Goal: Task Accomplishment & Management: Use online tool/utility

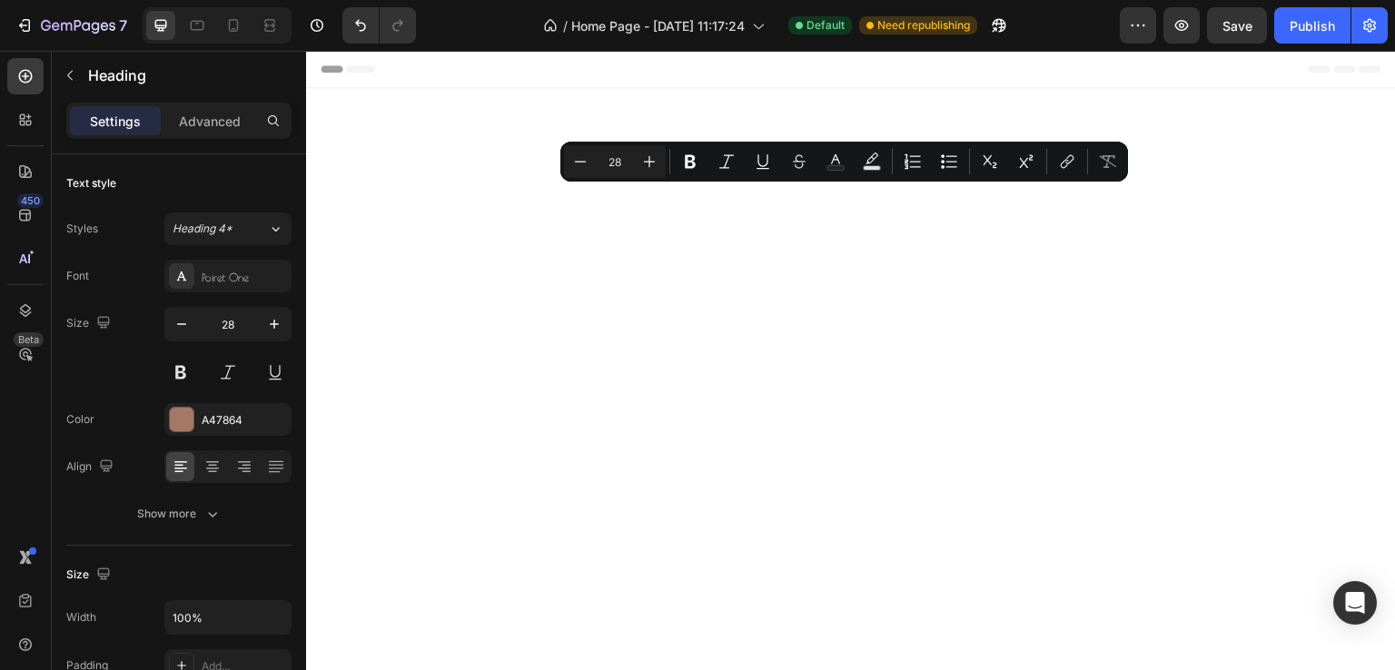
scroll to position [1608, 0]
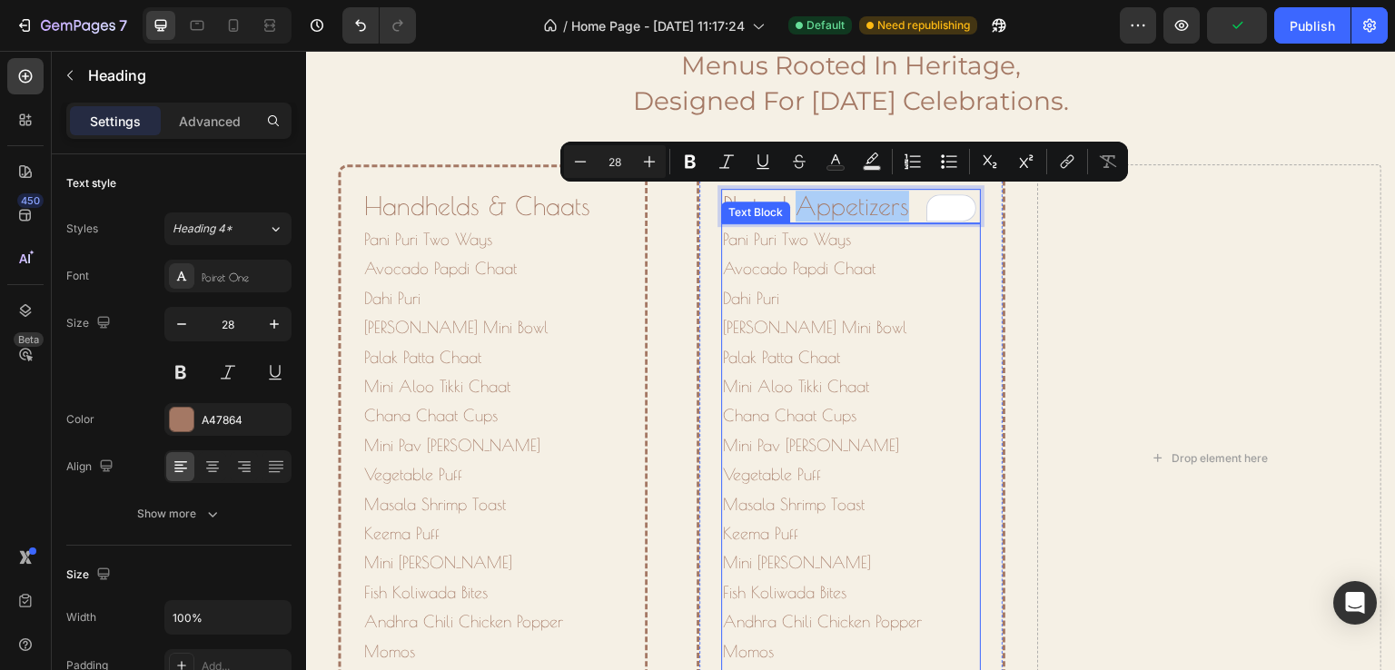
click at [733, 347] on p "Pani Puri Two Ways Avocado Papdi Chaat Dahi Puri Raj Kachori Mini Bowl Palak Pa…" at bounding box center [851, 475] width 257 height 501
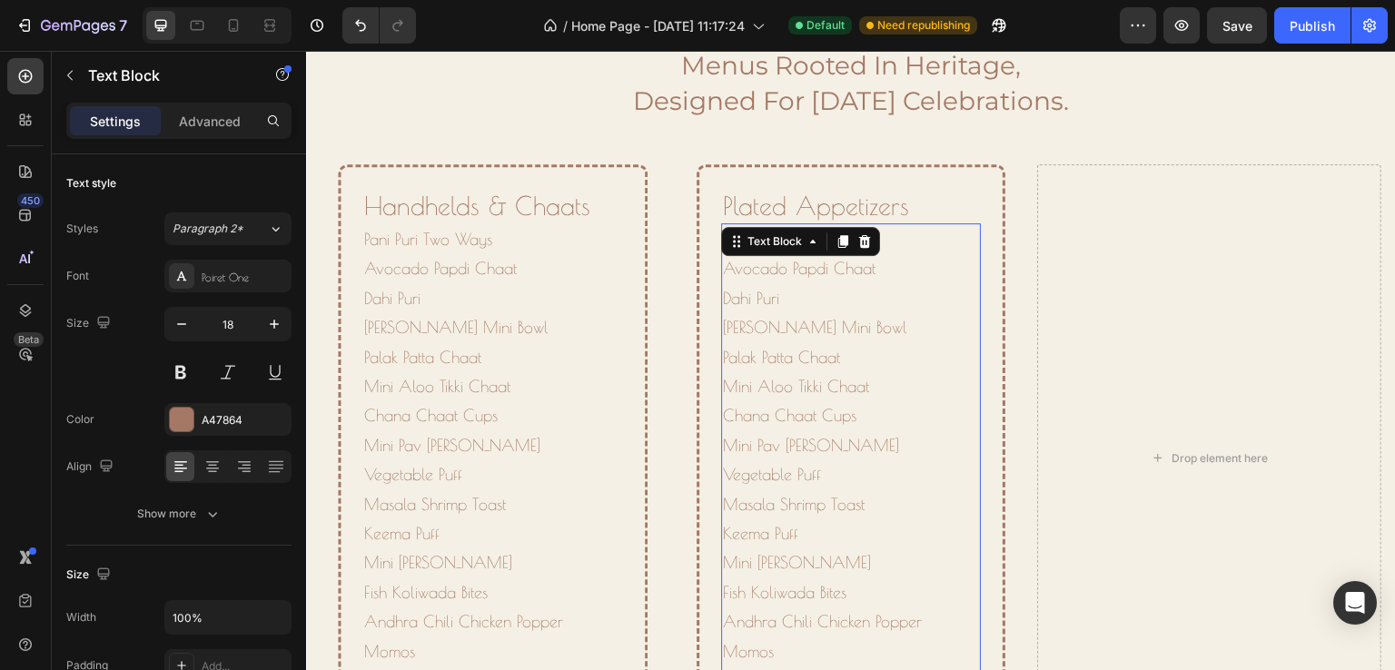
click at [759, 340] on p "Pani Puri Two Ways Avocado Papdi Chaat Dahi Puri Raj Kachori Mini Bowl Palak Pa…" at bounding box center [851, 475] width 257 height 501
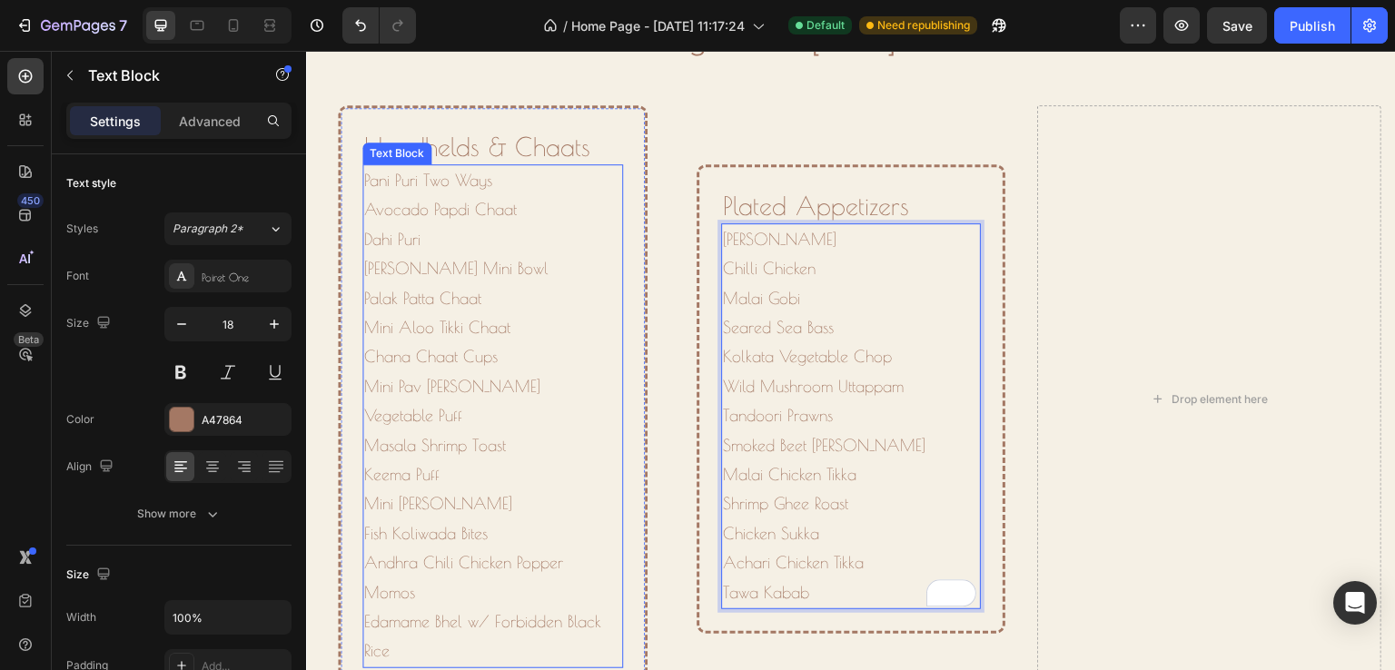
click at [414, 404] on p "Pani Puri Two Ways Avocado Papdi Chaat Dahi Puri Raj Kachori Mini Bowl Palak Pa…" at bounding box center [492, 416] width 257 height 501
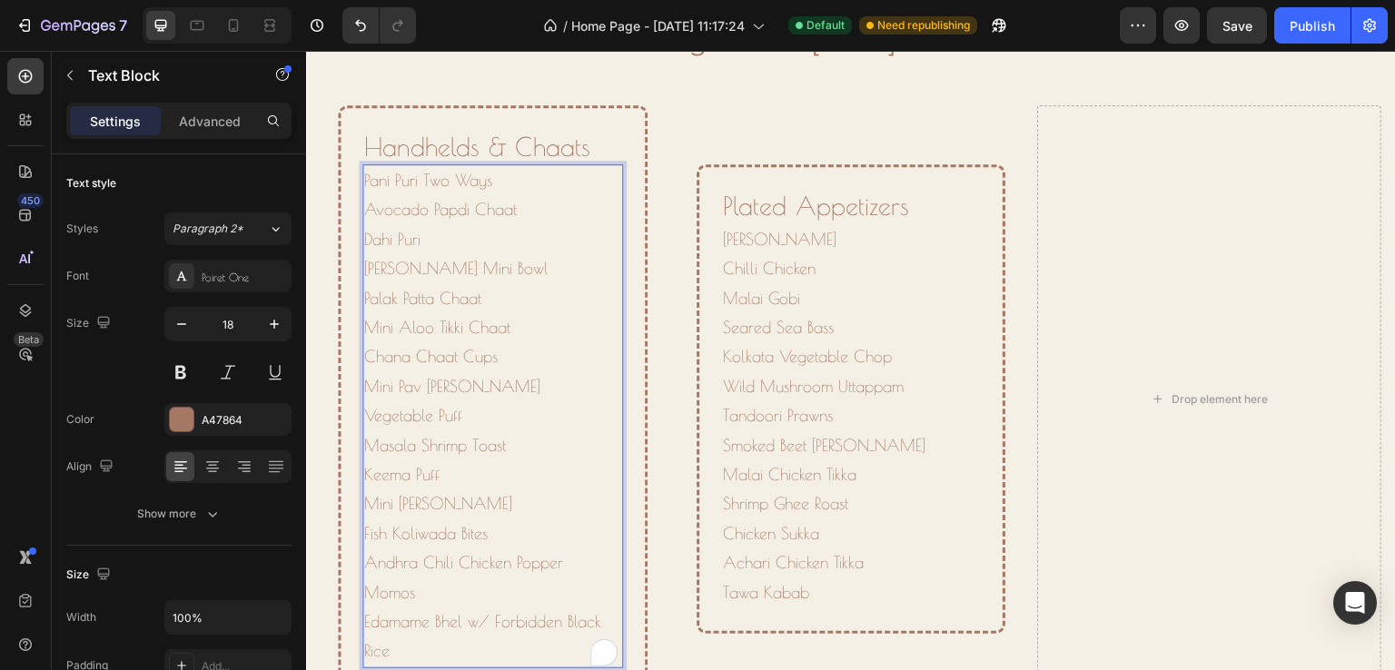
click at [414, 404] on p "Pani Puri Two Ways Avocado Papdi Chaat Dahi Puri Raj Kachori Mini Bowl Palak Pa…" at bounding box center [492, 416] width 257 height 501
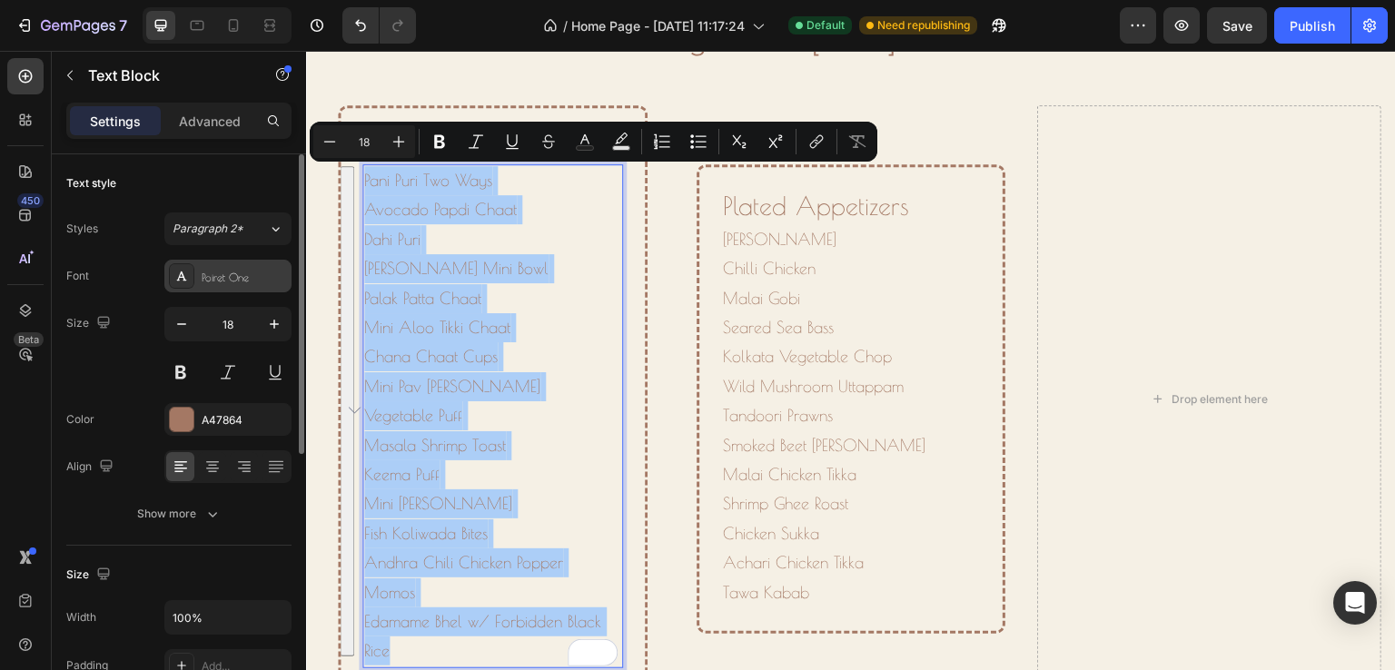
click at [251, 274] on div "Poiret One" at bounding box center [244, 277] width 85 height 16
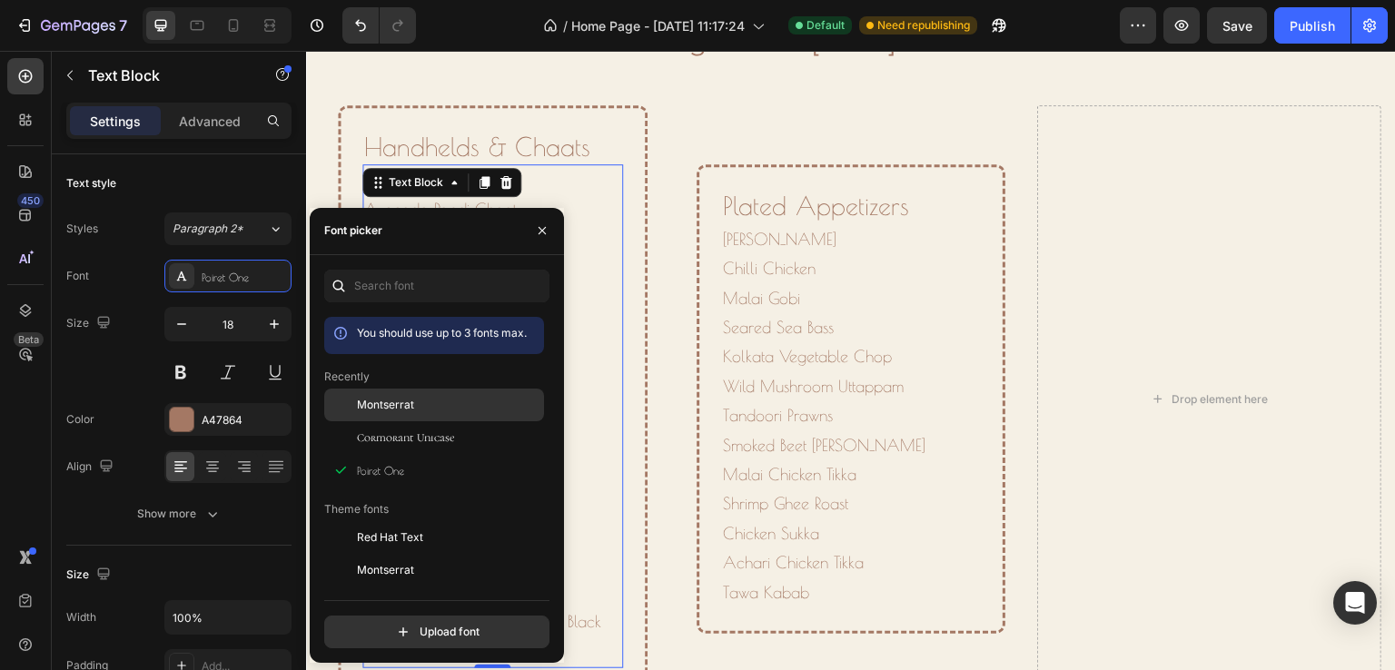
click at [374, 398] on span "Montserrat" at bounding box center [385, 405] width 57 height 16
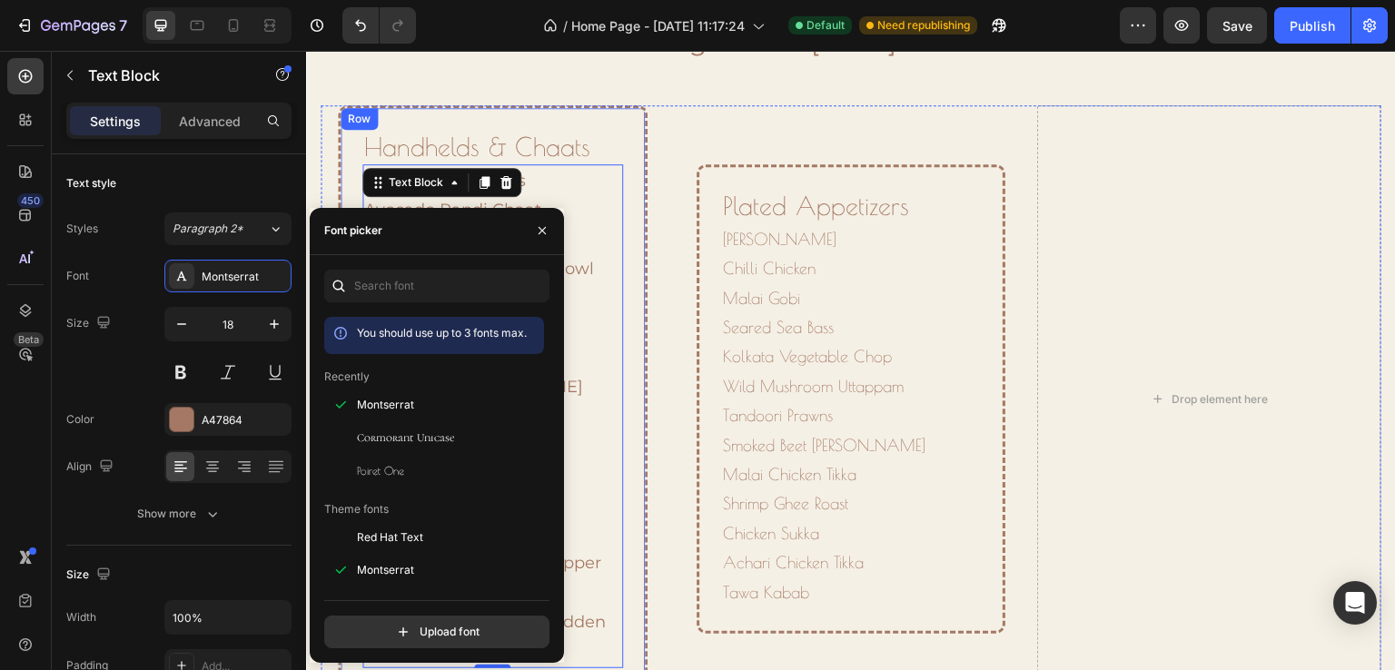
click at [633, 197] on div "Handhelds & Chaats Heading Pani Puri Two Ways Avocado Papdi Chaat Dahi Puri Raj…" at bounding box center [493, 399] width 310 height 588
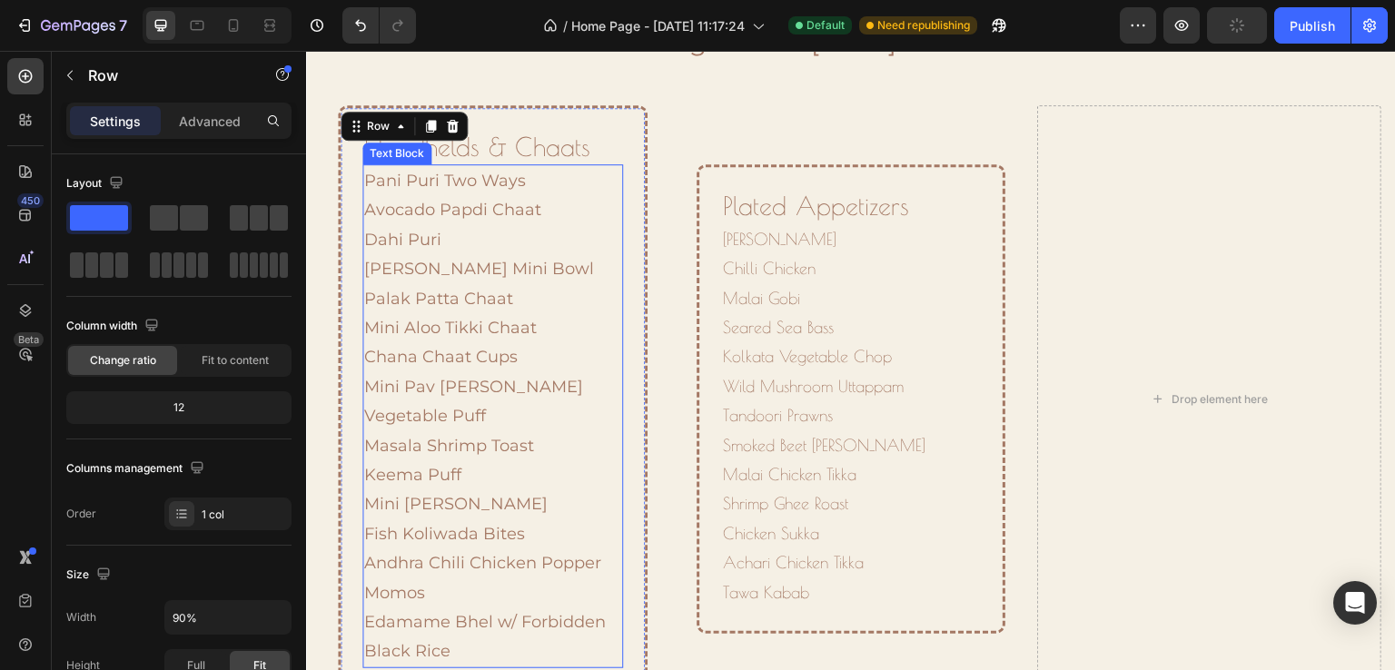
click at [414, 294] on p "Pani Puri Two Ways Avocado Papdi Chaat Dahi Puri Raj Kachori Mini Bowl Palak Pa…" at bounding box center [492, 416] width 257 height 501
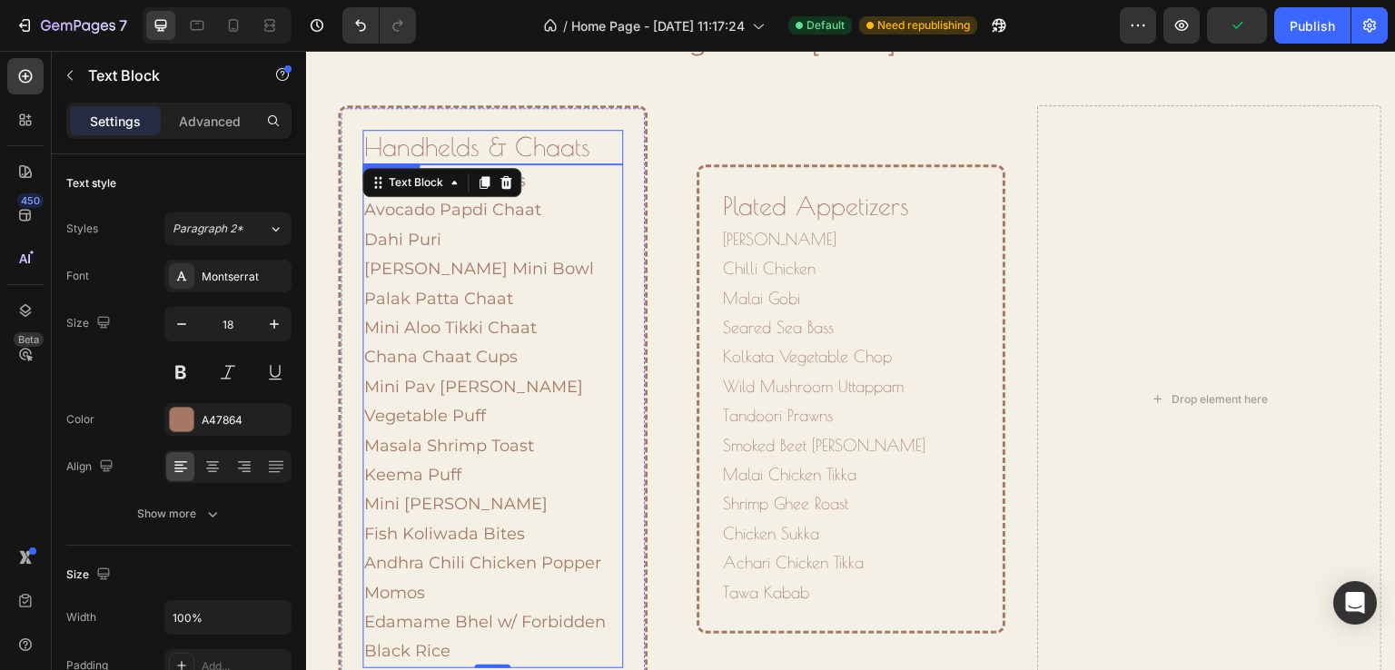
click at [537, 152] on p "Handhelds & Chaats" at bounding box center [492, 147] width 257 height 31
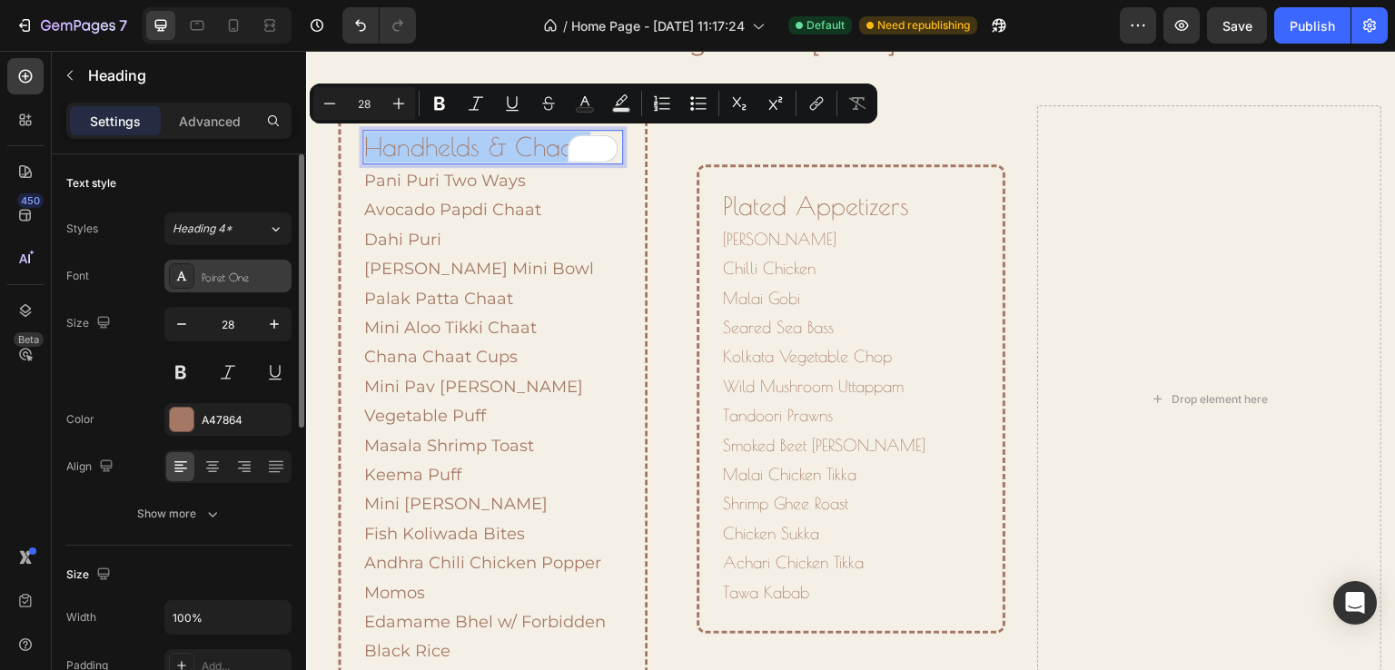
click at [209, 281] on div "Poiret One" at bounding box center [244, 277] width 85 height 16
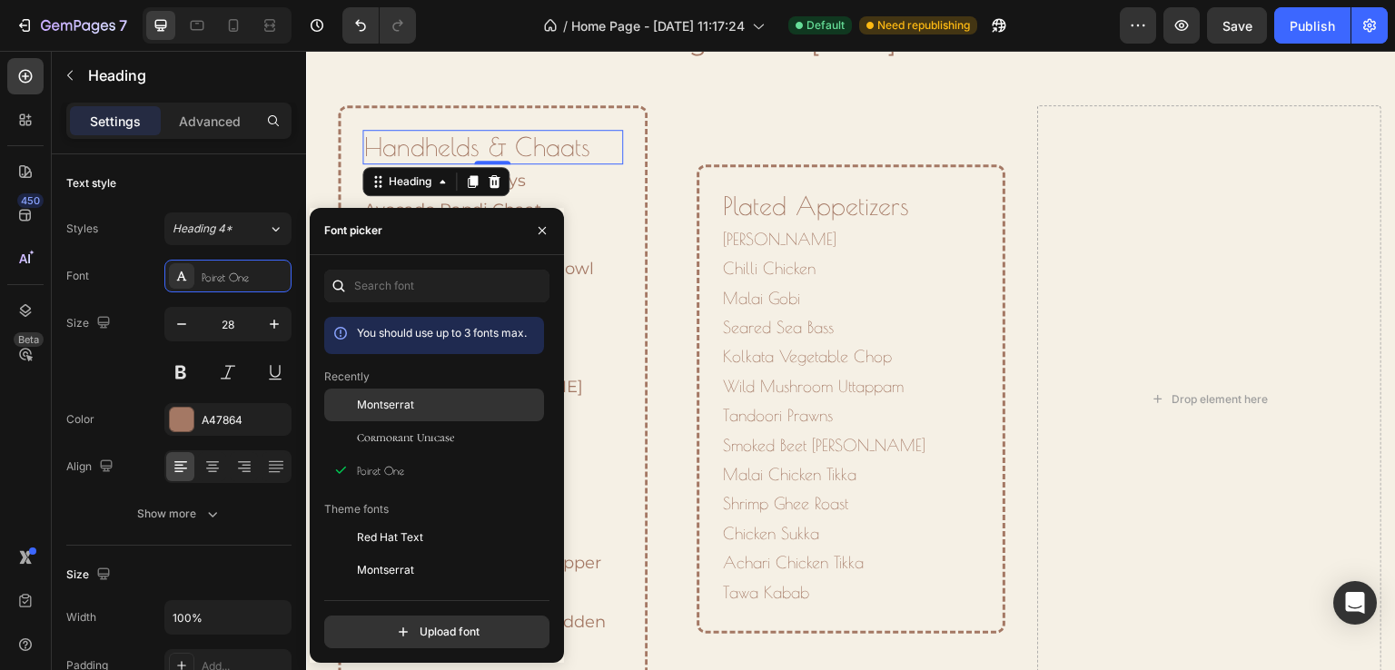
click at [411, 406] on span "Montserrat" at bounding box center [385, 405] width 57 height 16
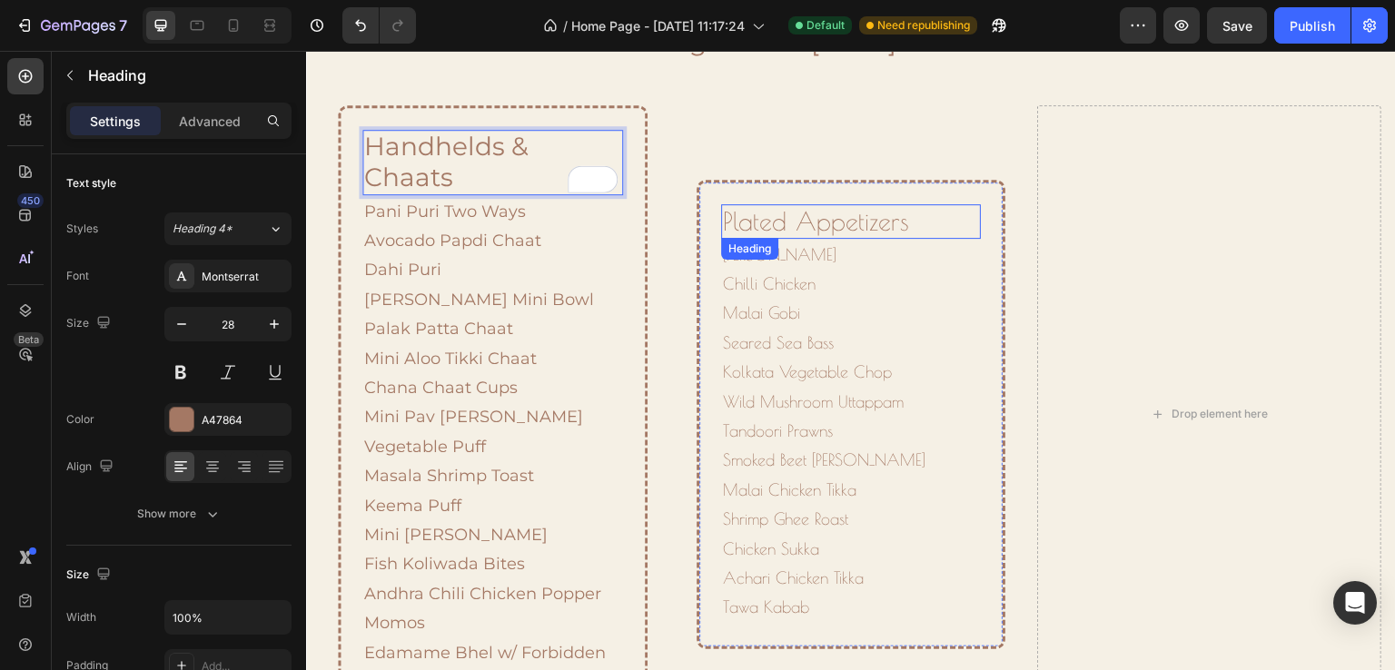
click at [790, 223] on p "Plated Appetizers" at bounding box center [851, 221] width 257 height 31
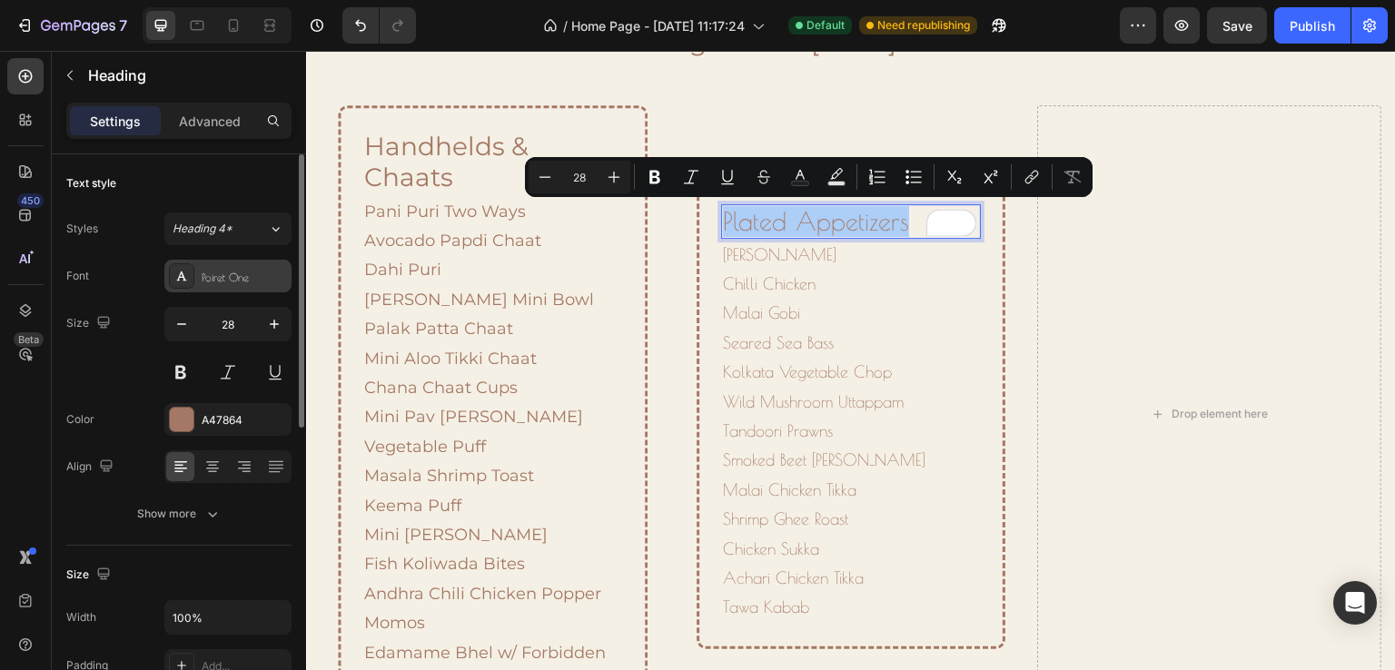
click at [210, 281] on div "Poiret One" at bounding box center [244, 277] width 85 height 16
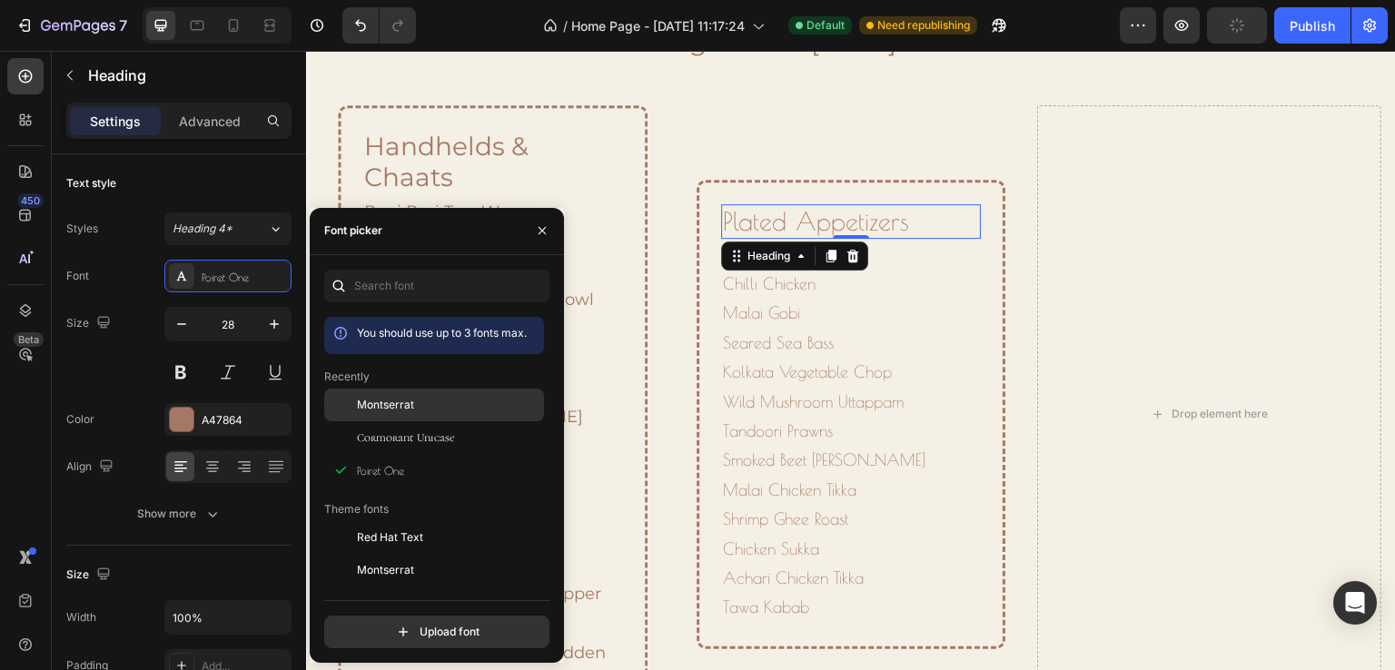
click at [390, 402] on span "Montserrat" at bounding box center [385, 405] width 57 height 16
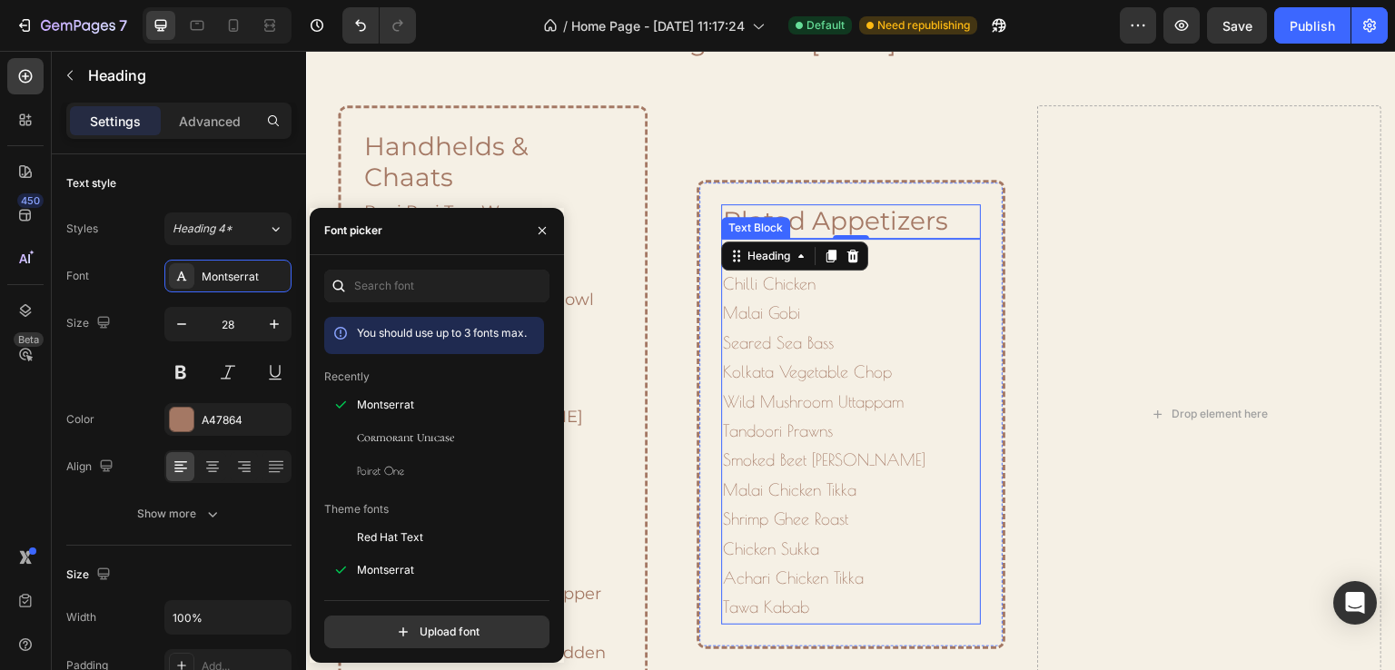
click at [870, 343] on p "Paneer Chilli Chilli Chicken Malai Gobi Seared Sea Bass Kolkata Vegetable Chop …" at bounding box center [851, 432] width 257 height 382
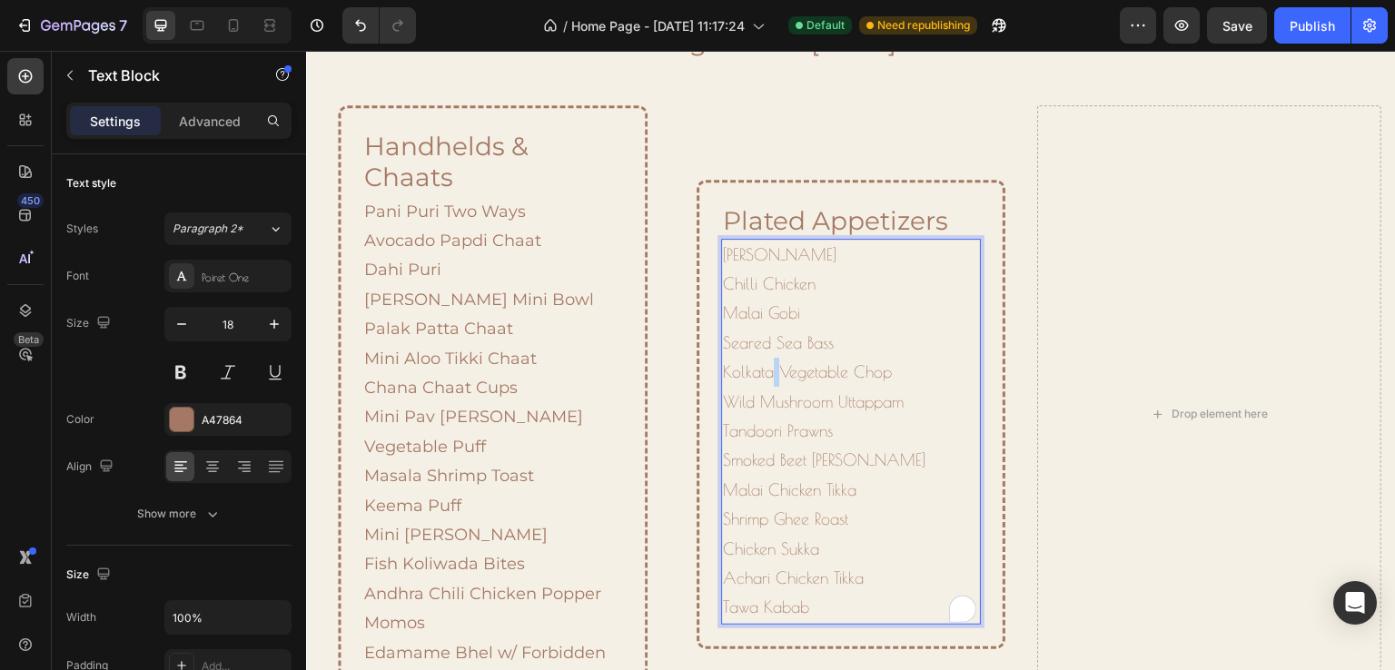
click at [769, 376] on p "Paneer Chilli Chilli Chicken Malai Gobi Seared Sea Bass Kolkata Vegetable Chop …" at bounding box center [851, 432] width 257 height 382
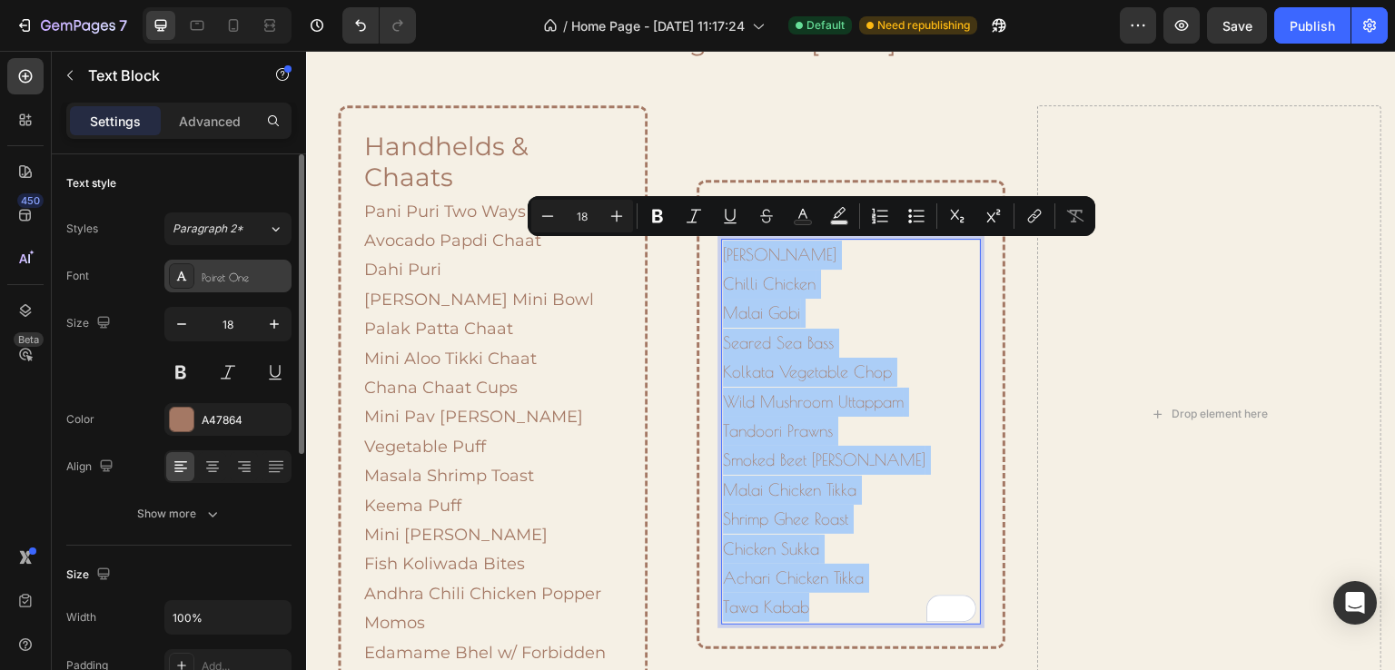
click at [214, 282] on div "Poiret One" at bounding box center [244, 277] width 85 height 16
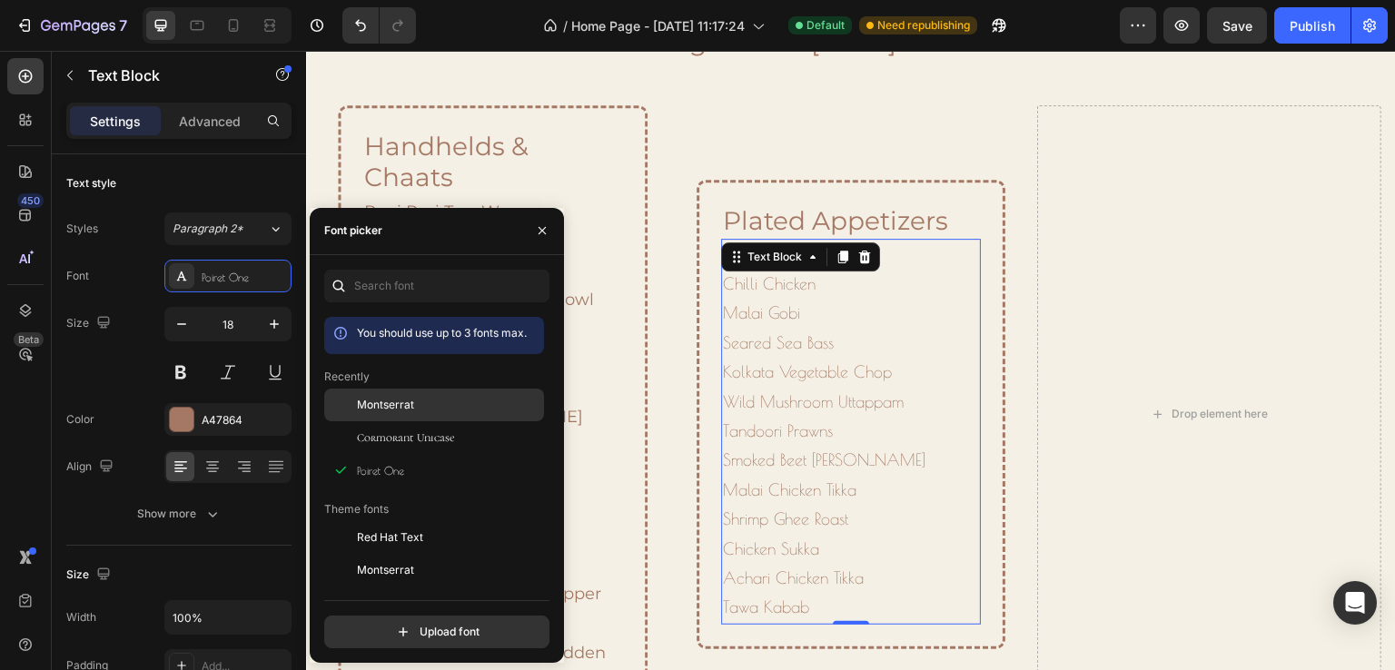
click at [401, 412] on span "Montserrat" at bounding box center [385, 405] width 57 height 16
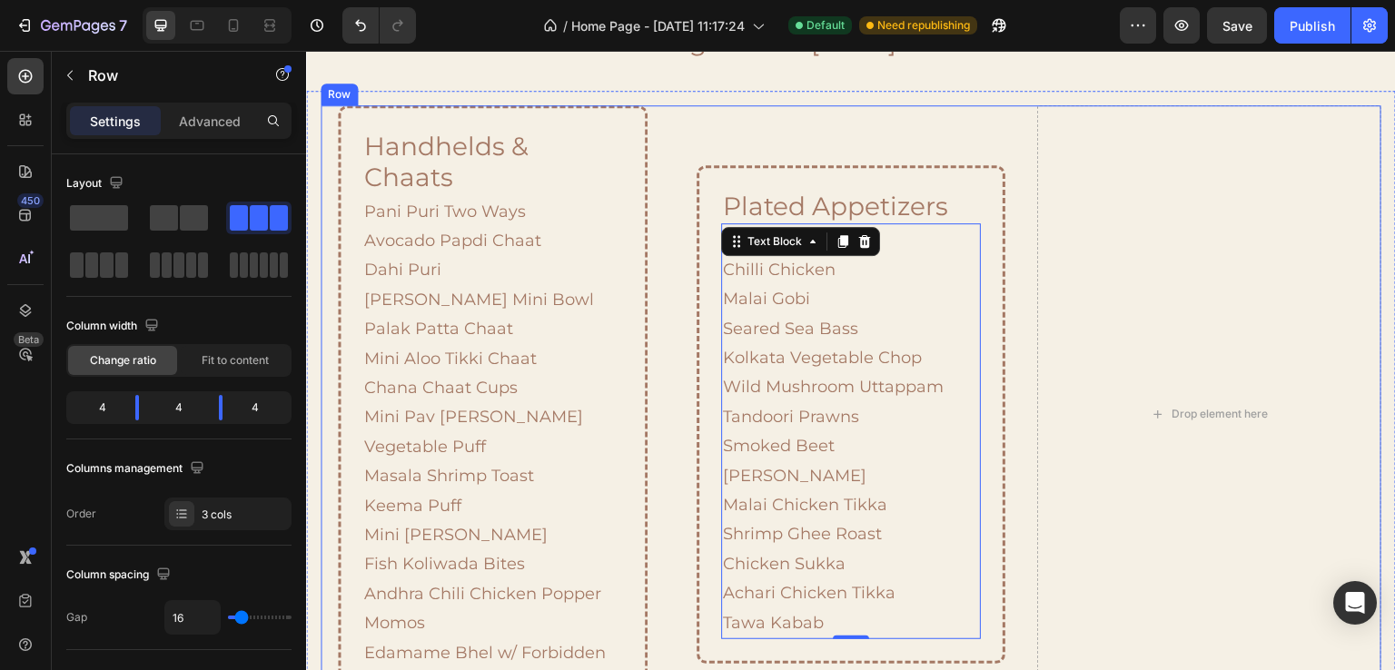
click at [1018, 511] on div "Handhelds & Chaats Heading Pani Puri Two Ways Avocado Papdi Chaat Dahi Puri Raj…" at bounding box center [851, 414] width 1061 height 618
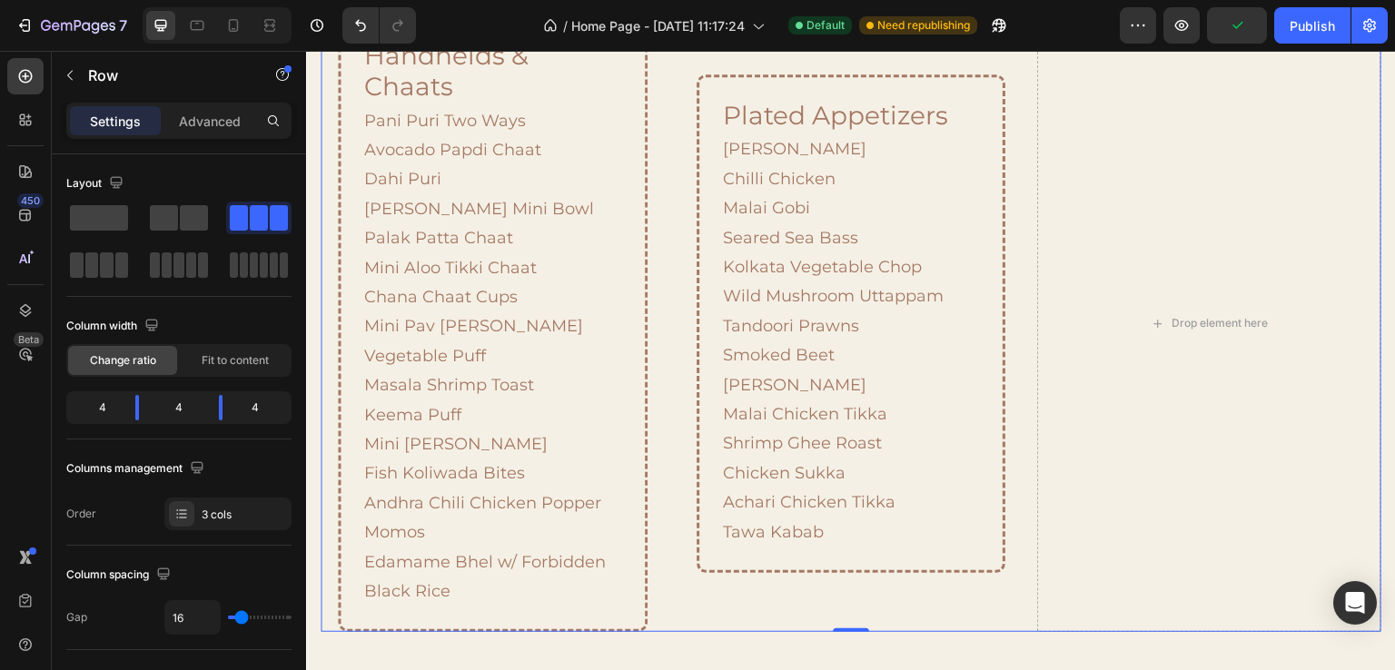
scroll to position [1576, 0]
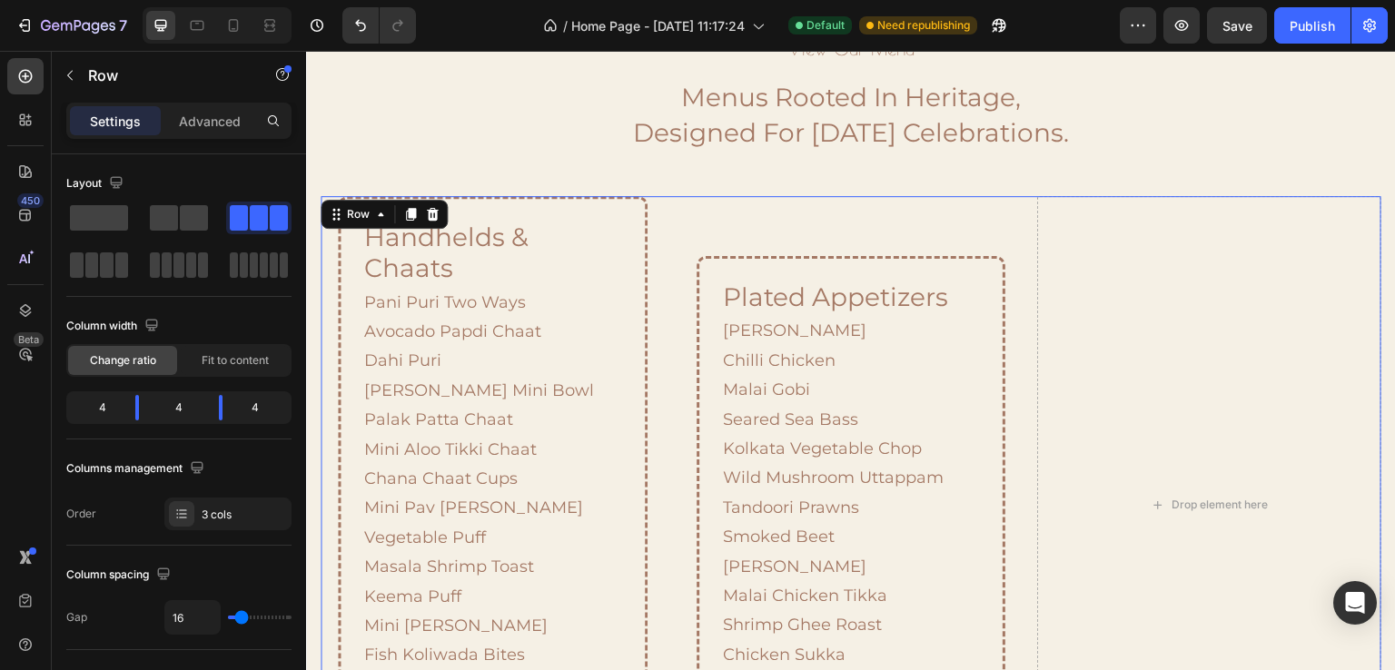
click at [1012, 228] on div "Plated Appetizers Heading Paneer Chilli Chilli Chicken Malai Gobi Seared Sea Ba…" at bounding box center [852, 505] width 344 height 618
click at [608, 246] on p "Handhelds & Chaats" at bounding box center [492, 253] width 257 height 61
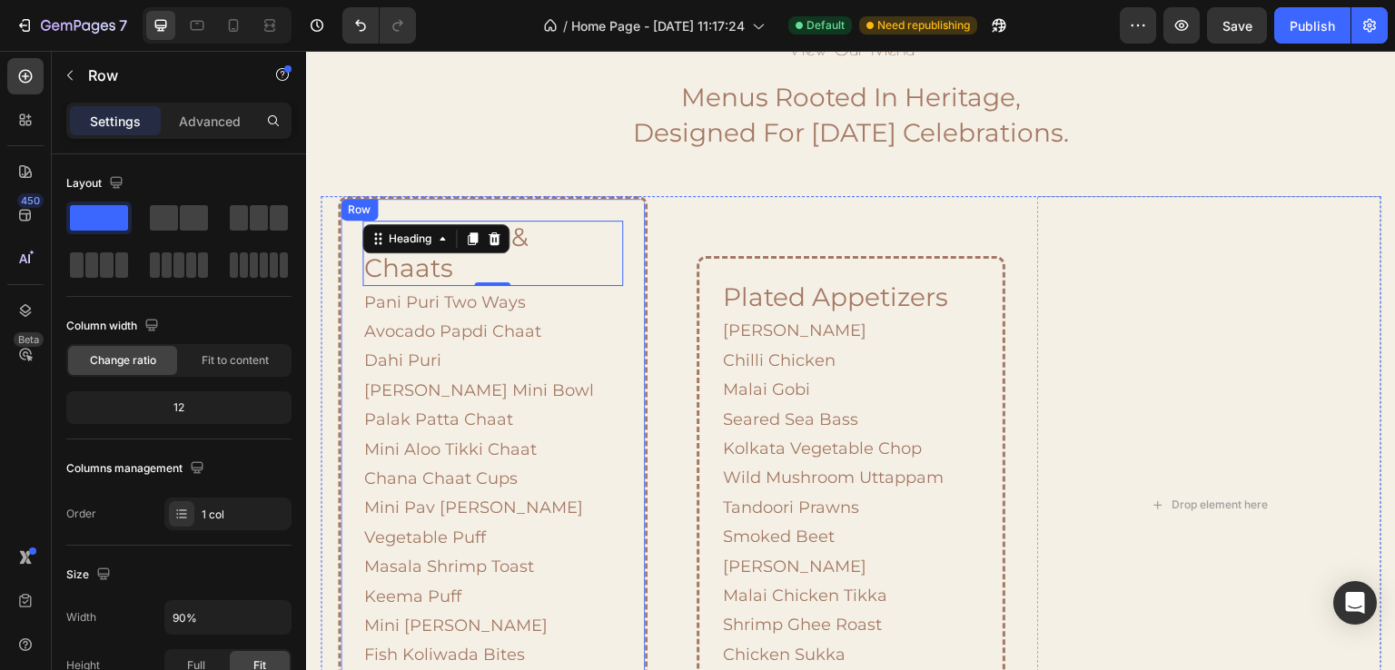
click at [635, 223] on div "Handhelds & Chaats Heading 0 Pani Puri Two Ways Avocado Papdi Chaat Dahi Puri R…" at bounding box center [493, 505] width 310 height 618
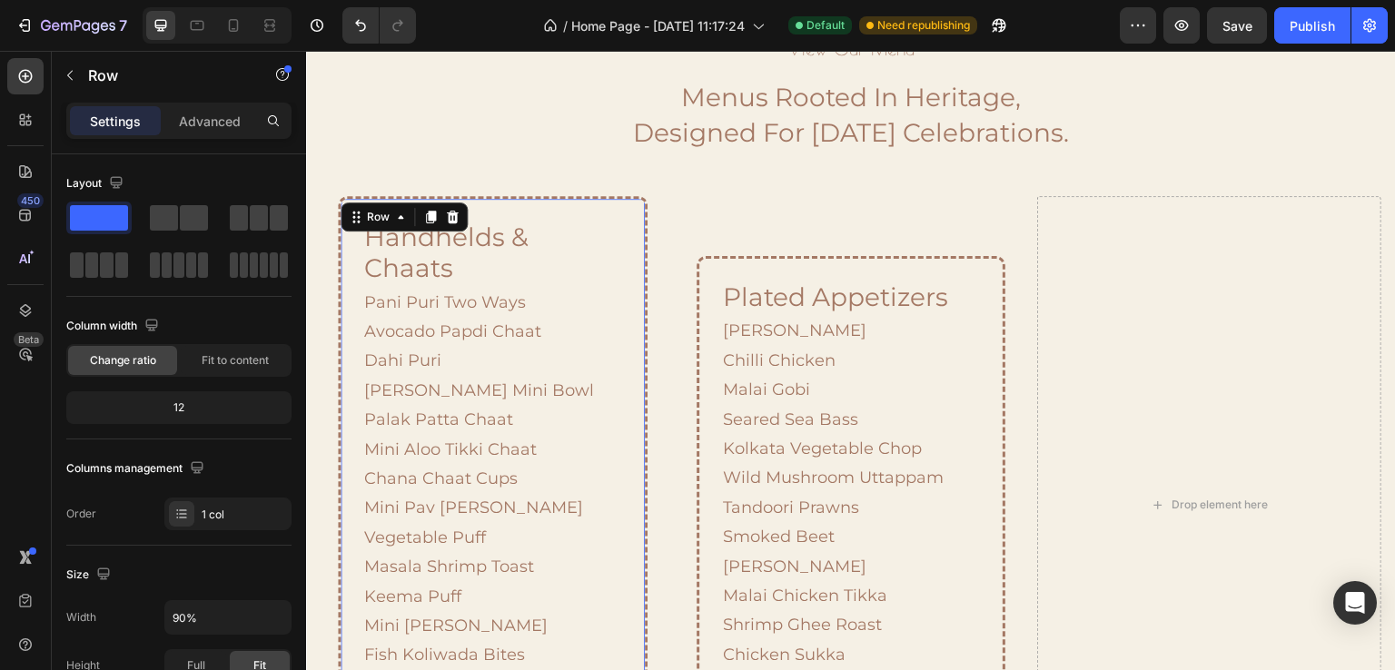
click at [610, 208] on div "Handhelds & Chaats Heading Pani Puri Two Ways Avocado Papdi Chaat Dahi Puri Raj…" at bounding box center [493, 505] width 310 height 618
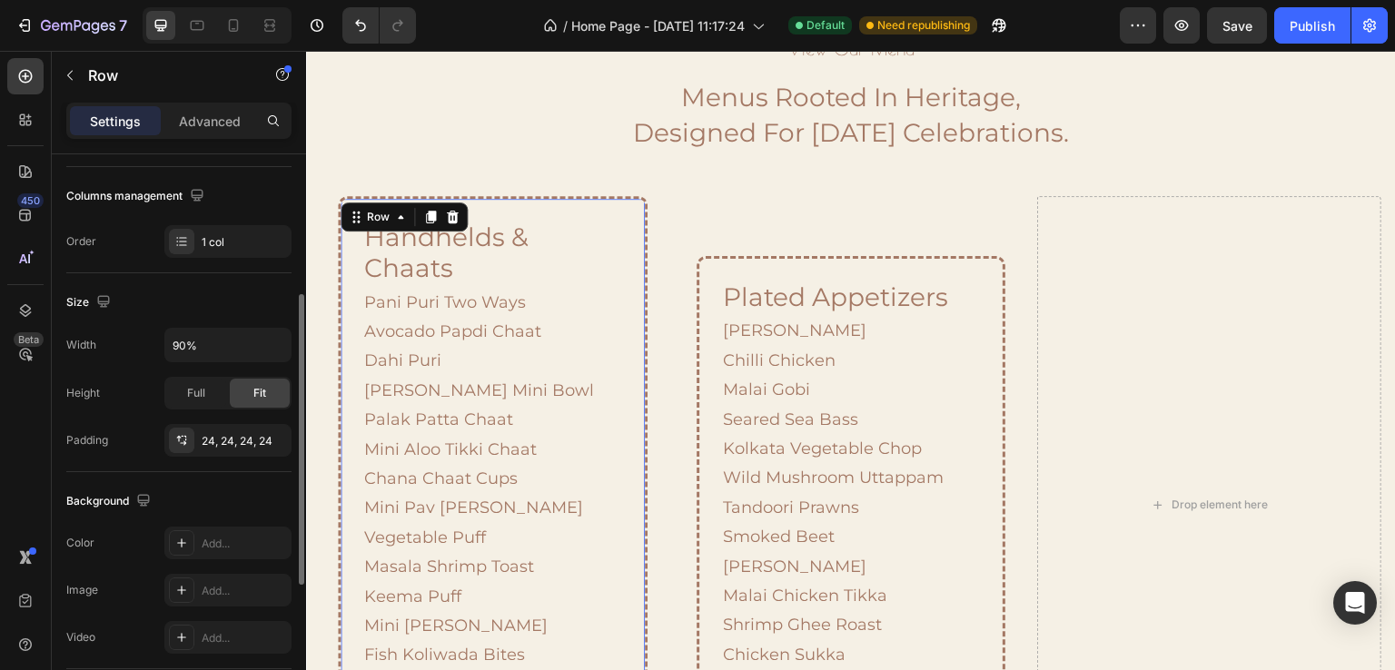
scroll to position [539, 0]
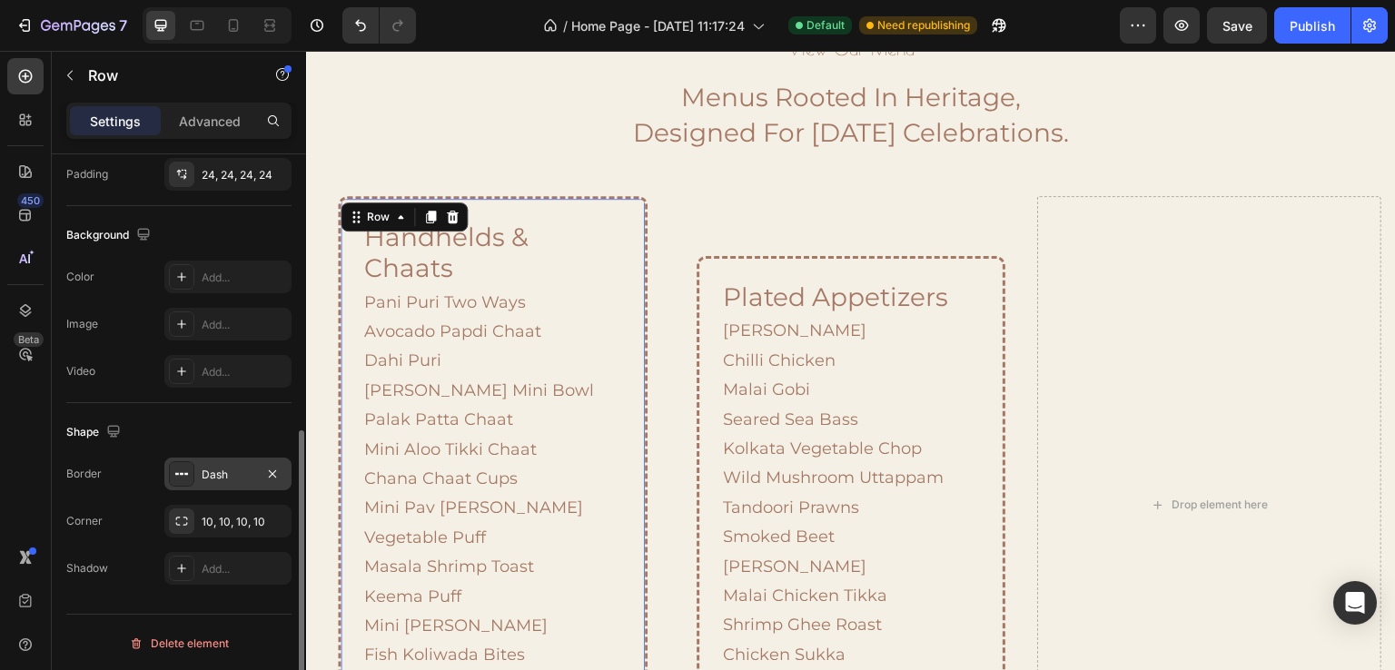
click at [230, 473] on div "Dash" at bounding box center [228, 475] width 53 height 16
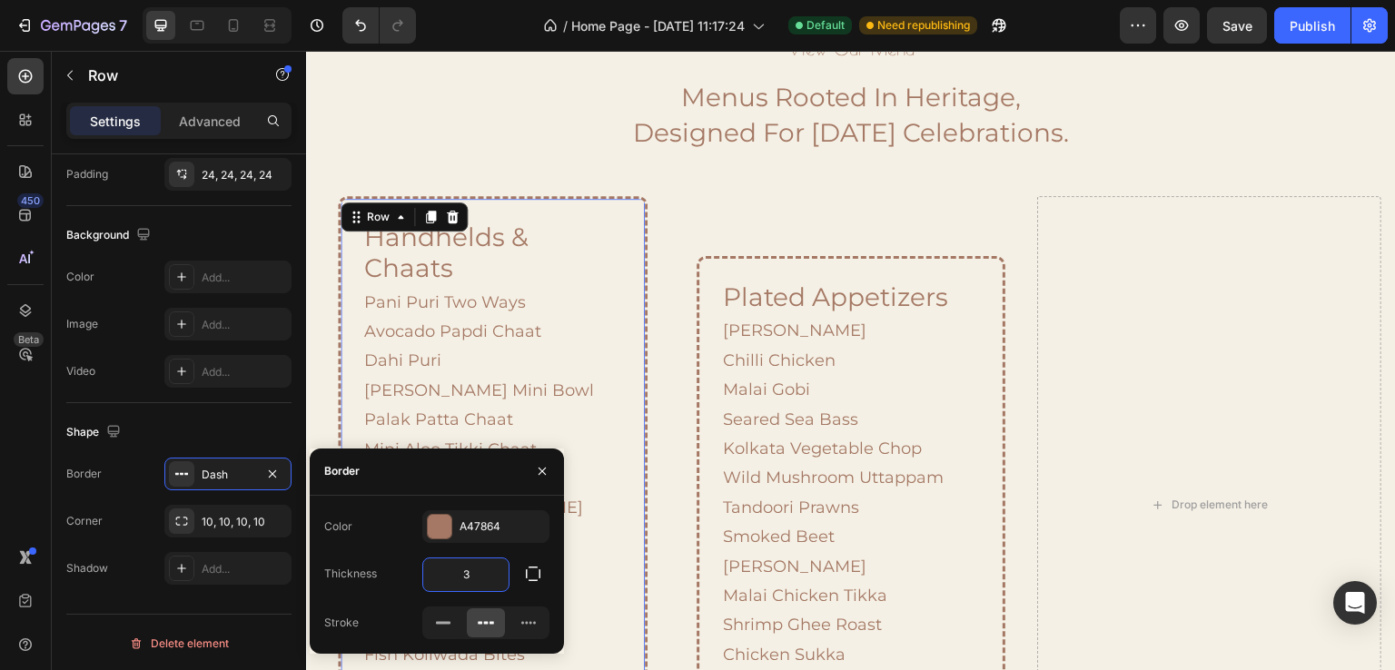
type input "2"
click at [276, 518] on icon "button" at bounding box center [272, 521] width 15 height 15
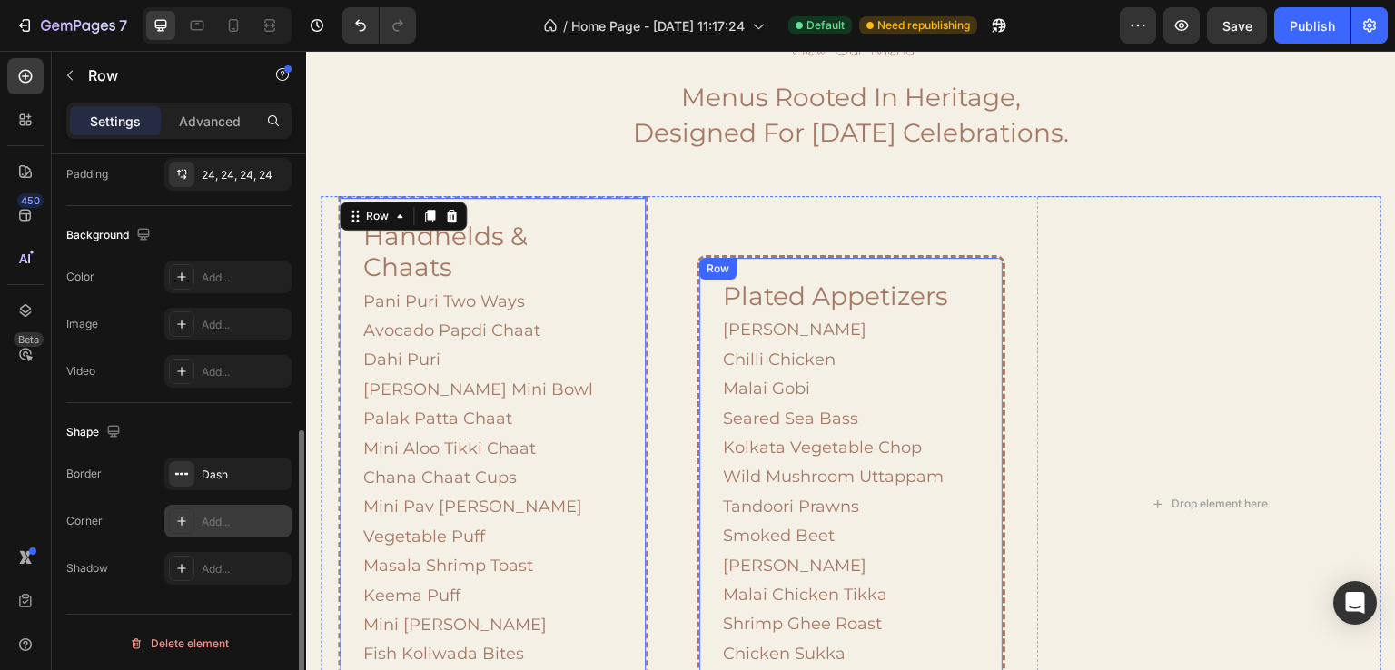
click at [702, 299] on div "Plated Appetizers Heading Paneer Chilli Chilli Chicken Malai Gobi Seared Sea Ba…" at bounding box center [852, 504] width 310 height 499
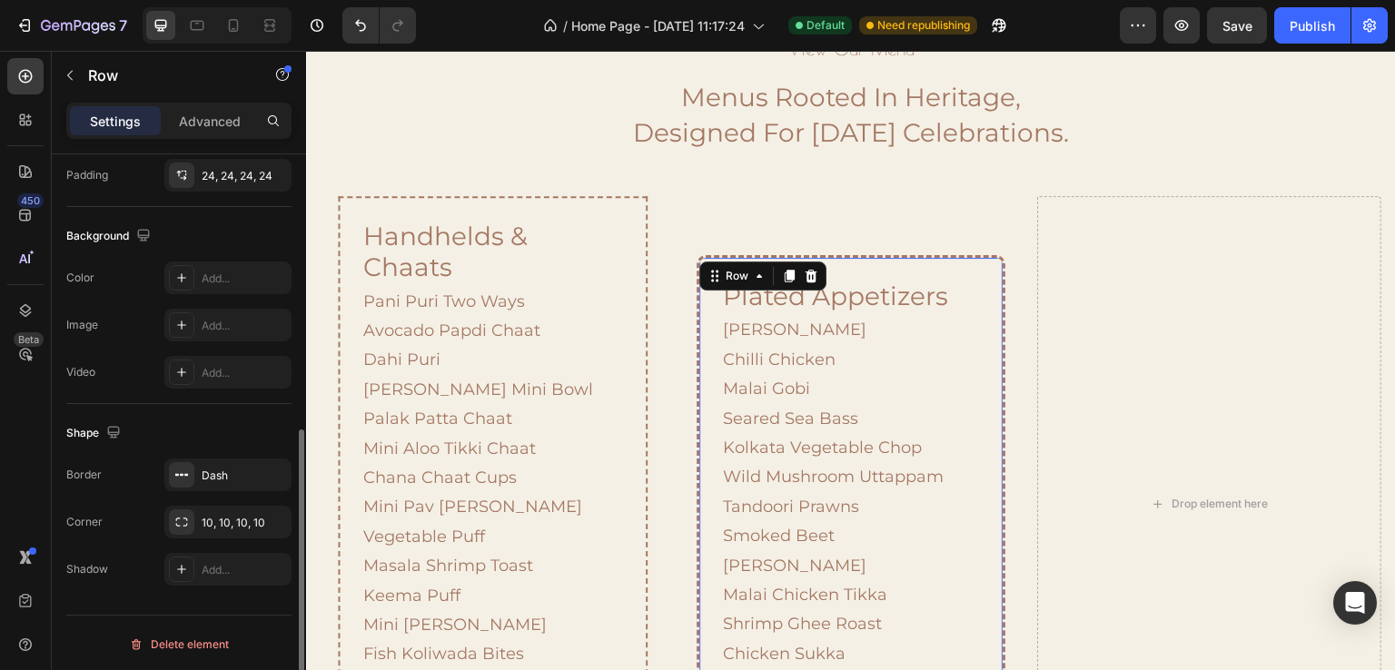
click at [698, 340] on div "Plated Appetizers Heading Paneer Chilli Chilli Chicken Malai Gobi Seared Sea Ba…" at bounding box center [852, 504] width 310 height 499
click at [236, 468] on div "Dash" at bounding box center [228, 476] width 53 height 16
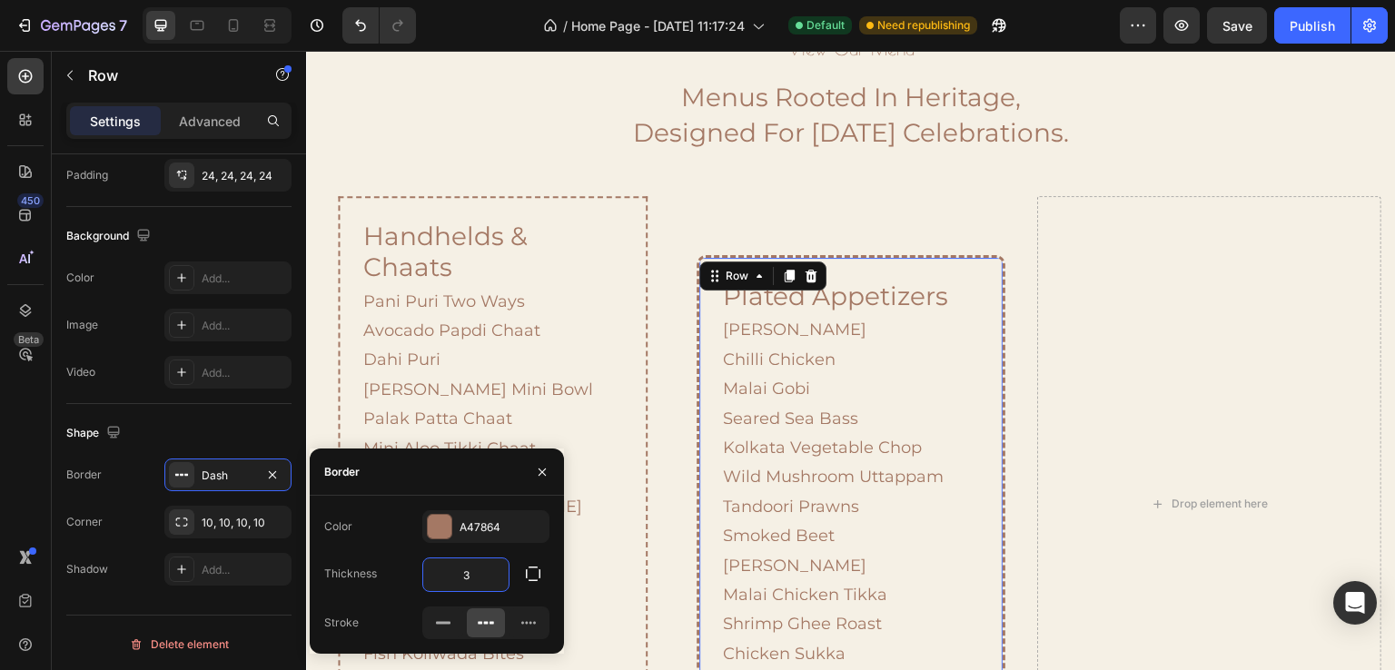
type input "2"
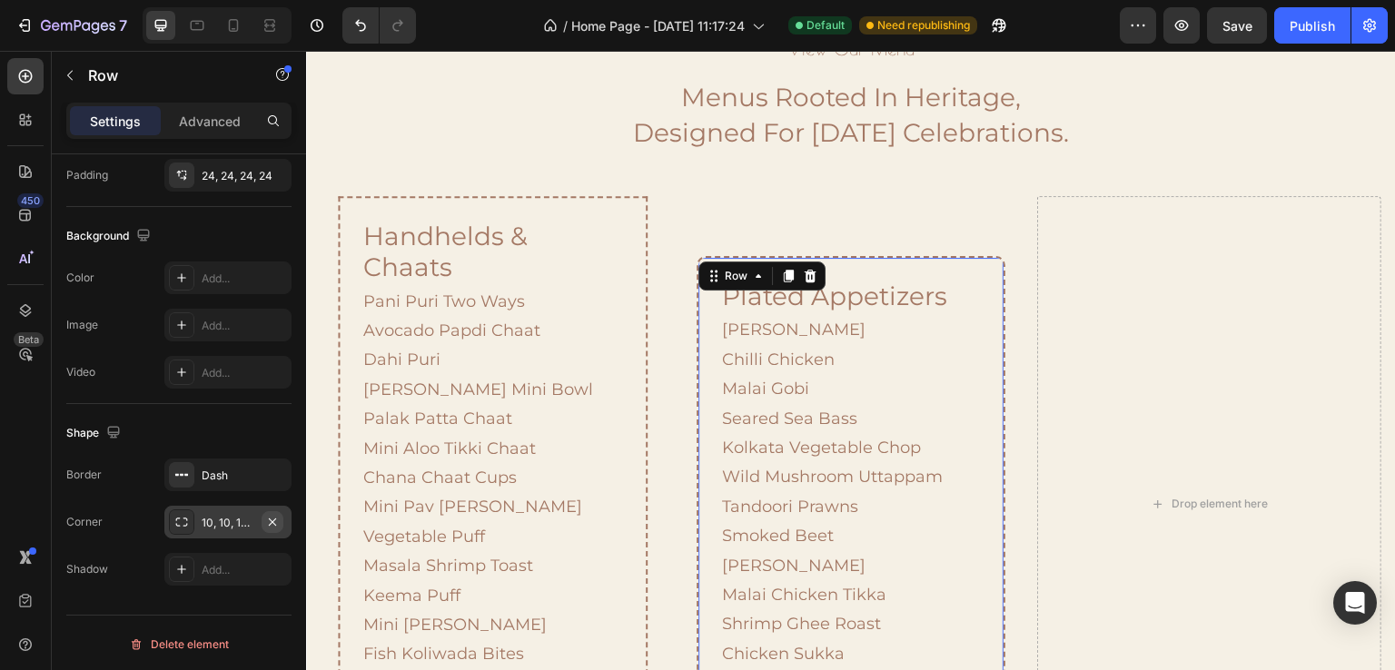
click at [272, 519] on icon "button" at bounding box center [272, 521] width 7 height 7
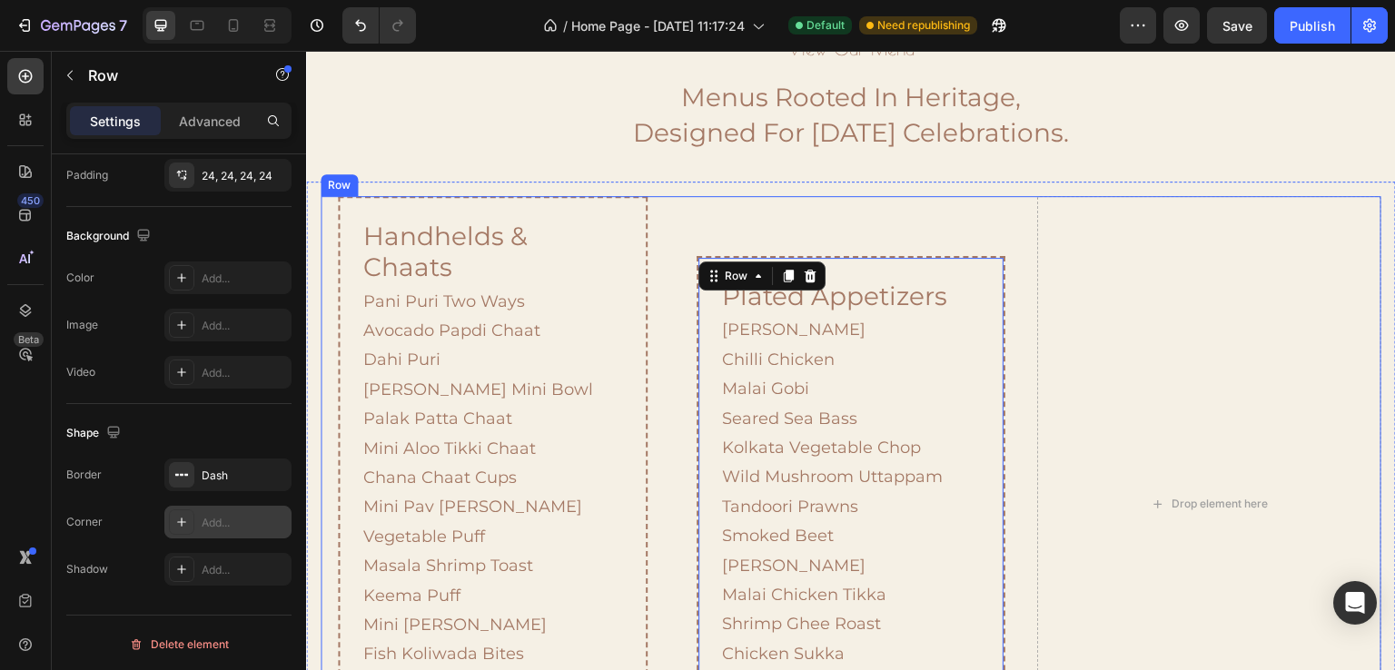
click at [749, 212] on div "Plated Appetizers Heading Paneer Chilli Chilli Chicken Malai Gobi Seared Sea Ba…" at bounding box center [852, 504] width 344 height 616
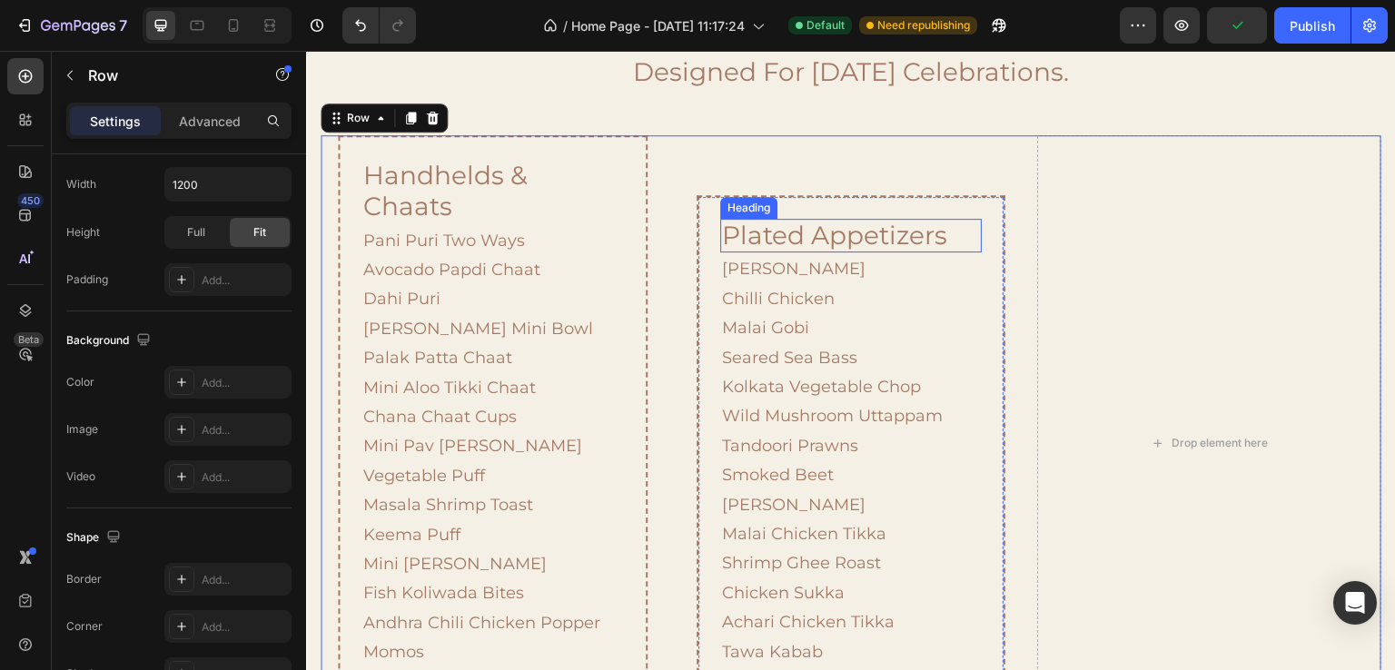
scroll to position [1667, 0]
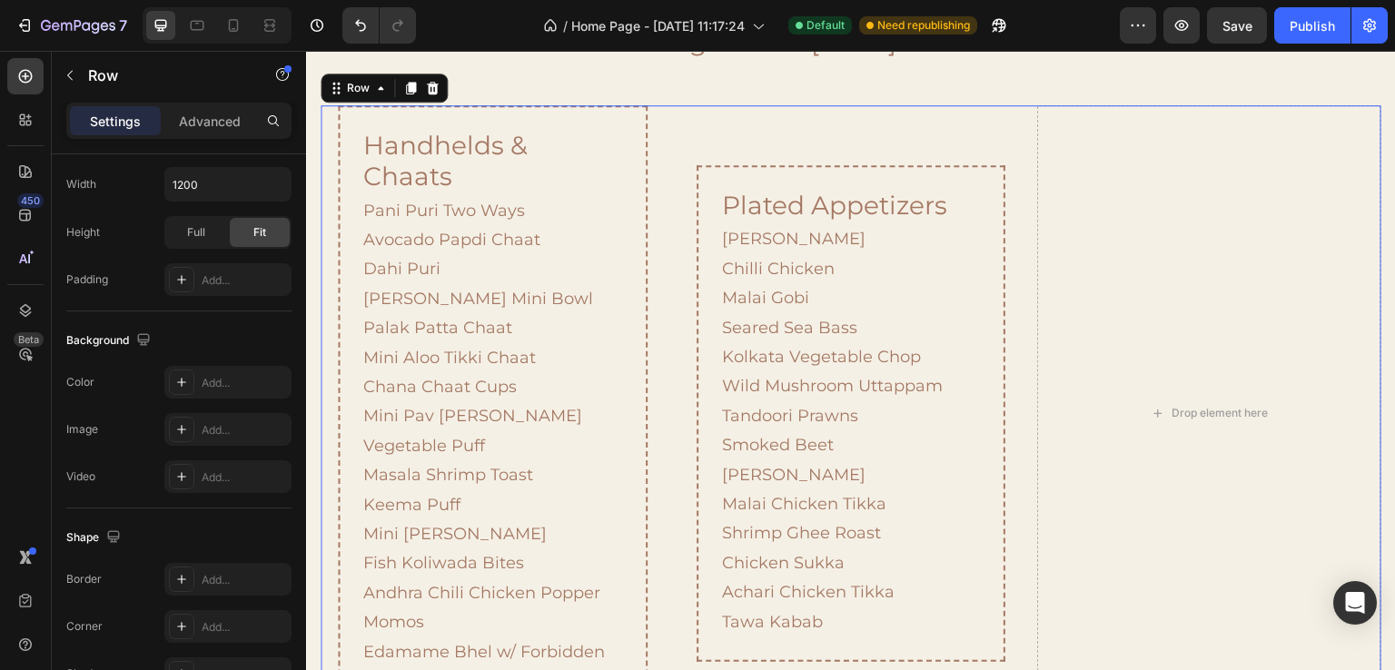
click at [929, 142] on div "Plated Appetizers Heading Paneer Chilli Chilli Chicken Malai Gobi Seared Sea Ba…" at bounding box center [852, 413] width 344 height 616
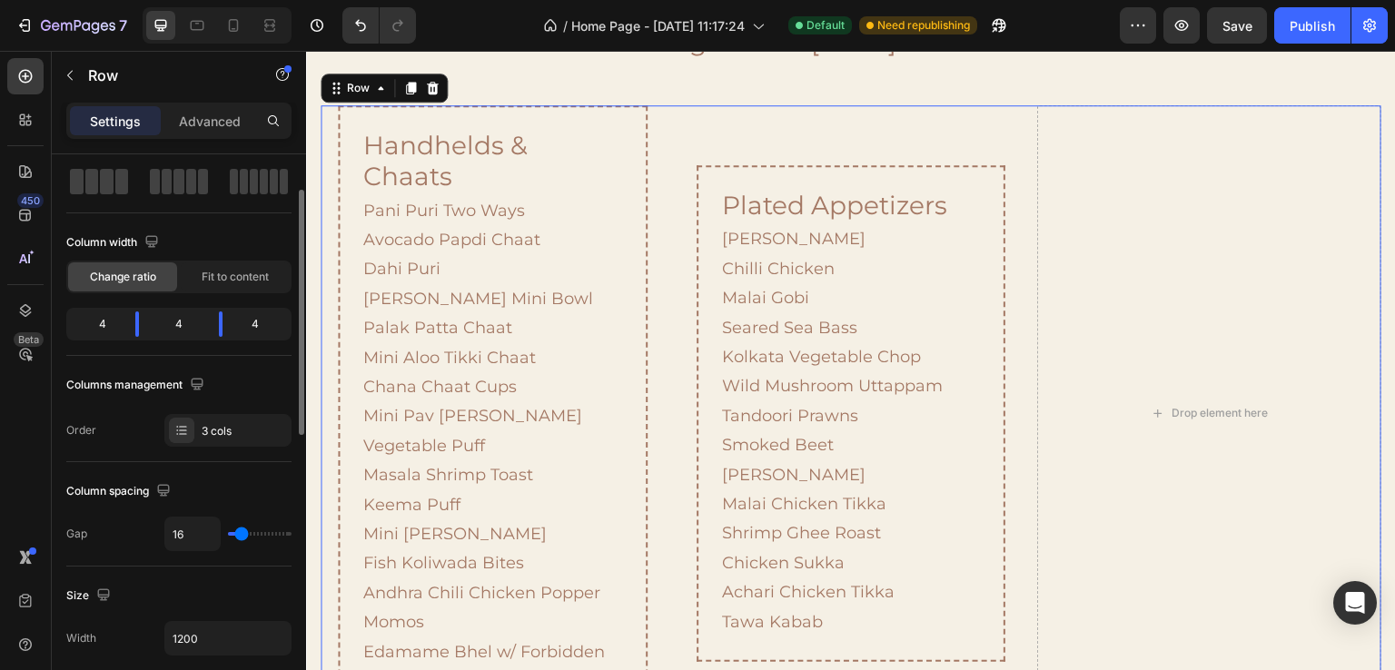
scroll to position [0, 0]
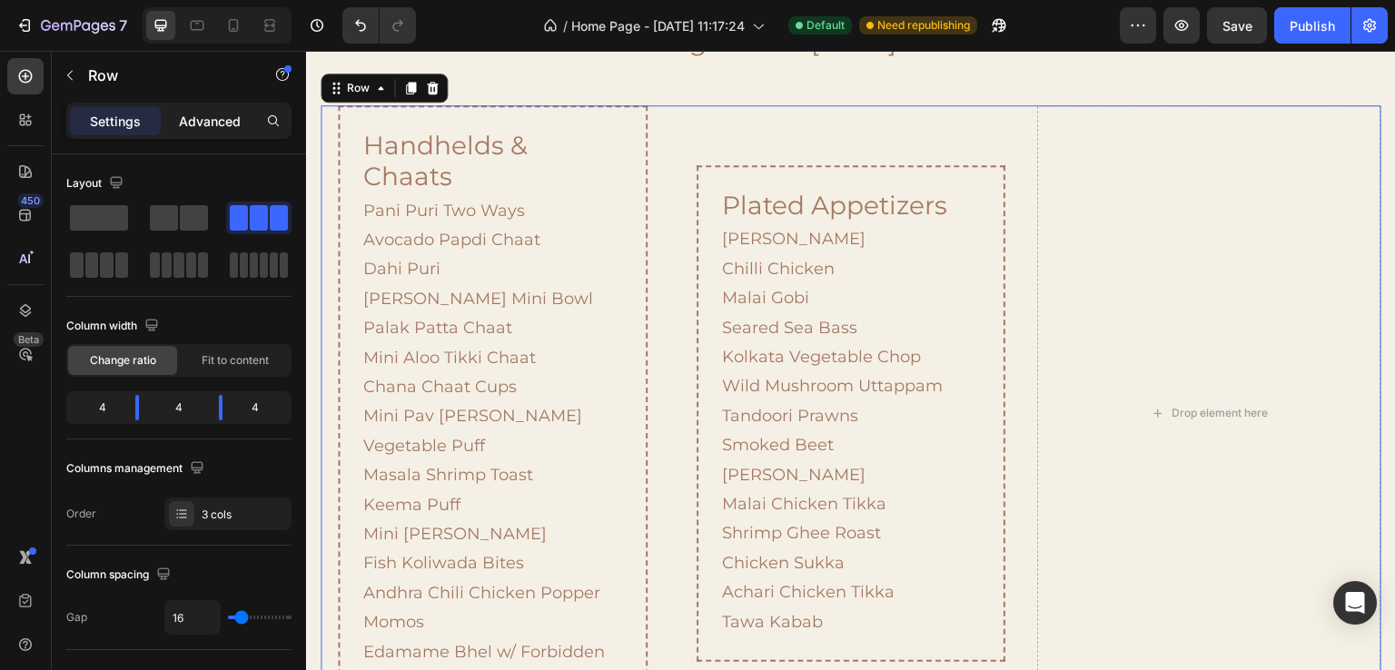
click at [200, 114] on p "Advanced" at bounding box center [210, 121] width 62 height 19
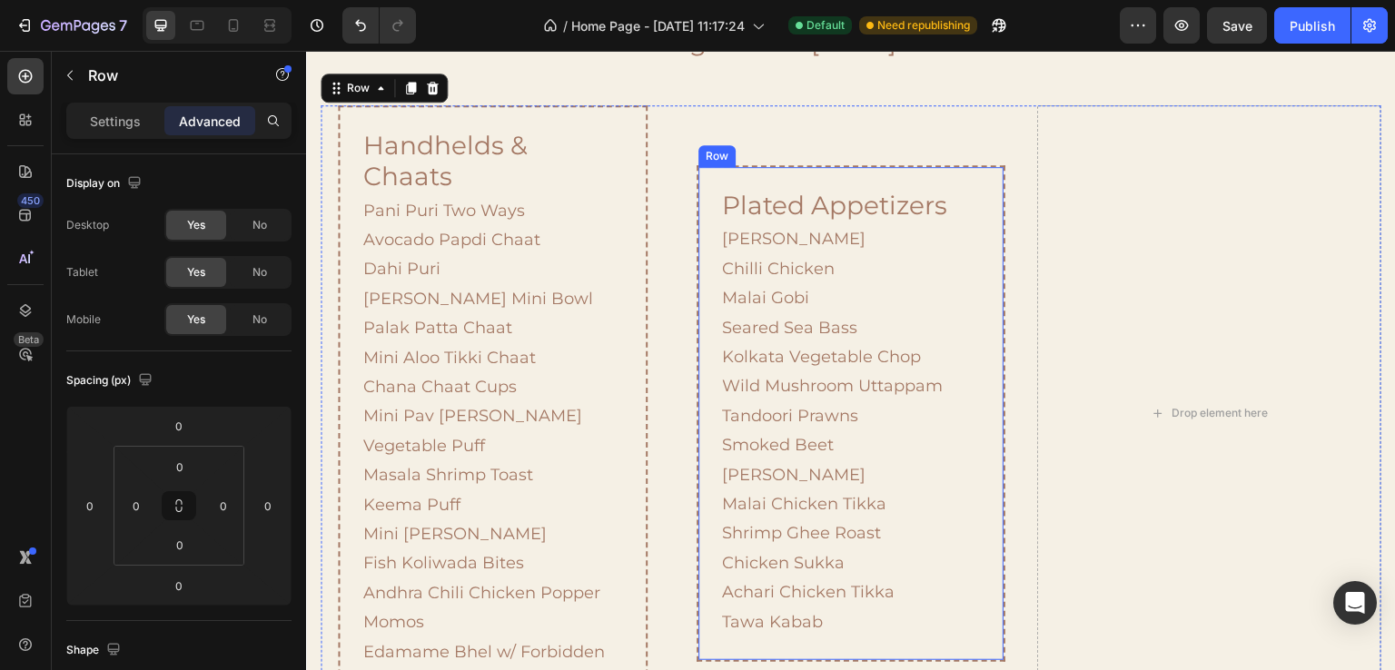
click at [896, 179] on div "Plated Appetizers Heading Paneer Chilli Chilli Chicken Malai Gobi Seared Sea Ba…" at bounding box center [852, 413] width 310 height 497
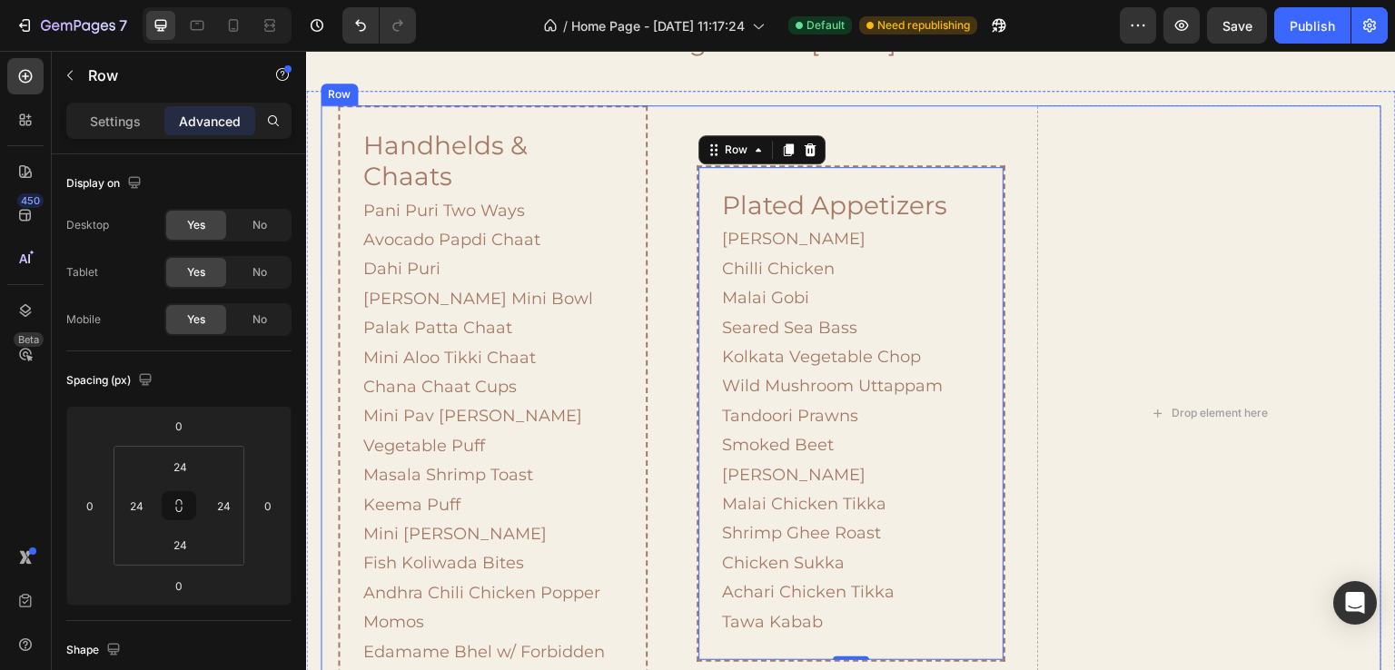
click at [973, 144] on div "Plated Appetizers Heading Paneer Chilli Chilli Chicken Malai Gobi Seared Sea Ba…" at bounding box center [852, 413] width 344 height 616
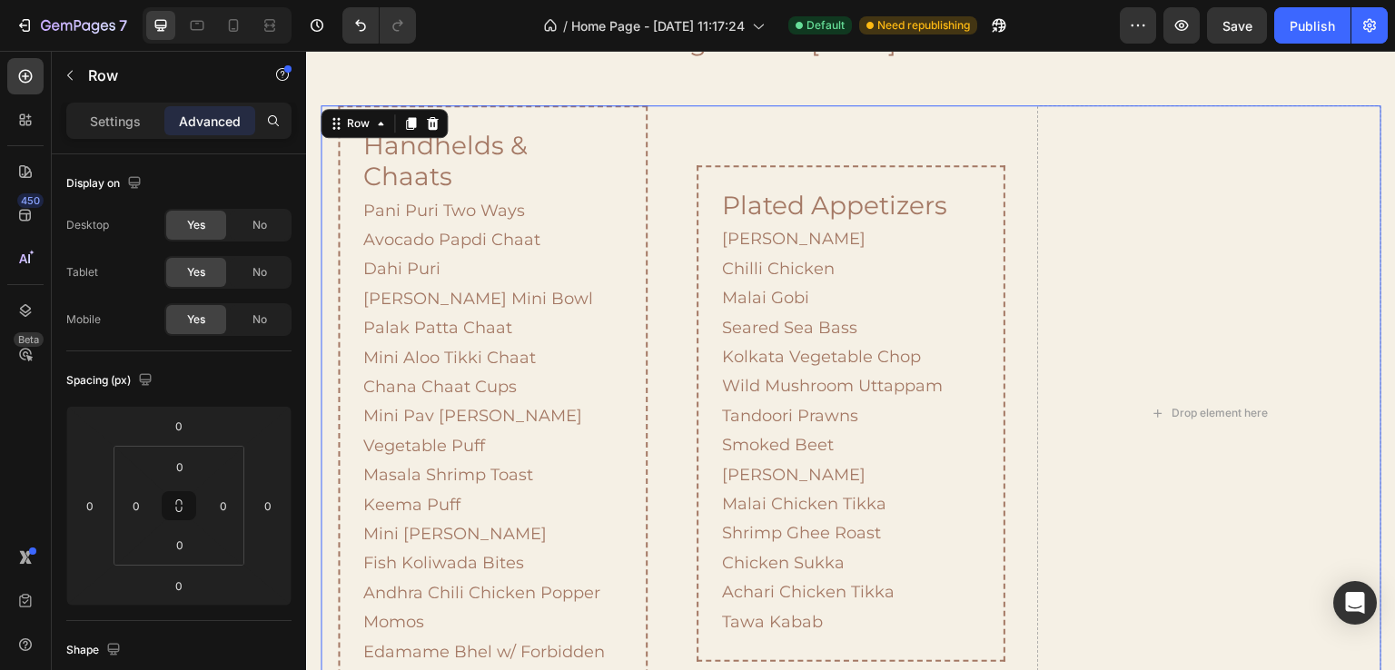
click at [1006, 206] on div "Plated Appetizers Heading Paneer Chilli Chilli Chicken Malai Gobi Seared Sea Ba…" at bounding box center [852, 413] width 344 height 616
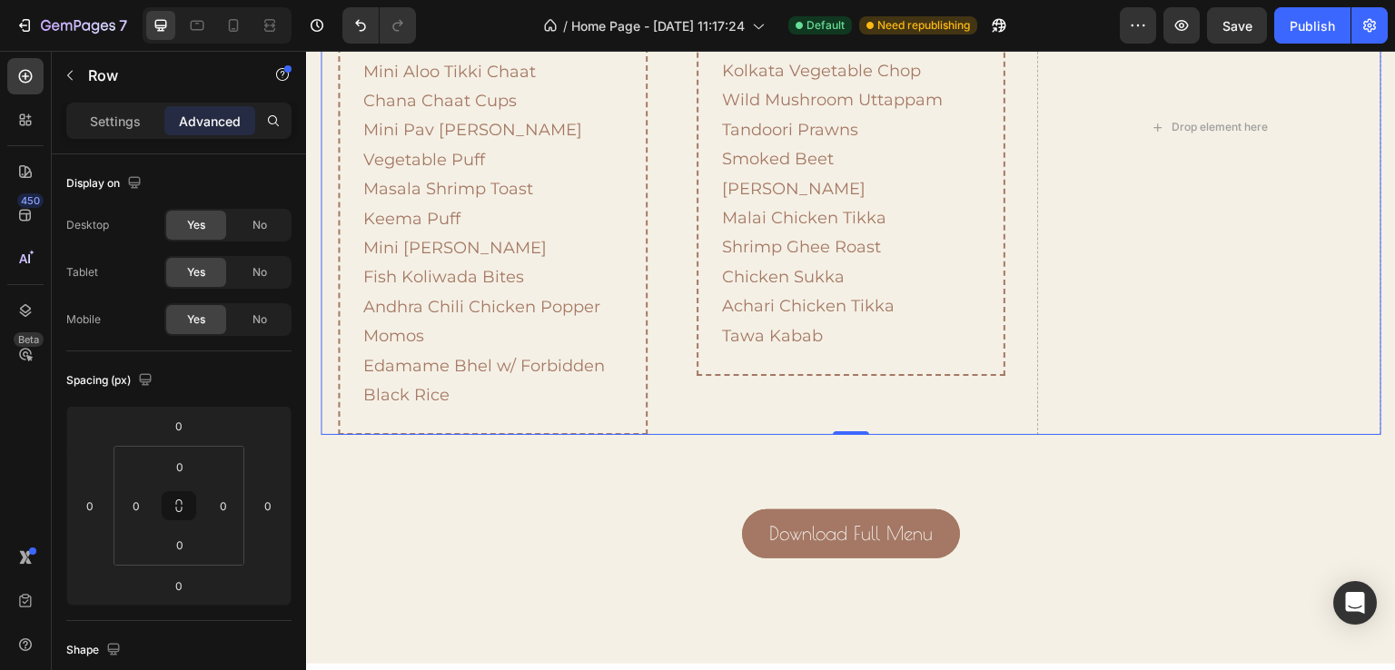
scroll to position [2030, 0]
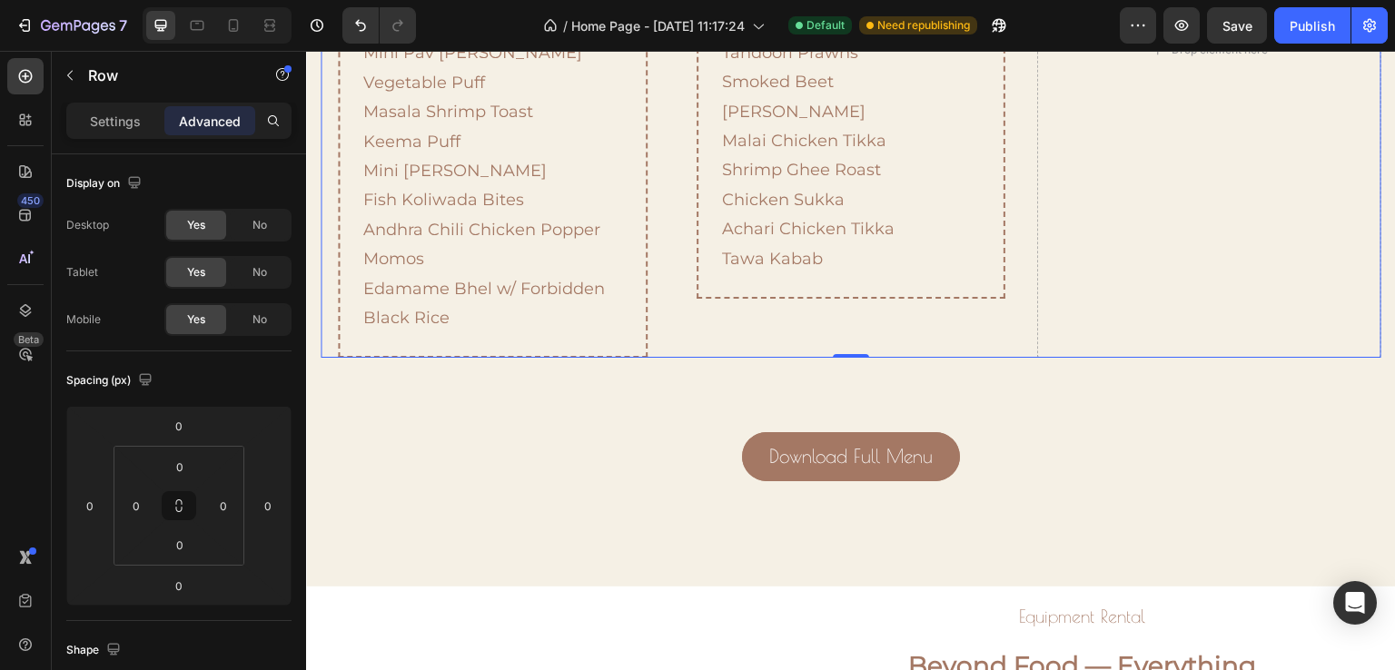
click at [684, 316] on div "Plated Appetizers Heading Paneer Chilli Chilli Chicken Malai Gobi Seared Sea Ba…" at bounding box center [852, 50] width 344 height 616
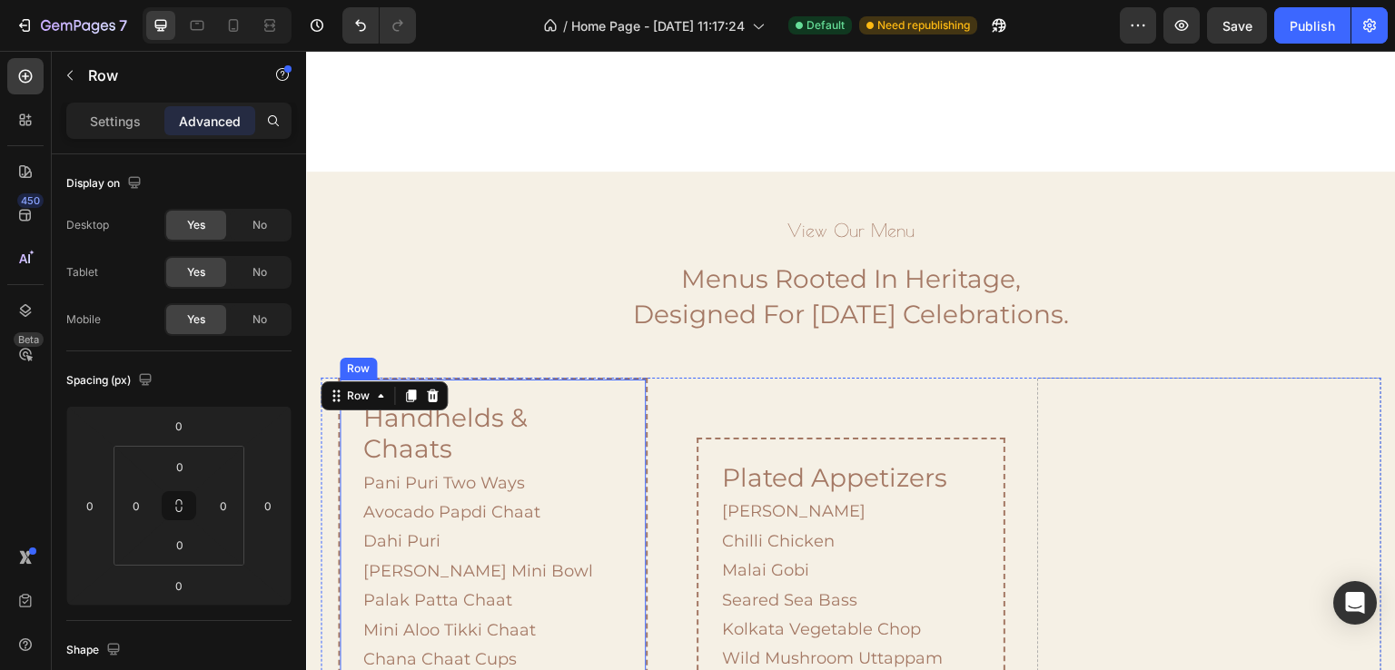
scroll to position [1667, 0]
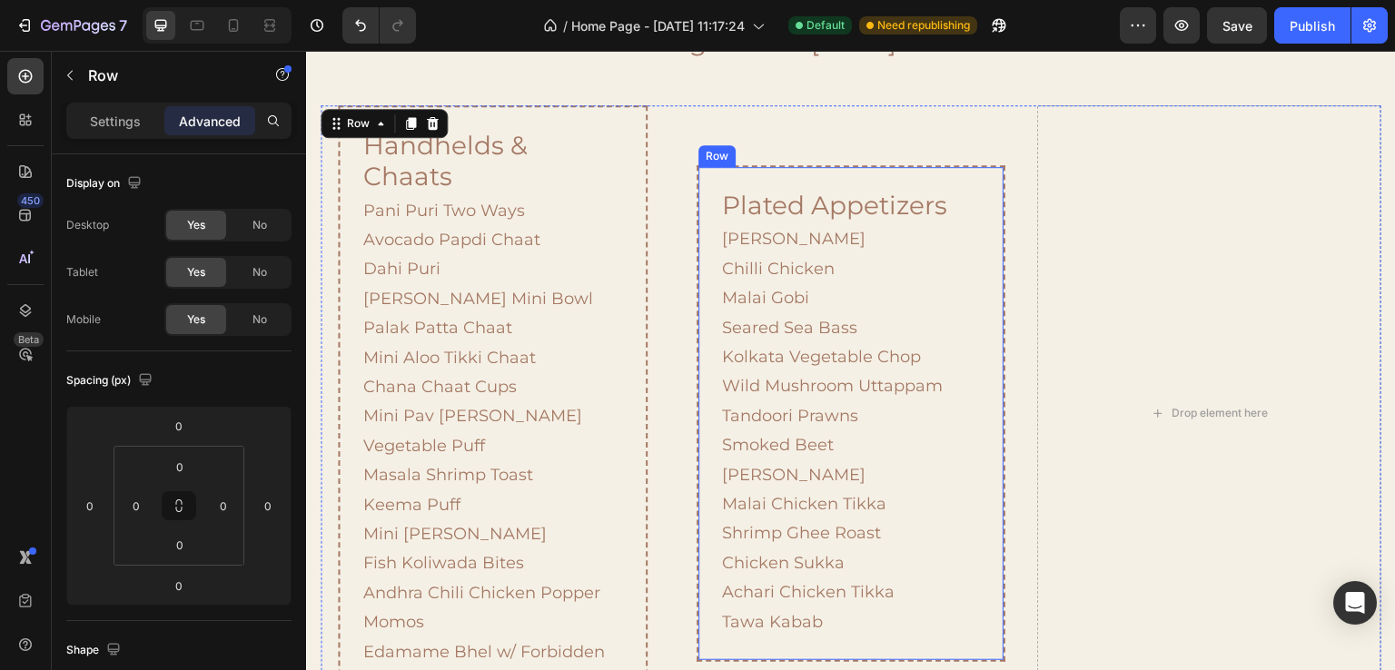
click at [736, 187] on div "Plated Appetizers Heading Paneer Chilli Chilli Chicken Malai Gobi Seared Sea Ba…" at bounding box center [852, 413] width 310 height 497
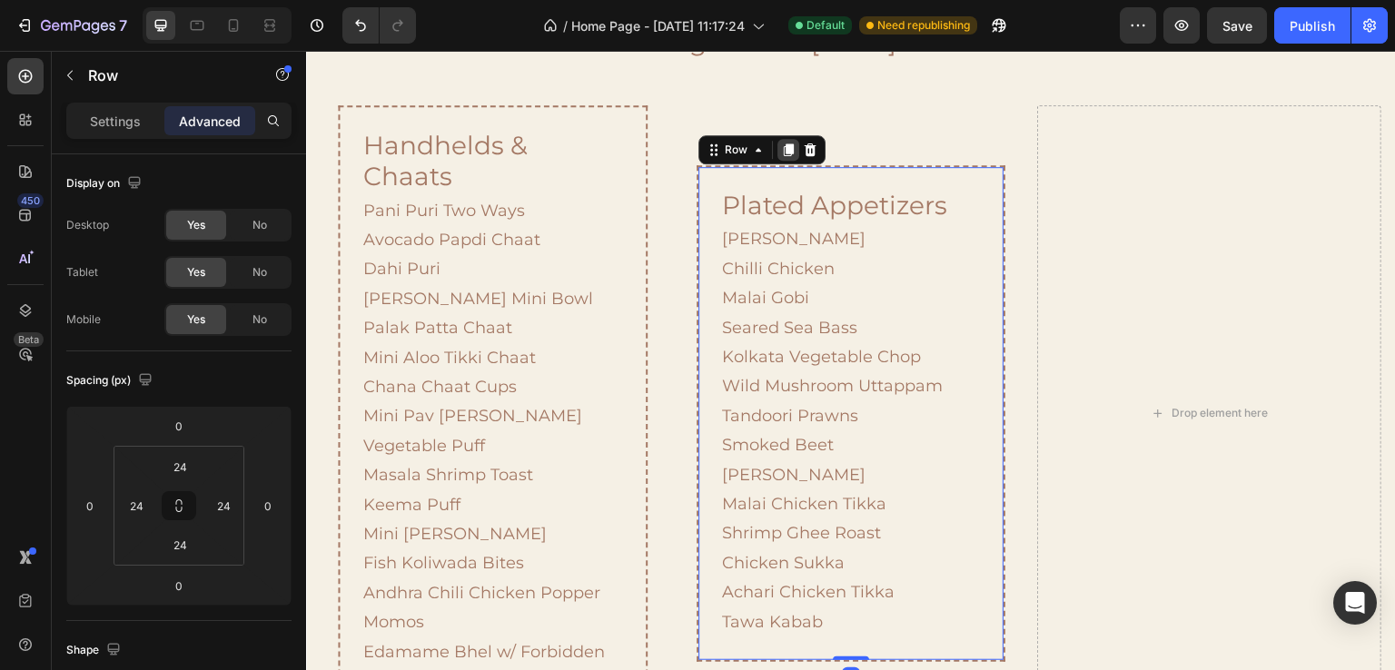
click at [783, 156] on icon at bounding box center [788, 150] width 10 height 13
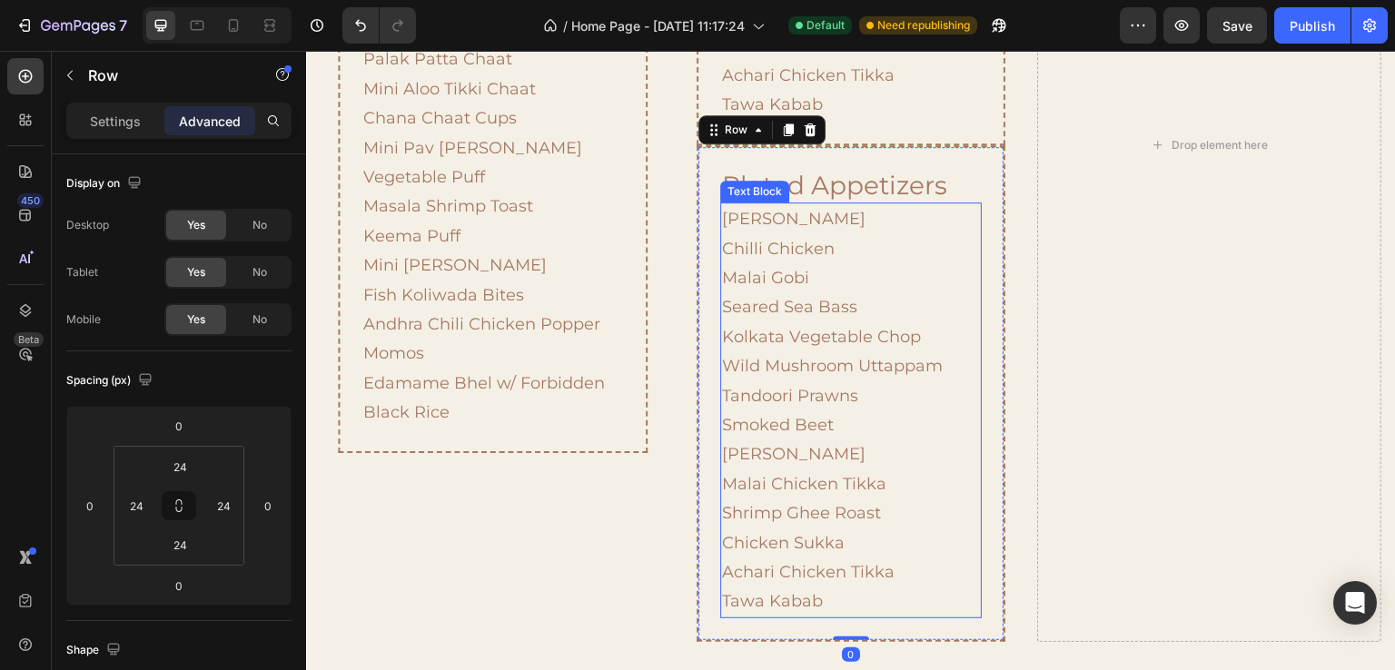
scroll to position [1852, 0]
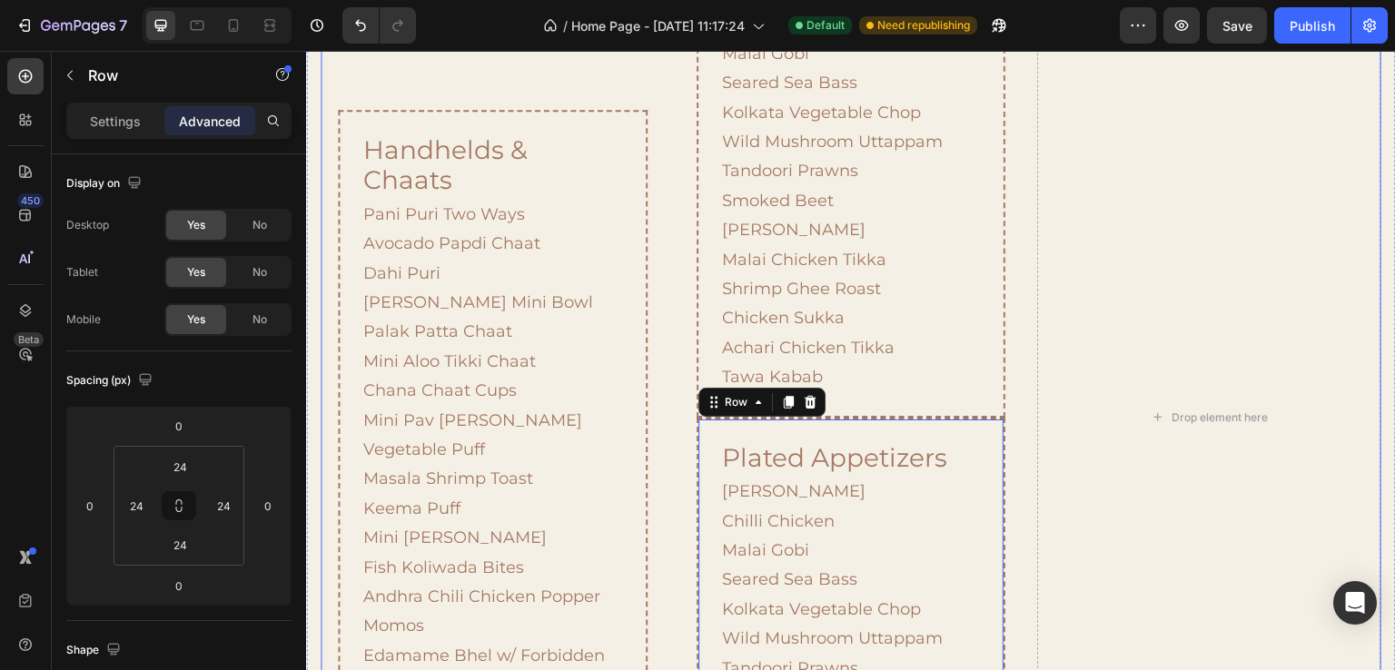
click at [1017, 374] on div "Handhelds & Chaats Heading Pani Puri Two Ways Avocado Papdi Chaat Dahi Puri Raj…" at bounding box center [851, 417] width 1061 height 995
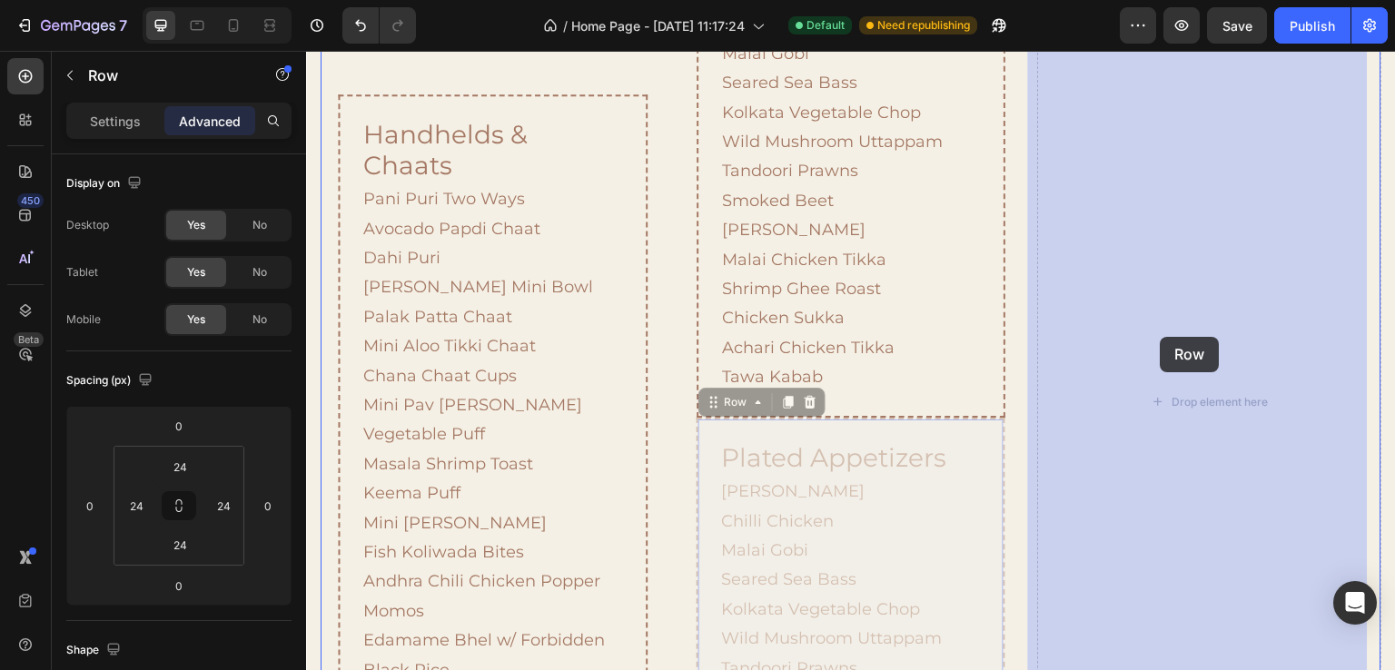
drag, startPoint x: 976, startPoint y: 411, endPoint x: 1152, endPoint y: 339, distance: 190.3
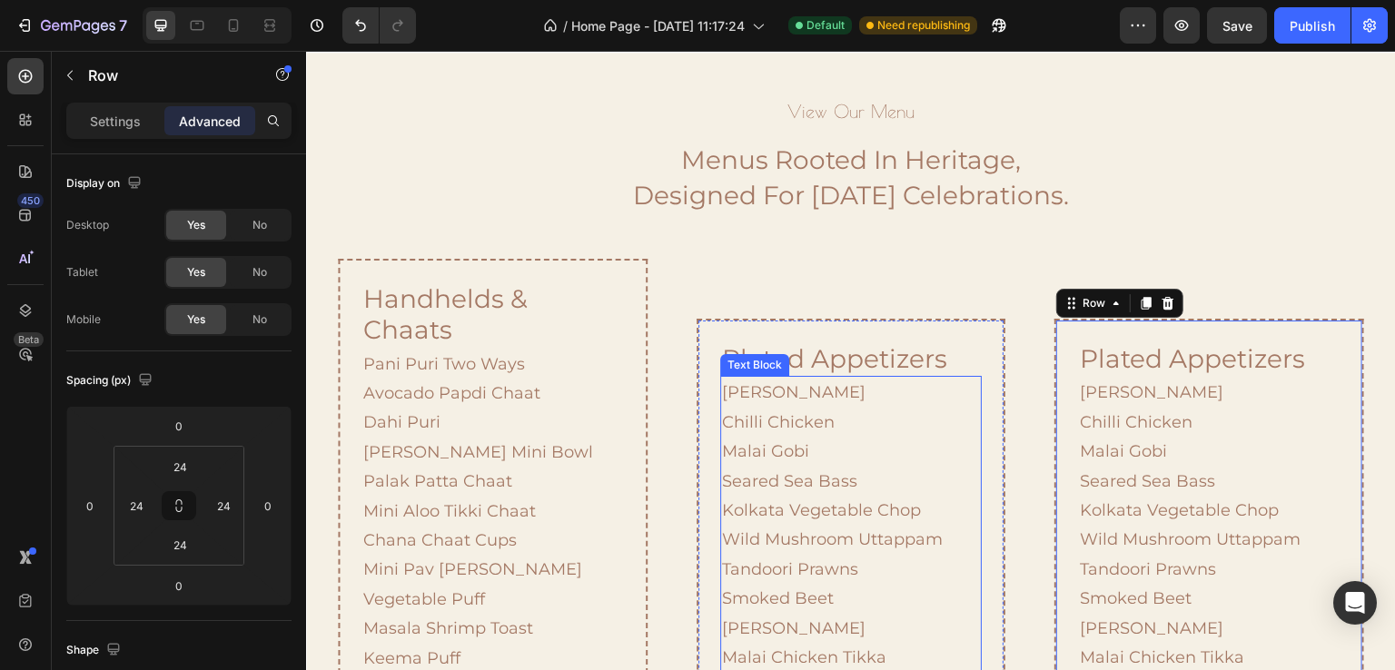
scroll to position [1512, 0]
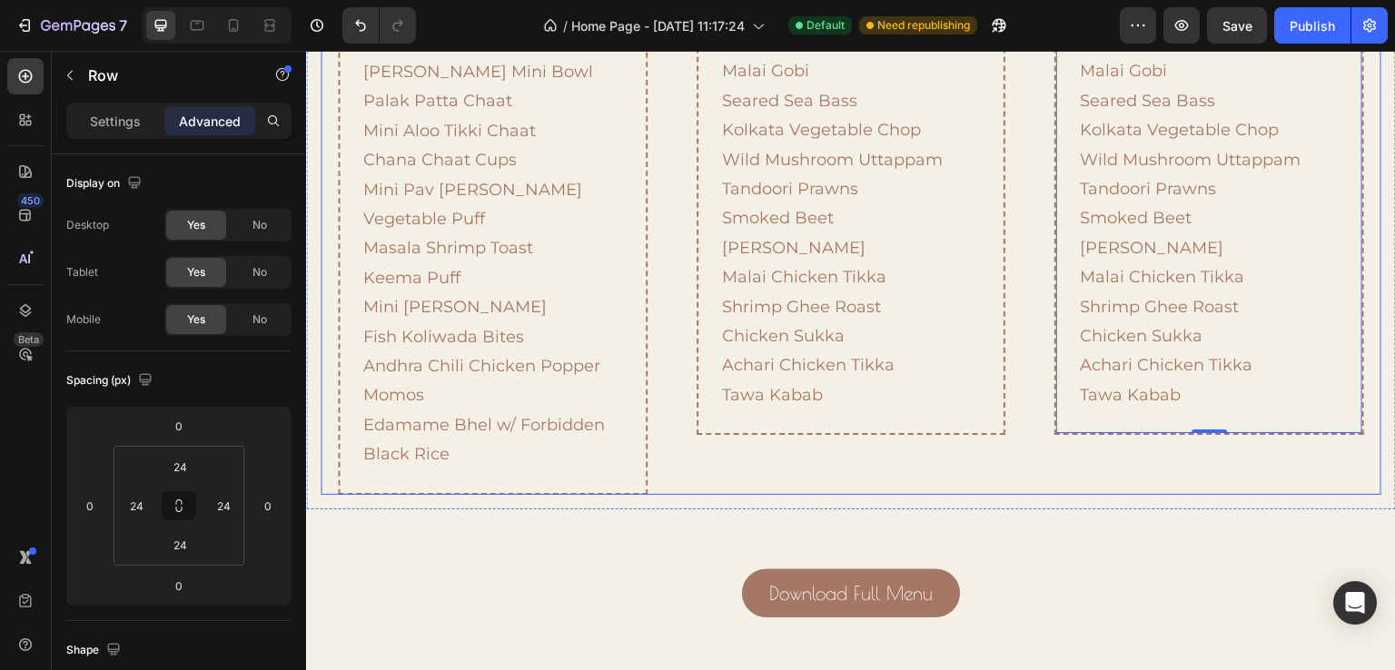
click at [857, 294] on div "Plated Appetizers Heading Paneer Chilli Chilli Chicken Malai Gobi Seared Sea Ba…" at bounding box center [852, 187] width 344 height 616
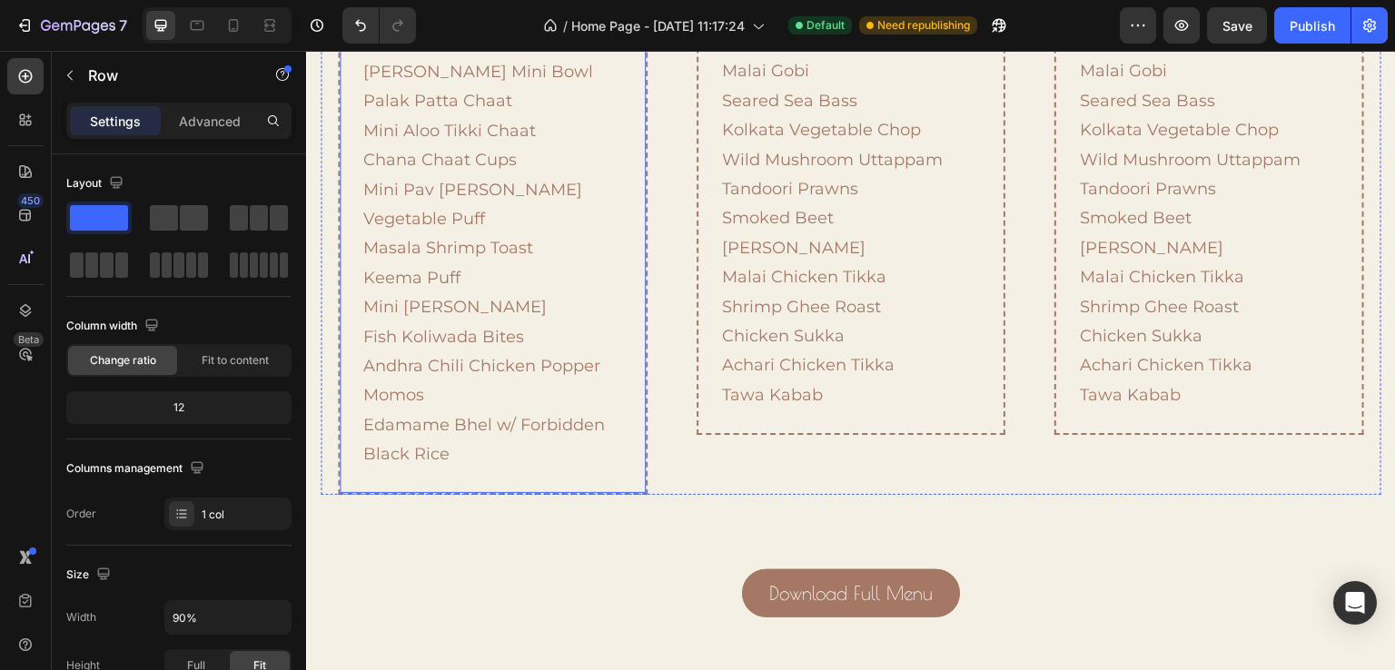
click at [338, 276] on div "Handhelds & Chaats Heading 0 Pani Puri Two Ways Avocado Papdi Chaat Dahi Puri R…" at bounding box center [493, 187] width 310 height 616
click at [695, 328] on div "Plated Appetizers Heading Paneer Chilli Chilli Chicken Malai Gobi Seared Sea Ba…" at bounding box center [852, 187] width 344 height 616
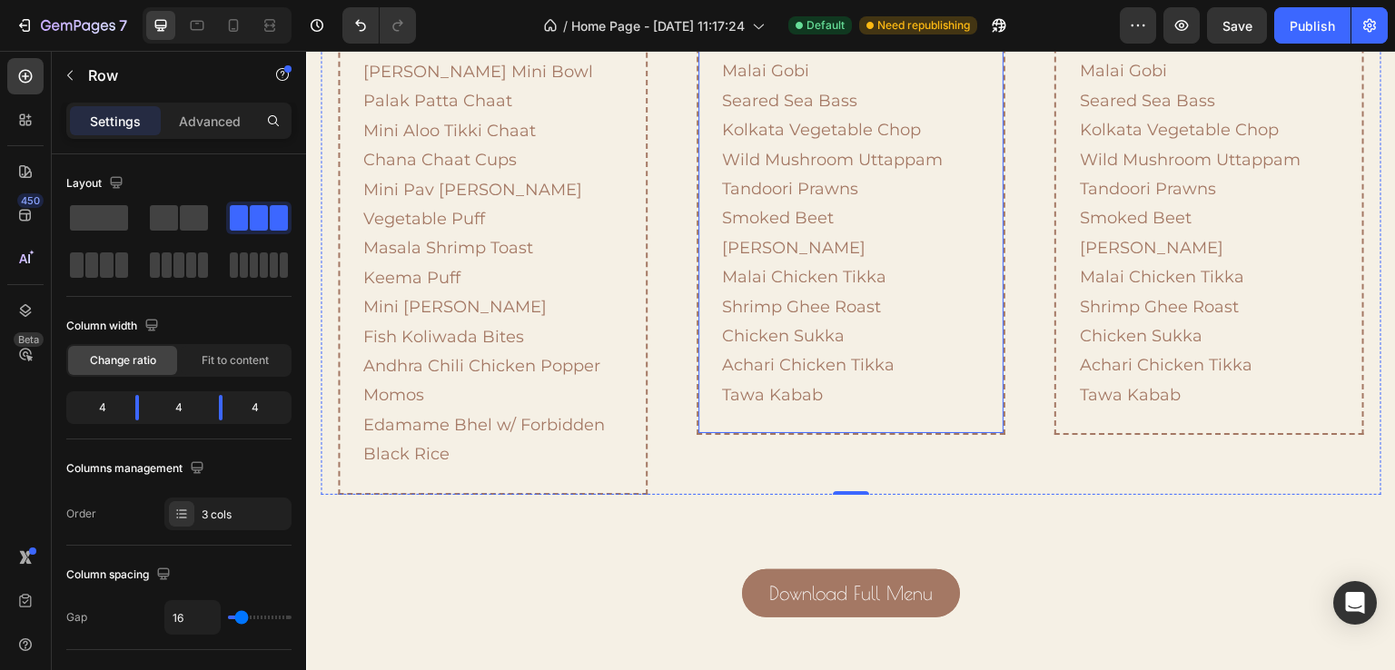
click at [697, 340] on div "Plated Appetizers Heading Paneer Chilli Chilli Chicken Malai Gobi Seared Sea Ba…" at bounding box center [852, 186] width 310 height 497
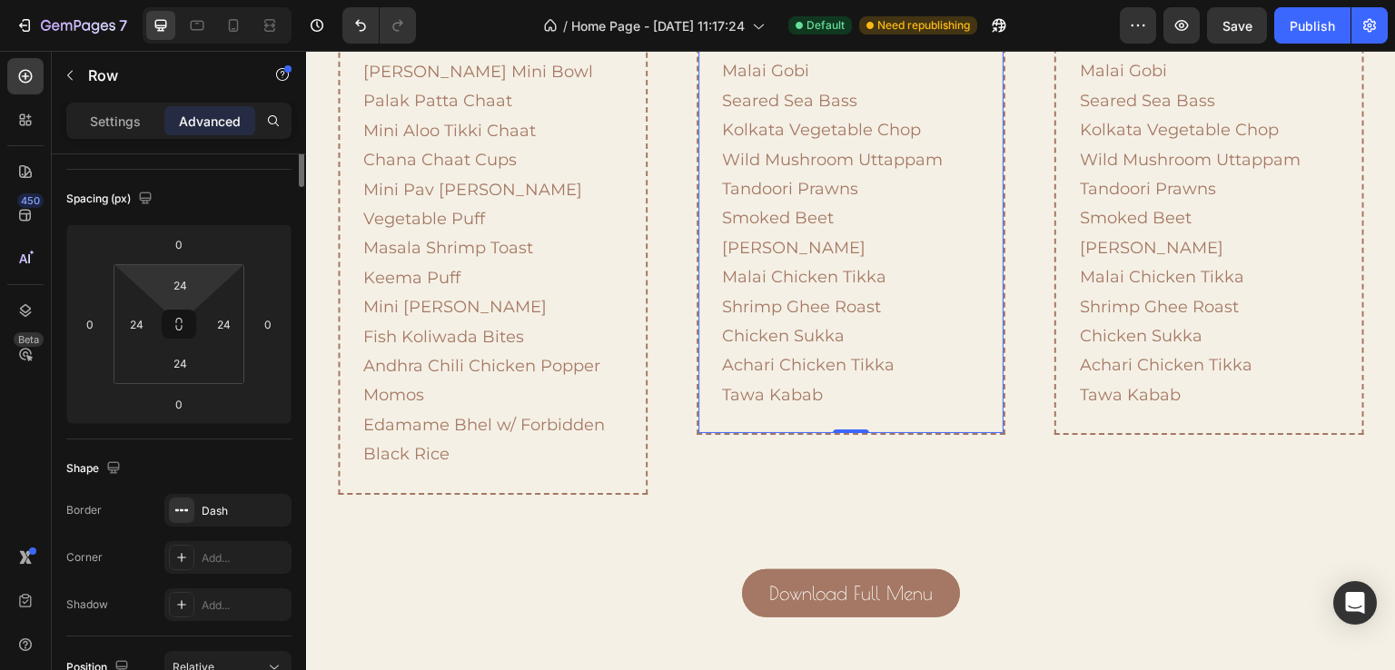
scroll to position [0, 0]
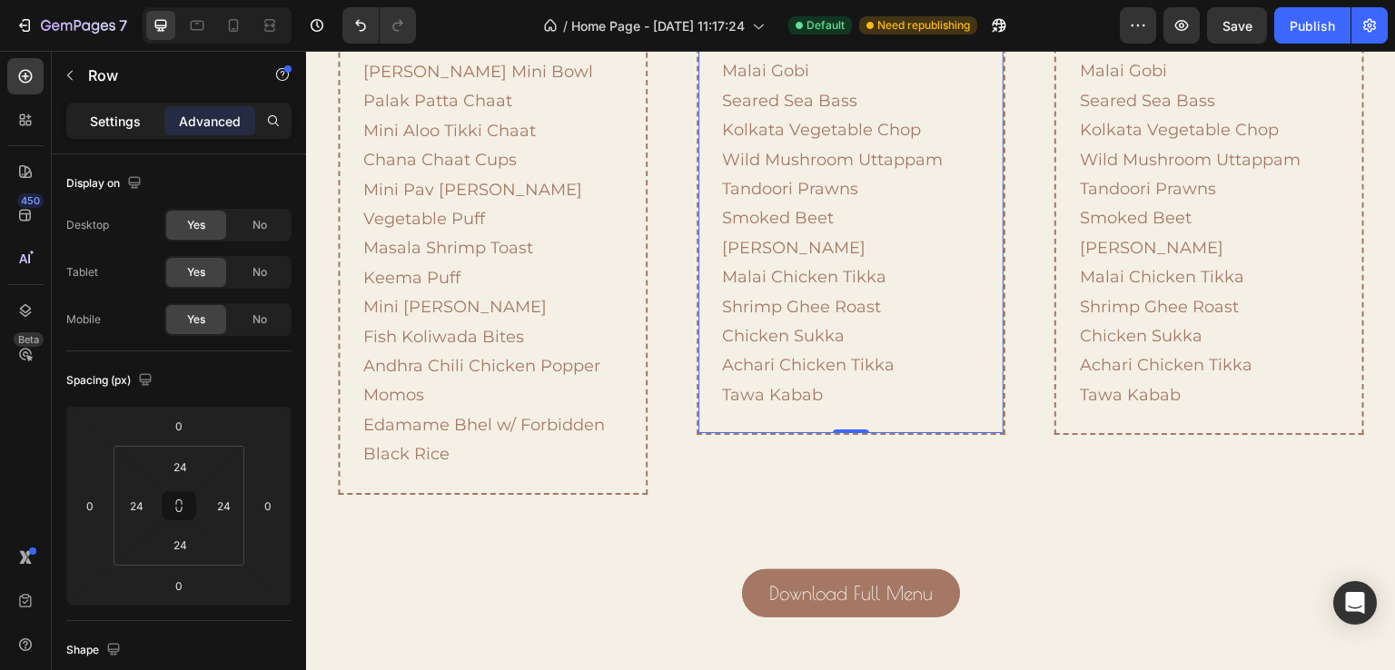
click at [145, 117] on div "Settings" at bounding box center [115, 120] width 91 height 29
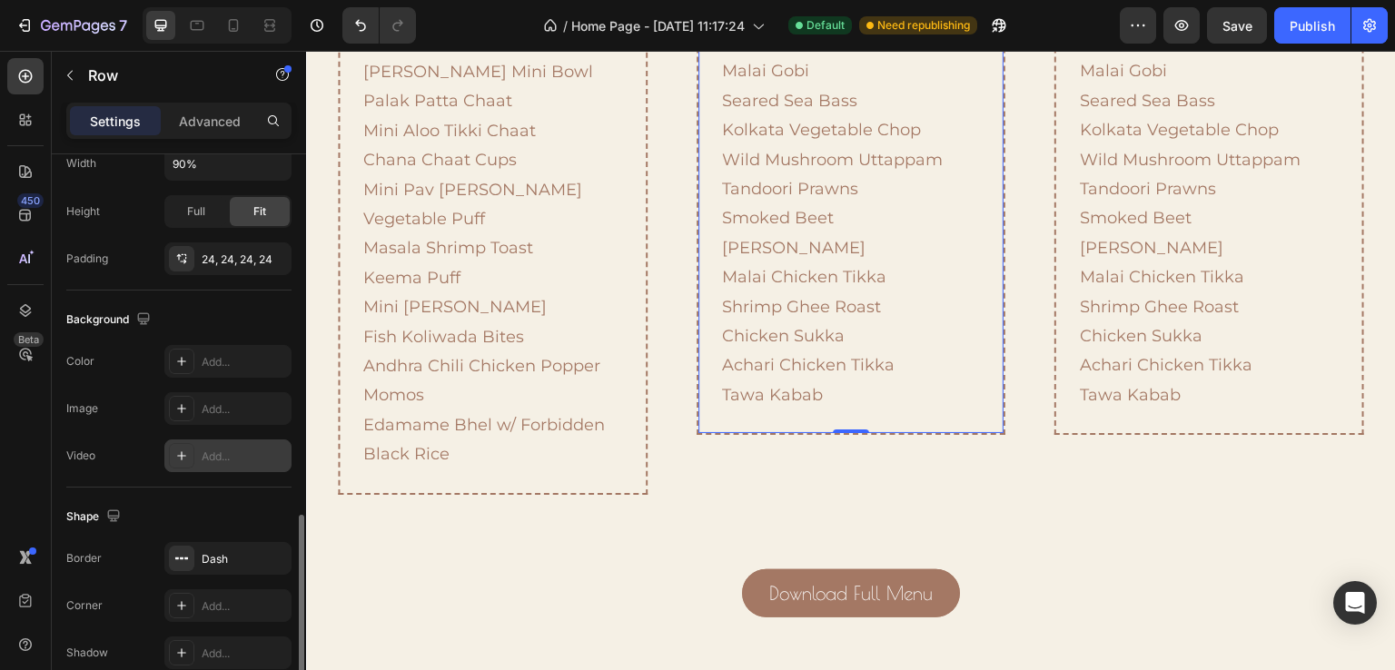
scroll to position [539, 0]
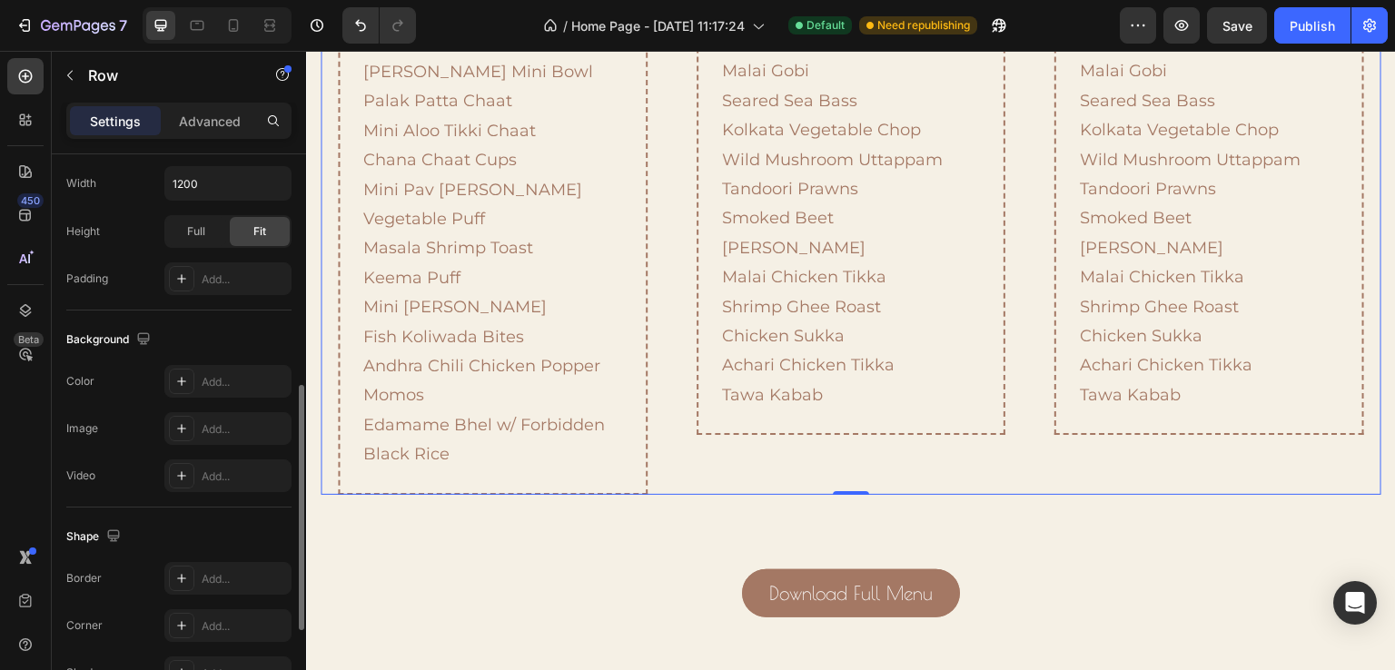
click at [932, 300] on div "Plated Appetizers Heading Paneer Chilli Chilli Chicken Malai Gobi Seared Sea Ba…" at bounding box center [852, 187] width 344 height 616
click at [1051, 303] on div "plated appetizers Heading Paneer Chilli Chilli Chicken Malai Gobi Seared Sea Ba…" at bounding box center [1209, 187] width 344 height 616
click at [91, 67] on p "Row" at bounding box center [165, 76] width 154 height 22
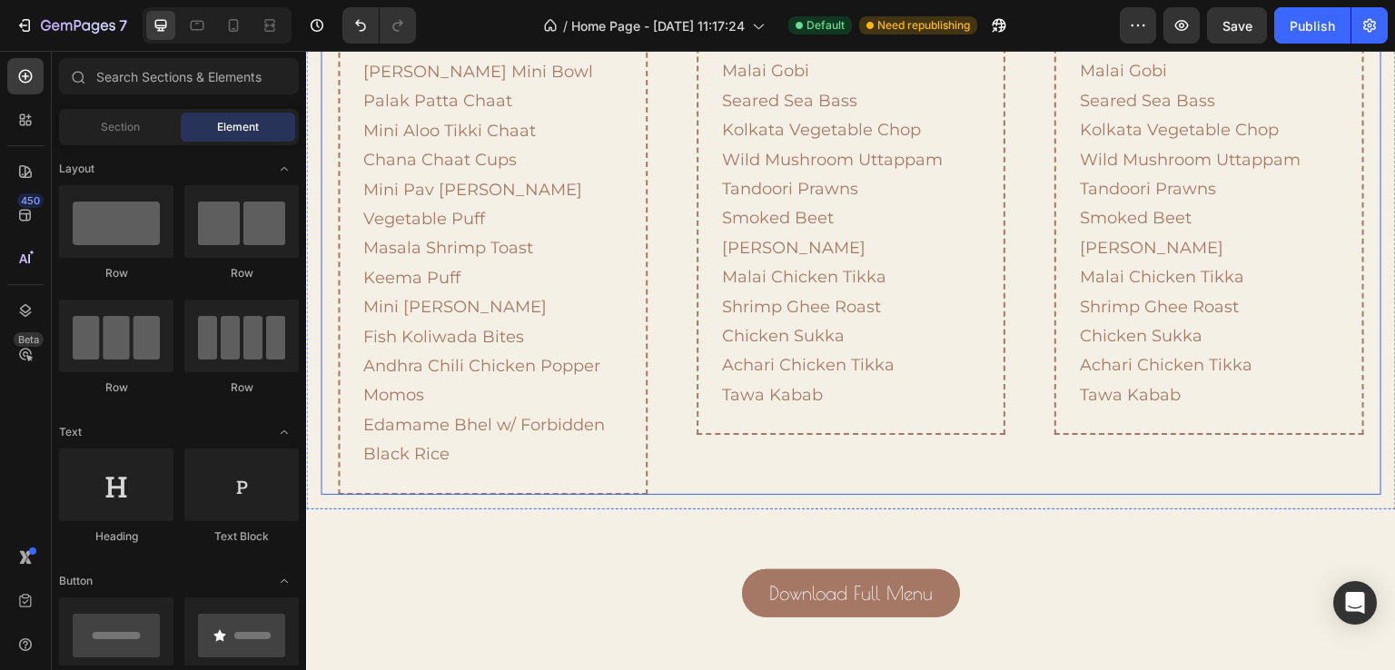
click at [684, 295] on div "Plated Appetizers Heading Paneer Chilli Chilli Chicken Malai Gobi Seared Sea Ba…" at bounding box center [852, 187] width 344 height 616
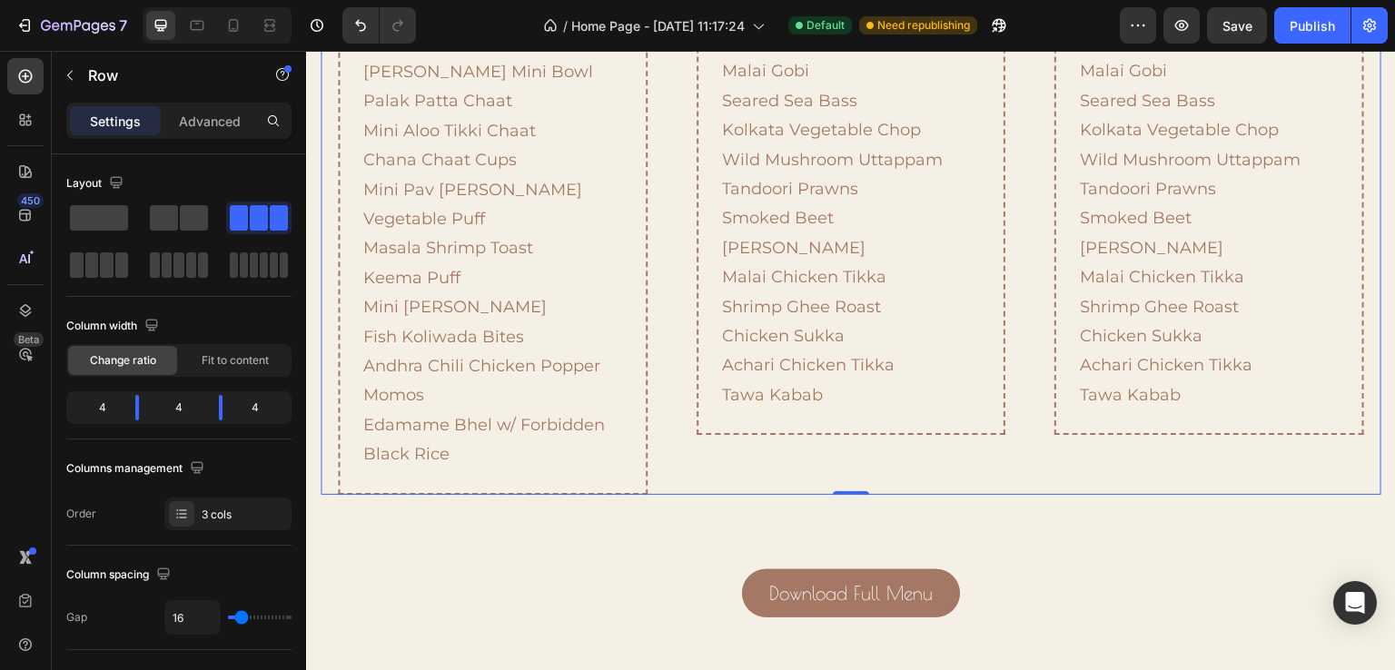
click at [773, 284] on div "Plated Appetizers Heading Paneer Chilli Chilli Chicken Malai Gobi Seared Sea Ba…" at bounding box center [852, 187] width 344 height 616
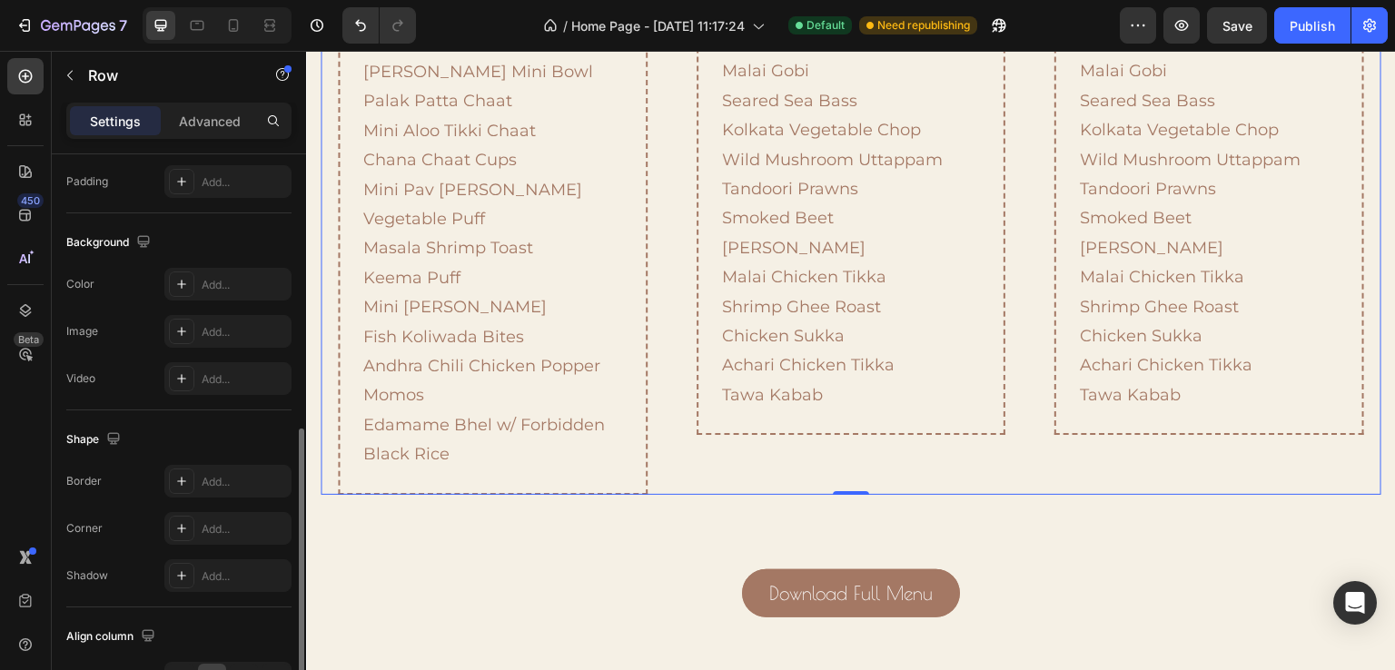
scroll to position [91, 0]
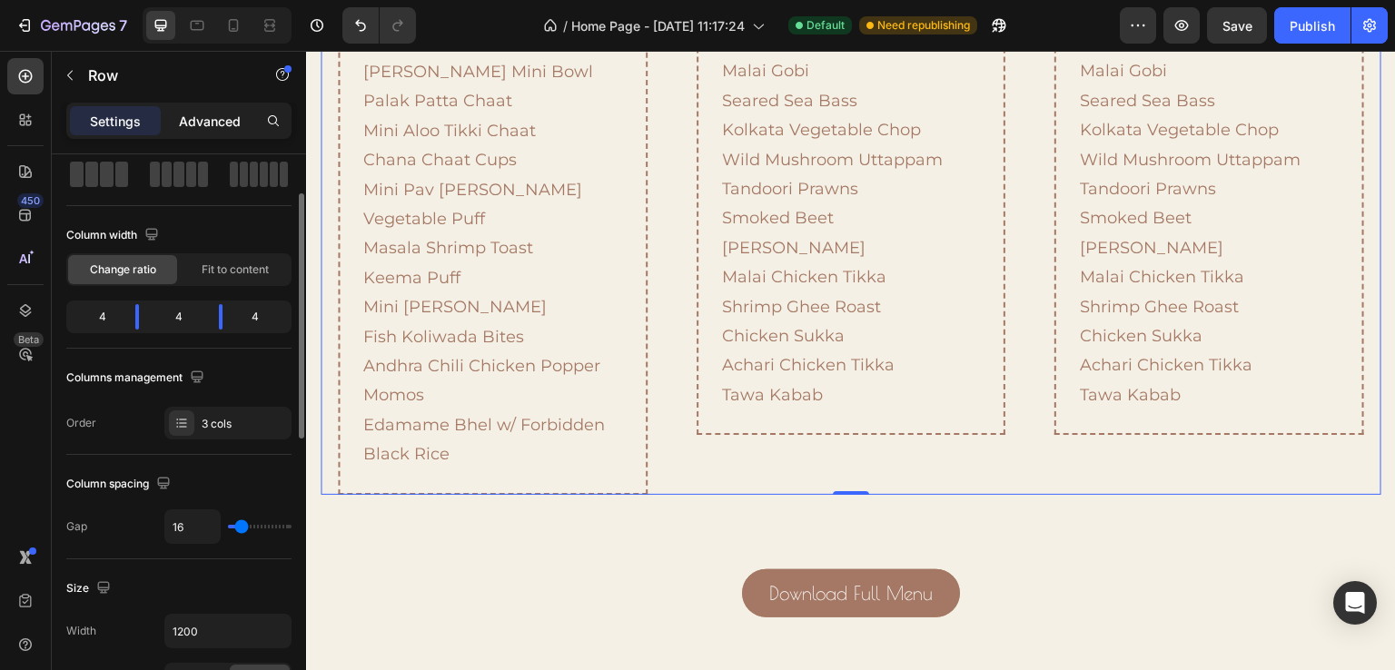
click at [176, 127] on div "Advanced" at bounding box center [209, 120] width 91 height 29
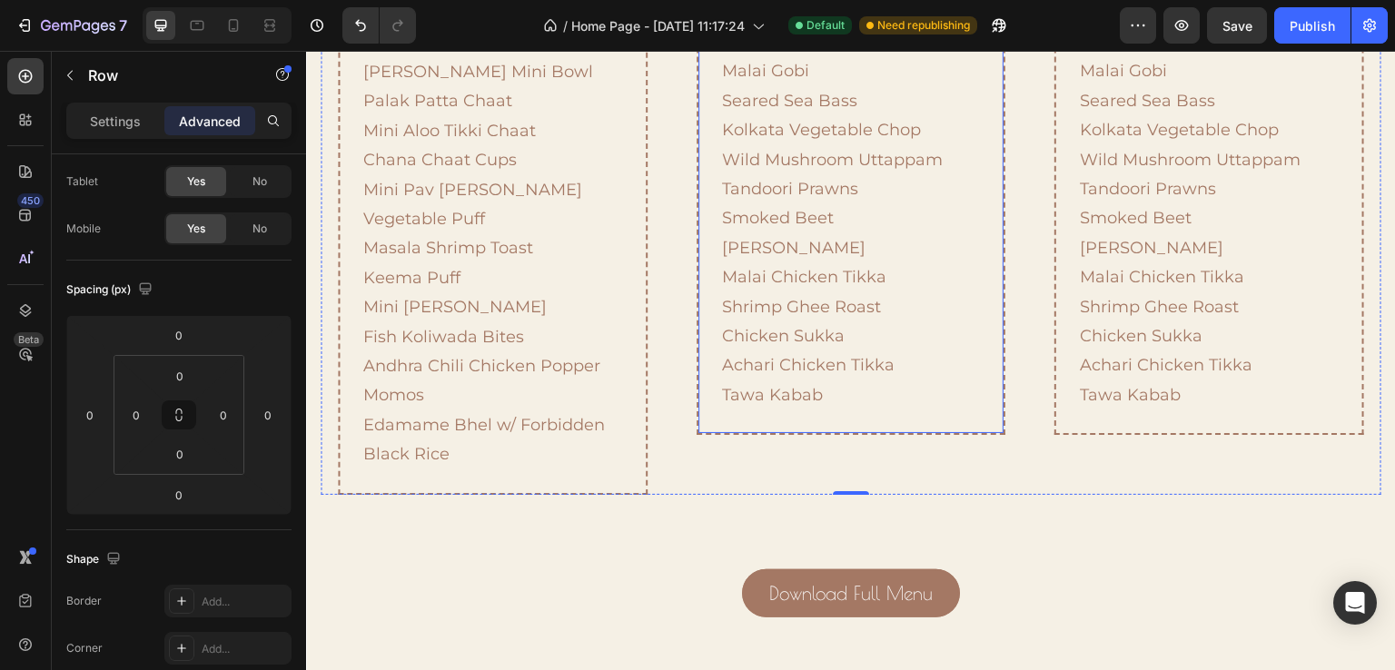
click at [991, 351] on div "Plated Appetizers Heading Paneer Chilli Chilli Chicken Malai Gobi Seared Sea Ba…" at bounding box center [852, 186] width 310 height 497
click at [907, 337] on div "Plated Appetizers Heading Paneer Chilli Chilli Chicken Malai Gobi Seared Sea Ba…" at bounding box center [852, 186] width 310 height 497
click at [991, 289] on div "Plated Appetizers Heading Paneer Chilli Chilli Chicken Malai Gobi Seared Sea Ba…" at bounding box center [852, 187] width 344 height 616
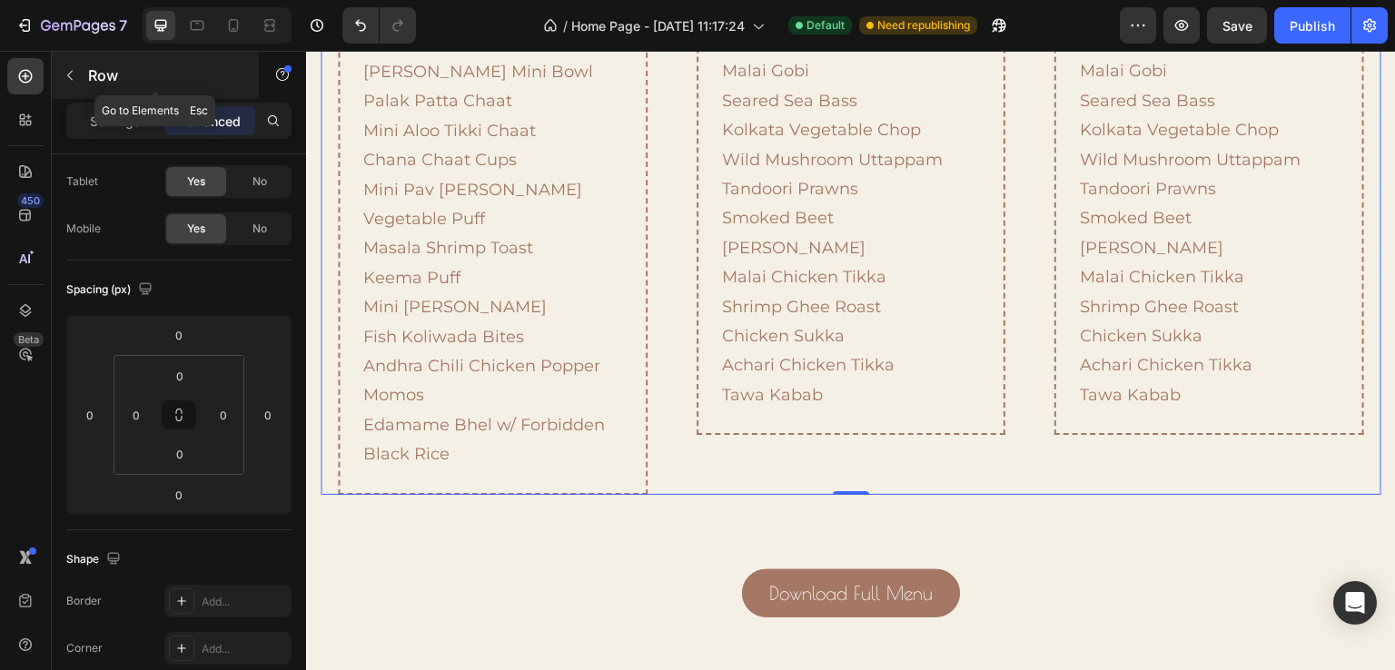
click at [72, 71] on icon "button" at bounding box center [69, 76] width 5 height 10
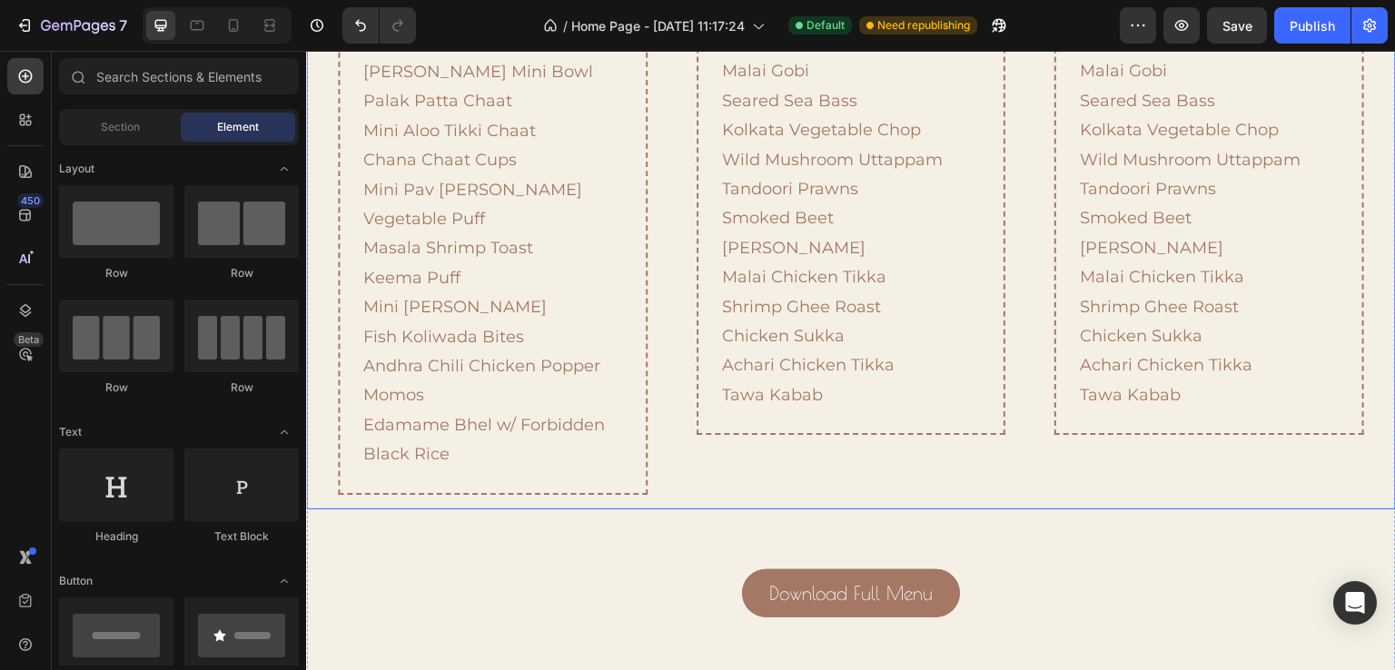
click at [315, 248] on div "Handhelds & Chaats Heading Pani Puri Two Ways Avocado Papdi Chaat Dahi Puri Raj…" at bounding box center [851, 187] width 1090 height 645
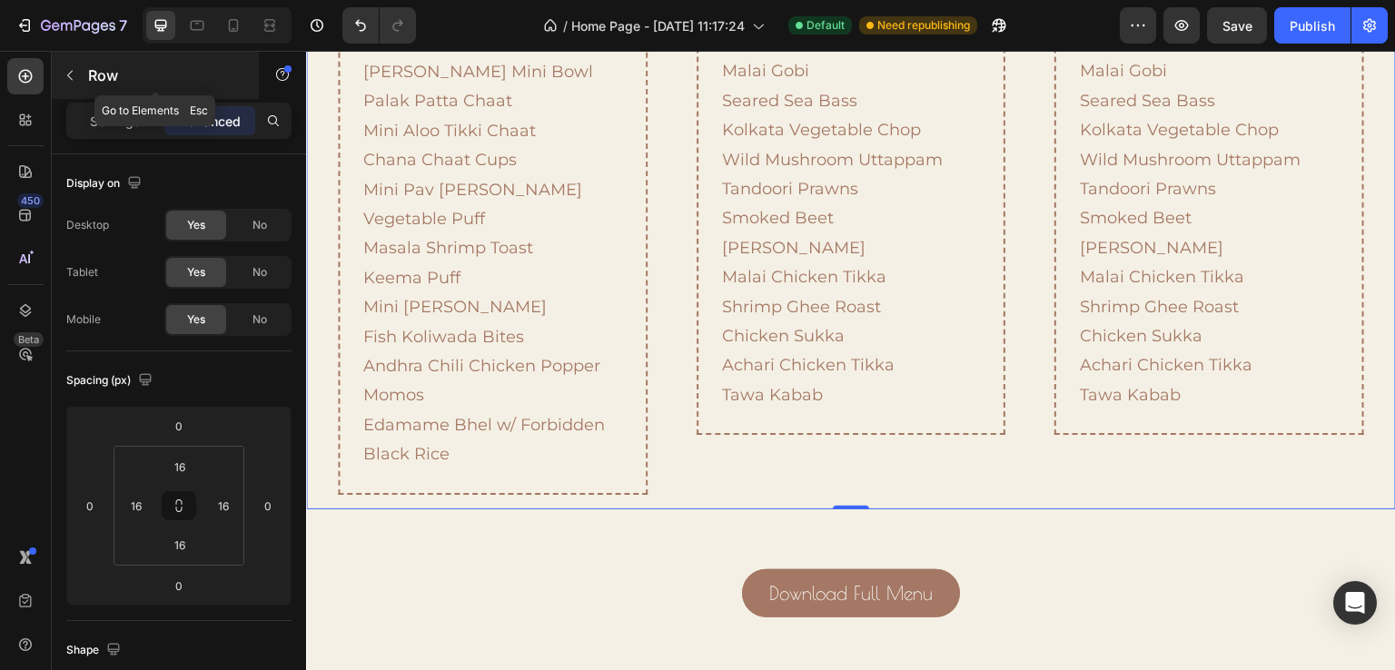
click at [88, 84] on p "Row" at bounding box center [165, 76] width 154 height 22
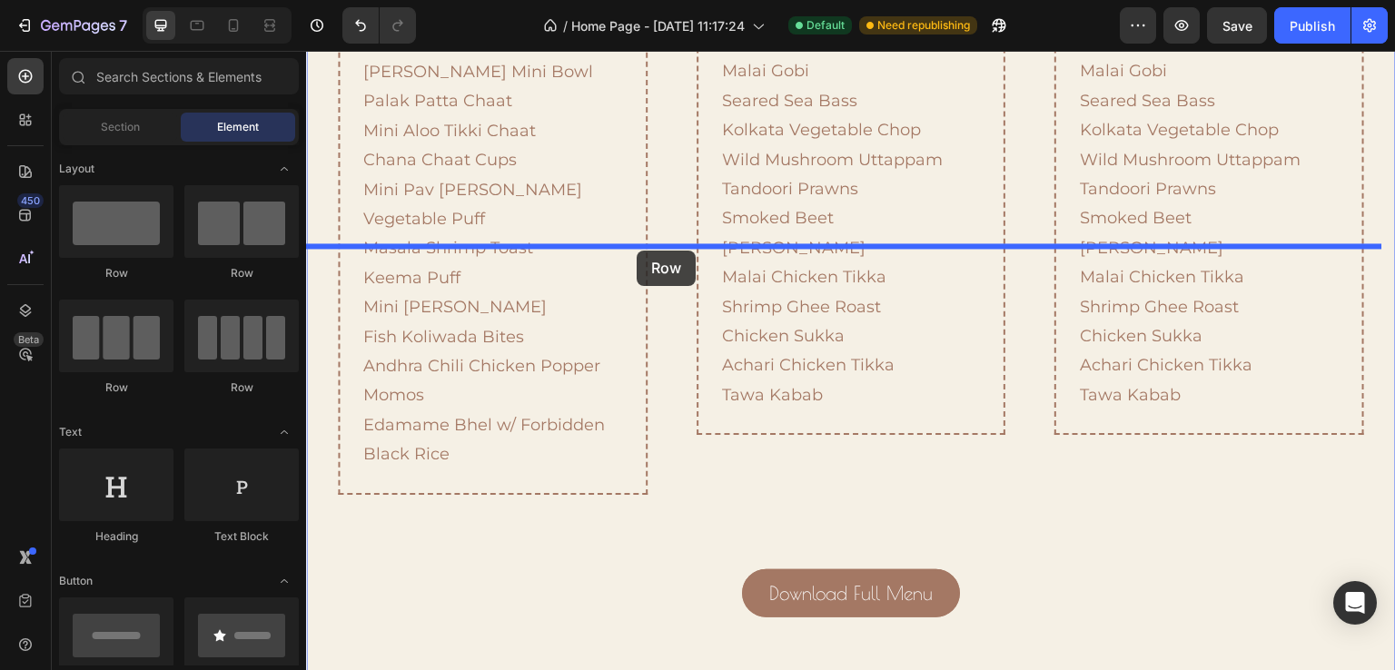
drag, startPoint x: 410, startPoint y: 406, endPoint x: 637, endPoint y: 251, distance: 275.2
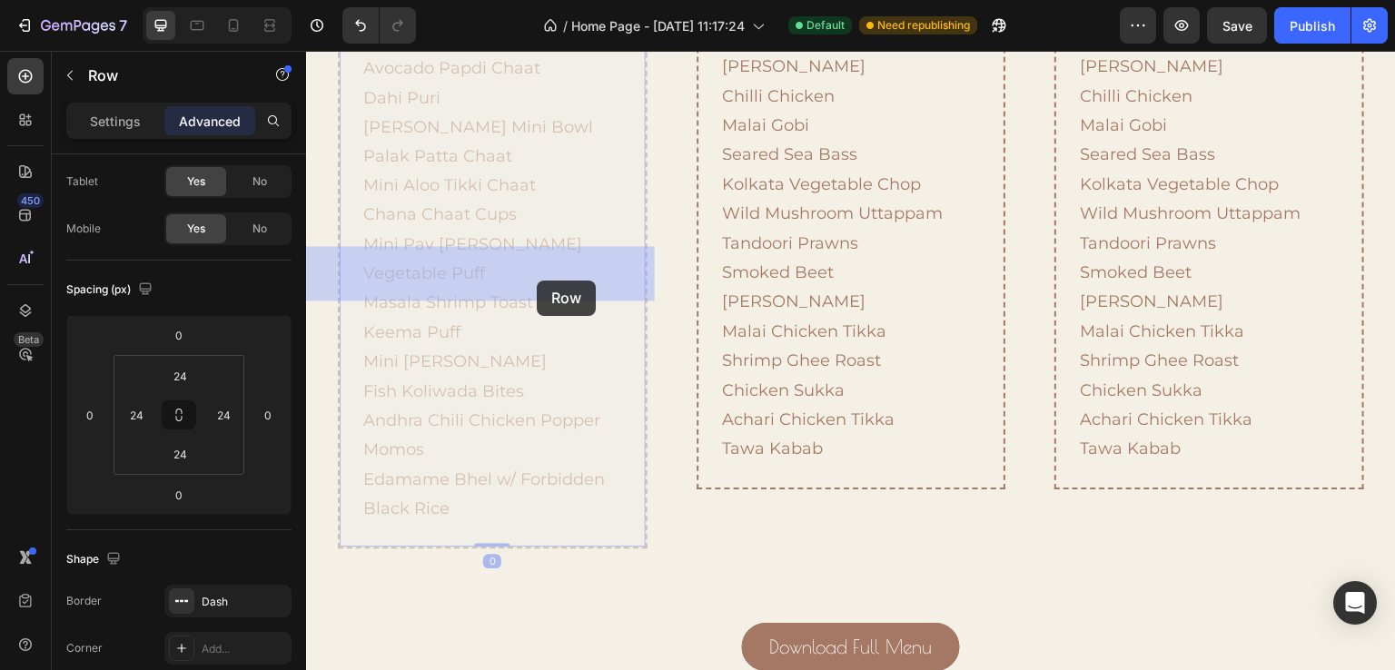
drag, startPoint x: 539, startPoint y: 323, endPoint x: 537, endPoint y: 281, distance: 42.7
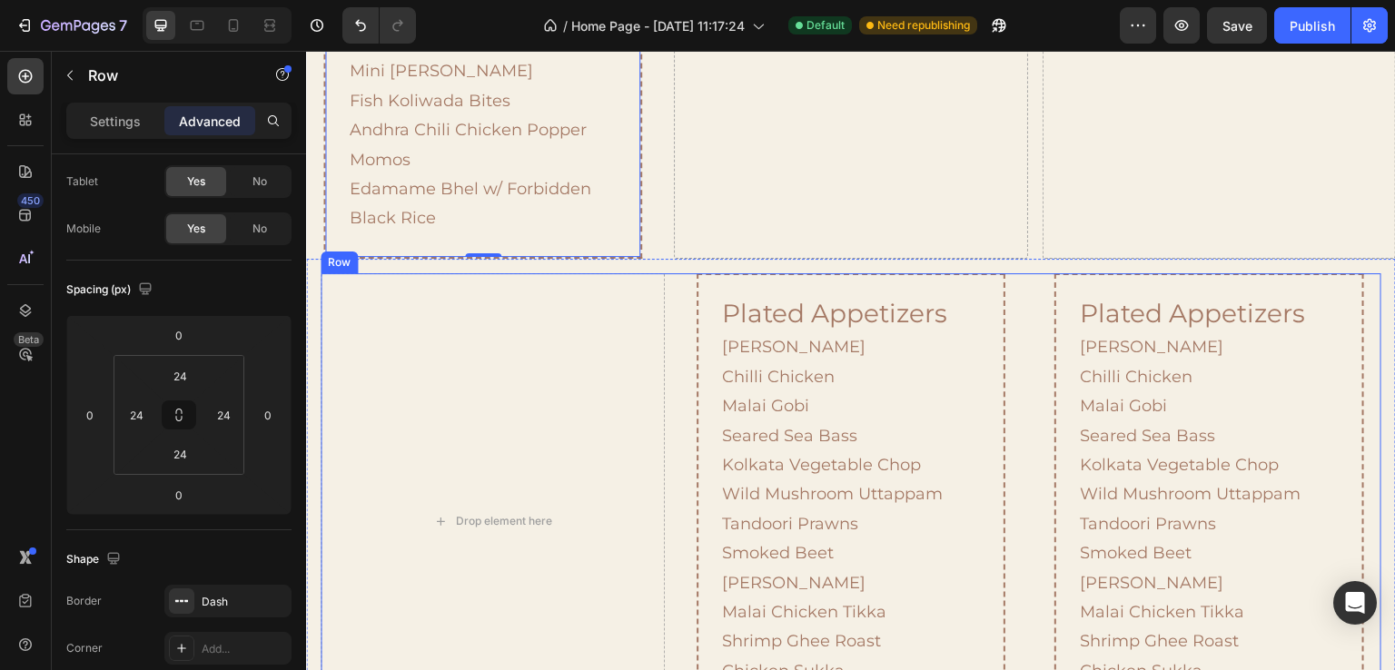
scroll to position [1966, 0]
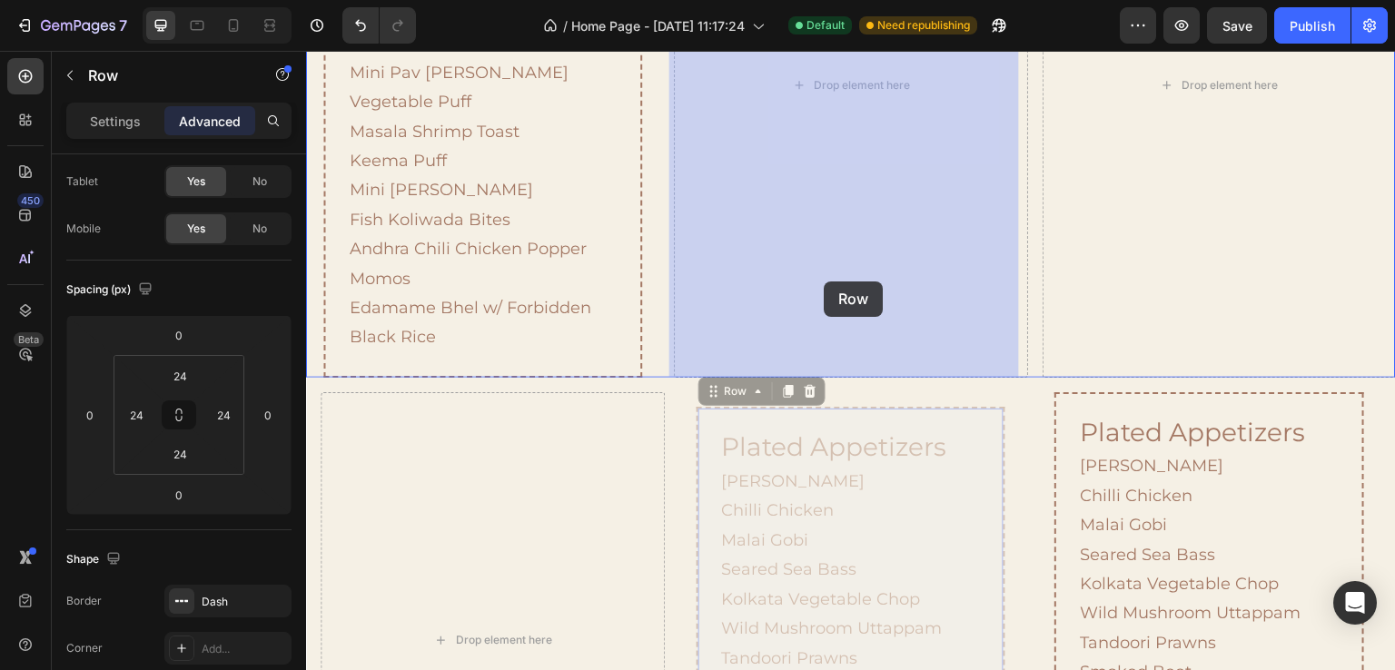
drag, startPoint x: 822, startPoint y: 393, endPoint x: 824, endPoint y: 282, distance: 111.8
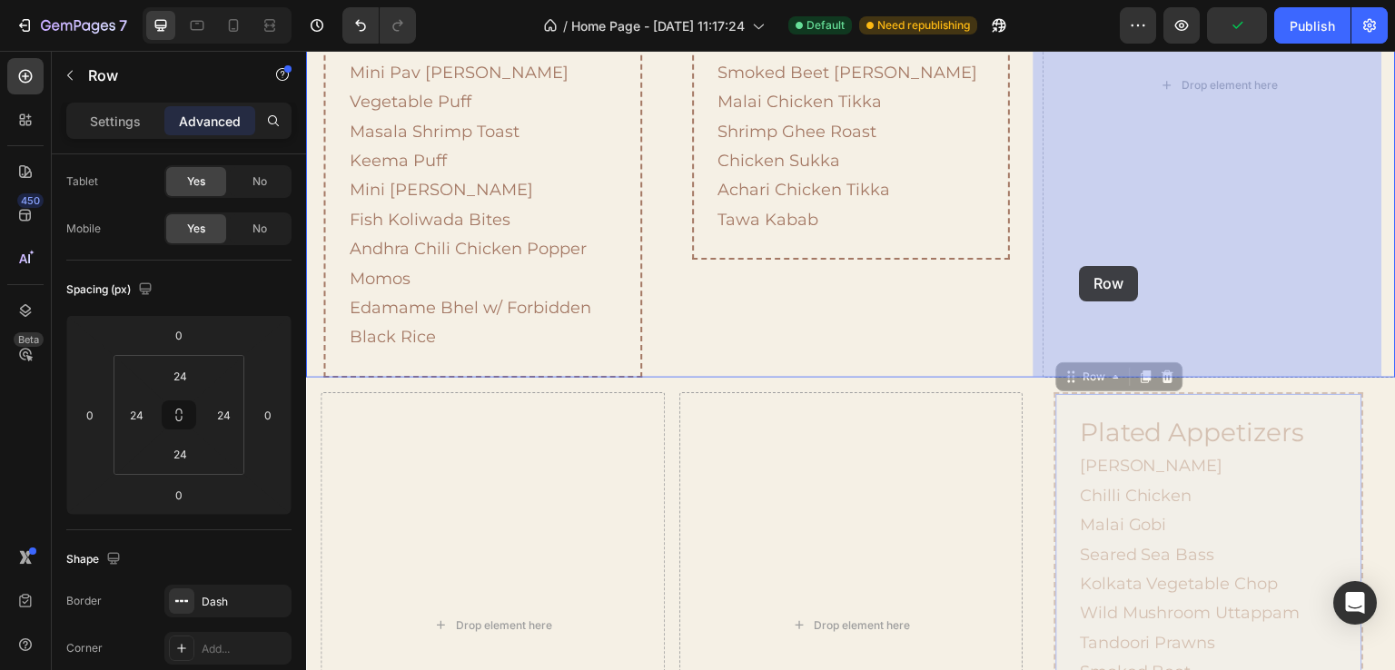
drag, startPoint x: 1063, startPoint y: 406, endPoint x: 1080, endPoint y: 266, distance: 141.0
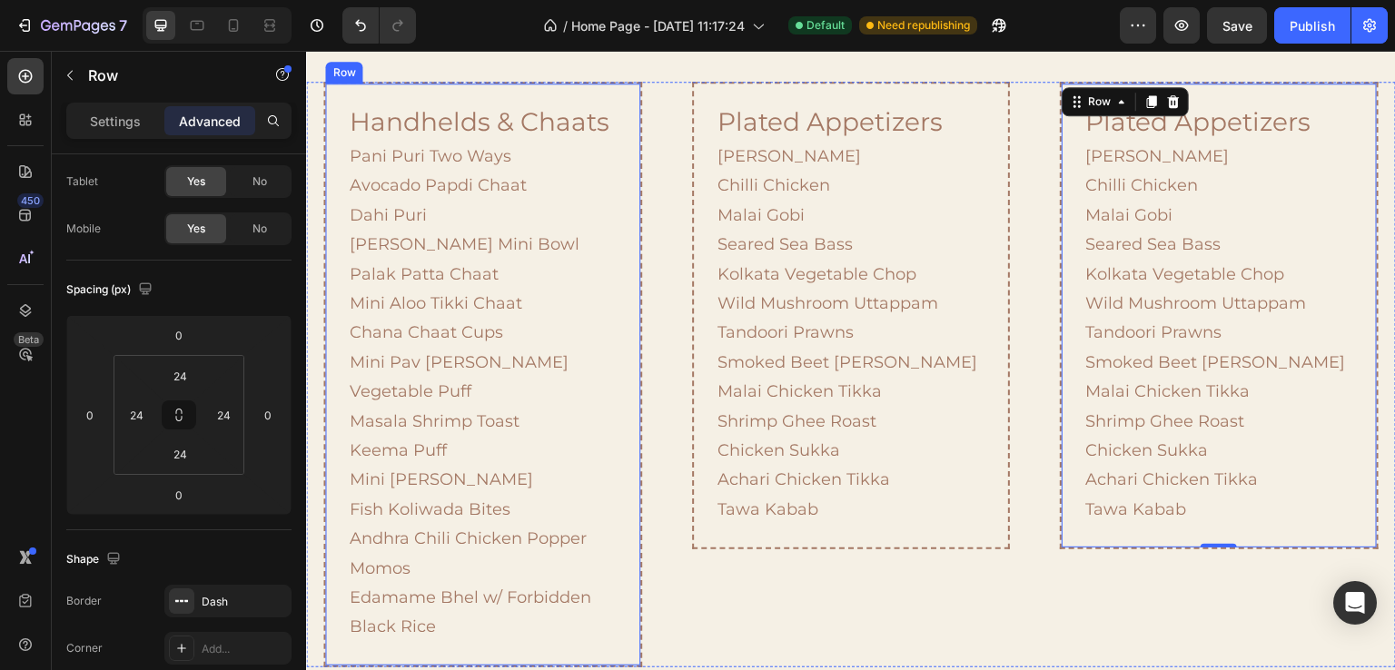
scroll to position [1693, 0]
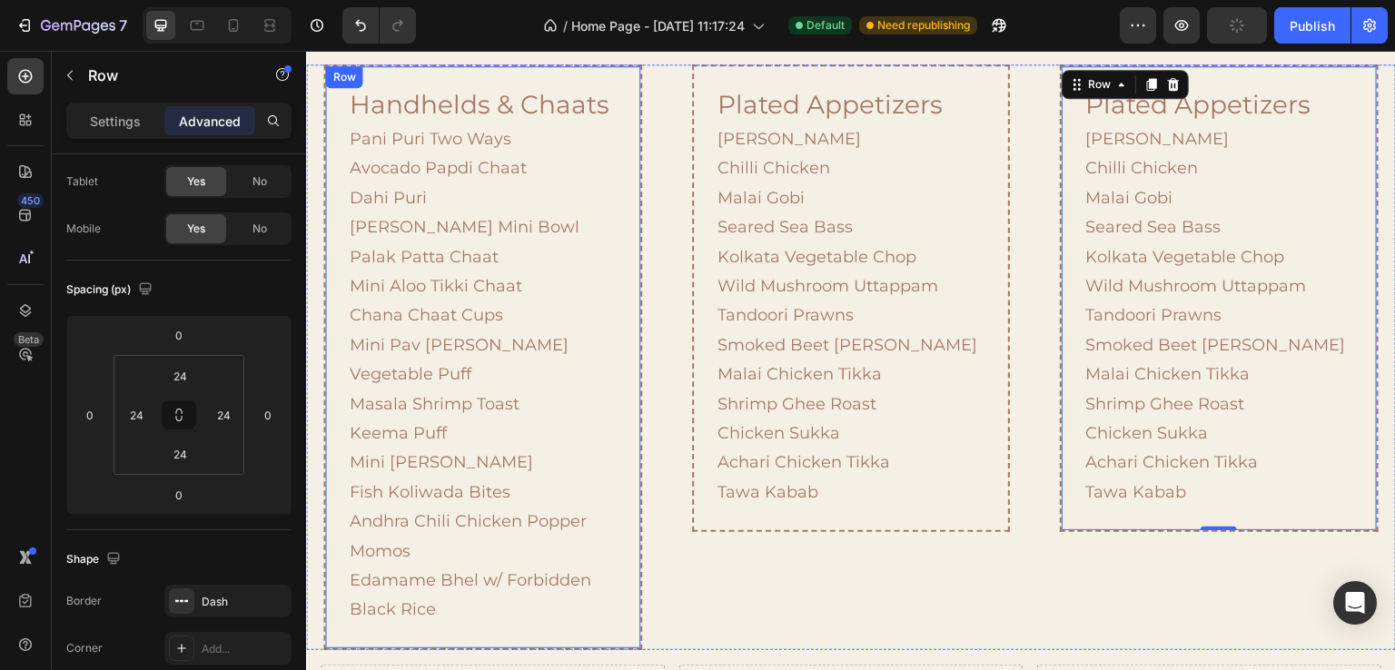
click at [634, 199] on div "handhelds & chaats Heading Pani Puri Two Ways Avocado Papdi Chaat Dahi Puri Raj…" at bounding box center [482, 358] width 318 height 586
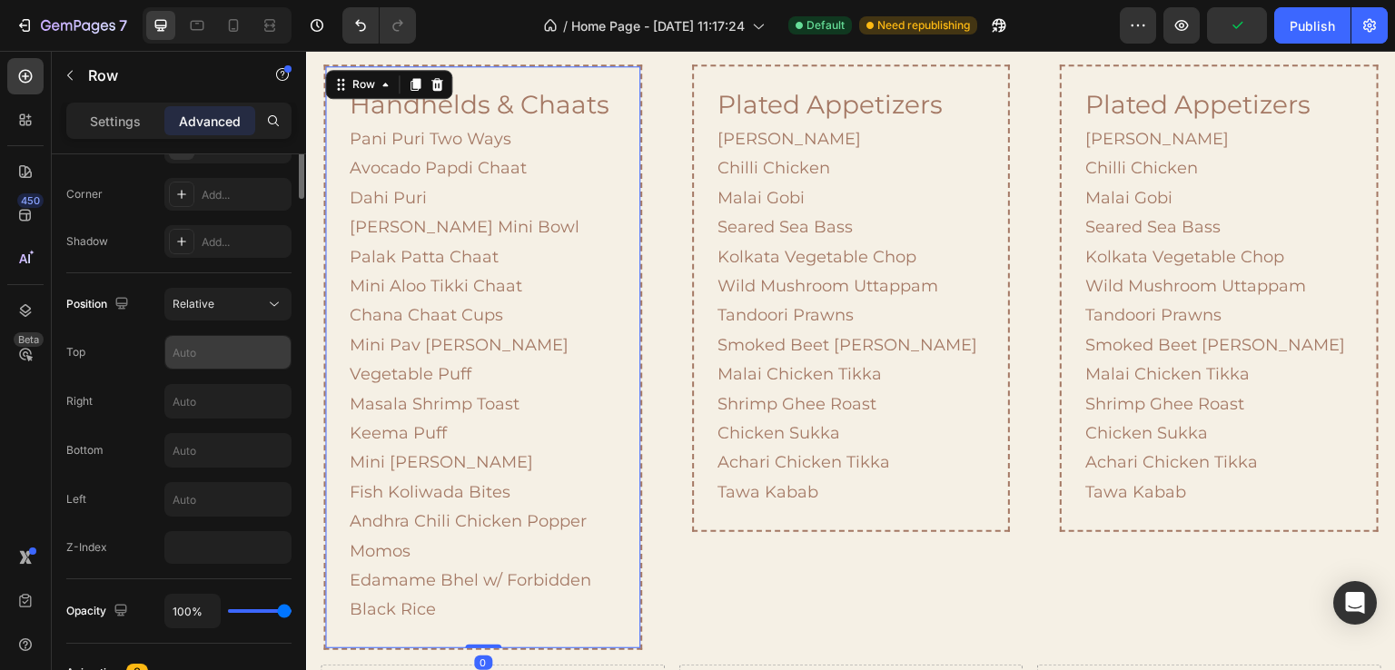
scroll to position [273, 0]
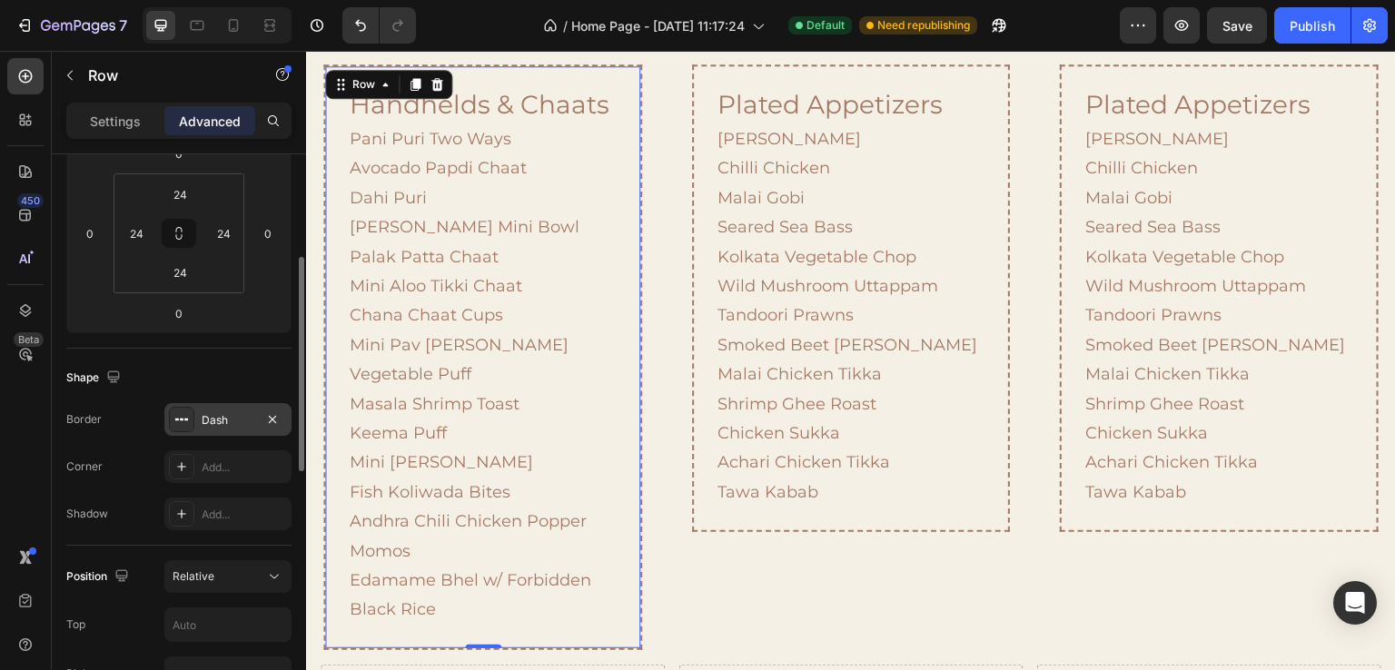
click at [196, 426] on div "Dash" at bounding box center [227, 419] width 127 height 33
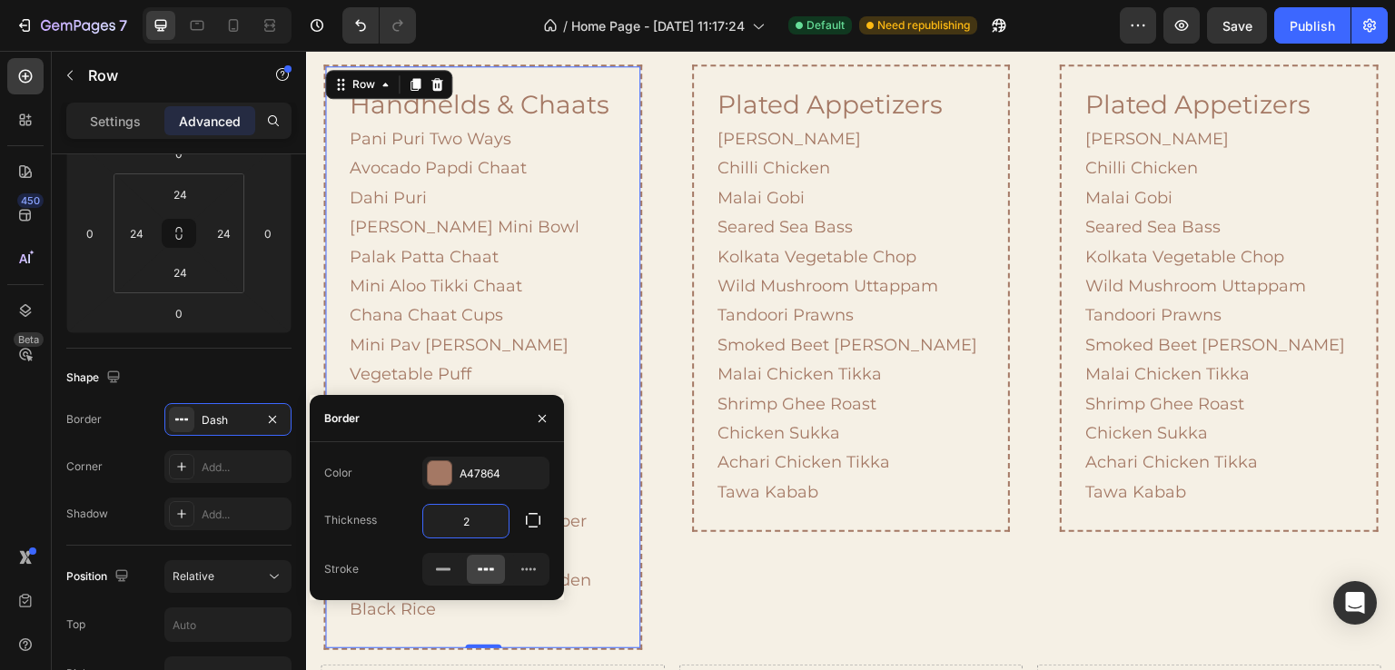
type input "1"
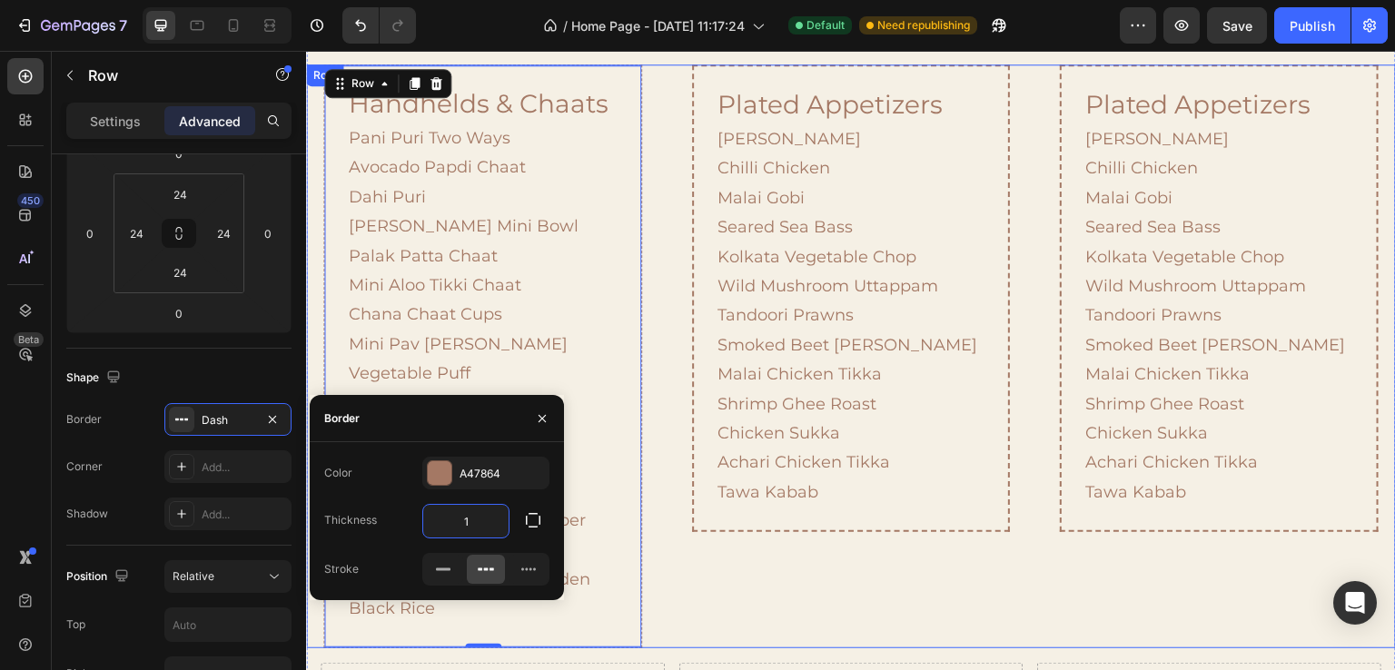
click at [797, 617] on div "plated appetizers Heading Paneer Chilli Chilli Chicken Malai Gobi Seared Sea Ba…" at bounding box center [850, 357] width 353 height 584
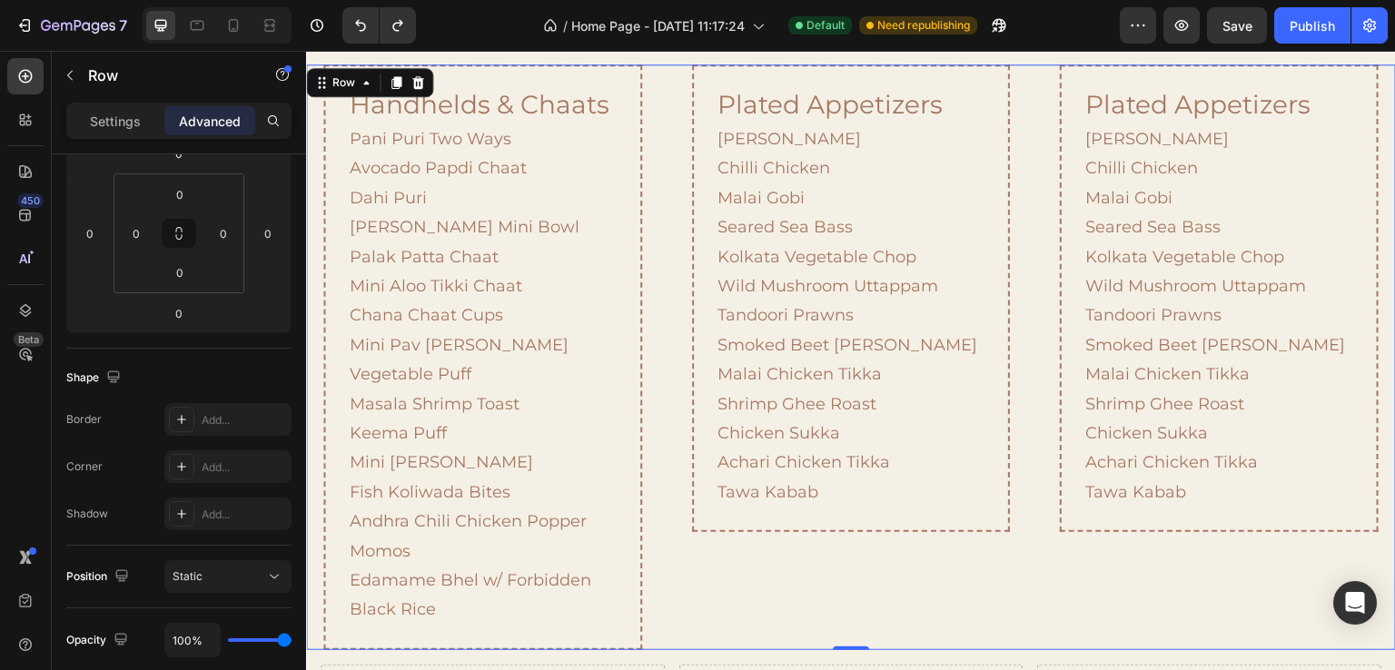
click at [688, 553] on div "plated appetizers Heading Paneer Chilli Chilli Chicken Malai Gobi Seared Sea Ba…" at bounding box center [850, 358] width 353 height 586
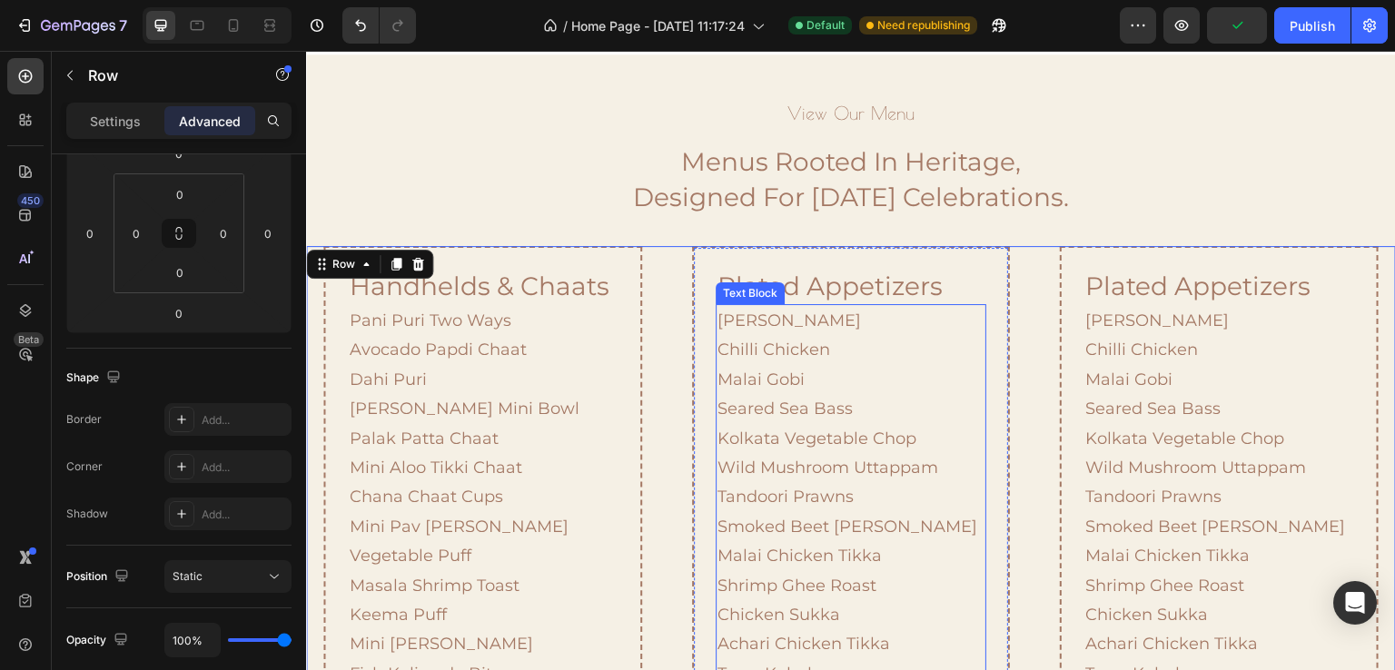
scroll to position [1693, 0]
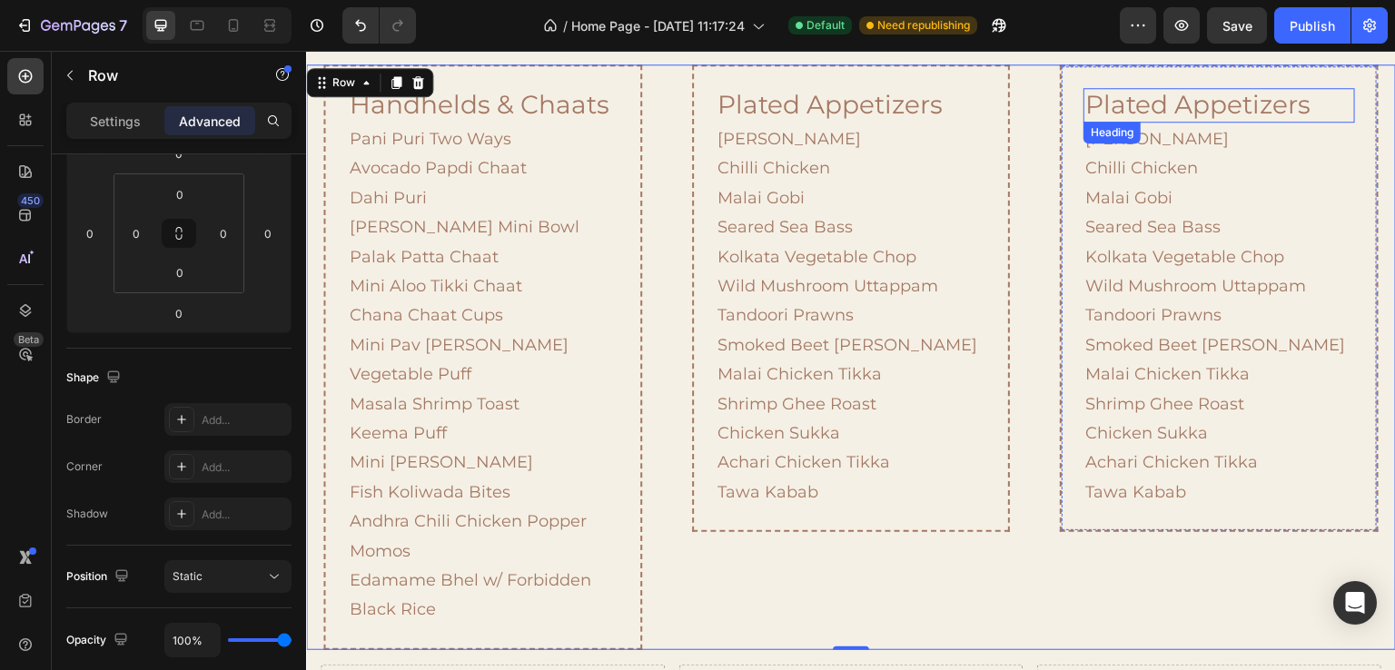
click at [1153, 95] on h2 "plated appetizers" at bounding box center [1219, 105] width 271 height 35
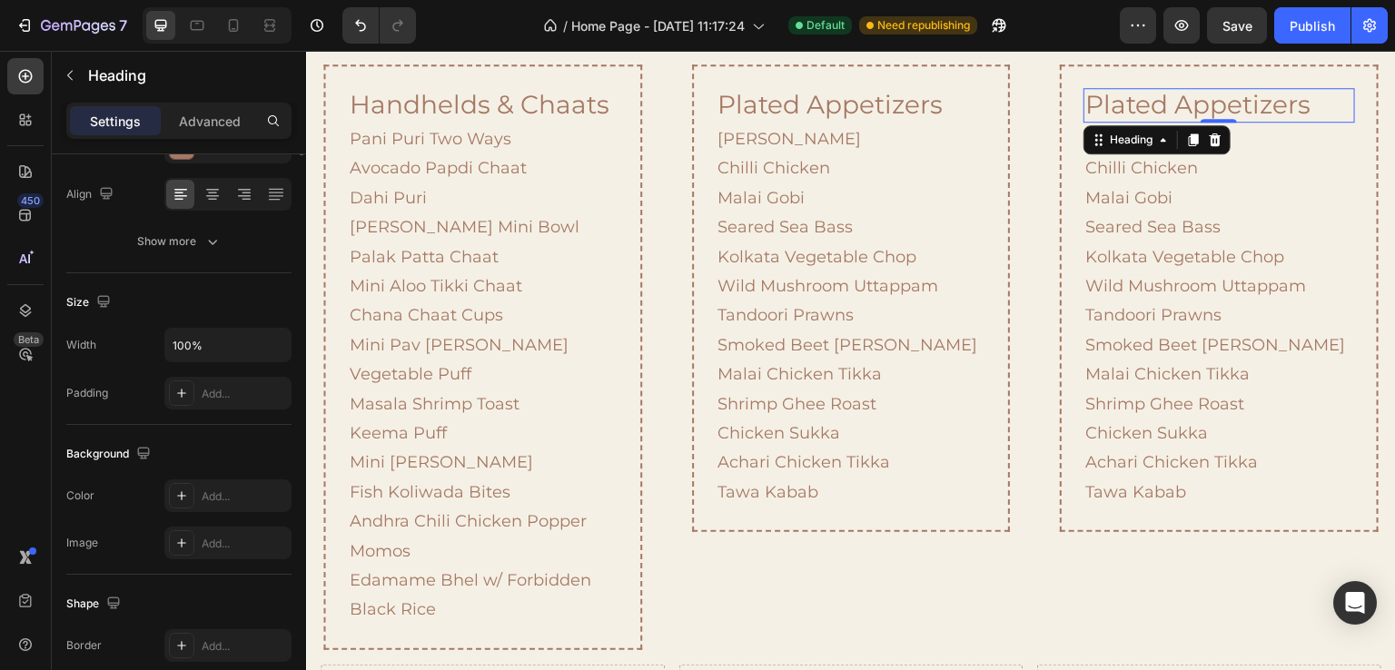
click at [1153, 95] on h2 "plated appetizers" at bounding box center [1219, 105] width 271 height 35
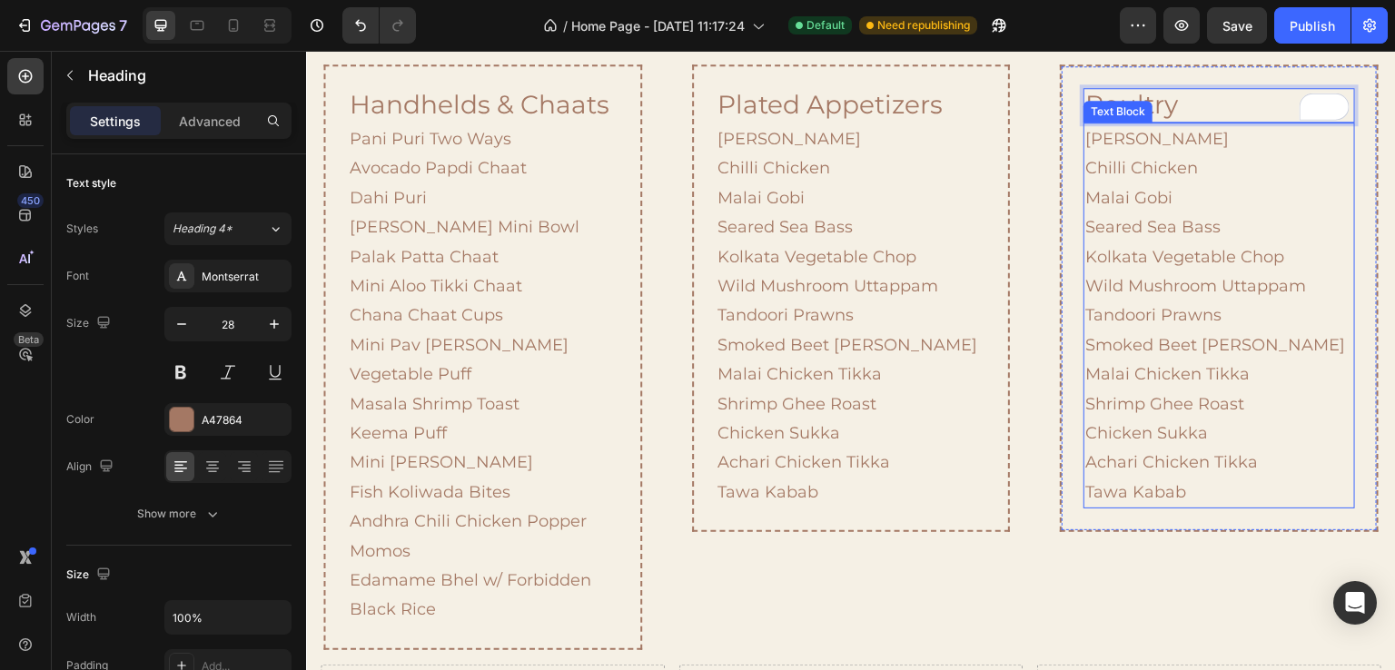
click at [1116, 186] on p "Paneer Chilli Chilli Chicken Malai Gobi Seared Sea Bass Kolkata Vegetable Chop …" at bounding box center [1219, 315] width 267 height 382
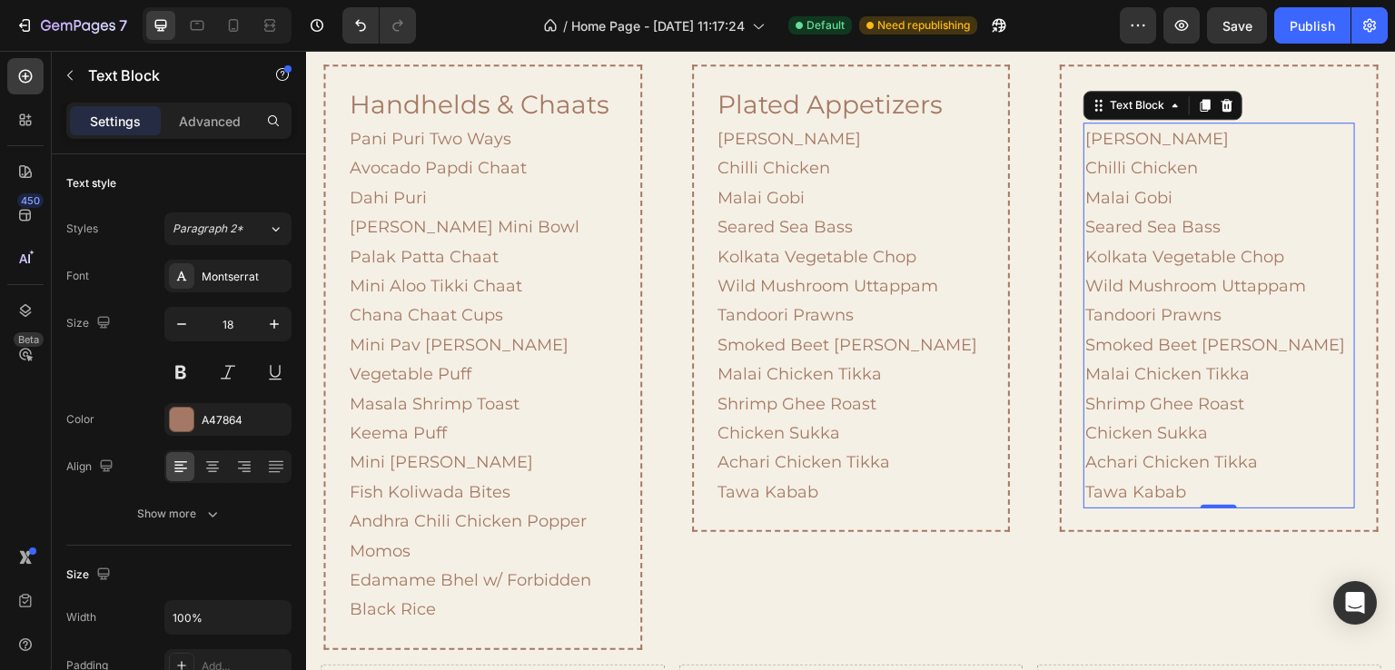
click at [1199, 232] on p "Paneer Chilli Chilli Chicken Malai Gobi Seared Sea Bass Kolkata Vegetable Chop …" at bounding box center [1219, 315] width 267 height 382
click at [1140, 287] on p "Paneer Chilli Chilli Chicken Malai Gobi Seared Sea Bass Kolkata Vegetable Chop …" at bounding box center [1219, 315] width 267 height 382
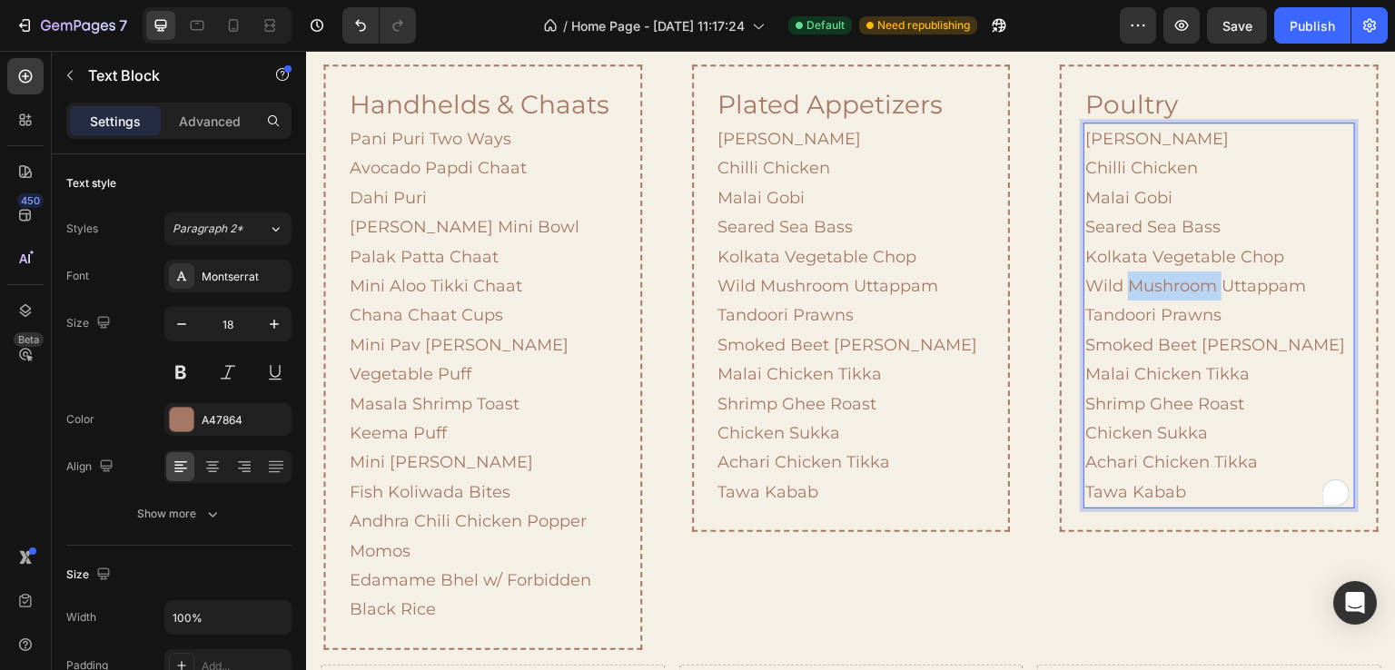
click at [1140, 287] on p "Paneer Chilli Chilli Chicken Malai Gobi Seared Sea Bass Kolkata Vegetable Chop …" at bounding box center [1219, 315] width 267 height 382
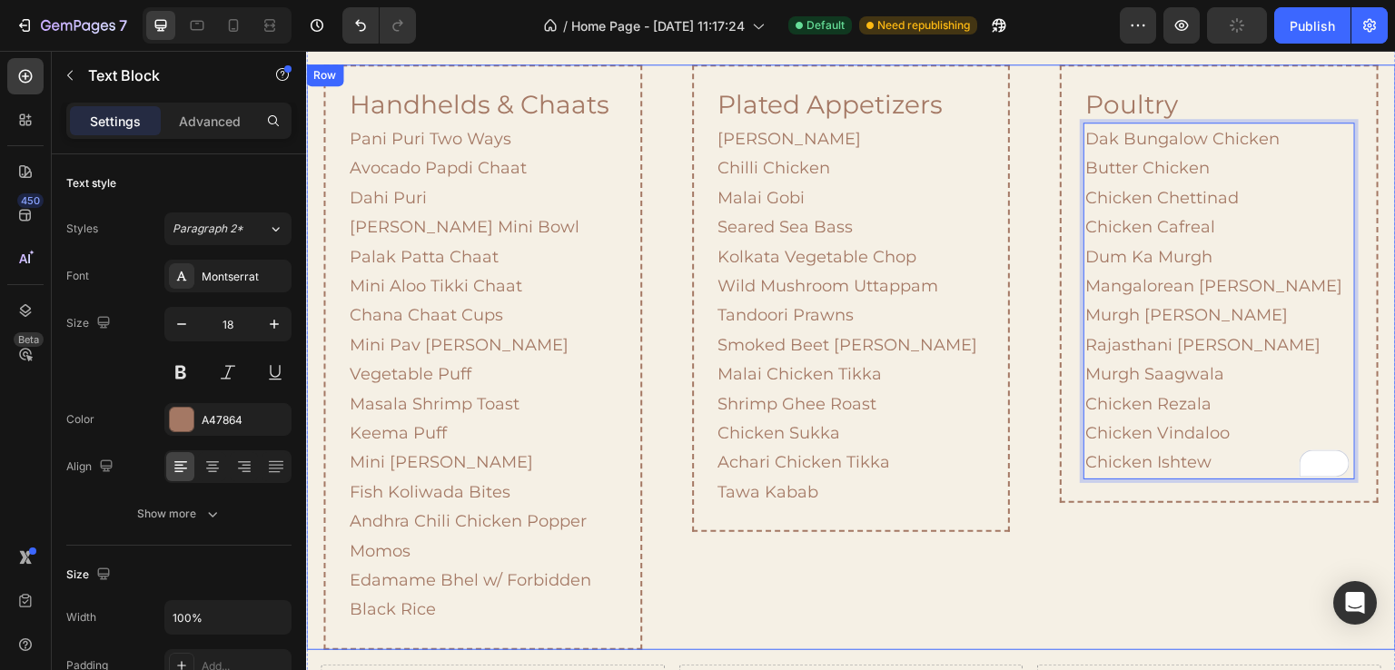
click at [1030, 582] on div "handhelds & chaats Heading Pani Puri Two Ways Avocado Papdi Chaat Dahi Puri Raj…" at bounding box center [851, 358] width 1090 height 586
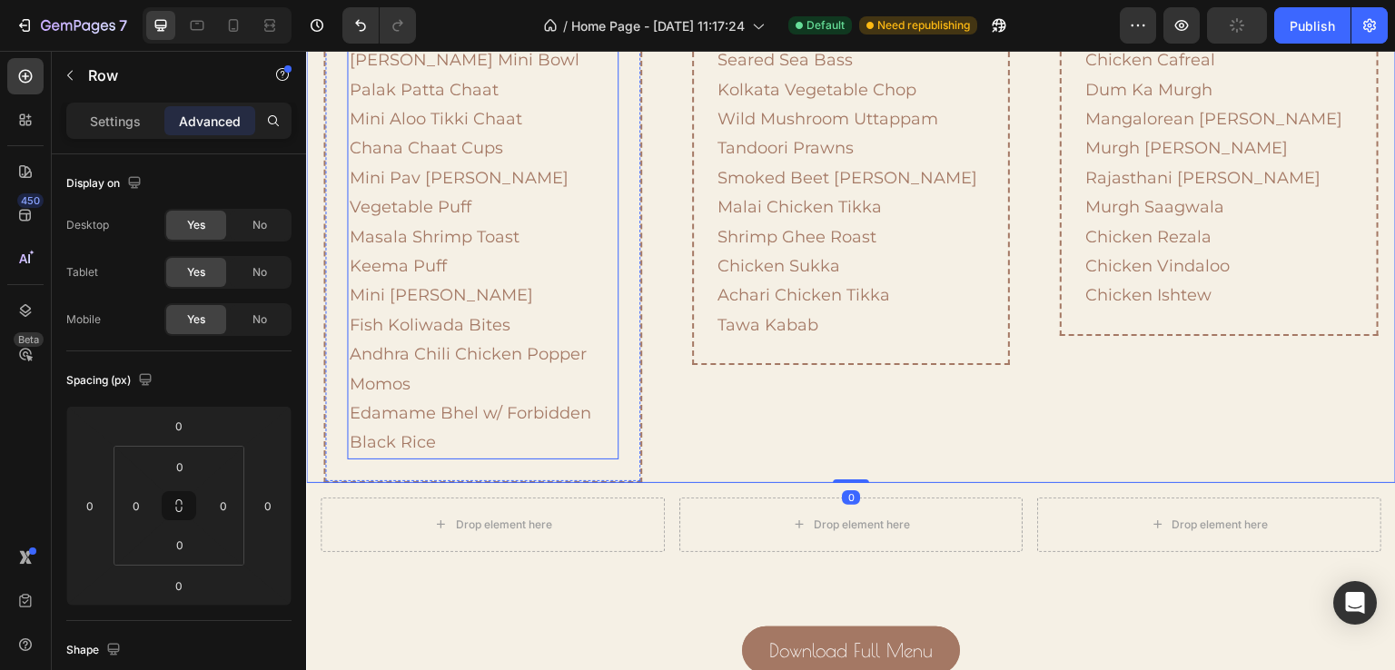
scroll to position [1966, 0]
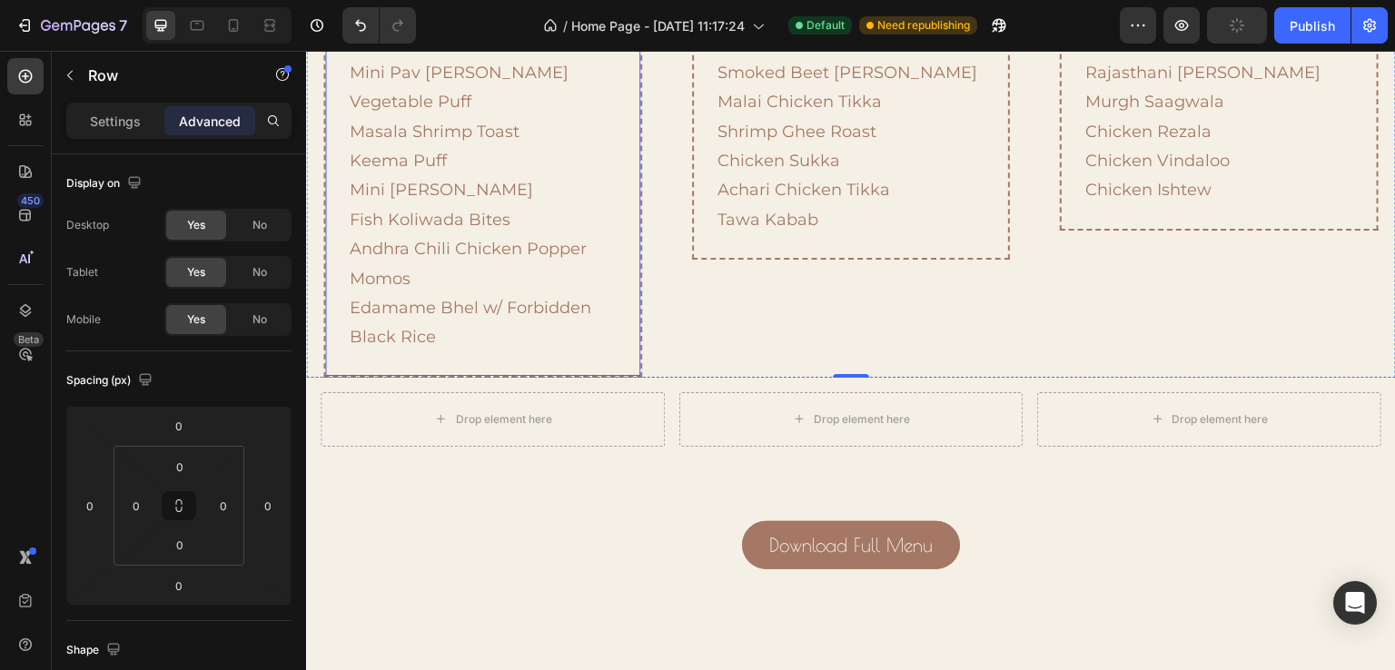
click at [628, 363] on div "handhelds & chaats Heading Pani Puri Two Ways Avocado Papdi Chaat Dahi [PERSON_…" at bounding box center [482, 85] width 318 height 586
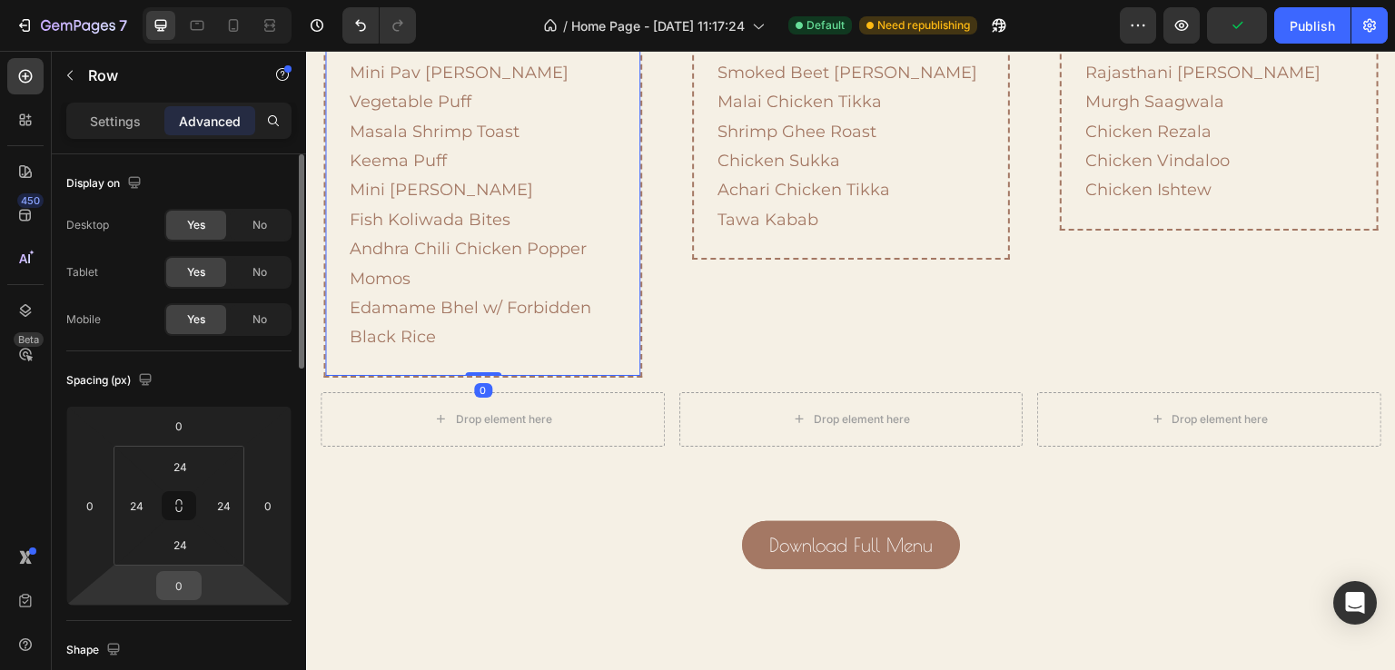
click at [186, 578] on input "0" at bounding box center [179, 585] width 36 height 27
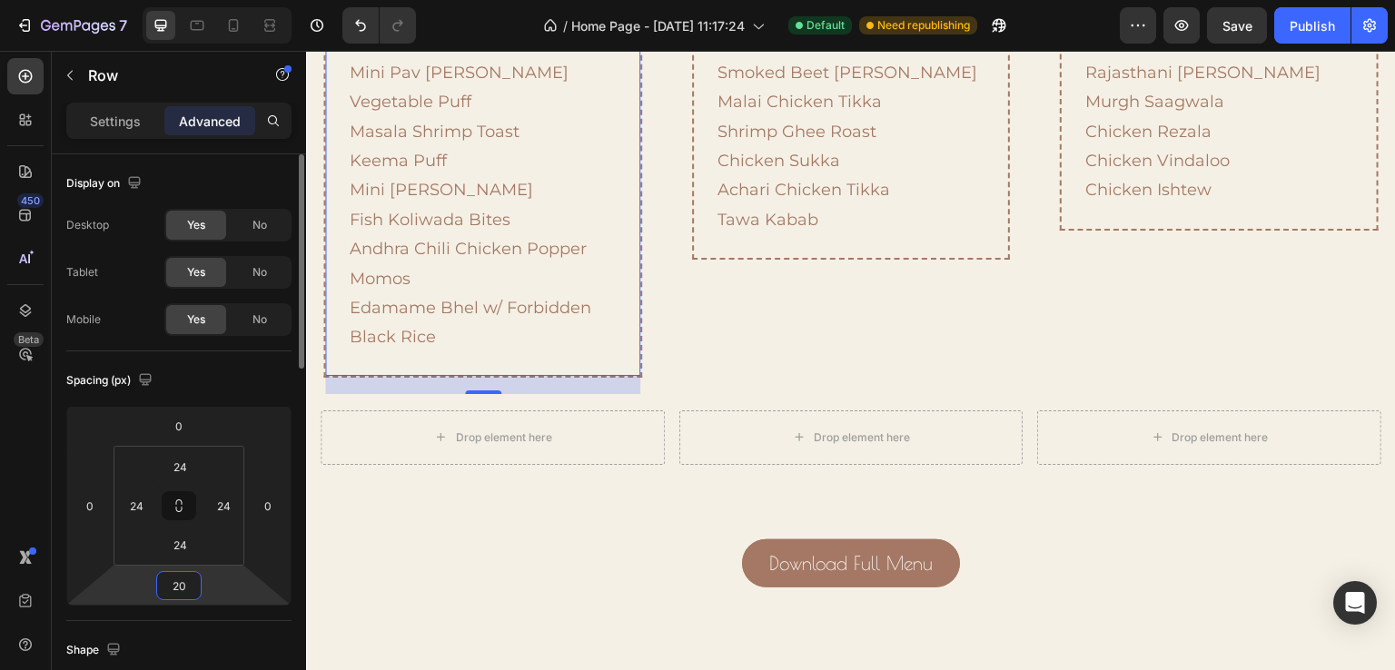
click at [173, 583] on input "20" at bounding box center [179, 585] width 36 height 27
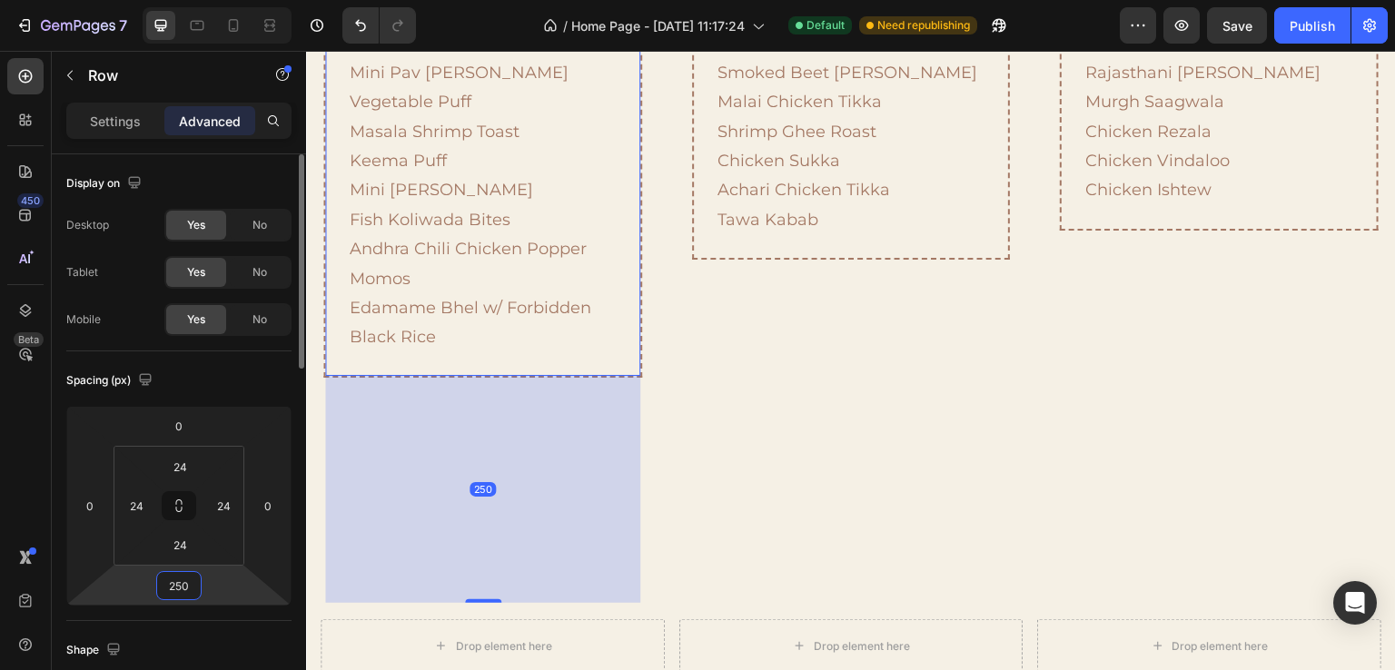
type input "25"
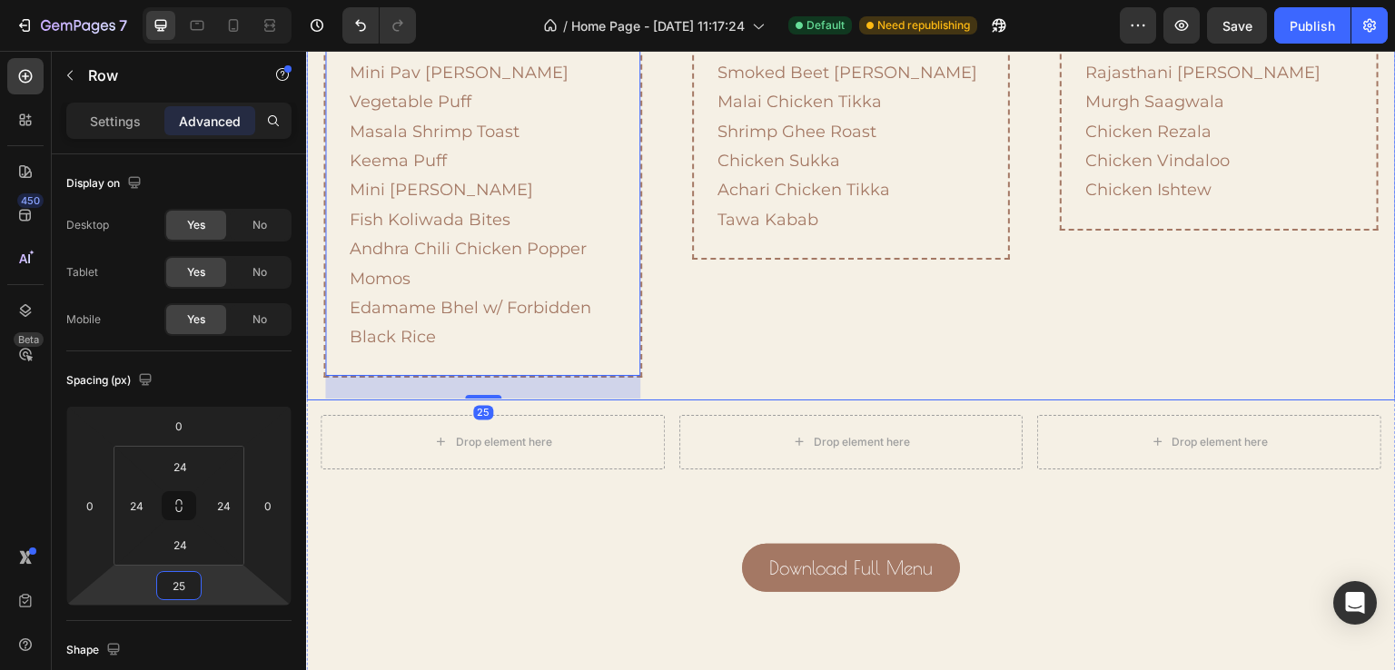
click at [658, 330] on div "handhelds & chaats Heading Pani Puri Two Ways Avocado Papdi Chaat Dahi Puri Raj…" at bounding box center [851, 96] width 1090 height 609
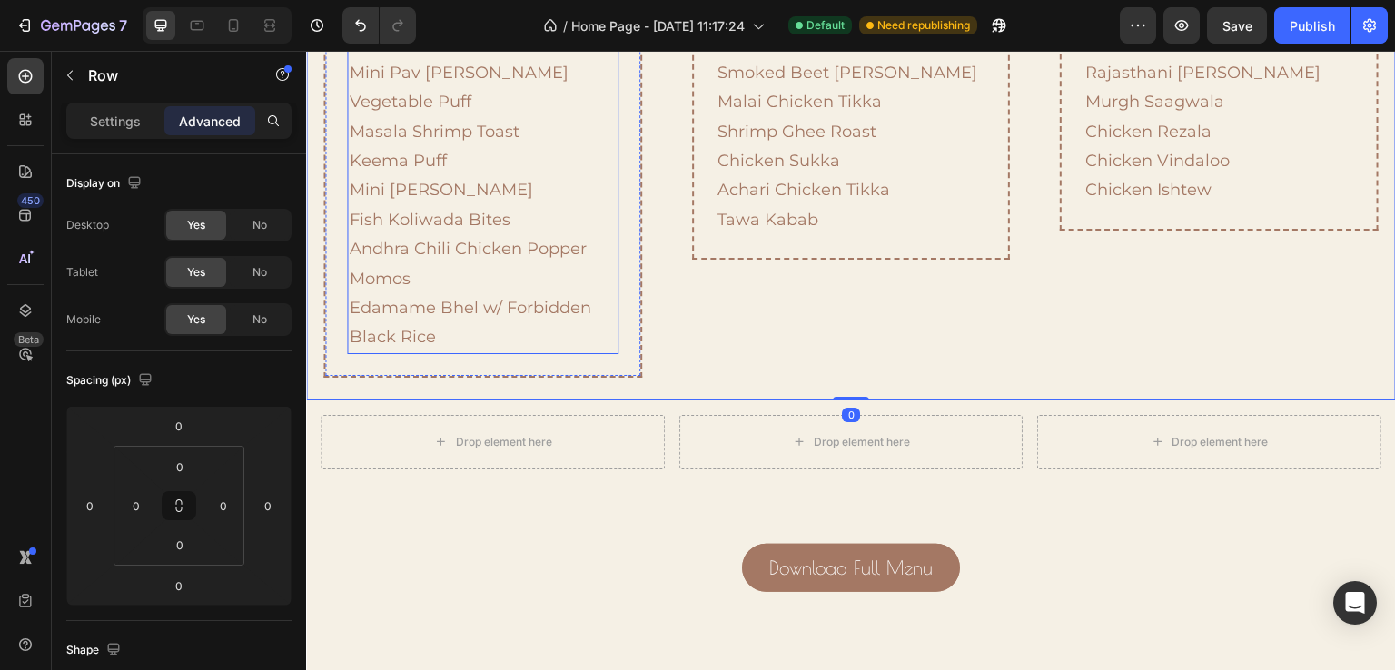
click at [568, 296] on p "Pani Puri Two Ways Avocado Papdi Chaat Dahi Puri Raj Kachori Mini Bowl Palak Pa…" at bounding box center [482, 102] width 267 height 501
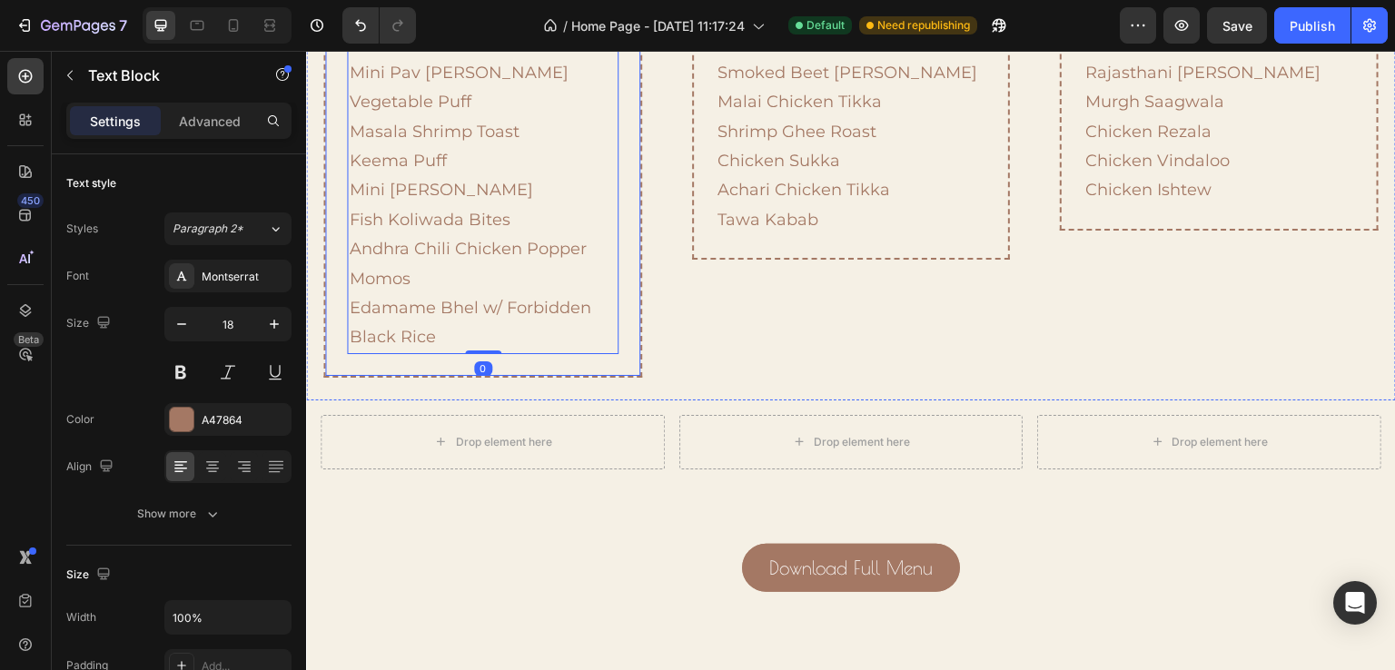
click at [614, 366] on div "handhelds & chaats Heading Pani Puri Two Ways Avocado Papdi Chaat Dahi Puri Raj…" at bounding box center [482, 85] width 318 height 586
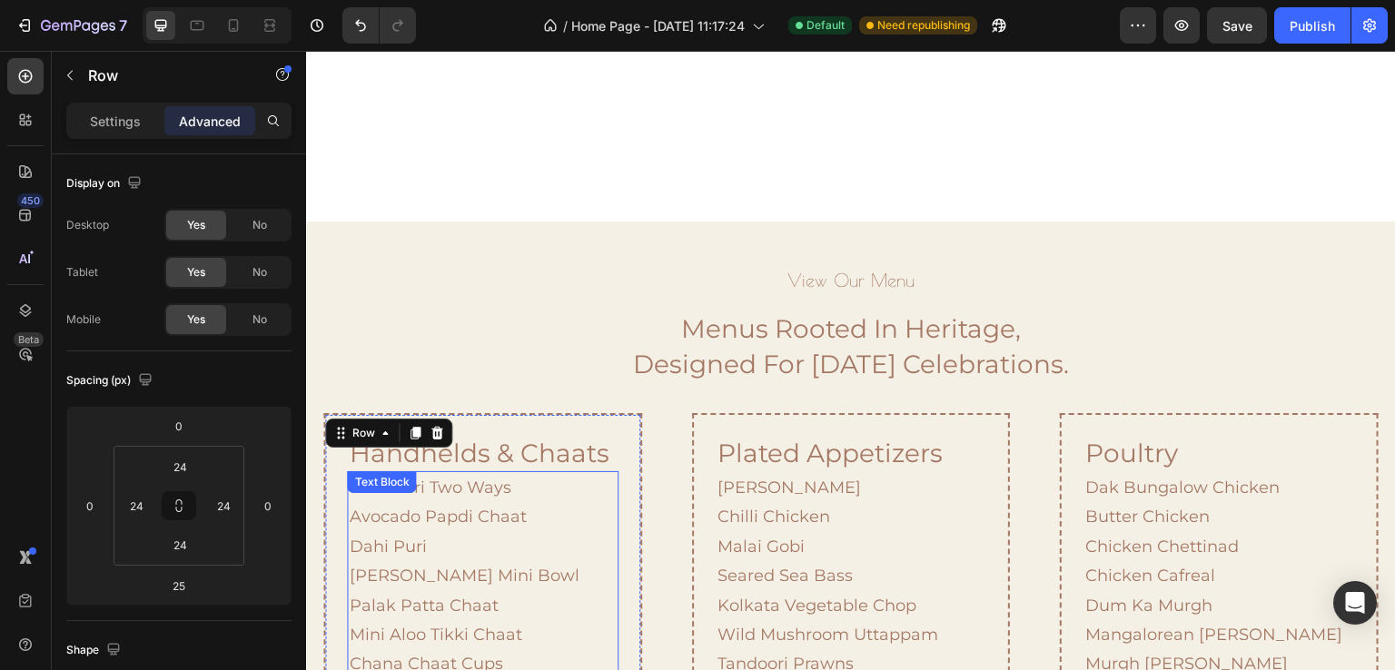
scroll to position [1239, 0]
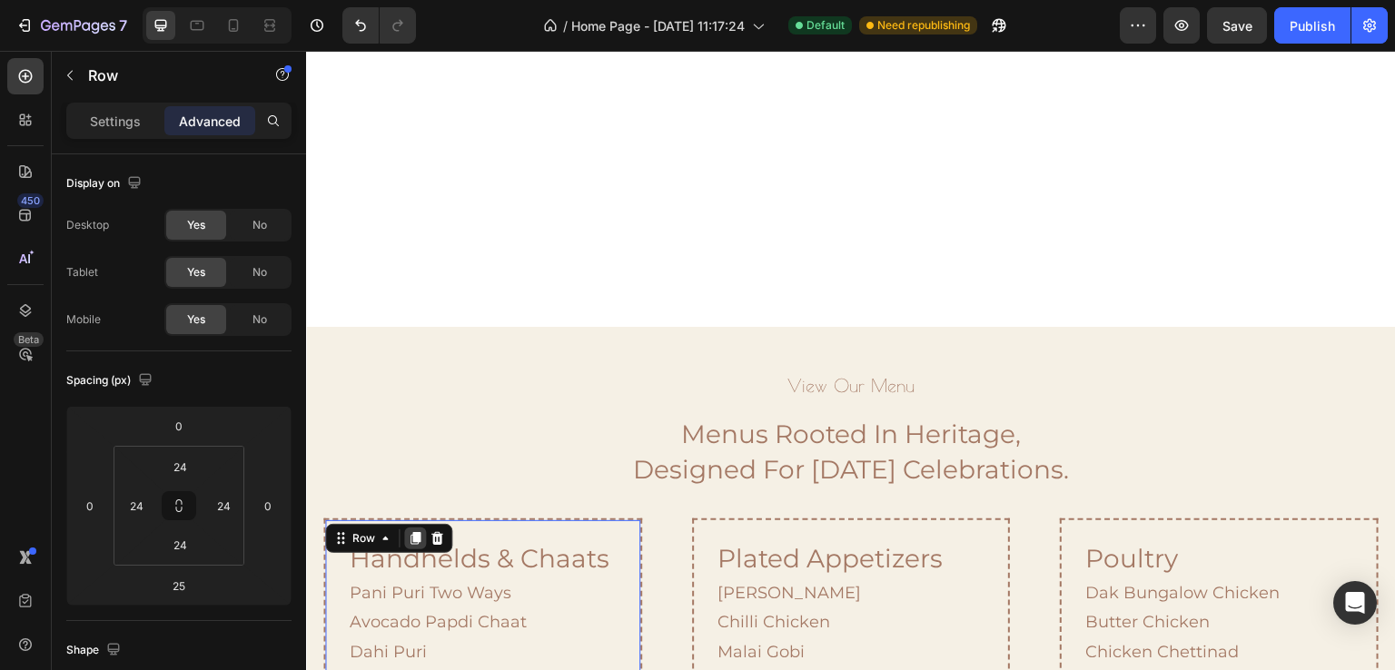
click at [412, 544] on icon at bounding box center [415, 538] width 15 height 15
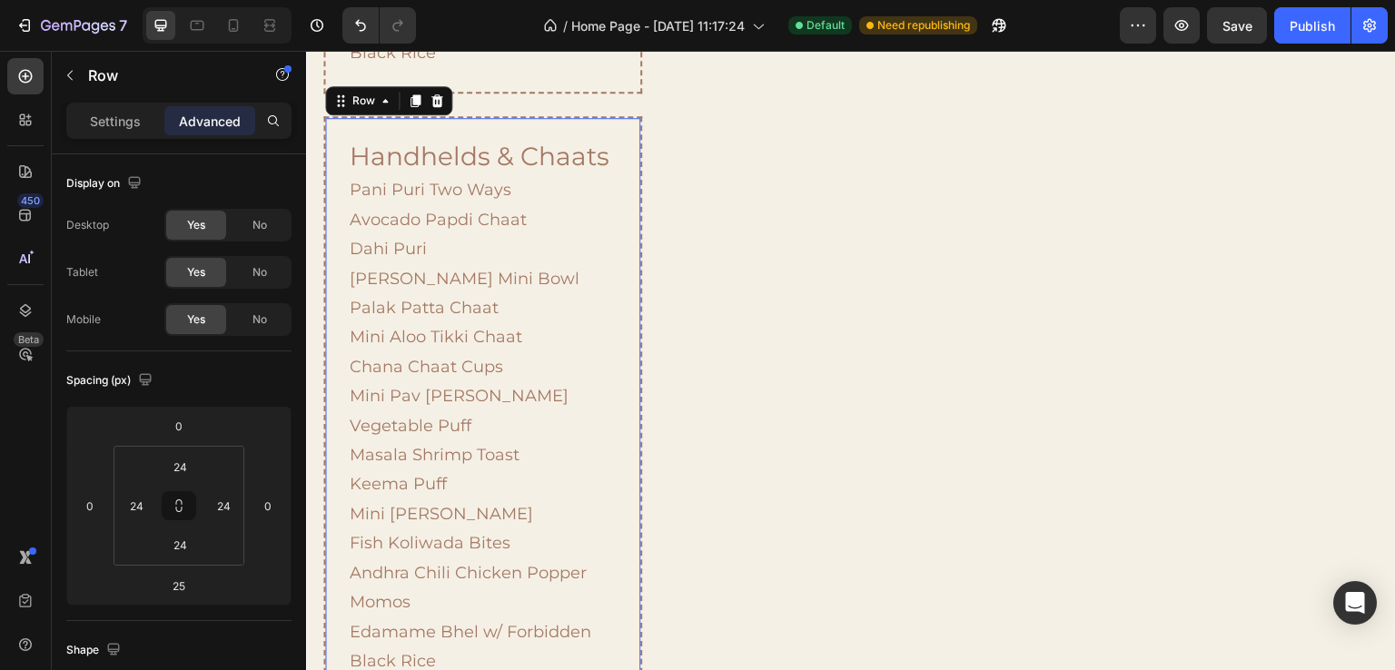
scroll to position [2159, 0]
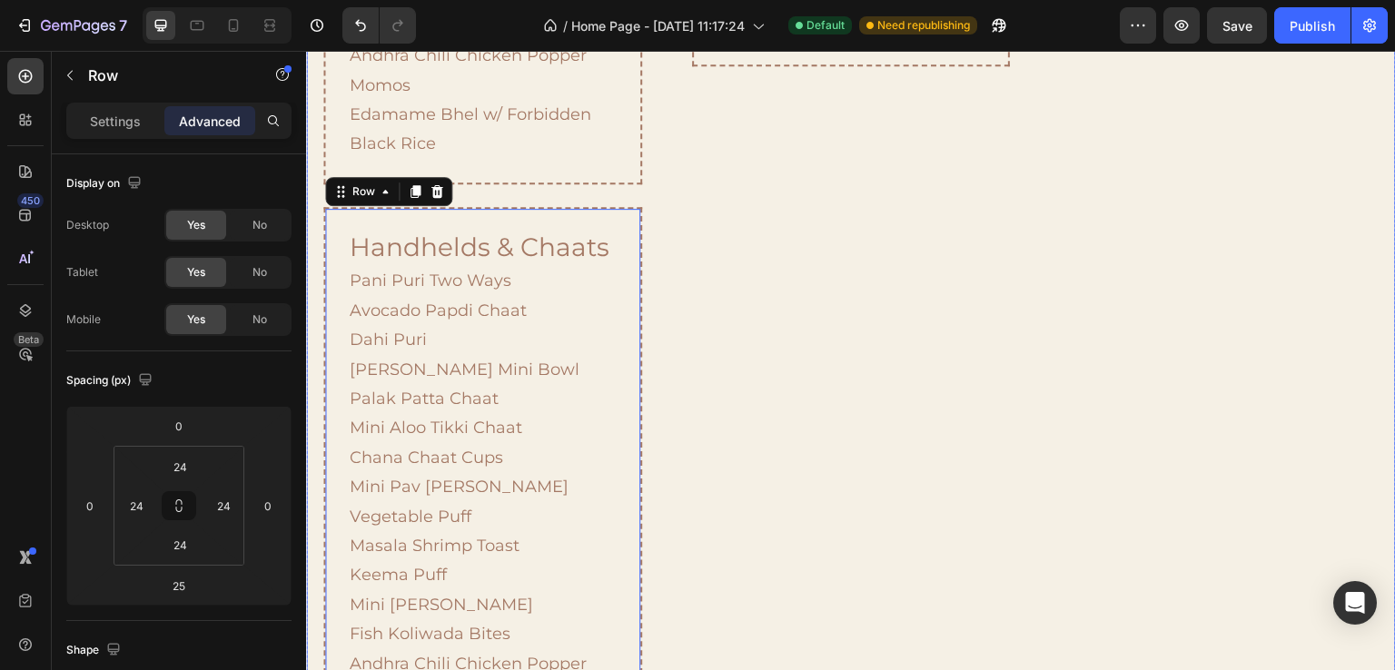
click at [746, 271] on div "plated appetizers Heading Paneer Chilli Chilli Chicken Malai Gobi Seared Sea Ba…" at bounding box center [850, 206] width 353 height 1216
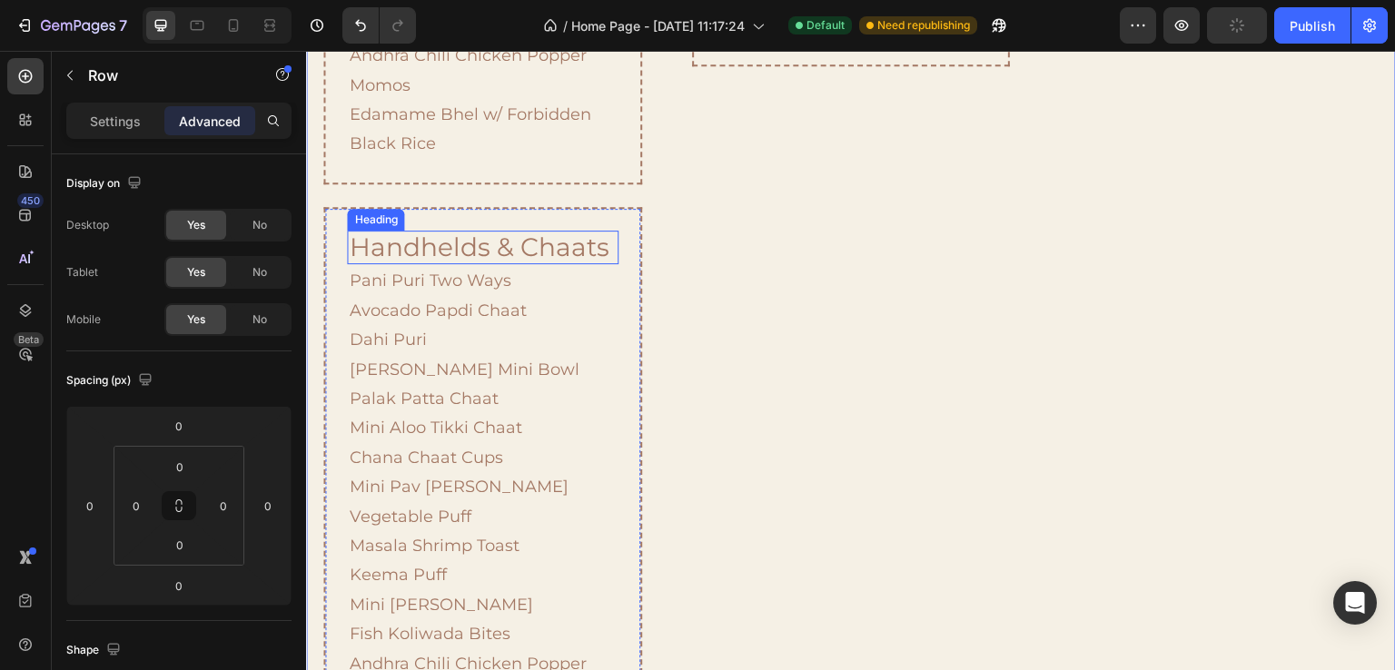
click at [454, 252] on h2 "handhelds & chaats" at bounding box center [482, 248] width 271 height 35
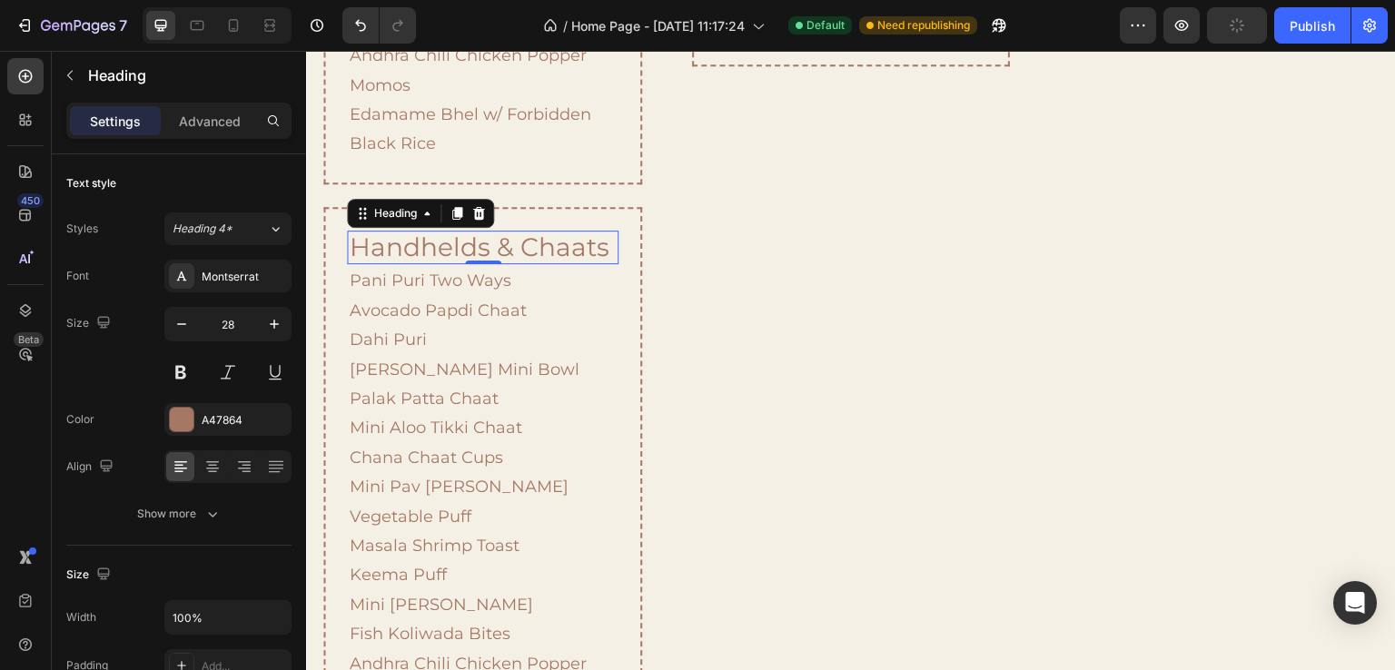
click at [454, 252] on h2 "handhelds & chaats" at bounding box center [482, 248] width 271 height 35
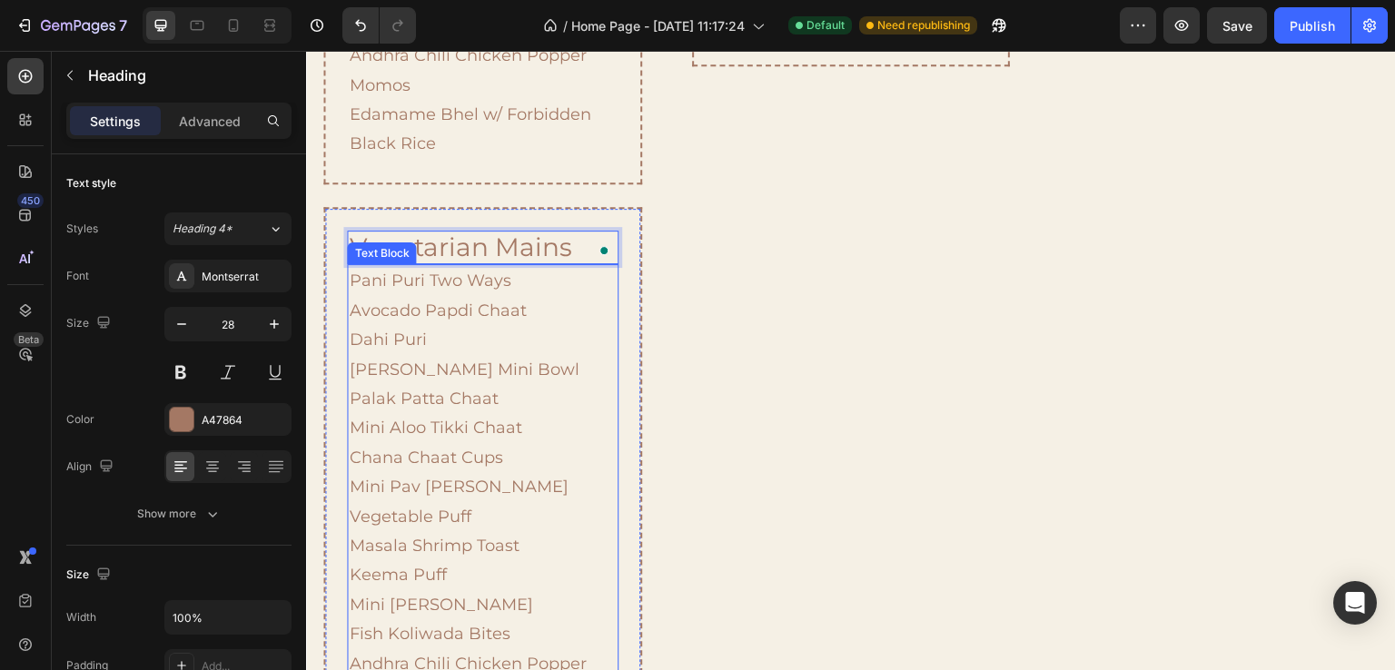
click at [368, 402] on p "Pani Puri Two Ways Avocado Papdi Chaat Dahi Puri Raj Kachori Mini Bowl Palak Pa…" at bounding box center [482, 516] width 267 height 501
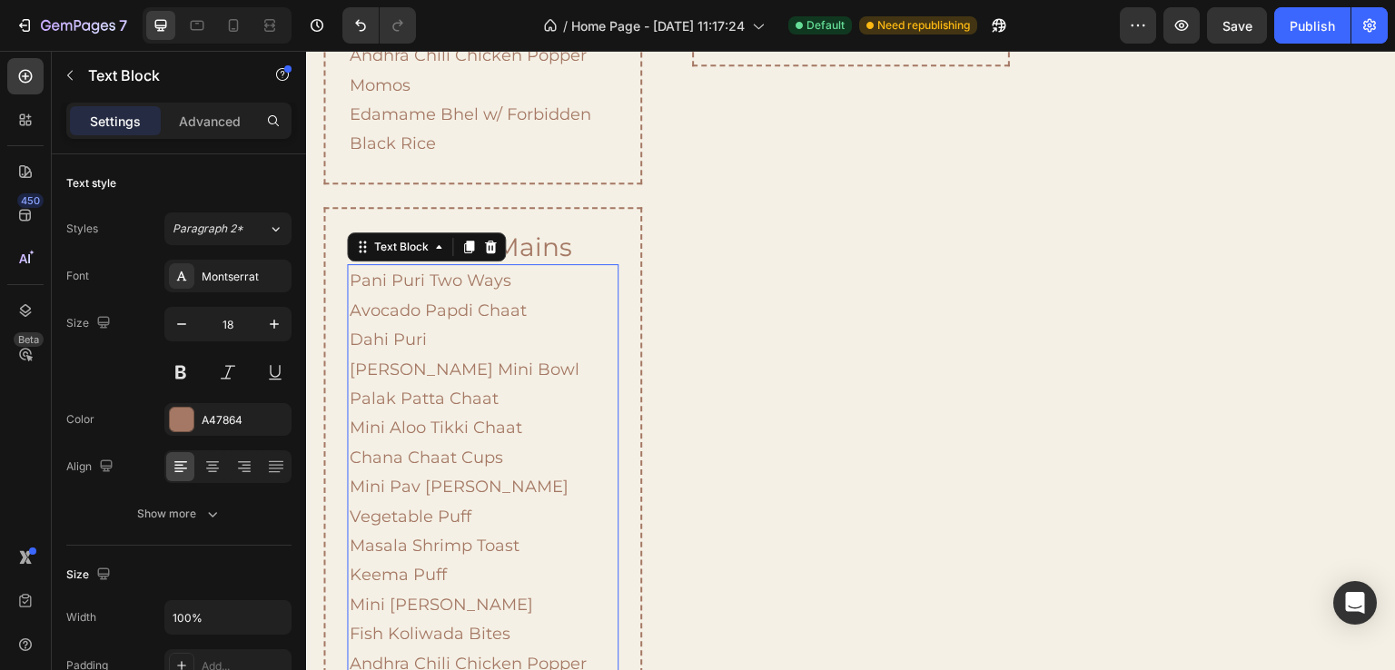
click at [368, 402] on p "Pani Puri Two Ways Avocado Papdi Chaat Dahi Puri Raj Kachori Mini Bowl Palak Pa…" at bounding box center [482, 516] width 267 height 501
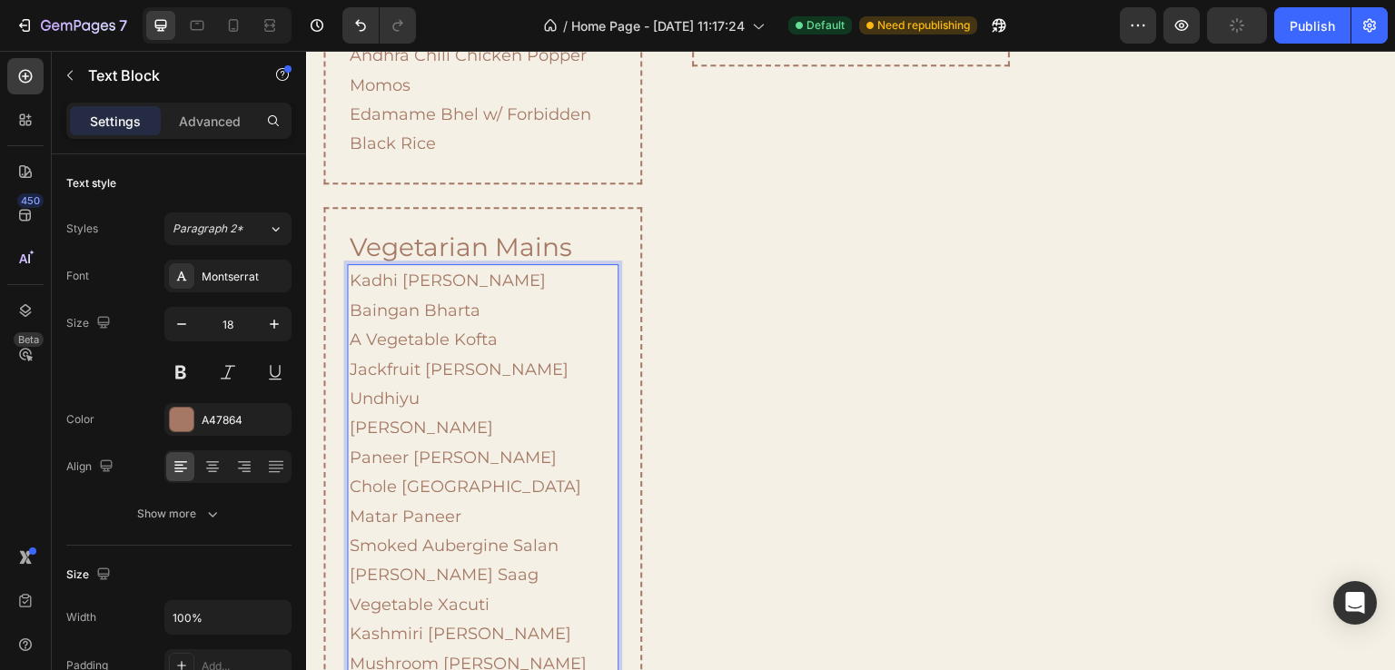
scroll to position [2209, 0]
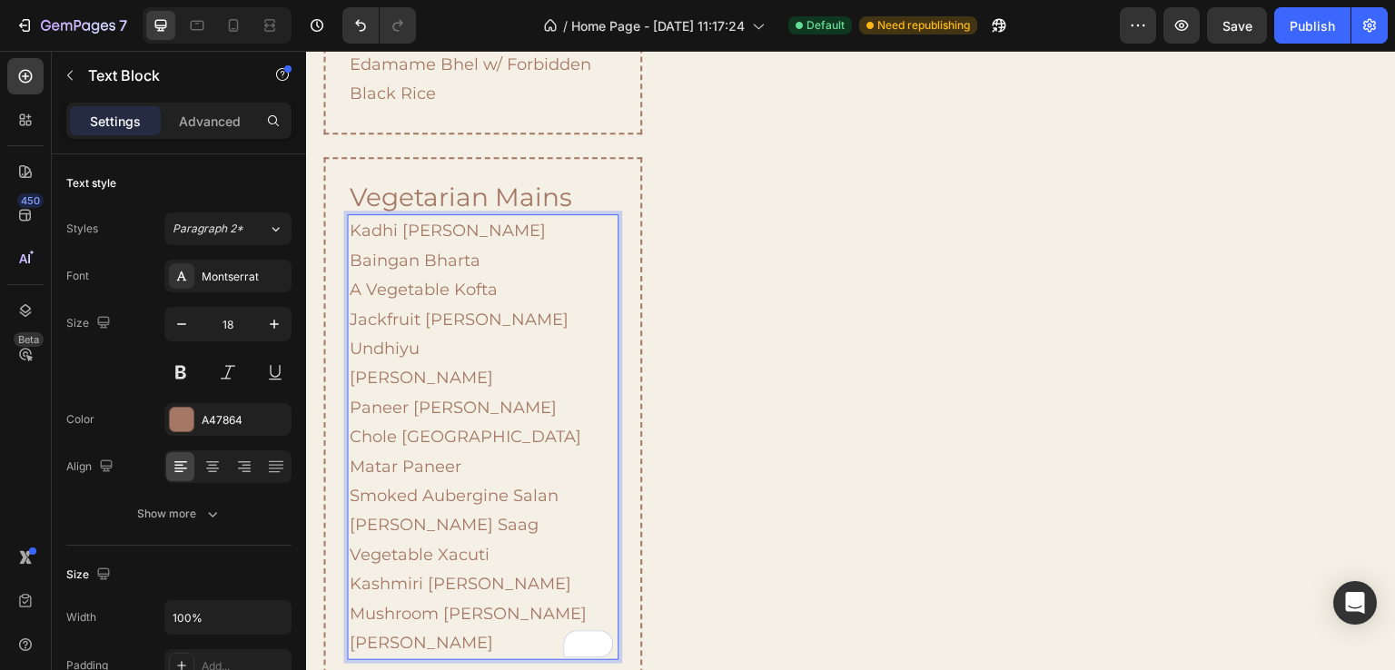
click at [423, 359] on p "Kadhi Patra Baingan Bharta A Vegetable Kofta Jackfruit Curry Undhiyu Paneer Lab…" at bounding box center [482, 437] width 267 height 442
click at [185, 323] on icon "button" at bounding box center [182, 324] width 18 height 18
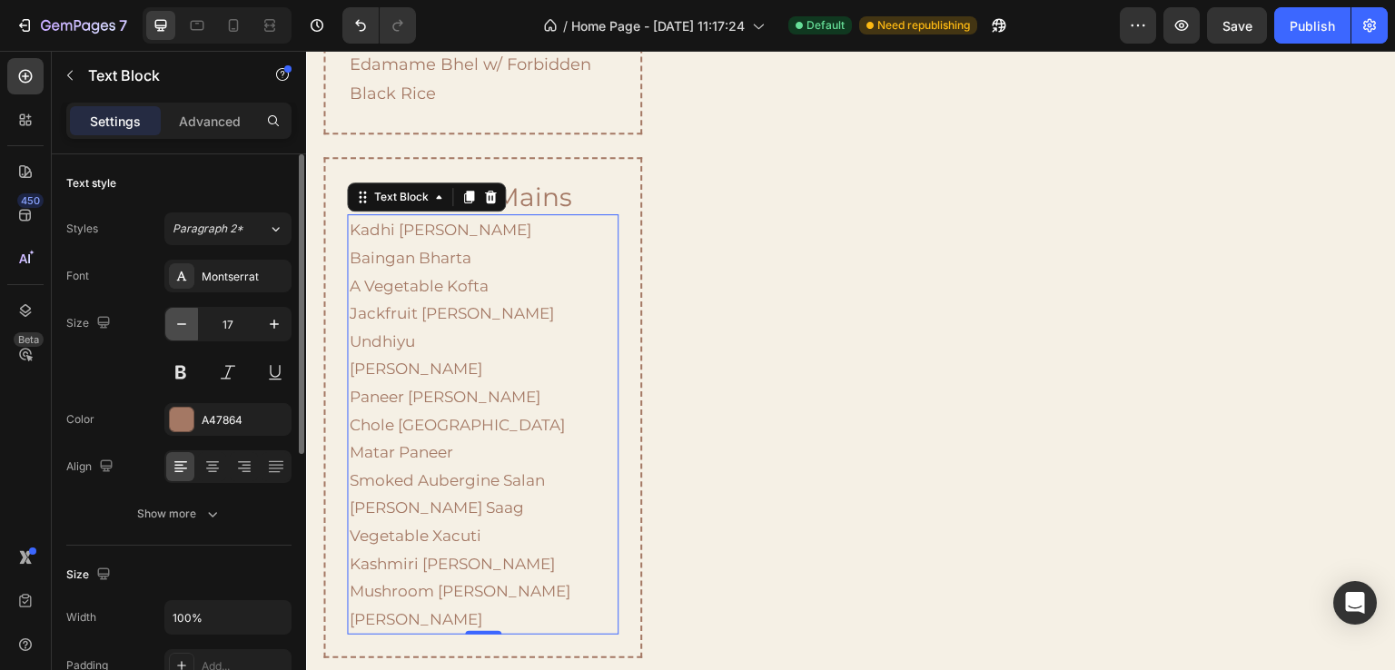
click at [185, 323] on icon "button" at bounding box center [181, 324] width 9 height 2
type input "16"
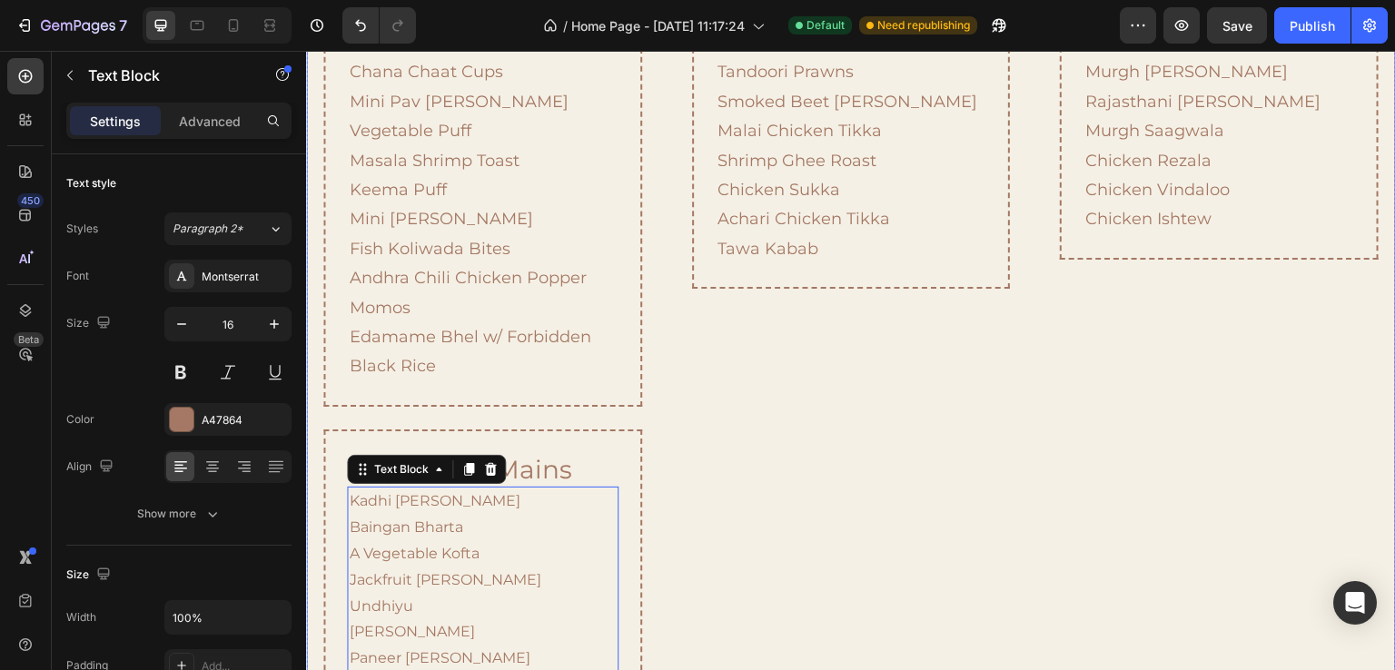
scroll to position [1755, 0]
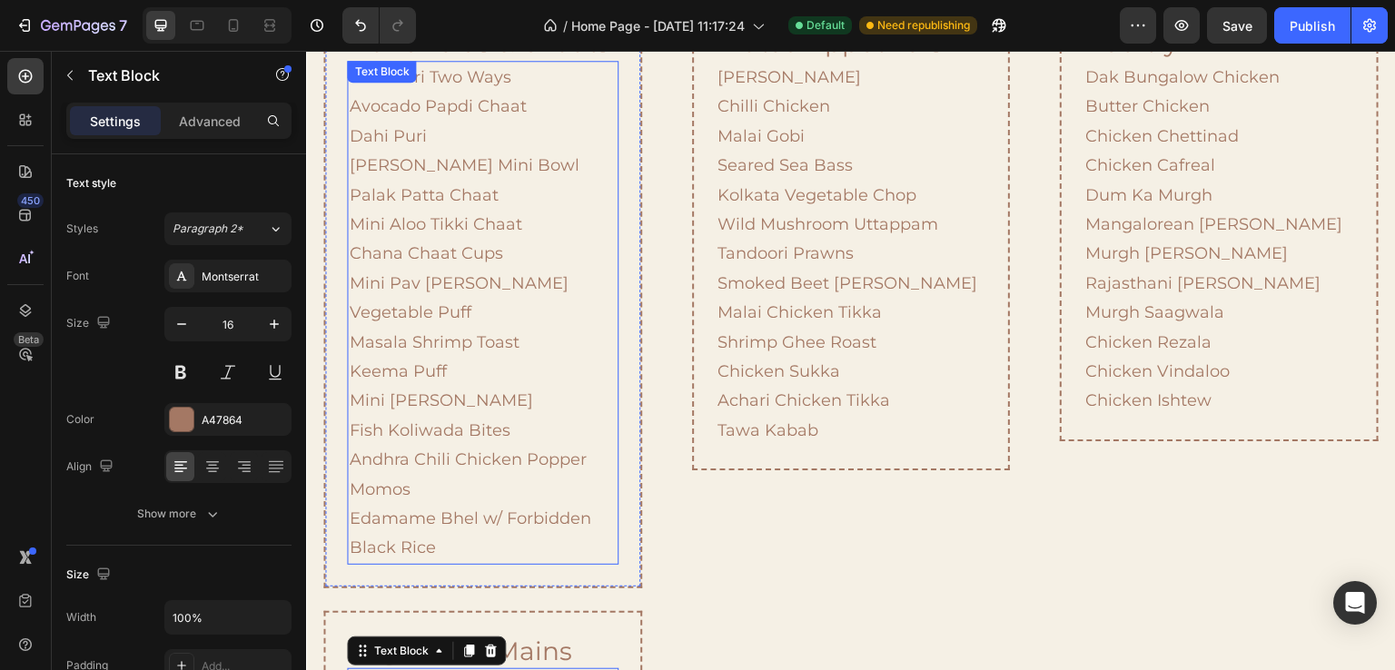
click at [483, 365] on p "Pani Puri Two Ways Avocado Papdi Chaat Dahi Puri Raj Kachori Mini Bowl Palak Pa…" at bounding box center [482, 313] width 267 height 501
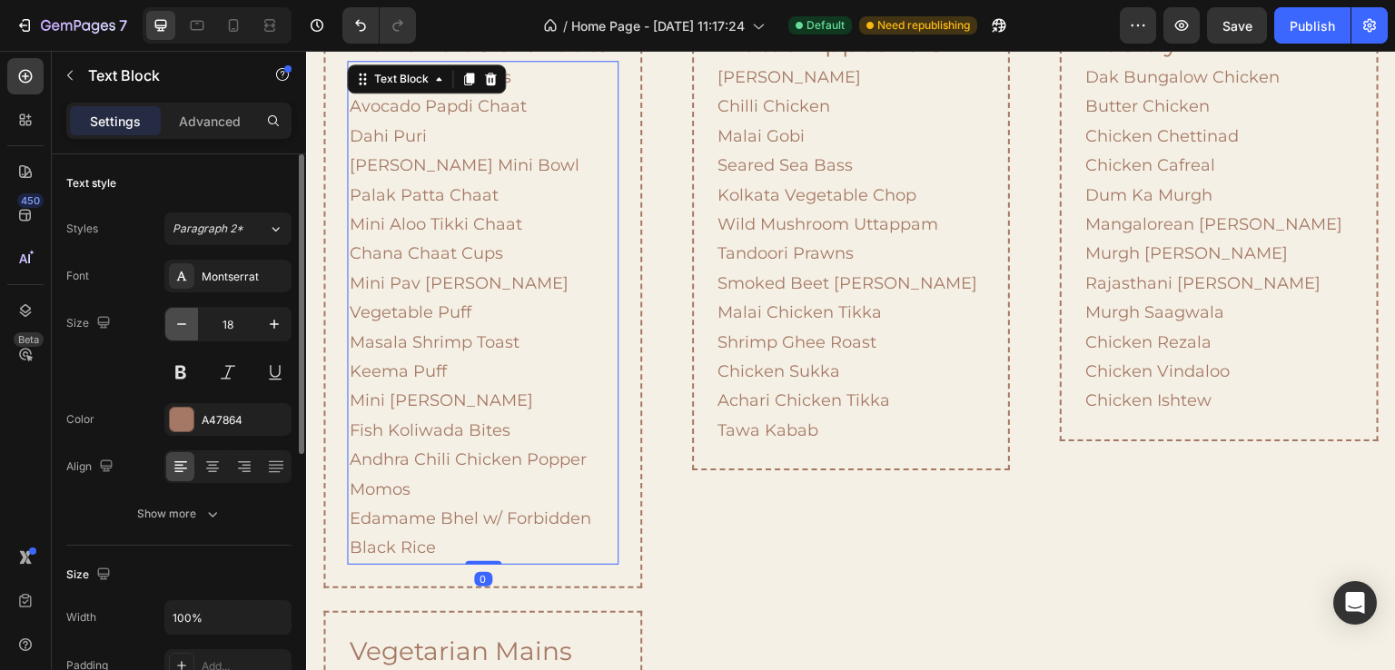
click at [175, 322] on icon "button" at bounding box center [182, 324] width 18 height 18
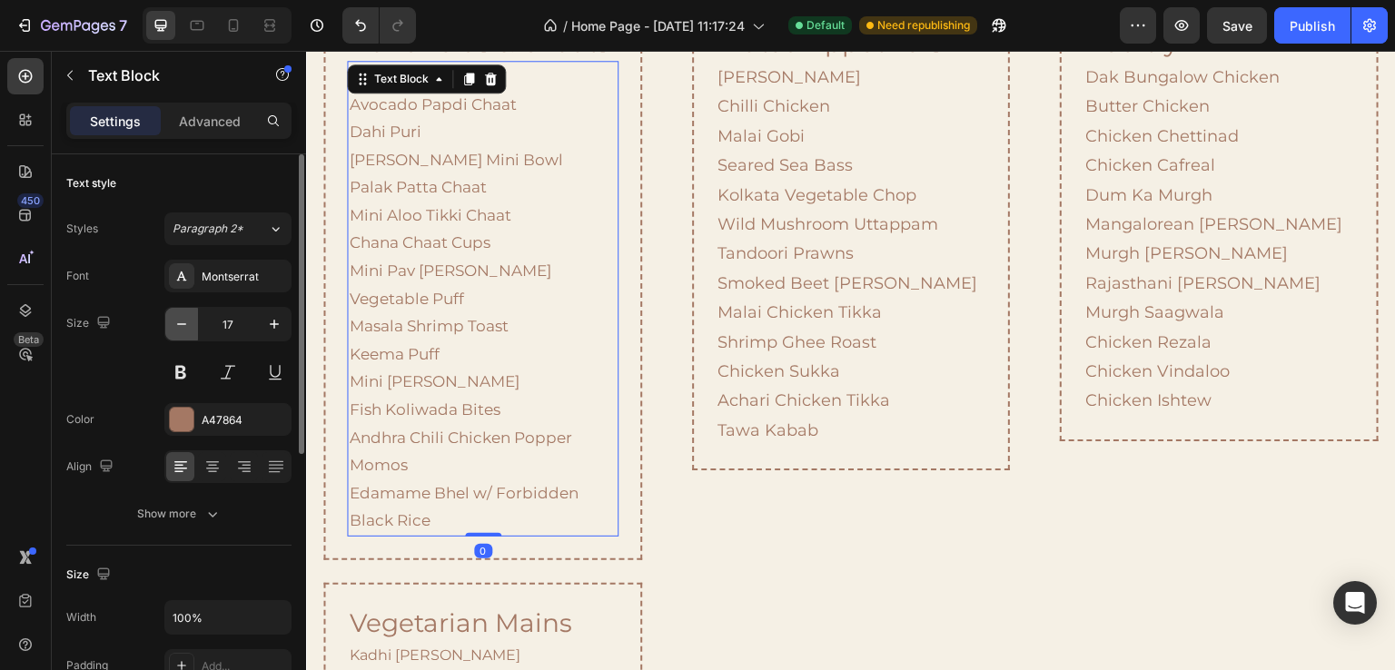
type input "16"
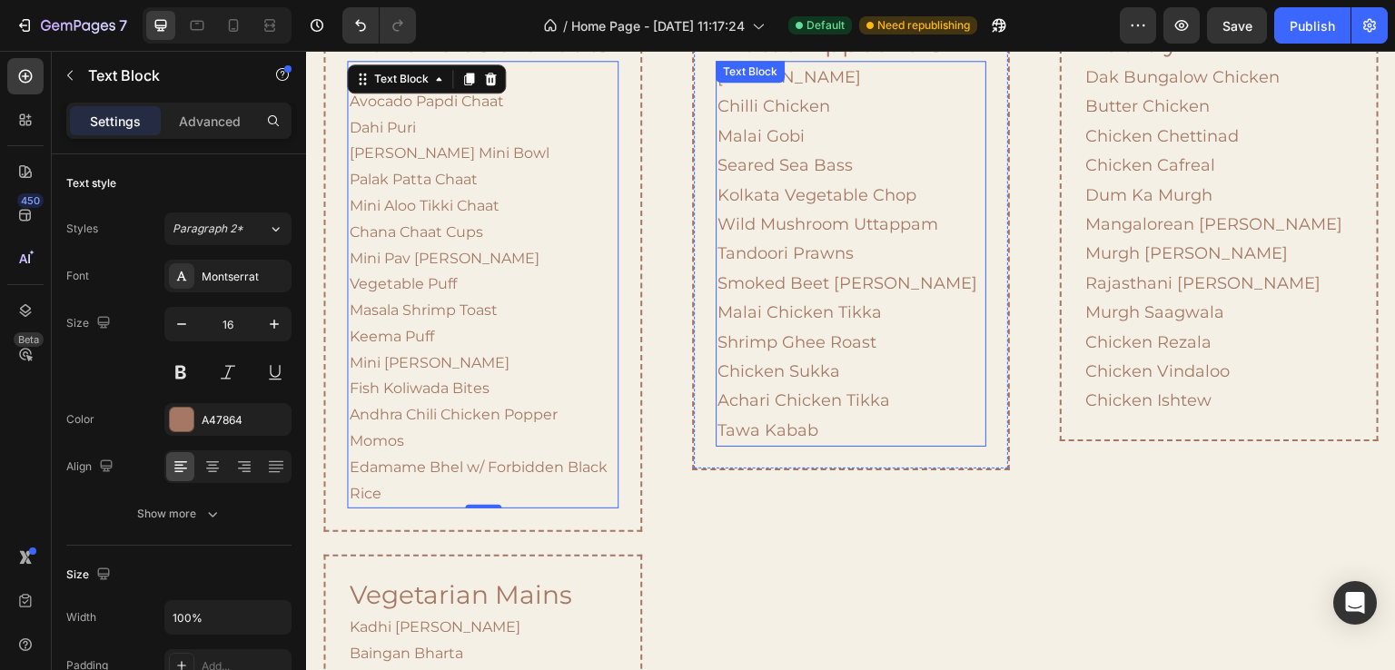
click at [842, 273] on p "Paneer Chilli Chilli Chicken Malai Gobi Seared Sea Bass Kolkata Vegetable Chop …" at bounding box center [851, 254] width 267 height 382
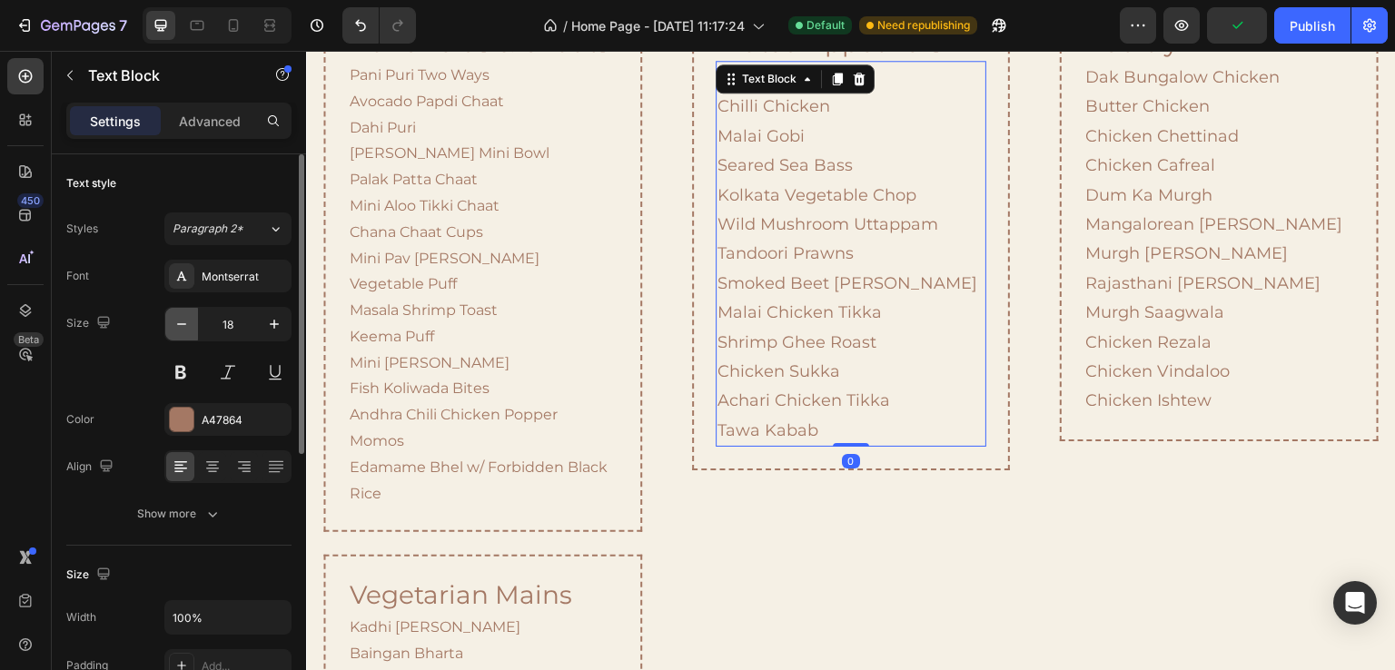
click at [191, 327] on button "button" at bounding box center [181, 324] width 33 height 33
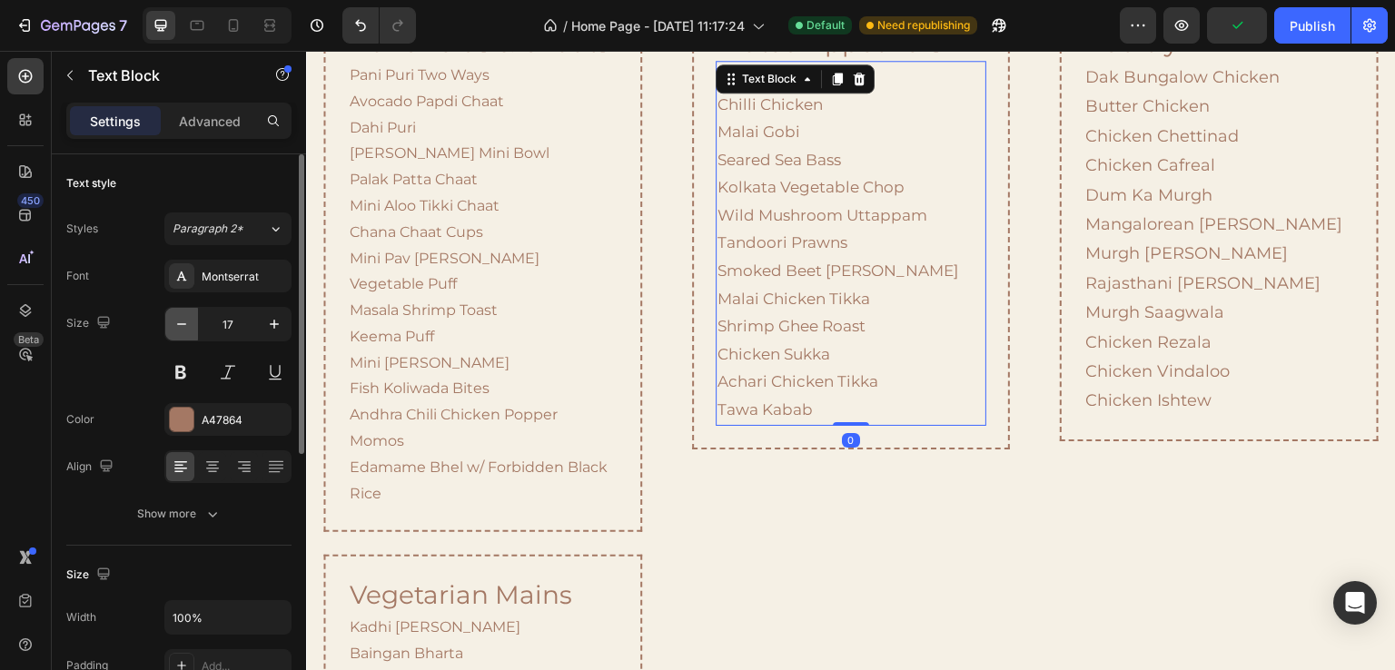
type input "16"
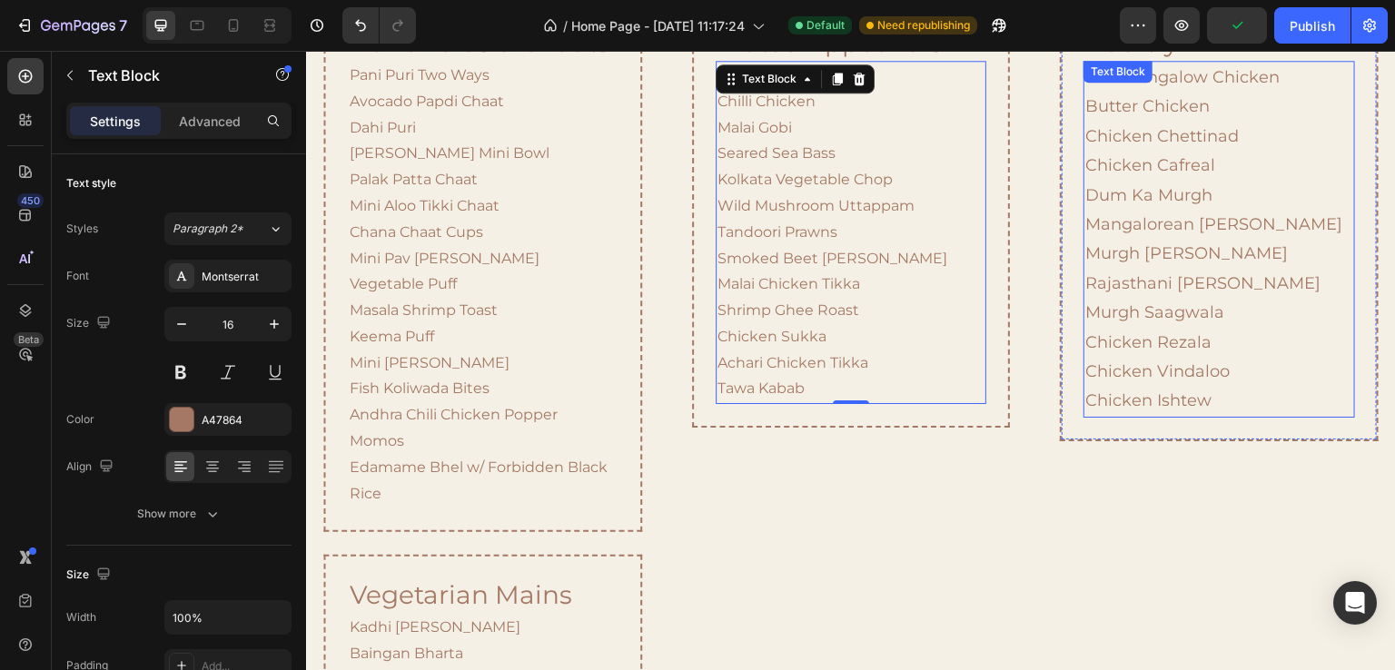
click at [1126, 212] on p "Dak Bungalow Chicken Butter Chicken Chicken Chettinad Chicken Cafreal Dum Ka Mu…" at bounding box center [1219, 239] width 267 height 353
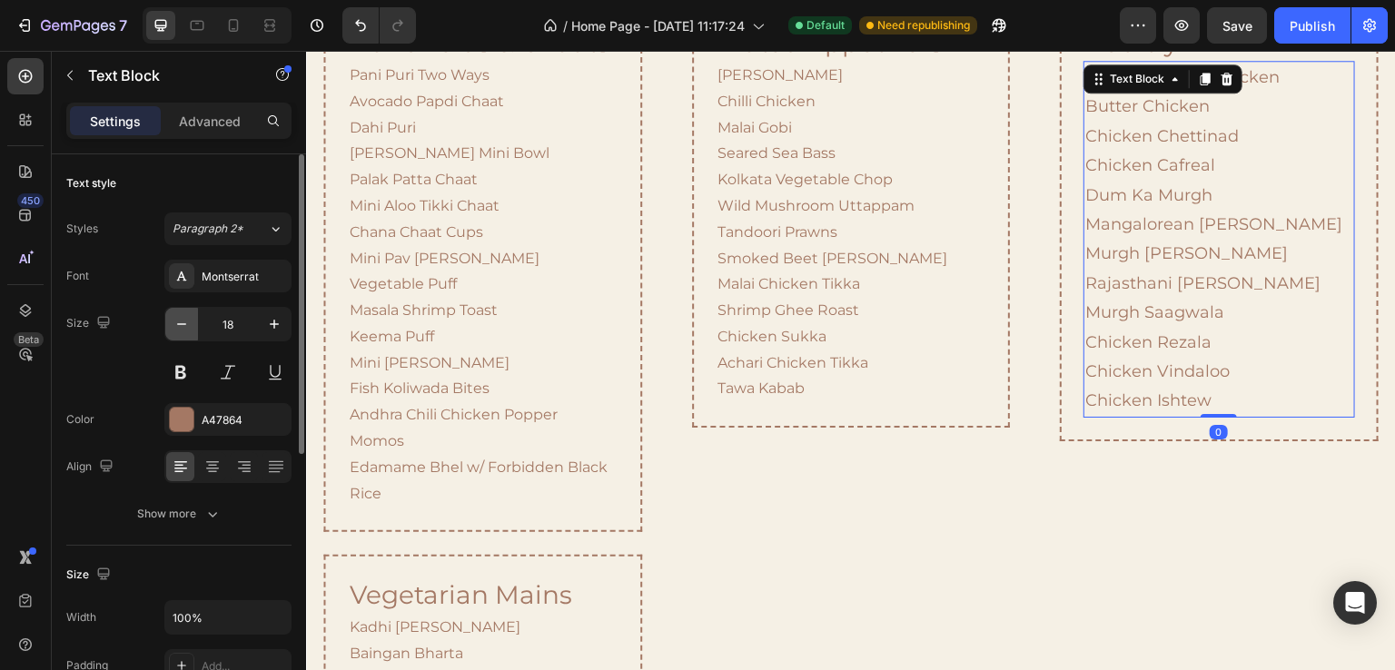
click at [175, 329] on icon "button" at bounding box center [182, 324] width 18 height 18
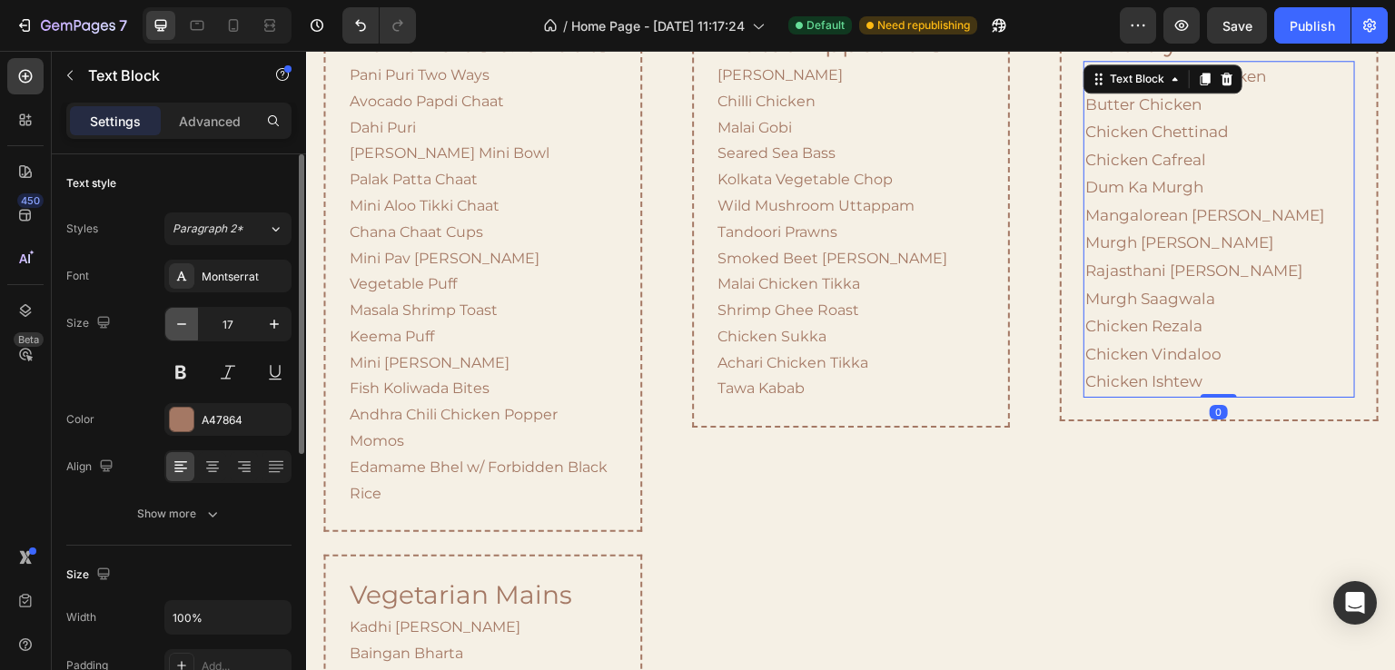
type input "16"
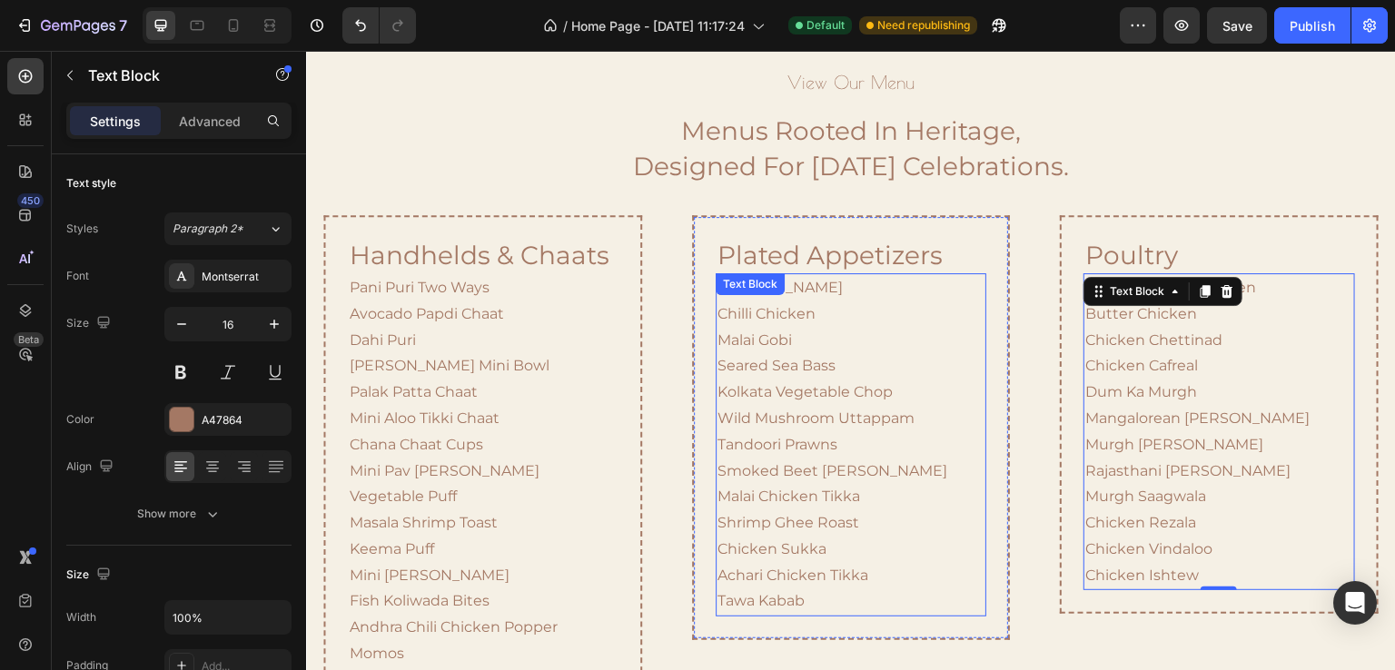
scroll to position [1483, 0]
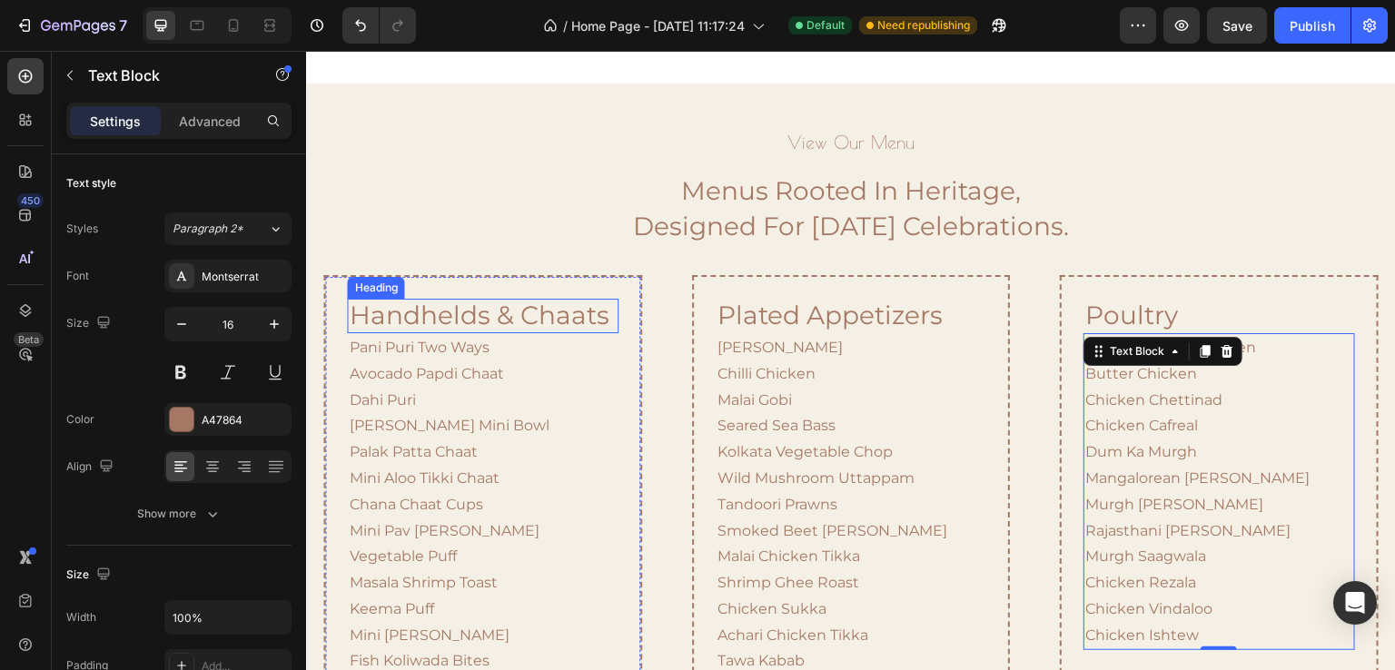
click at [501, 323] on h2 "handhelds & chaats" at bounding box center [482, 316] width 271 height 35
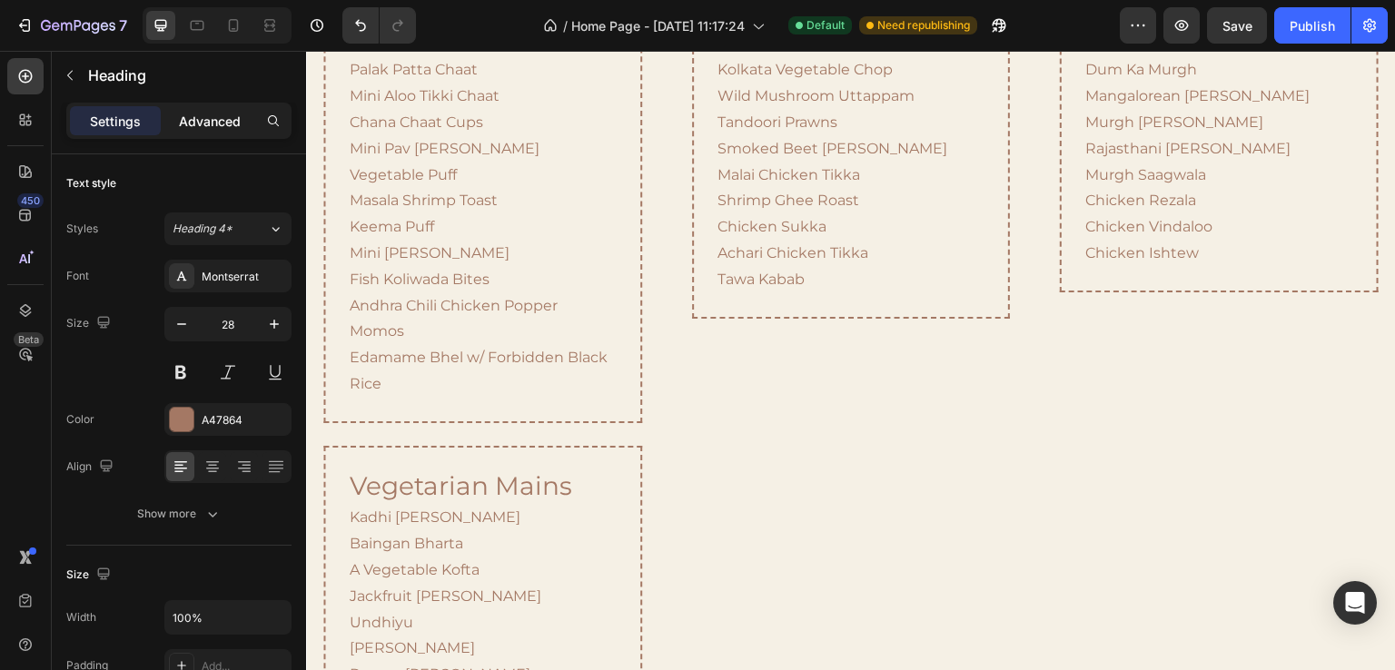
click at [209, 125] on p "Advanced" at bounding box center [210, 121] width 62 height 19
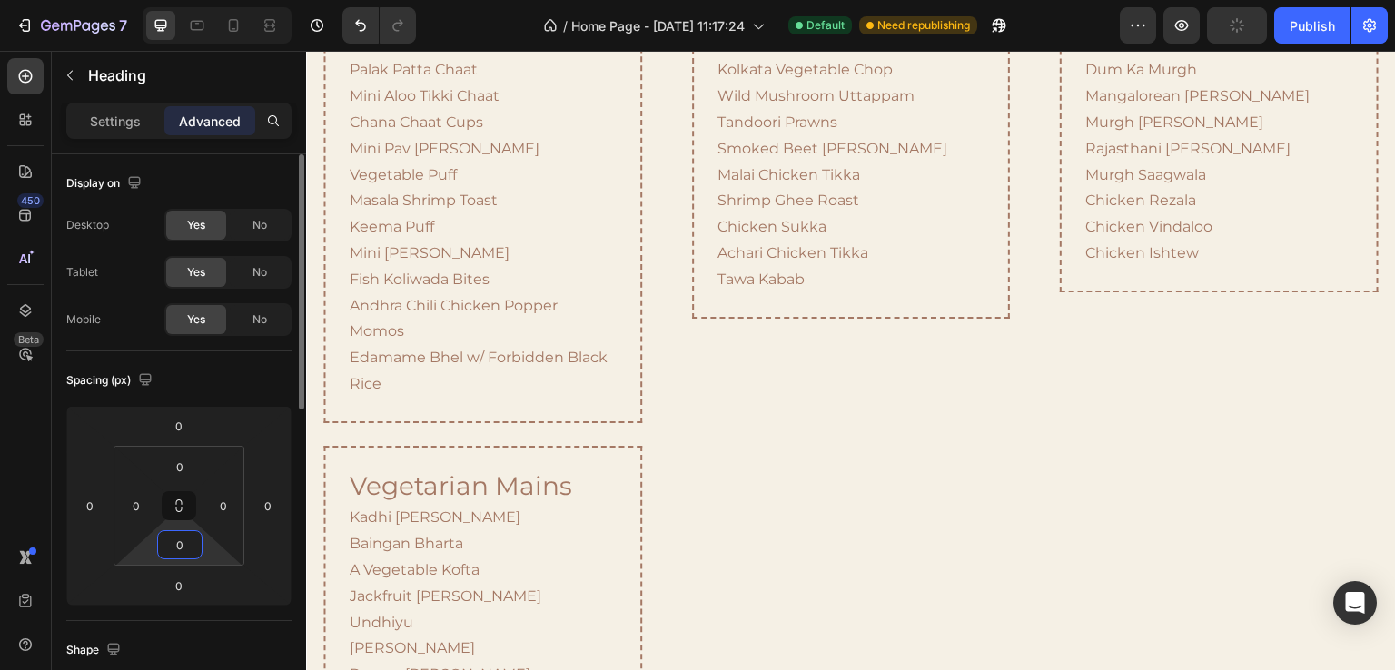
click at [186, 550] on input "0" at bounding box center [180, 544] width 36 height 27
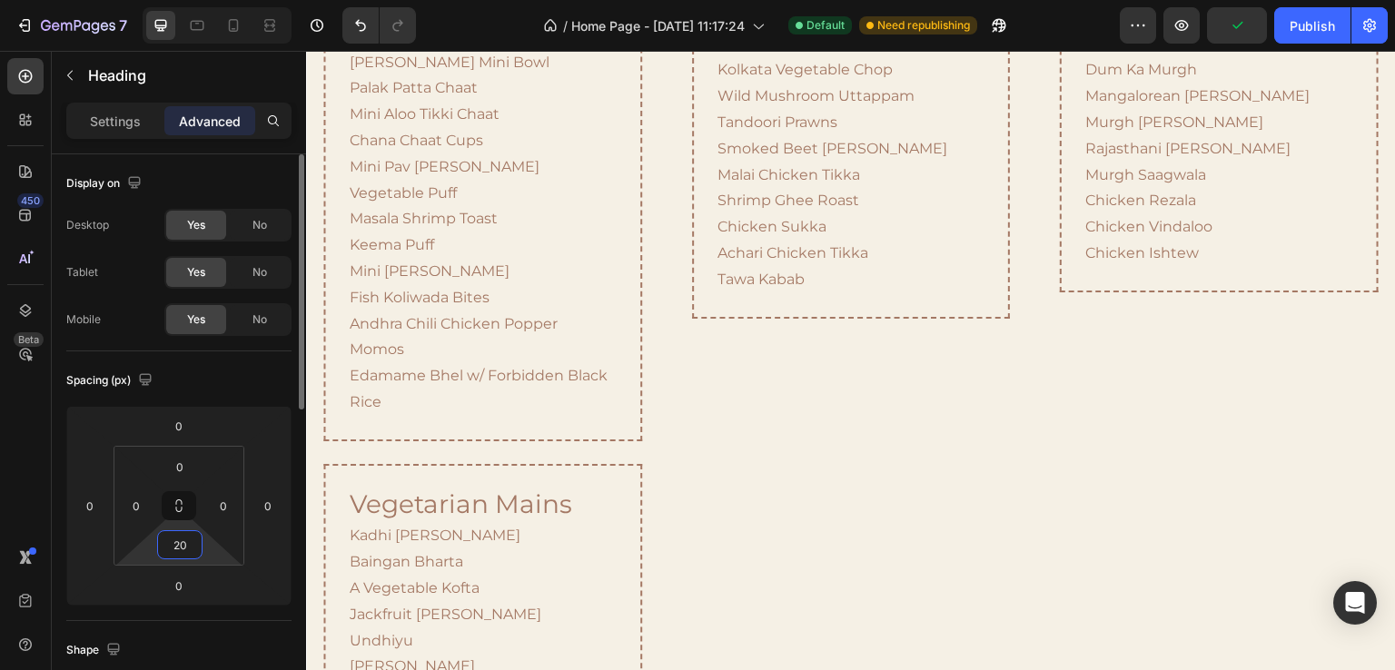
type input "2"
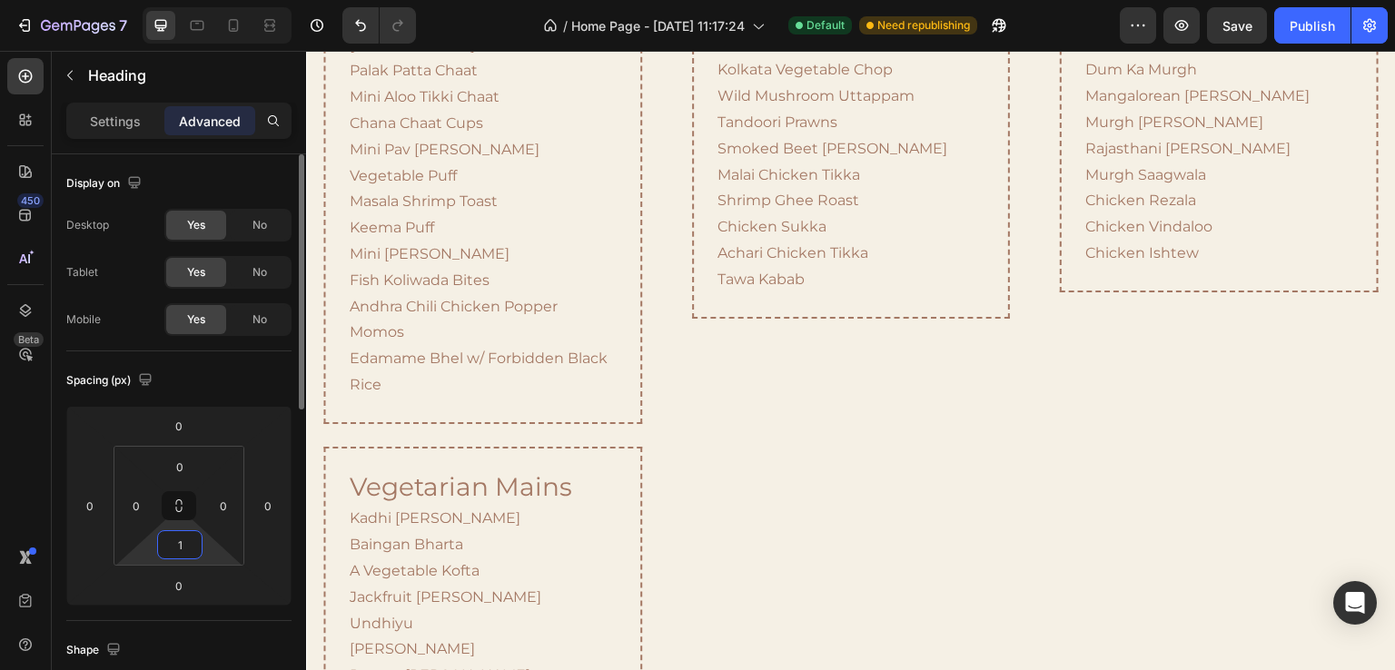
type input "10"
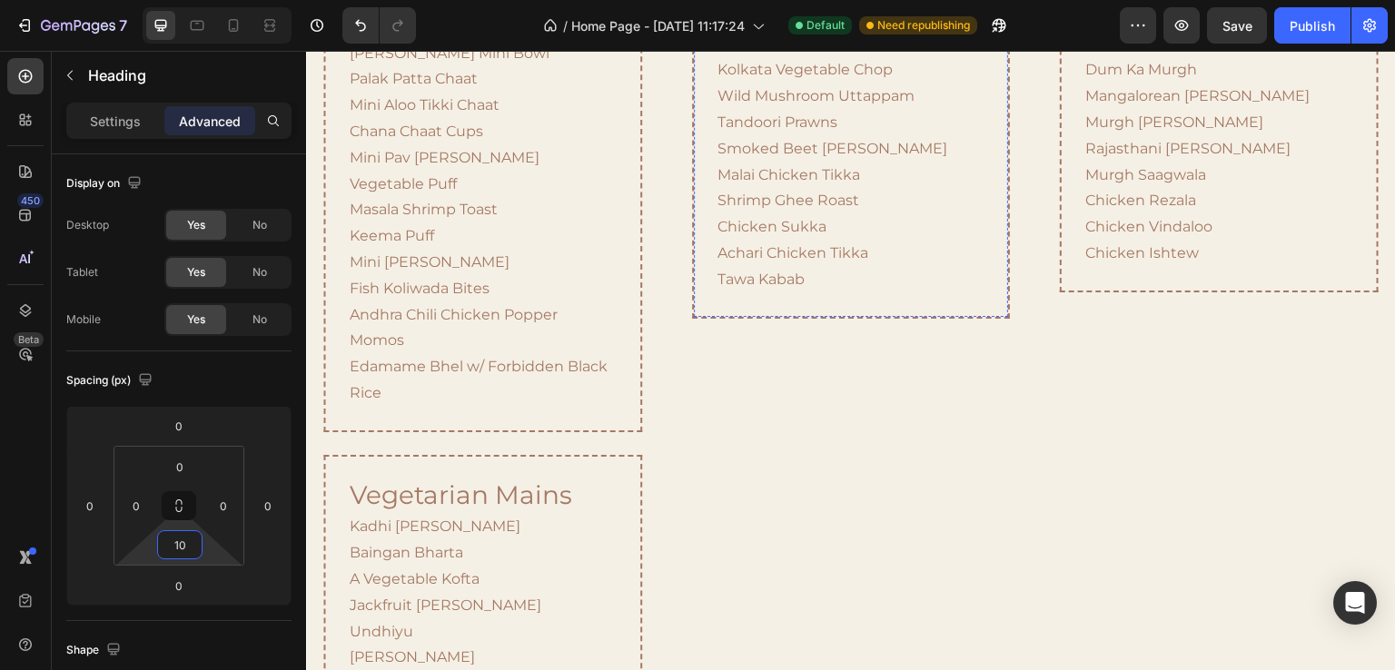
click at [233, 117] on p "Advanced" at bounding box center [210, 121] width 62 height 19
click at [182, 553] on input "0" at bounding box center [180, 544] width 36 height 27
type input "10"
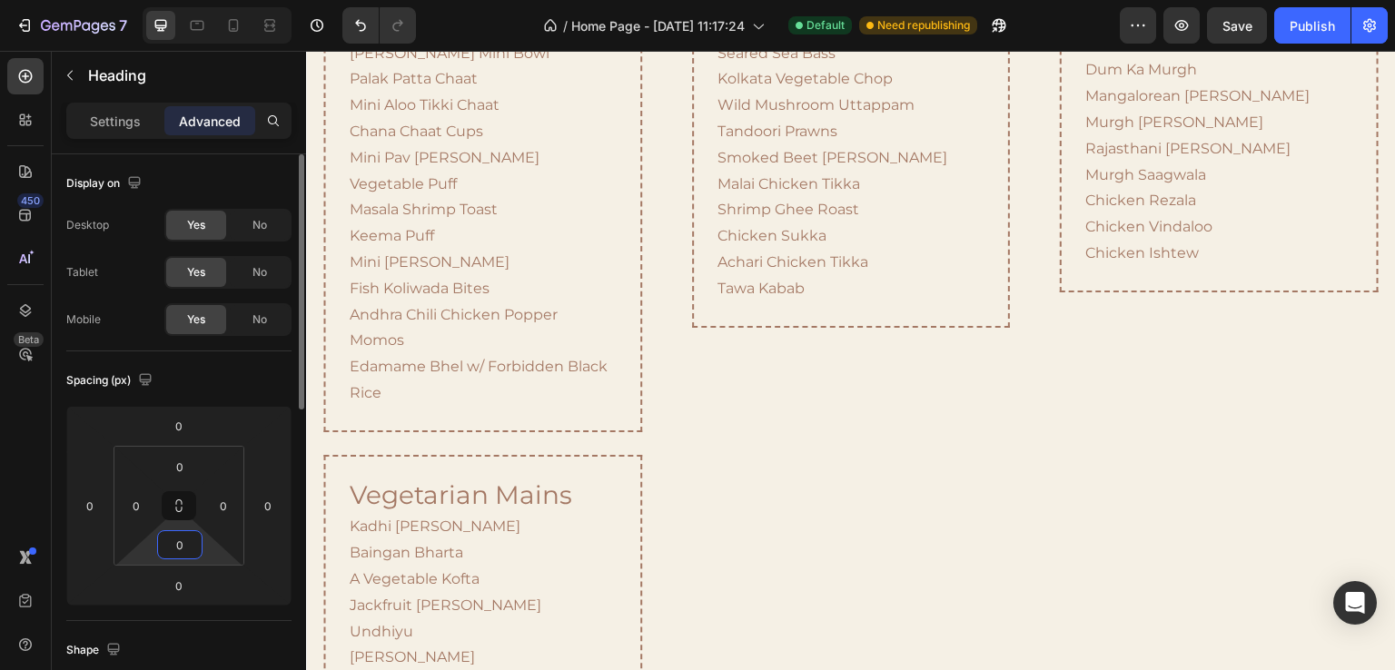
click at [183, 545] on input "0" at bounding box center [180, 544] width 36 height 27
type input "10"
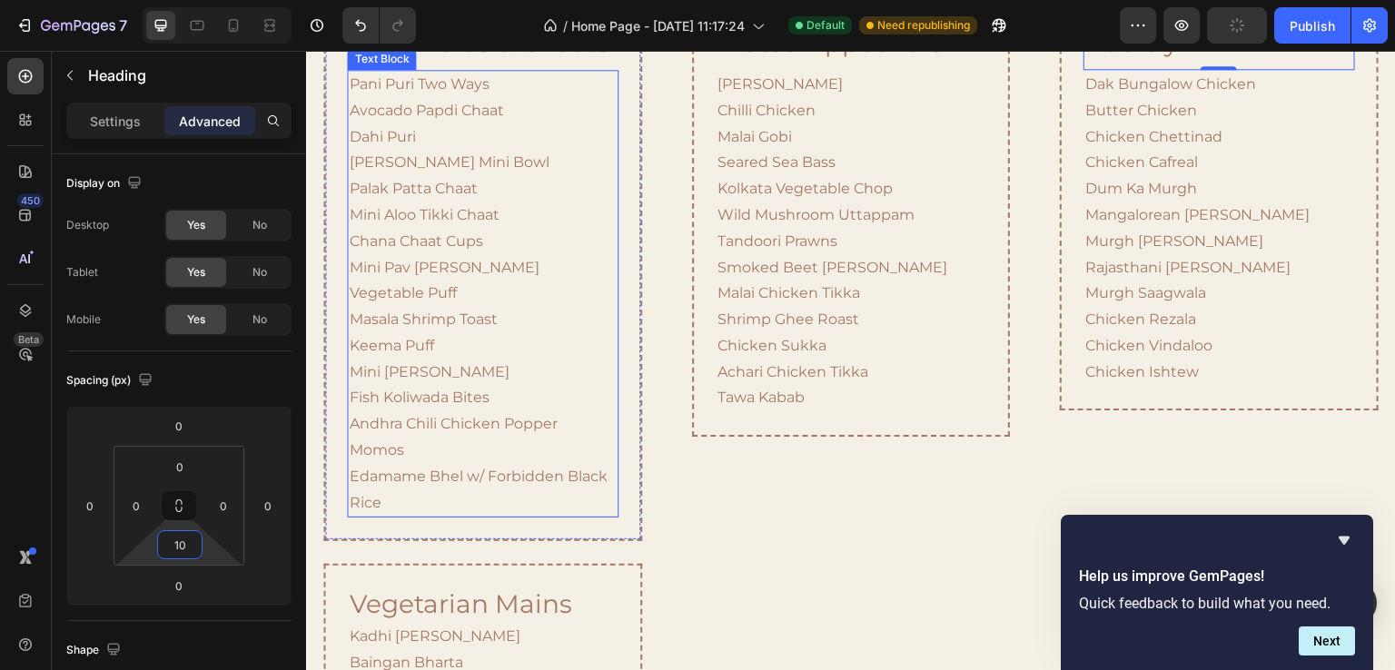
scroll to position [2119, 0]
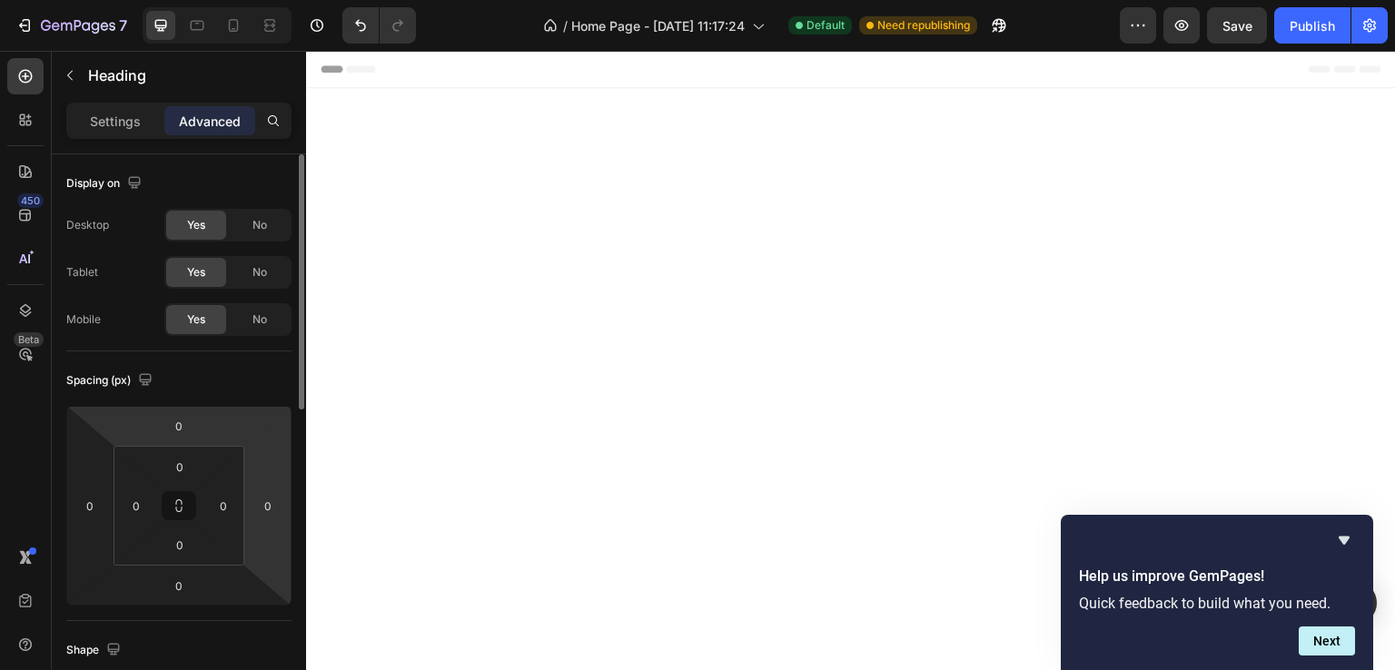
scroll to position [2119, 0]
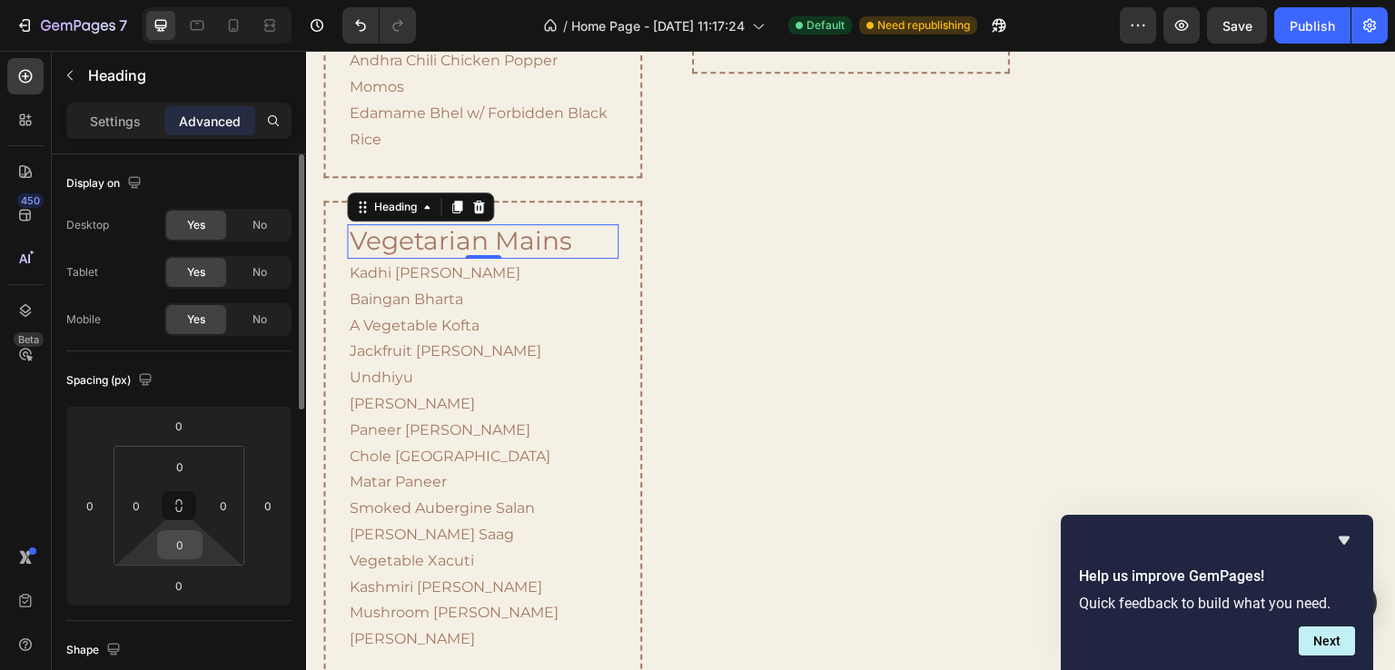
click at [184, 541] on input "0" at bounding box center [180, 544] width 36 height 27
type input "10"
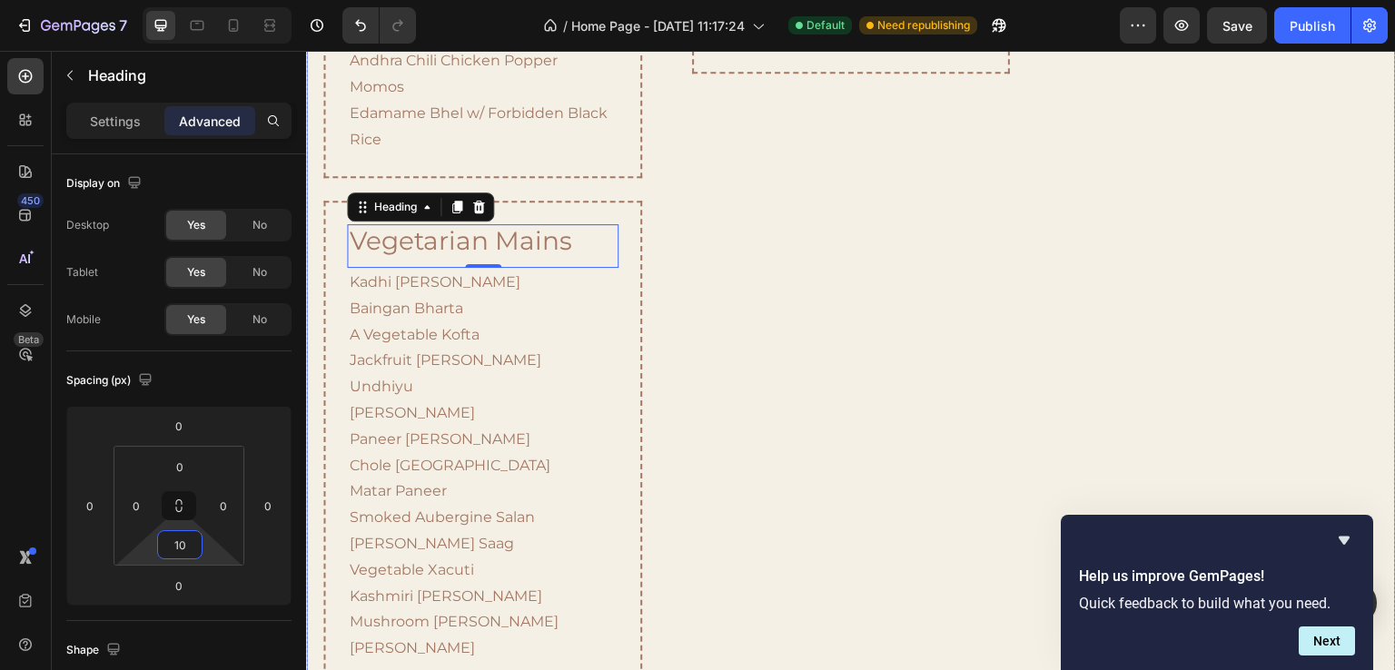
click at [899, 369] on div "plated appetizers Heading Paneer Chilli Chilli Chicken Malai Gobi Seared Sea Ba…" at bounding box center [850, 174] width 353 height 1071
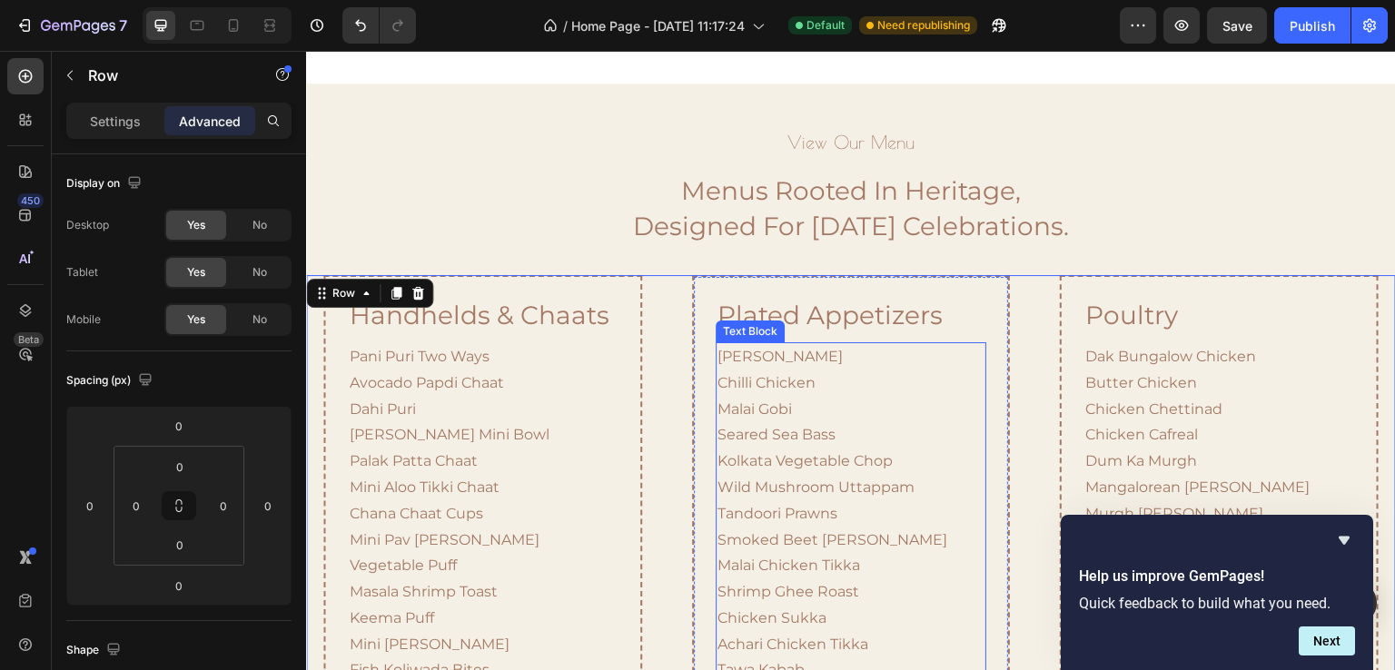
scroll to position [1846, 0]
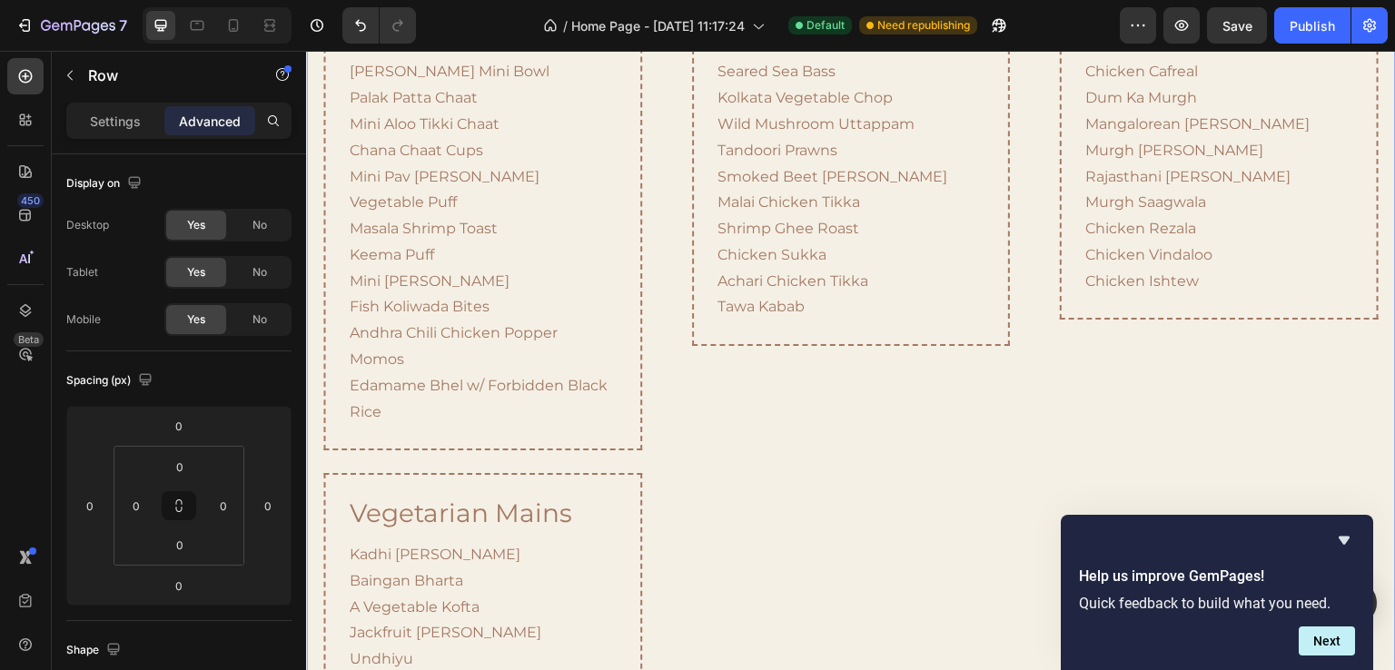
click at [487, 452] on div "handhelds & chaats Heading Pani Puri Two Ways Avocado Papdi Chaat Dahi Puri Raj…" at bounding box center [482, 447] width 353 height 1071
click at [488, 442] on div "handhelds & chaats Heading Pani Puri Two Ways Avocado Papdi Chaat Dahi Puri Raj…" at bounding box center [482, 181] width 318 height 539
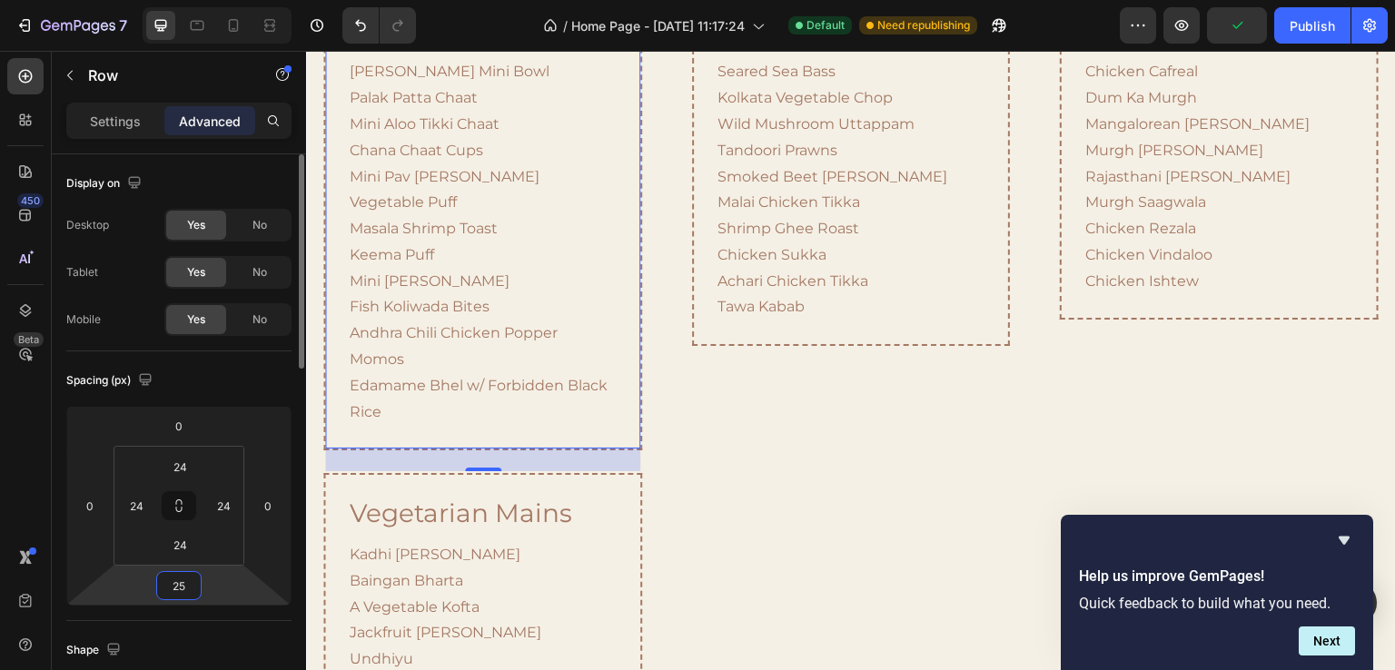
click at [182, 590] on input "25" at bounding box center [179, 585] width 36 height 27
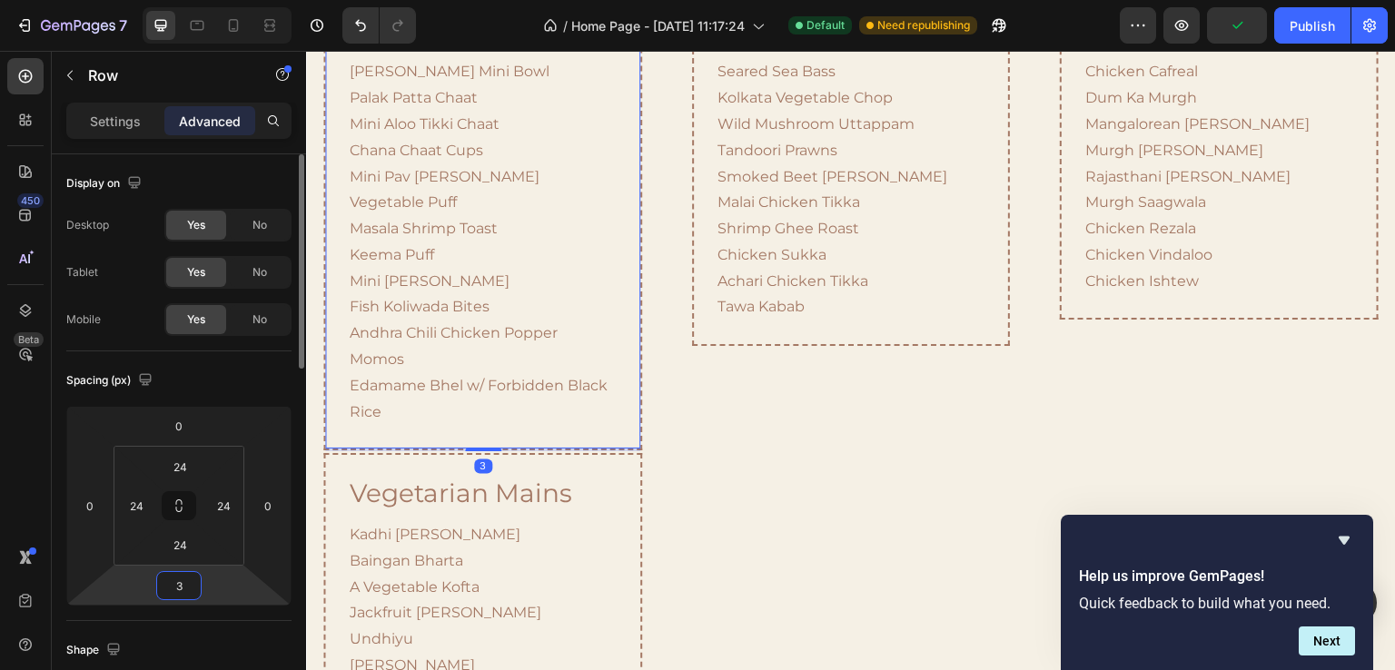
type input "30"
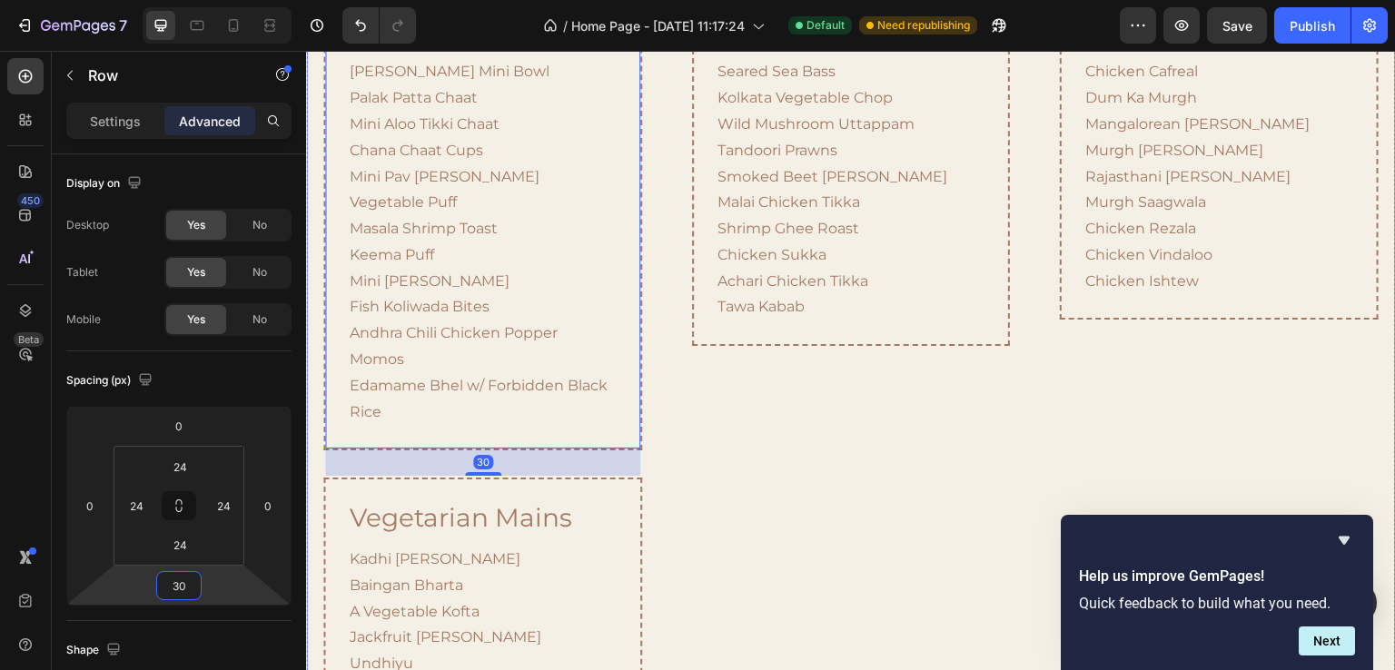
click at [684, 387] on div "plated appetizers Heading Paneer Chilli Chilli Chicken Malai Gobi Seared Sea Ba…" at bounding box center [850, 450] width 353 height 1076
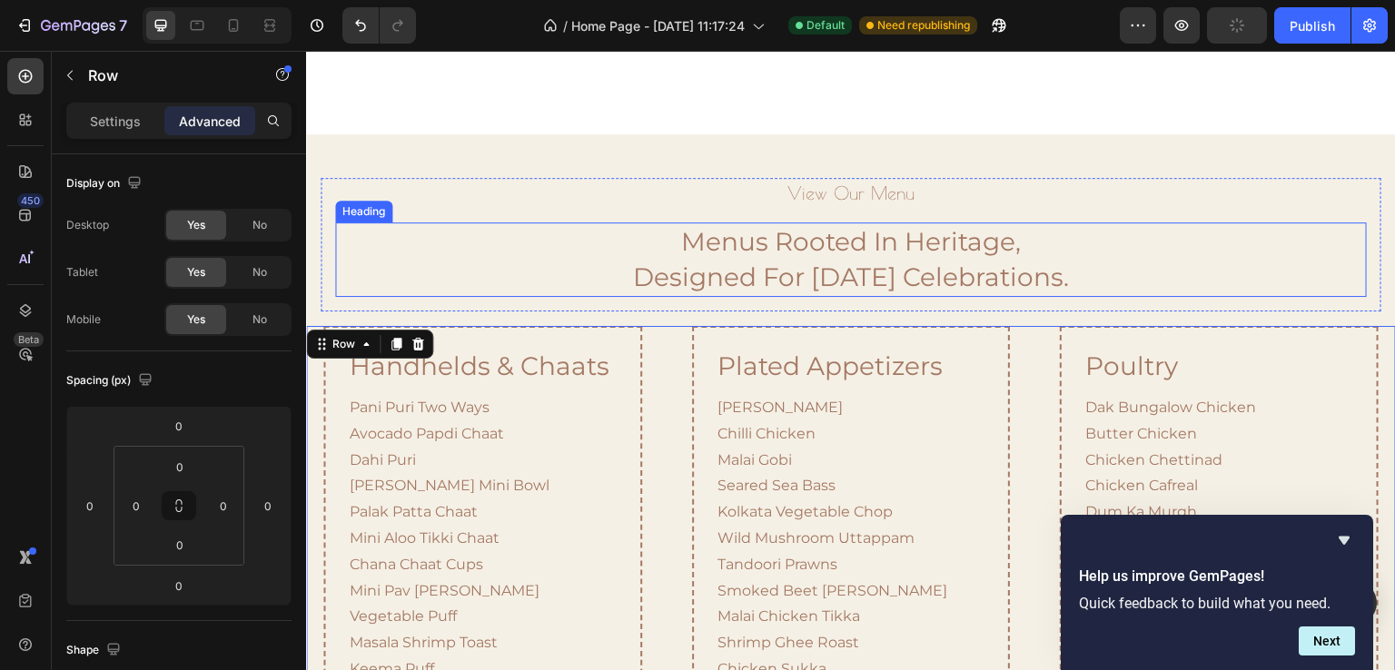
scroll to position [1574, 0]
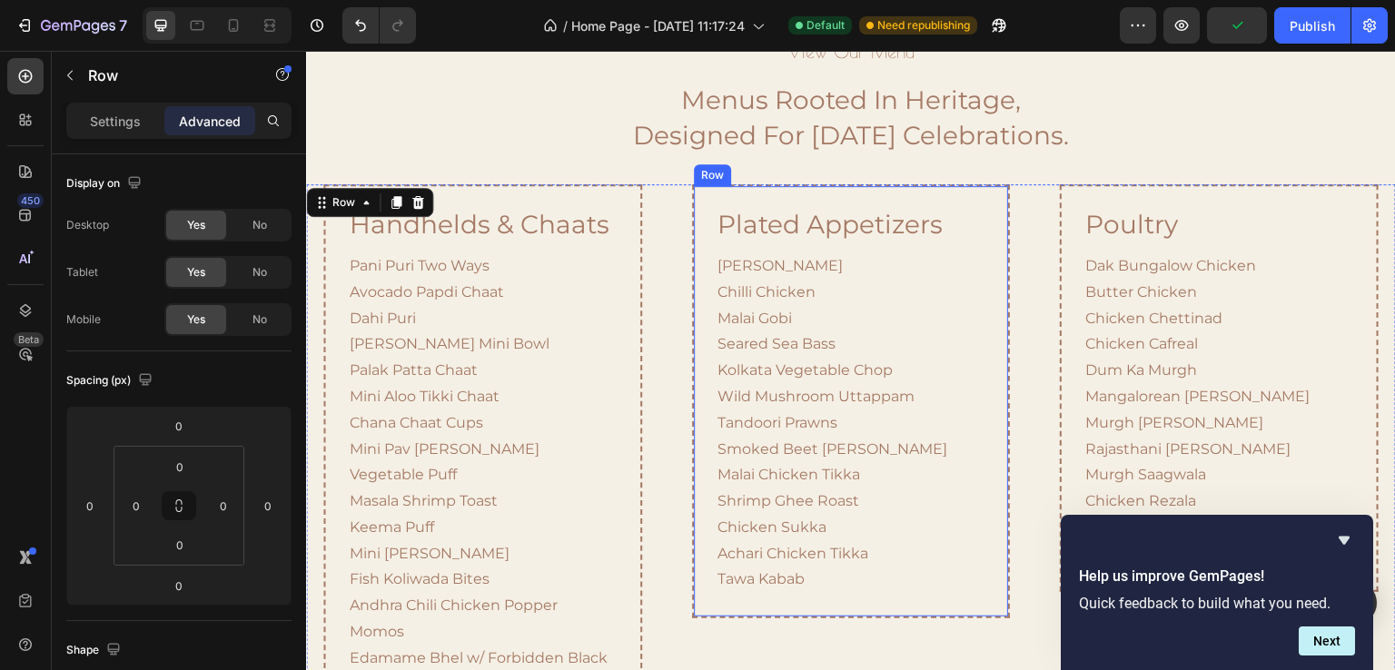
click at [985, 210] on div "plated appetizers Heading Paneer Chilli Chilli Chicken Malai Gobi Seared Sea Ba…" at bounding box center [851, 401] width 318 height 434
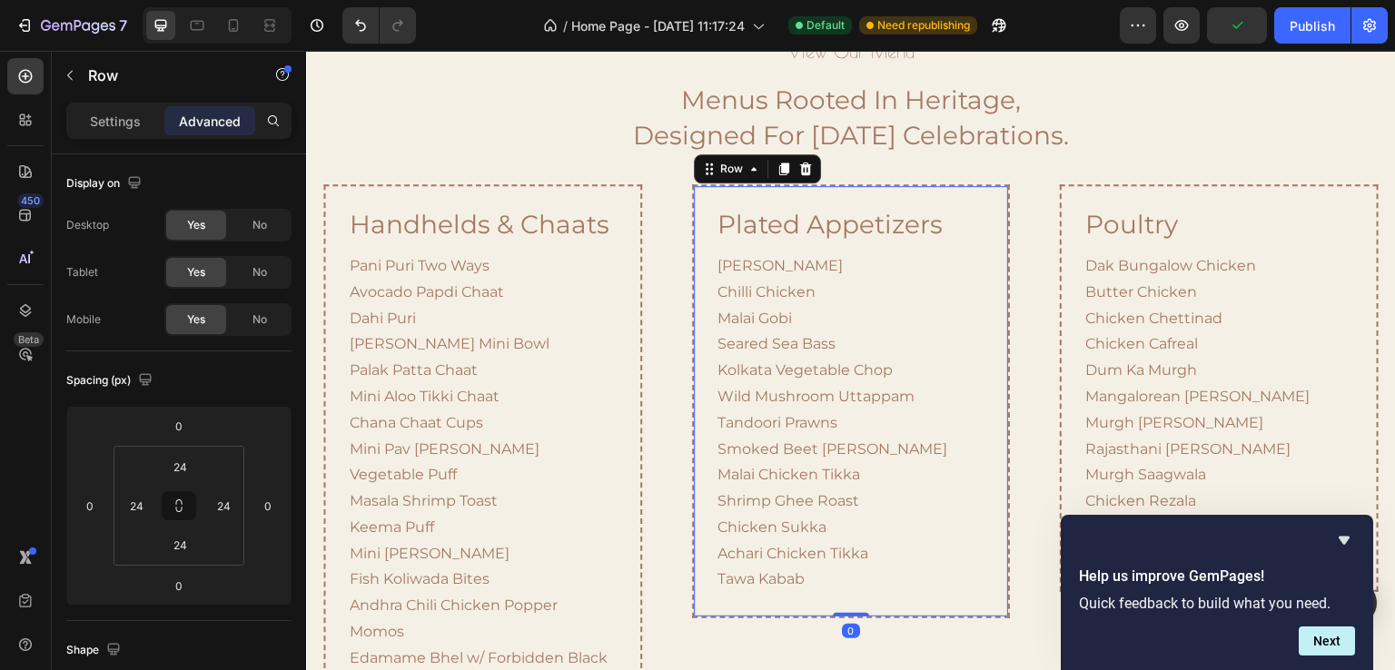
click at [182, 124] on p "Advanced" at bounding box center [210, 121] width 62 height 19
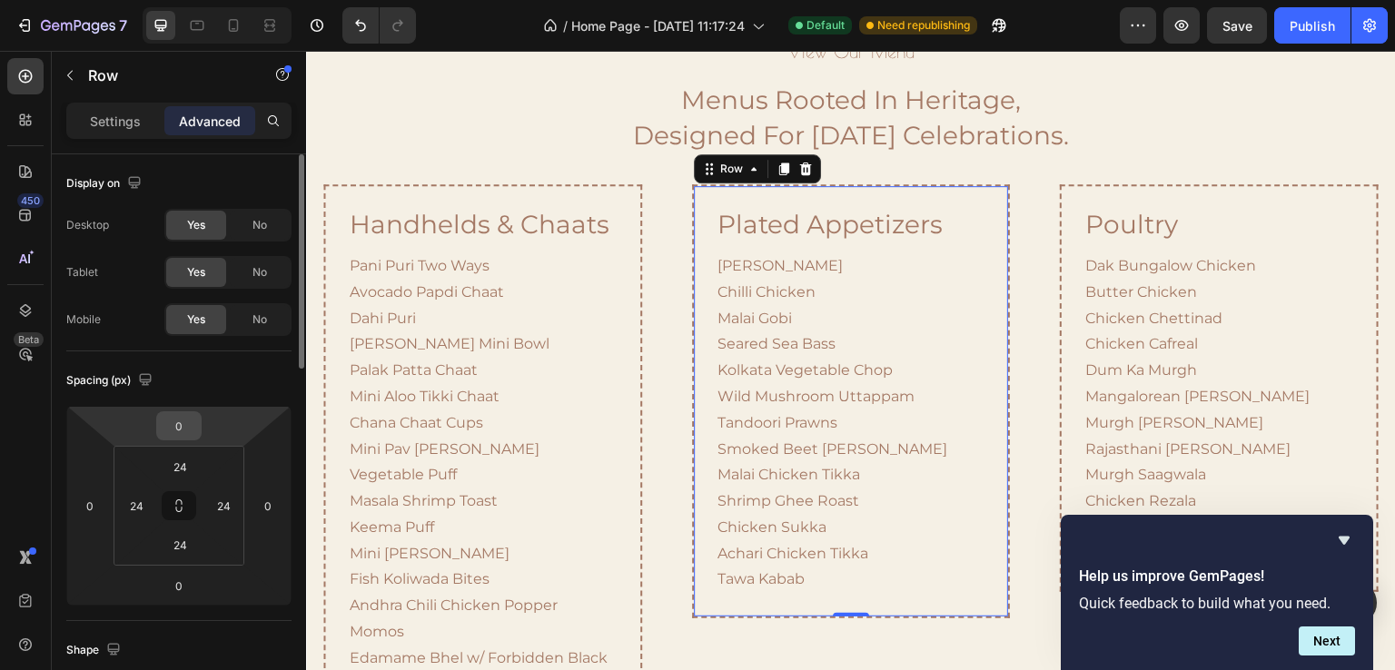
click at [176, 422] on input "0" at bounding box center [179, 425] width 36 height 27
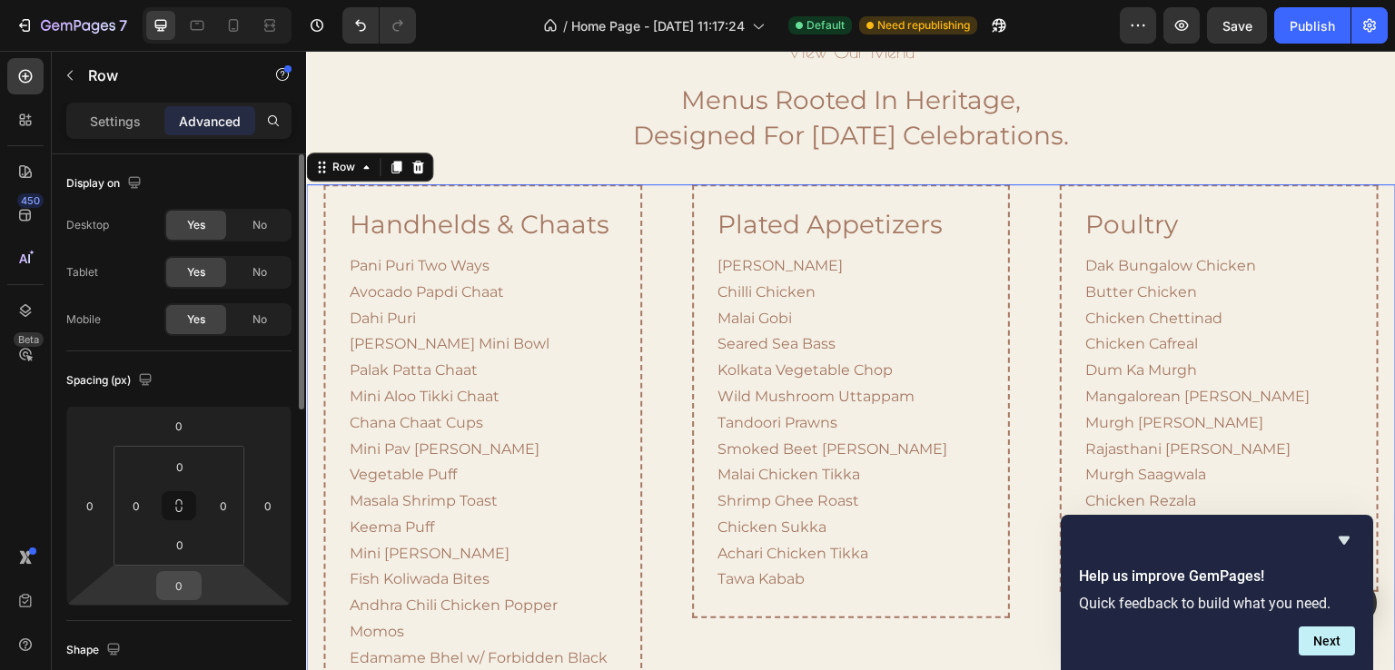
click at [183, 578] on input "0" at bounding box center [179, 585] width 36 height 27
type input "30"
click at [987, 184] on div "plated appetizers Heading Paneer Chilli Chilli Chicken Malai Gobi Seared Sea Ba…" at bounding box center [851, 401] width 318 height 434
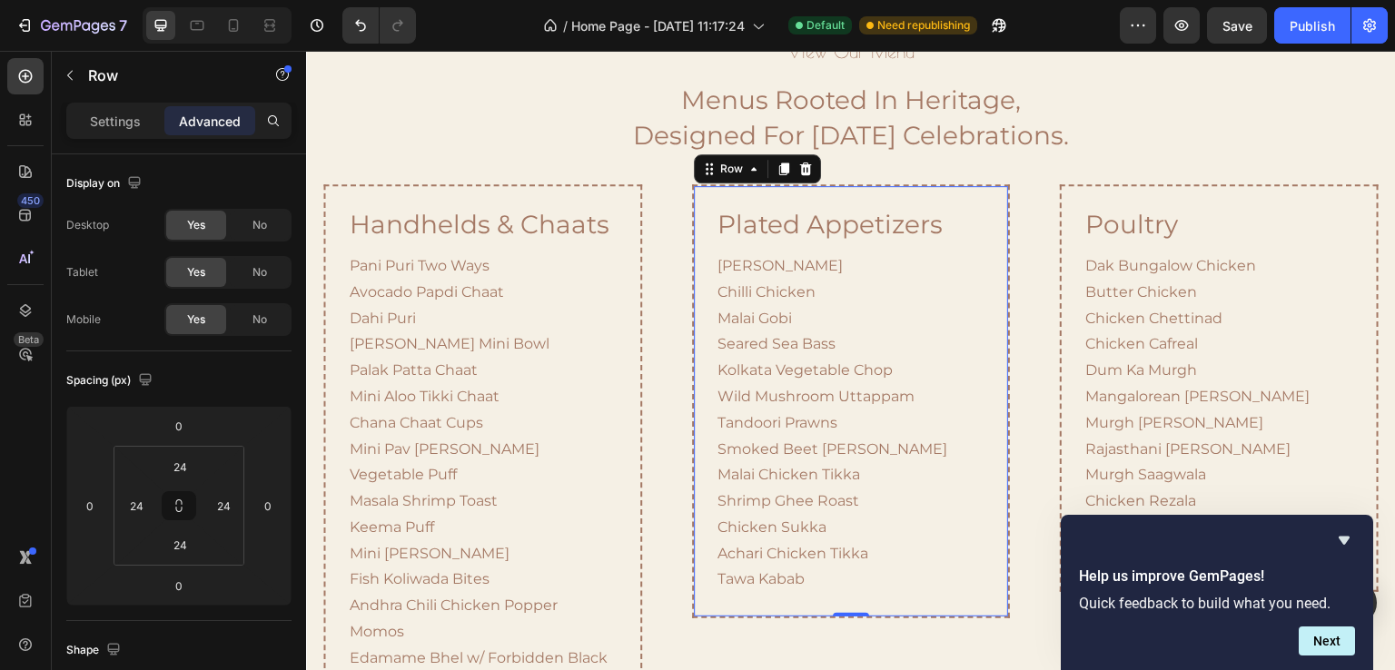
click at [988, 189] on div "plated appetizers Heading Paneer Chilli Chilli Chicken Malai Gobi Seared Sea Ba…" at bounding box center [851, 401] width 318 height 434
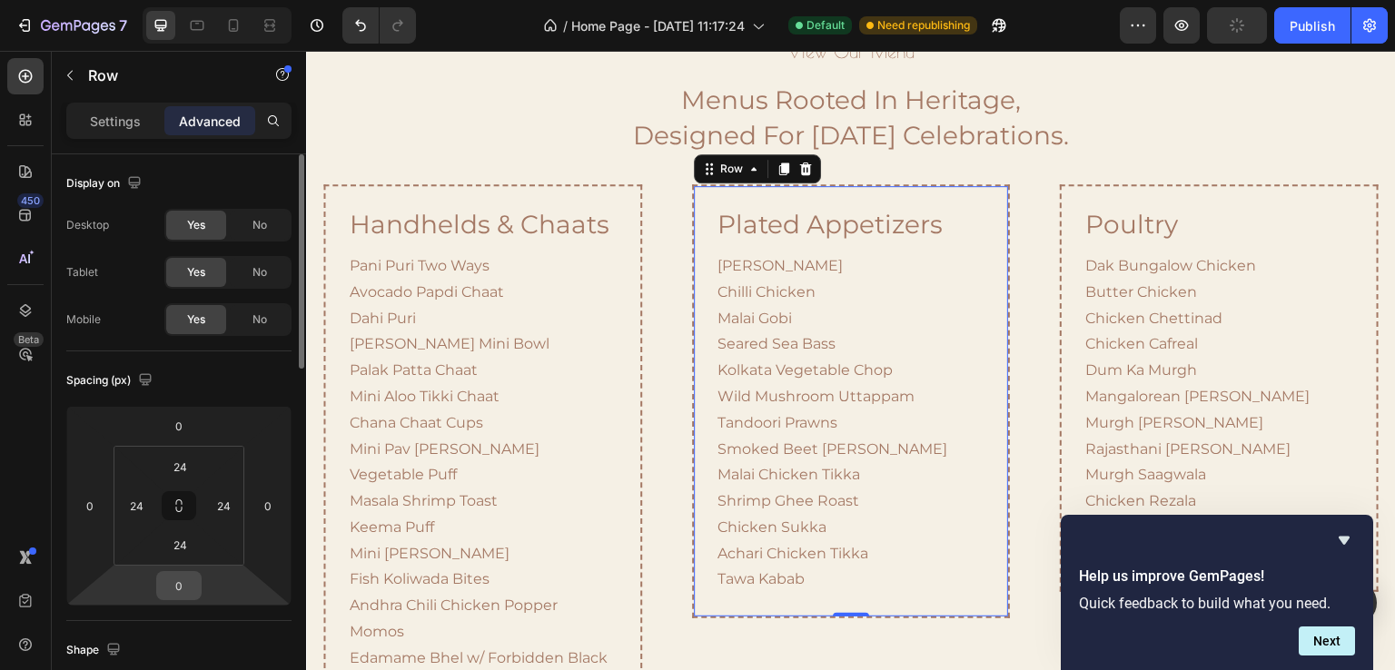
click at [185, 579] on input "0" at bounding box center [179, 585] width 36 height 27
type input "30"
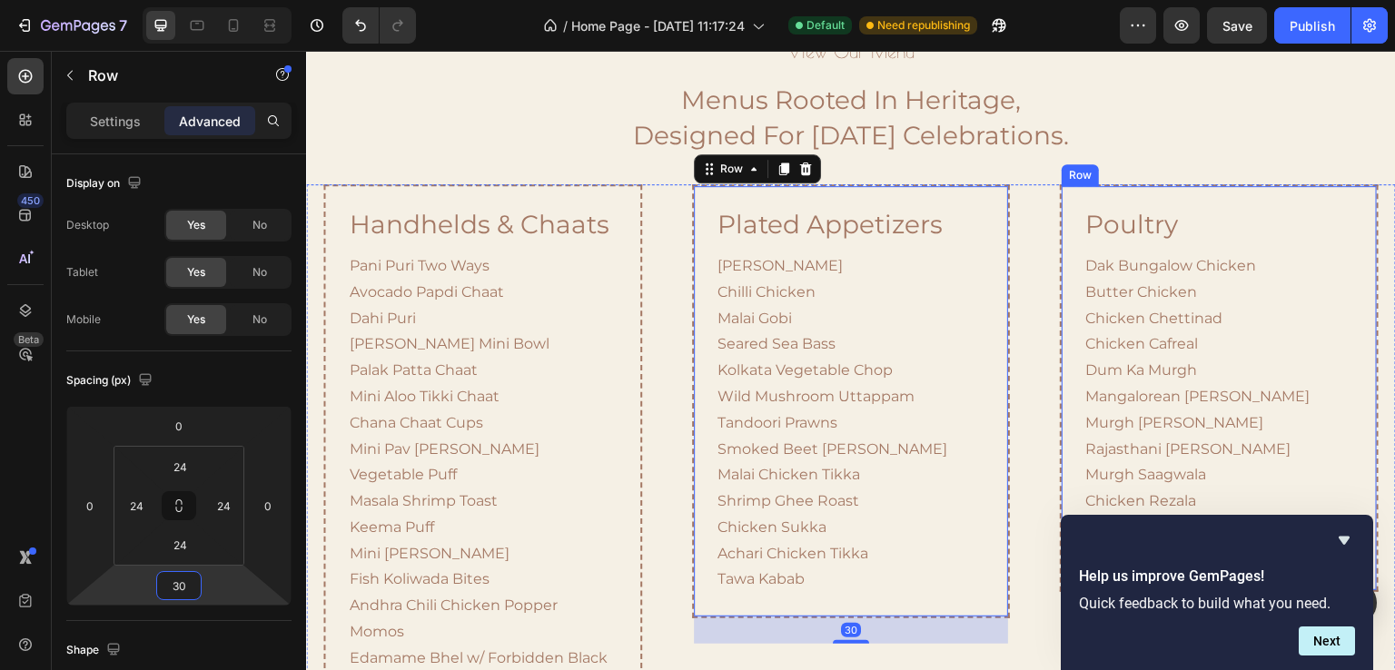
click at [1103, 194] on div "Poultry Heading Dak Bungalow Chicken Butter Chicken Chicken Chettinad Chicken C…" at bounding box center [1219, 388] width 318 height 408
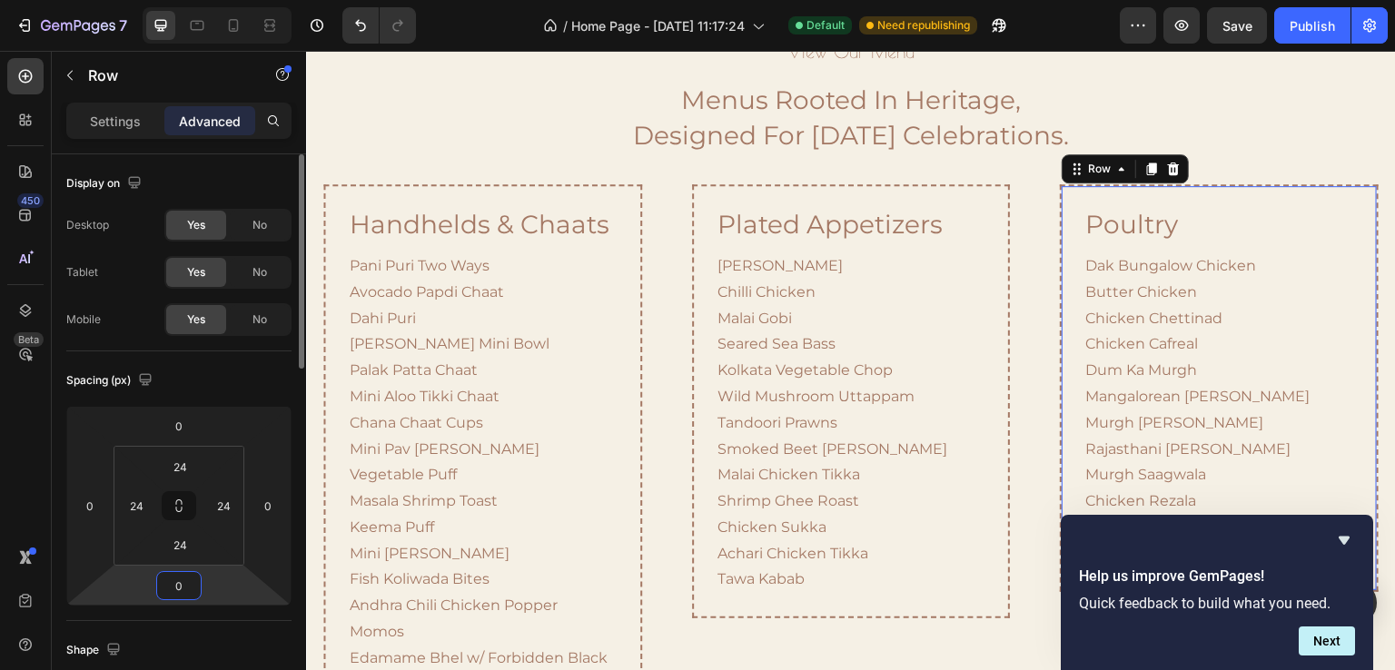
click at [195, 582] on input "0" at bounding box center [179, 585] width 36 height 27
type input "30"
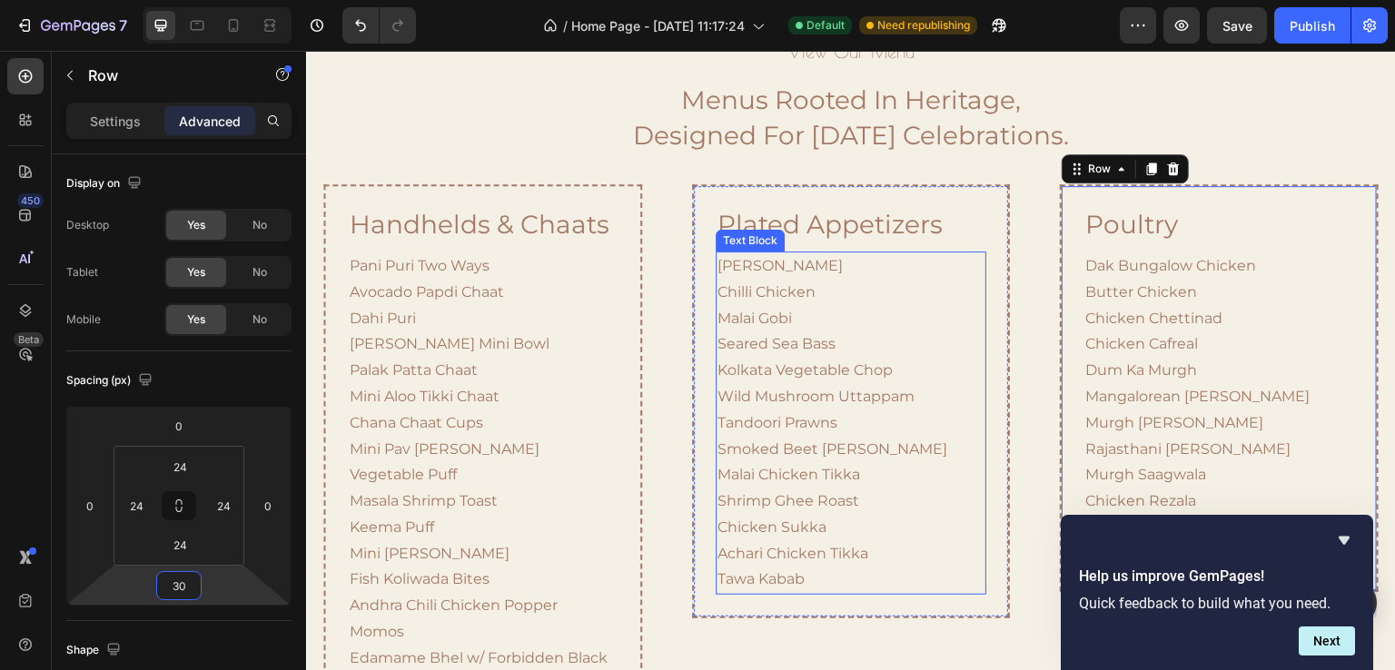
scroll to position [1483, 0]
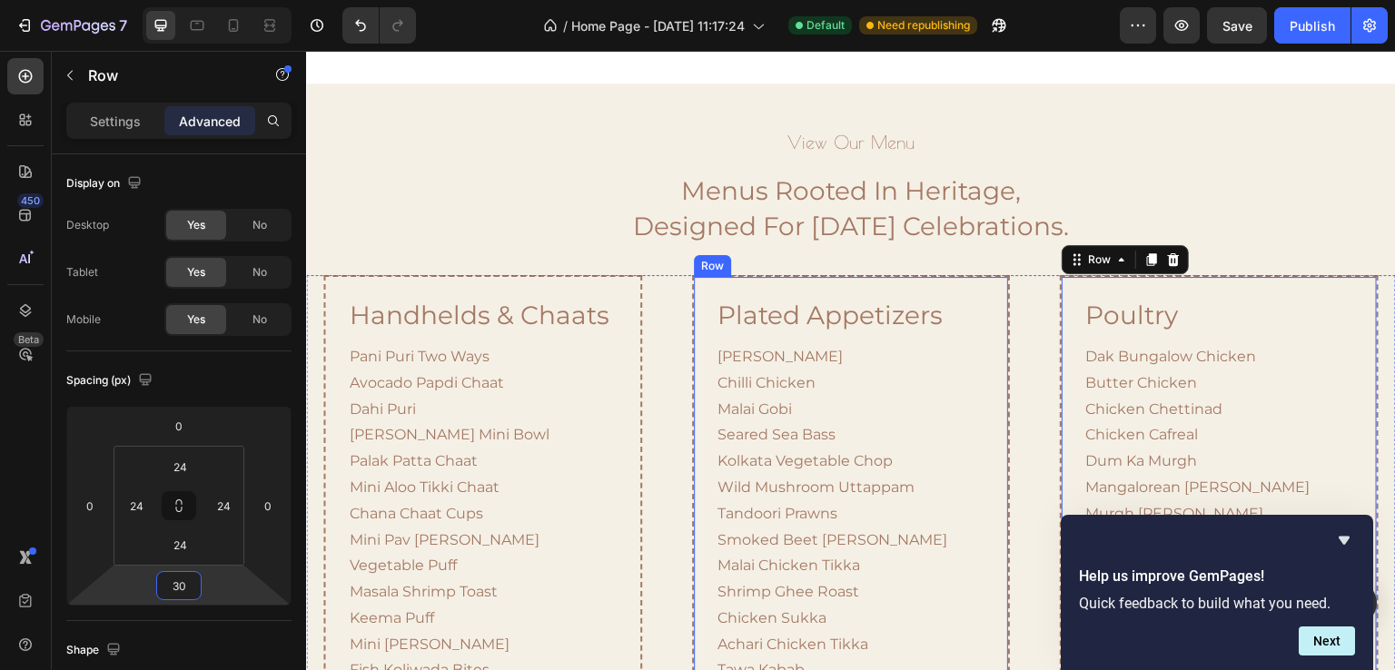
click at [985, 291] on div "plated appetizers Heading Paneer Chilli Chilli Chicken Malai Gobi Seared Sea Ba…" at bounding box center [851, 492] width 318 height 434
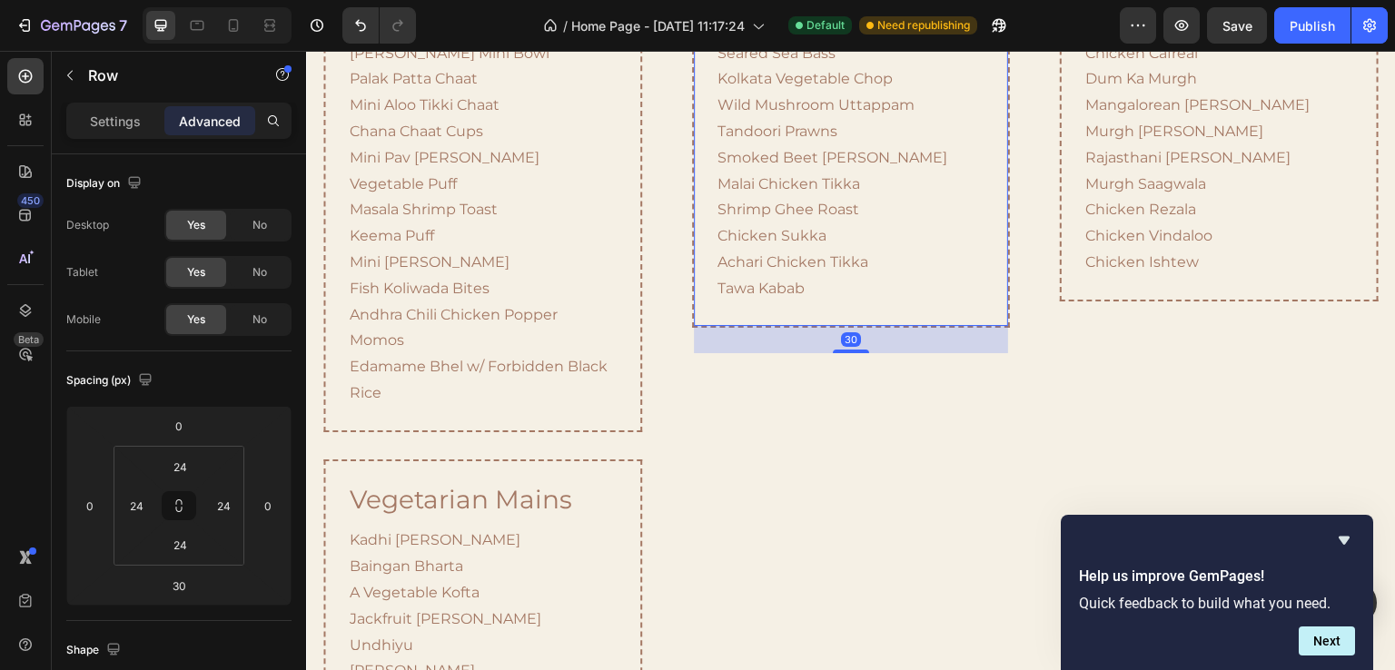
drag, startPoint x: 780, startPoint y: 256, endPoint x: 784, endPoint y: 326, distance: 70.0
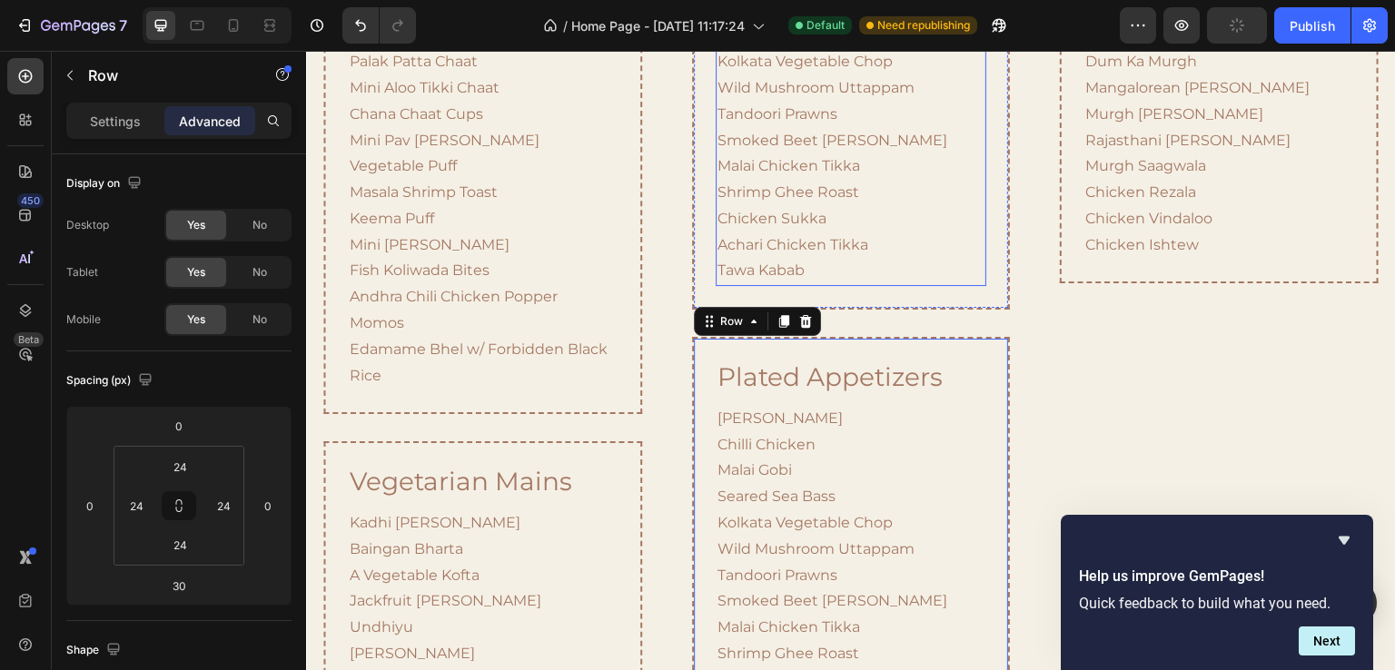
scroll to position [1741, 0]
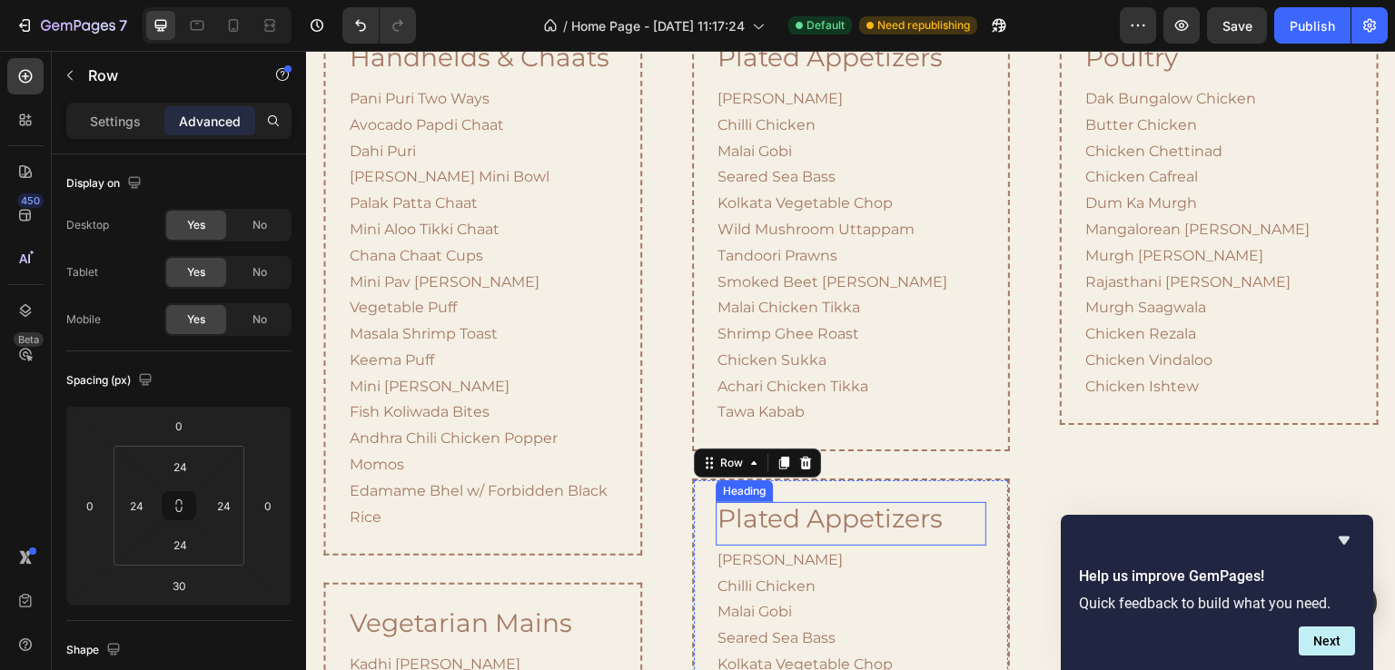
click at [780, 509] on h2 "plated appetizers" at bounding box center [851, 519] width 271 height 35
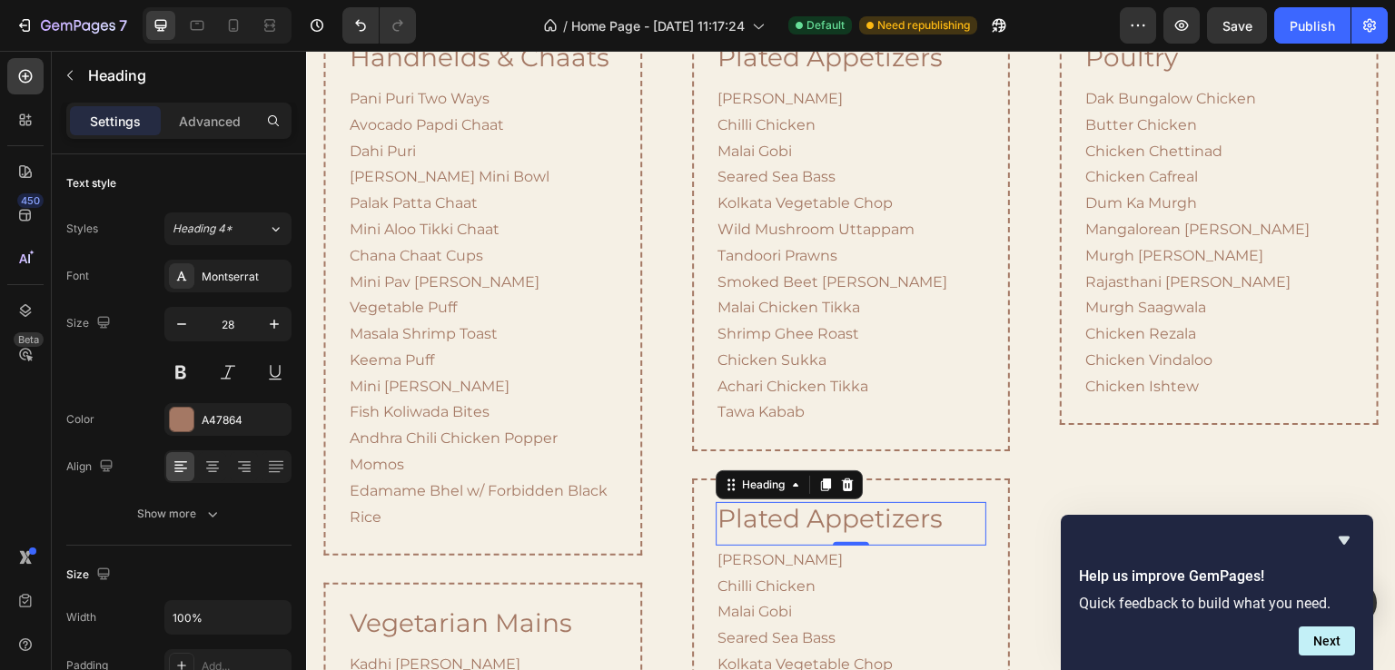
click at [780, 509] on h2 "plated appetizers" at bounding box center [851, 519] width 271 height 35
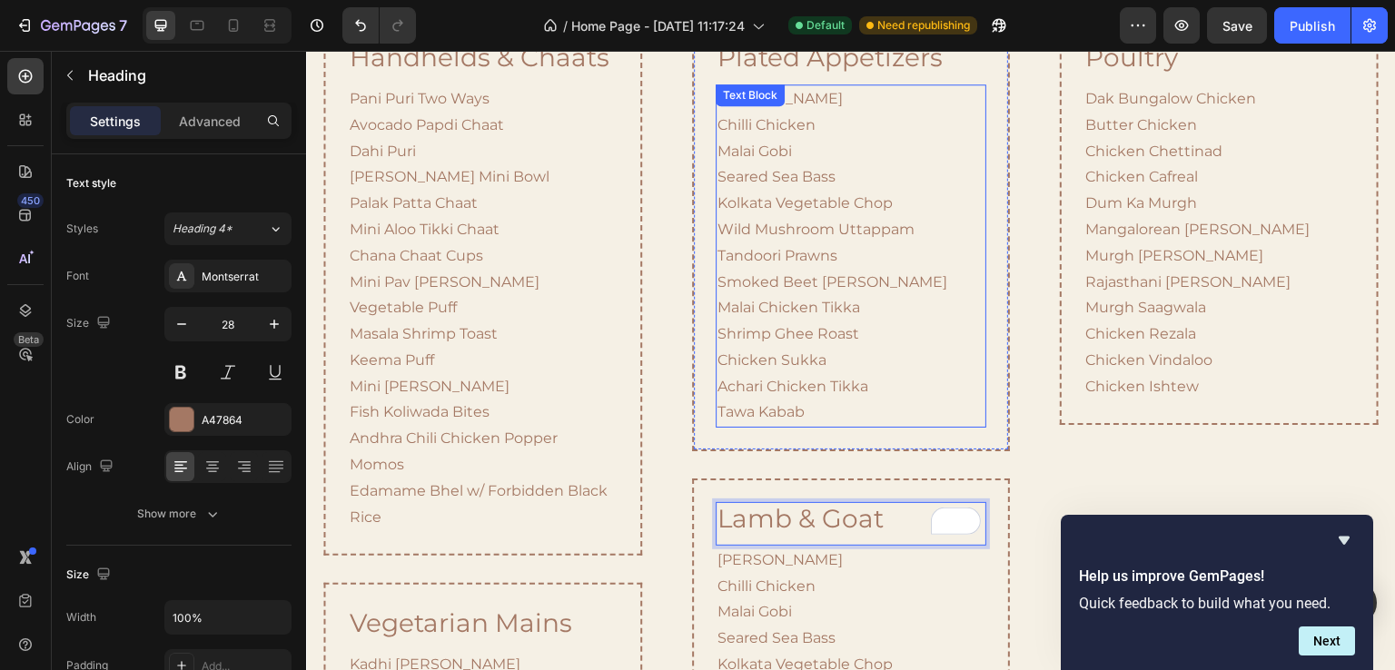
scroll to position [2013, 0]
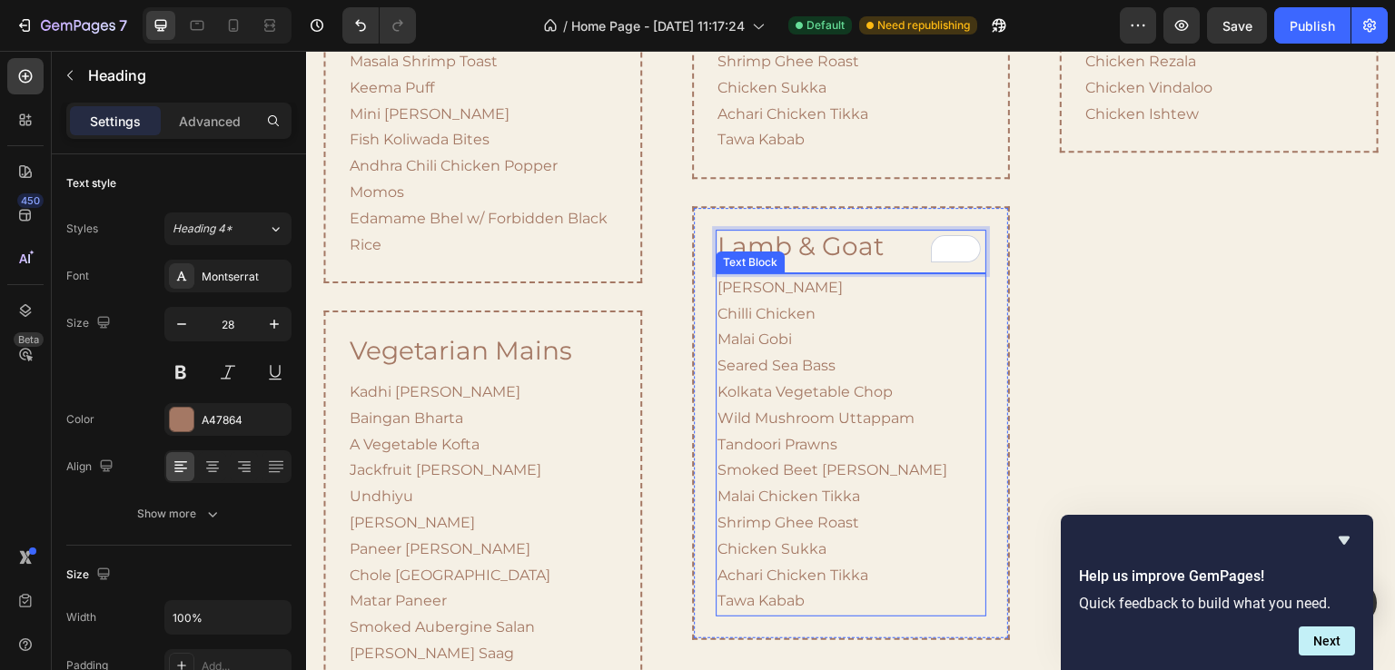
click at [769, 352] on p "Paneer Chilli Chilli Chicken Malai Gobi Seared Sea Bass Kolkata Vegetable Chop …" at bounding box center [851, 445] width 267 height 340
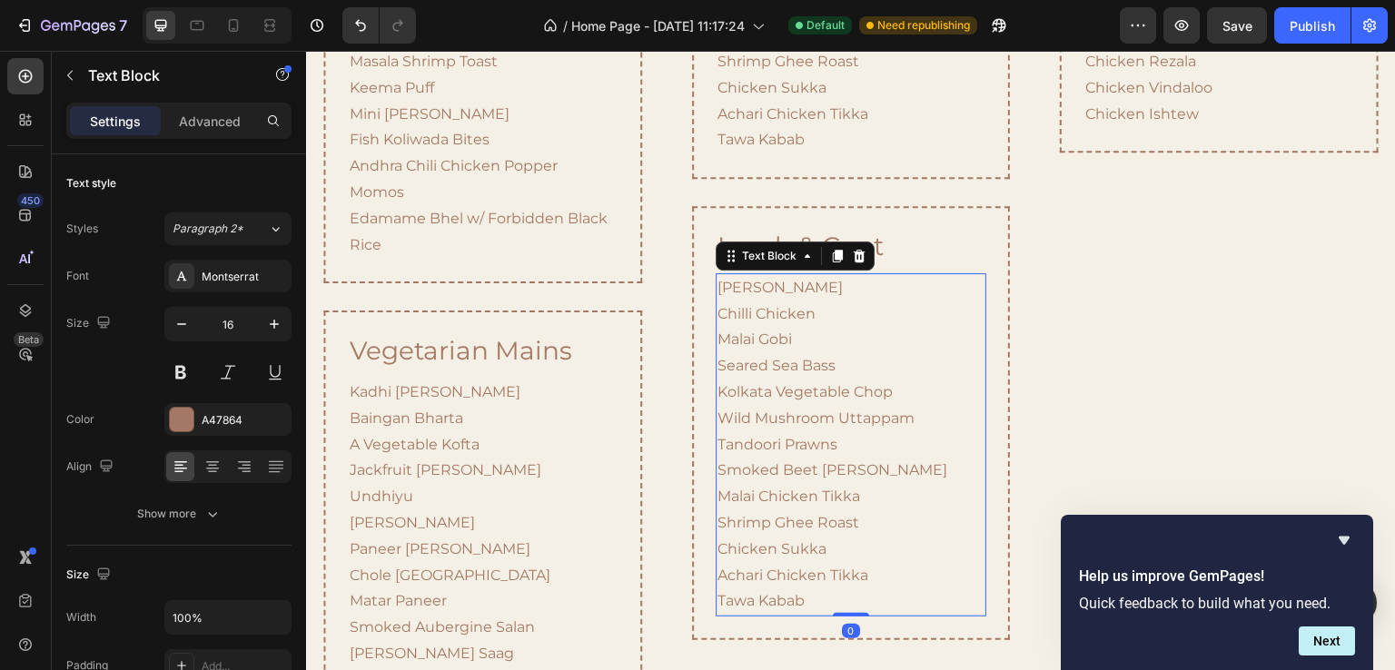
click at [762, 371] on p "Paneer Chilli Chilli Chicken Malai Gobi Seared Sea Bass Kolkata Vegetable Chop …" at bounding box center [851, 445] width 267 height 340
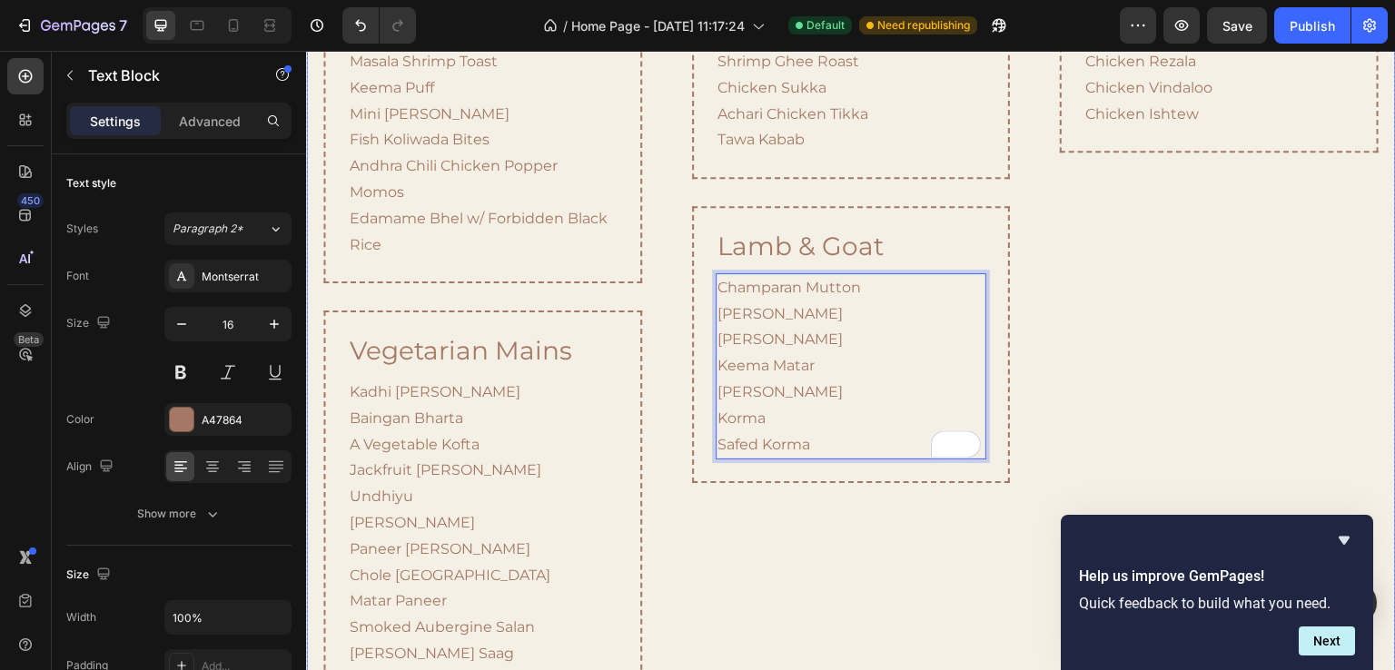
click at [834, 514] on div "plated appetizers Heading Paneer Chilli Chilli Chicken Malai Gobi Seared Sea Ba…" at bounding box center [850, 283] width 353 height 1076
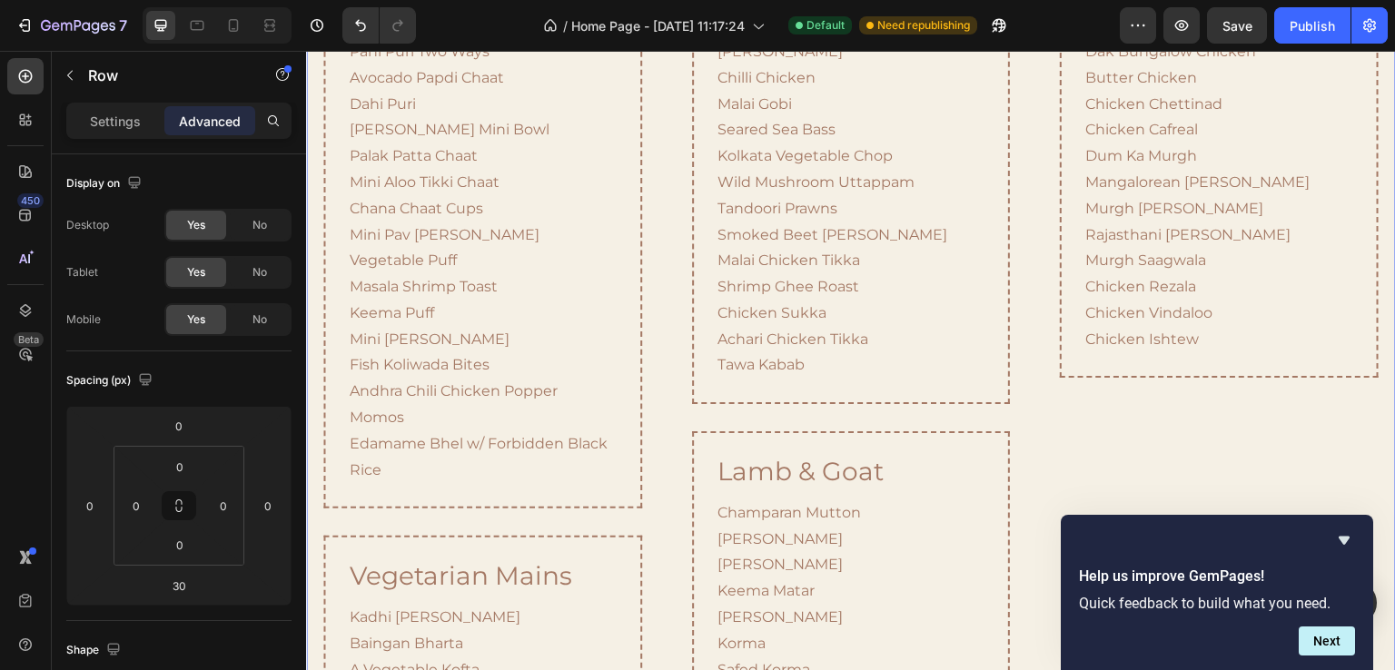
scroll to position [1741, 0]
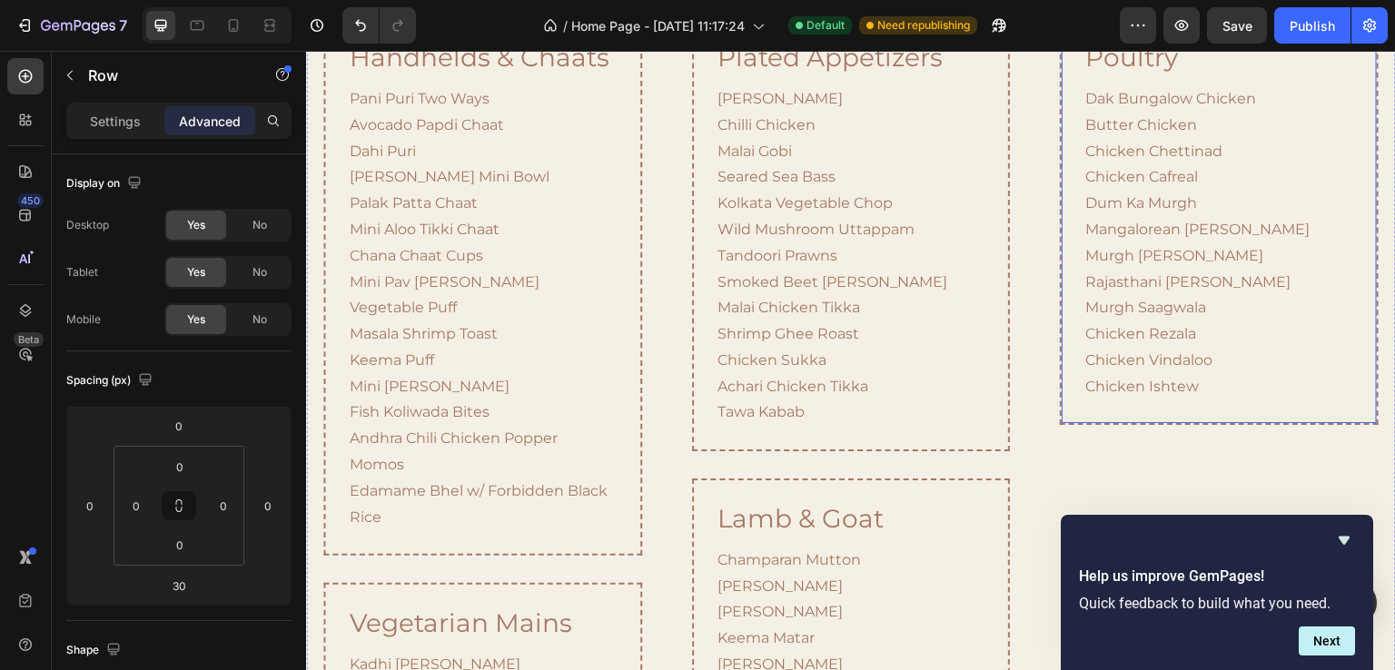
click at [1214, 406] on div "Poultry Heading Dak Bungalow Chicken Butter Chicken Chicken Chettinad Chicken C…" at bounding box center [1219, 221] width 318 height 408
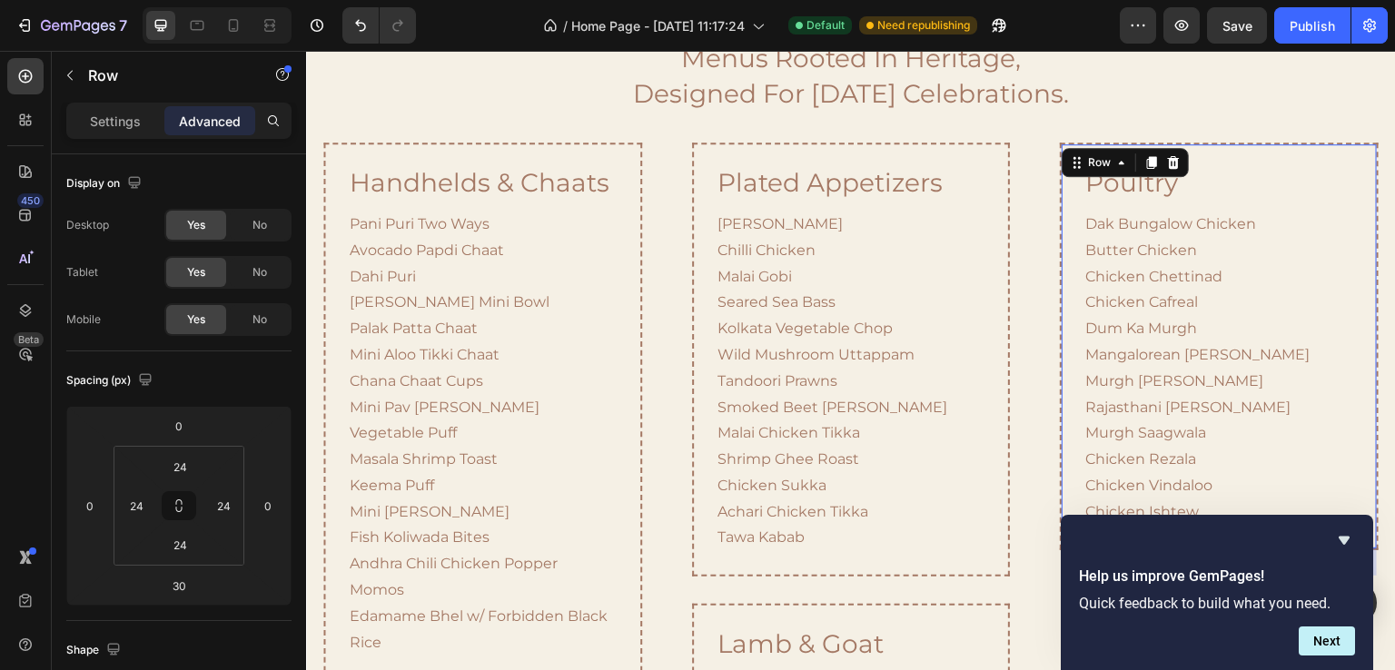
scroll to position [1468, 0]
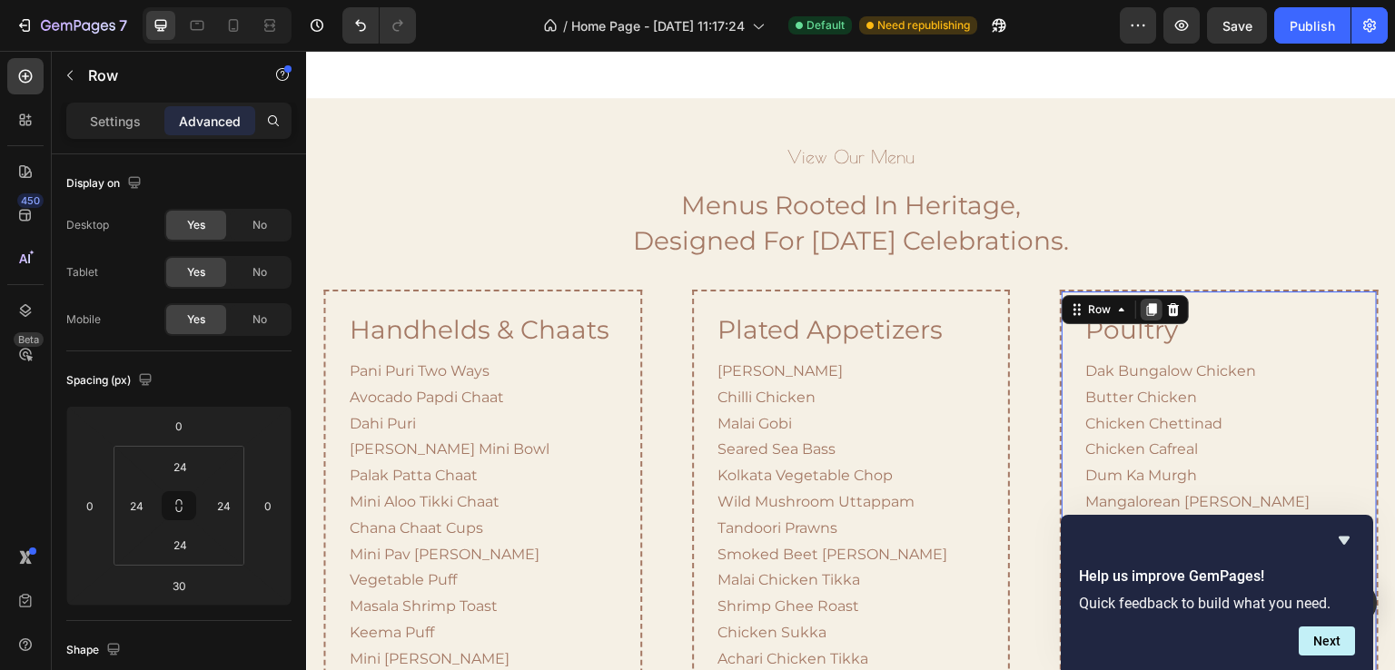
click at [1147, 304] on icon at bounding box center [1152, 310] width 10 height 13
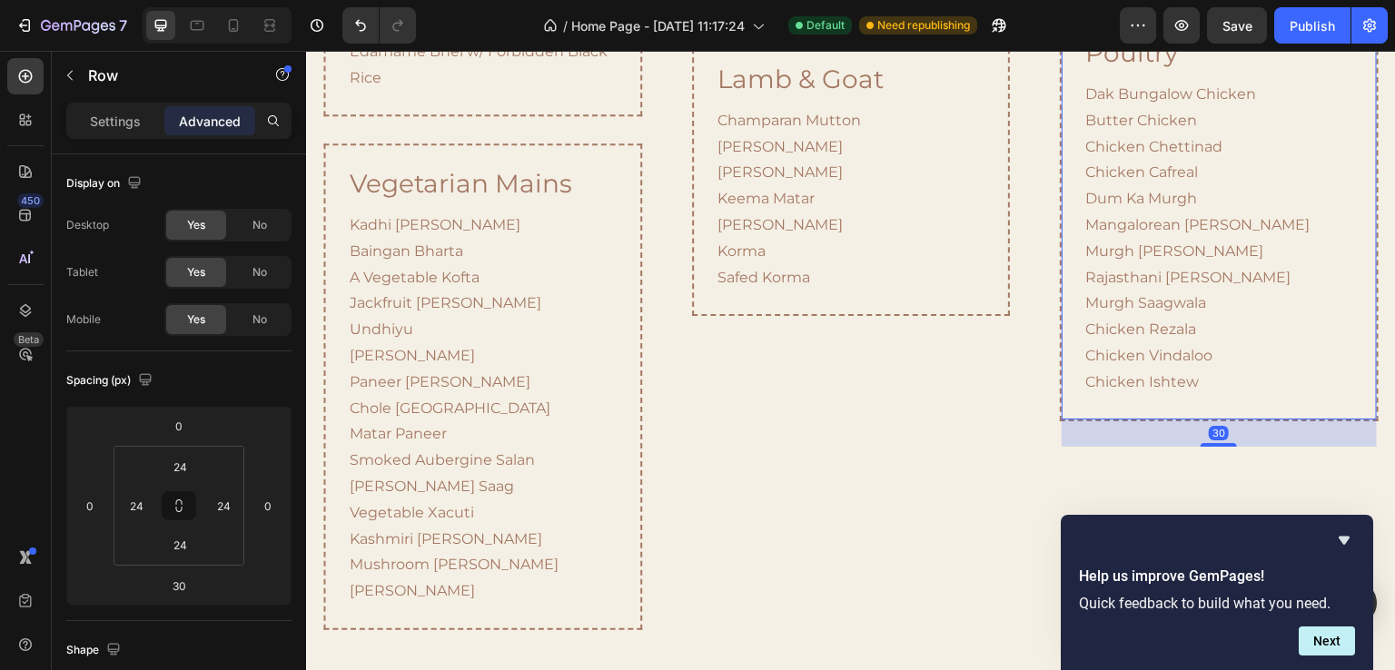
scroll to position [2075, 0]
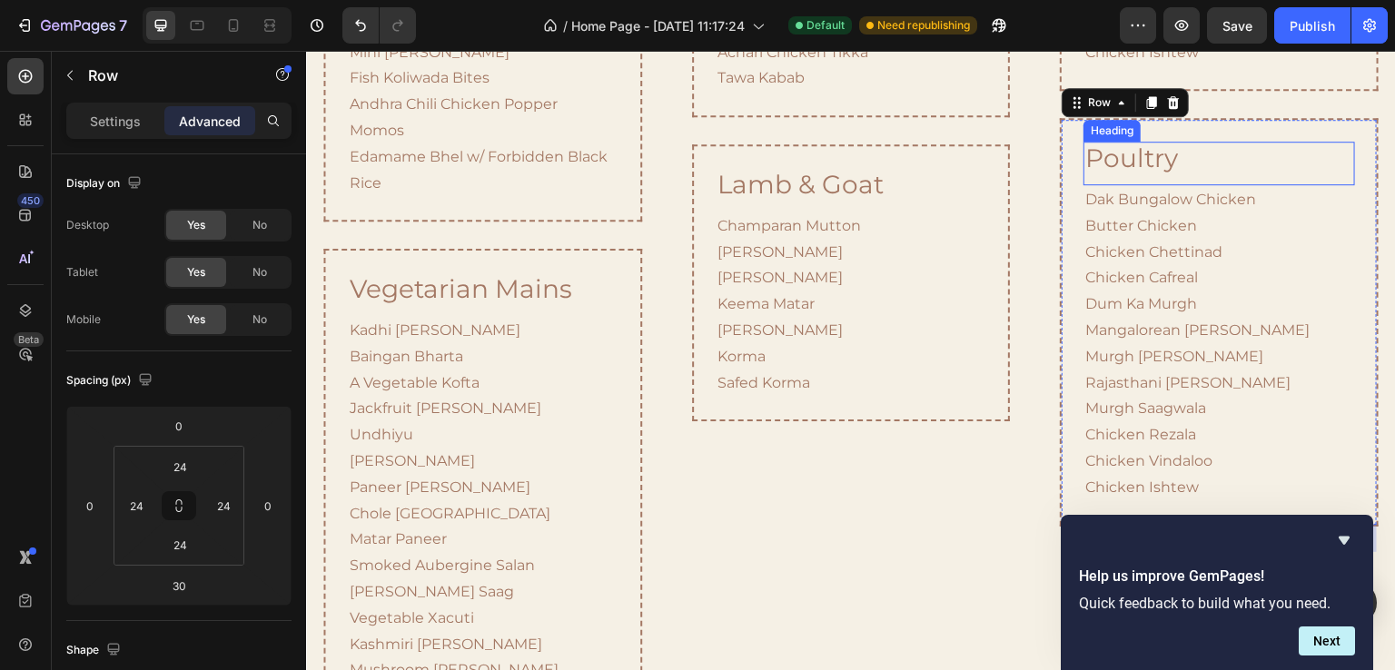
click at [1173, 157] on h2 "poultry" at bounding box center [1219, 159] width 271 height 35
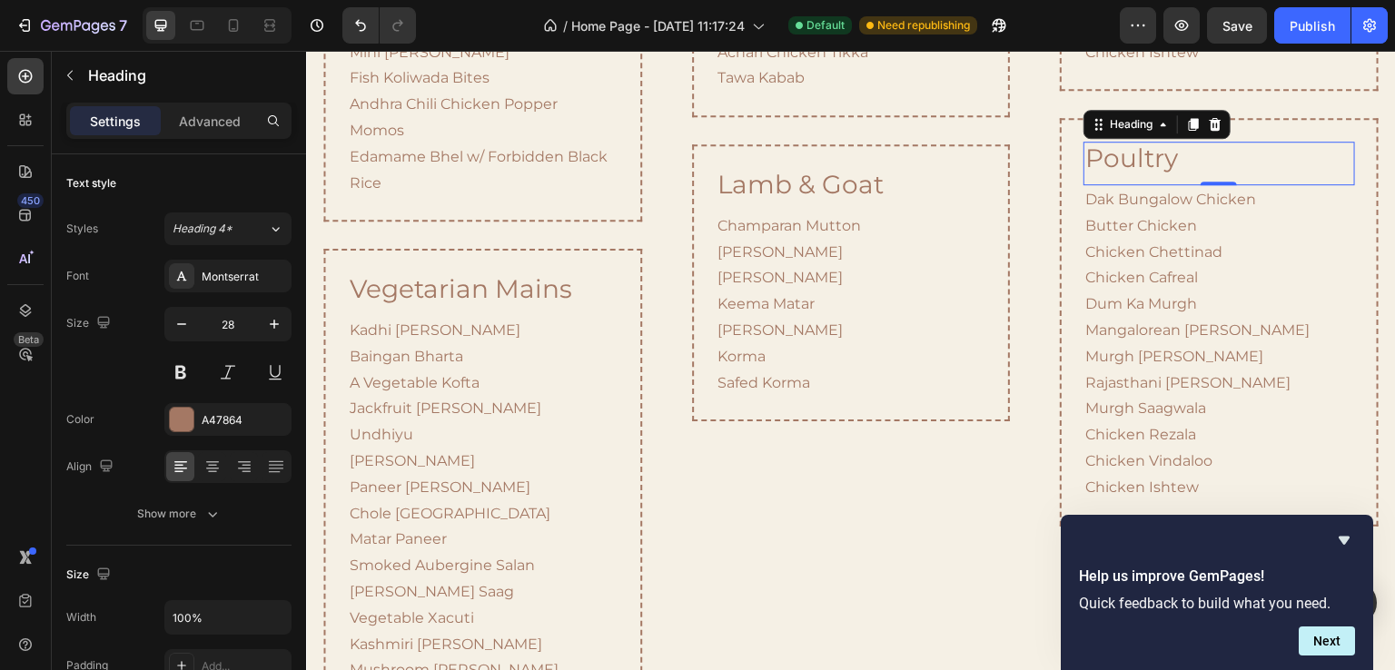
click at [1173, 157] on h2 "poultry" at bounding box center [1219, 159] width 271 height 35
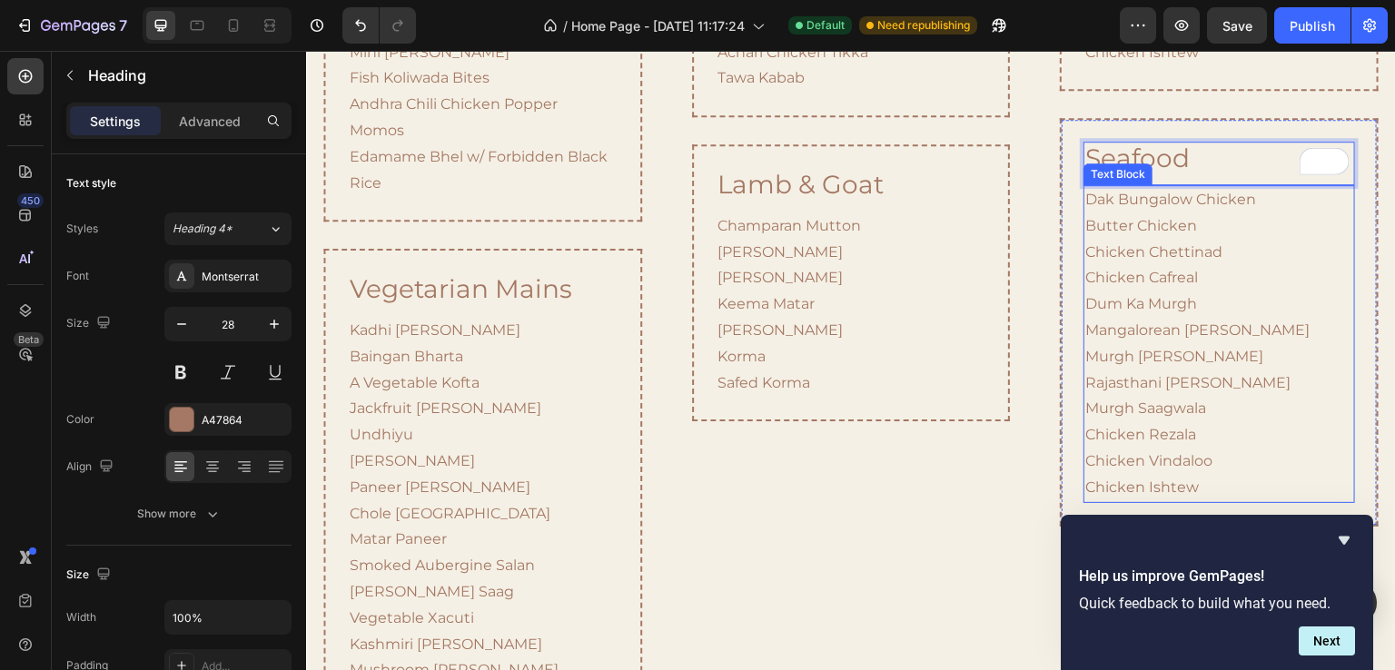
click at [1146, 360] on p "Dak Bungalow Chicken Butter Chicken Chicken Chettinad Chicken Cafreal Dum Ka Mu…" at bounding box center [1219, 344] width 267 height 314
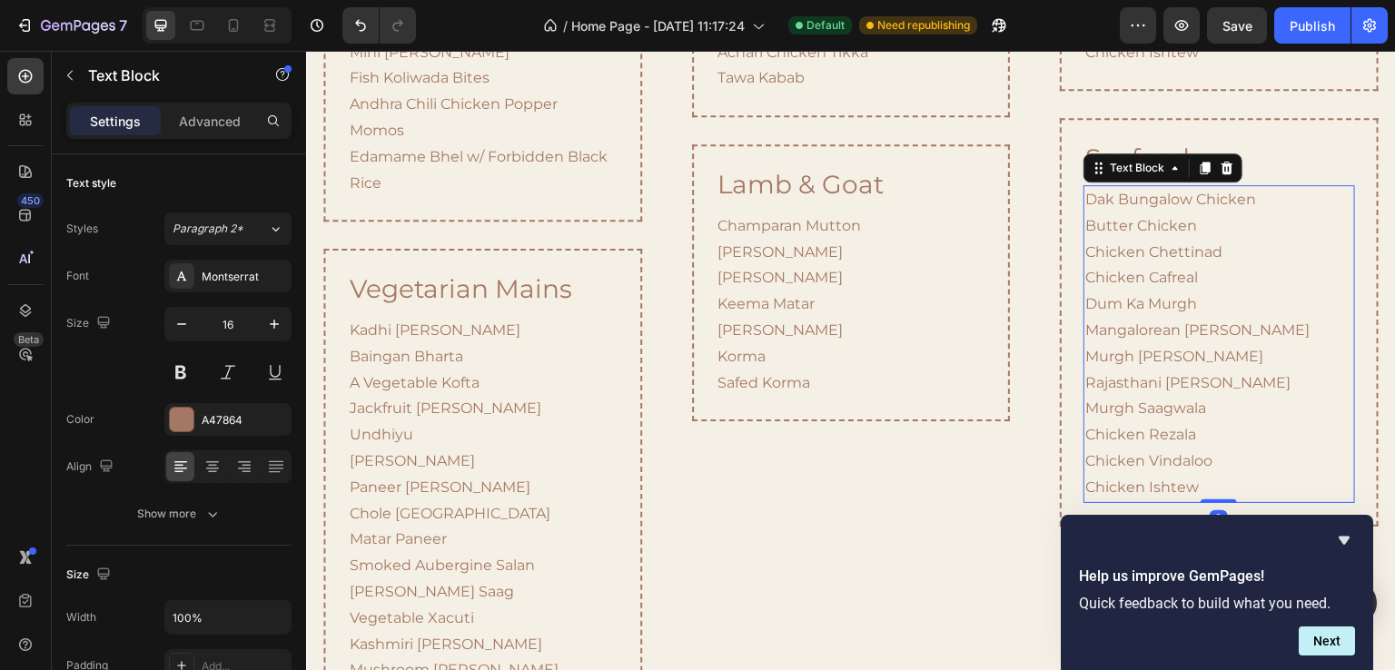
click at [1146, 360] on p "Dak Bungalow Chicken Butter Chicken Chicken Chettinad Chicken Cafreal Dum Ka Mu…" at bounding box center [1219, 344] width 267 height 314
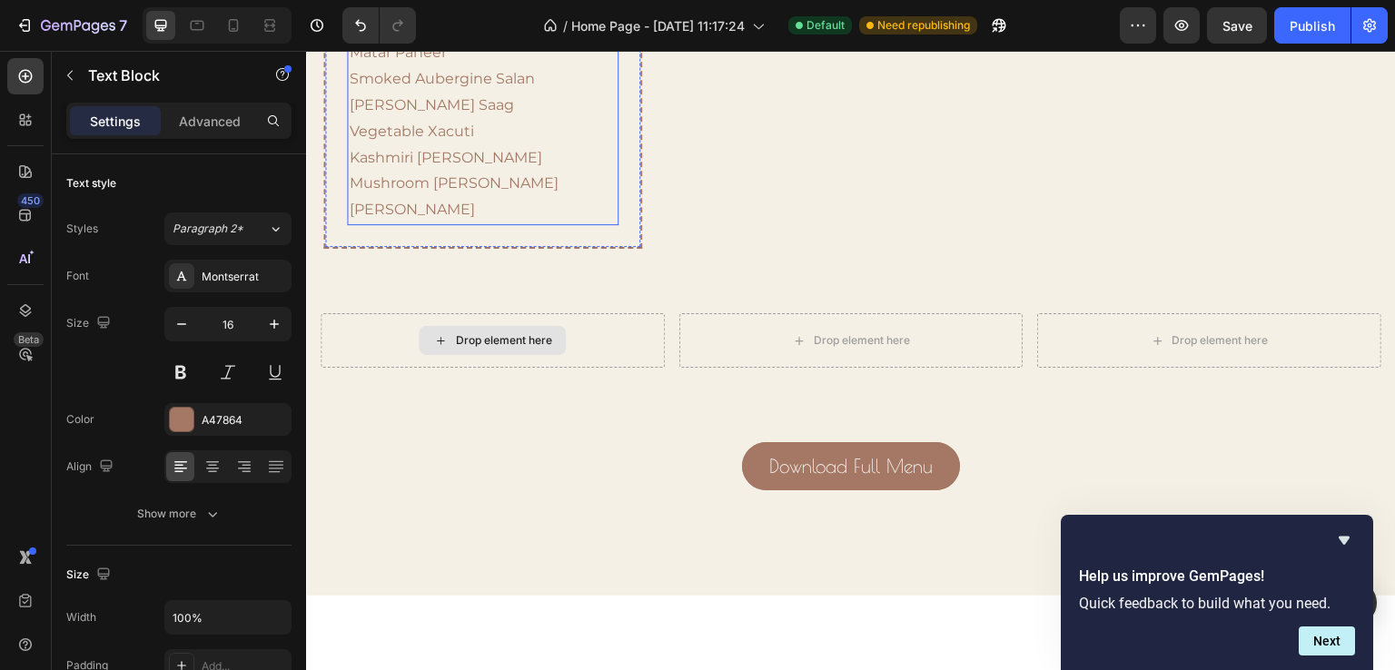
scroll to position [2438, 0]
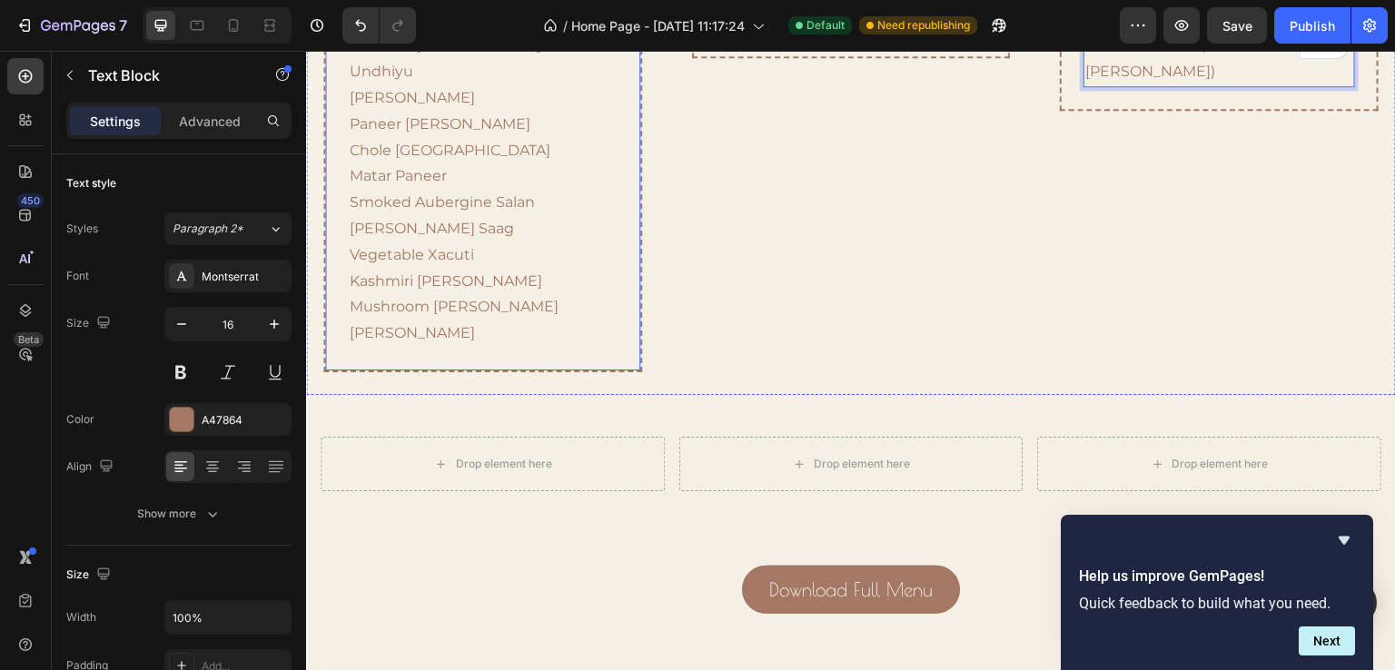
click at [547, 336] on div "Vegetarian Mains Heading Kadhi Patra Baingan Bharta A Vegetable Kofta Jackfruit…" at bounding box center [482, 129] width 318 height 487
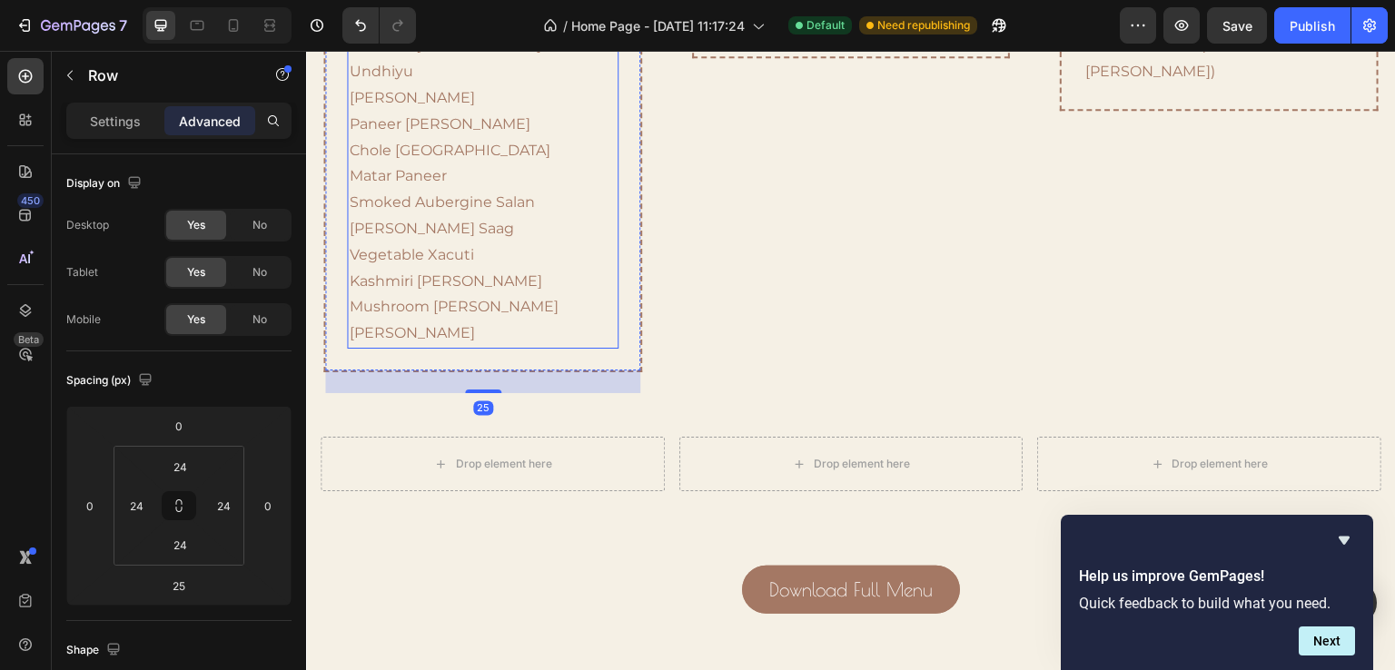
scroll to position [2075, 0]
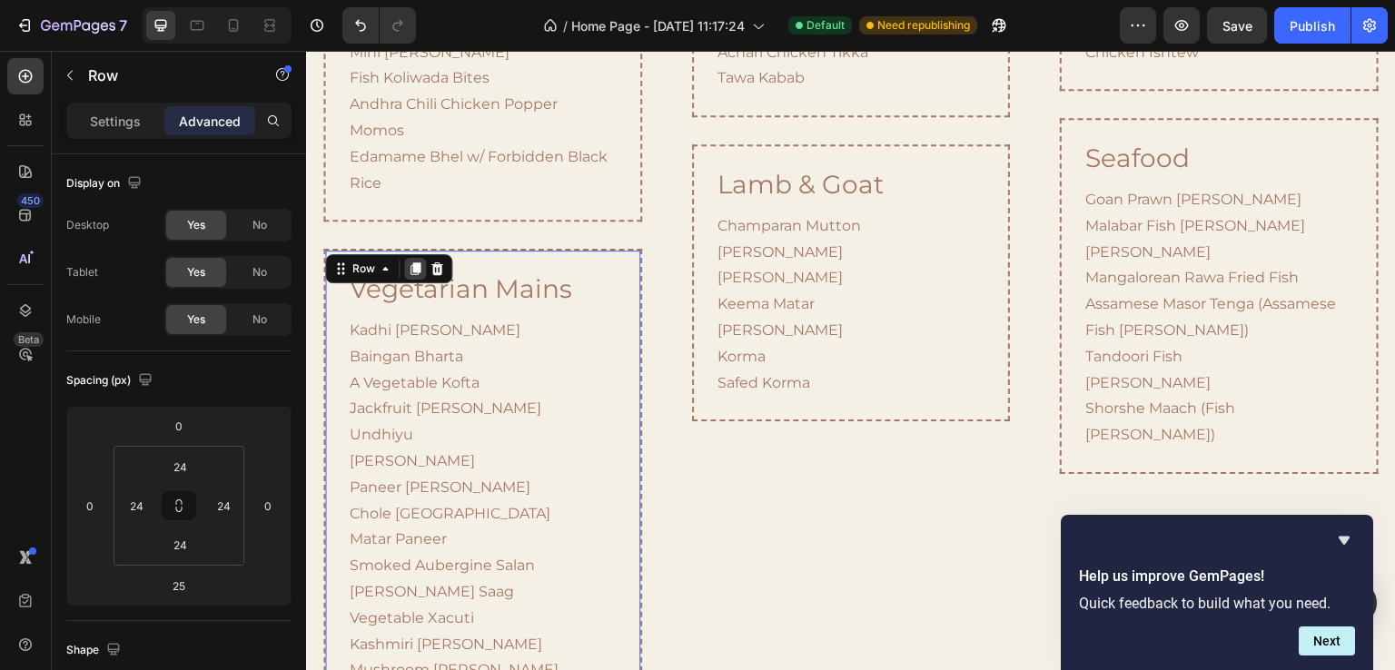
click at [414, 263] on icon at bounding box center [416, 269] width 10 height 13
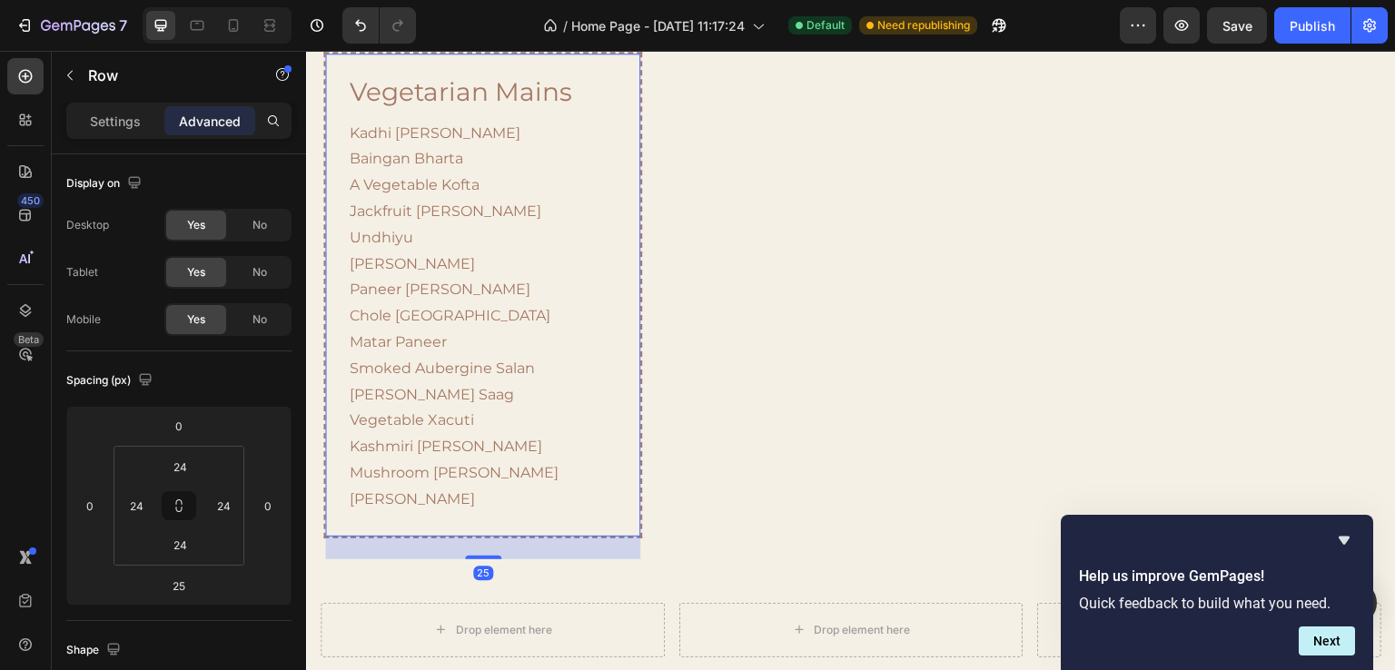
scroll to position [2600, 0]
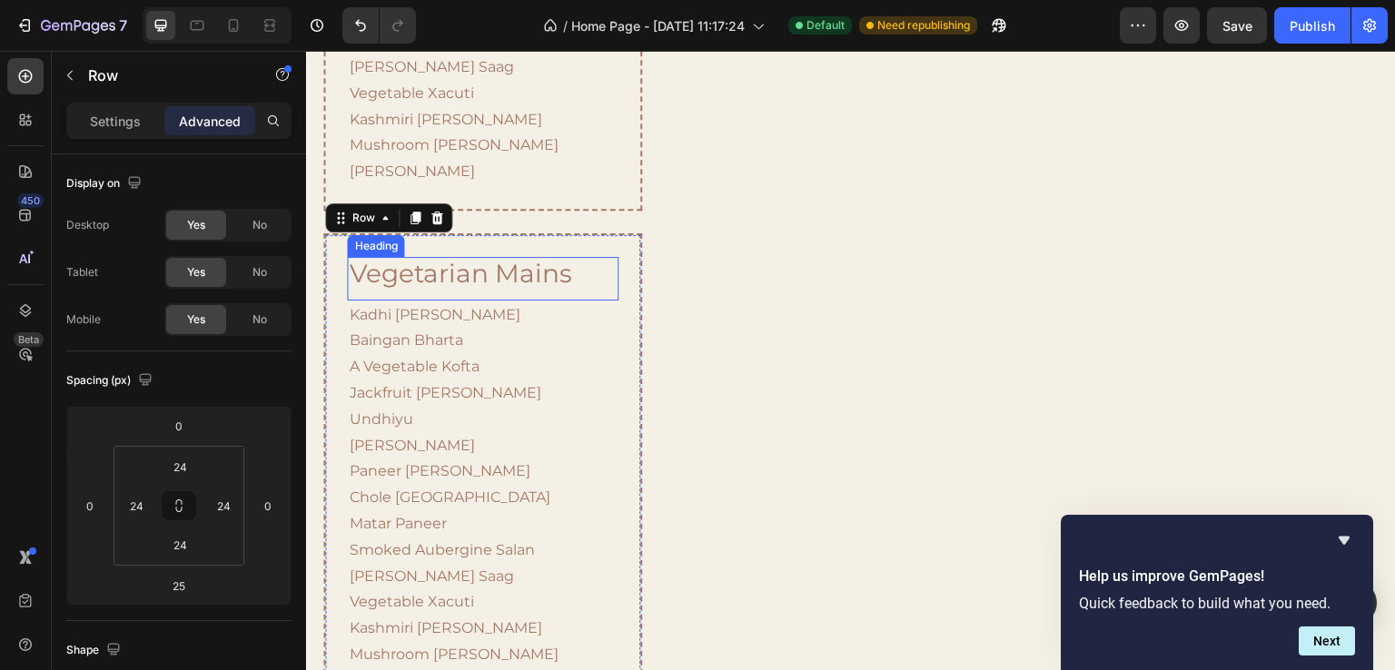
click at [476, 257] on h2 "vegetarian mains" at bounding box center [482, 274] width 271 height 35
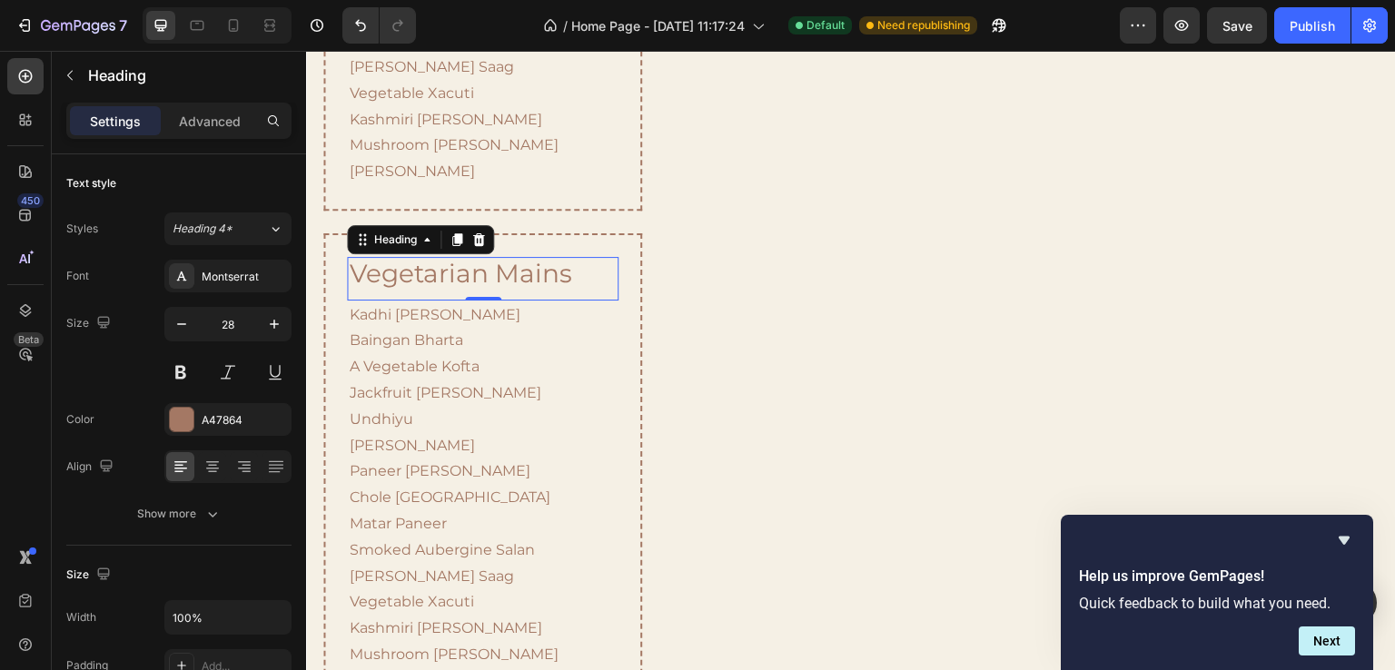
click at [476, 257] on h2 "vegetarian mains" at bounding box center [482, 274] width 271 height 35
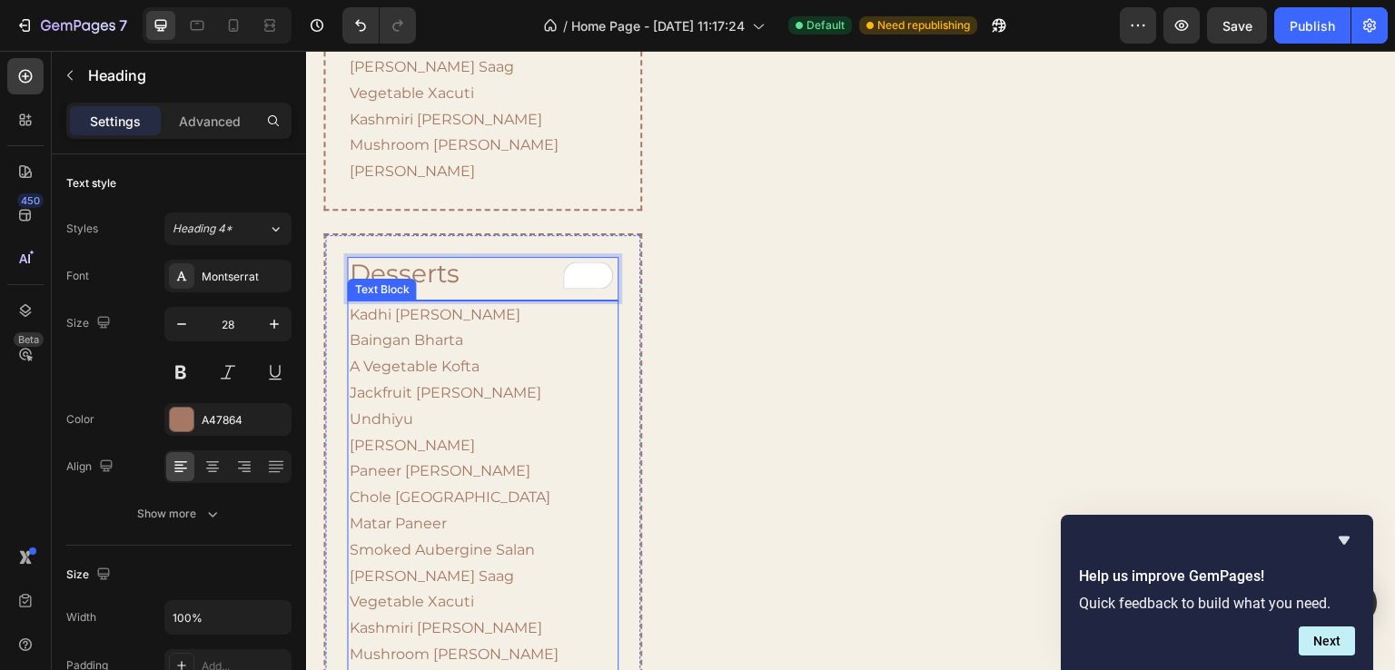
click at [439, 446] on p "Kadhi Patra Baingan Bharta A Vegetable Kofta Jackfruit Curry Undhiyu Paneer Lab…" at bounding box center [482, 499] width 267 height 392
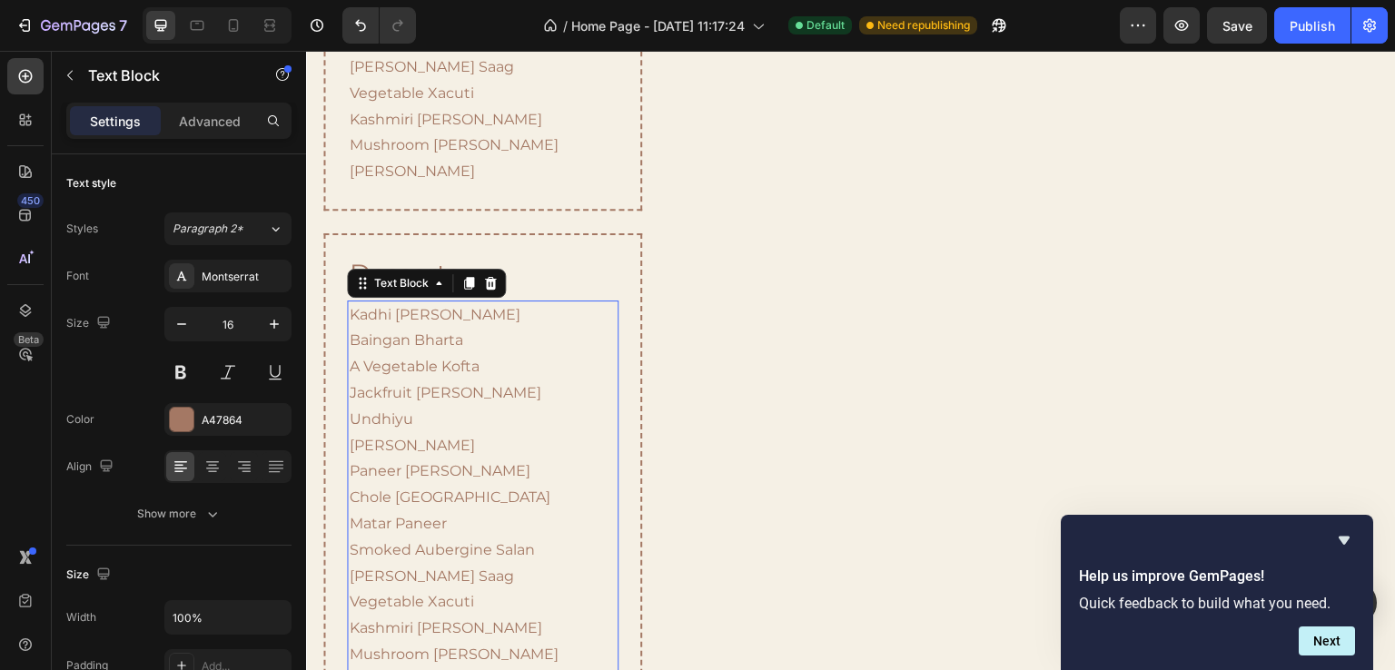
click at [439, 446] on p "Kadhi Patra Baingan Bharta A Vegetable Kofta Jackfruit Curry Undhiyu Paneer Lab…" at bounding box center [482, 499] width 267 height 392
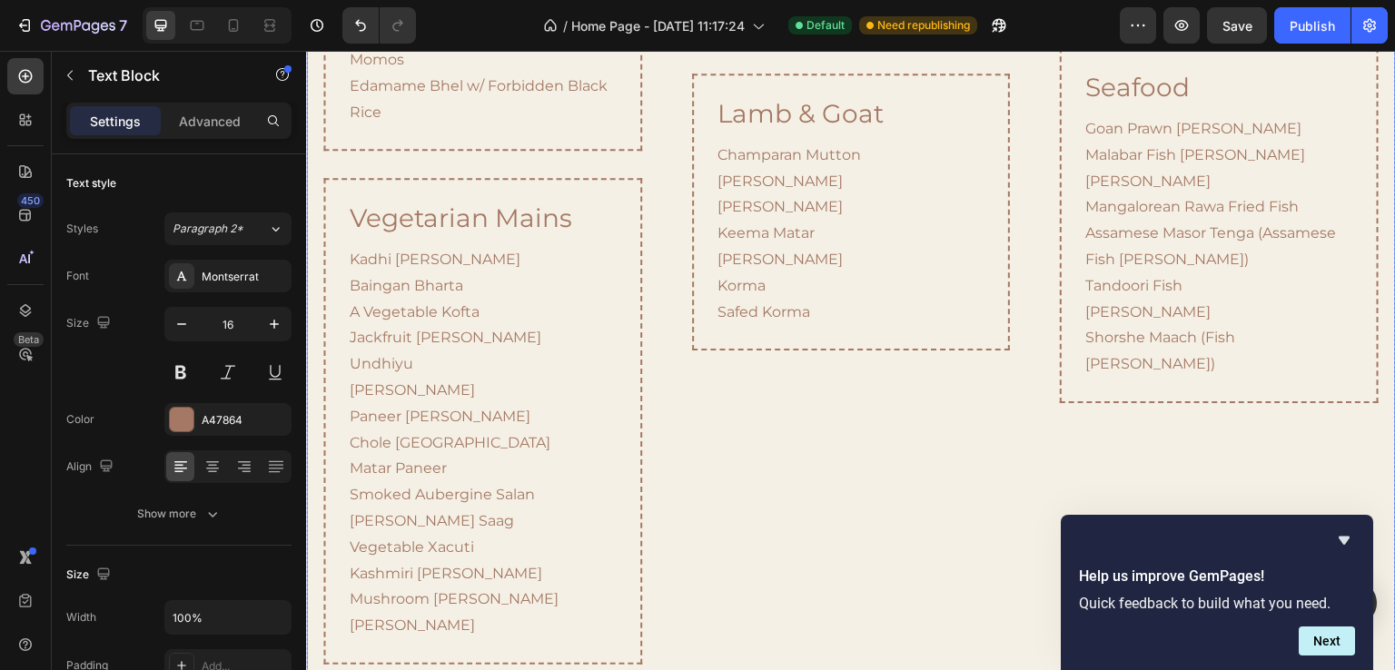
scroll to position [1964, 0]
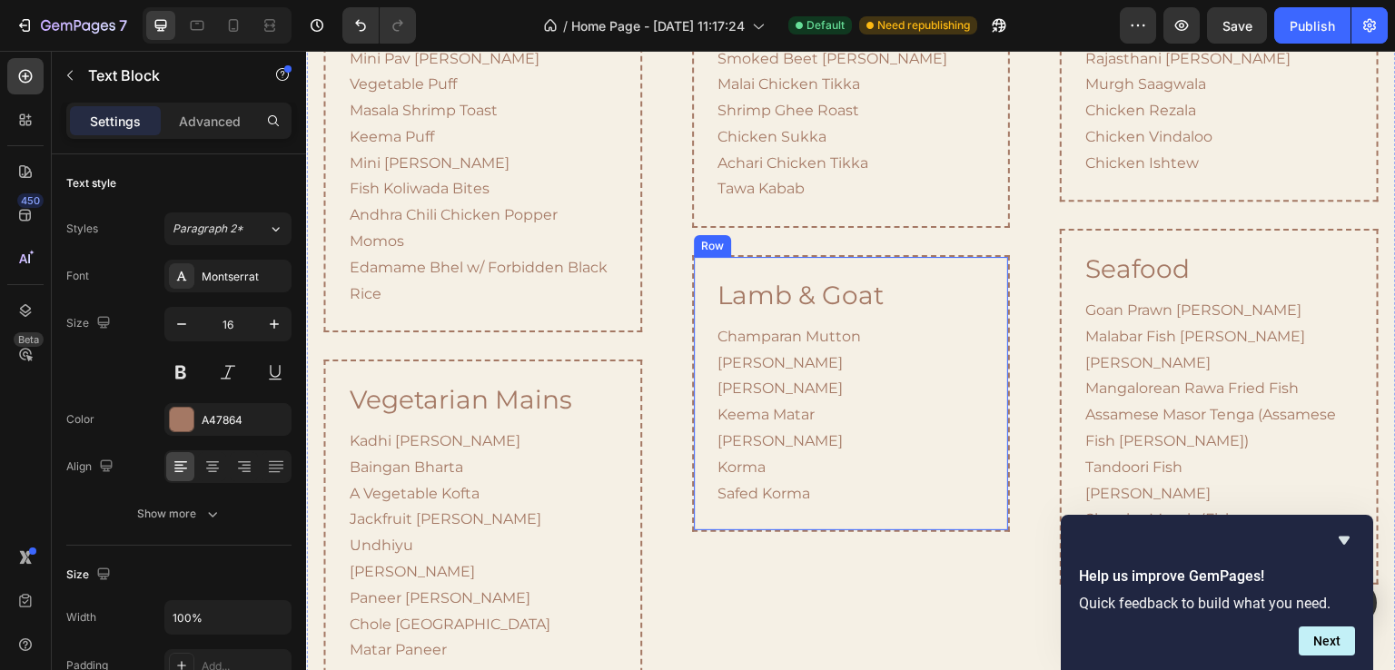
click at [910, 265] on div "Lamb & Goat Heading Champaran Mutton Rogan Josh Laal Maas Keema Matar Kosha Man…" at bounding box center [851, 393] width 318 height 277
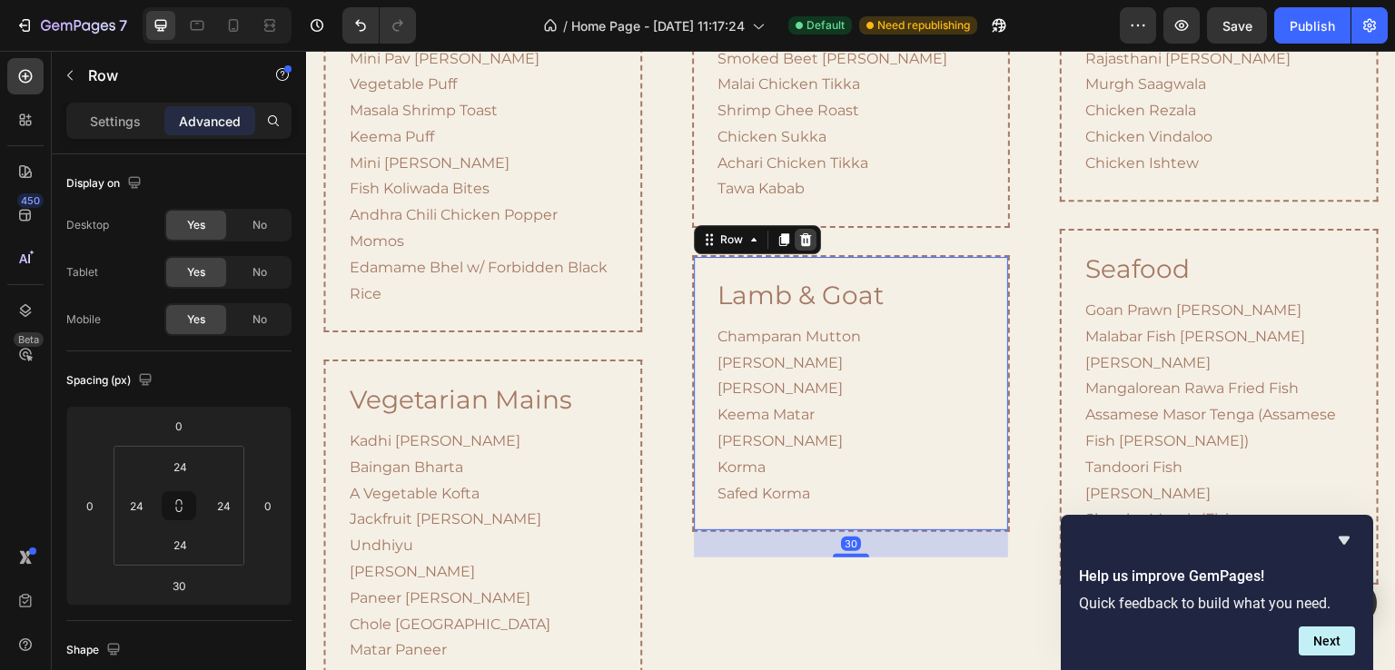
click at [795, 234] on div at bounding box center [806, 240] width 22 height 22
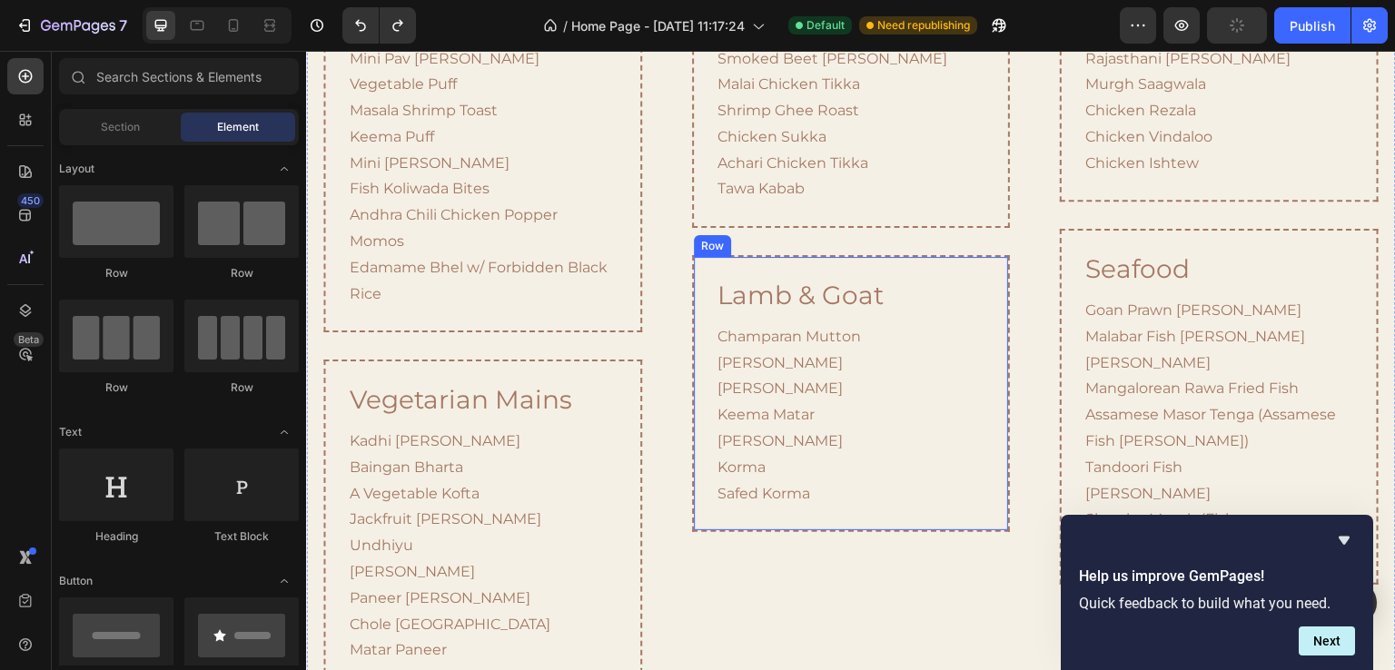
click at [833, 260] on div "lamb & goat Heading Champaran Mutton Rogan Josh Laal Maas Keema Matar Kosha Man…" at bounding box center [851, 393] width 318 height 277
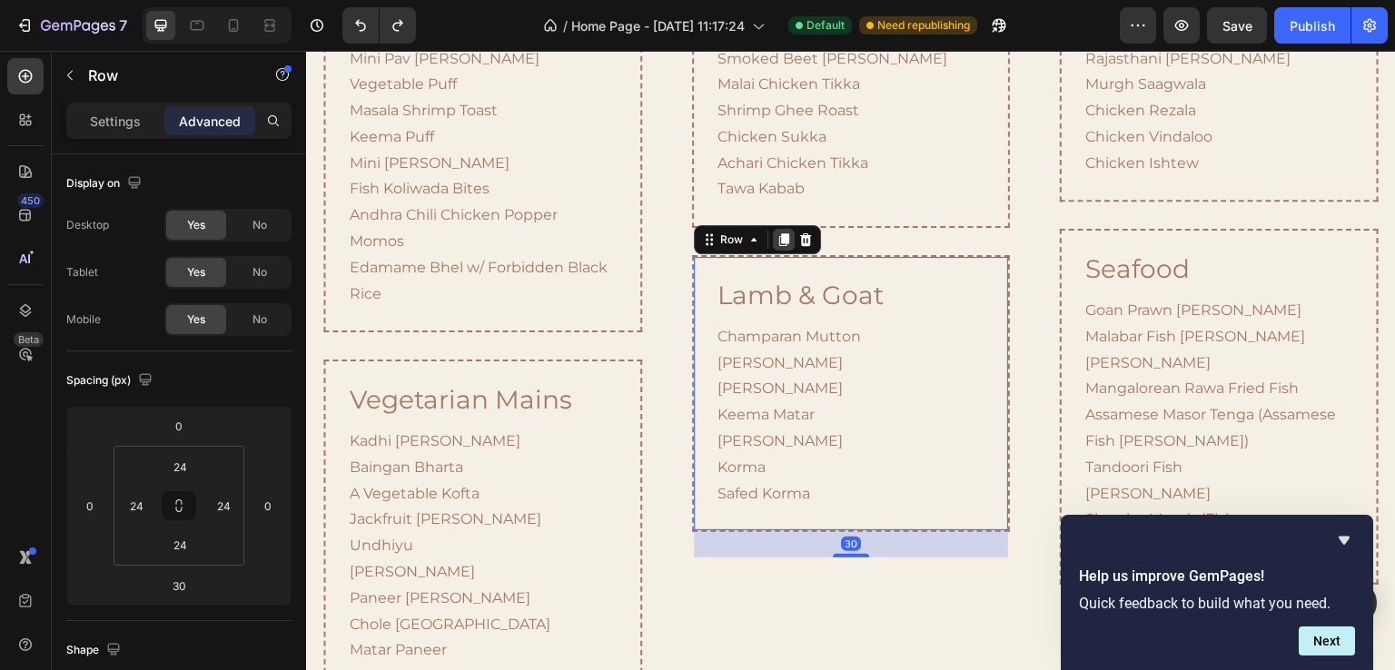
click at [781, 238] on icon at bounding box center [784, 239] width 10 height 13
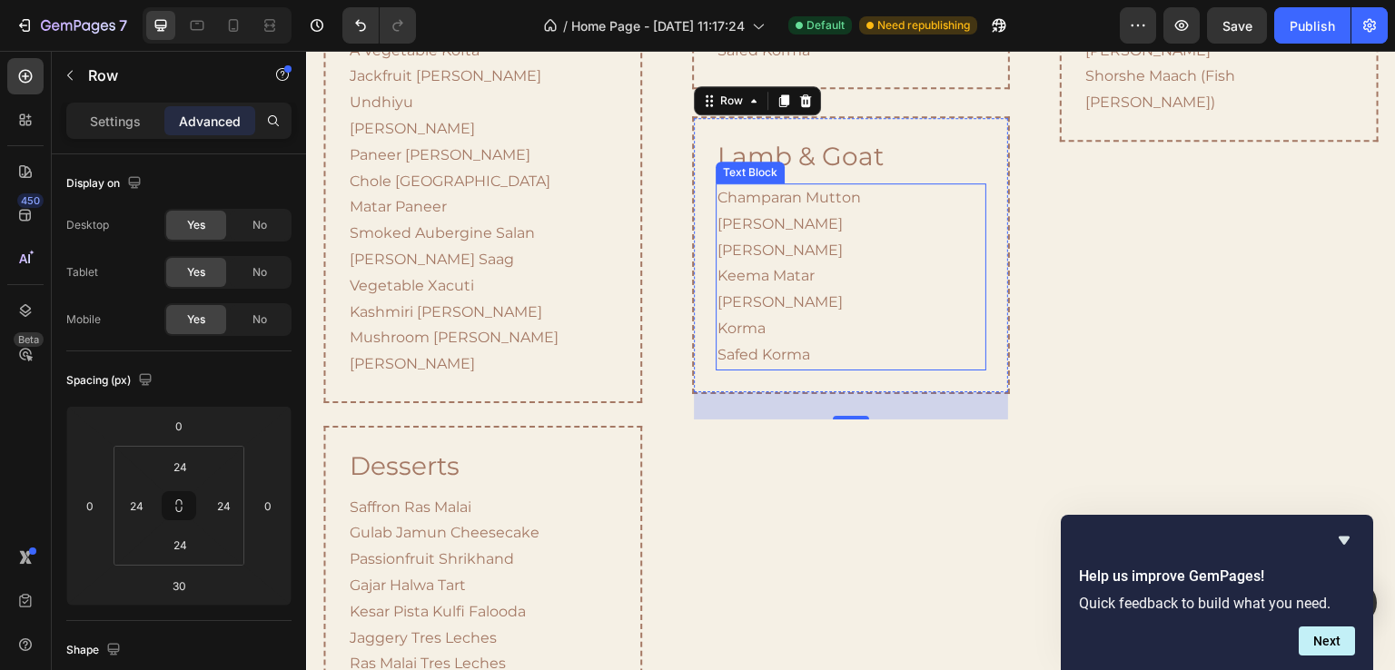
scroll to position [2135, 0]
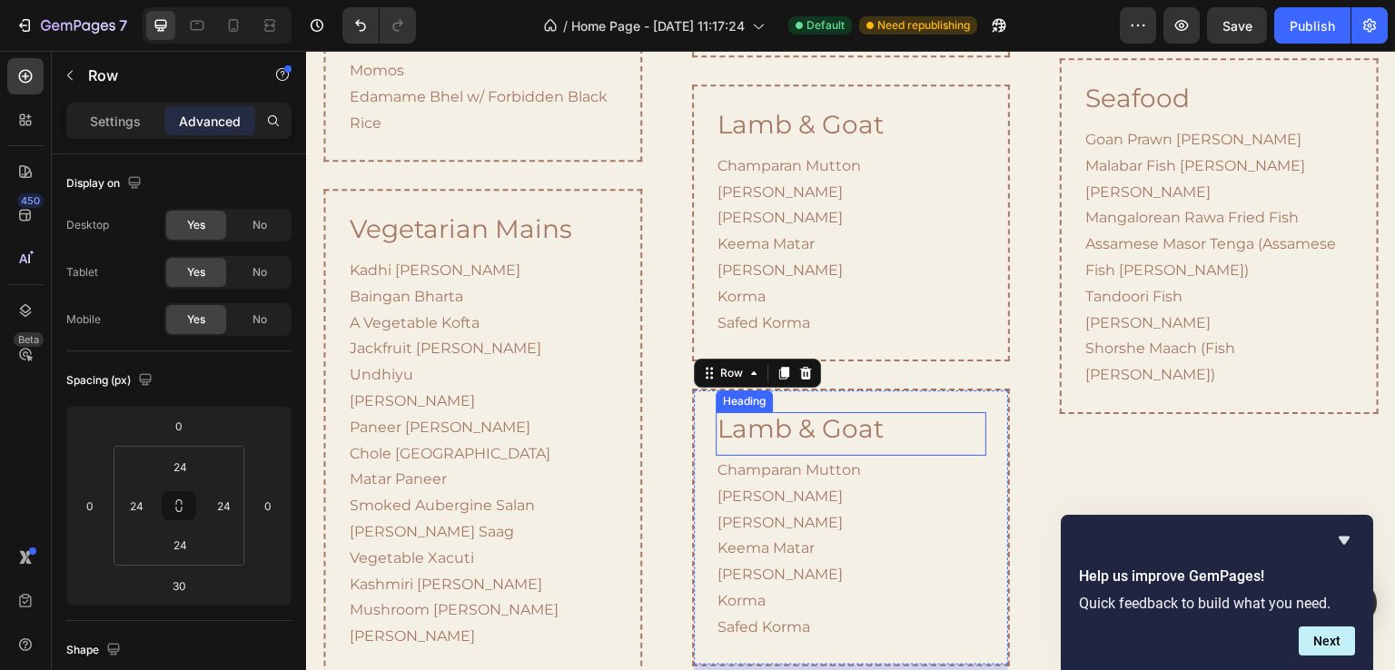
click at [816, 431] on h2 "lamb & goat" at bounding box center [851, 429] width 271 height 35
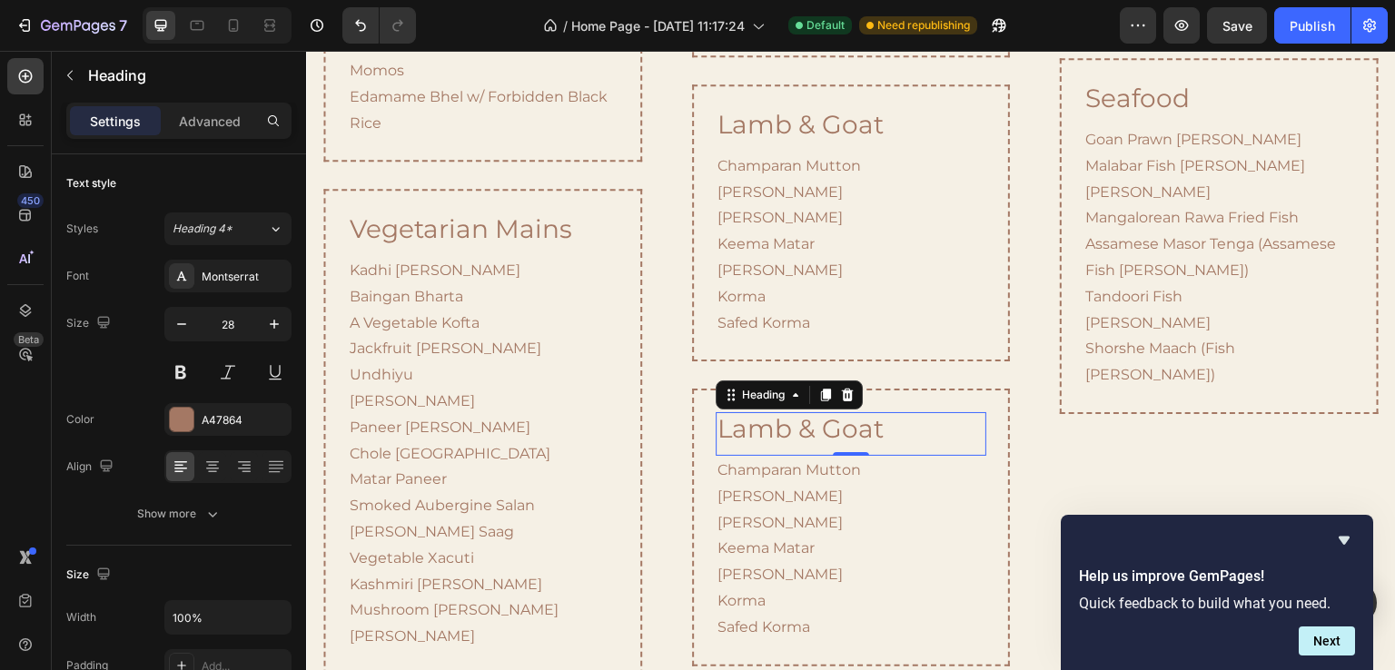
click at [816, 431] on h2 "lamb & goat" at bounding box center [851, 429] width 271 height 35
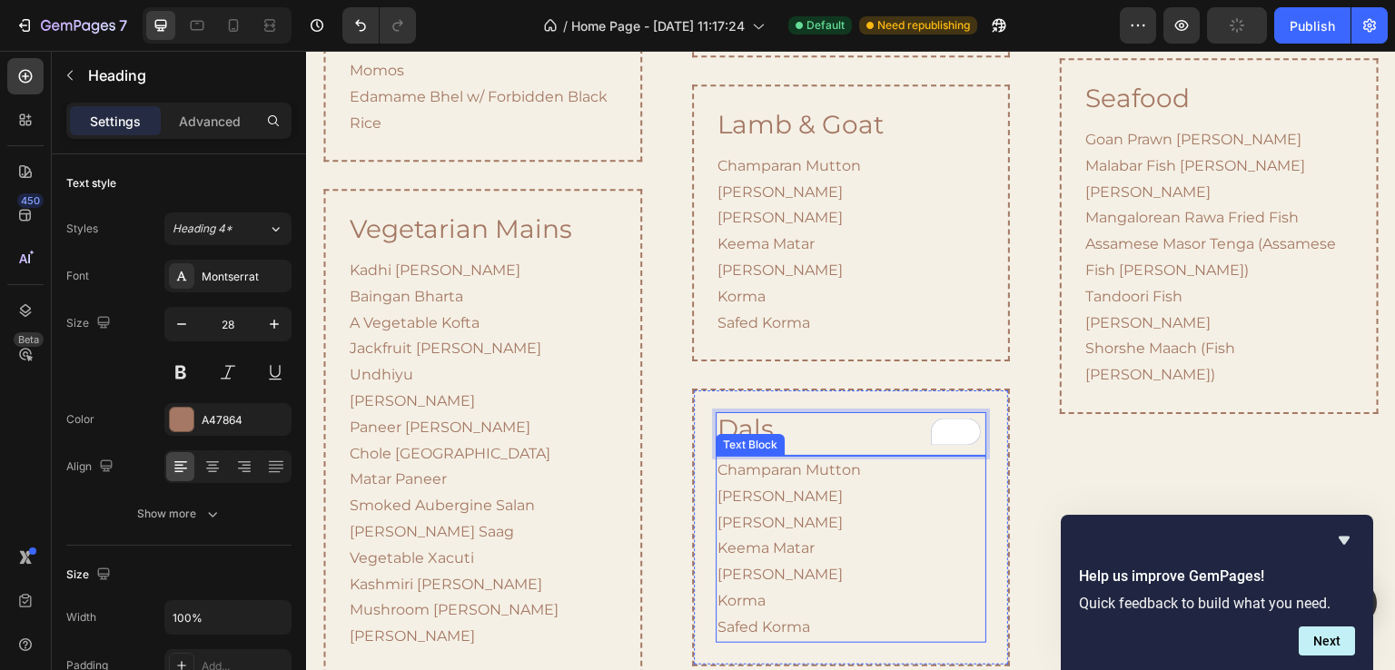
click at [787, 507] on p "Champaran Mutton Rogan Josh Laal Maas Keema Matar Kosha Mangsho Korma Safed Kor…" at bounding box center [851, 550] width 267 height 184
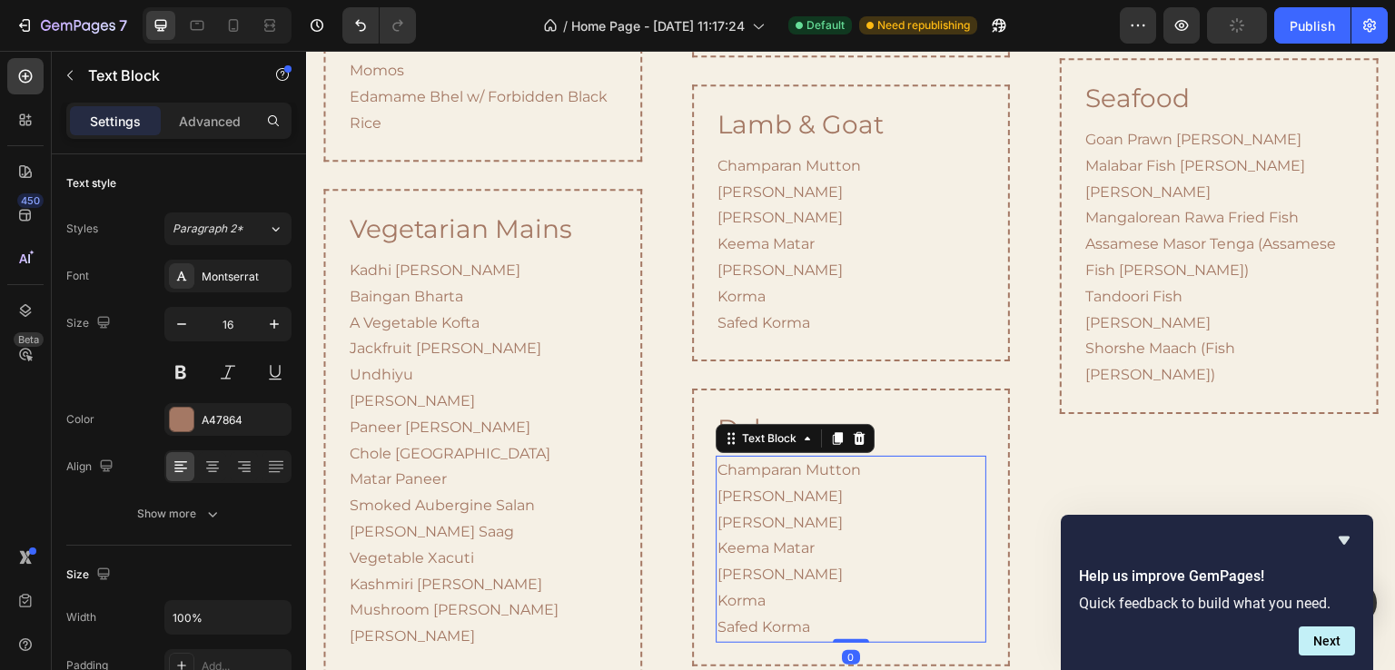
click at [760, 504] on p "Champaran Mutton Rogan Josh Laal Maas Keema Matar Kosha Mangsho Korma Safed Kor…" at bounding box center [851, 550] width 267 height 184
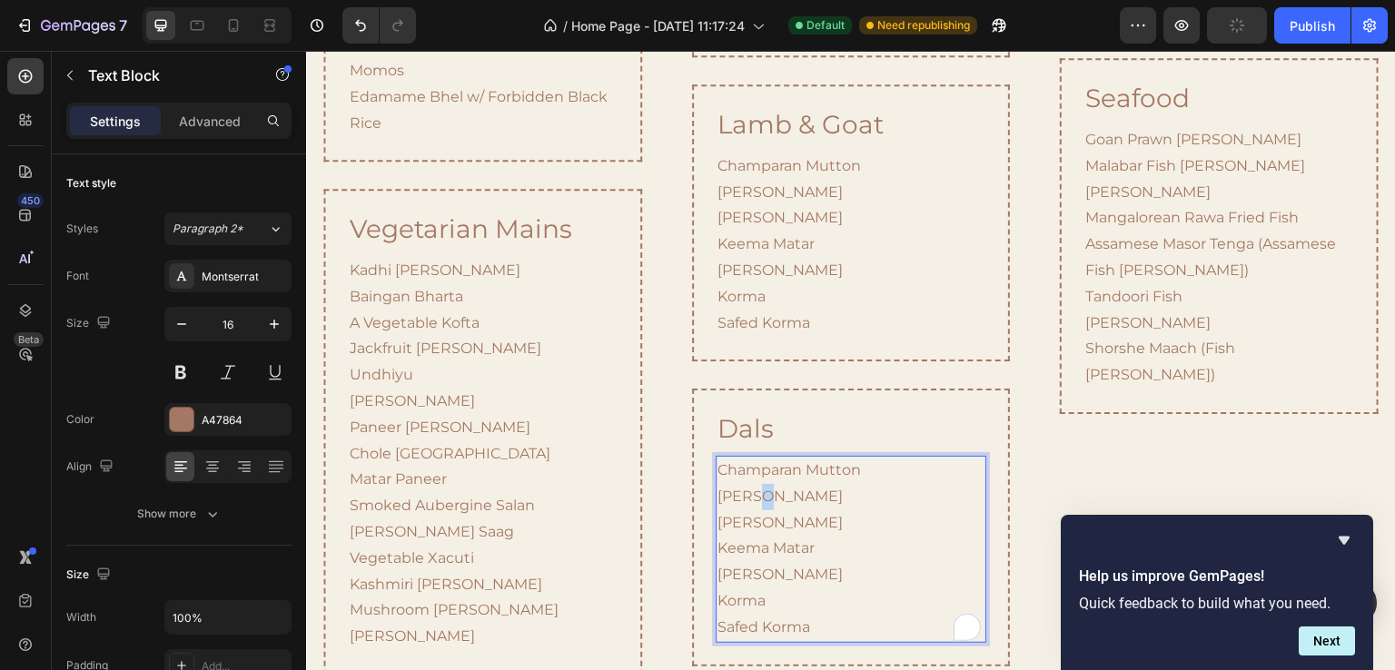
click at [760, 504] on p "Champaran Mutton Rogan Josh Laal Maas Keema Matar Kosha Mangsho Korma Safed Kor…" at bounding box center [851, 550] width 267 height 184
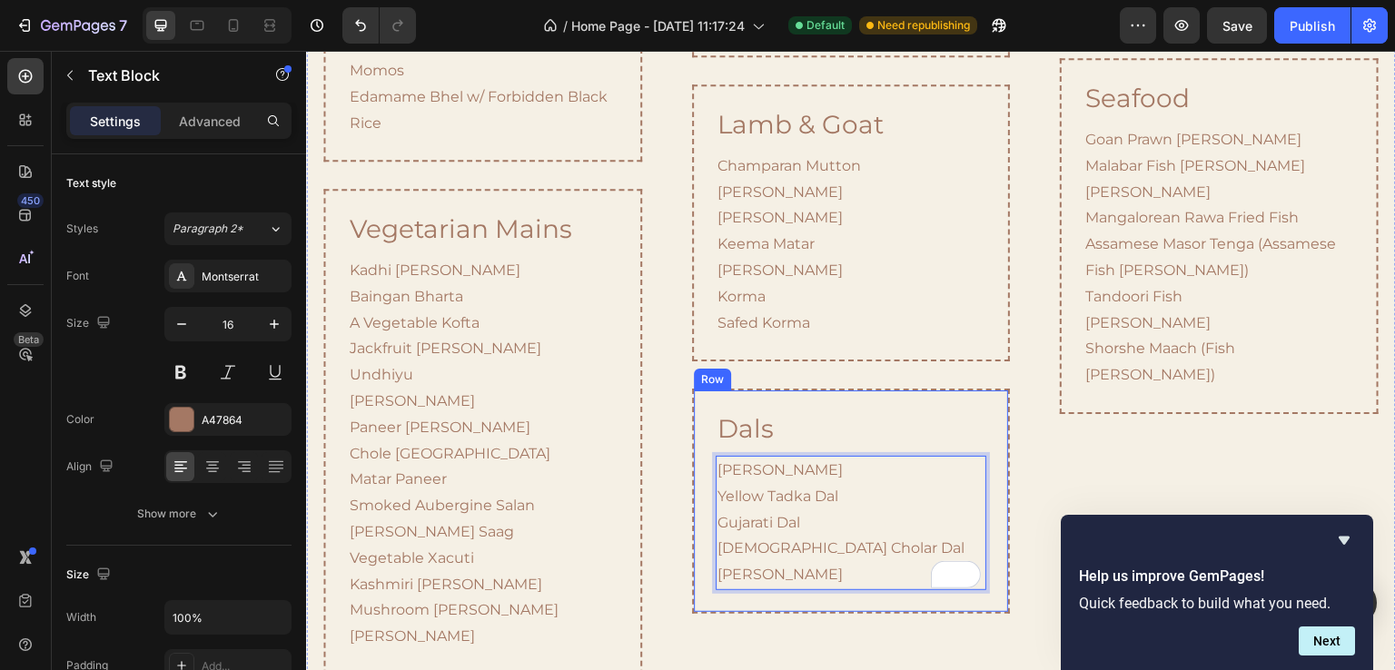
click at [972, 402] on div "Dals Heading Dal Makhani Yellow Tadka Dal Gujarati Dal Bengali Cholar Dal Dal P…" at bounding box center [851, 501] width 318 height 225
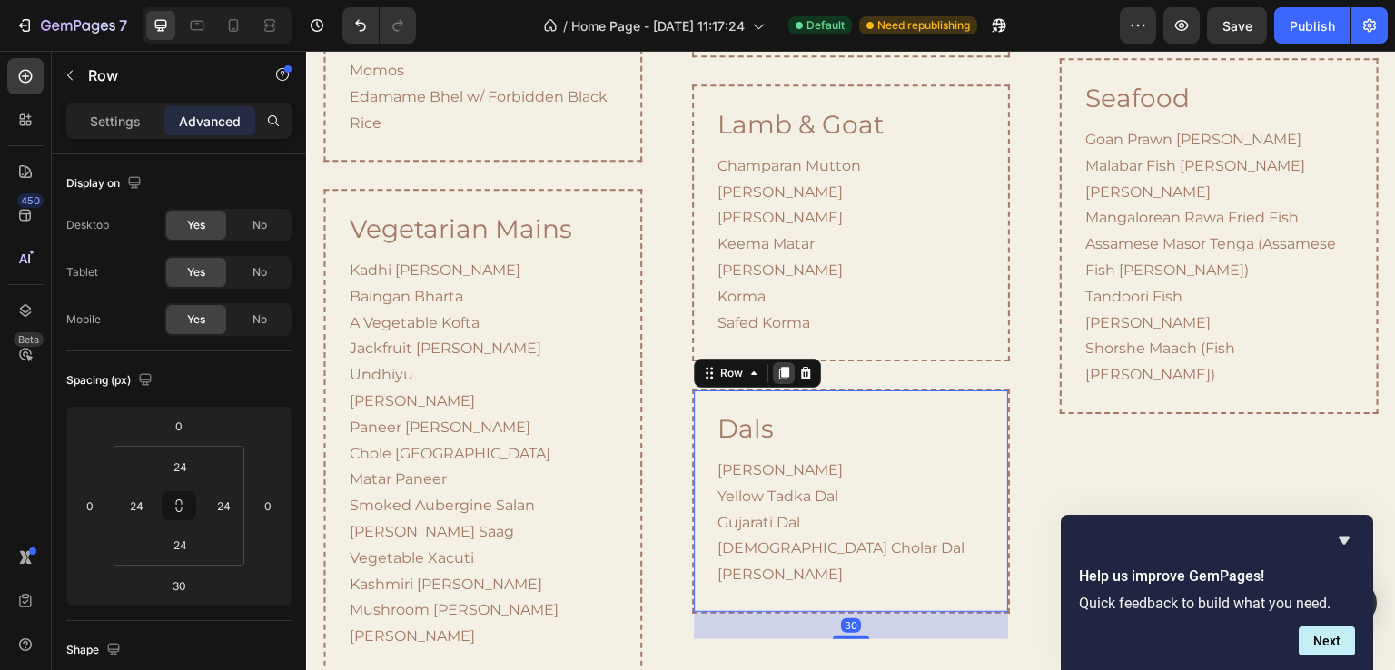
click at [779, 369] on icon at bounding box center [784, 374] width 10 height 13
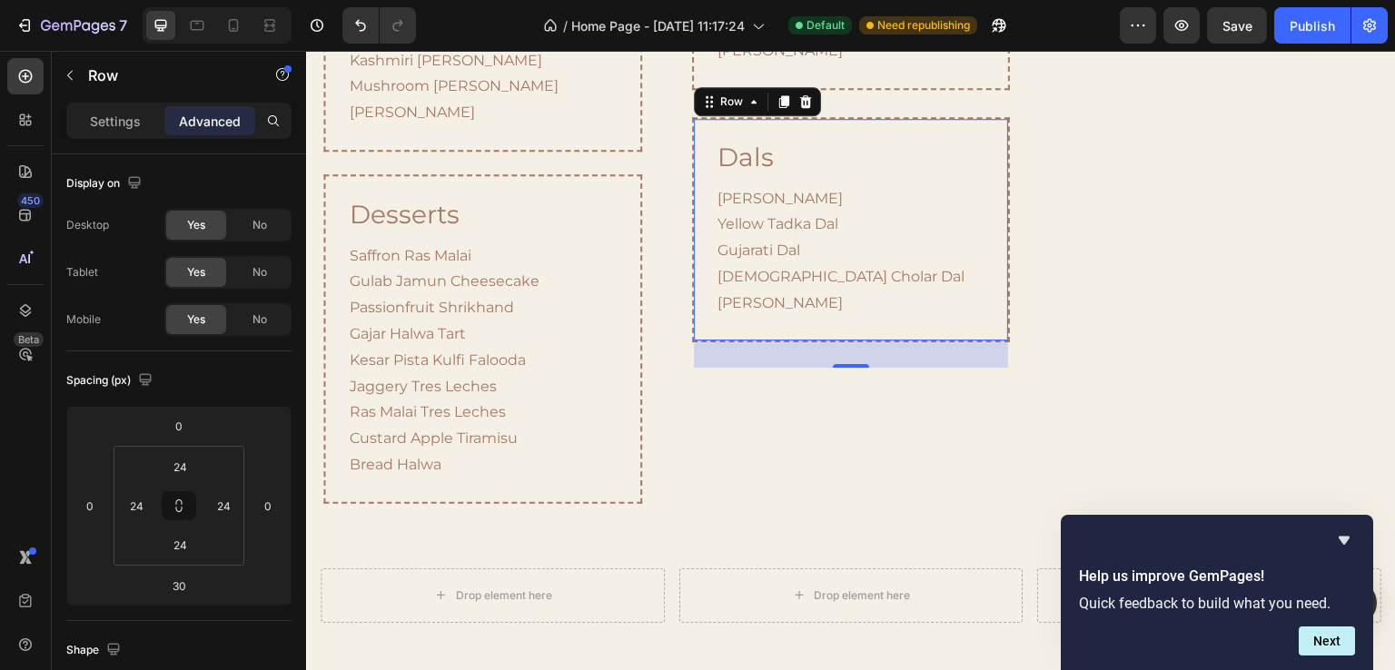
scroll to position [2568, 0]
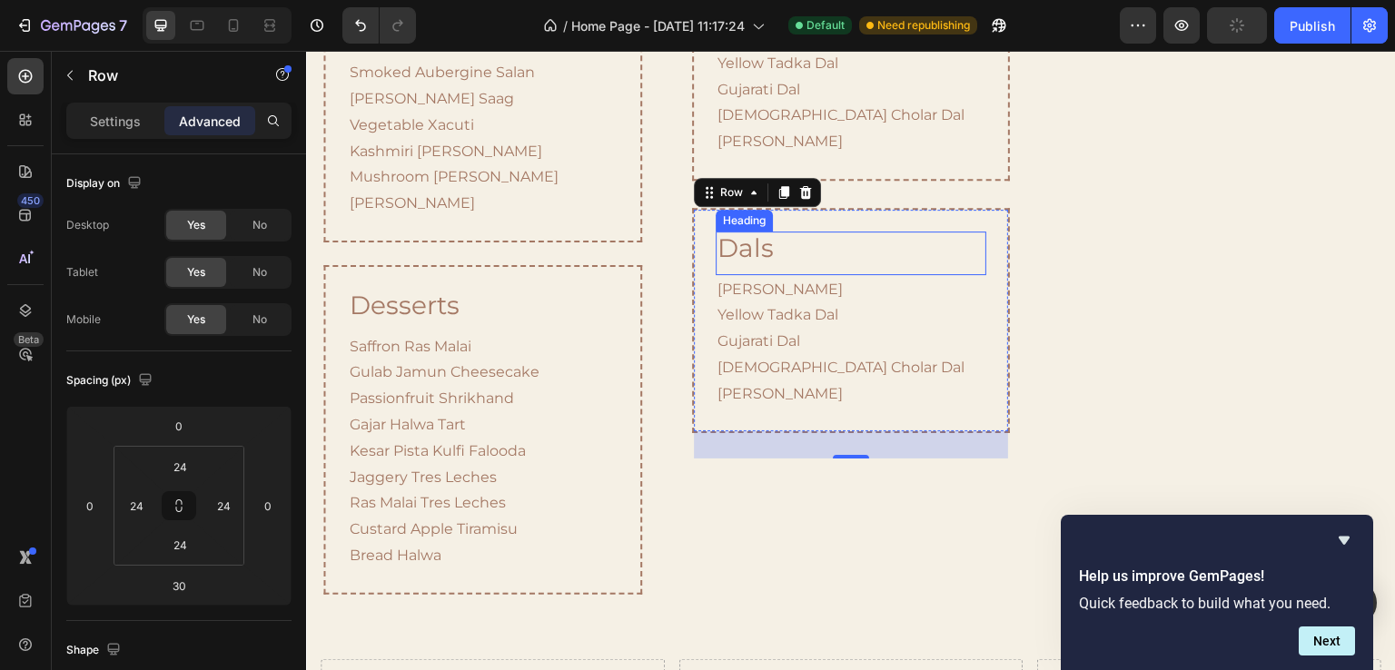
click at [738, 240] on h2 "dals" at bounding box center [851, 249] width 271 height 35
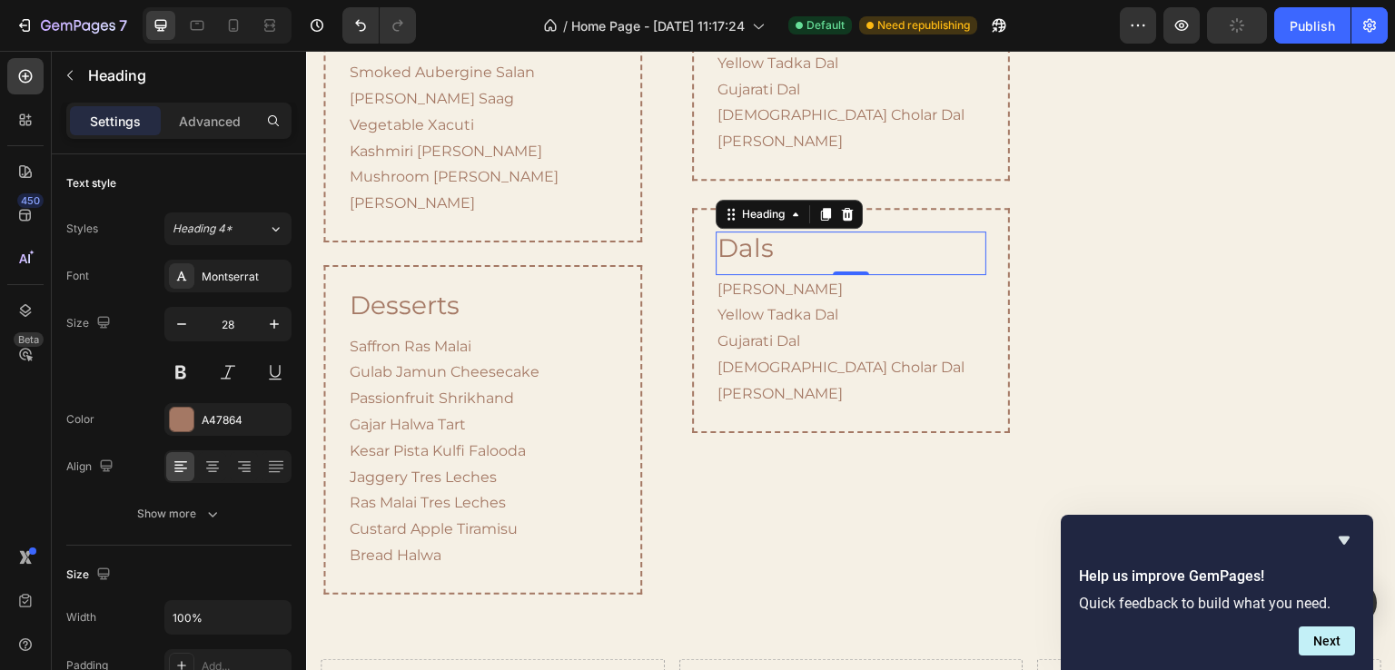
click at [738, 240] on h2 "dals" at bounding box center [851, 249] width 271 height 35
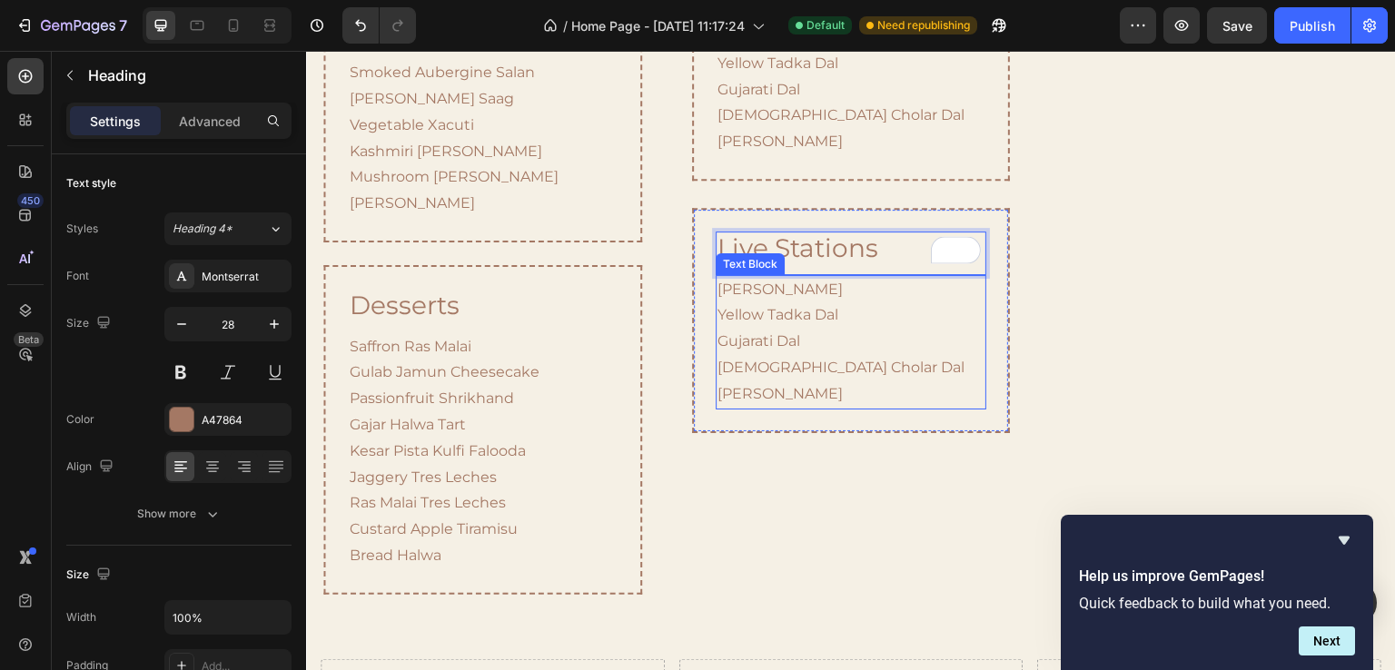
click at [786, 292] on p "Dal Makhani Yellow Tadka Dal Gujarati Dal Bengali Cholar Dal Dal Pappu" at bounding box center [851, 342] width 267 height 131
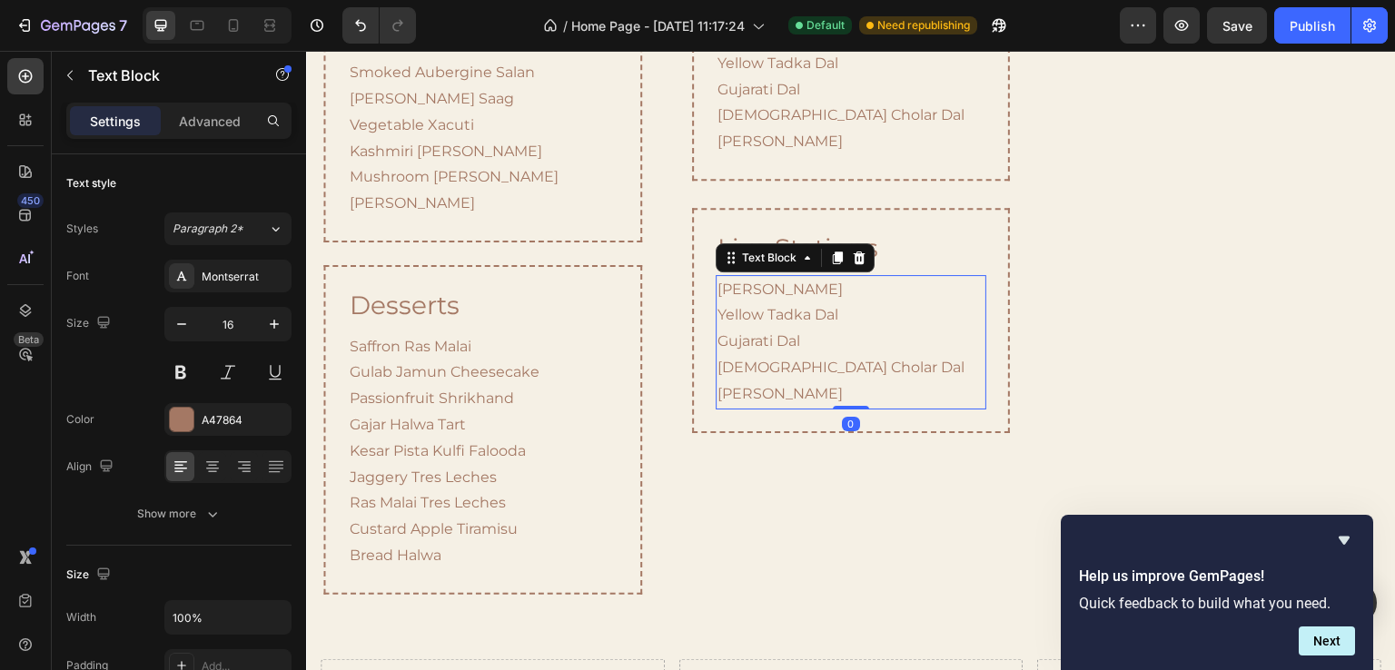
click at [783, 295] on p "Dal Makhani Yellow Tadka Dal Gujarati Dal Bengali Cholar Dal Dal Pappu" at bounding box center [851, 342] width 267 height 131
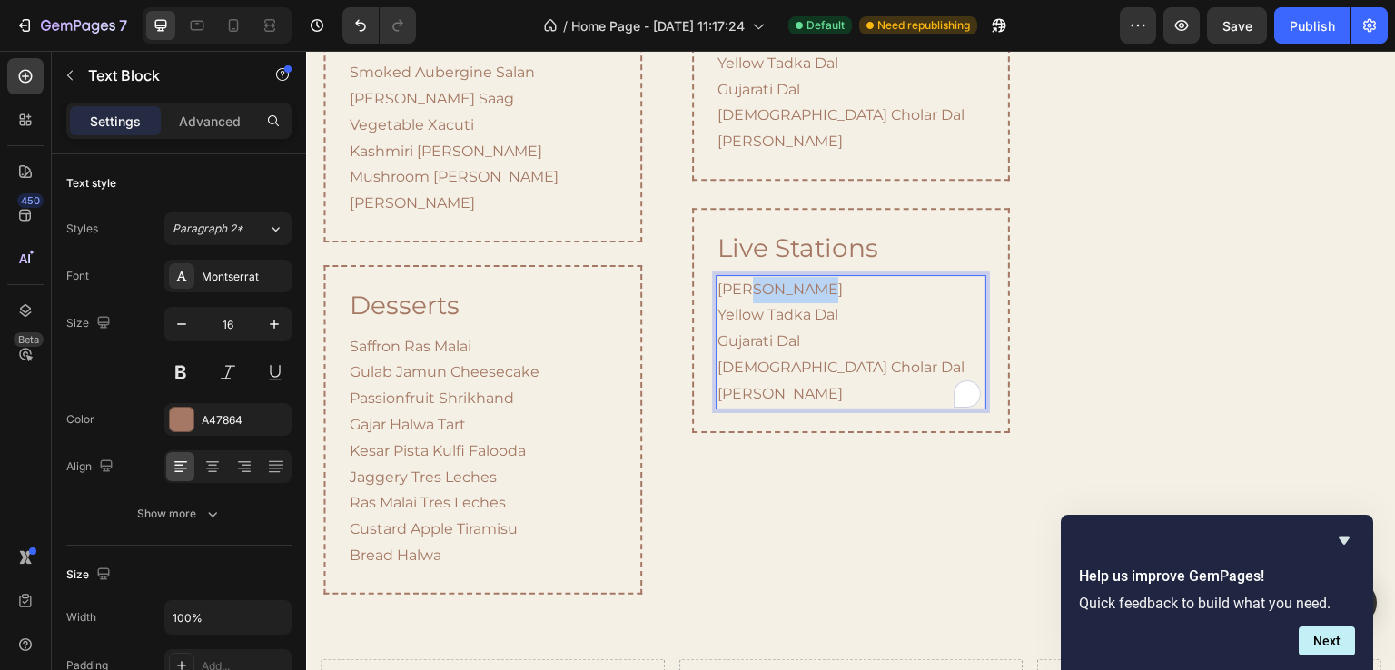
click at [783, 295] on p "Dal Makhani Yellow Tadka Dal Gujarati Dal Bengali Cholar Dal Dal Pappu" at bounding box center [851, 342] width 267 height 131
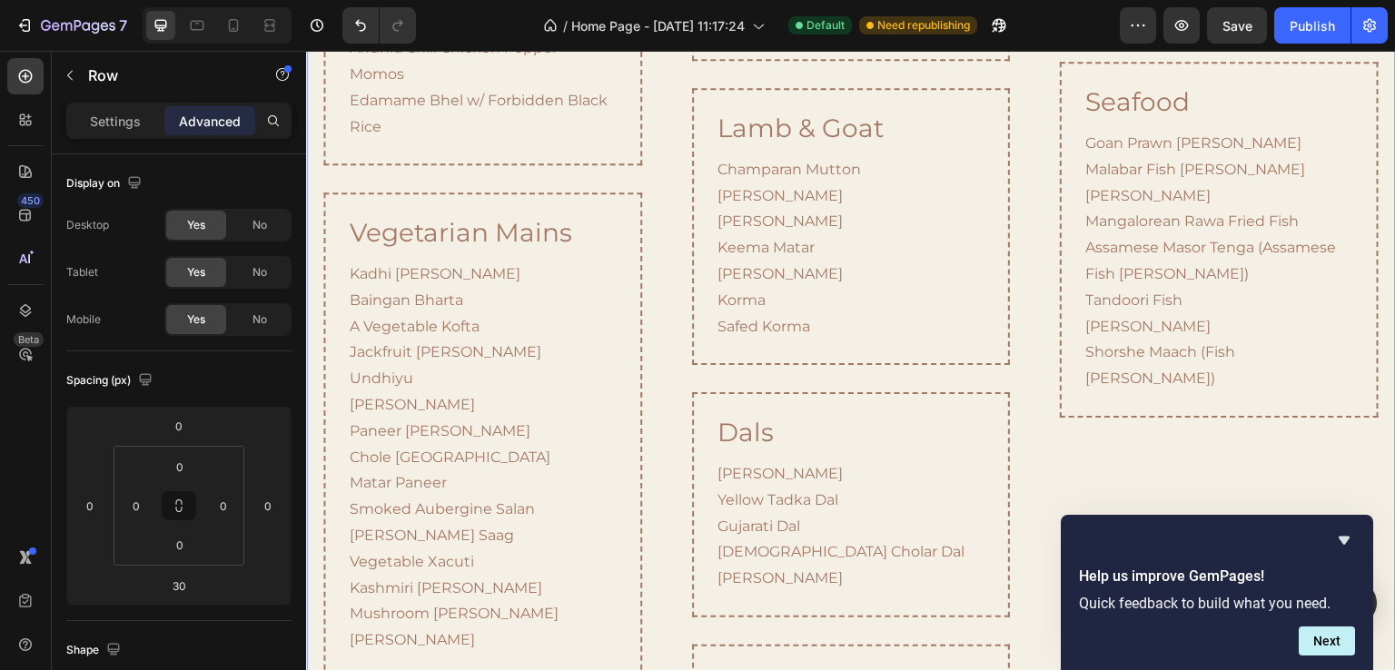
scroll to position [2023, 0]
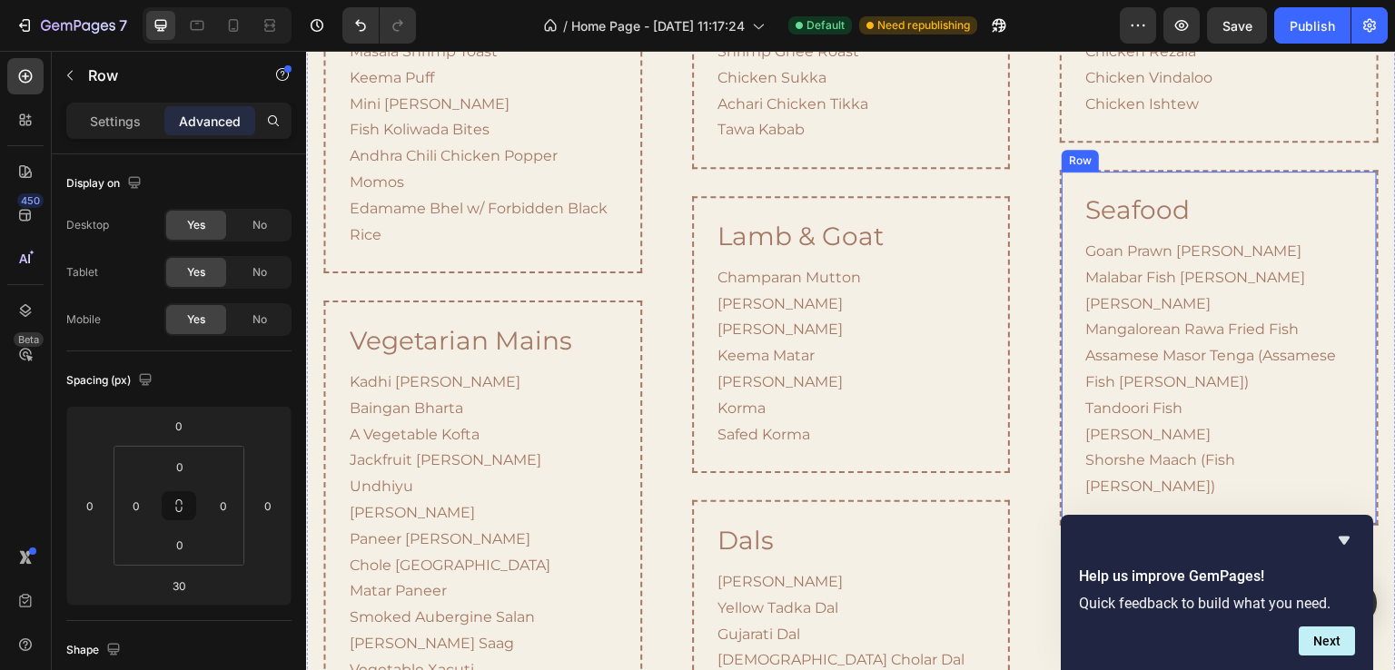
click at [1066, 179] on div "Seafood Heading Goan Prawn Curry Malabar Fish Curry Meen Moilee Mangalorean Raw…" at bounding box center [1219, 348] width 318 height 356
click at [1147, 154] on icon at bounding box center [1152, 155] width 10 height 13
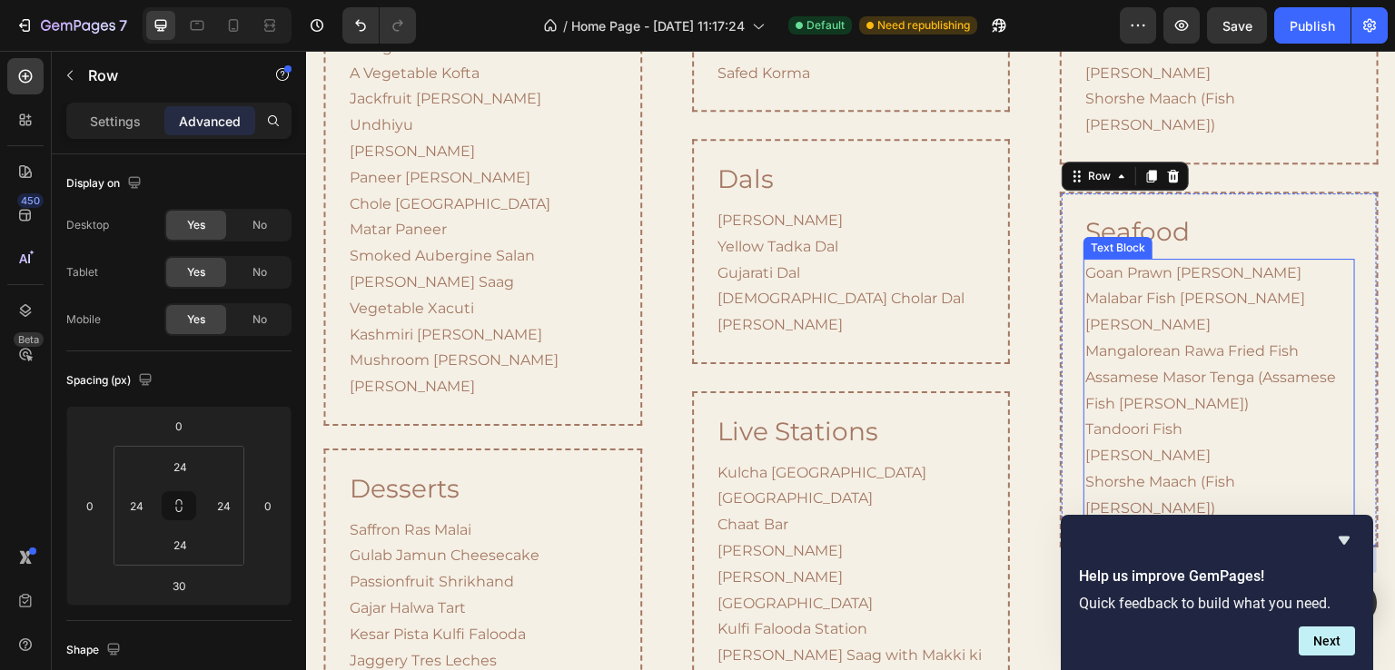
scroll to position [2343, 0]
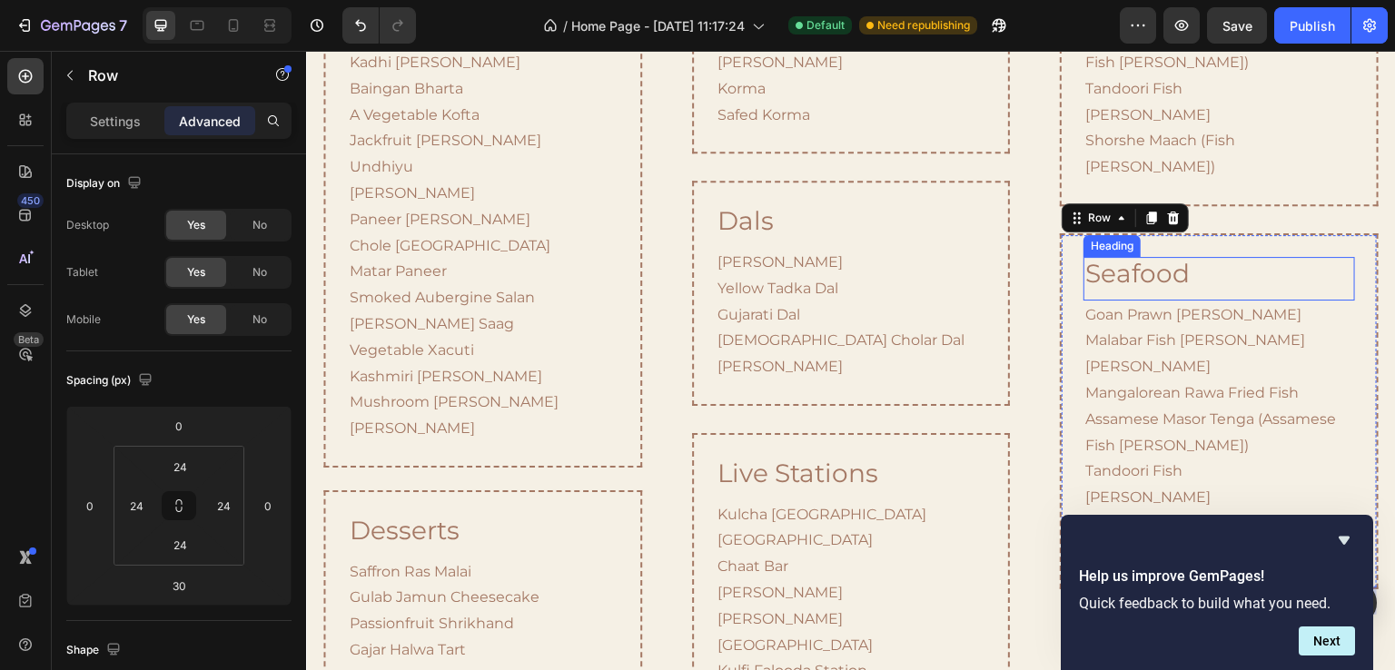
click at [1155, 257] on h2 "seafood" at bounding box center [1219, 274] width 271 height 35
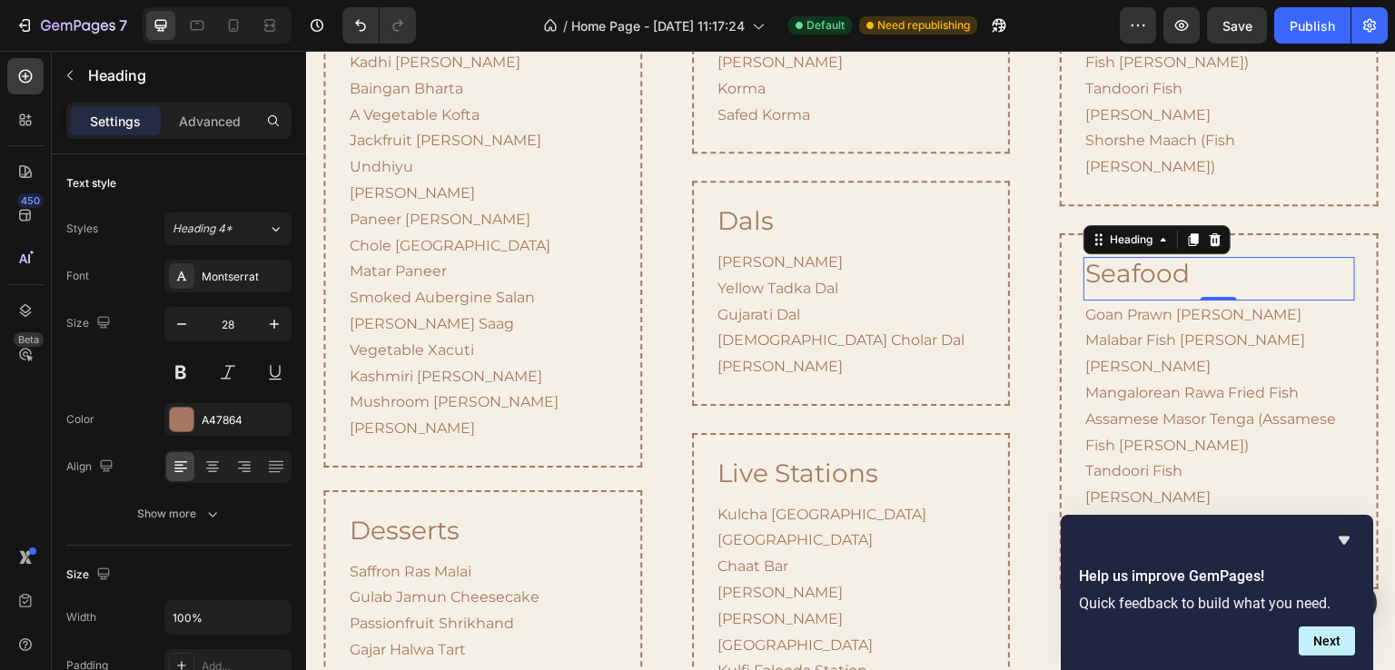
click at [1155, 257] on h2 "seafood" at bounding box center [1219, 274] width 271 height 35
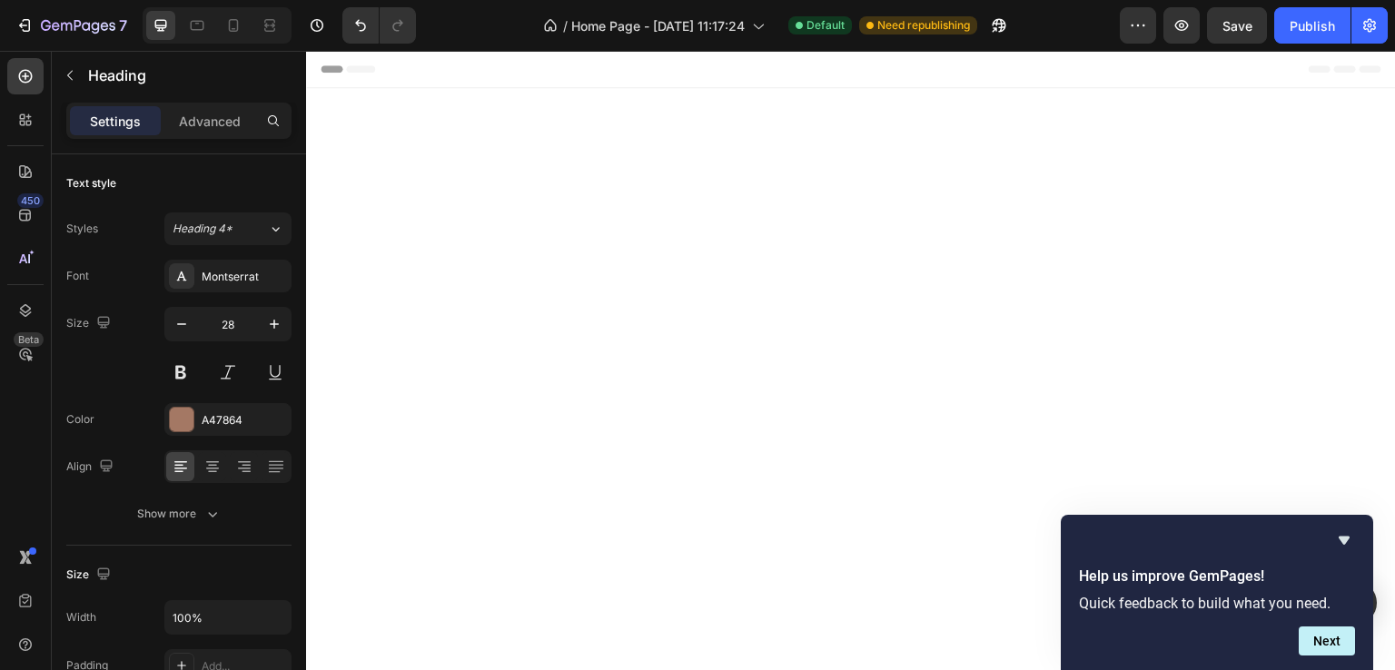
scroll to position [2343, 0]
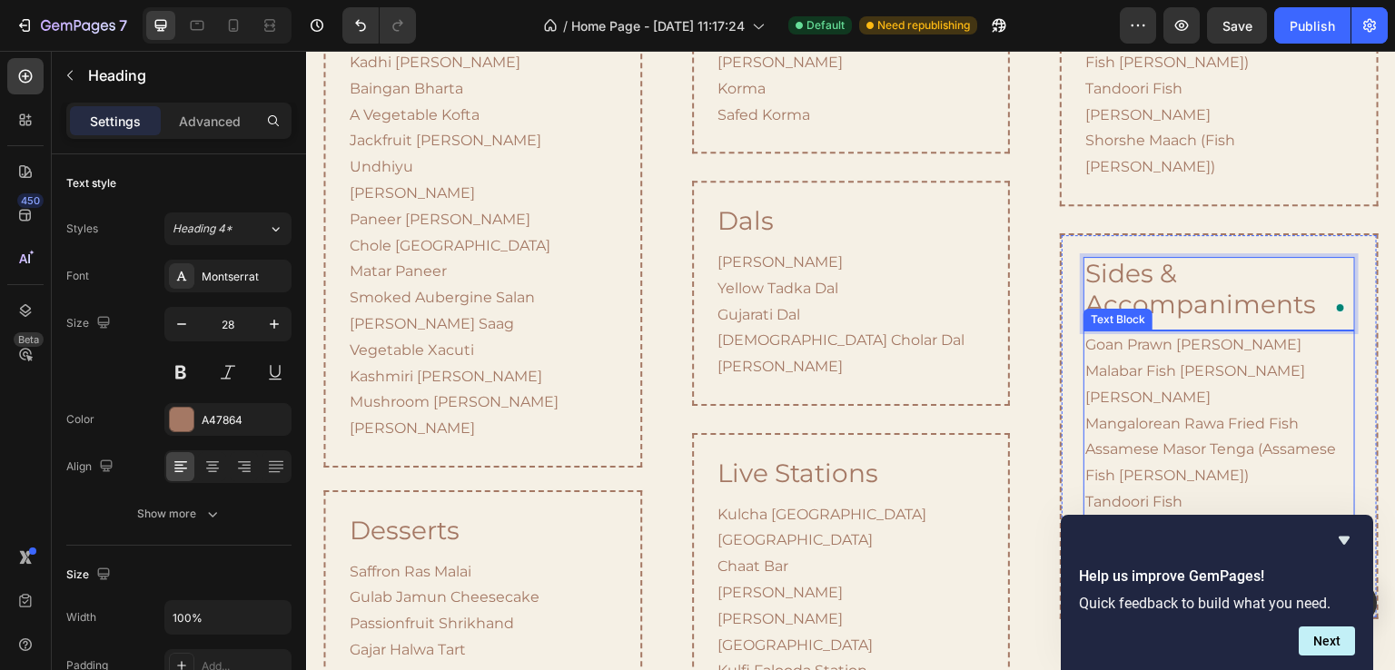
click at [1169, 333] on p "Goan Prawn [PERSON_NAME] Malabar Fish [PERSON_NAME] Meen Moilee Mangalorean Raw…" at bounding box center [1219, 464] width 267 height 262
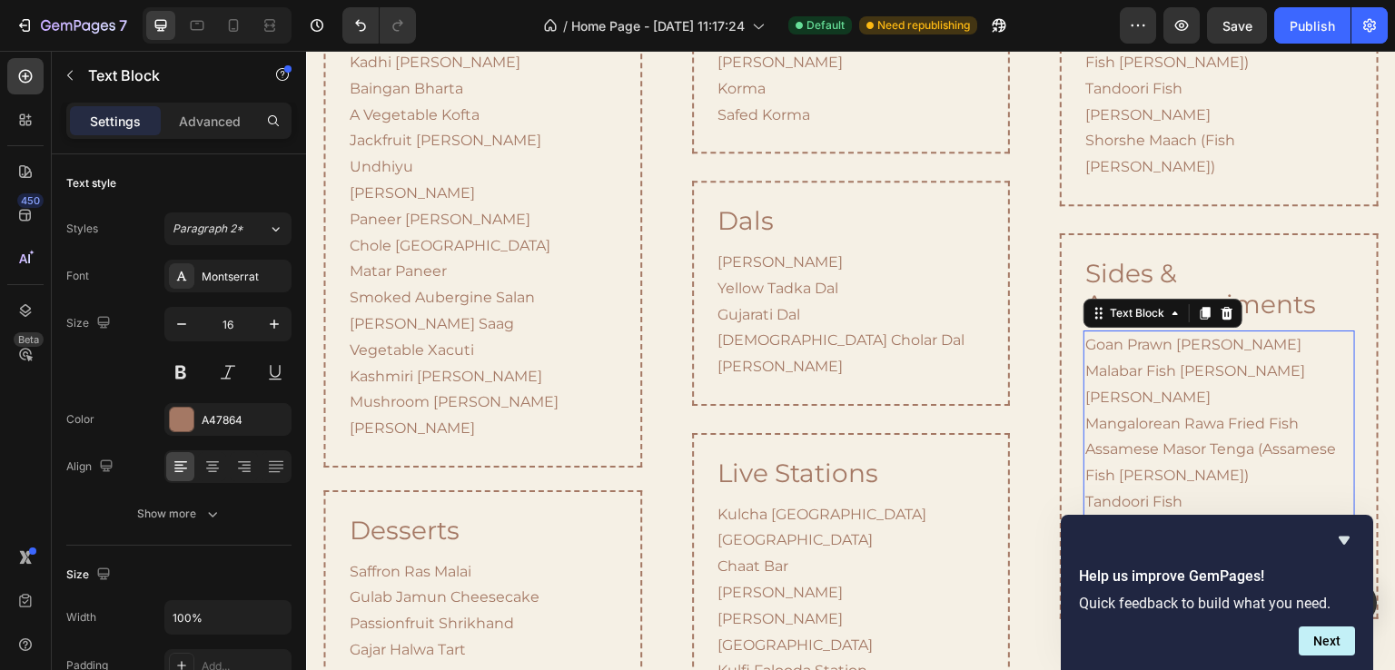
click at [1165, 333] on p "Goan Prawn [PERSON_NAME] Malabar Fish [PERSON_NAME] Meen Moilee Mangalorean Raw…" at bounding box center [1219, 464] width 267 height 262
click at [1348, 537] on icon "Hide survey" at bounding box center [1344, 541] width 11 height 8
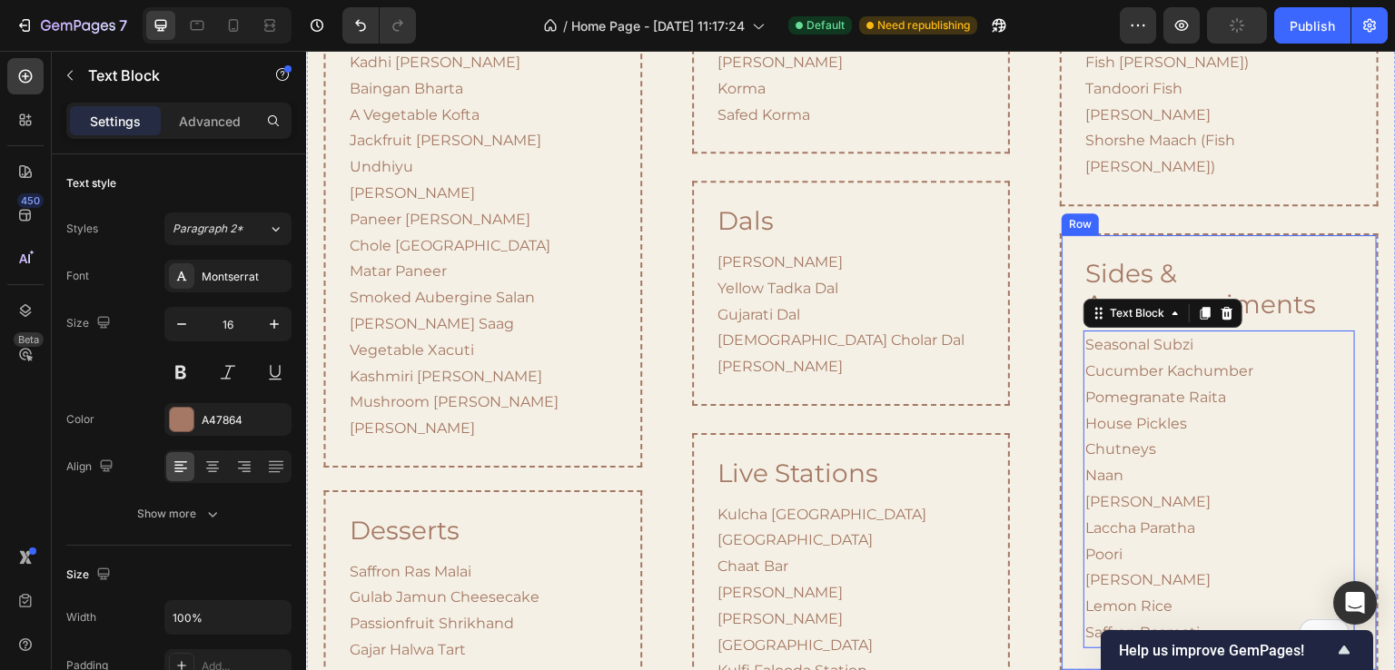
click at [1147, 233] on div "Sides & Accompaniments Heading Seasonal Subzi Cucumber Kachumber Pomegranate Ra…" at bounding box center [1219, 452] width 318 height 439
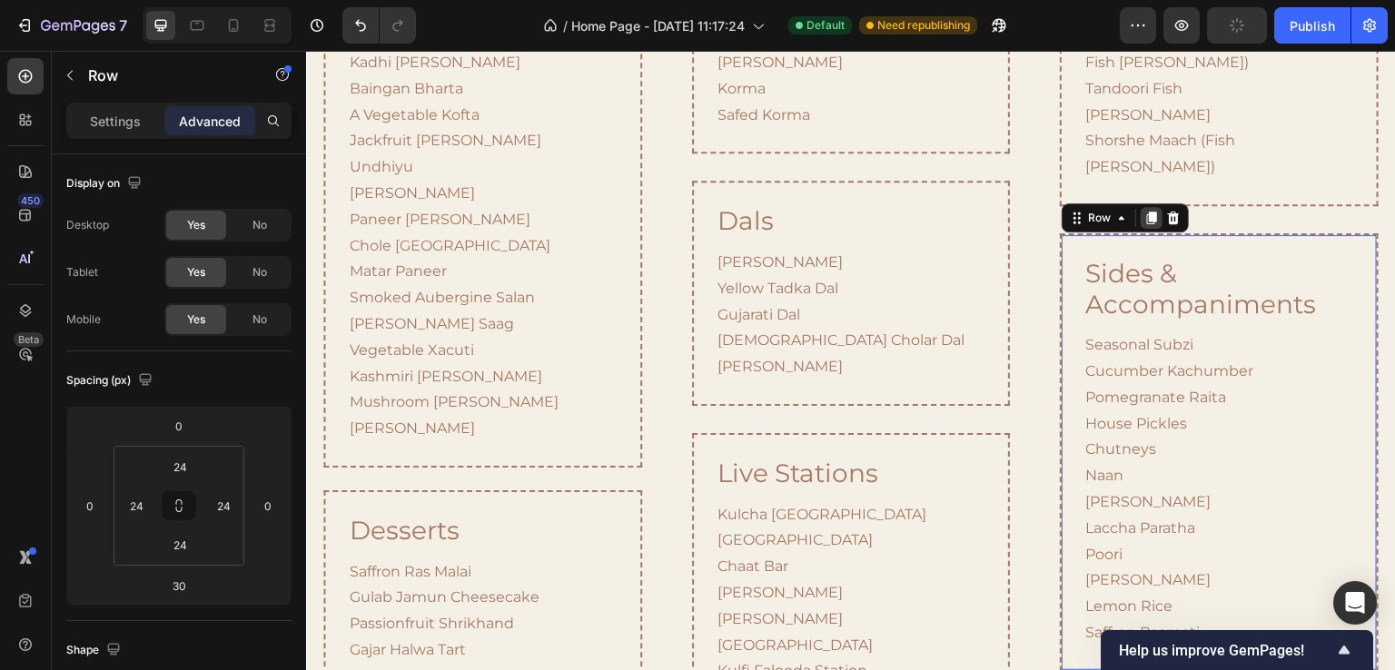
click at [1147, 212] on icon at bounding box center [1152, 218] width 10 height 13
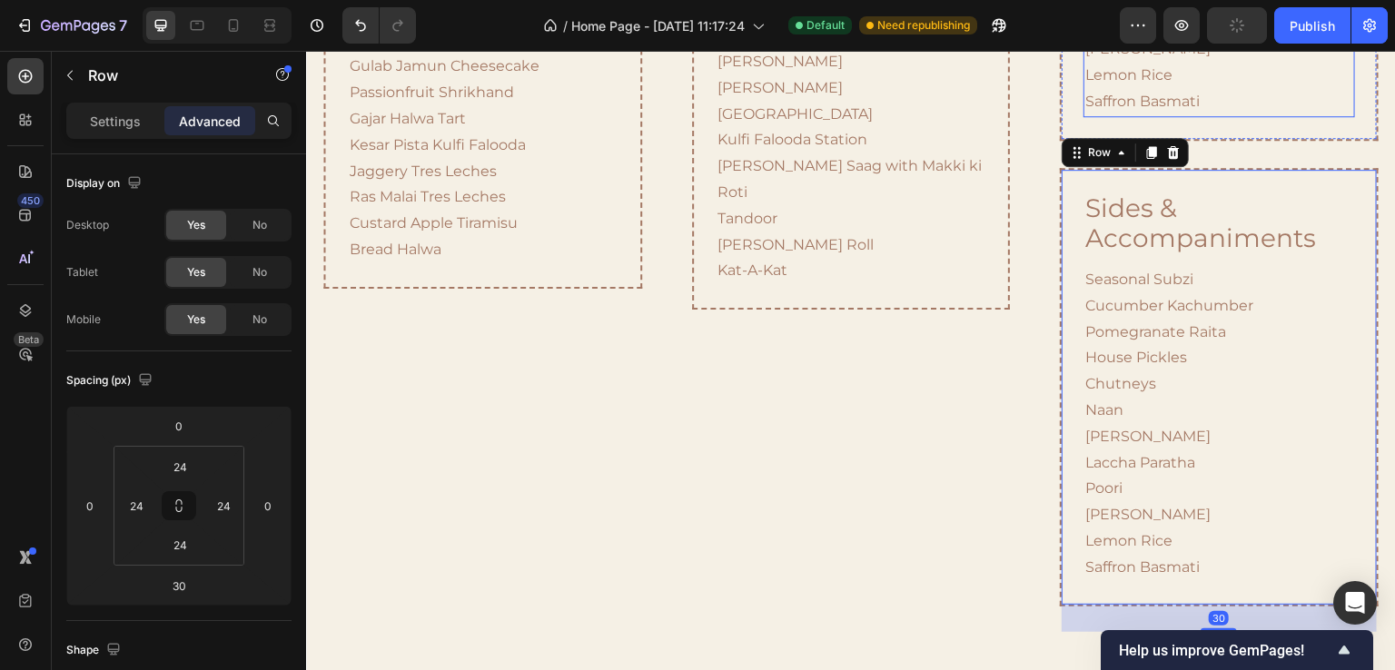
scroll to position [2899, 0]
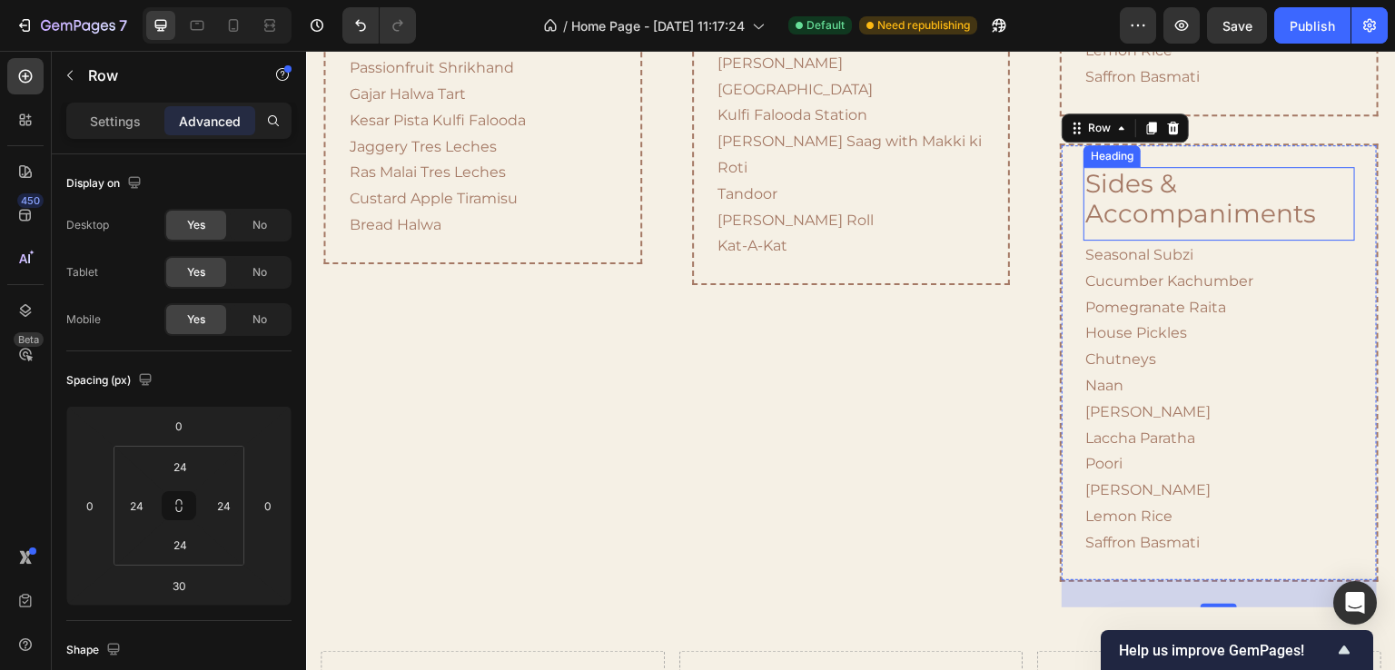
click at [1140, 167] on h2 "sides & accompaniments" at bounding box center [1219, 199] width 271 height 65
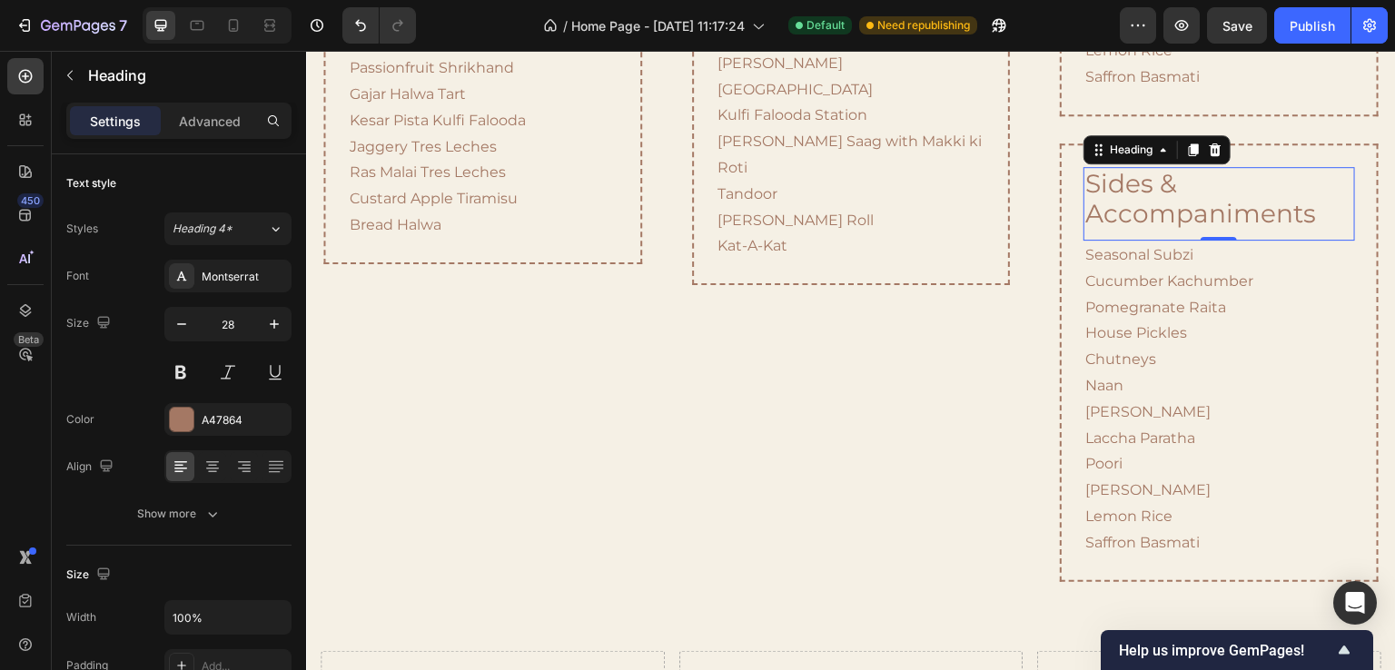
click at [1140, 167] on h2 "sides & accompaniments" at bounding box center [1219, 199] width 271 height 65
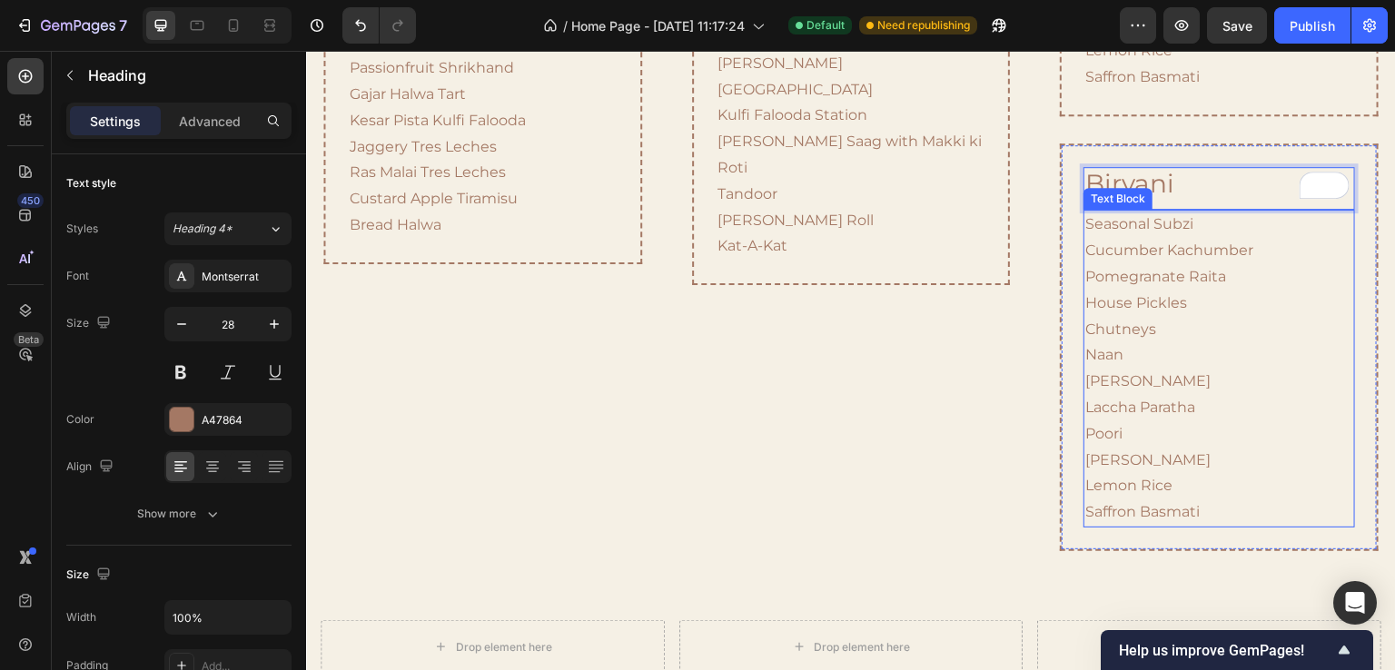
click at [1121, 285] on p "Seasonal Subzi Cucumber Kachumber Pomegranate Raita House Pickles Chutneys Naan…" at bounding box center [1219, 369] width 267 height 314
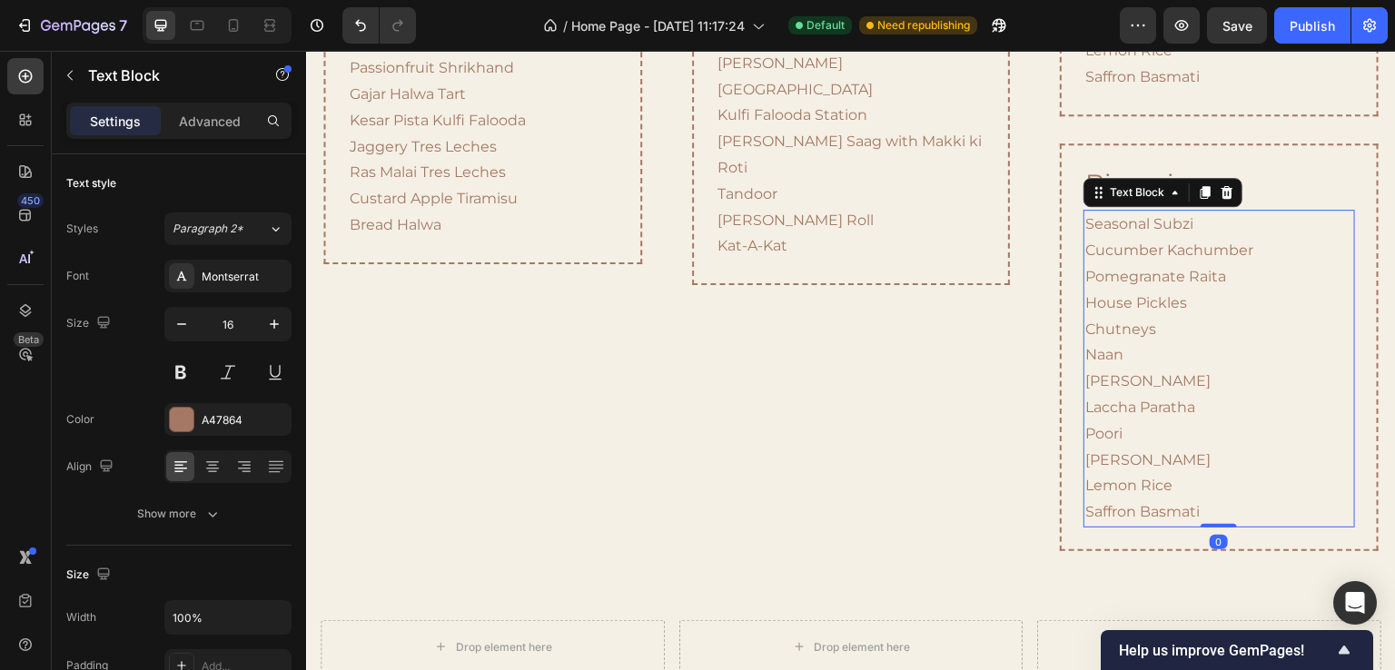
click at [1121, 285] on p "Seasonal Subzi Cucumber Kachumber Pomegranate Raita House Pickles Chutneys Naan…" at bounding box center [1219, 369] width 267 height 314
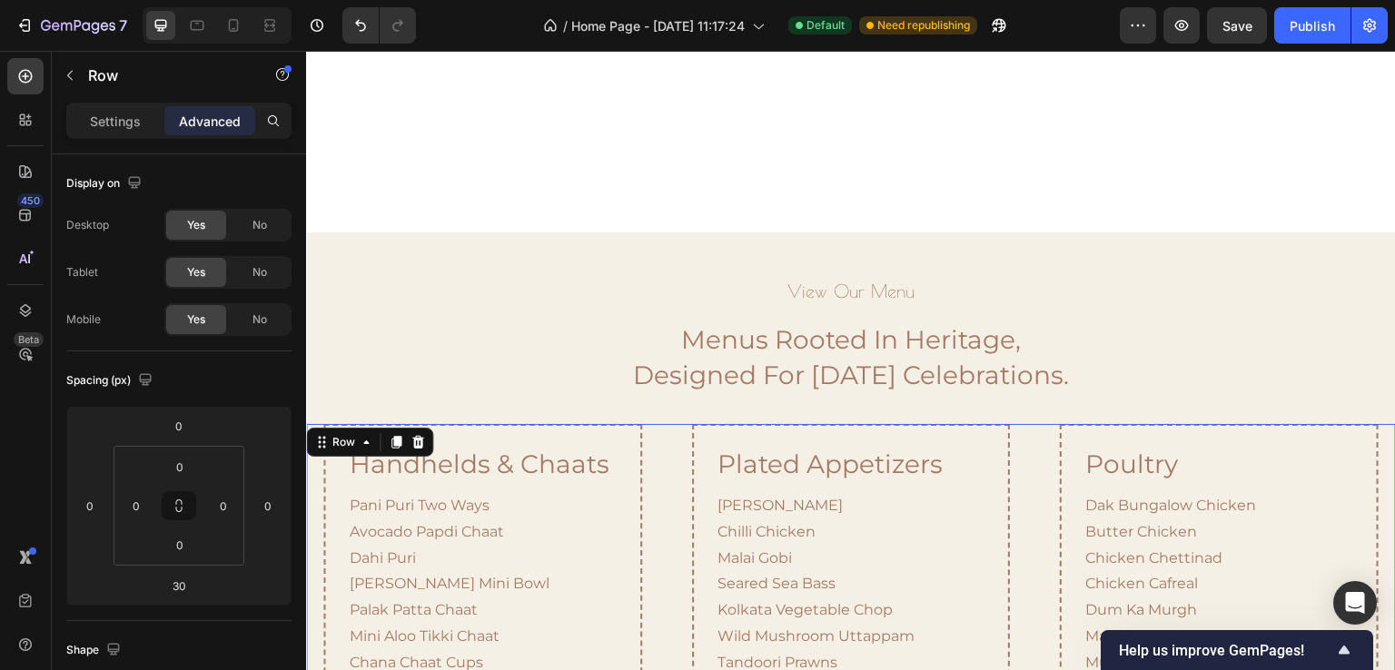
scroll to position [1264, 0]
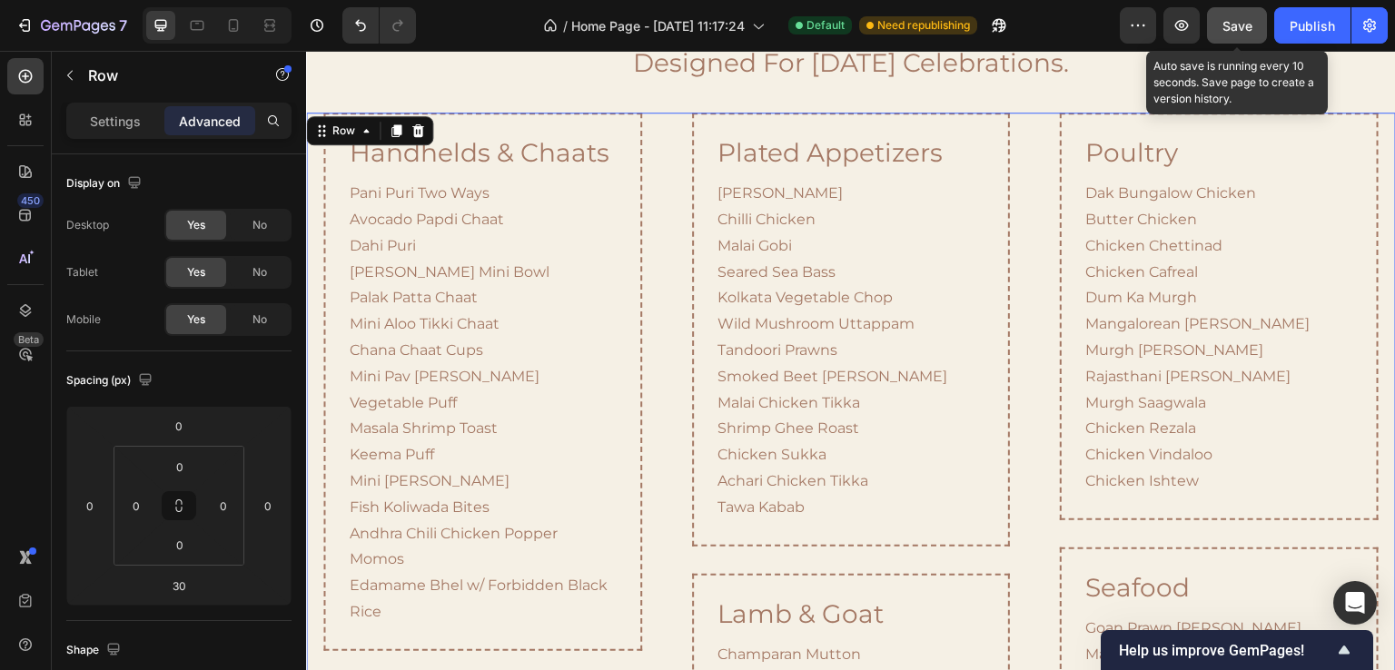
click at [1250, 36] on button "Save" at bounding box center [1237, 25] width 60 height 36
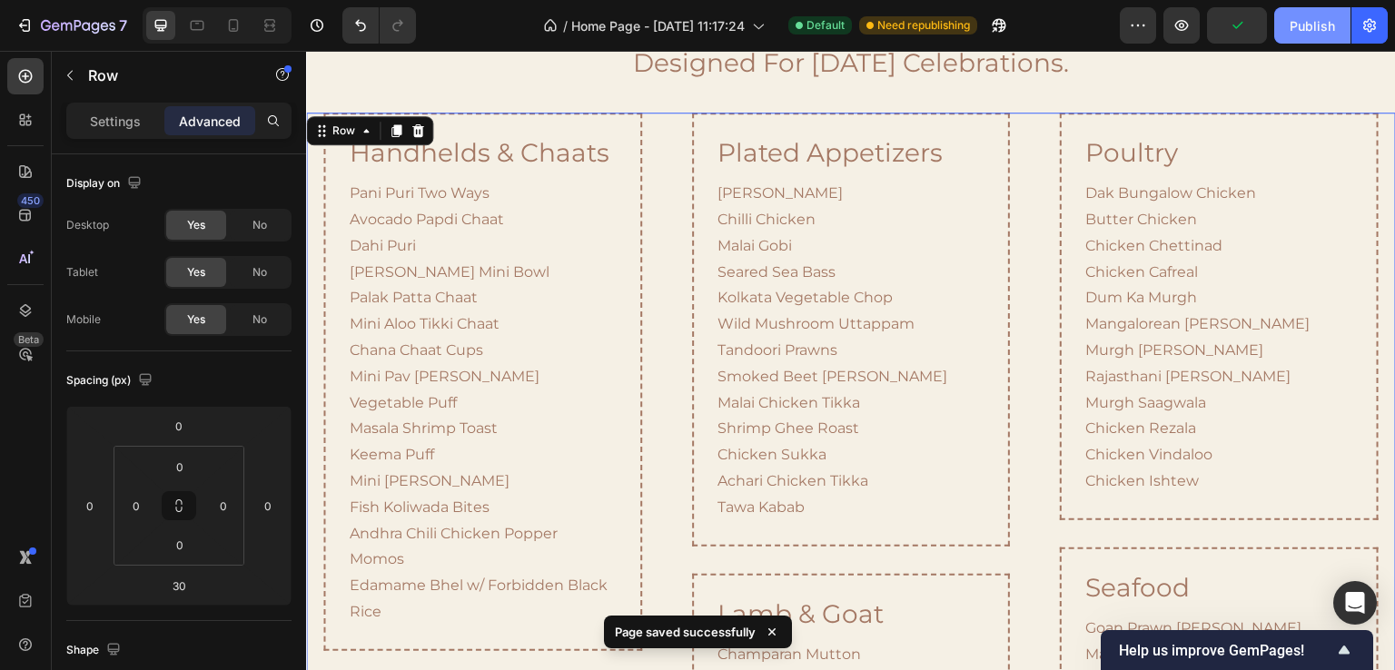
click at [1290, 36] on button "Publish" at bounding box center [1313, 25] width 76 height 36
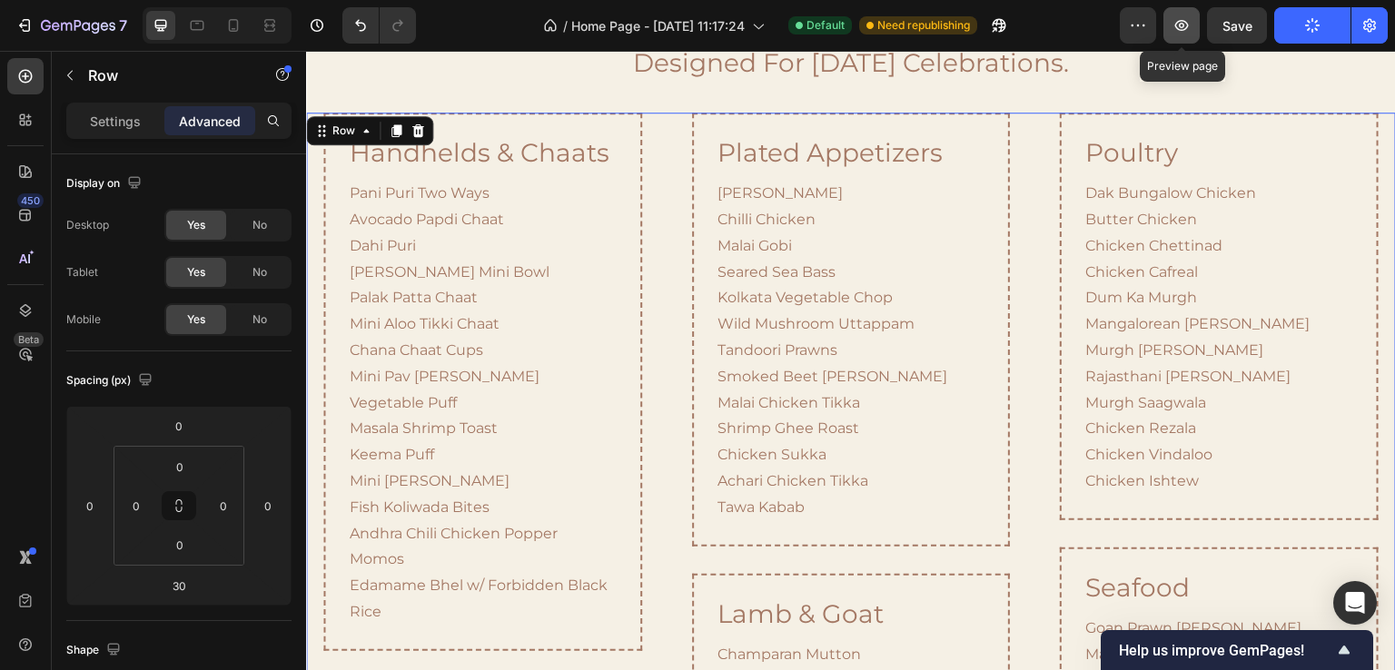
click at [1174, 22] on icon "button" at bounding box center [1182, 25] width 18 height 18
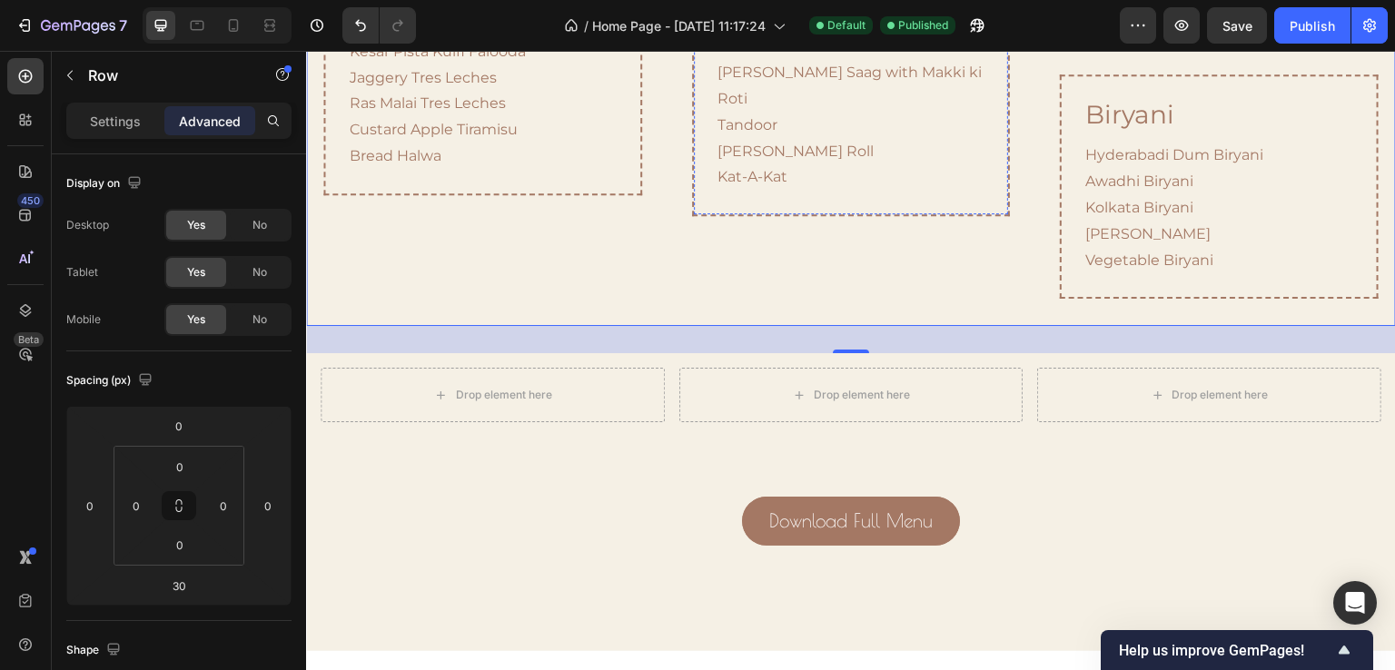
scroll to position [3081, 0]
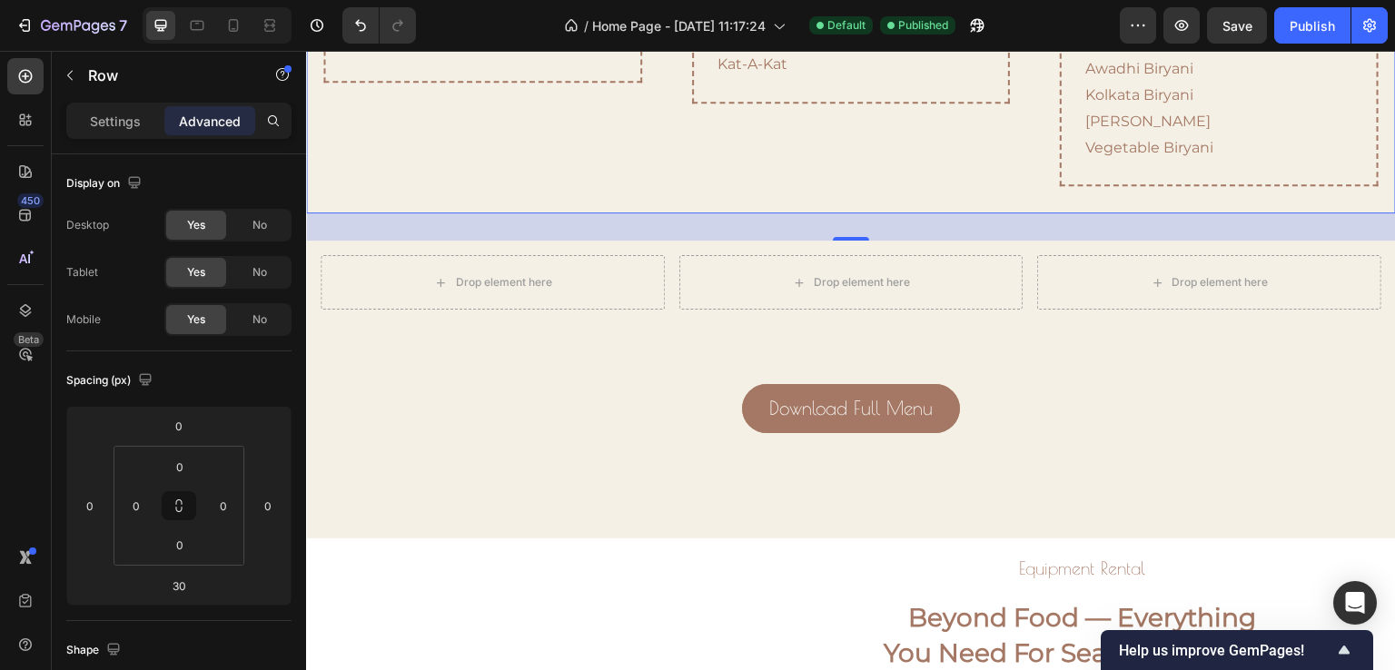
click at [754, 213] on div "30" at bounding box center [851, 226] width 1090 height 27
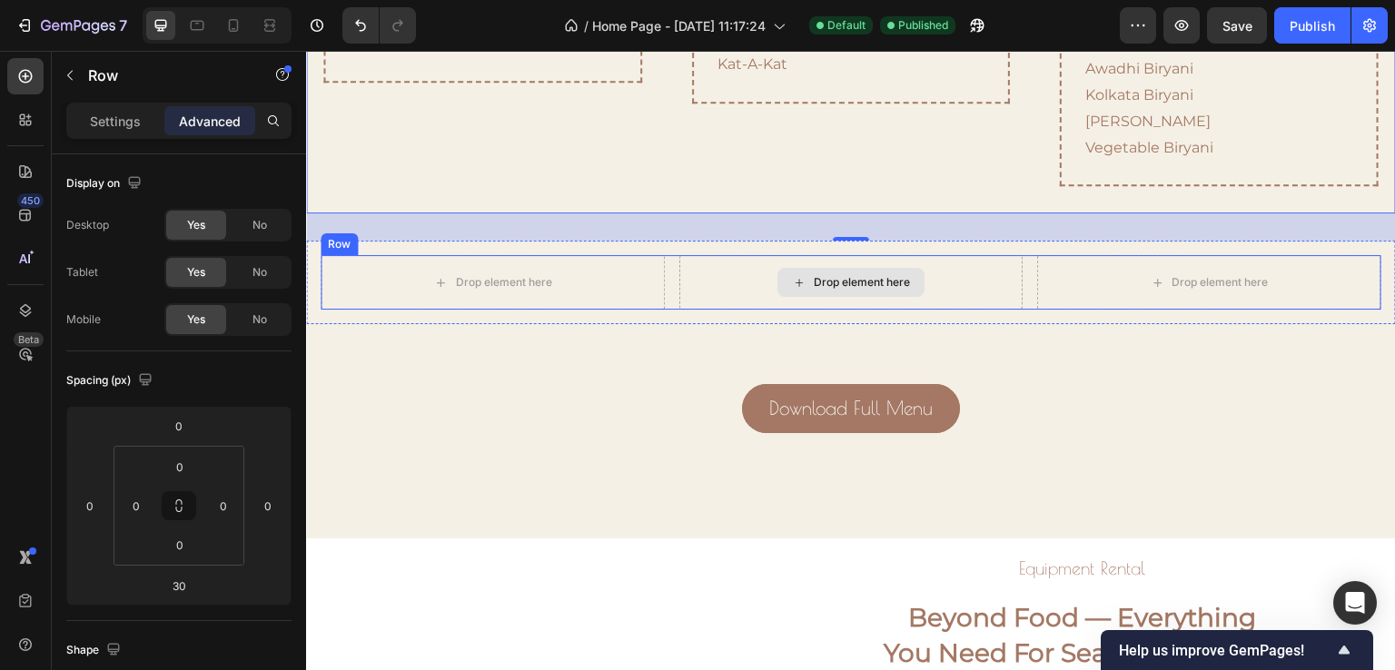
scroll to position [2808, 0]
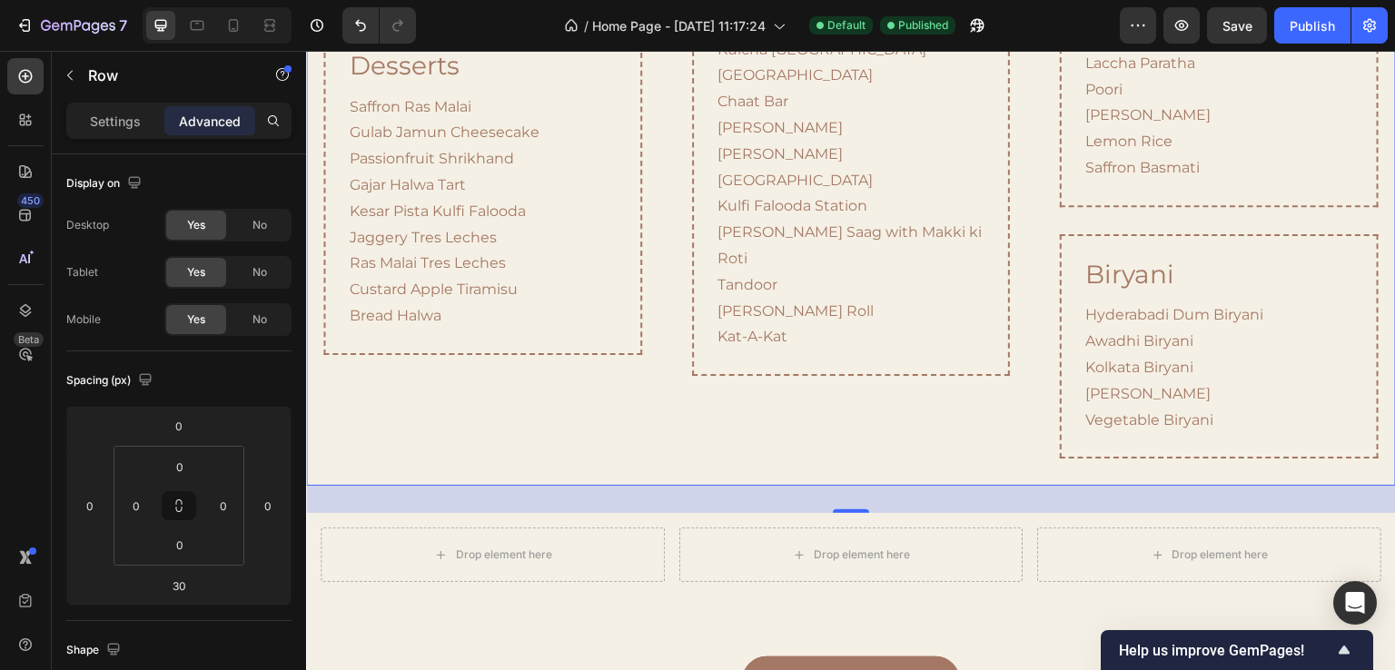
click at [754, 486] on div "30" at bounding box center [851, 499] width 1090 height 27
click at [749, 528] on div "Drop element here" at bounding box center [852, 555] width 344 height 55
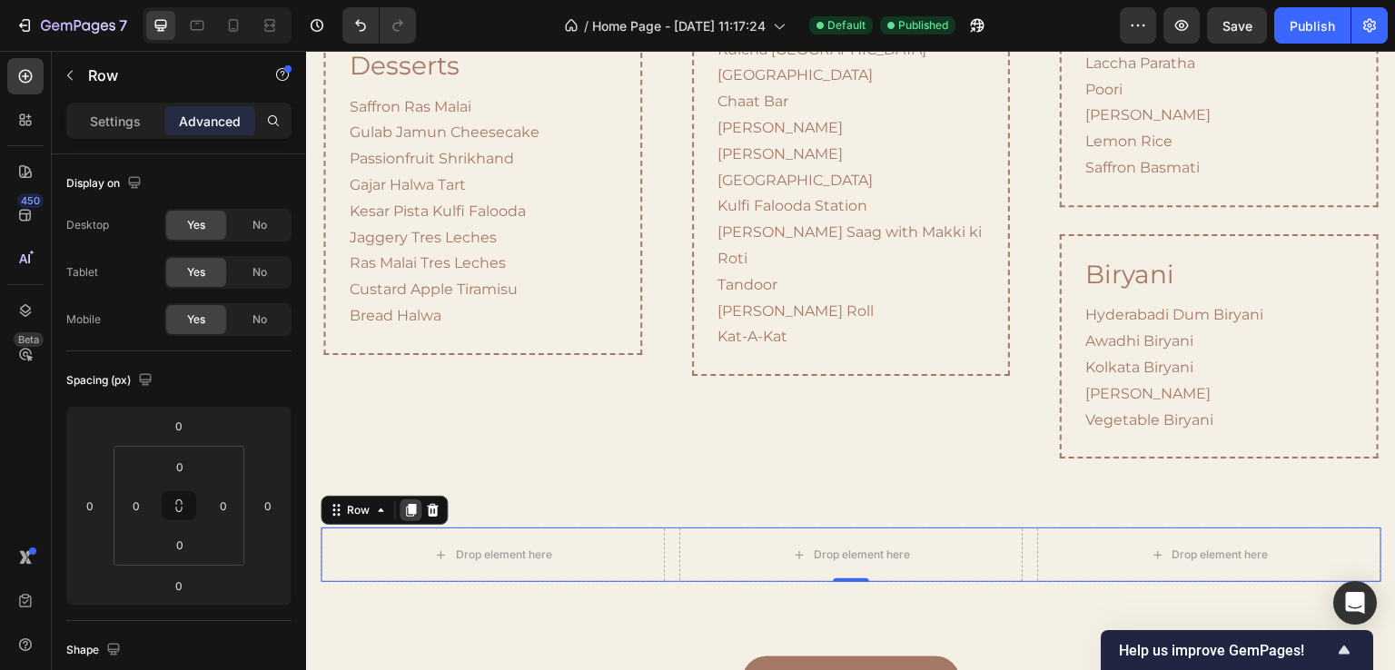
click at [420, 500] on div at bounding box center [411, 511] width 22 height 22
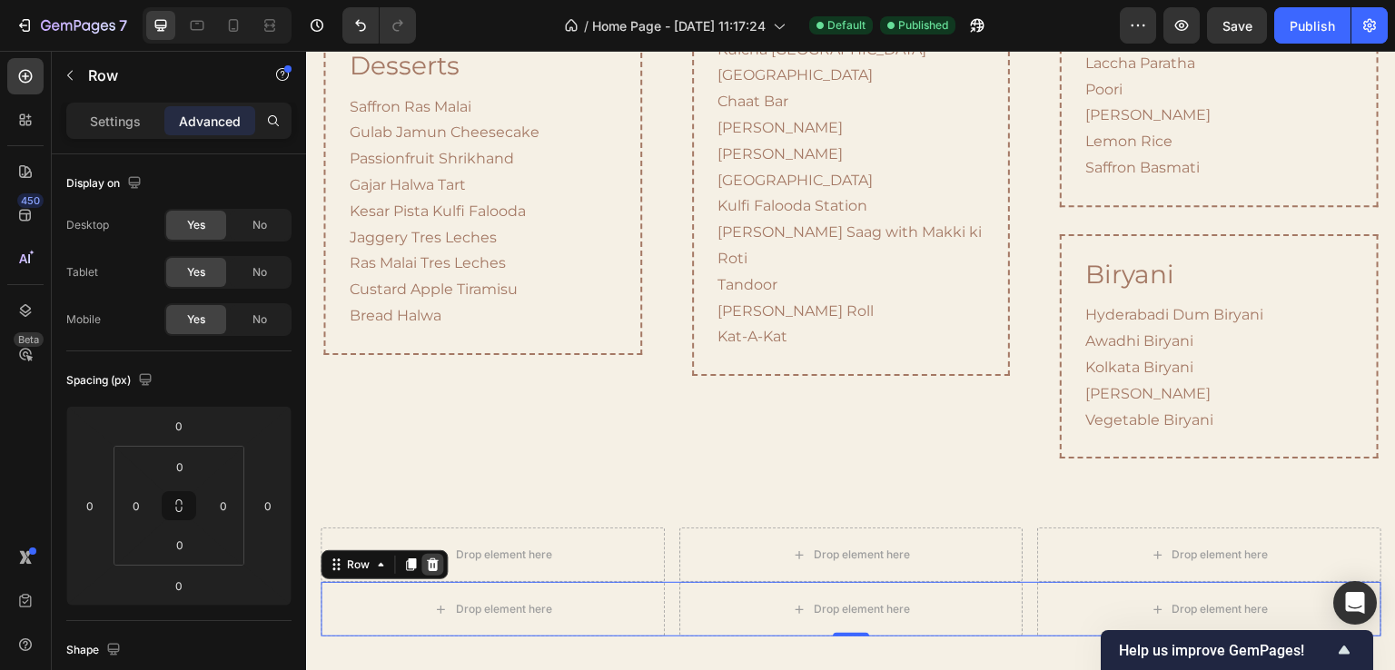
click at [436, 559] on icon at bounding box center [433, 565] width 12 height 13
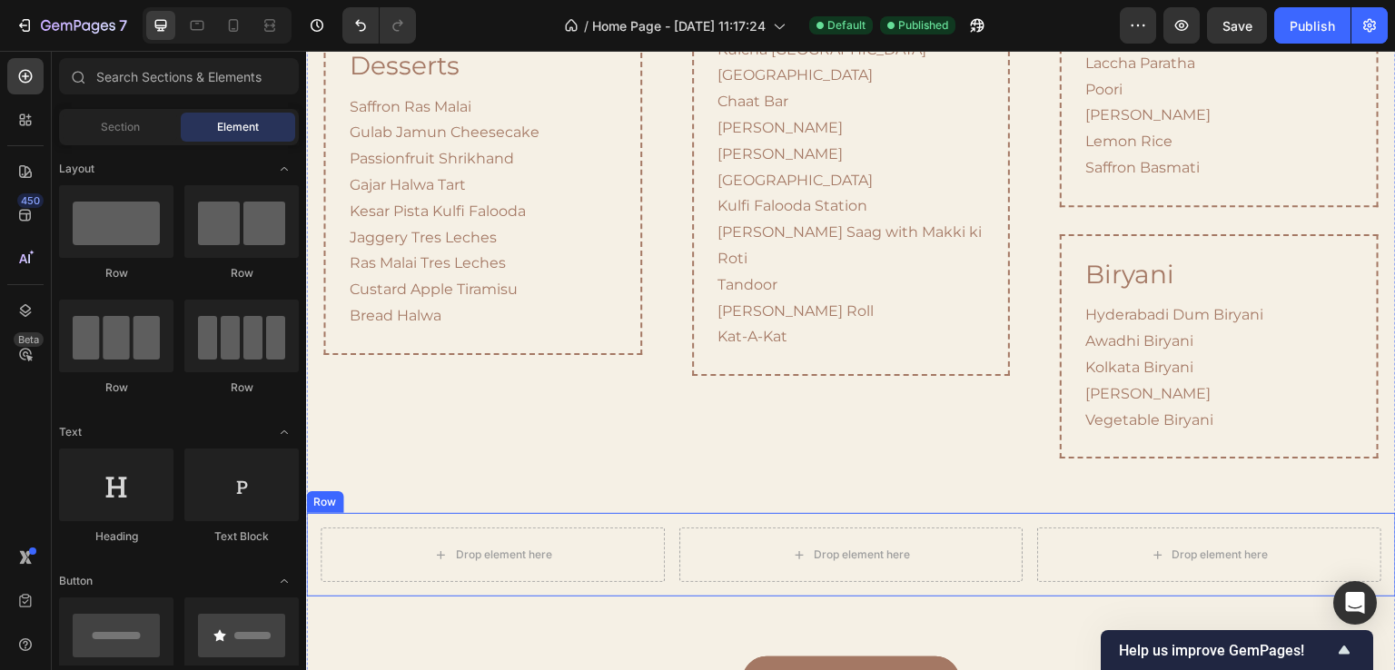
click at [405, 513] on div "Drop element here Drop element here Drop element here Row Row" at bounding box center [851, 555] width 1090 height 84
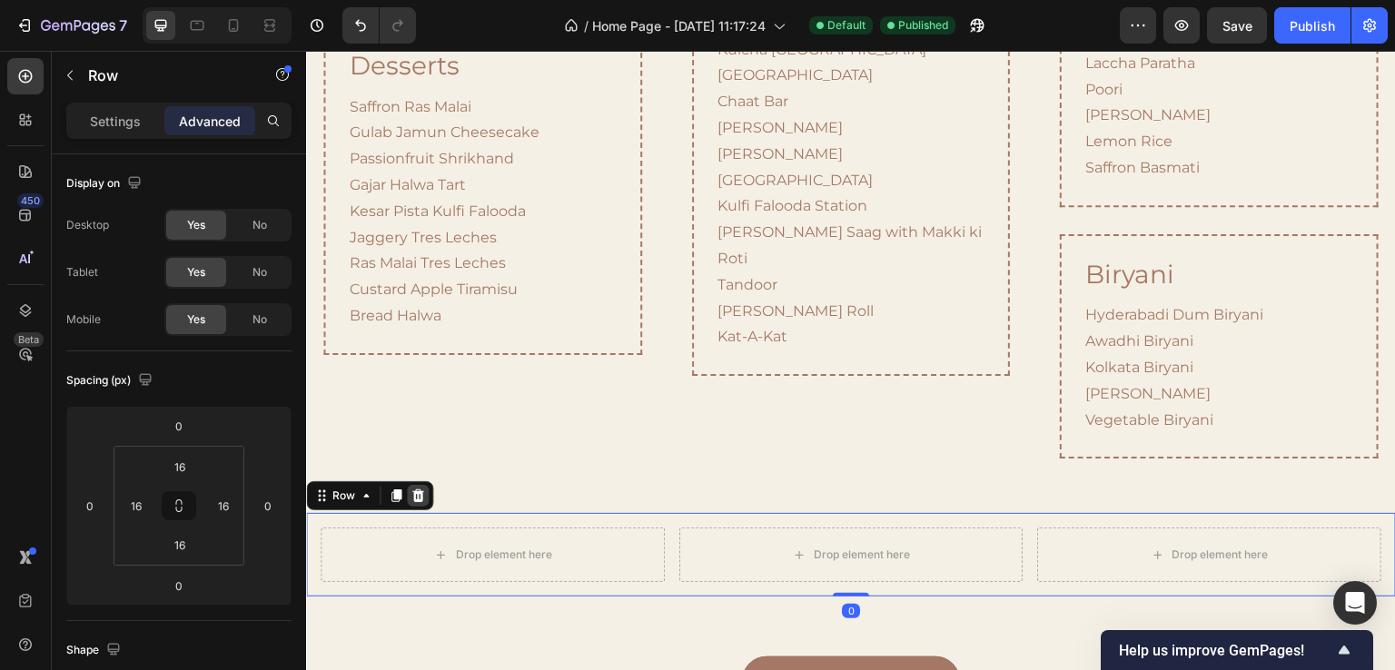
click at [422, 489] on icon at bounding box center [418, 496] width 15 height 15
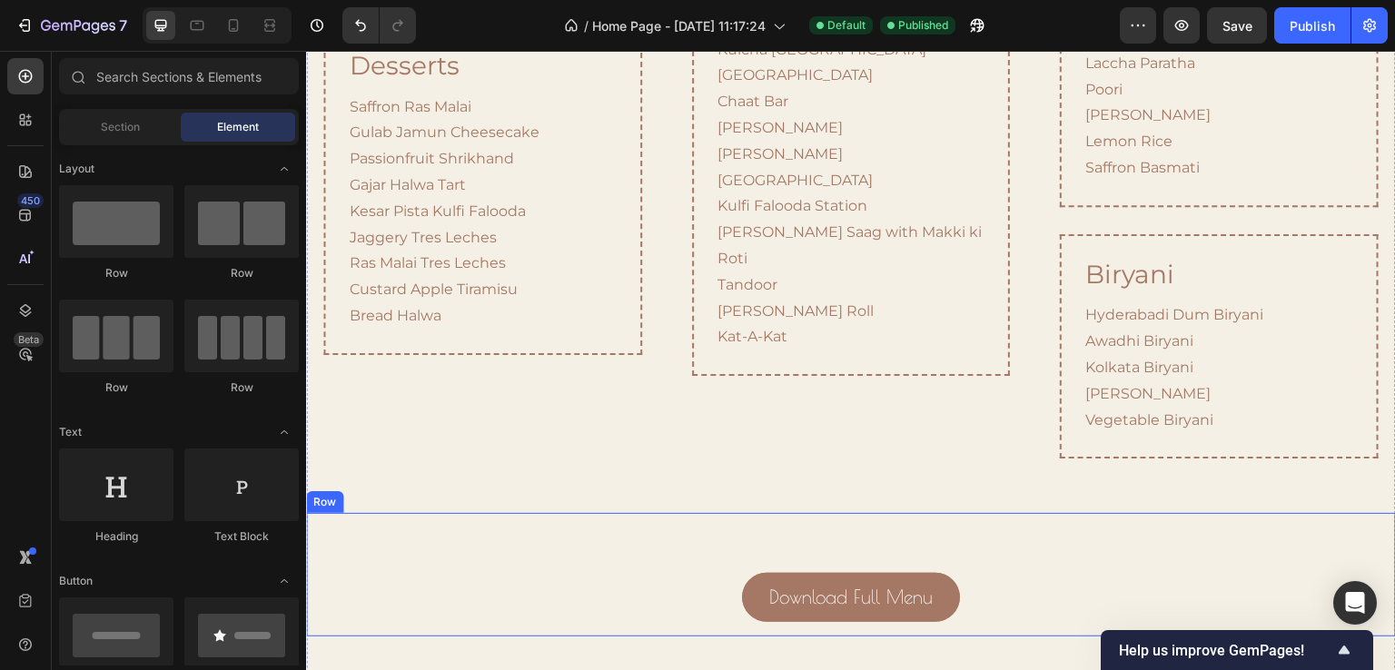
click at [1104, 528] on div "Download Full Menu Button" at bounding box center [851, 575] width 1061 height 94
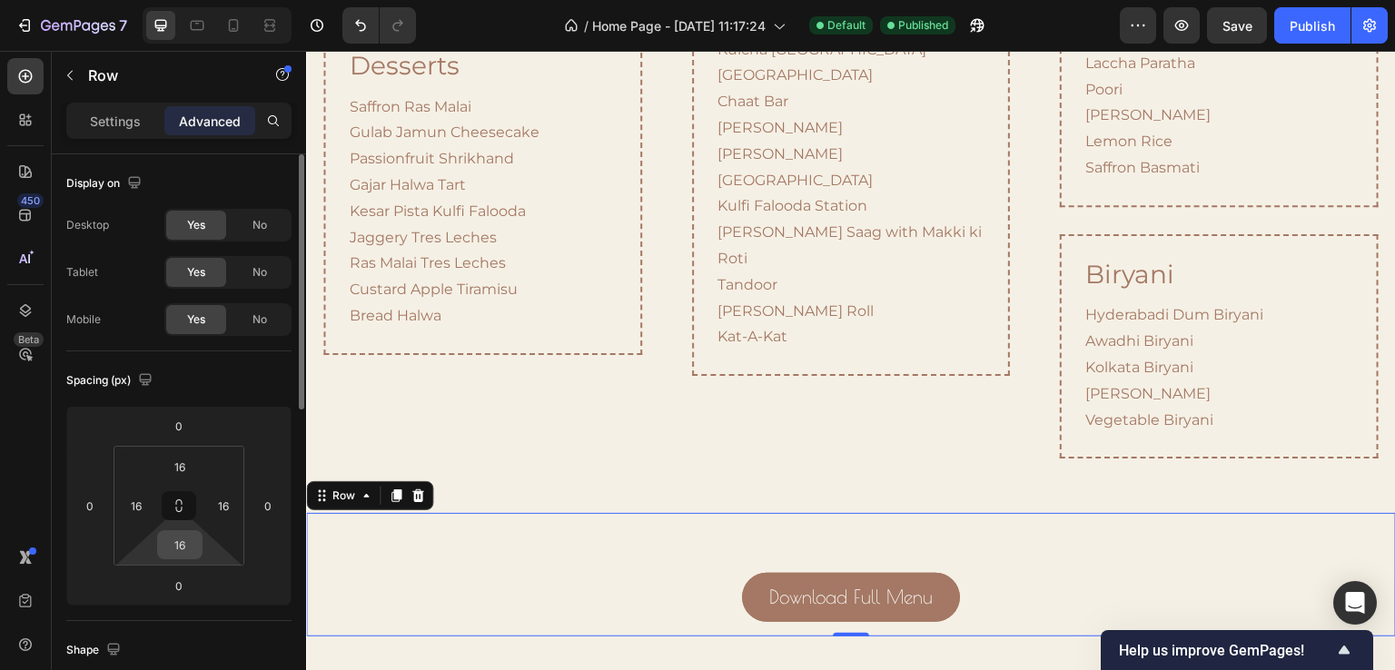
click at [188, 543] on input "16" at bounding box center [180, 544] width 36 height 27
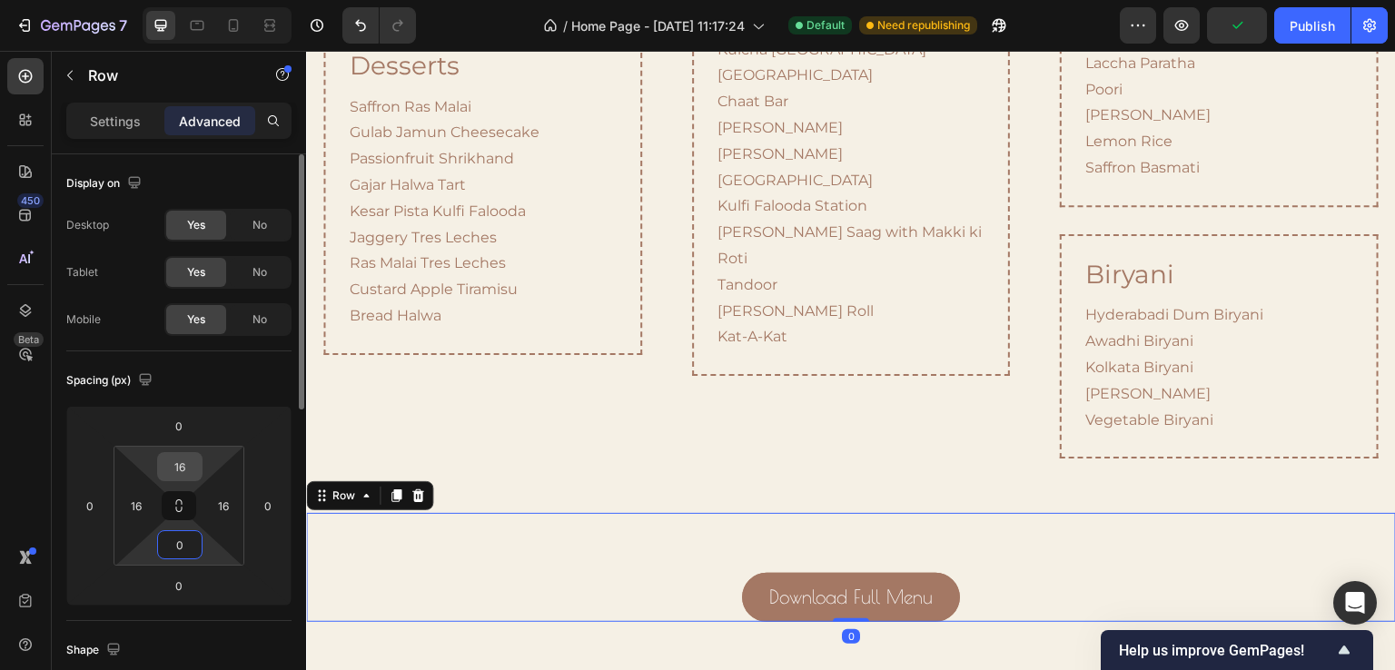
type input "0"
click at [189, 473] on input "16" at bounding box center [180, 466] width 36 height 27
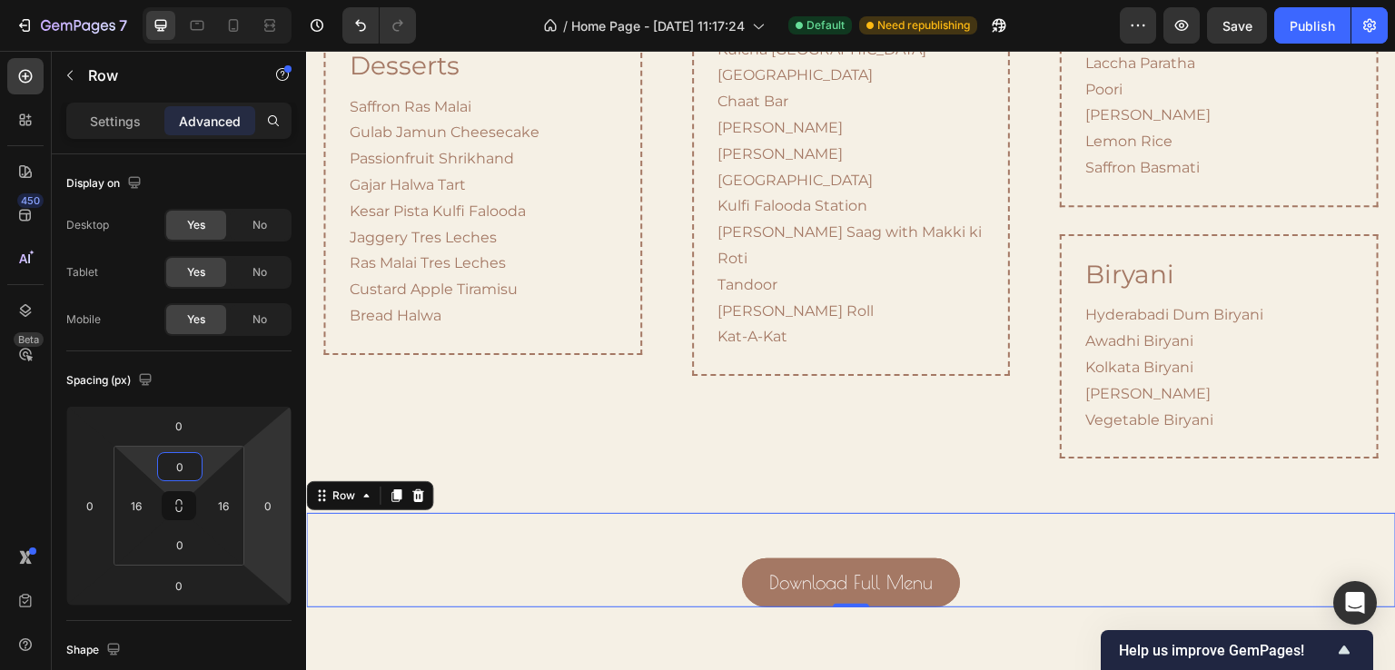
type input "0"
click at [683, 519] on div "Download Full Menu Button" at bounding box center [851, 560] width 1061 height 94
click at [868, 513] on div "Download Full Menu Button" at bounding box center [851, 560] width 1061 height 94
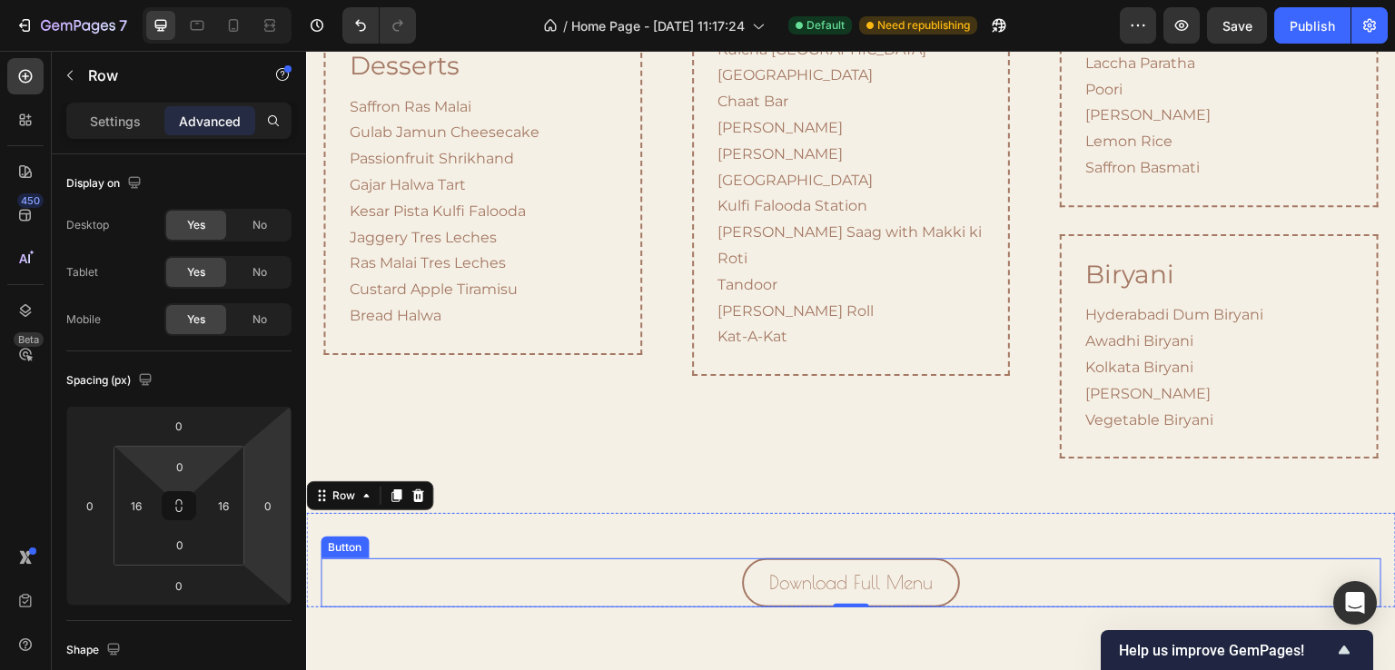
click at [874, 559] on button "Download Full Menu" at bounding box center [851, 583] width 218 height 48
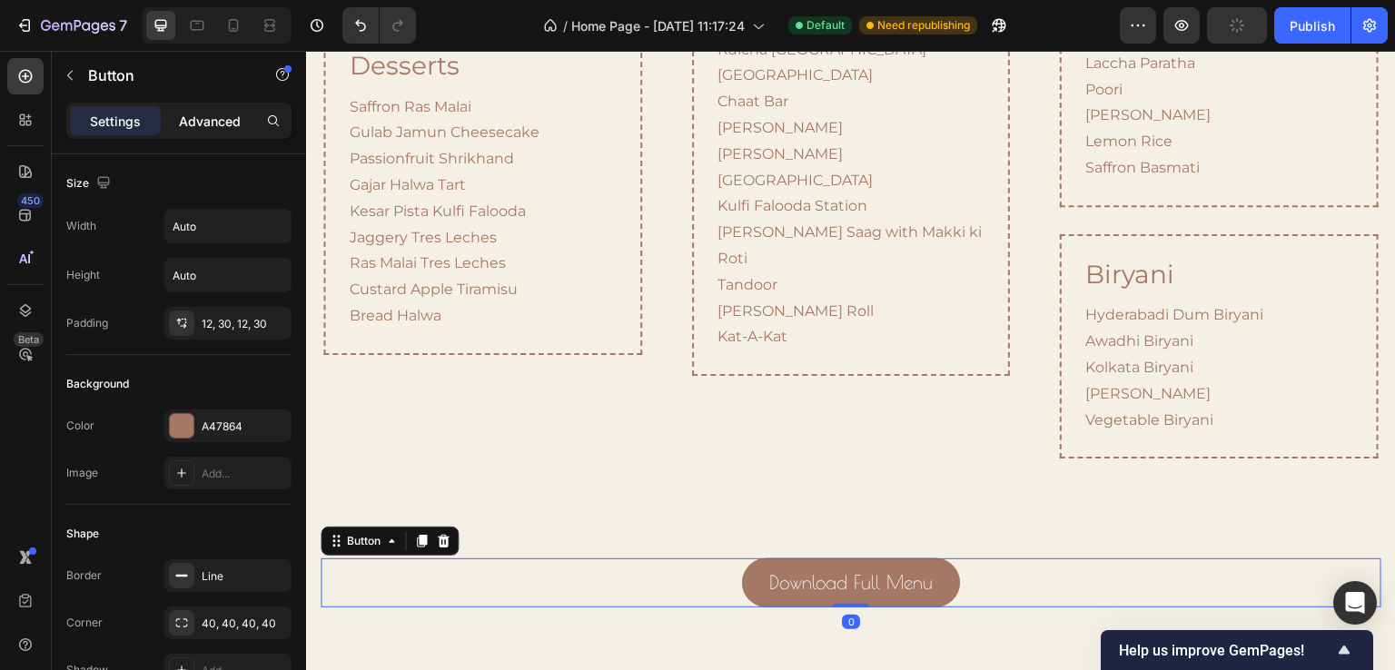
click at [204, 122] on p "Advanced" at bounding box center [210, 121] width 62 height 19
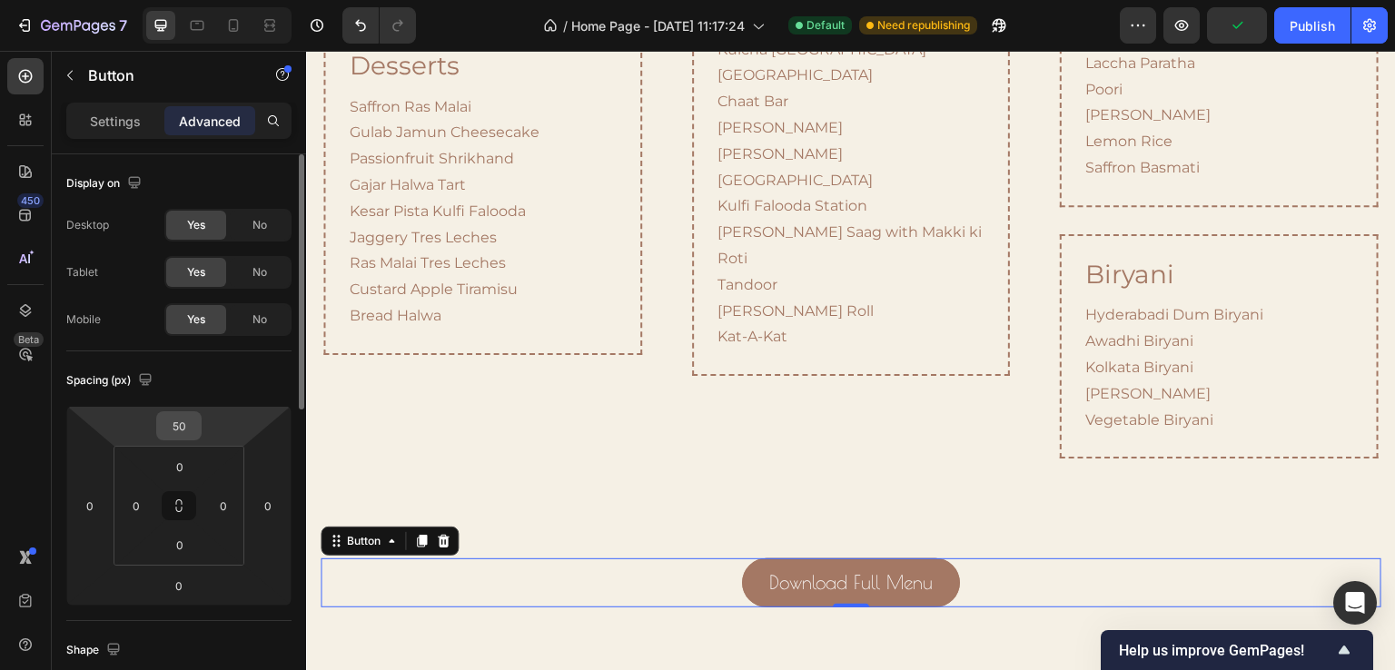
click at [188, 418] on input "50" at bounding box center [179, 425] width 36 height 27
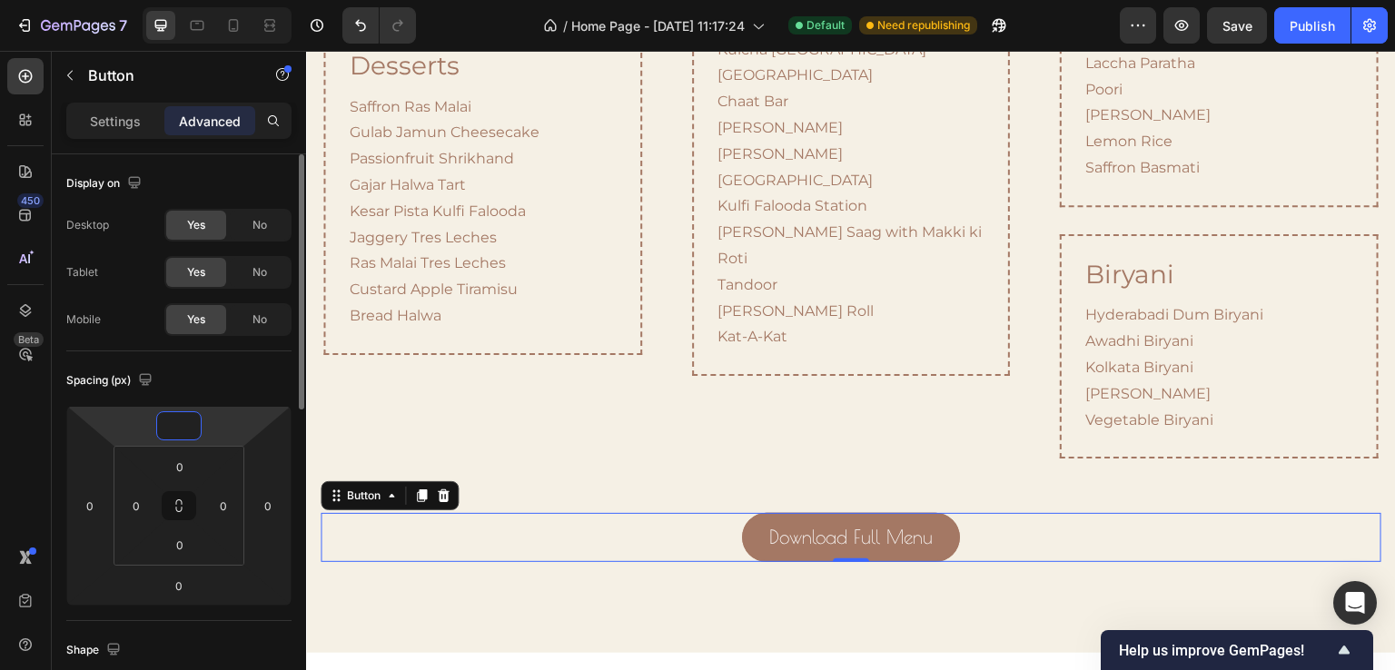
type input "0"
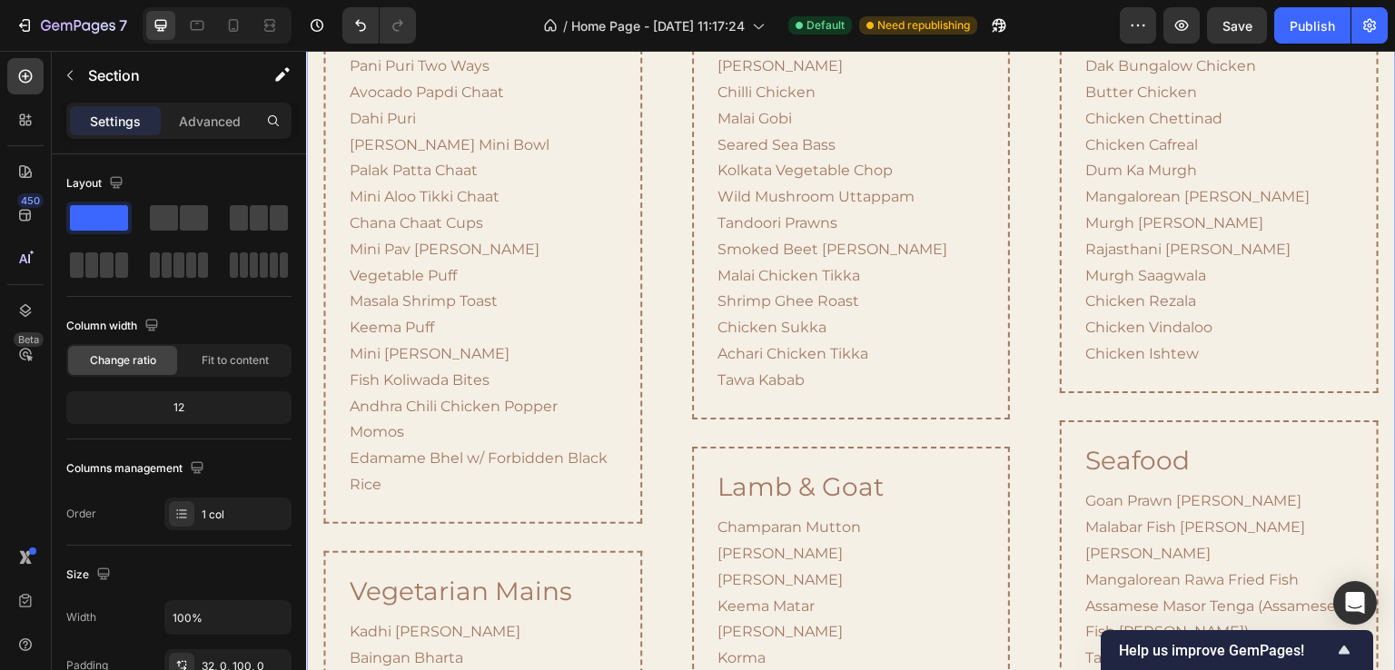
scroll to position [1445, 0]
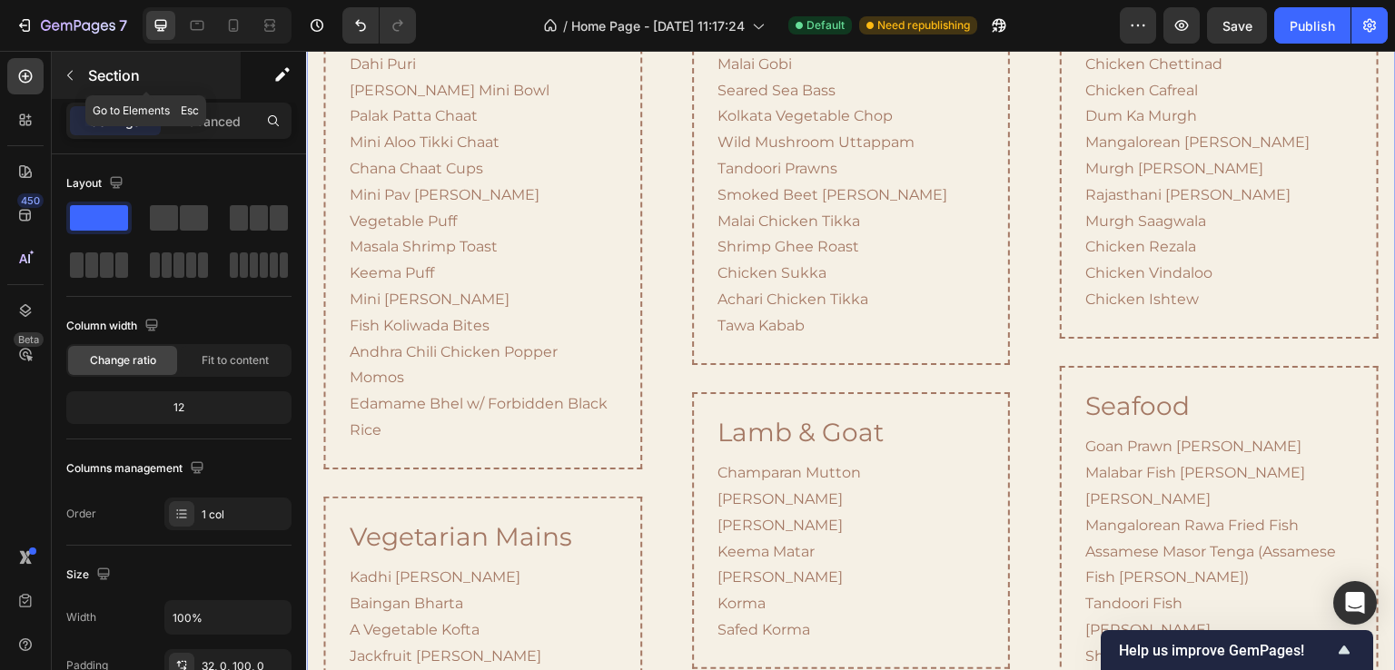
click at [79, 63] on button "button" at bounding box center [69, 75] width 29 height 29
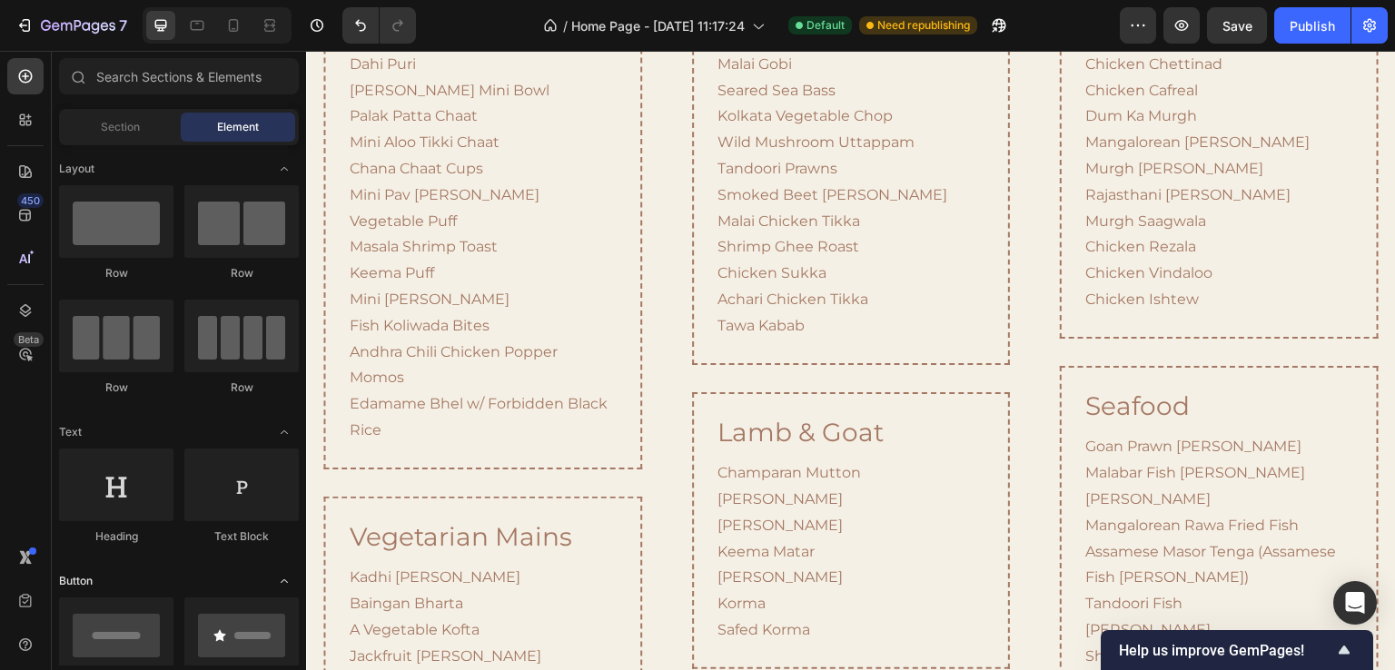
scroll to position [182, 0]
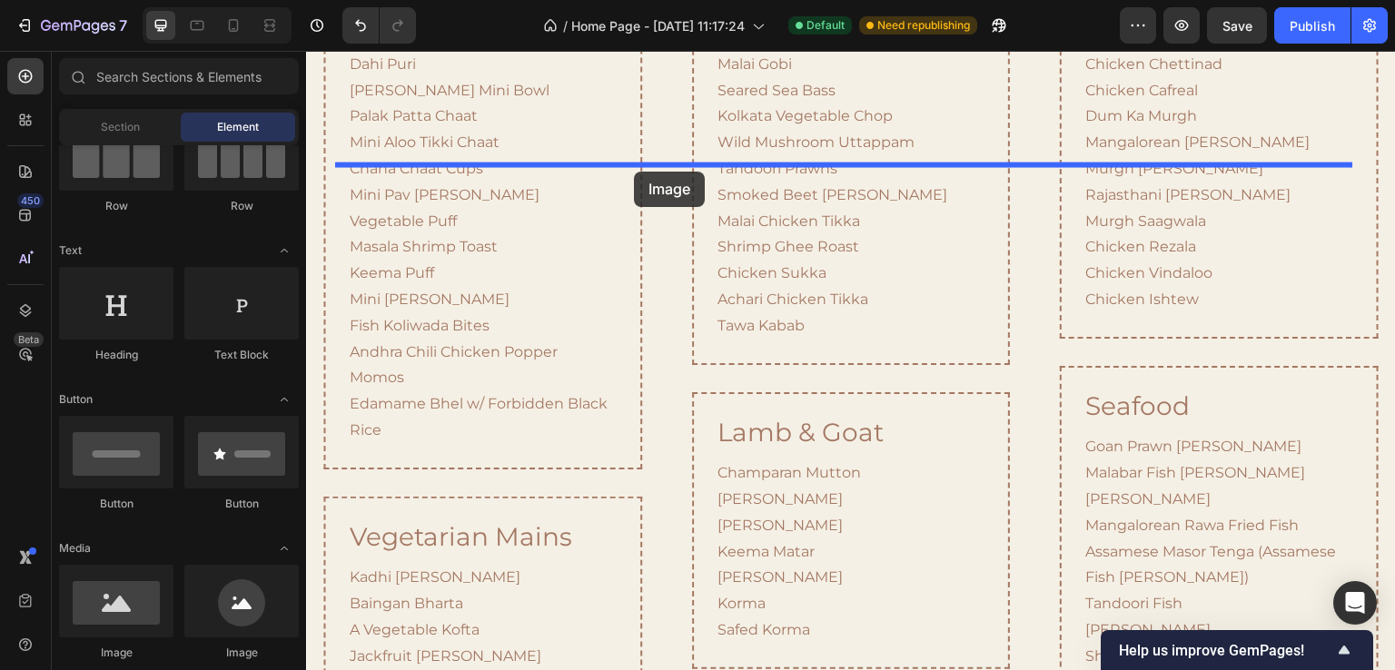
drag, startPoint x: 411, startPoint y: 655, endPoint x: 634, endPoint y: 172, distance: 532.5
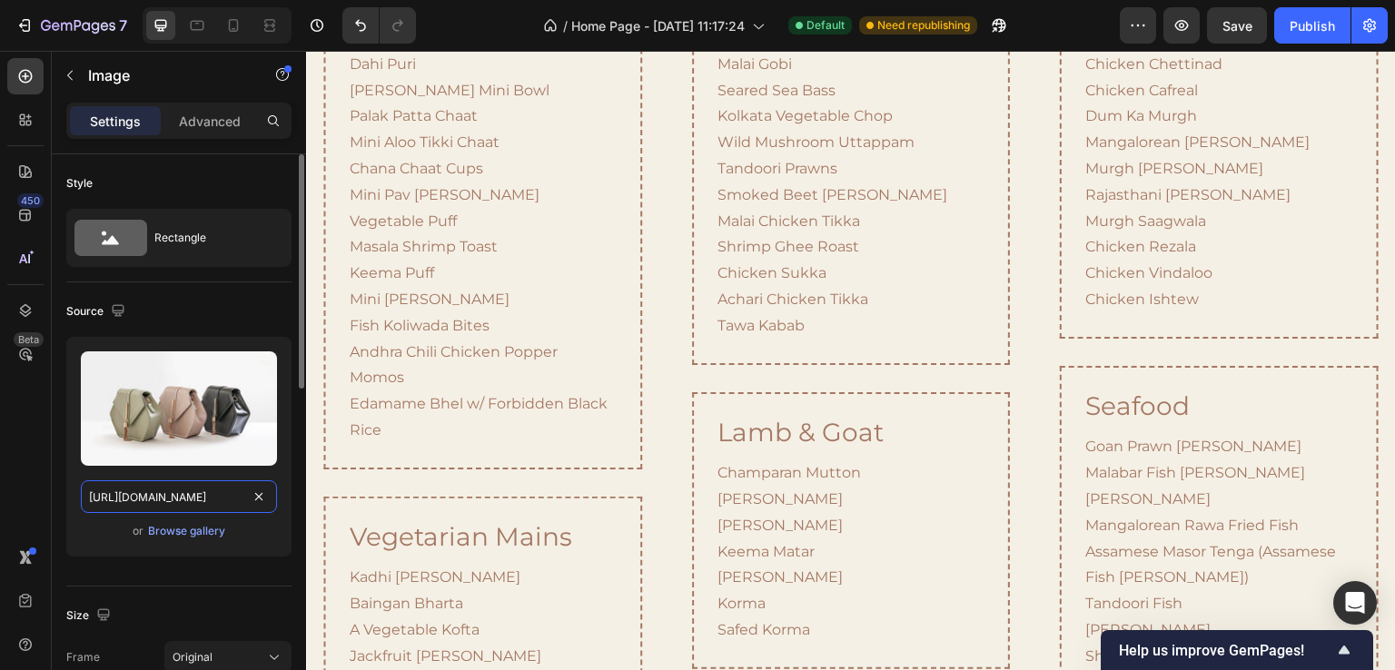
click at [174, 483] on input "https://cdn.shopify.com/s/files/1/2005/9307/files/image_demo.jpg" at bounding box center [179, 497] width 196 height 33
click at [183, 529] on div "Browse gallery" at bounding box center [186, 531] width 77 height 16
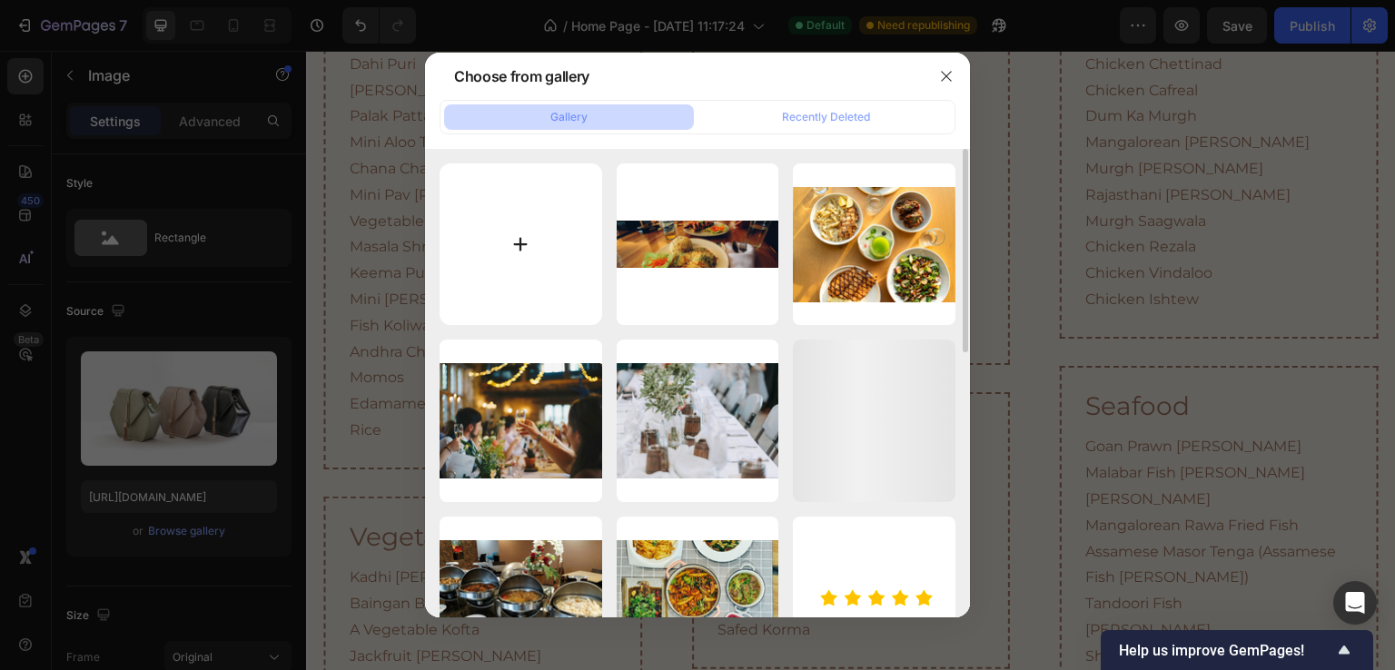
click at [541, 249] on input "file" at bounding box center [521, 245] width 163 height 163
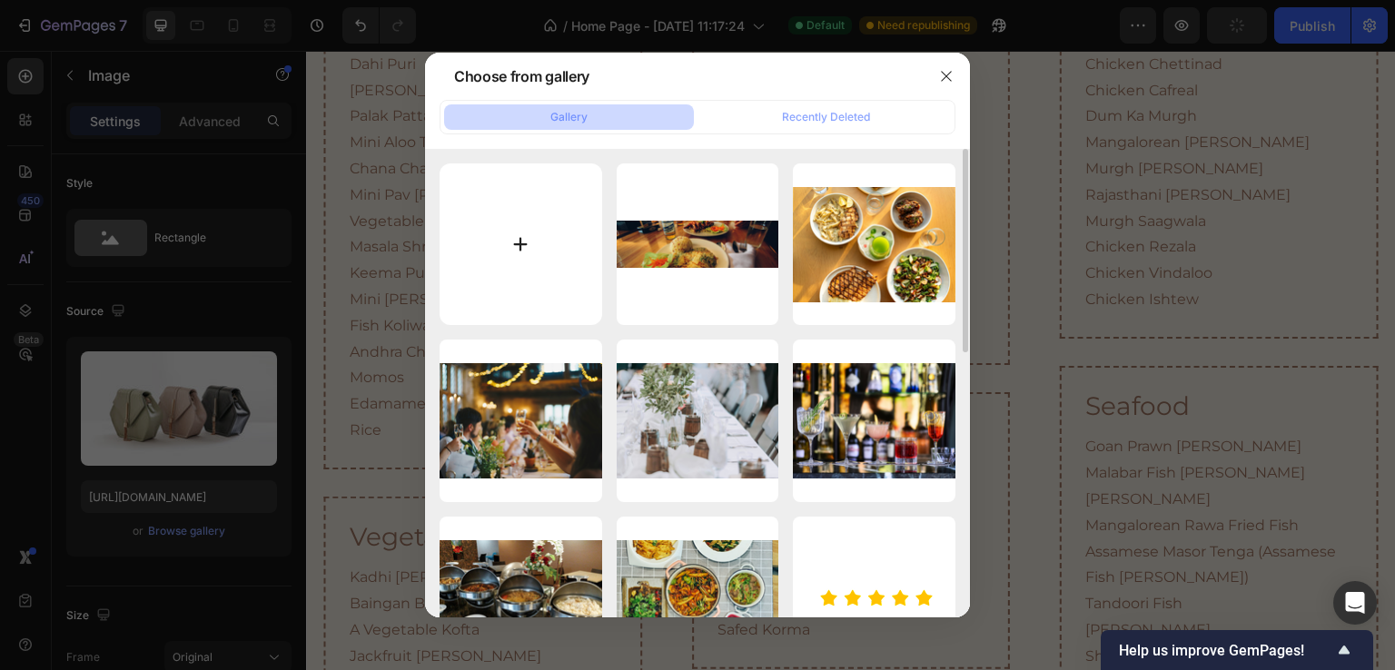
click at [534, 232] on input "file" at bounding box center [521, 245] width 163 height 163
type input "C:\fakepath\menu.png"
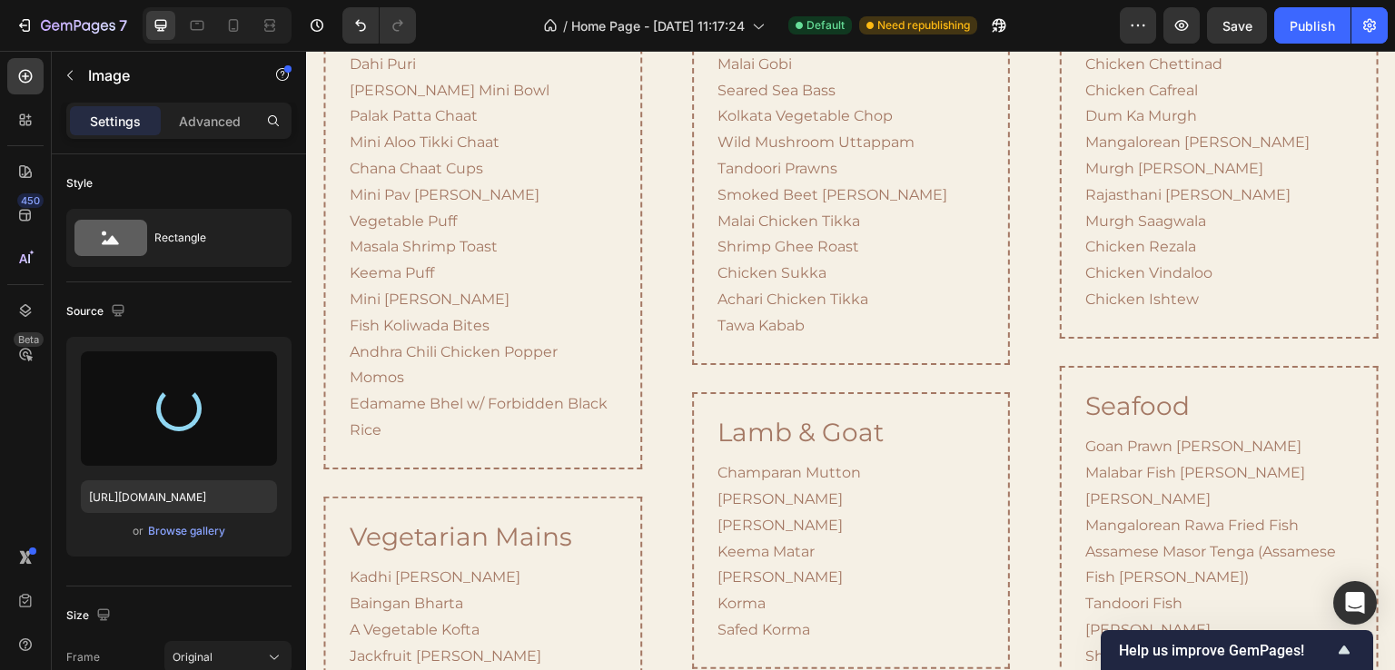
type input "[URL][DOMAIN_NAME]"
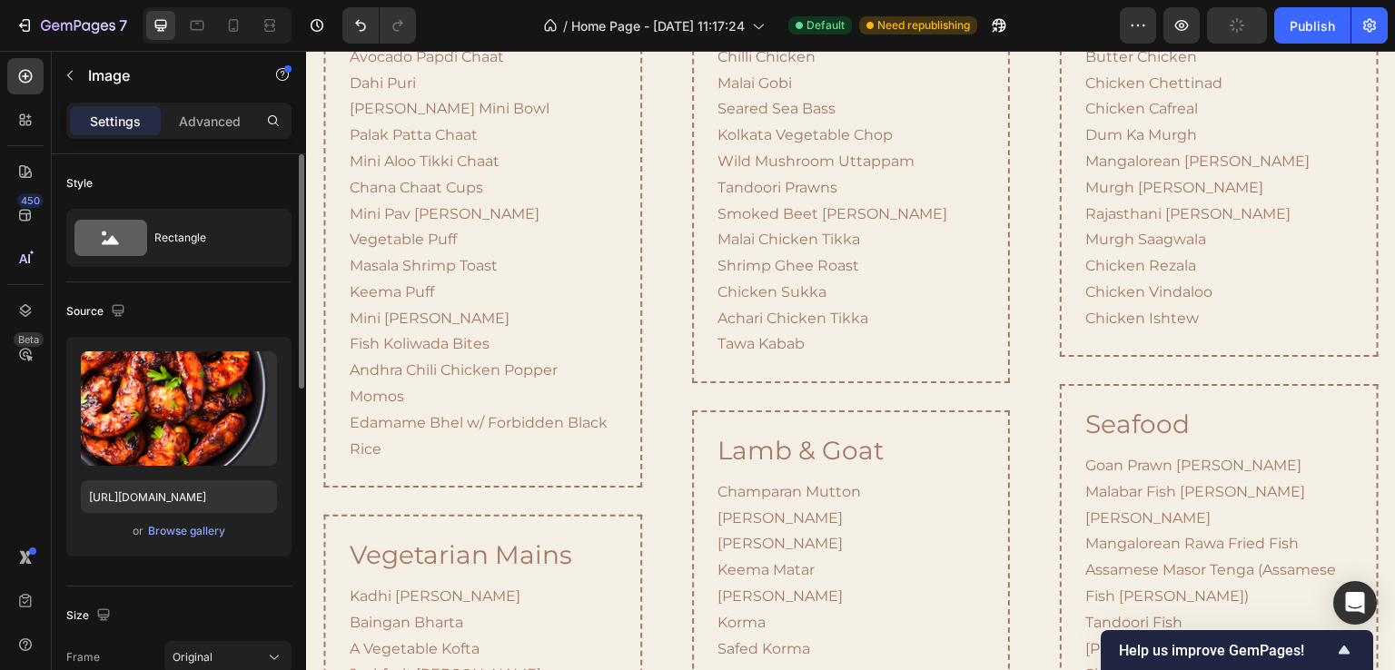
scroll to position [273, 0]
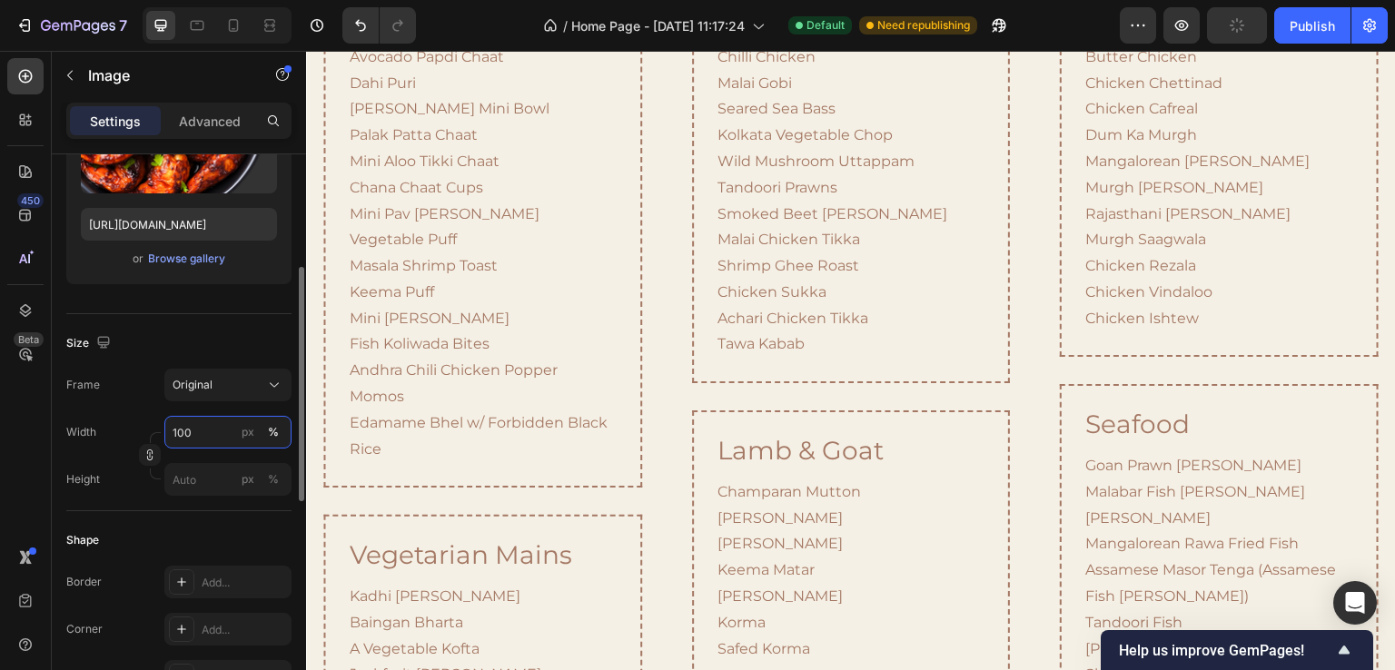
click at [199, 431] on input "100" at bounding box center [227, 432] width 127 height 33
click at [239, 427] on button "px" at bounding box center [248, 433] width 22 height 22
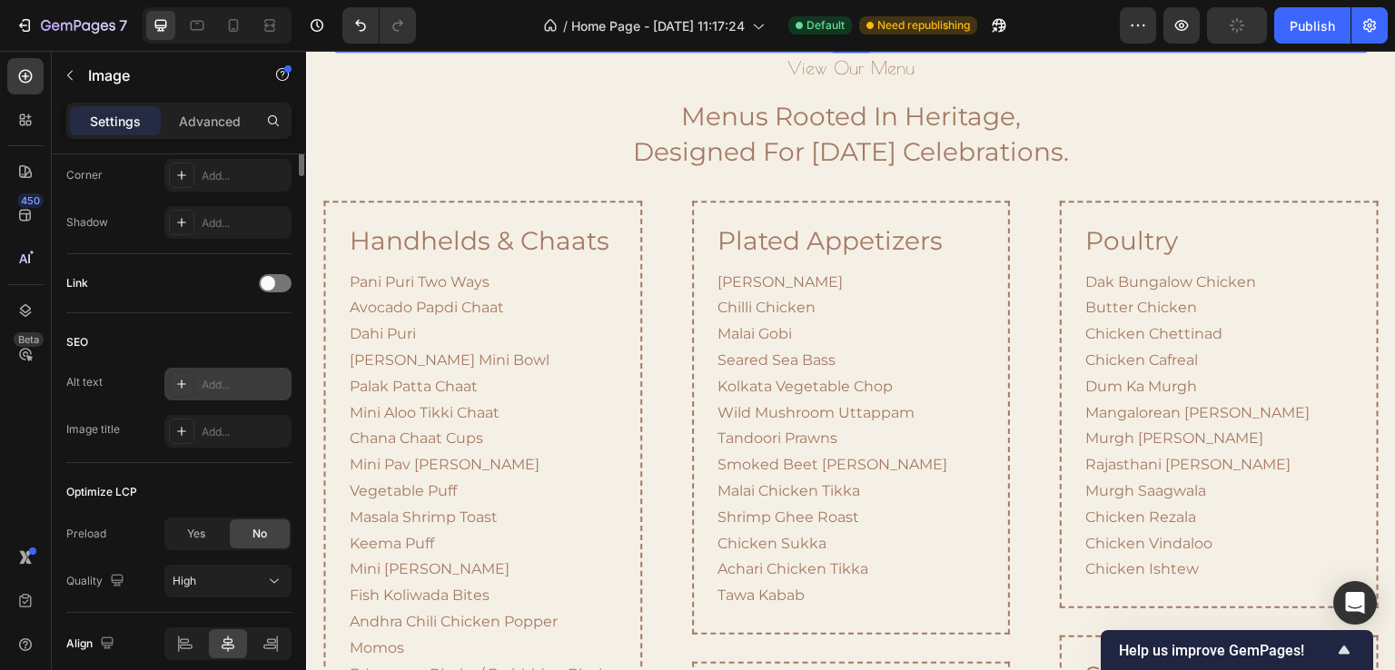
scroll to position [363, 0]
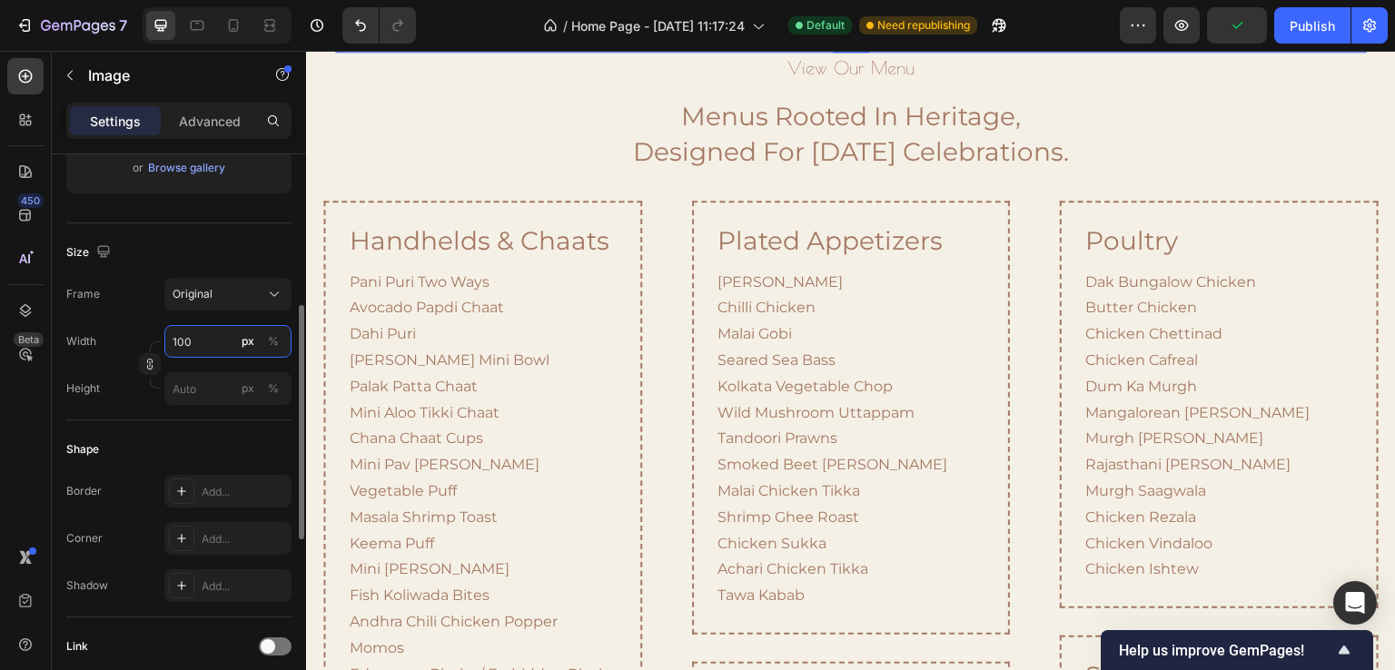
click at [183, 338] on input "100" at bounding box center [227, 341] width 127 height 33
click at [181, 343] on input "100" at bounding box center [227, 341] width 127 height 33
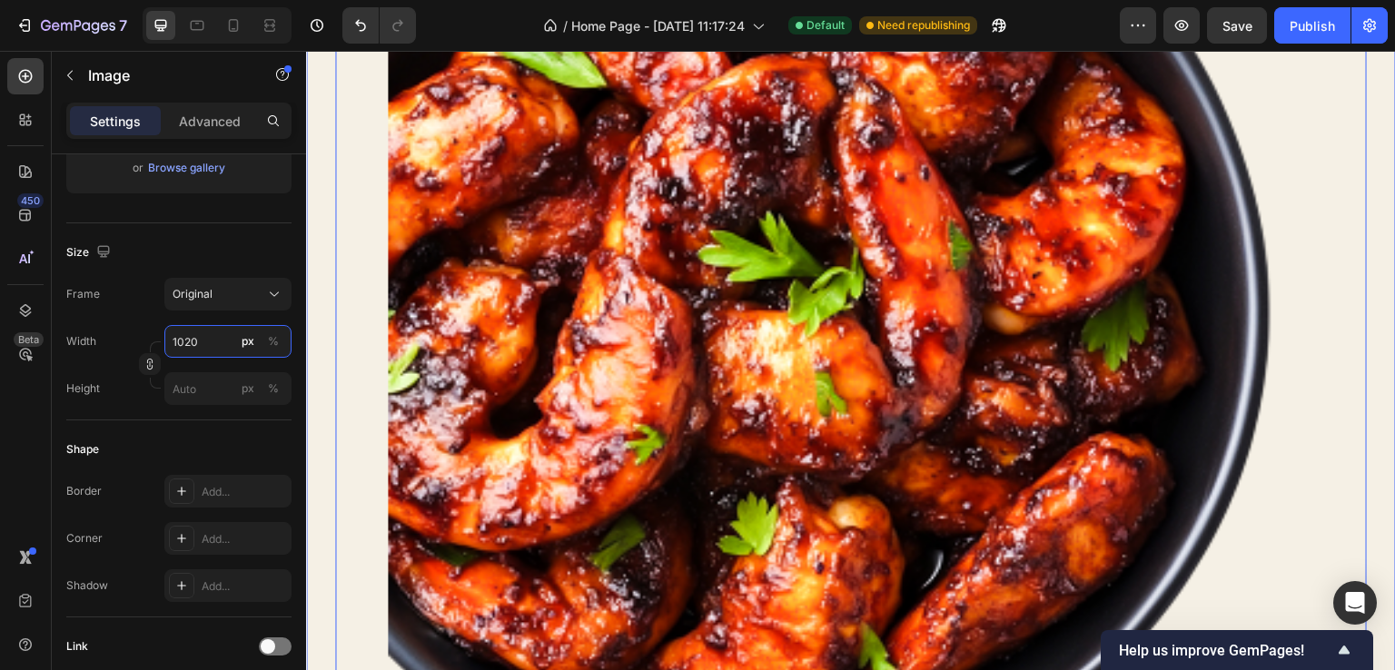
type input "120"
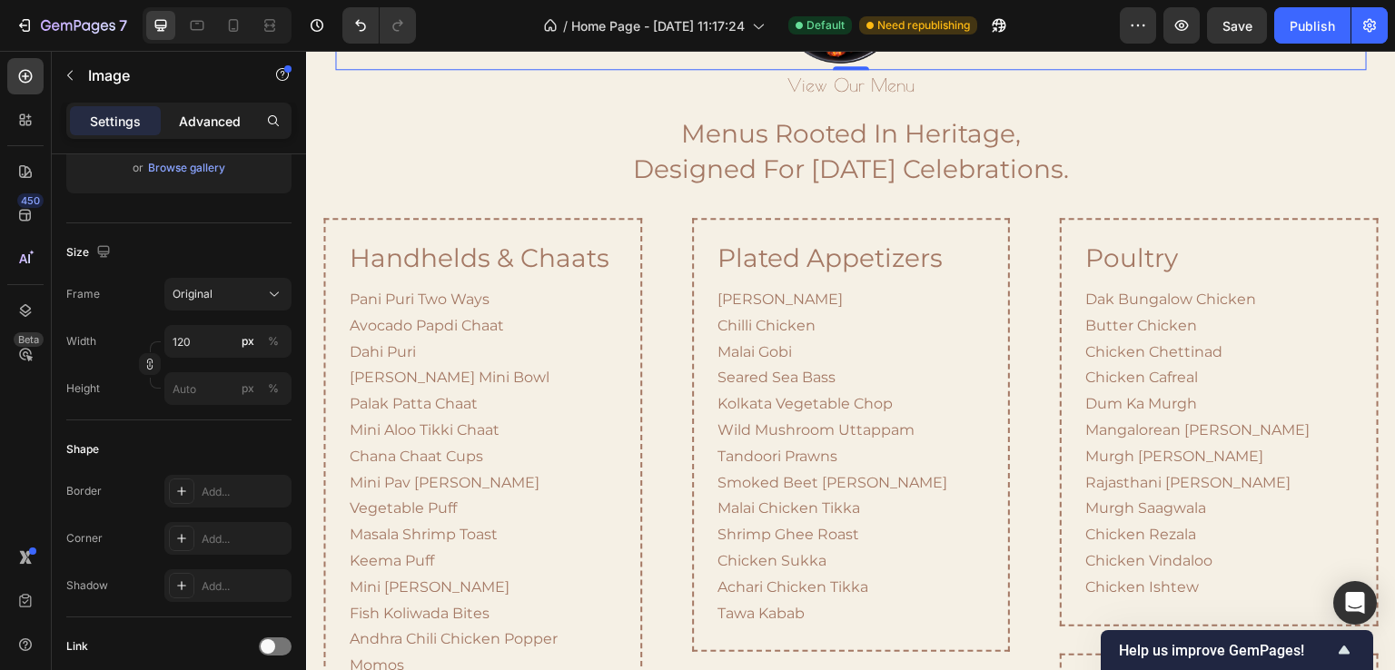
click at [204, 127] on p "Advanced" at bounding box center [210, 121] width 62 height 19
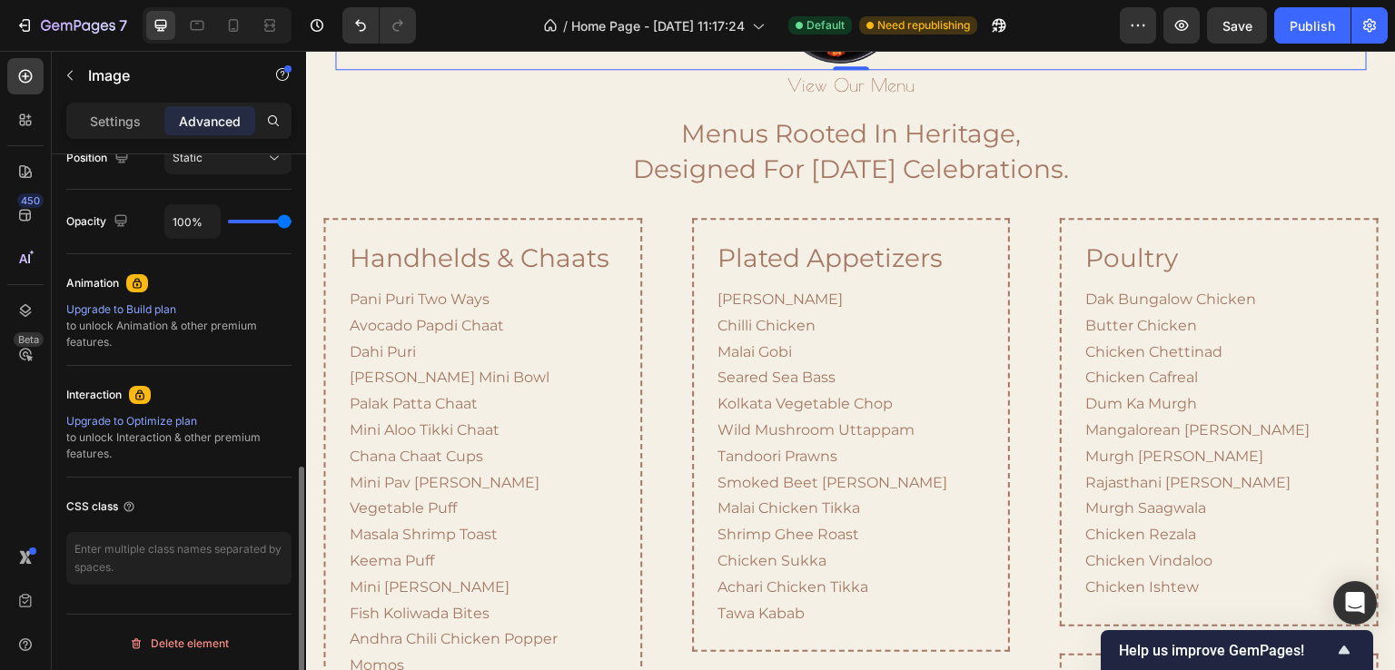
scroll to position [419, 0]
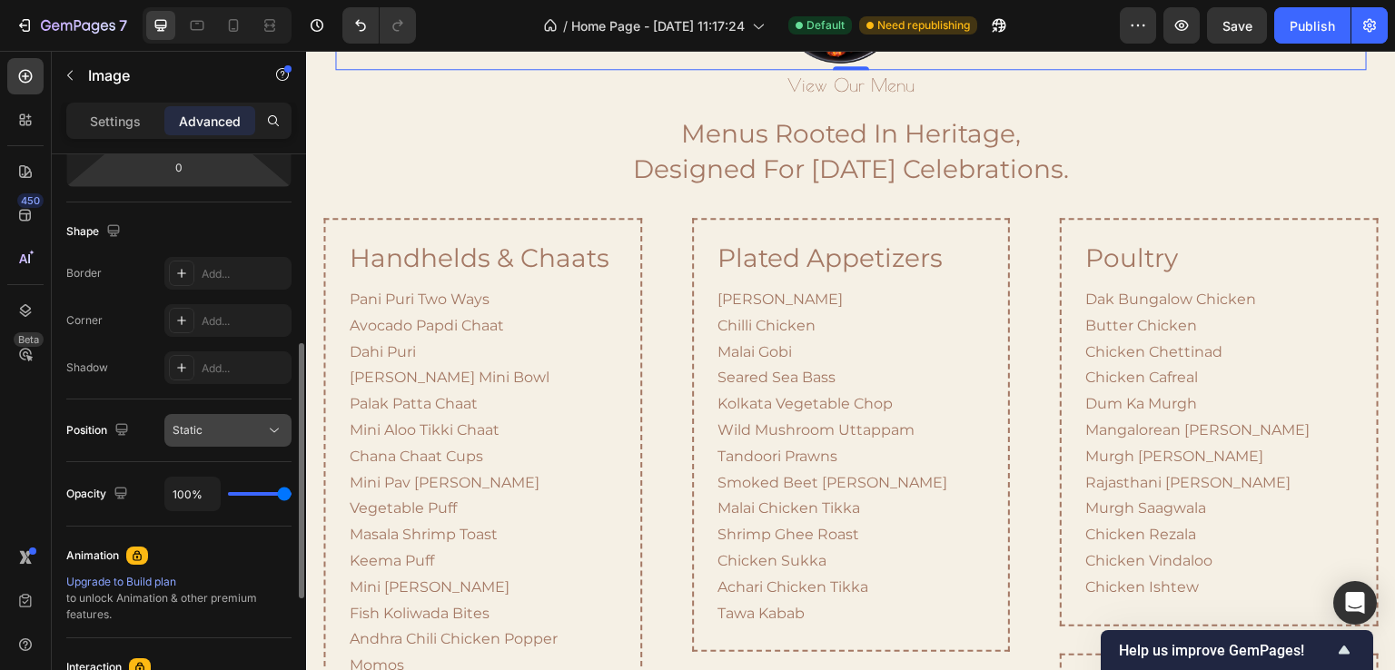
click at [257, 423] on div "Static" at bounding box center [219, 430] width 93 height 16
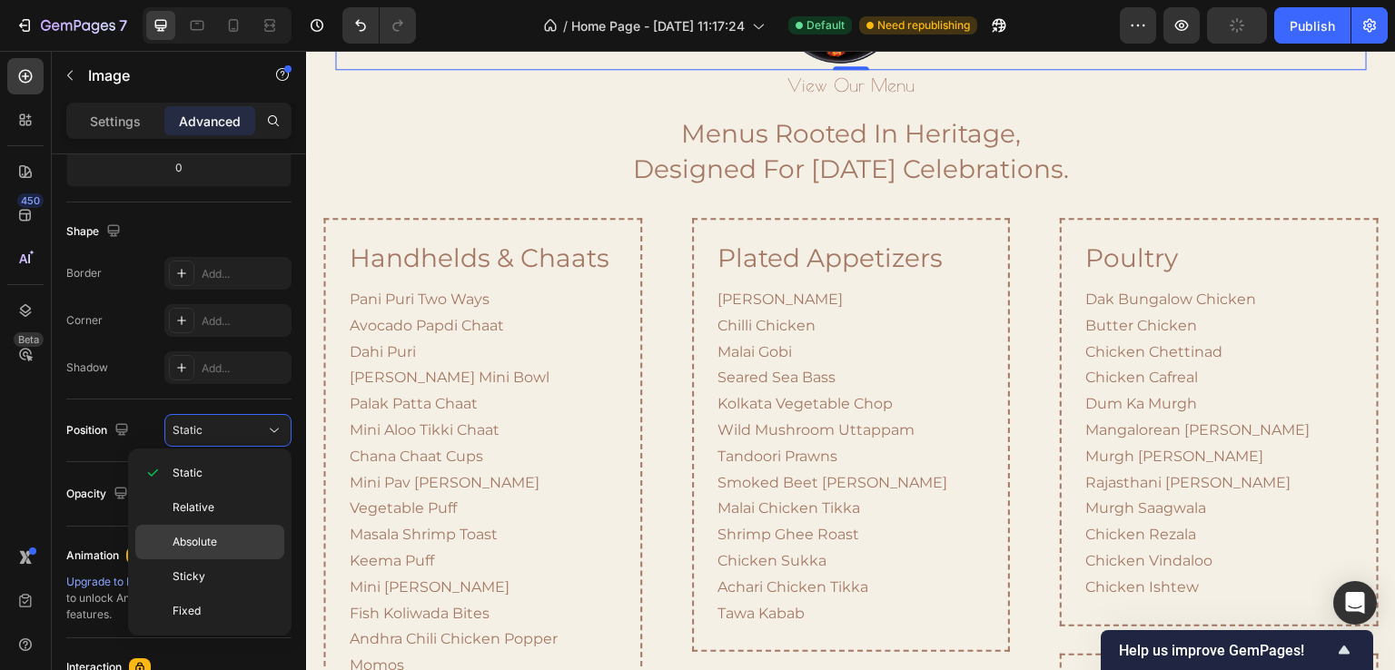
click at [233, 539] on p "Absolute" at bounding box center [225, 542] width 104 height 16
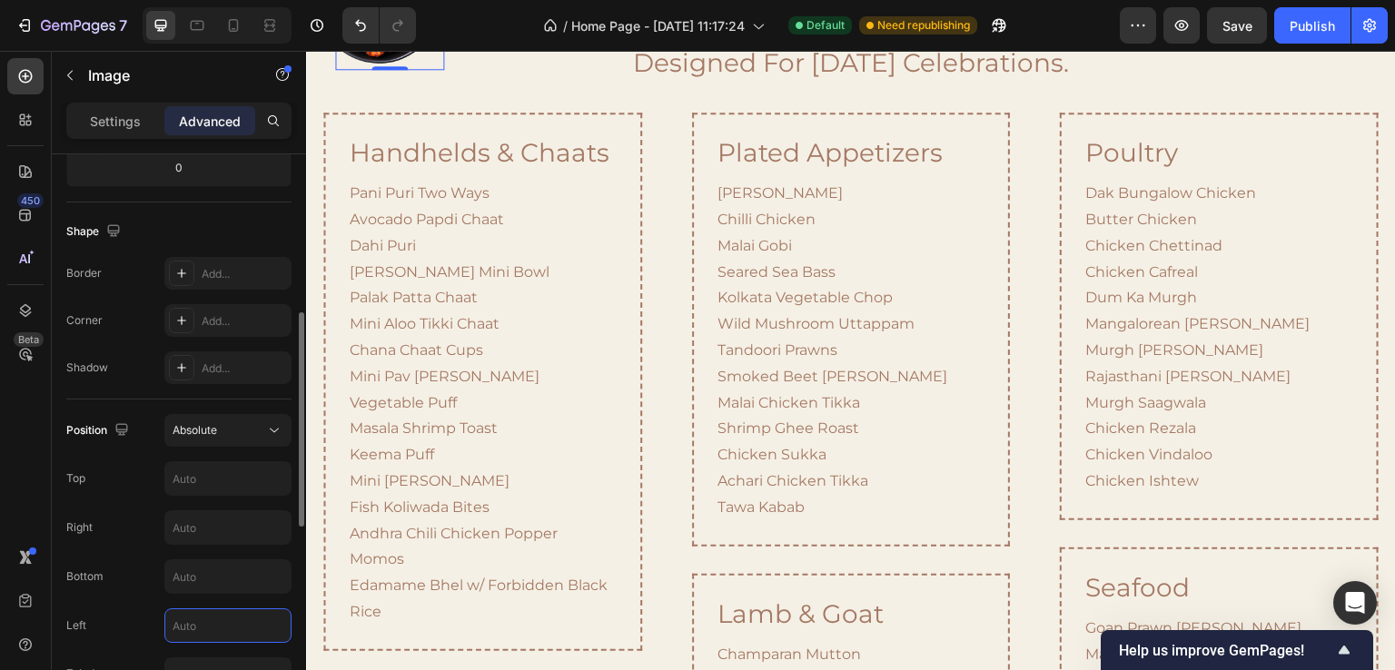
click at [209, 630] on input "text" at bounding box center [227, 626] width 125 height 33
type input "0"
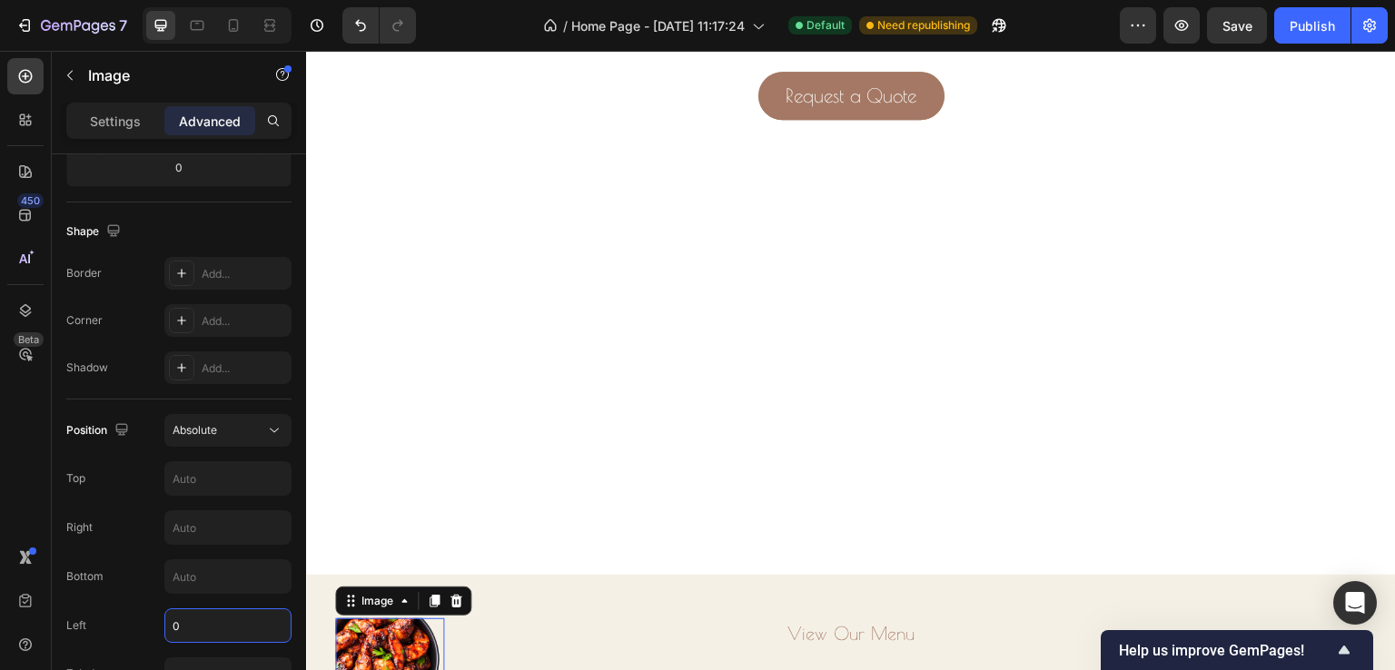
scroll to position [1173, 0]
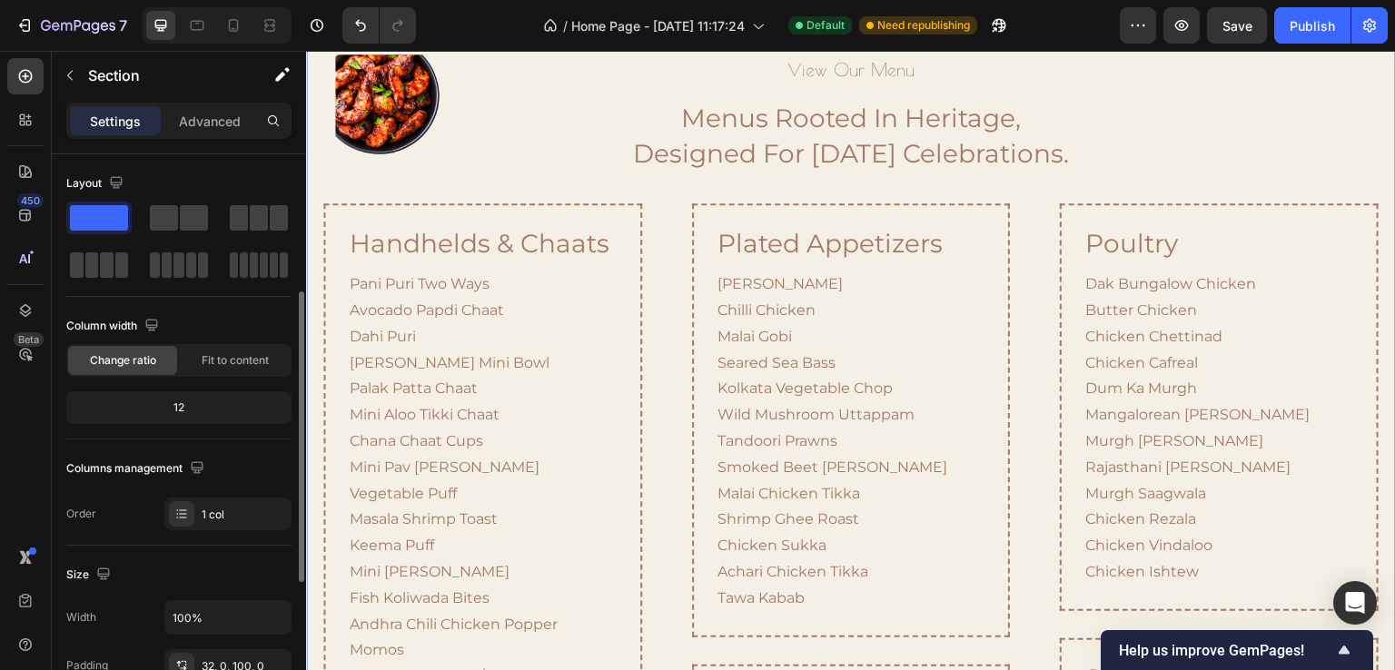
scroll to position [91, 0]
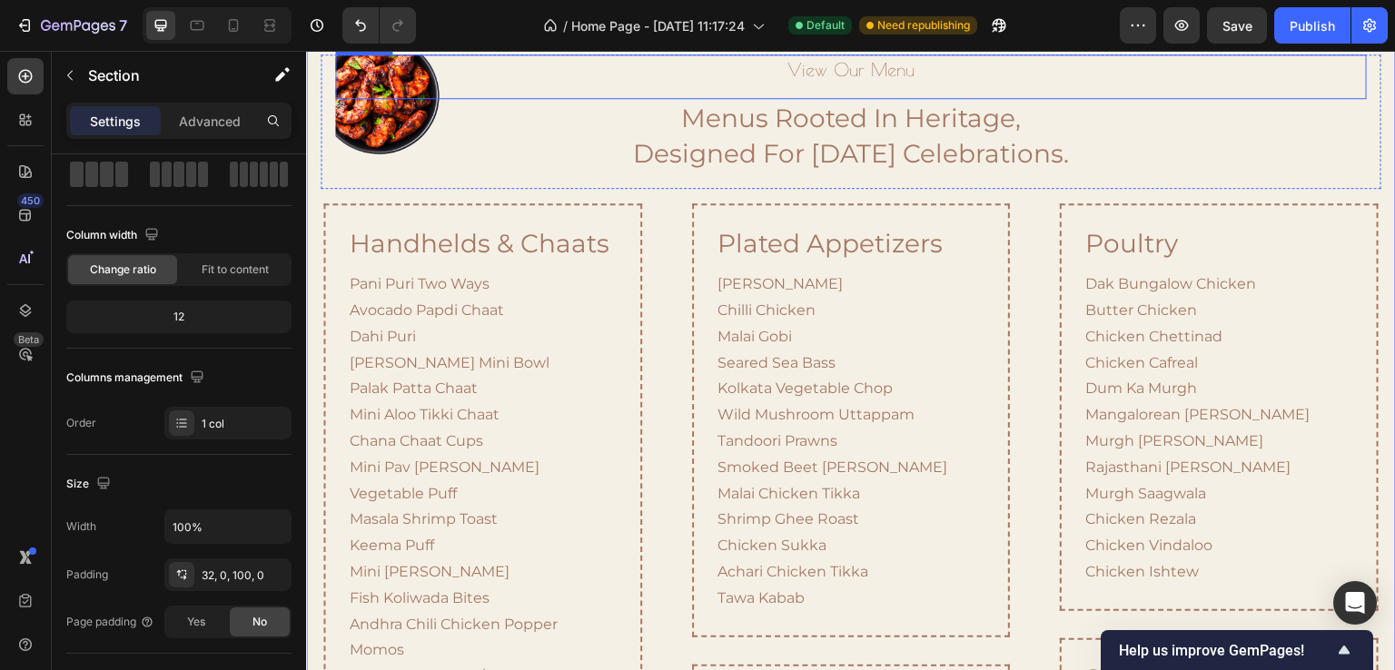
click at [555, 85] on h2 "view our menu" at bounding box center [851, 70] width 1032 height 31
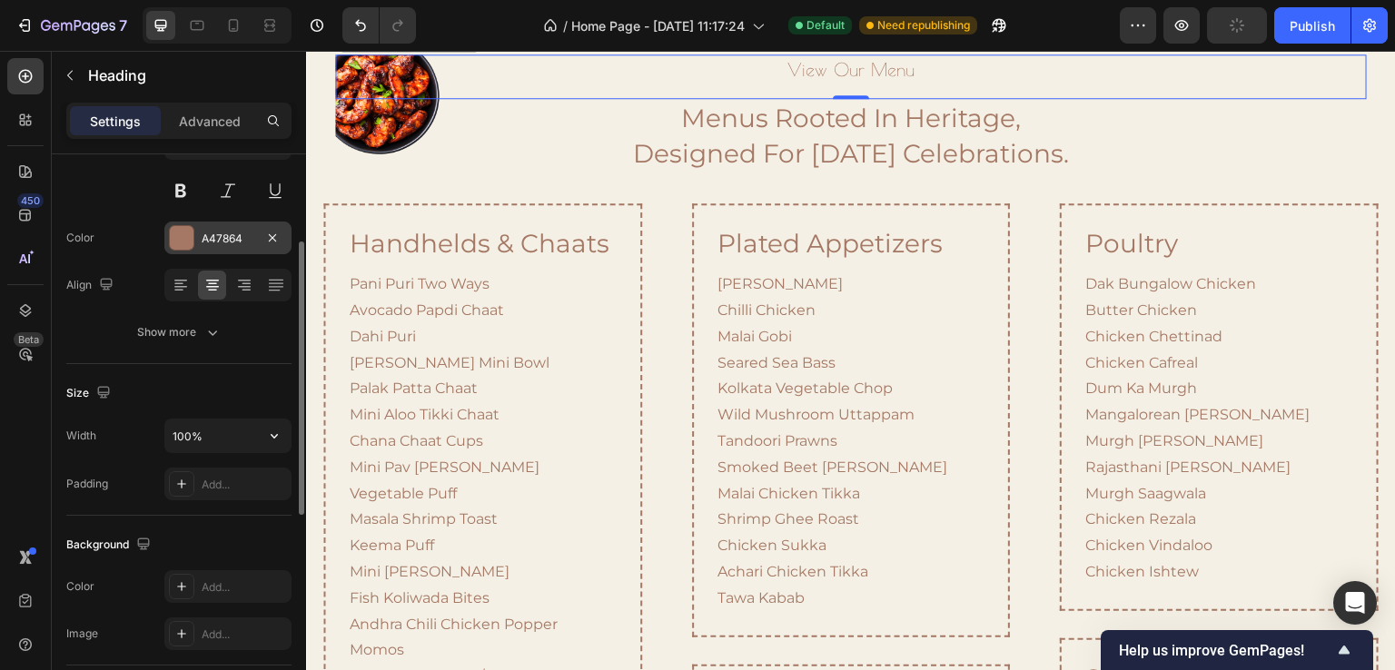
scroll to position [0, 0]
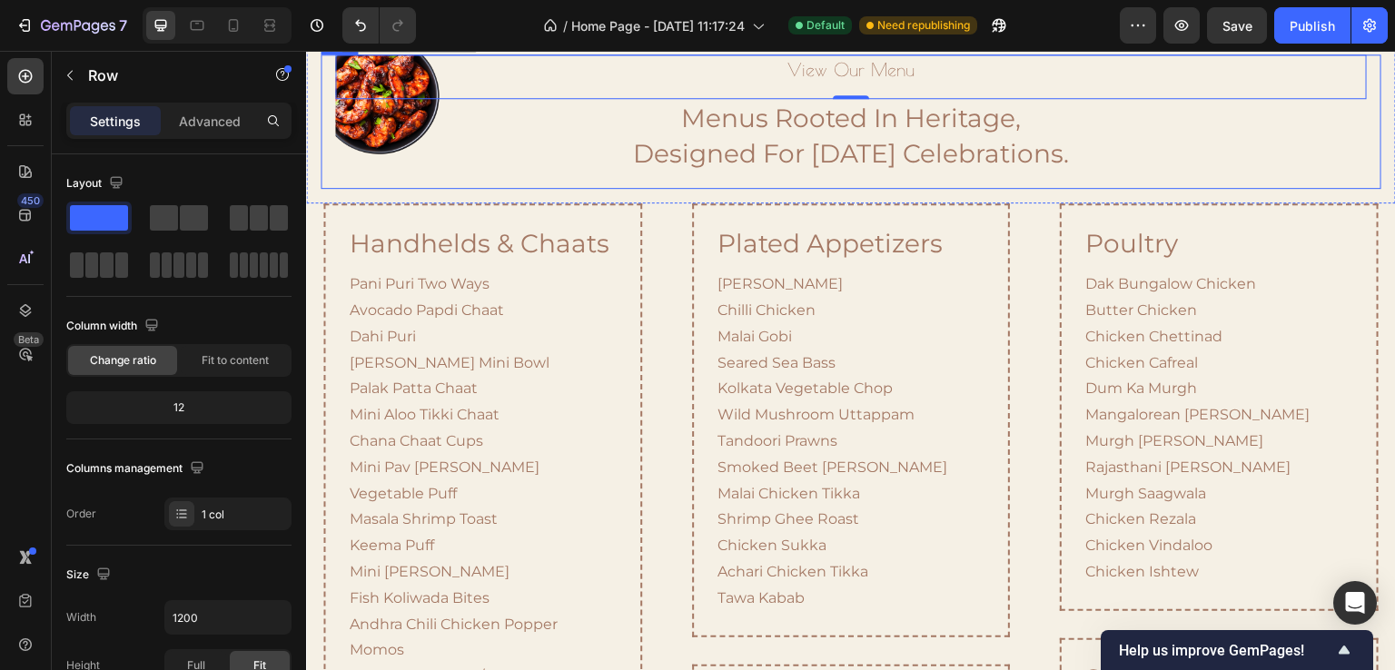
click at [323, 188] on div "Image view our menu Heading 0 menus rooted in heritage, designed for today’s ce…" at bounding box center [851, 122] width 1061 height 134
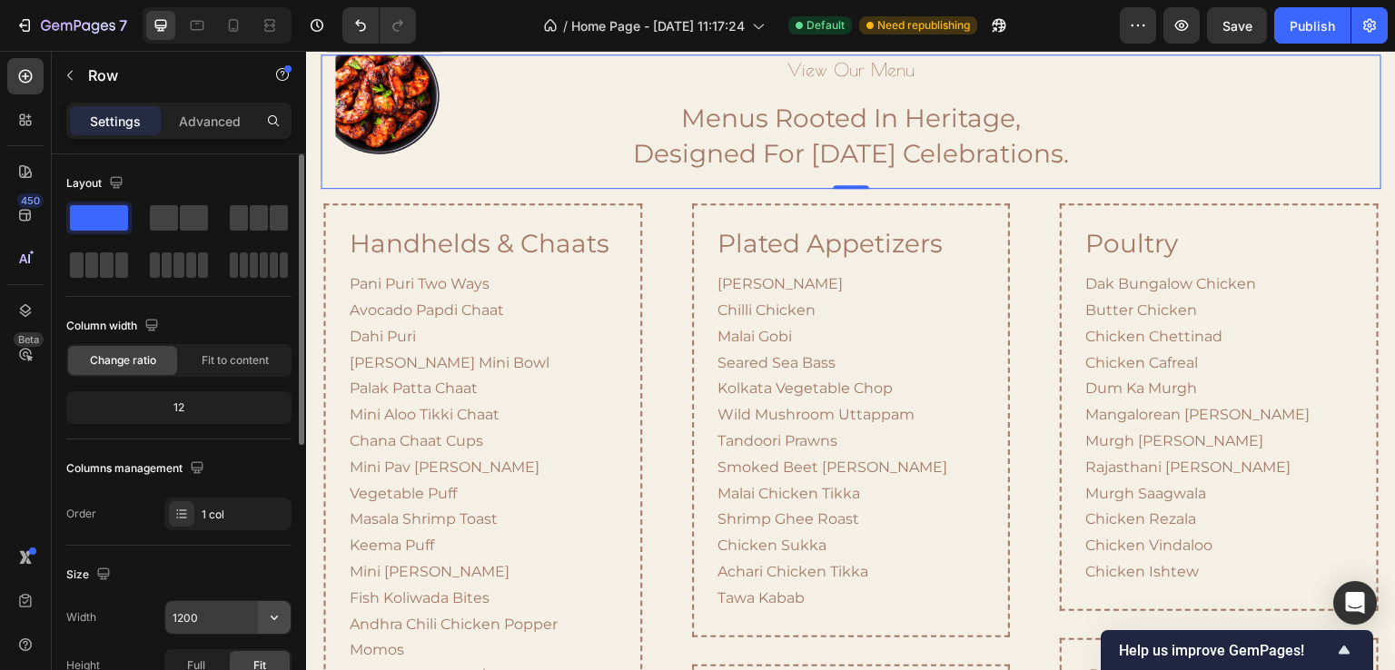
click at [262, 611] on button "button" at bounding box center [274, 617] width 33 height 33
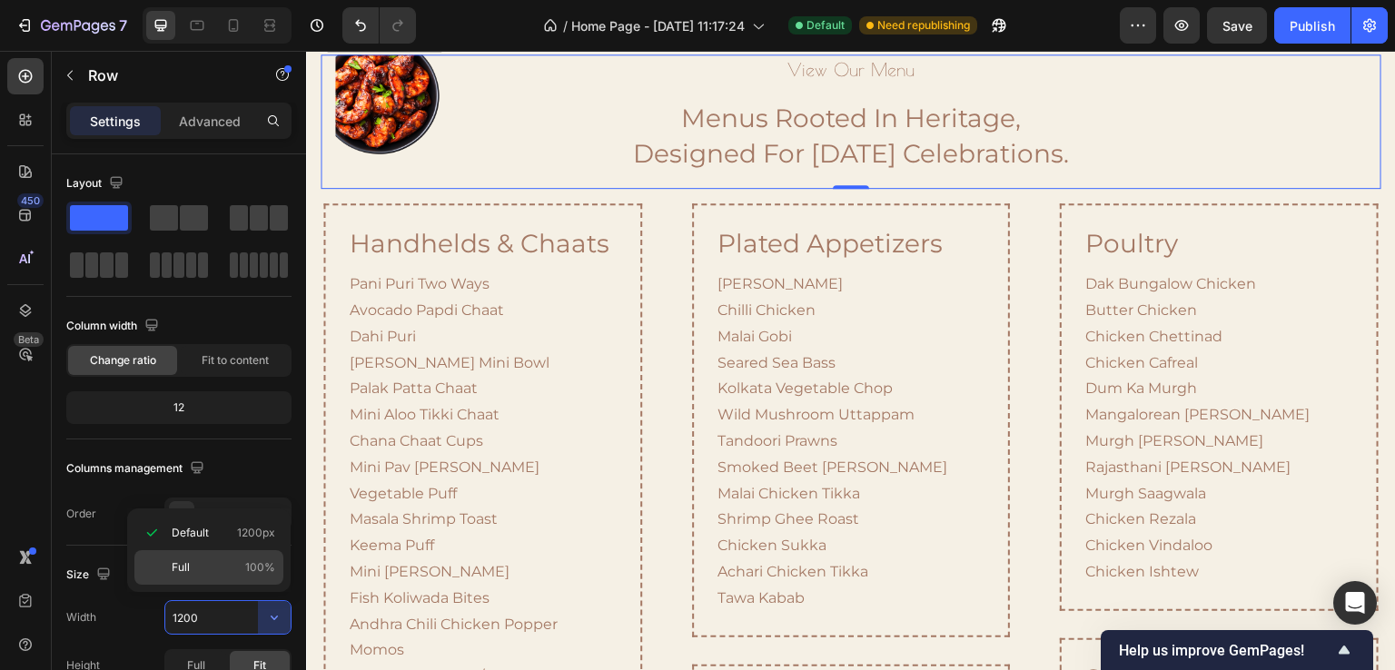
click at [228, 561] on p "Full 100%" at bounding box center [224, 568] width 104 height 16
type input "100%"
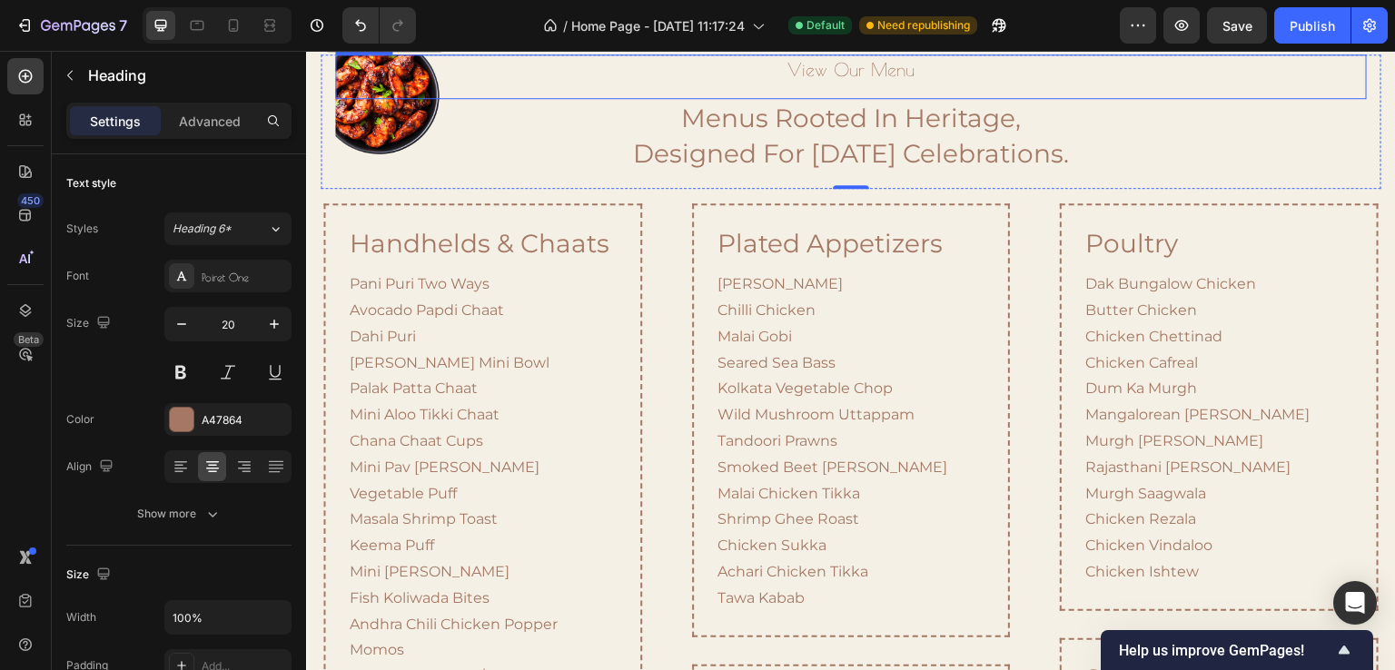
click at [338, 99] on div "view our menu Heading" at bounding box center [851, 77] width 1032 height 45
click at [310, 203] on div "Image view our menu Heading 0 menus rooted in heritage, designed for today’s ce…" at bounding box center [851, 121] width 1090 height 163
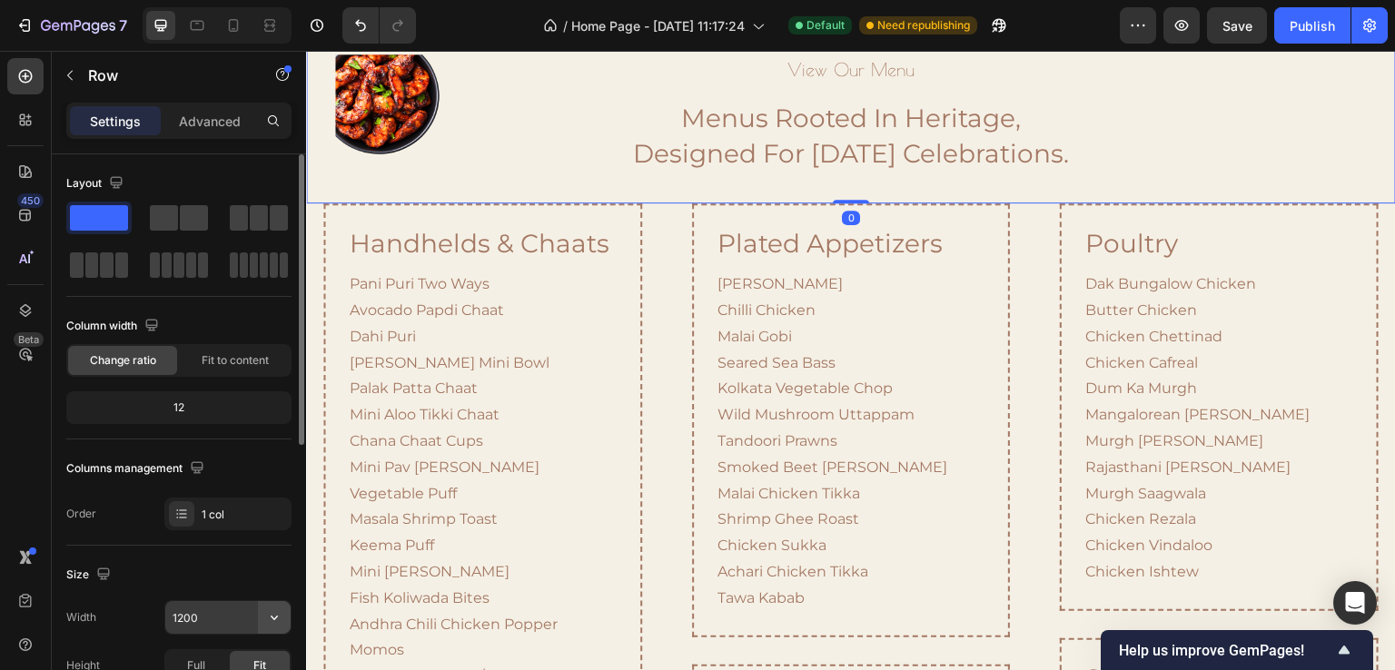
click at [276, 616] on icon "button" at bounding box center [274, 618] width 7 height 5
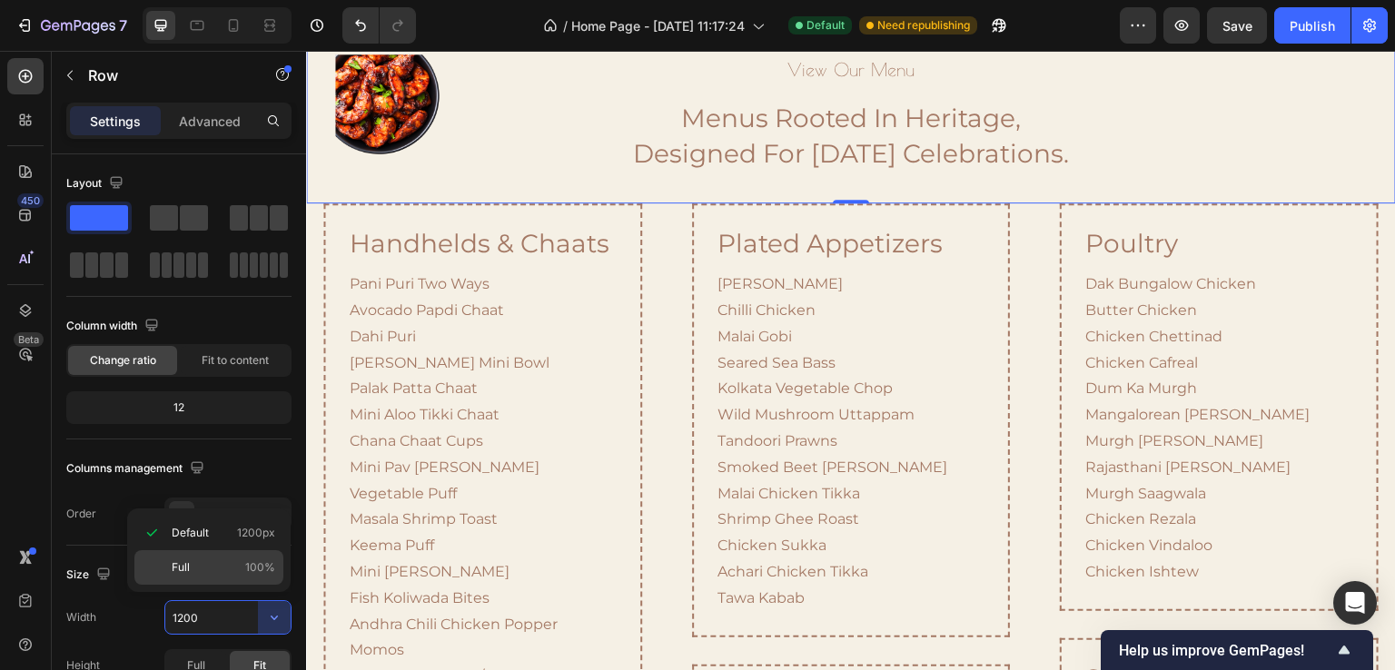
click at [239, 554] on div "Full 100%" at bounding box center [208, 568] width 149 height 35
type input "100%"
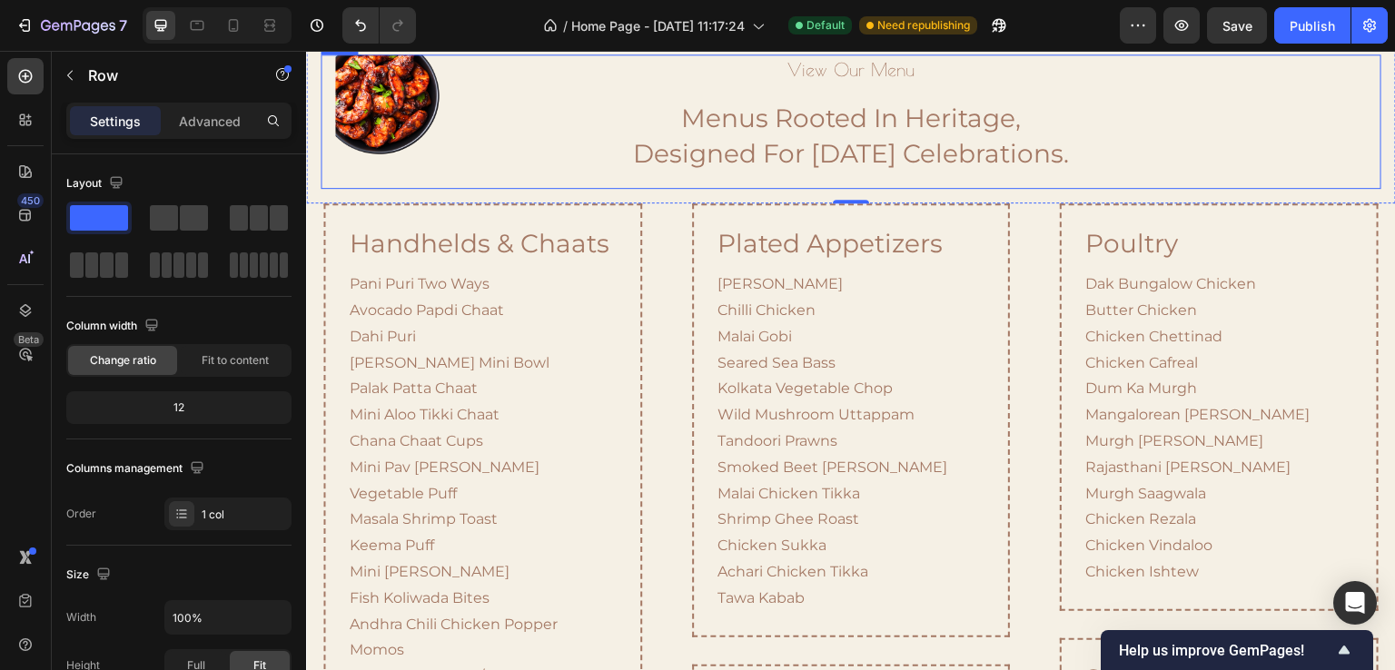
click at [331, 188] on div "Image view our menu Heading menus rooted in heritage, designed for today’s cele…" at bounding box center [851, 122] width 1061 height 134
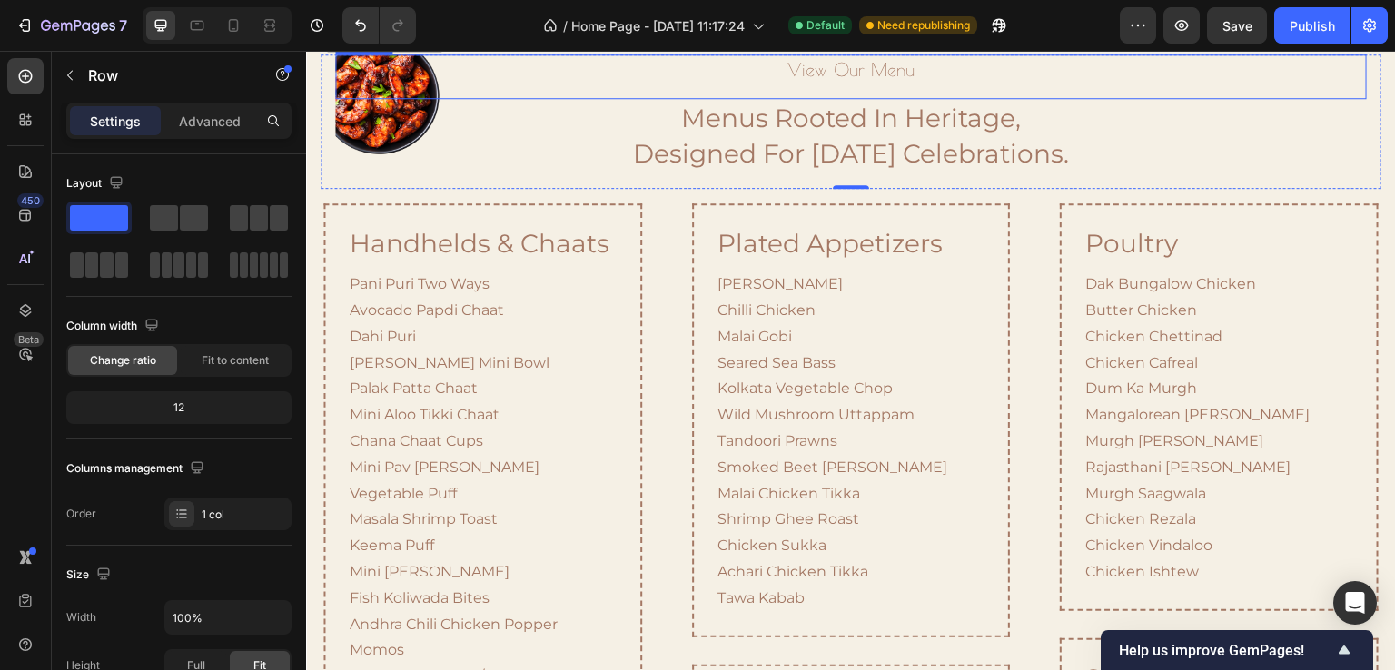
click at [359, 85] on h2 "view our menu" at bounding box center [851, 70] width 1032 height 31
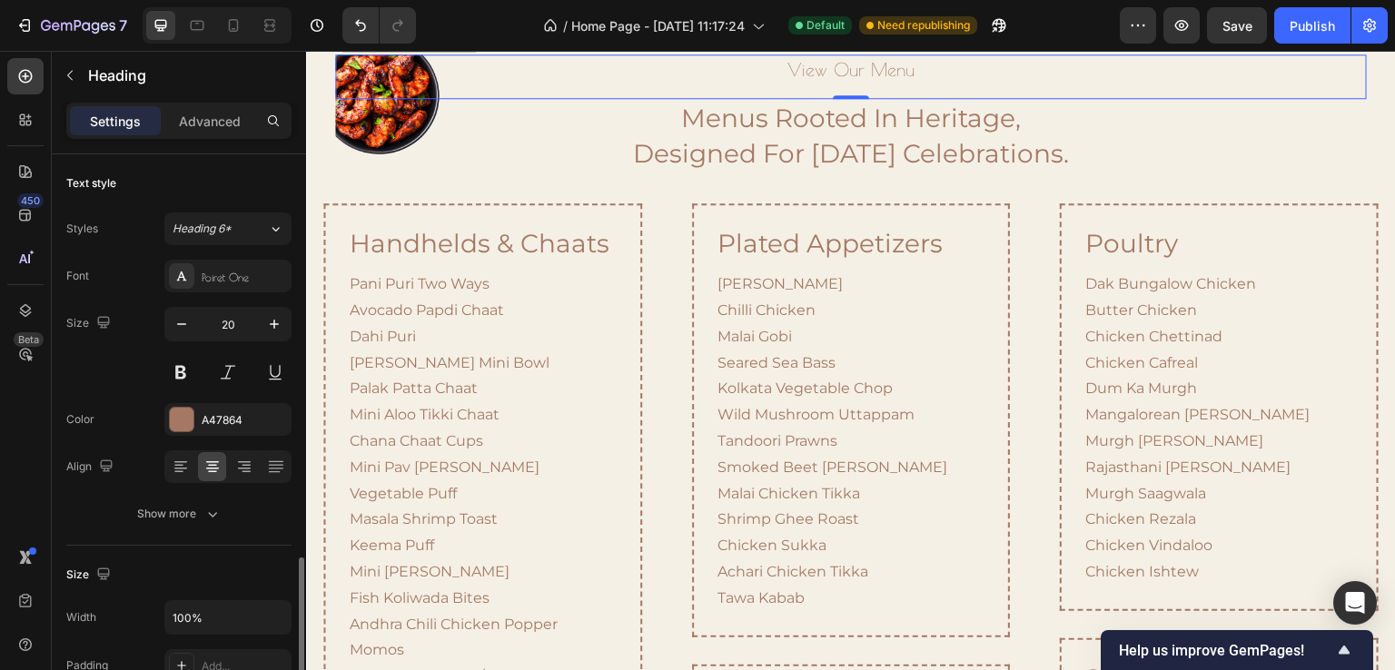
scroll to position [273, 0]
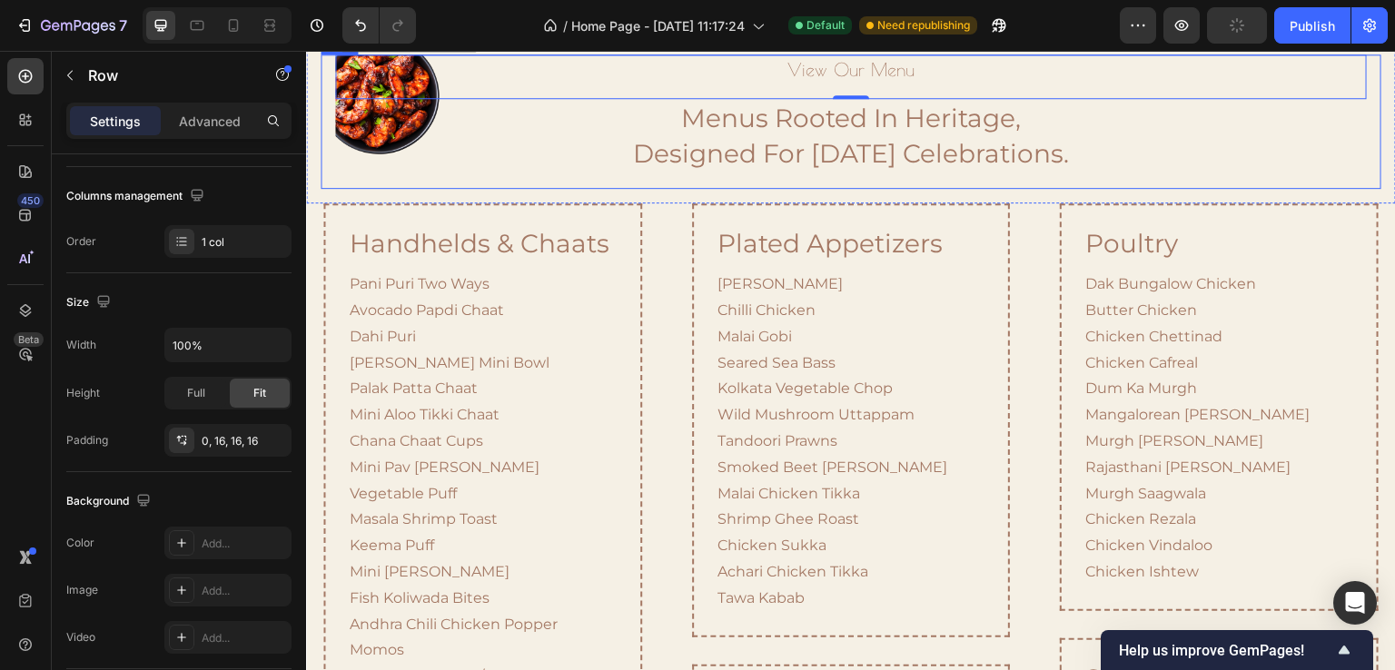
click at [323, 188] on div "Image view our menu Heading 0 menus rooted in heritage, designed for today’s ce…" at bounding box center [851, 122] width 1061 height 134
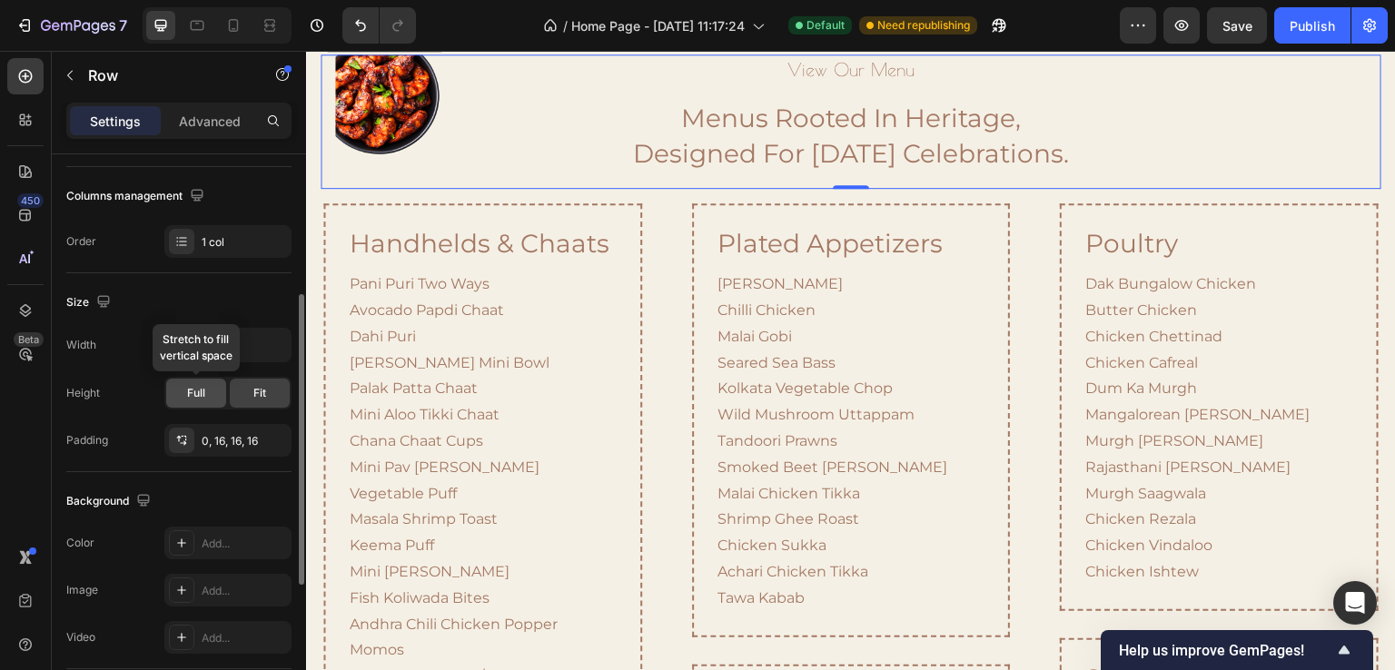
click at [206, 394] on div "Full" at bounding box center [196, 393] width 60 height 29
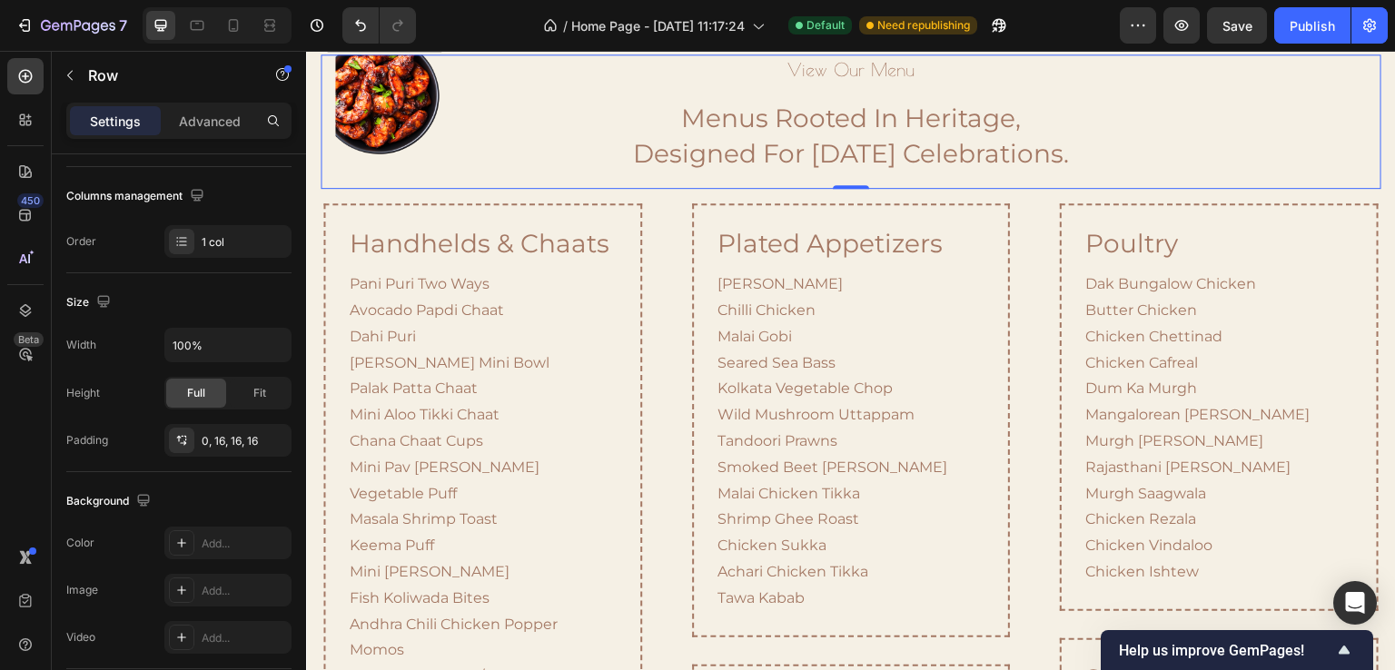
click at [323, 188] on div "Image view our menu Heading menus rooted in heritage, designed for today’s cele…" at bounding box center [851, 122] width 1061 height 134
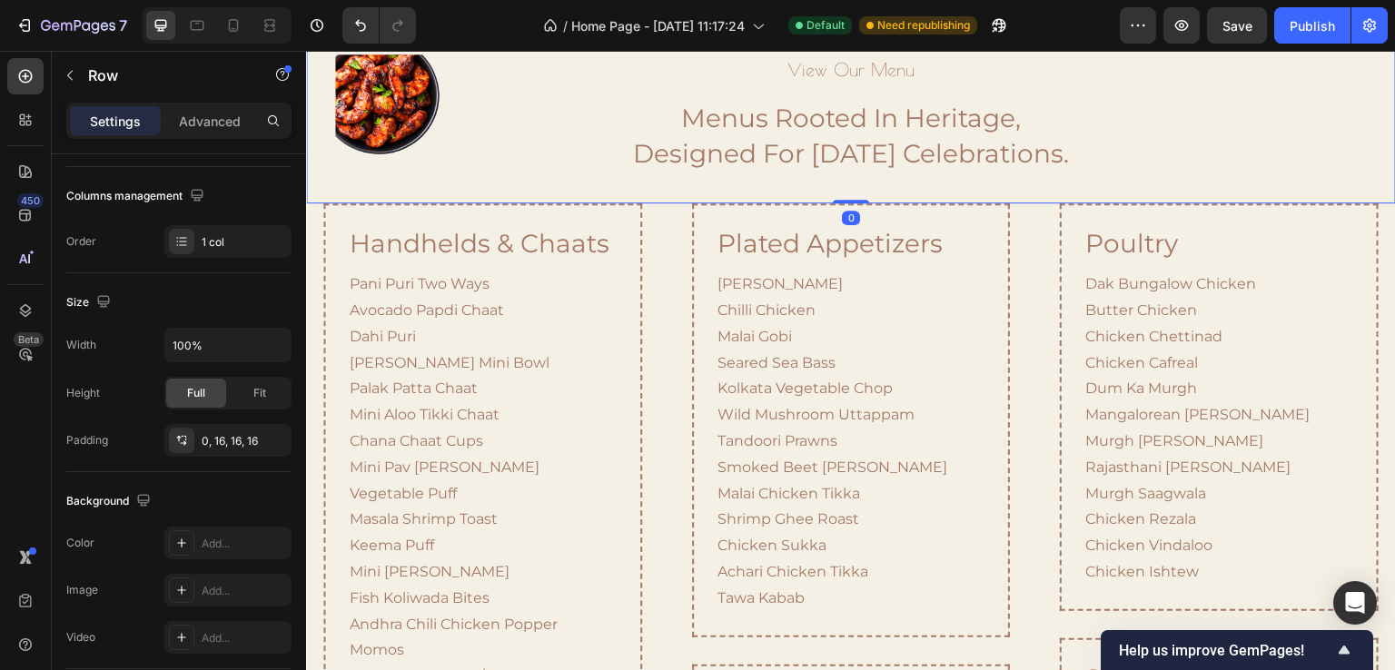
click at [313, 203] on div "Image view our menu Heading menus rooted in heritage, designed for today’s cele…" at bounding box center [851, 121] width 1090 height 163
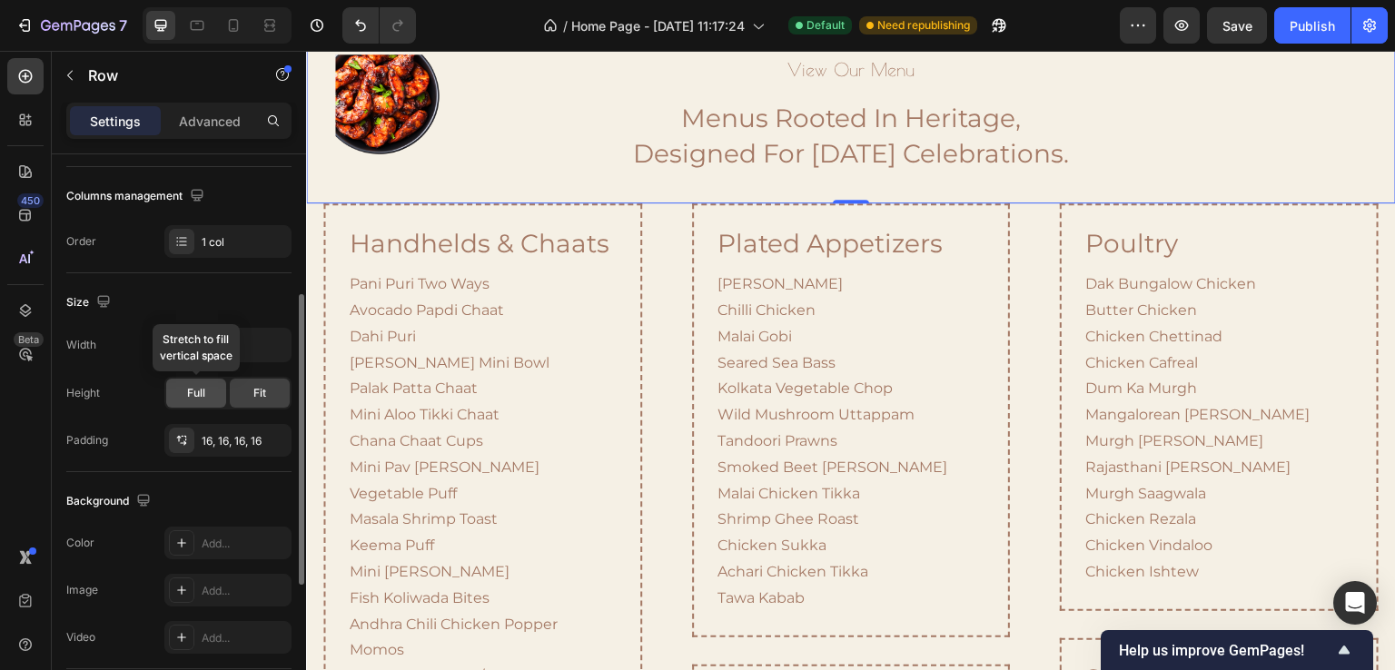
click at [194, 393] on span "Full" at bounding box center [196, 393] width 18 height 16
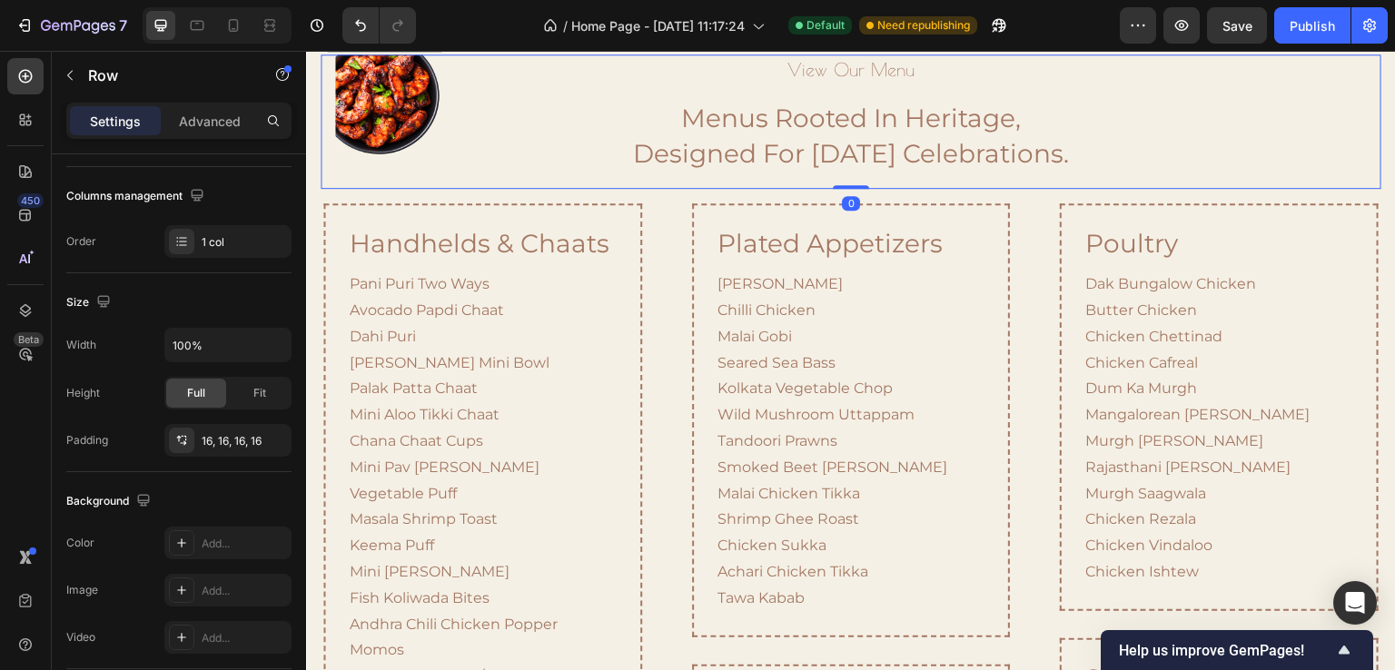
click at [327, 188] on div "Image view our menu Heading menus rooted in heritage, designed for today’s cele…" at bounding box center [851, 122] width 1061 height 134
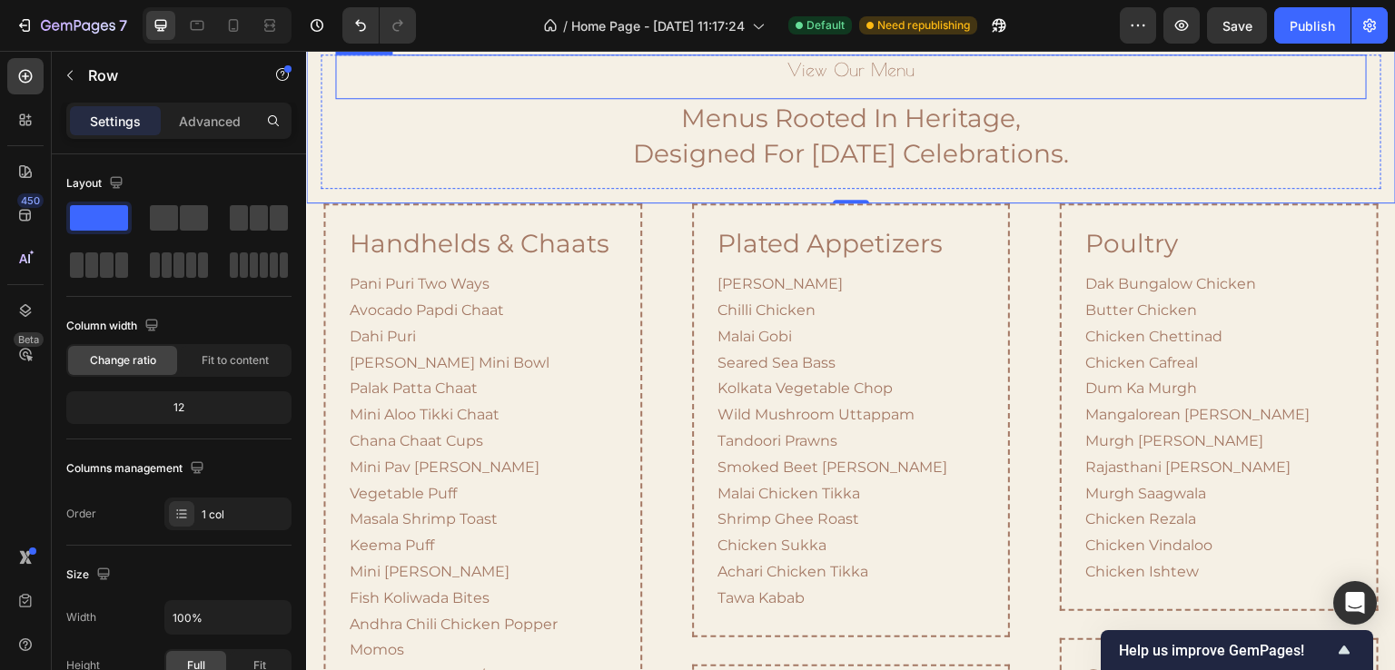
scroll to position [273, 0]
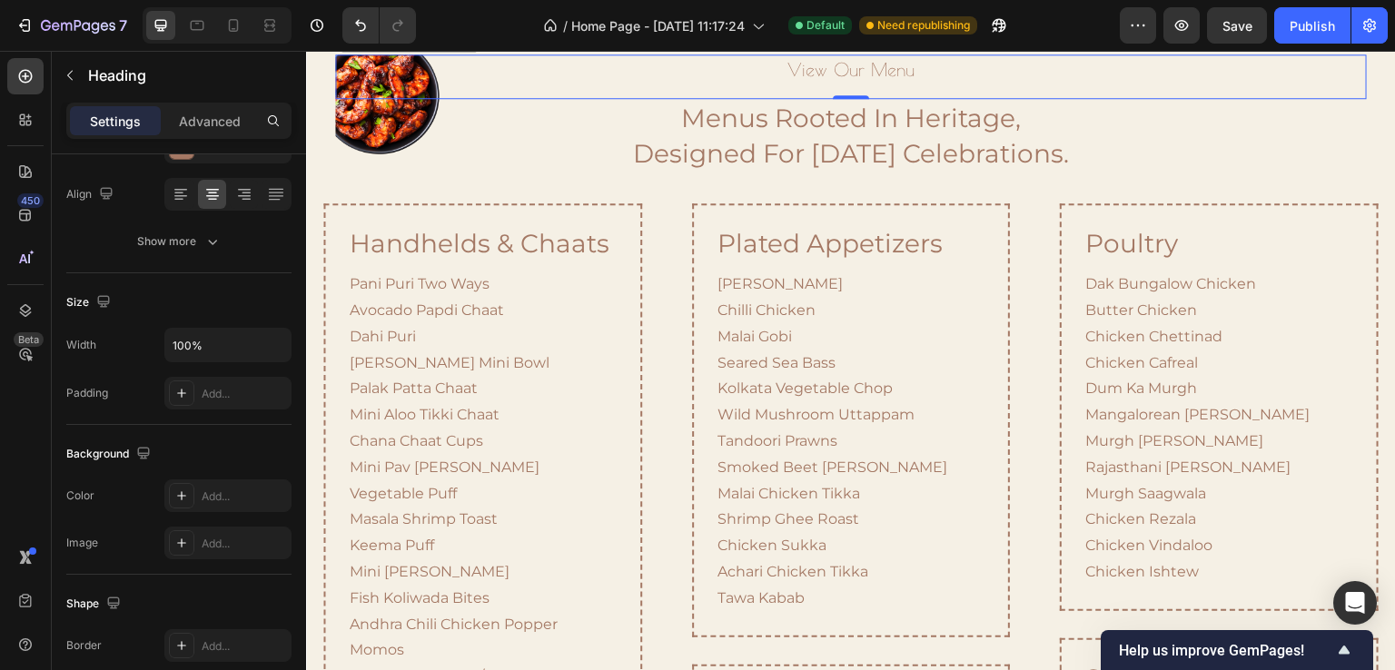
click at [501, 85] on h2 "view our menu" at bounding box center [851, 70] width 1032 height 31
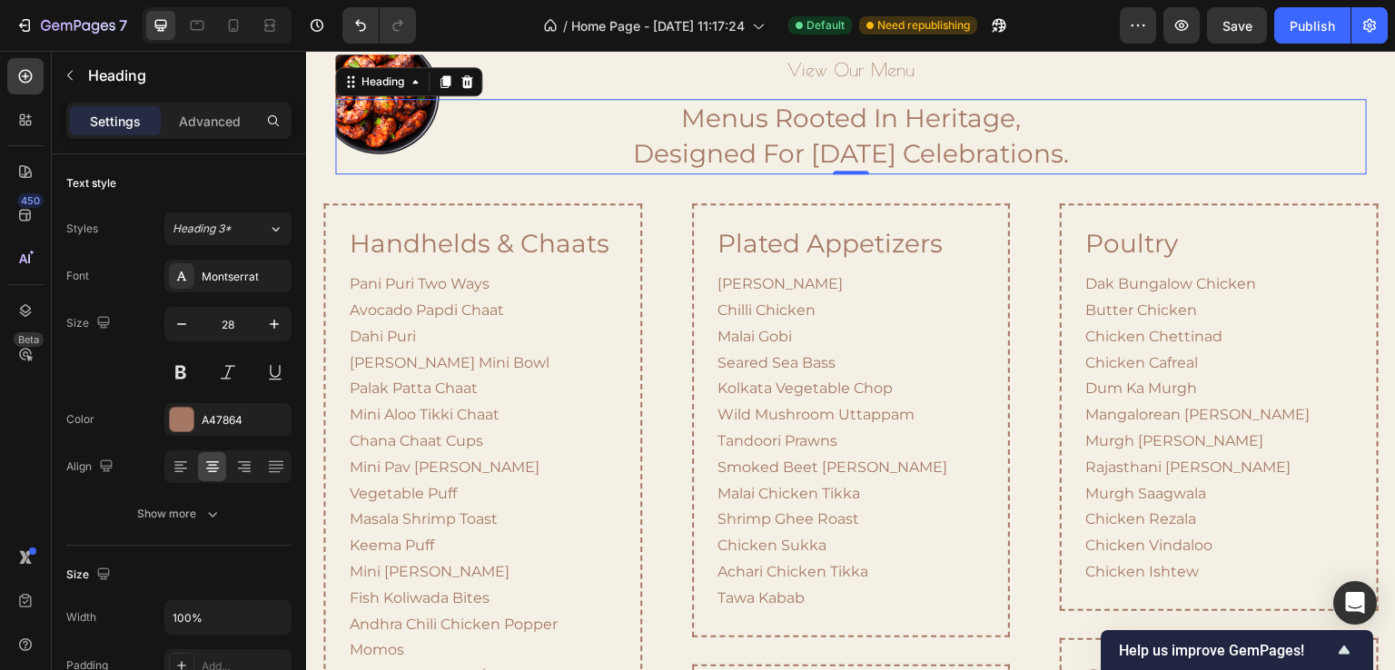
click at [367, 174] on h2 "menus rooted in heritage, designed for [DATE] celebrations." at bounding box center [851, 136] width 1032 height 74
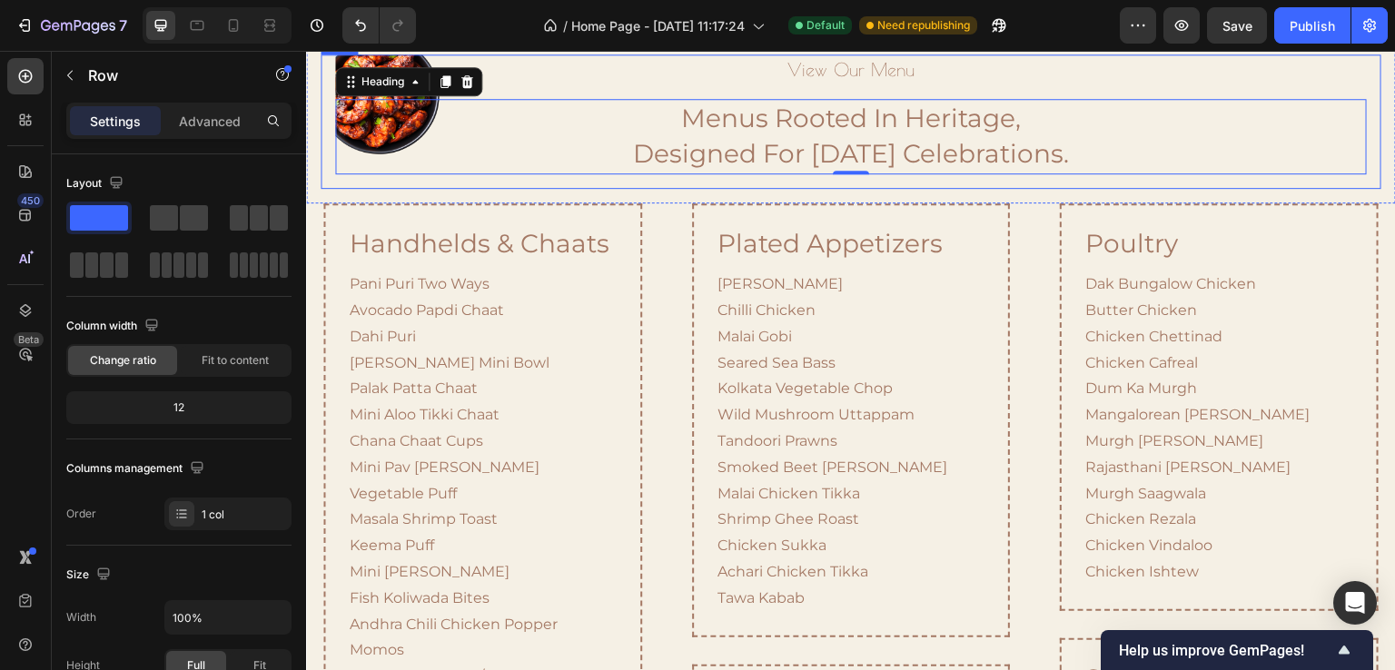
click at [331, 188] on div "Image view our menu Heading menus rooted in heritage, designed for [DATE] celeb…" at bounding box center [851, 122] width 1061 height 134
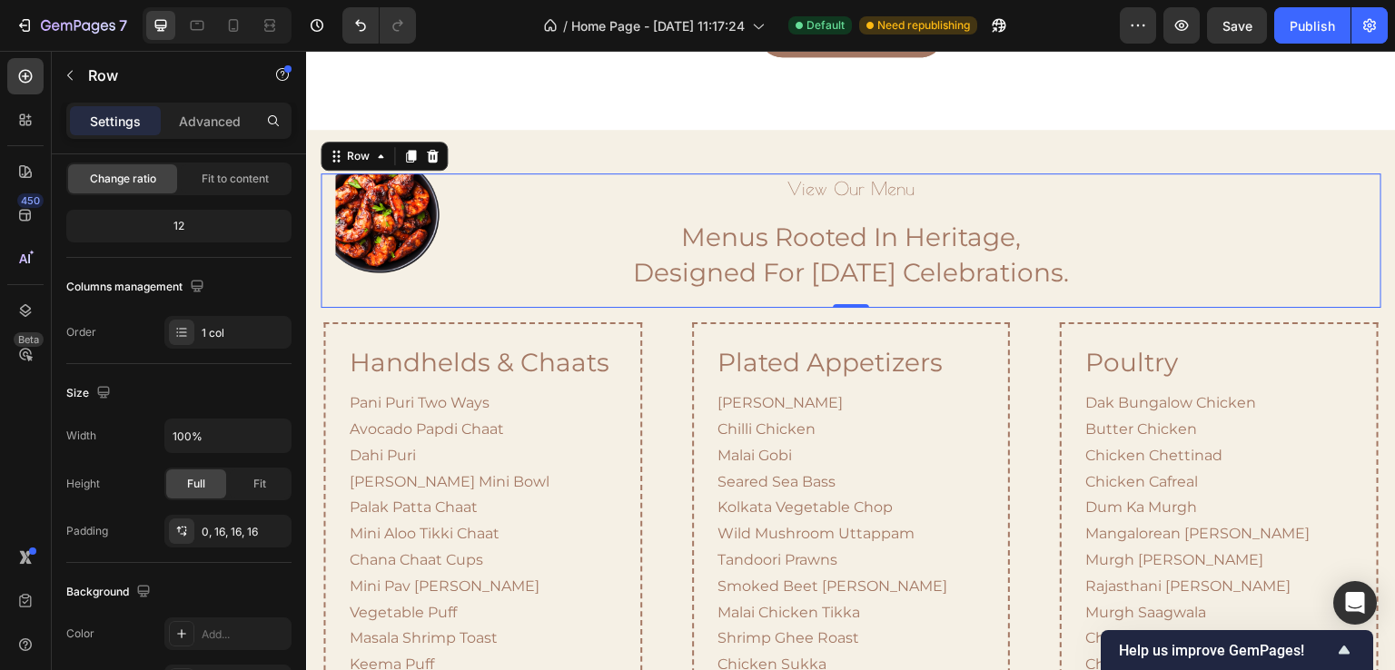
scroll to position [1173, 0]
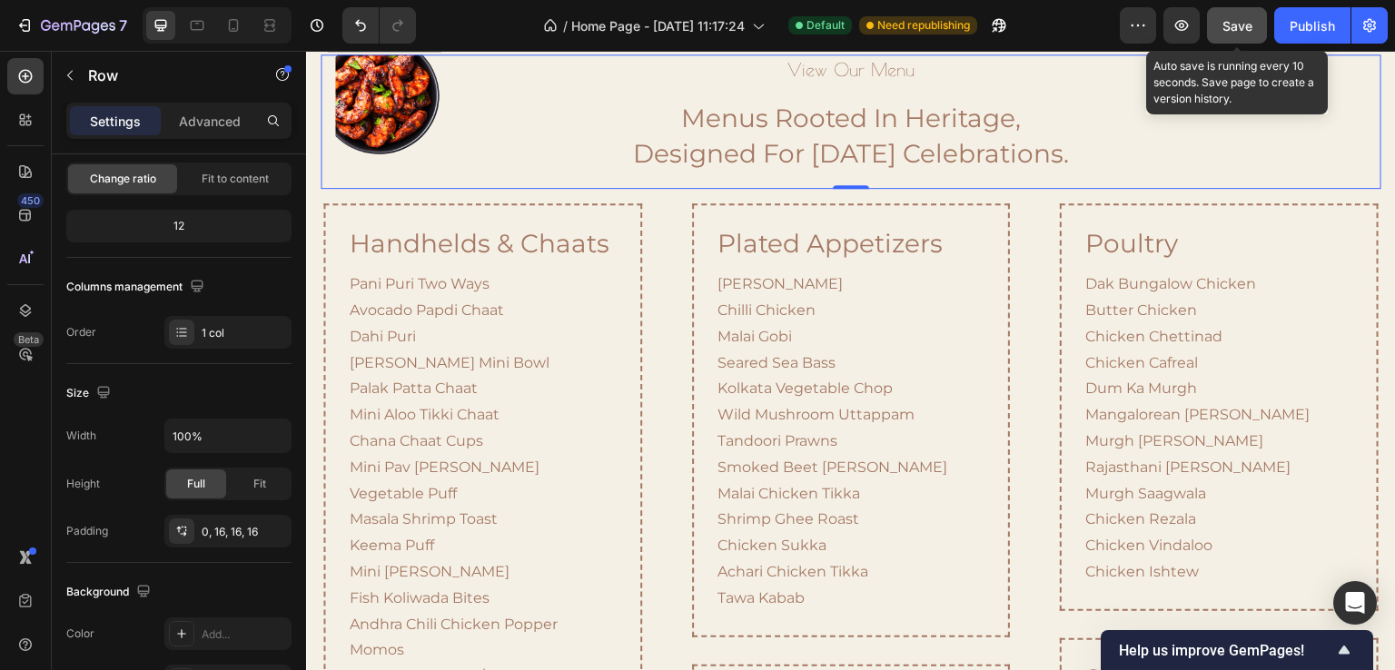
click at [1243, 26] on span "Save" at bounding box center [1238, 25] width 30 height 15
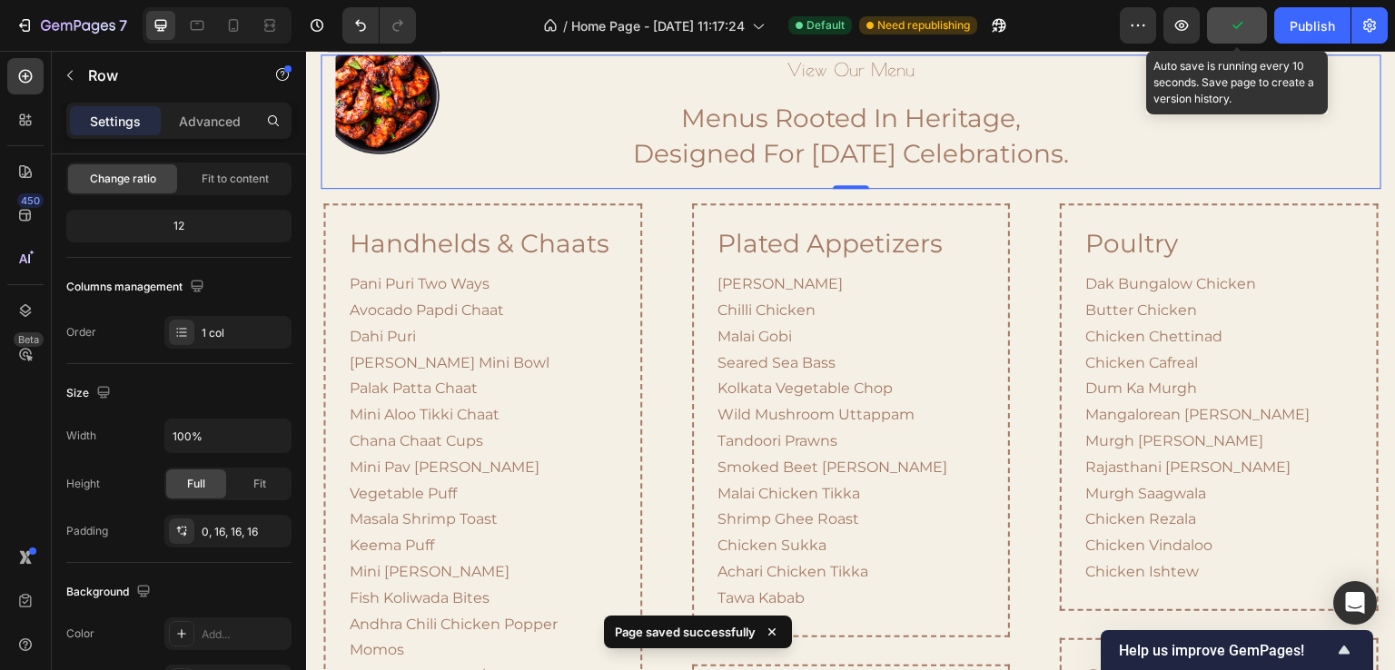
click at [1242, 26] on icon "button" at bounding box center [1237, 25] width 18 height 18
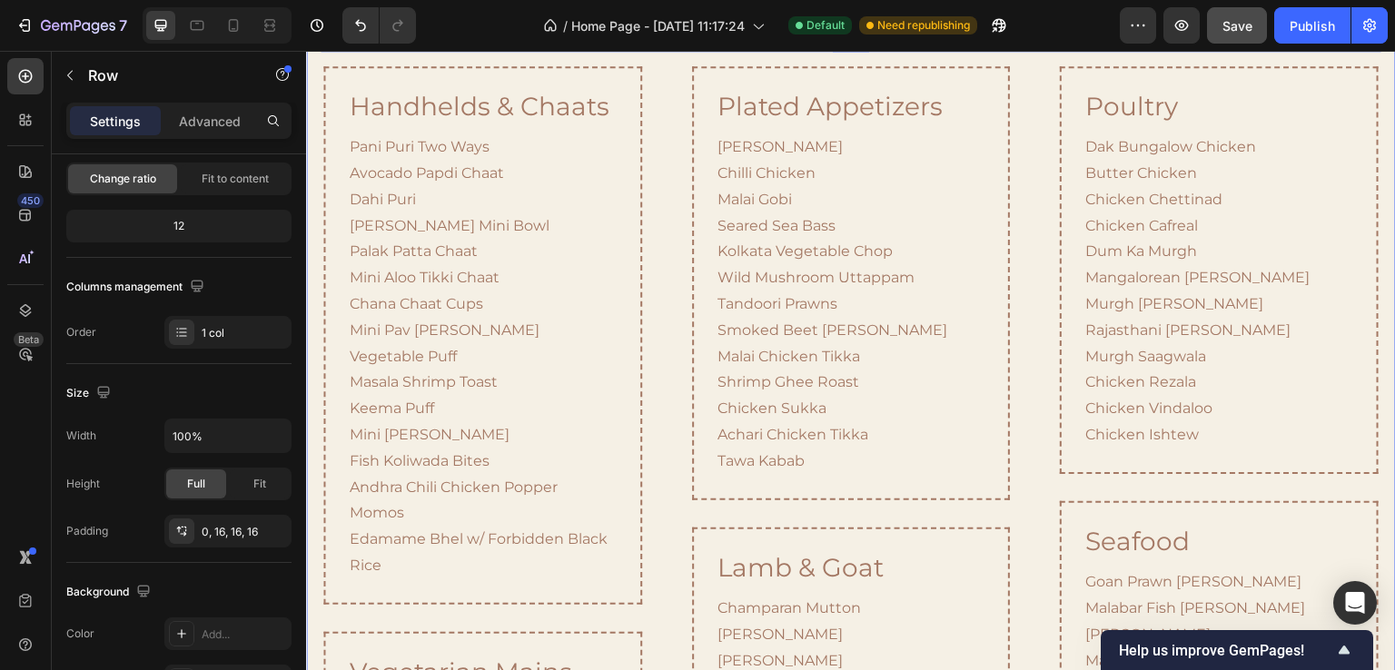
scroll to position [1445, 0]
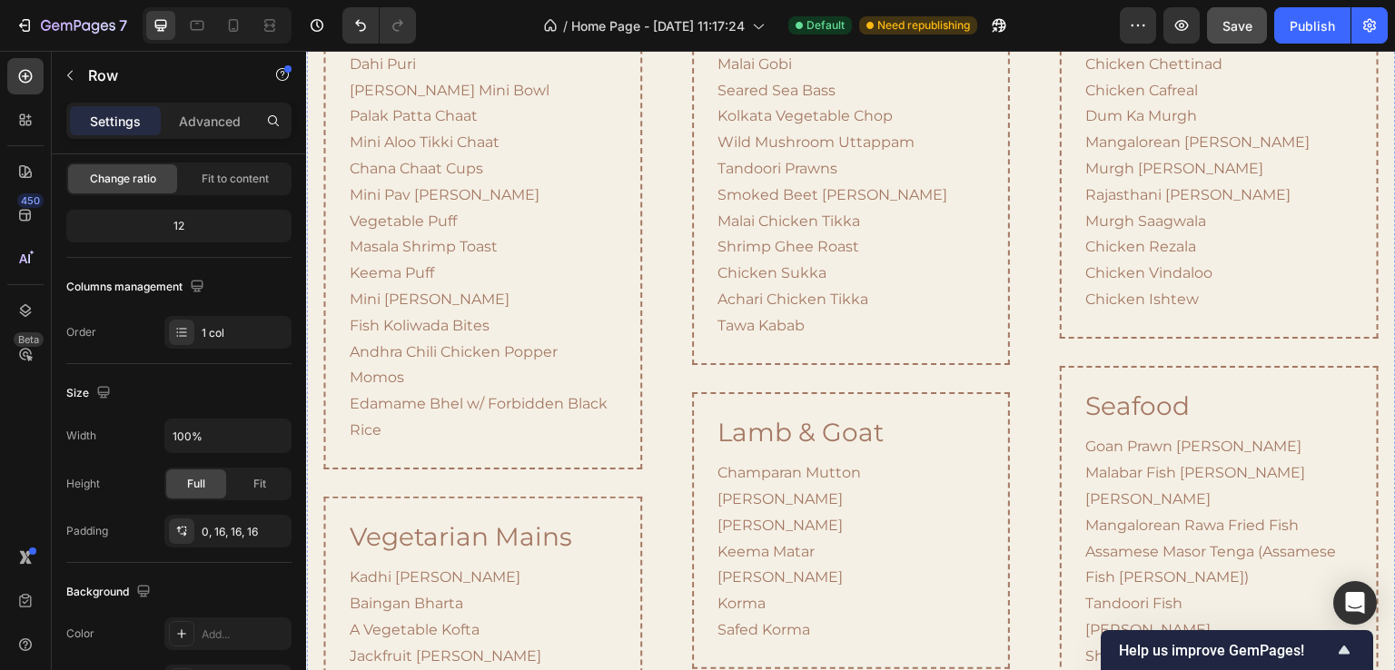
click at [179, 121] on p "Advanced" at bounding box center [210, 121] width 62 height 19
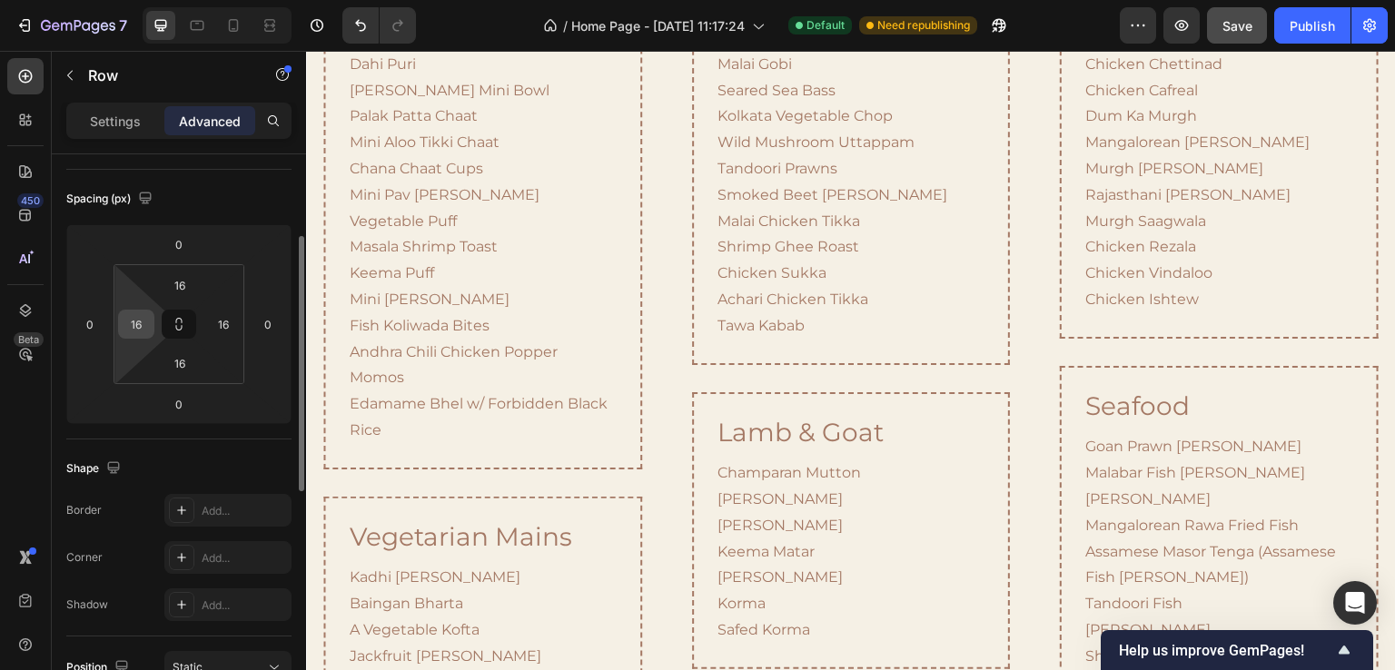
click at [140, 323] on input "16" at bounding box center [136, 324] width 27 height 27
type input "0"
click at [229, 331] on input "16" at bounding box center [223, 324] width 27 height 27
type input "0"
click at [287, 202] on div "Spacing (px)" at bounding box center [178, 198] width 225 height 29
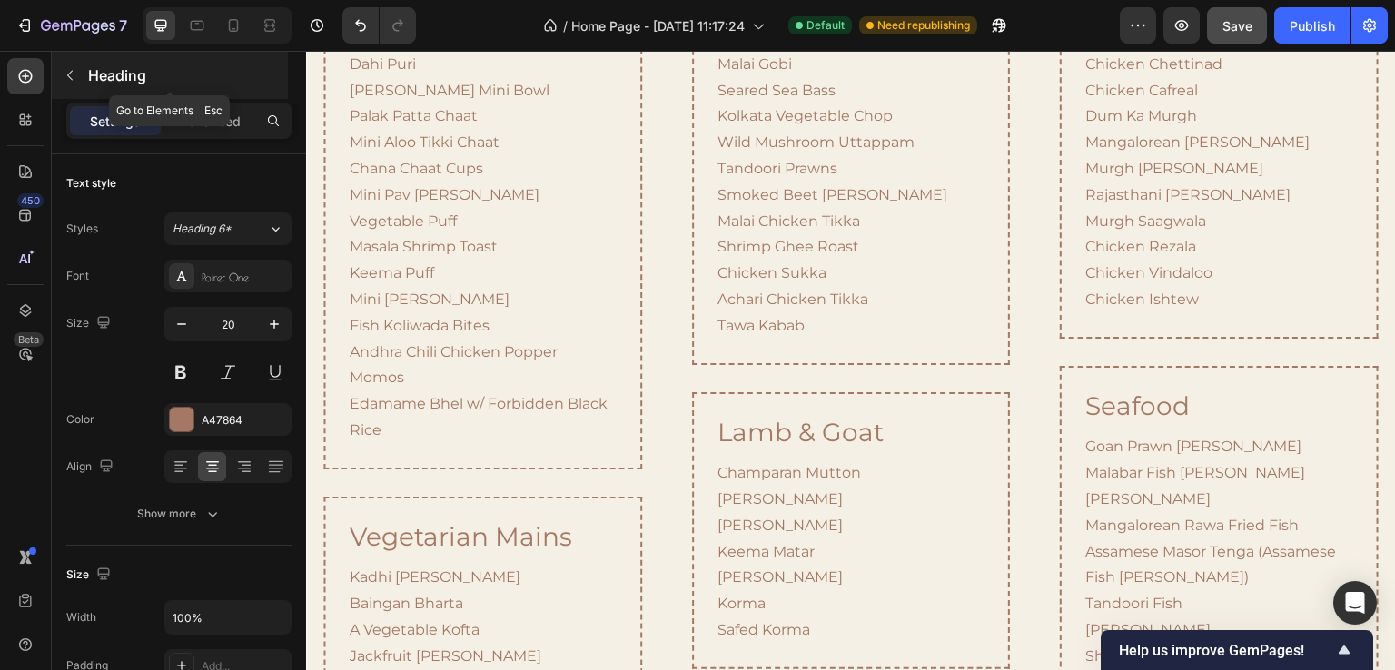
click at [108, 70] on p "Heading" at bounding box center [186, 76] width 196 height 22
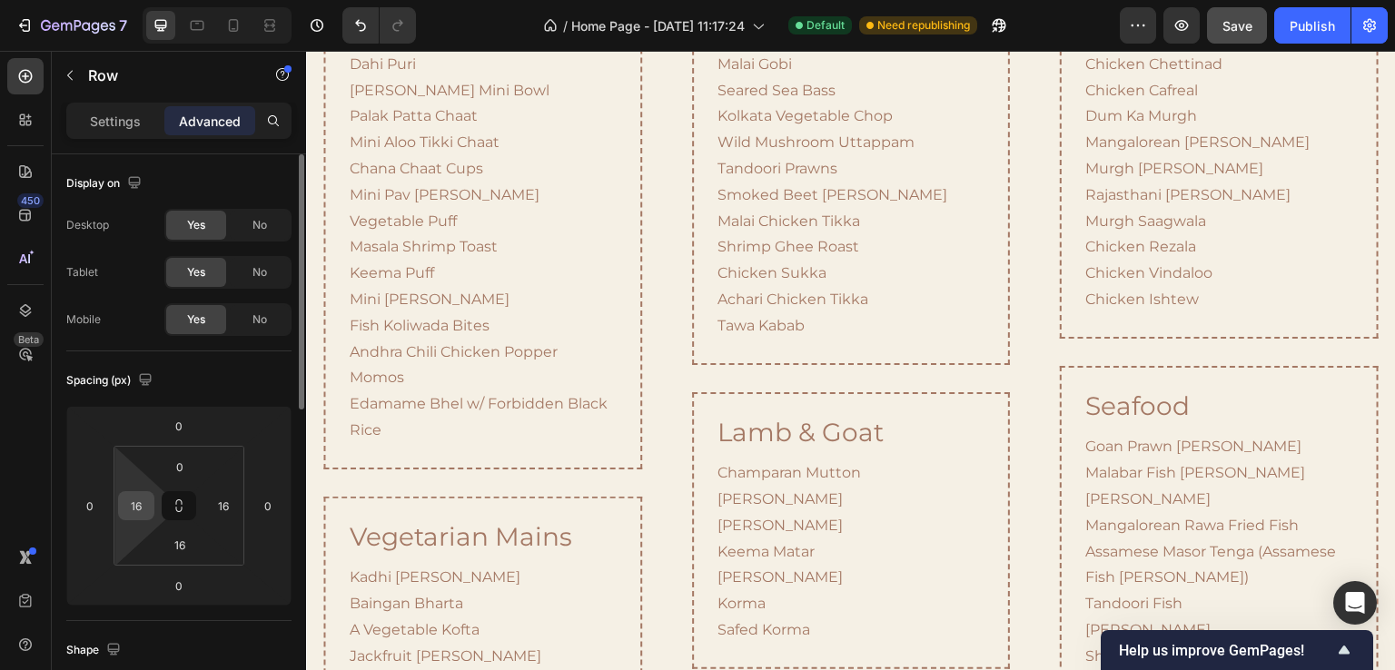
scroll to position [273, 0]
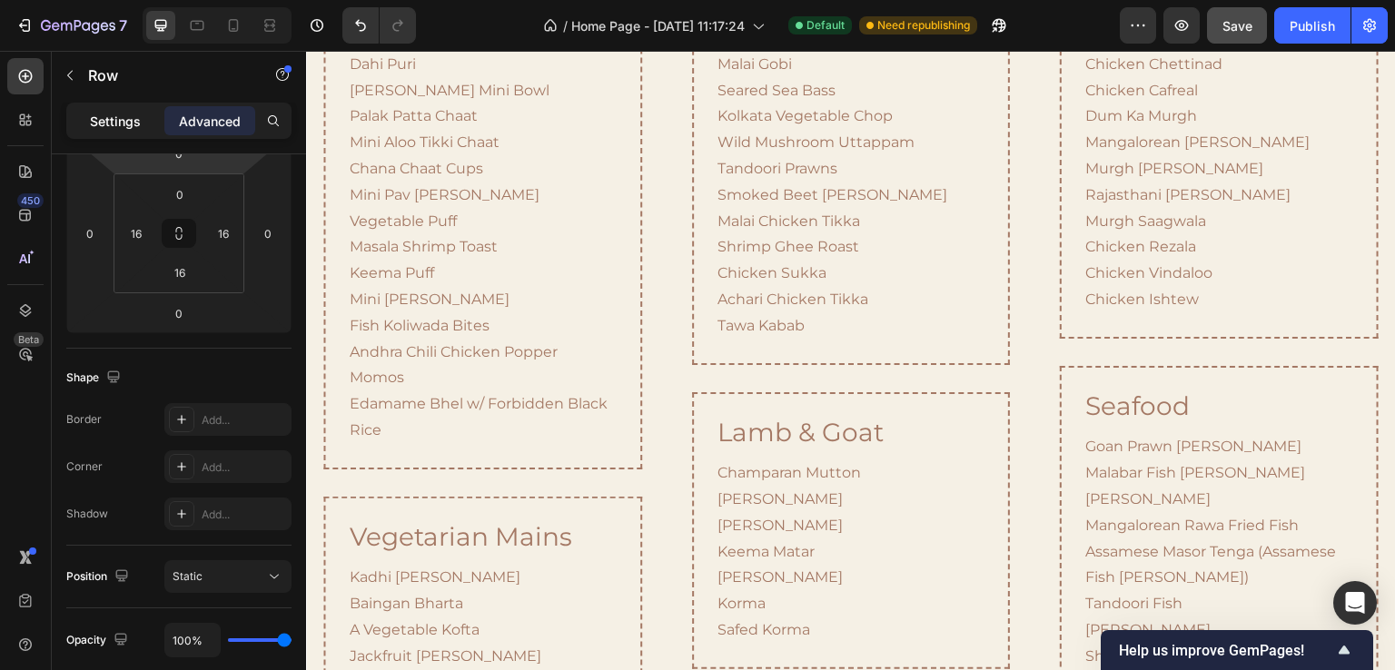
click at [118, 124] on p "Settings" at bounding box center [115, 121] width 51 height 19
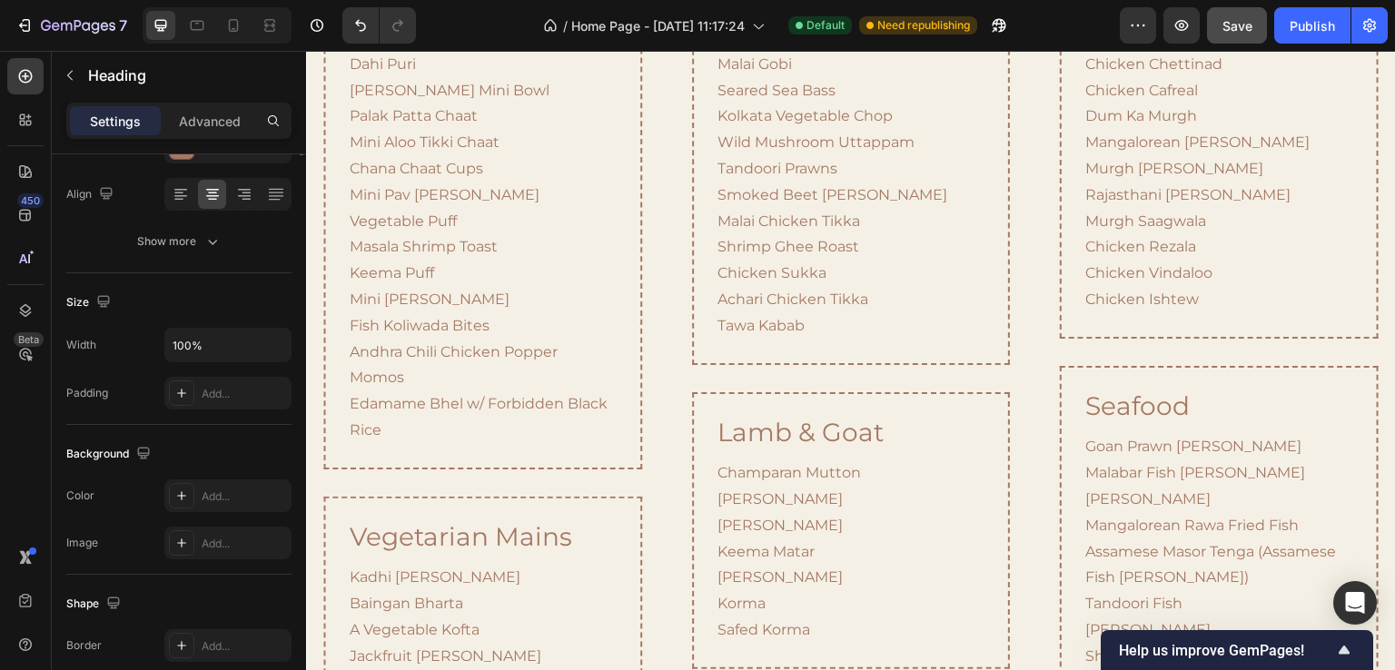
scroll to position [0, 0]
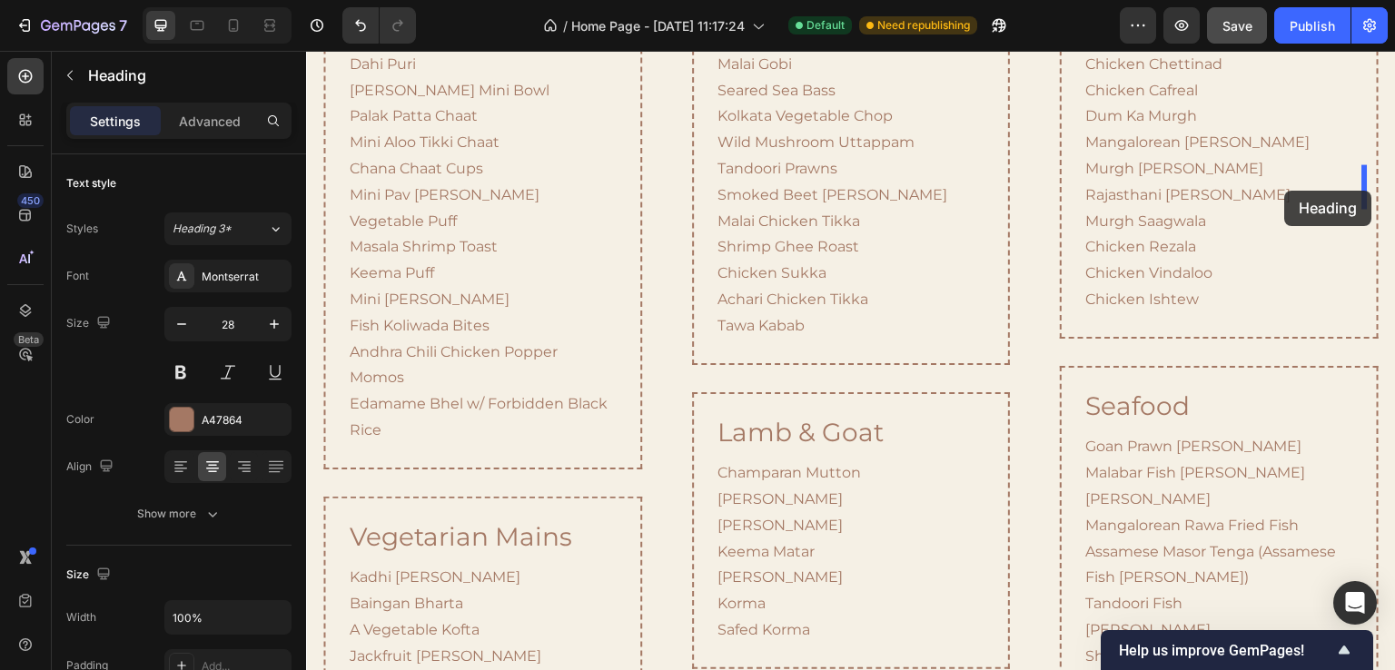
drag, startPoint x: 809, startPoint y: 235, endPoint x: 1286, endPoint y: 191, distance: 478.1
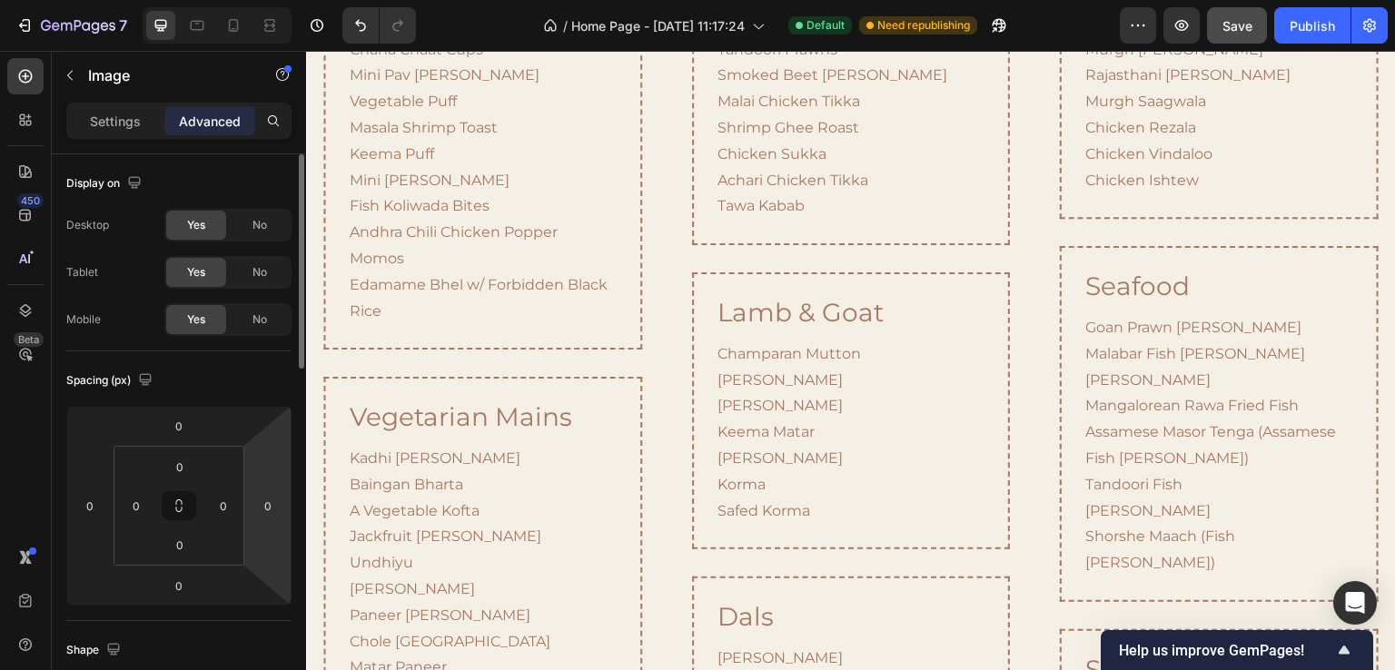
scroll to position [363, 0]
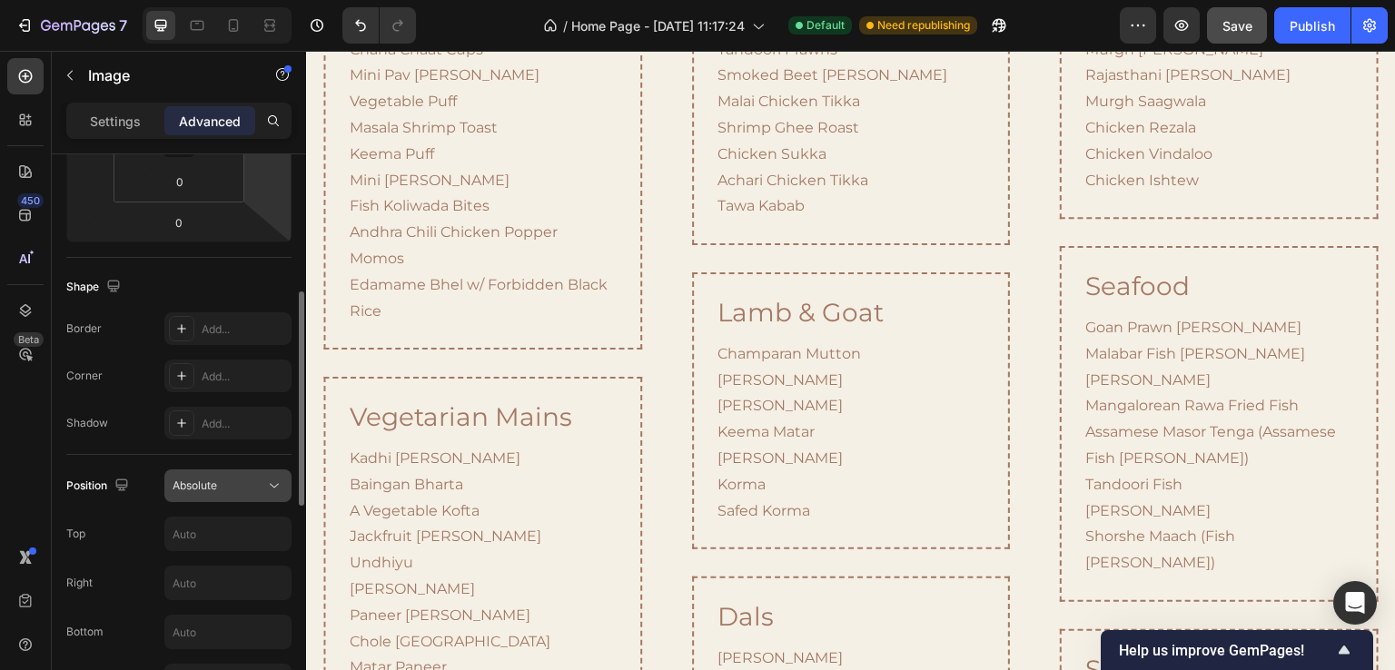
click at [243, 497] on button "Absolute" at bounding box center [227, 486] width 127 height 33
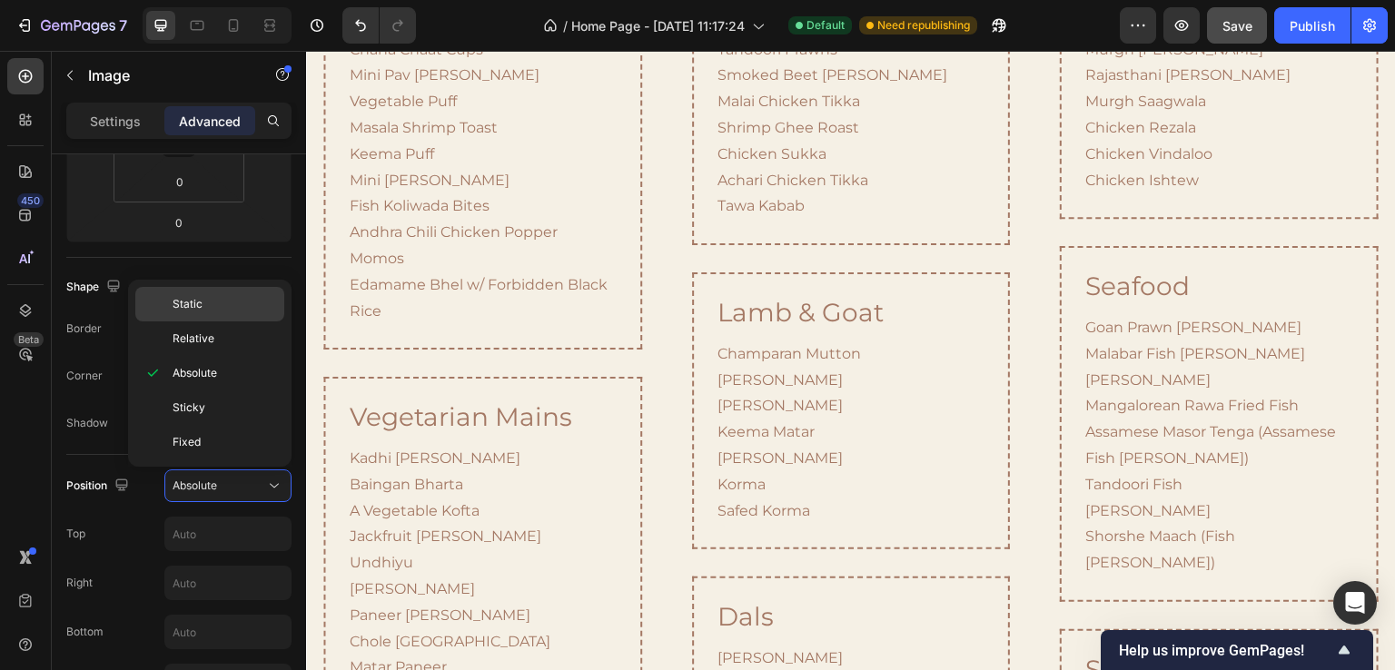
click at [218, 299] on p "Static" at bounding box center [225, 304] width 104 height 16
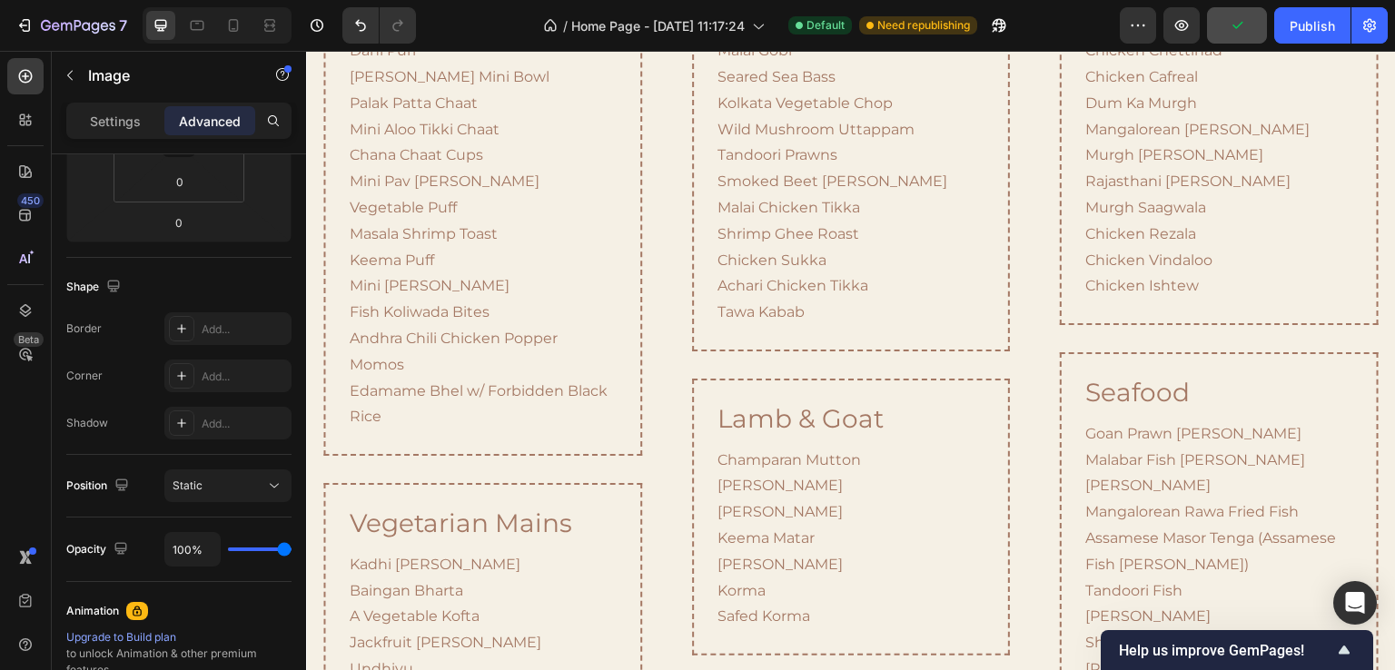
click at [122, 118] on p "Settings" at bounding box center [115, 121] width 51 height 19
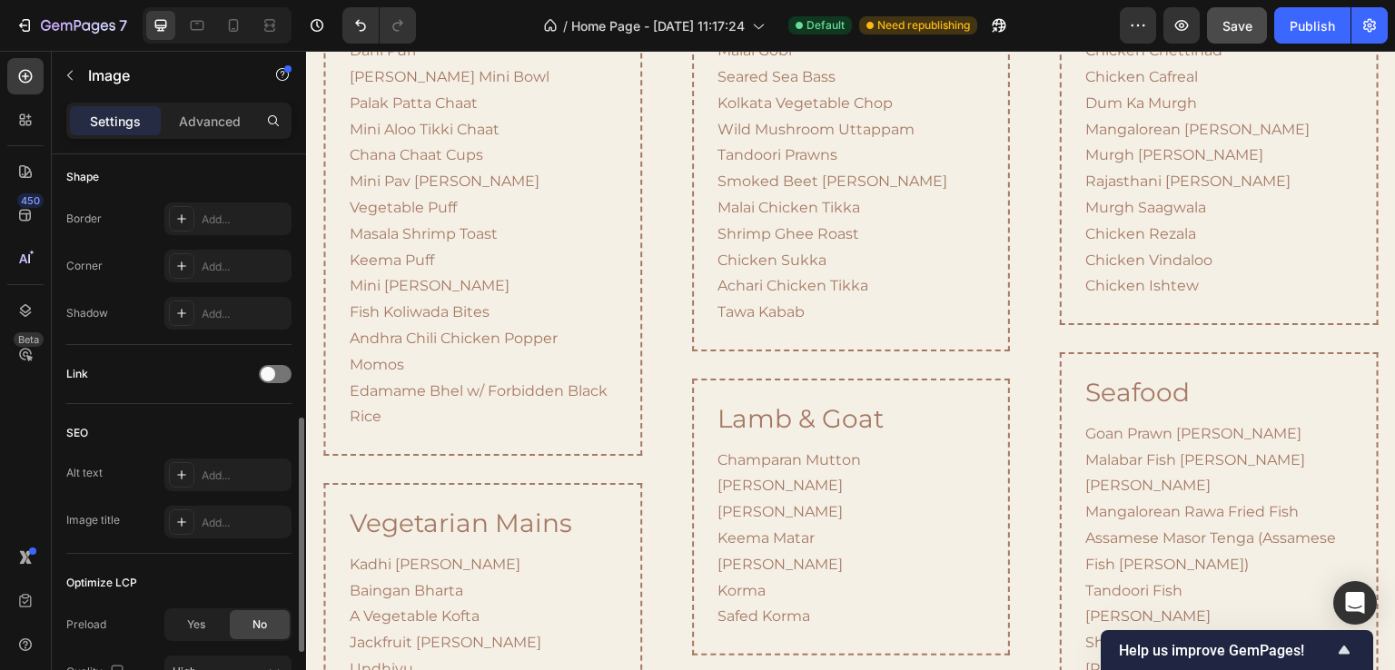
scroll to position [803, 0]
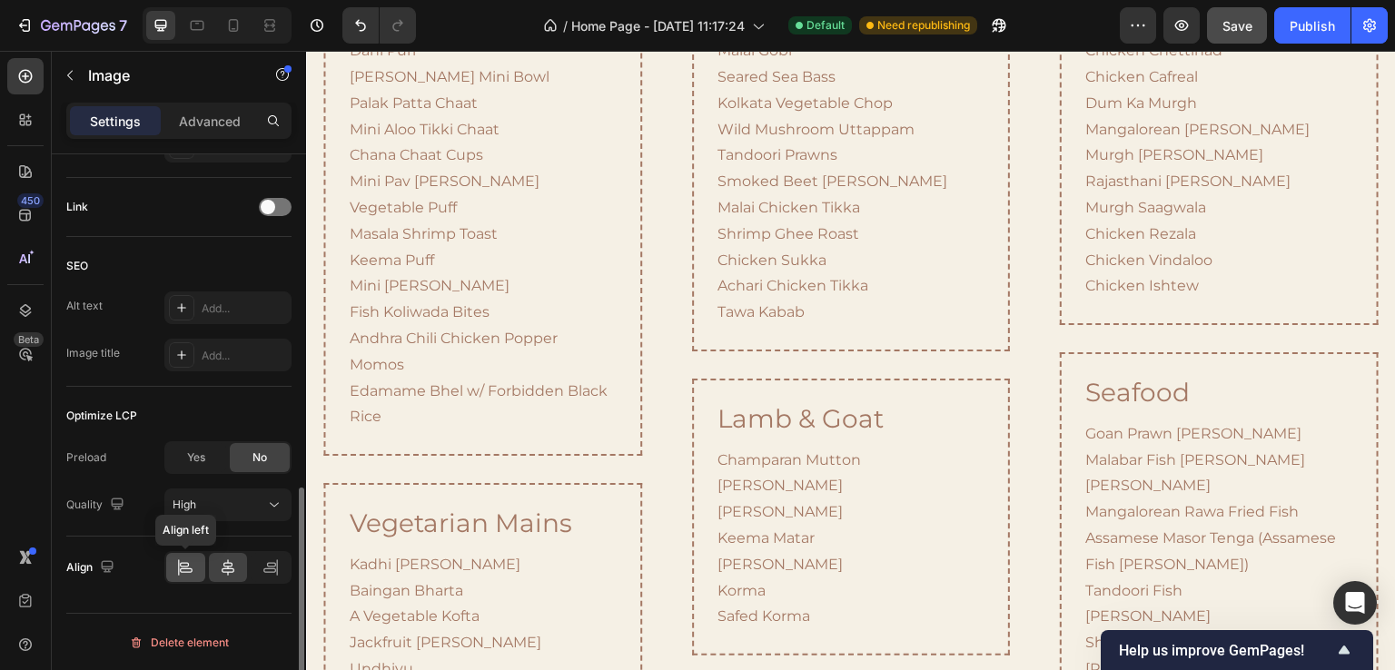
click at [191, 569] on icon at bounding box center [186, 571] width 13 height 5
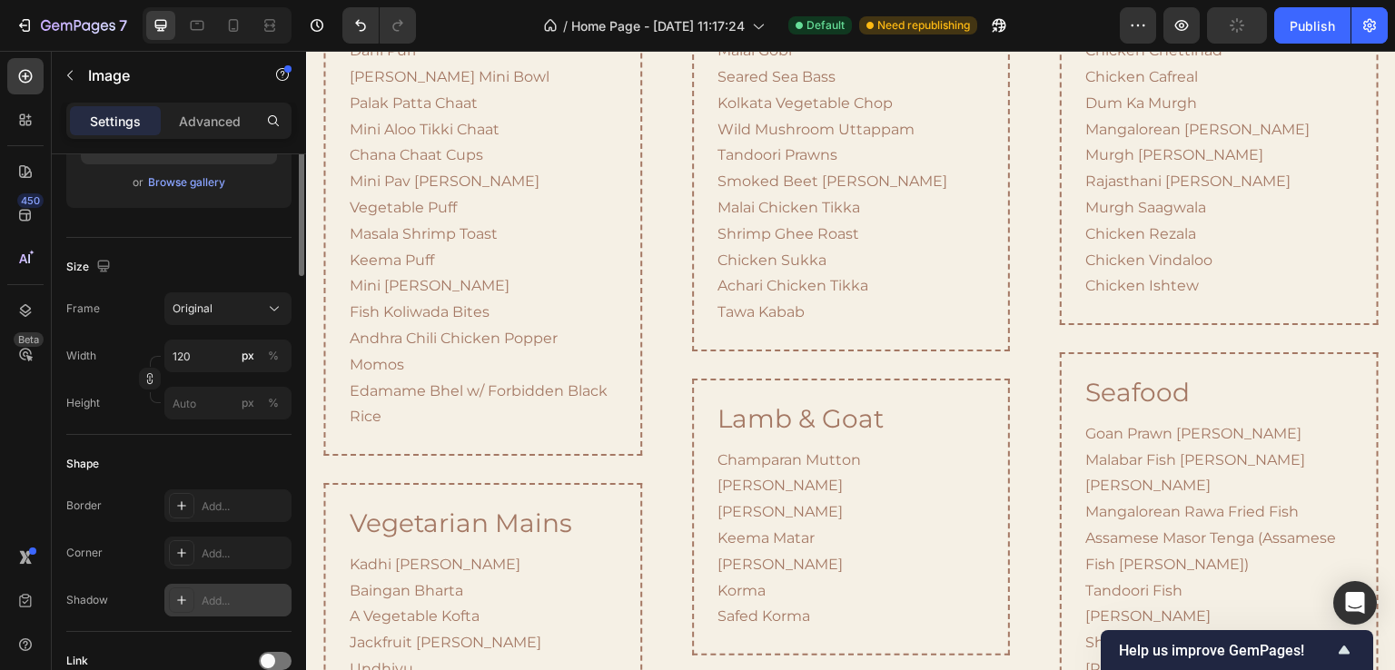
scroll to position [0, 0]
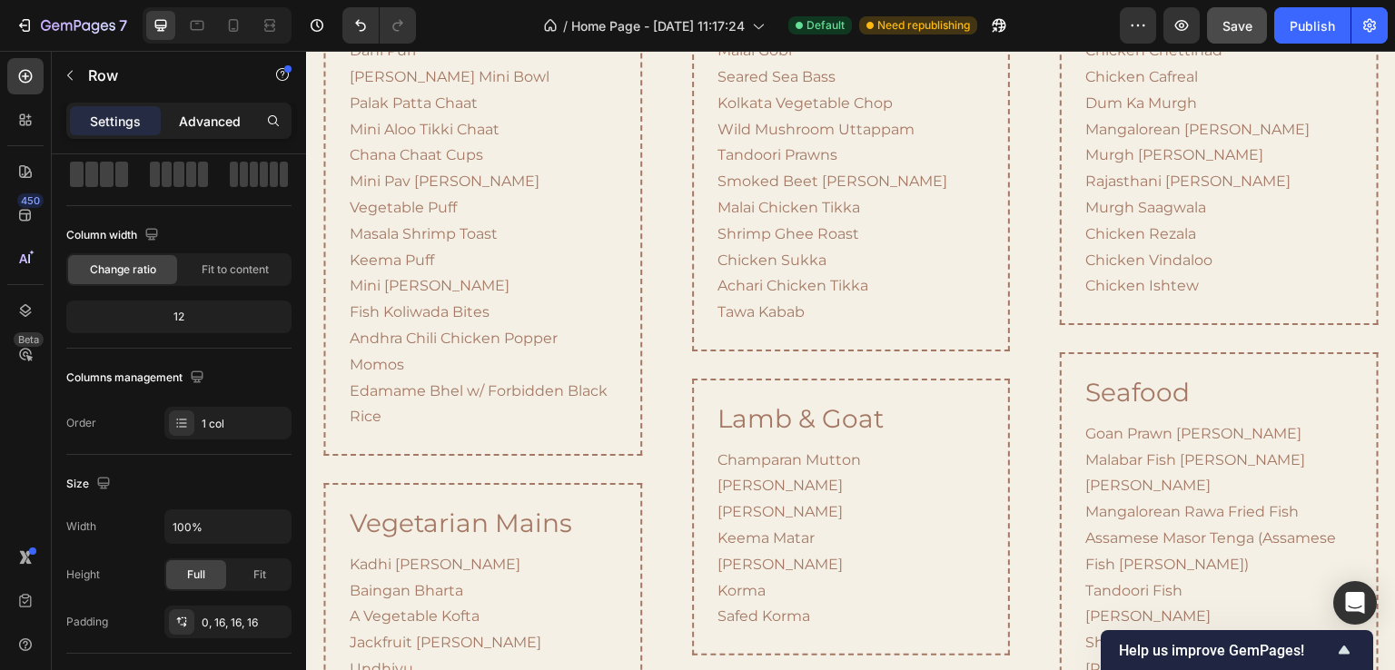
click at [200, 115] on p "Advanced" at bounding box center [210, 121] width 62 height 19
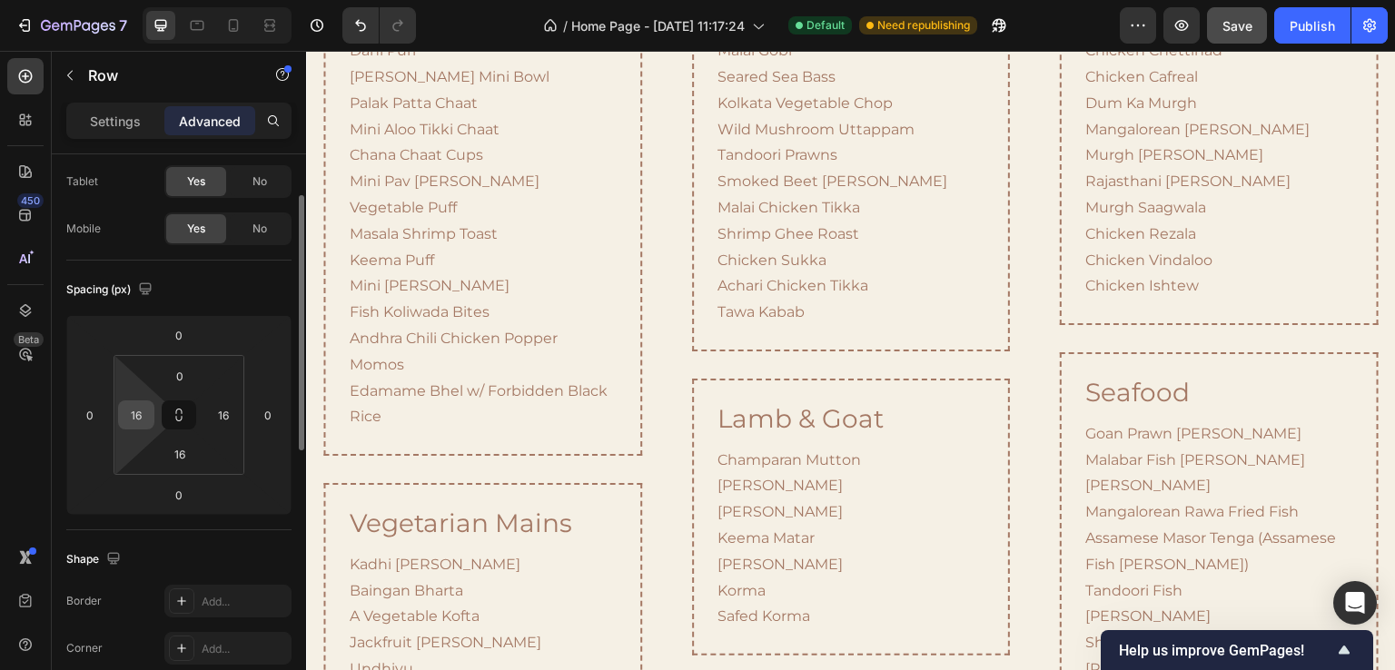
click at [137, 422] on input "16" at bounding box center [136, 415] width 27 height 27
type input "0"
click at [231, 408] on input "16" at bounding box center [223, 415] width 27 height 27
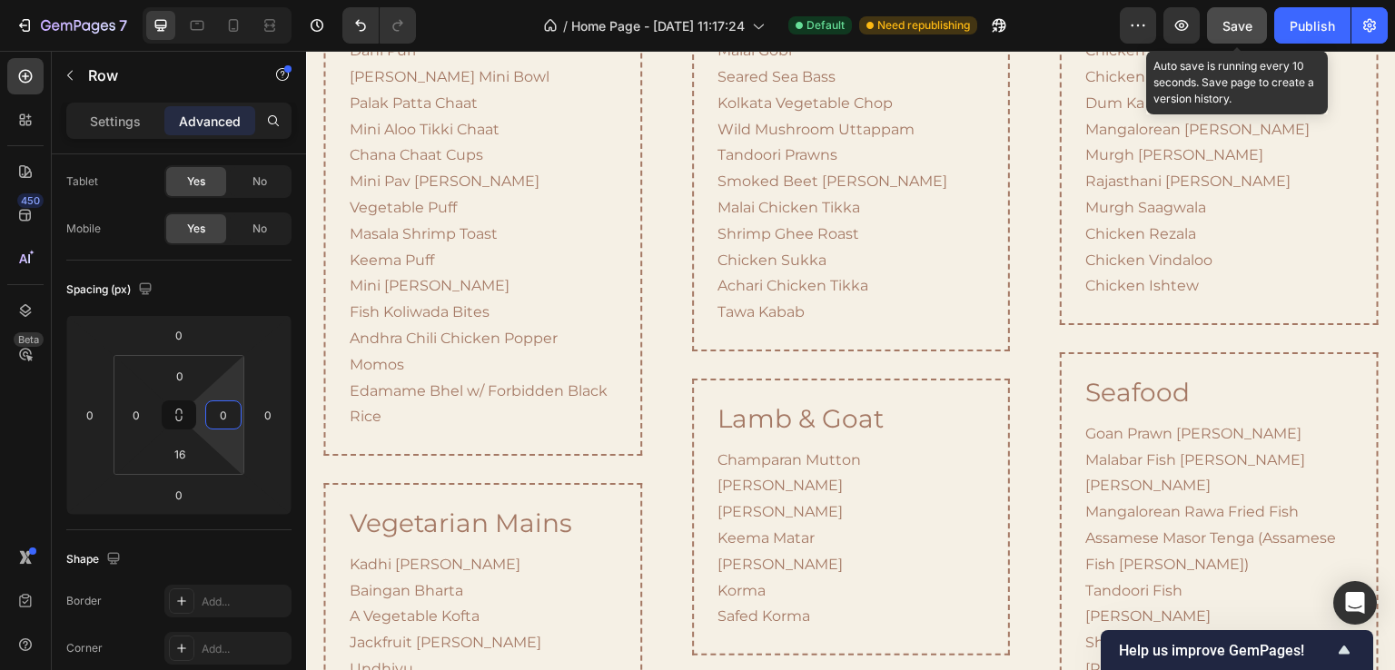
type input "0"
click at [1225, 35] on button "Save" at bounding box center [1237, 25] width 60 height 36
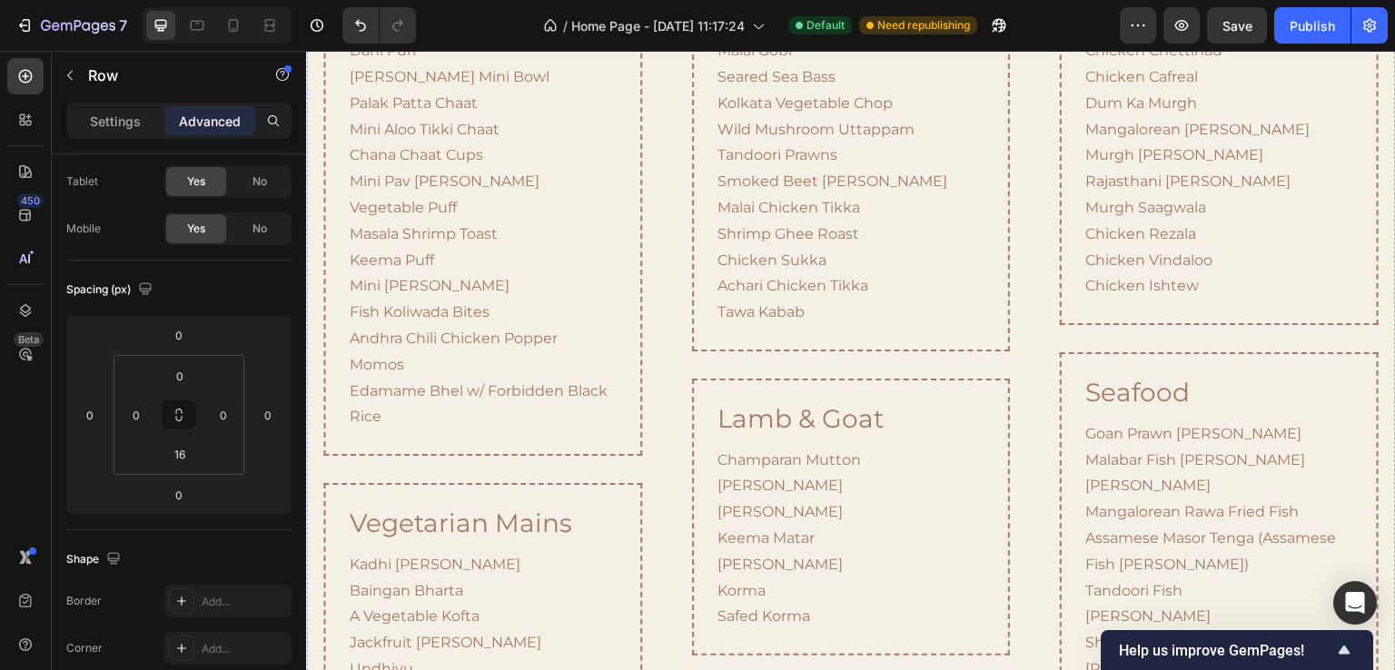
click at [182, 372] on input "16" at bounding box center [180, 375] width 36 height 27
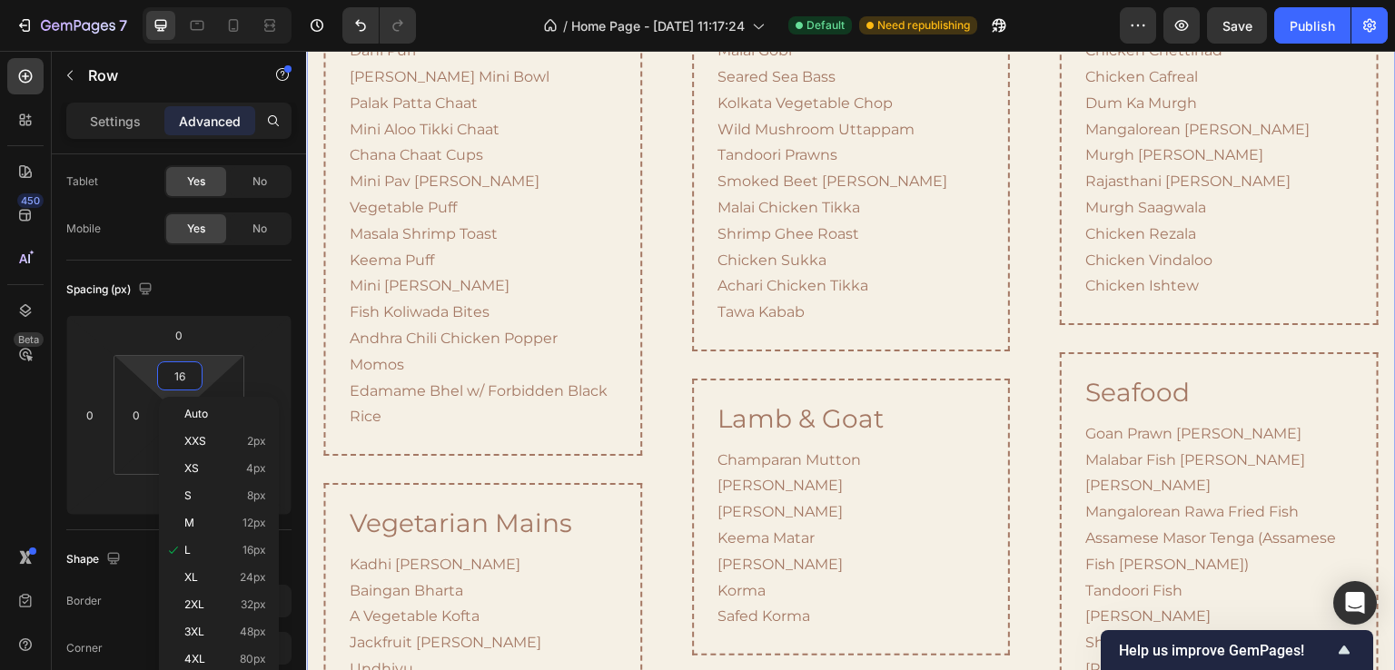
click at [645, 136] on div "Image Row Row 0 handhelds & chaats Heading Pani Puri Two Ways Avocado Papdi Cha…" at bounding box center [851, 678] width 1090 height 1881
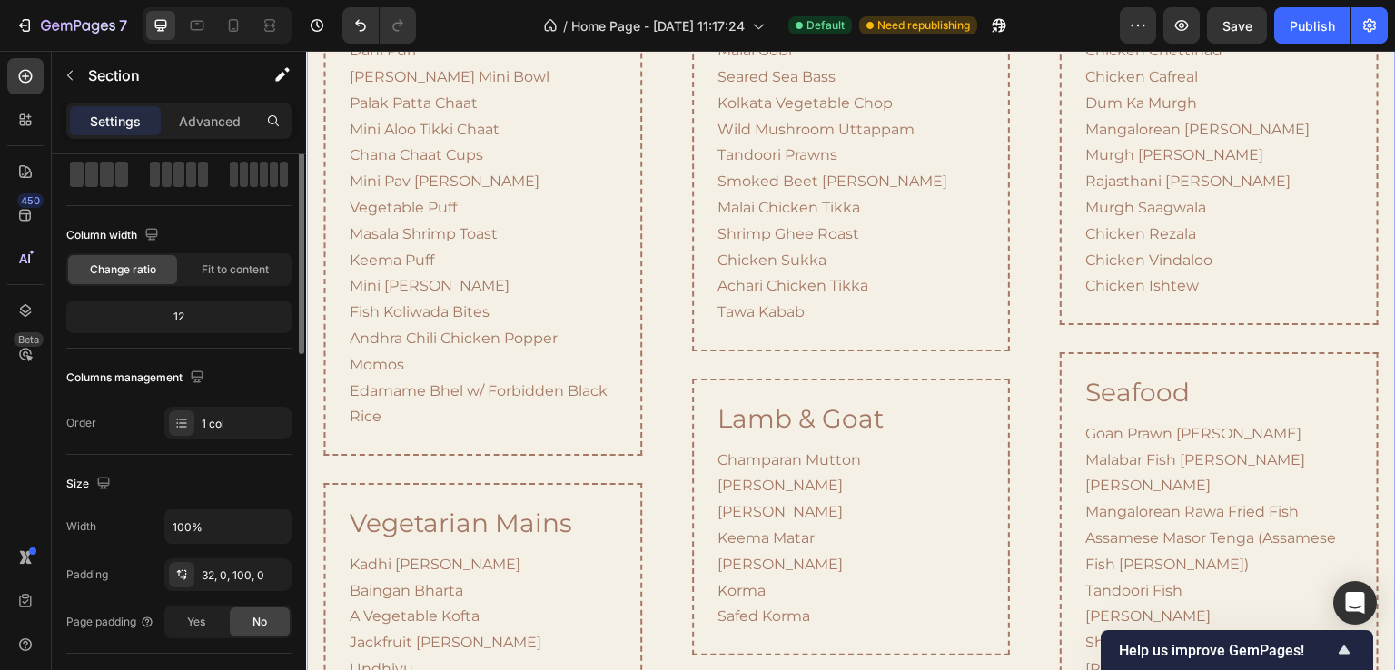
scroll to position [0, 0]
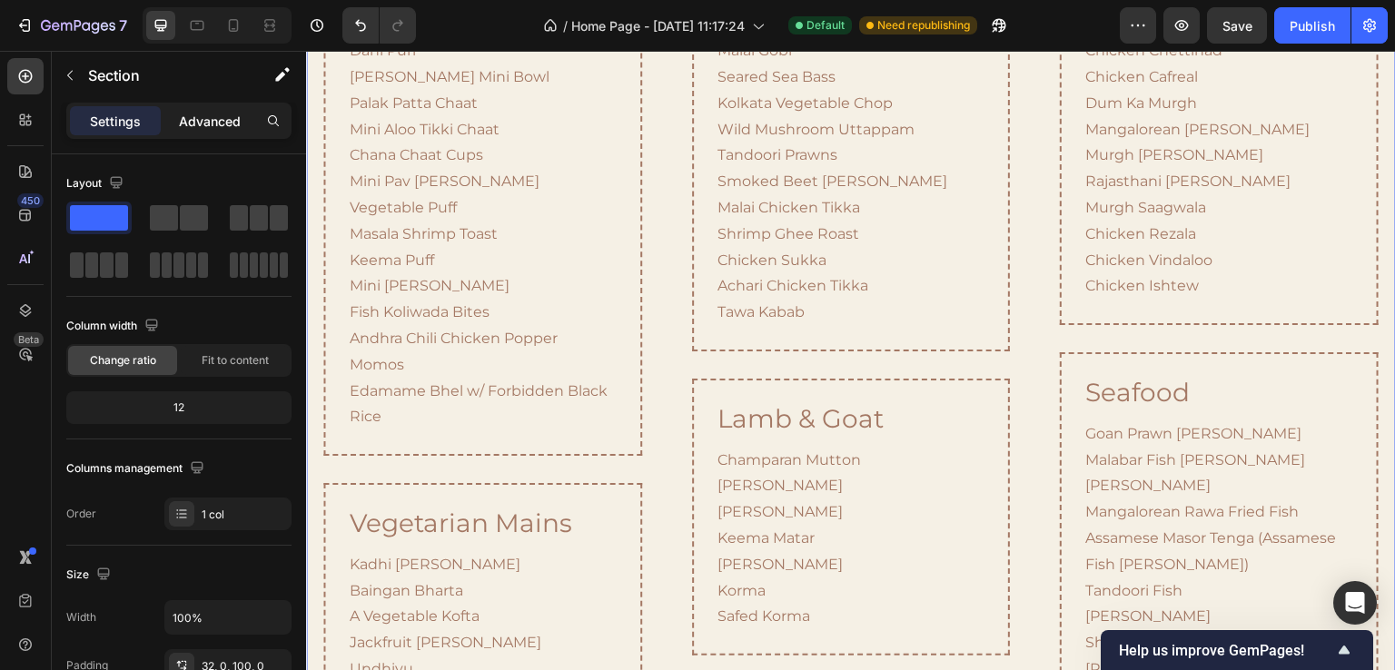
click at [209, 122] on p "Advanced" at bounding box center [210, 121] width 62 height 19
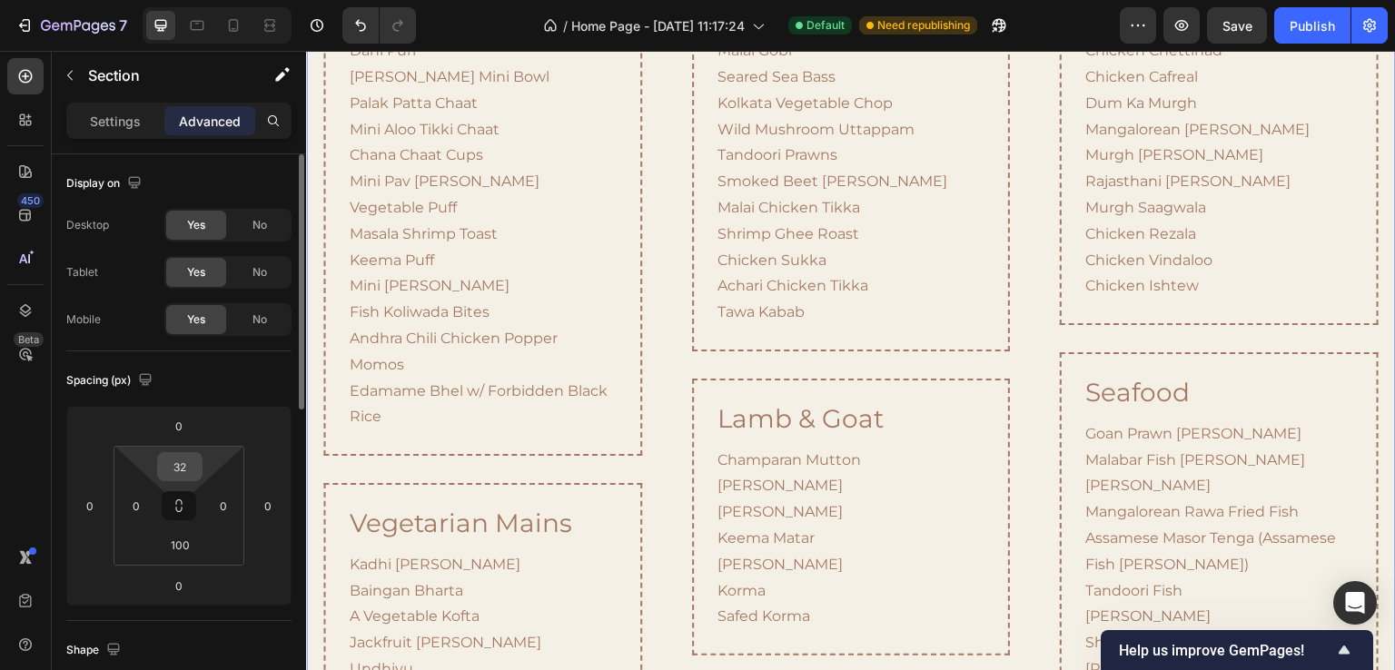
click at [186, 473] on input "32" at bounding box center [180, 466] width 36 height 27
type input "0"
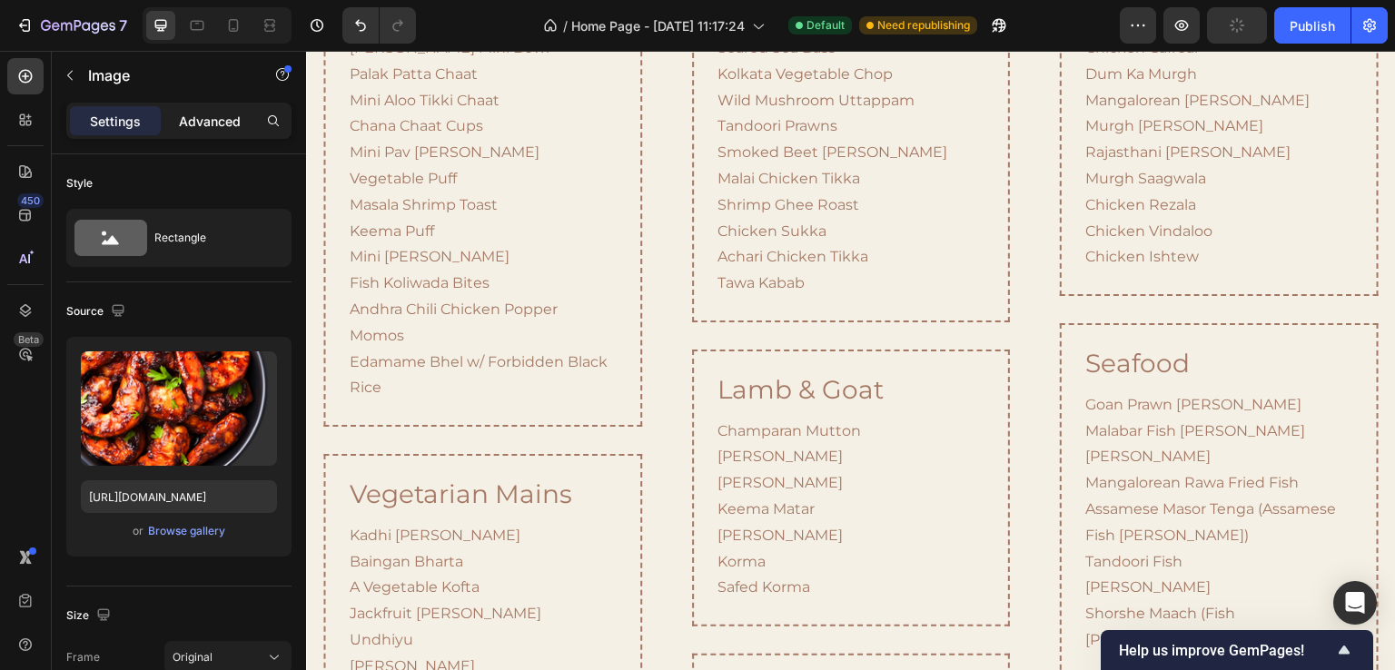
click at [205, 112] on p "Advanced" at bounding box center [210, 121] width 62 height 19
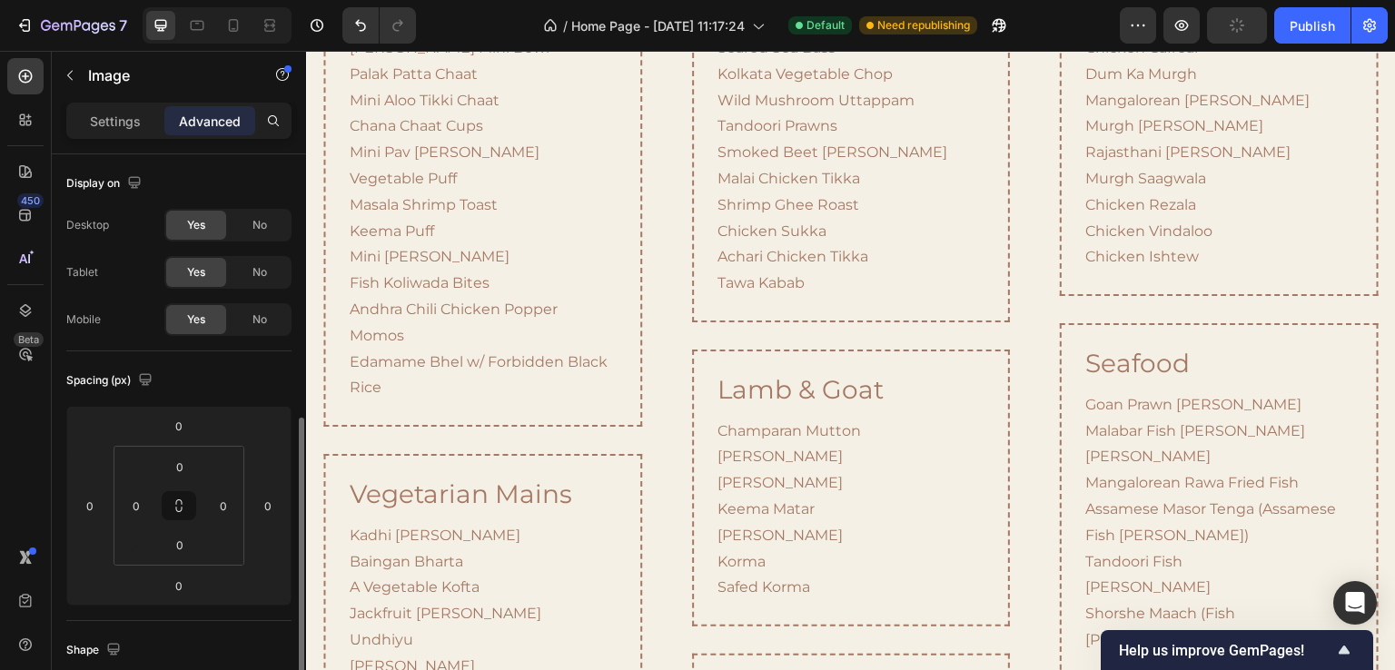
scroll to position [363, 0]
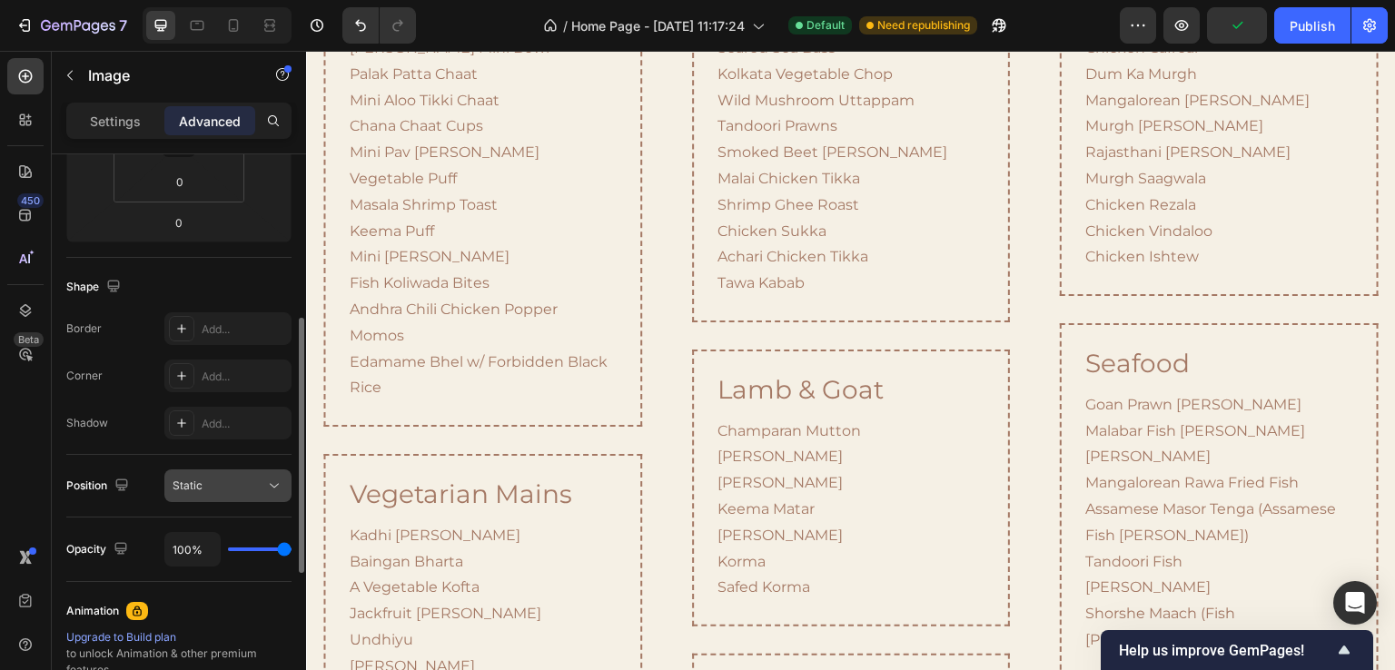
click at [217, 485] on div "Static" at bounding box center [219, 486] width 93 height 16
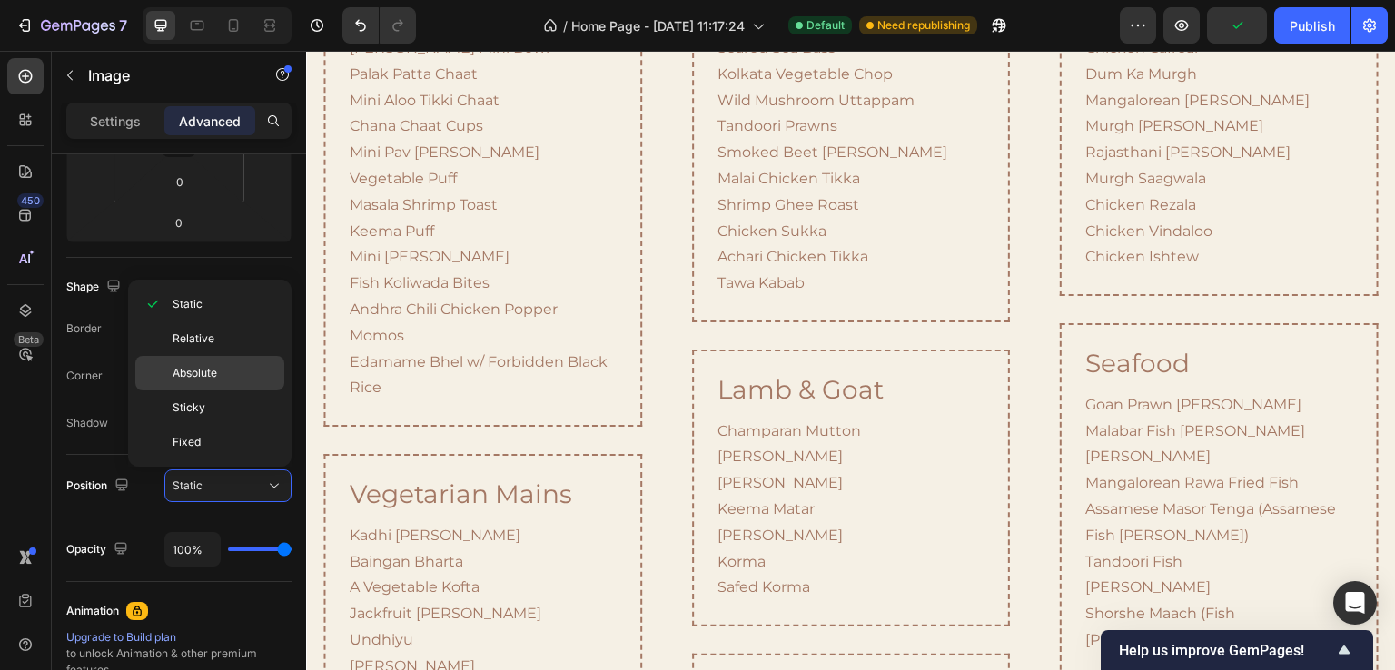
click at [224, 362] on div "Absolute" at bounding box center [209, 373] width 149 height 35
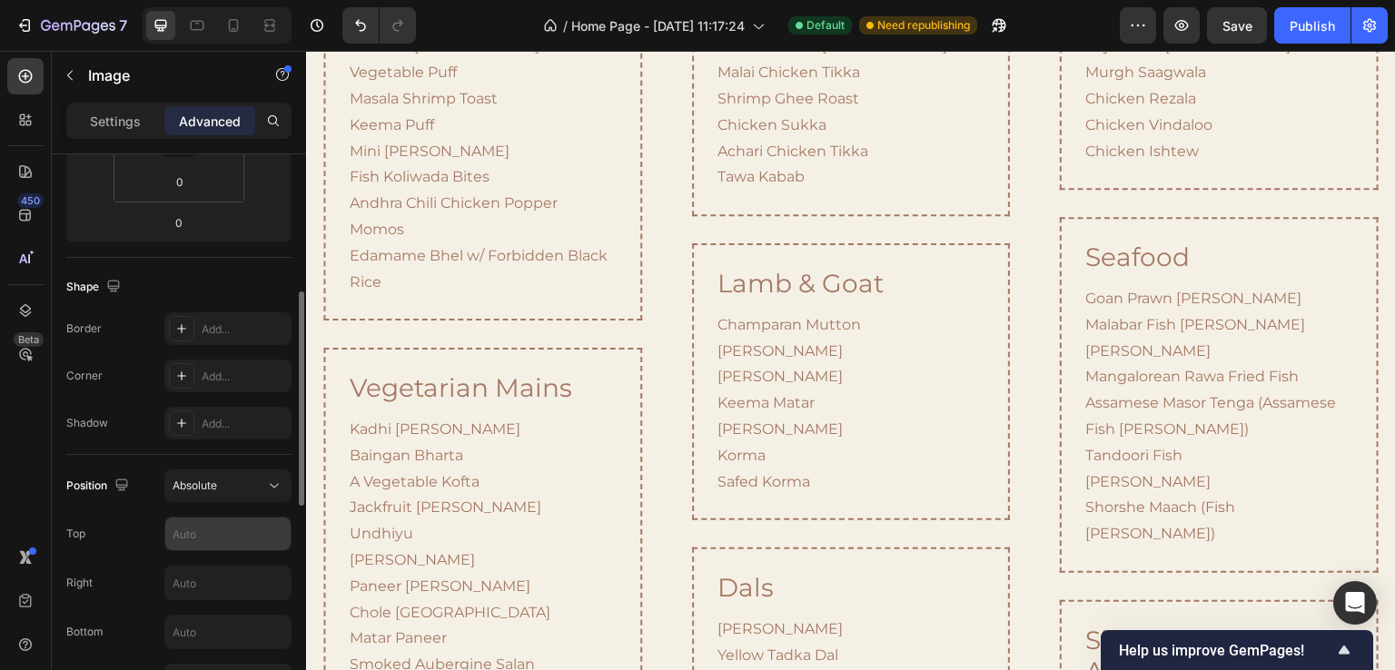
click at [198, 517] on div at bounding box center [227, 534] width 127 height 35
click at [198, 521] on input "text" at bounding box center [227, 534] width 125 height 33
type input "0"
click at [235, 482] on div "Absolute" at bounding box center [219, 486] width 93 height 16
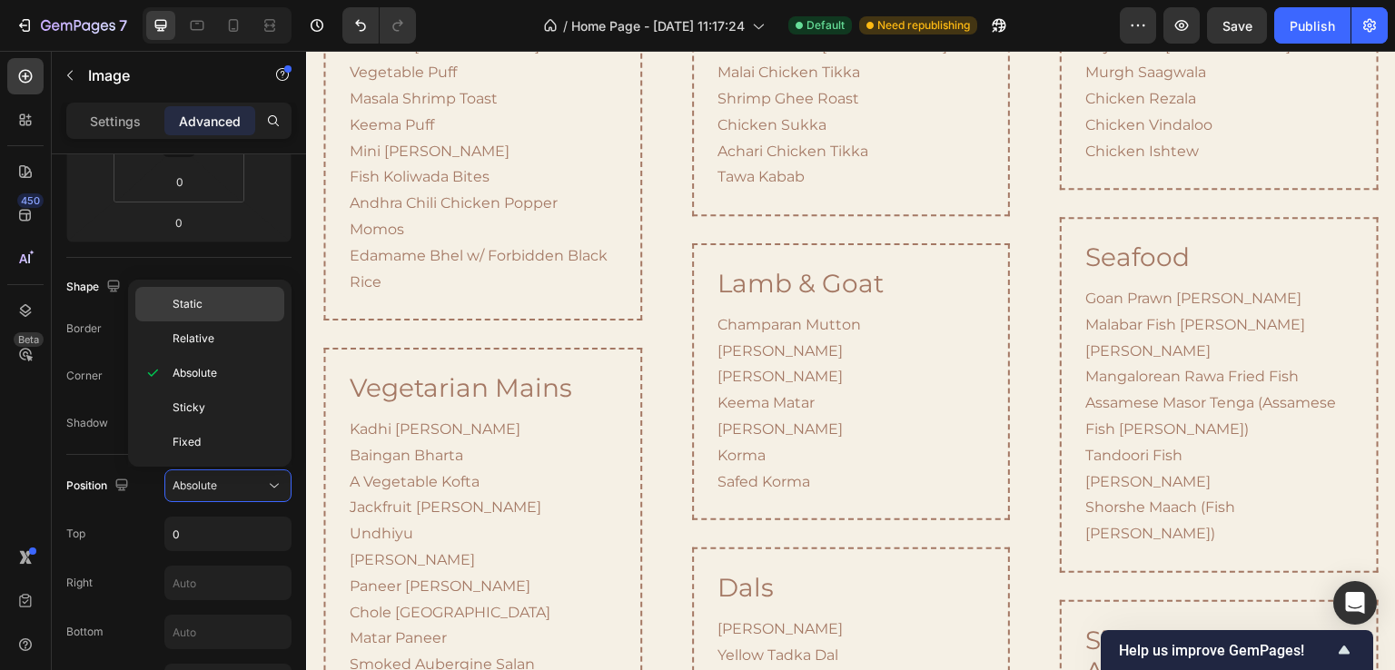
click at [219, 301] on p "Static" at bounding box center [225, 304] width 104 height 16
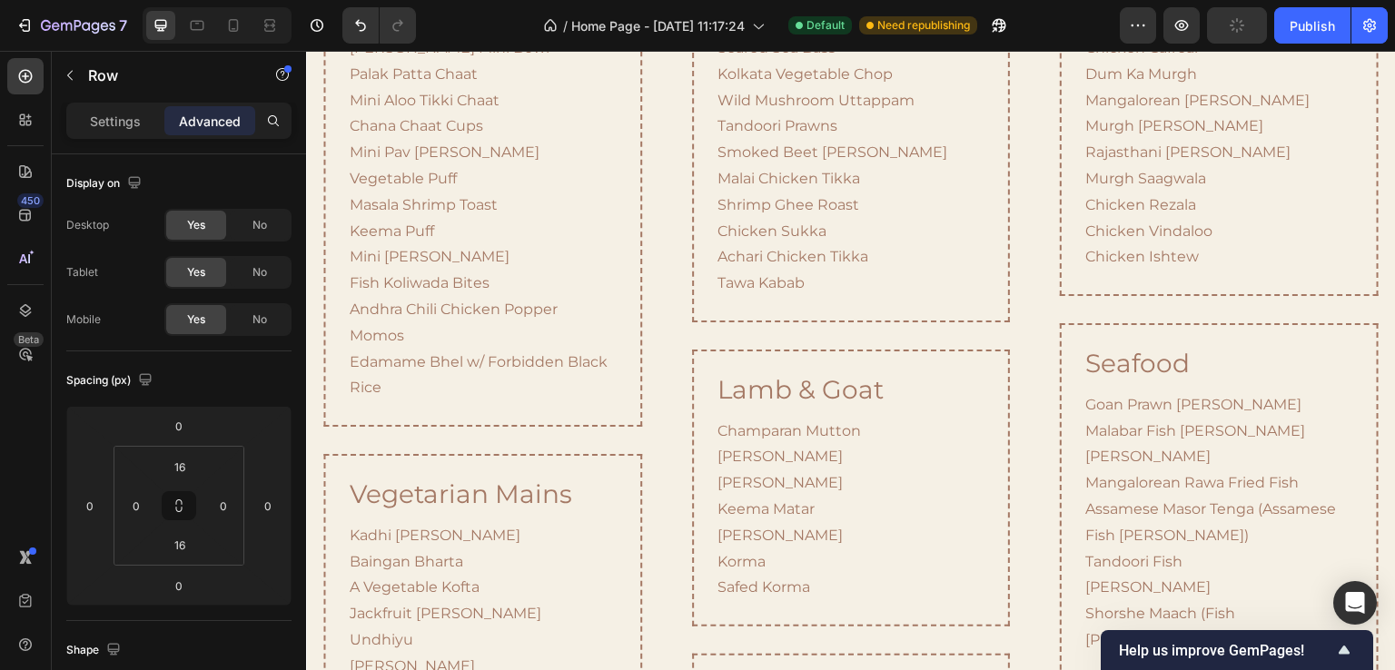
click at [175, 467] on input "16" at bounding box center [180, 466] width 36 height 27
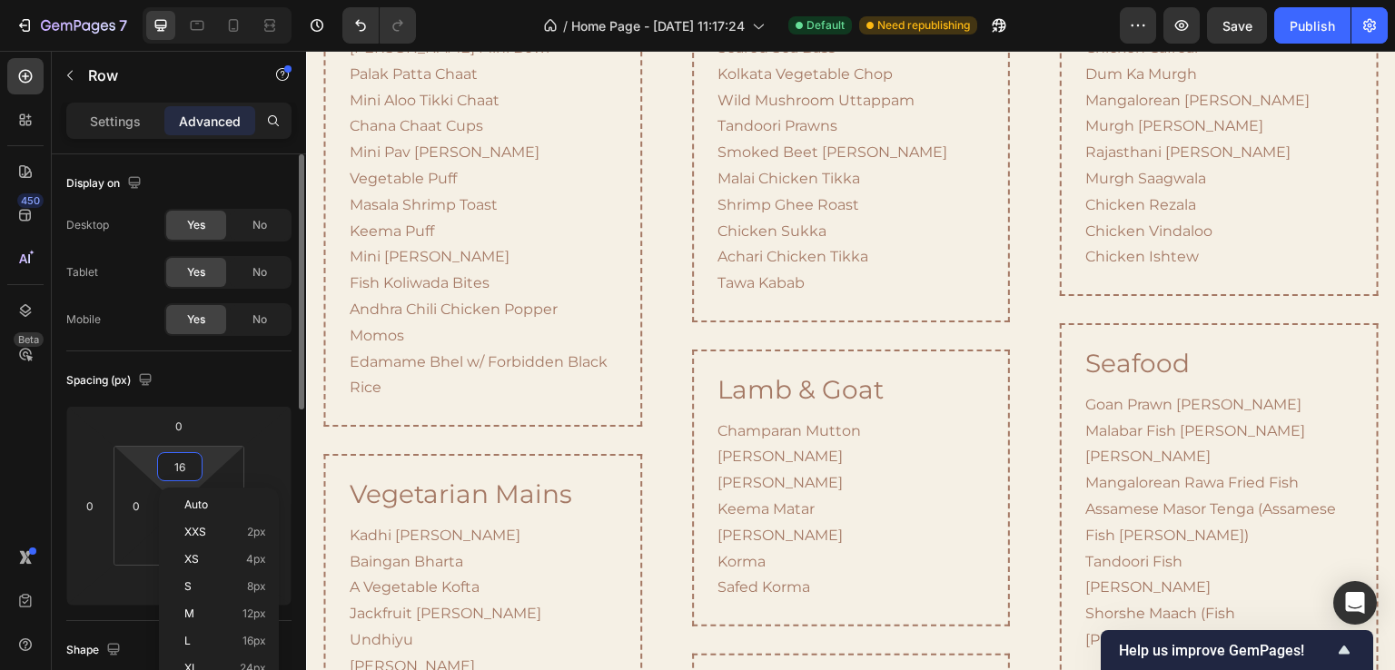
type input "0"
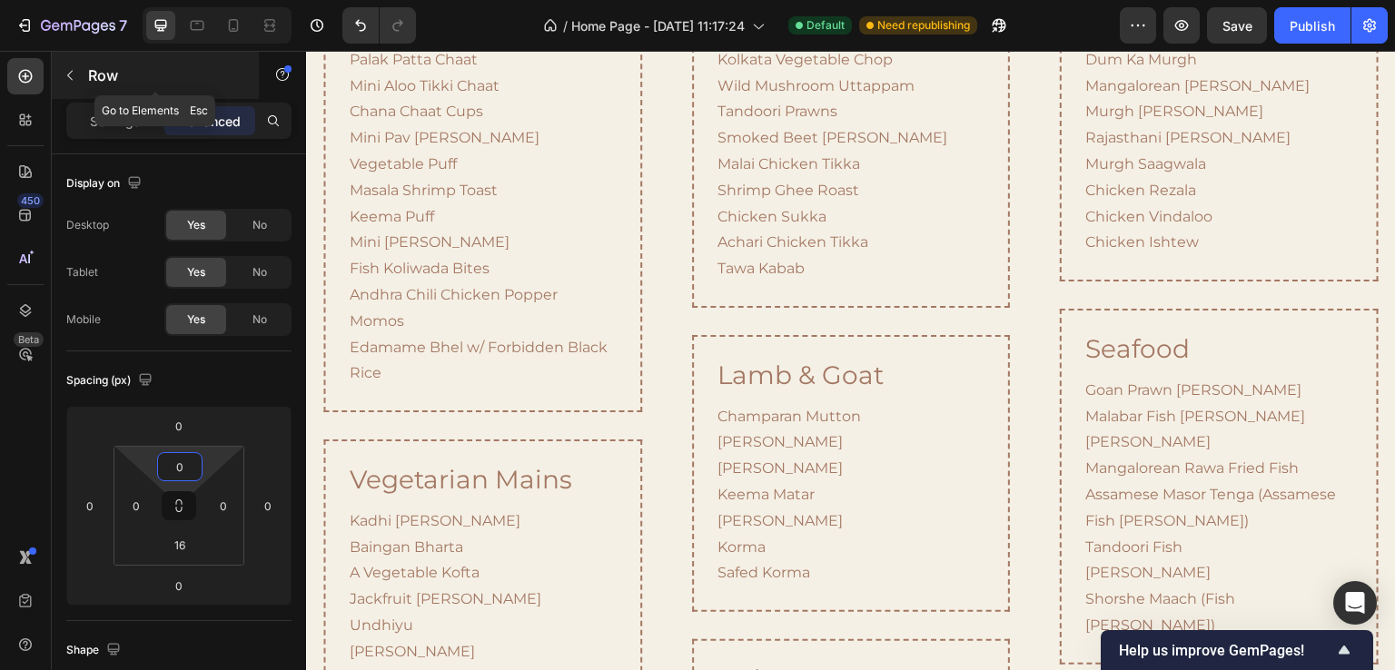
click at [67, 81] on icon "button" at bounding box center [70, 75] width 15 height 15
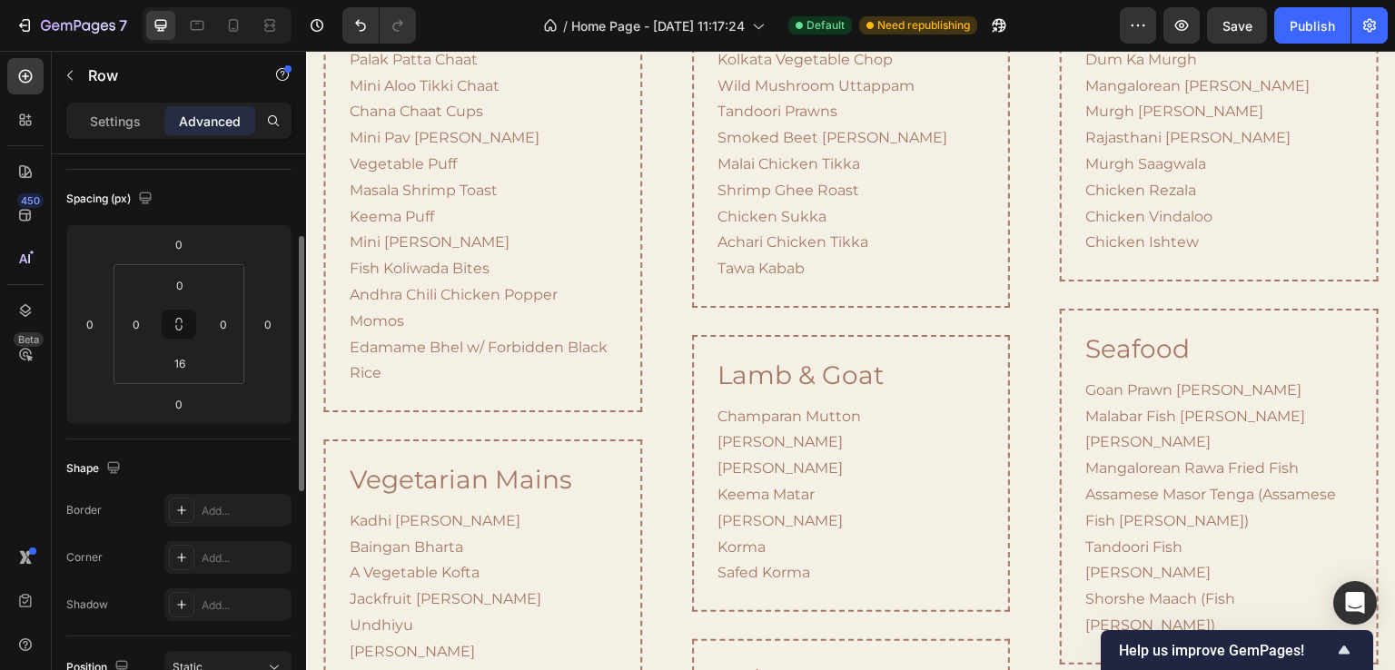
scroll to position [363, 0]
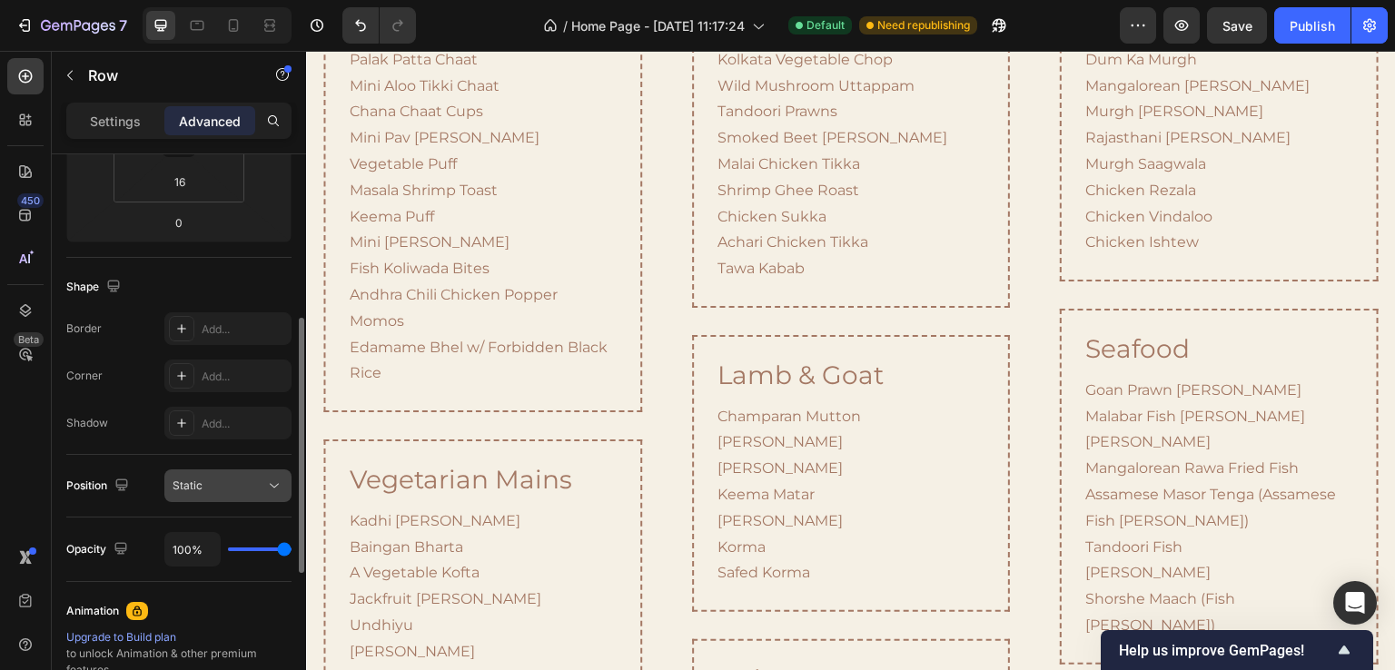
click at [254, 487] on div "Static" at bounding box center [219, 486] width 93 height 16
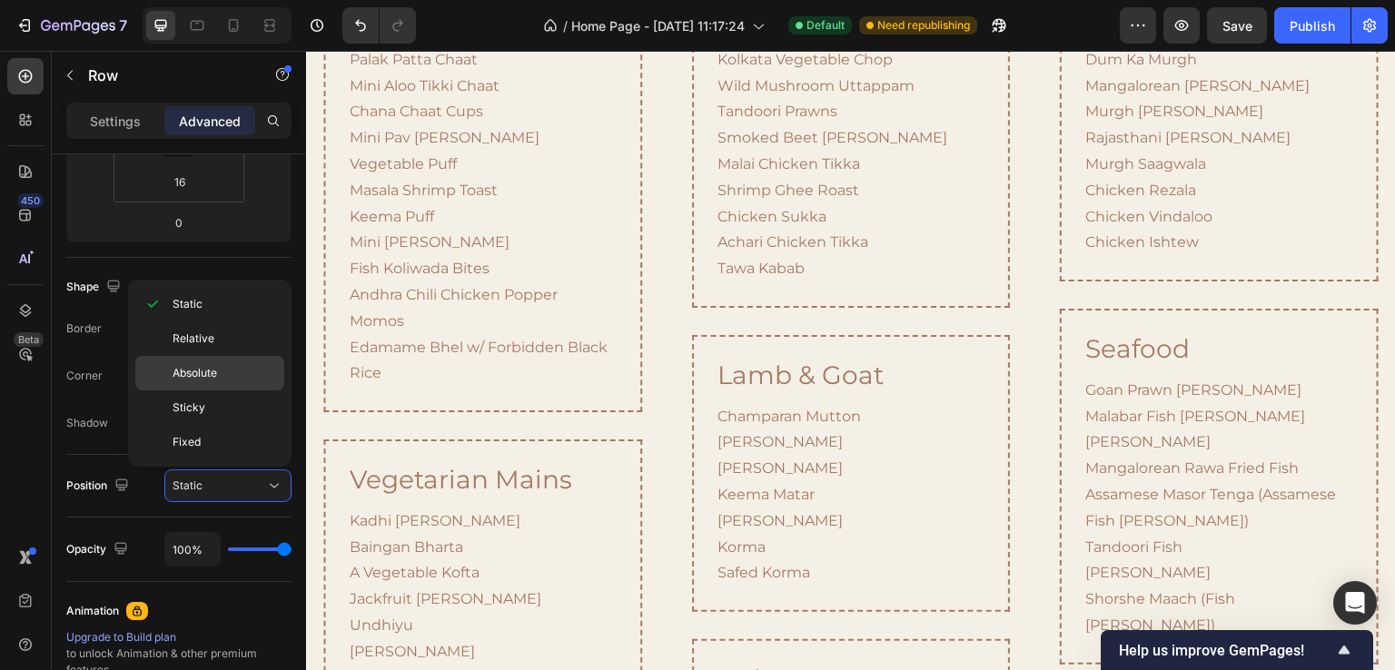
click at [199, 365] on span "Absolute" at bounding box center [195, 373] width 45 height 16
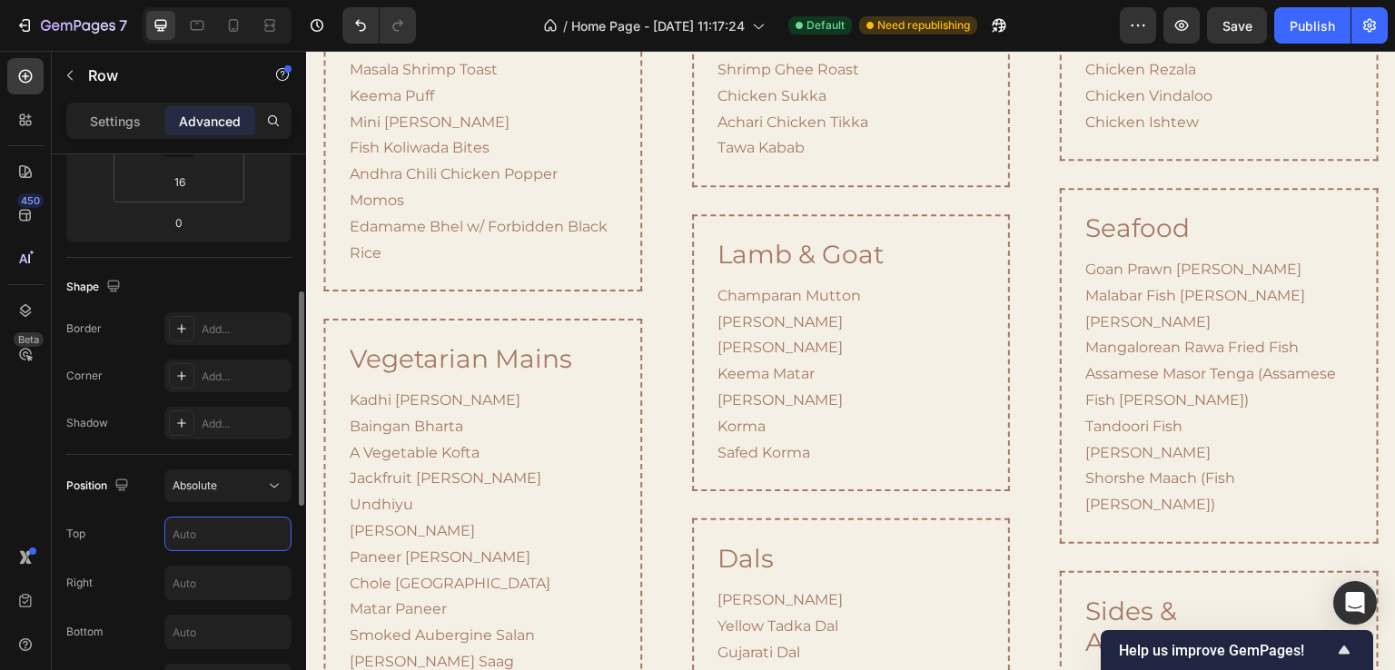
click at [220, 526] on input "text" at bounding box center [227, 534] width 125 height 33
type input "0"
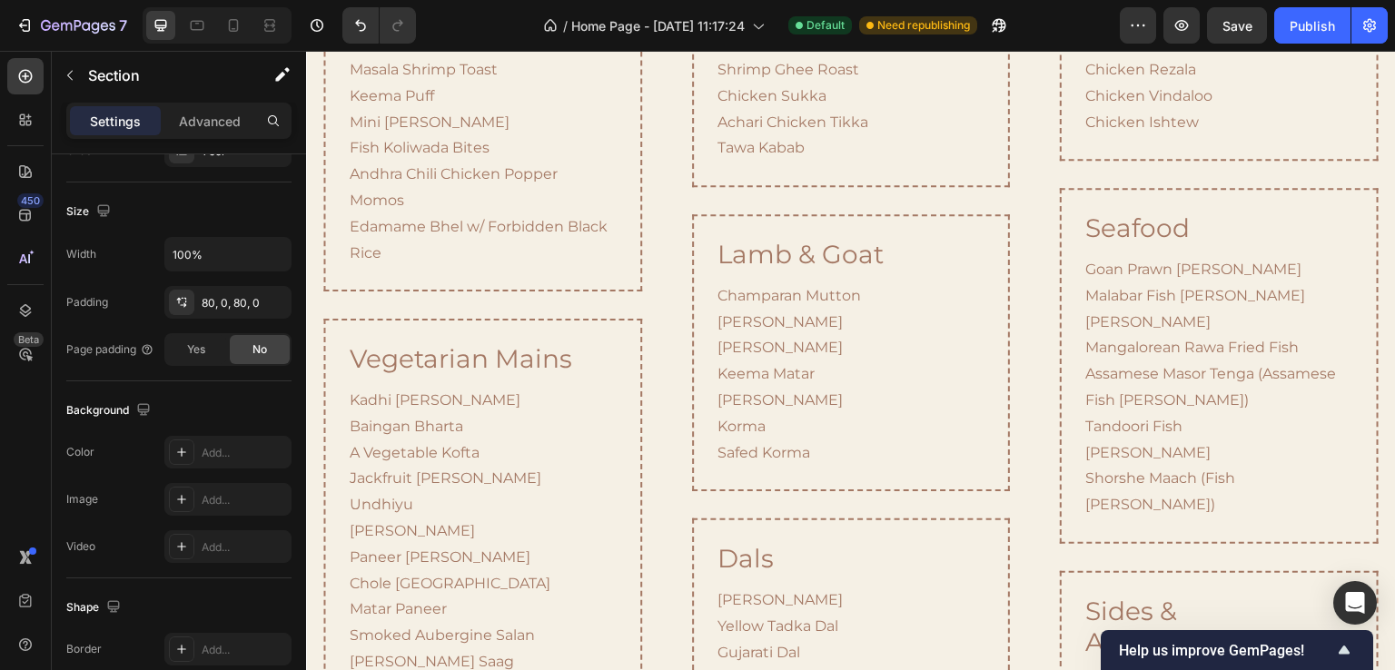
scroll to position [0, 0]
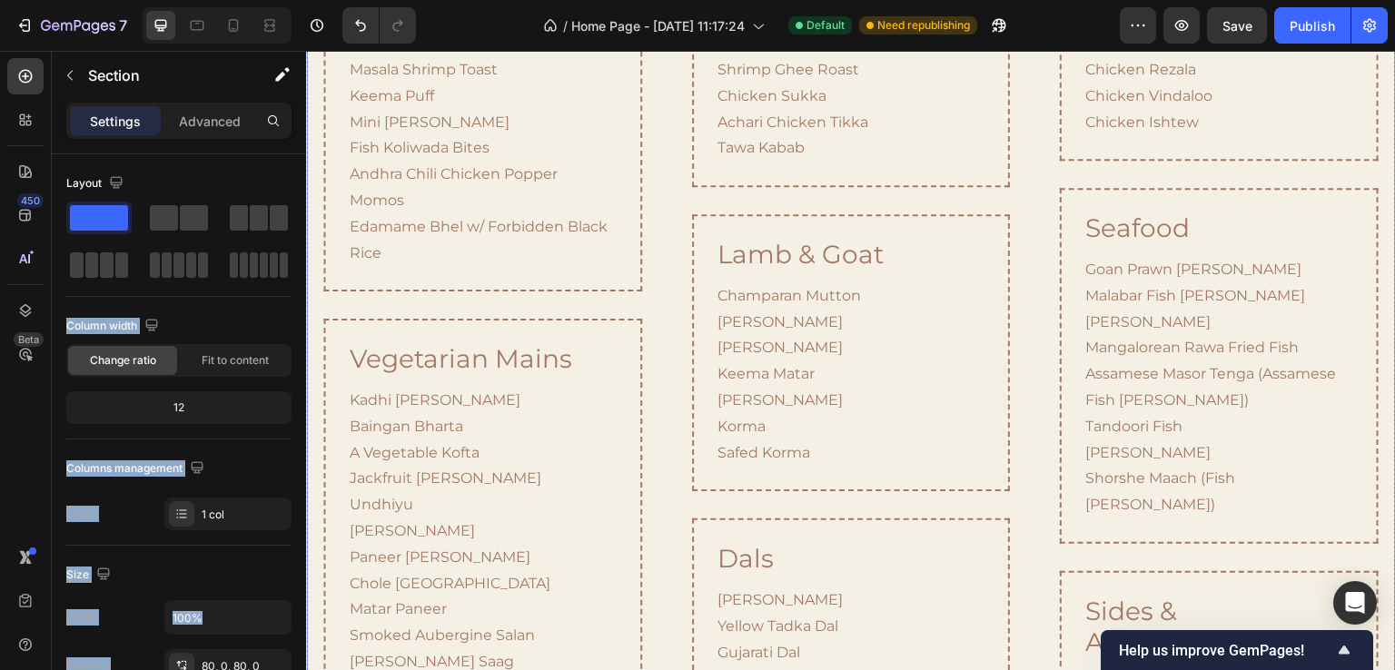
drag, startPoint x: 400, startPoint y: 266, endPoint x: 653, endPoint y: 145, distance: 280.8
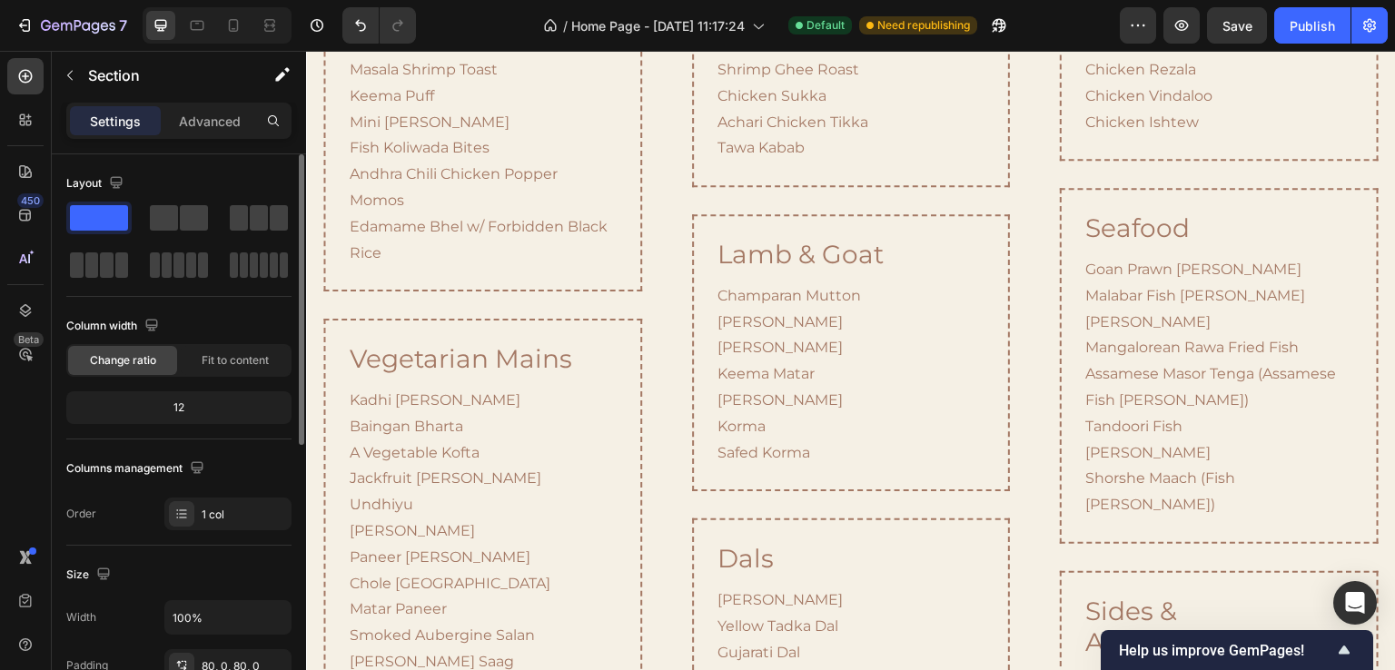
click at [240, 169] on div "Layout" at bounding box center [178, 183] width 225 height 29
click at [147, 175] on div "Layout" at bounding box center [178, 183] width 225 height 29
click at [652, 170] on div "handhelds & chaats Heading Pani Puri Two Ways Avocado Papdi Chaat Dahi Puri Raj…" at bounding box center [482, 521] width 353 height 1536
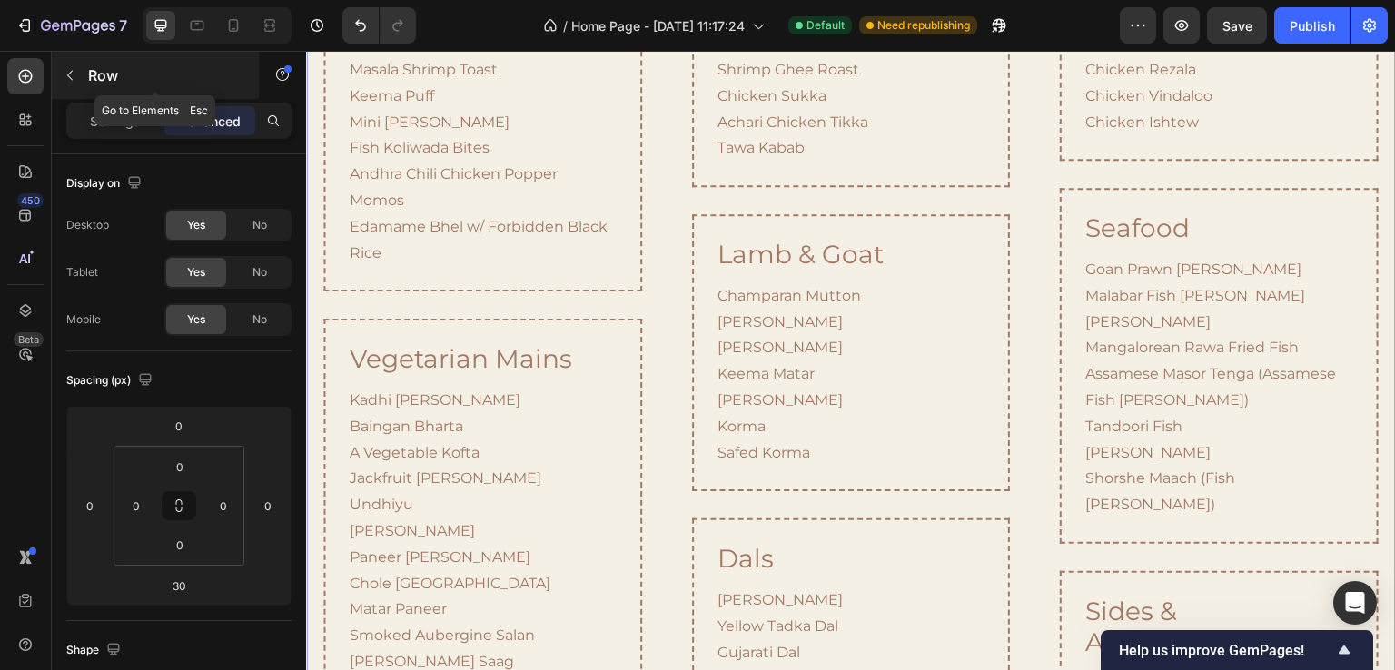
click at [88, 66] on p "Row" at bounding box center [165, 76] width 154 height 22
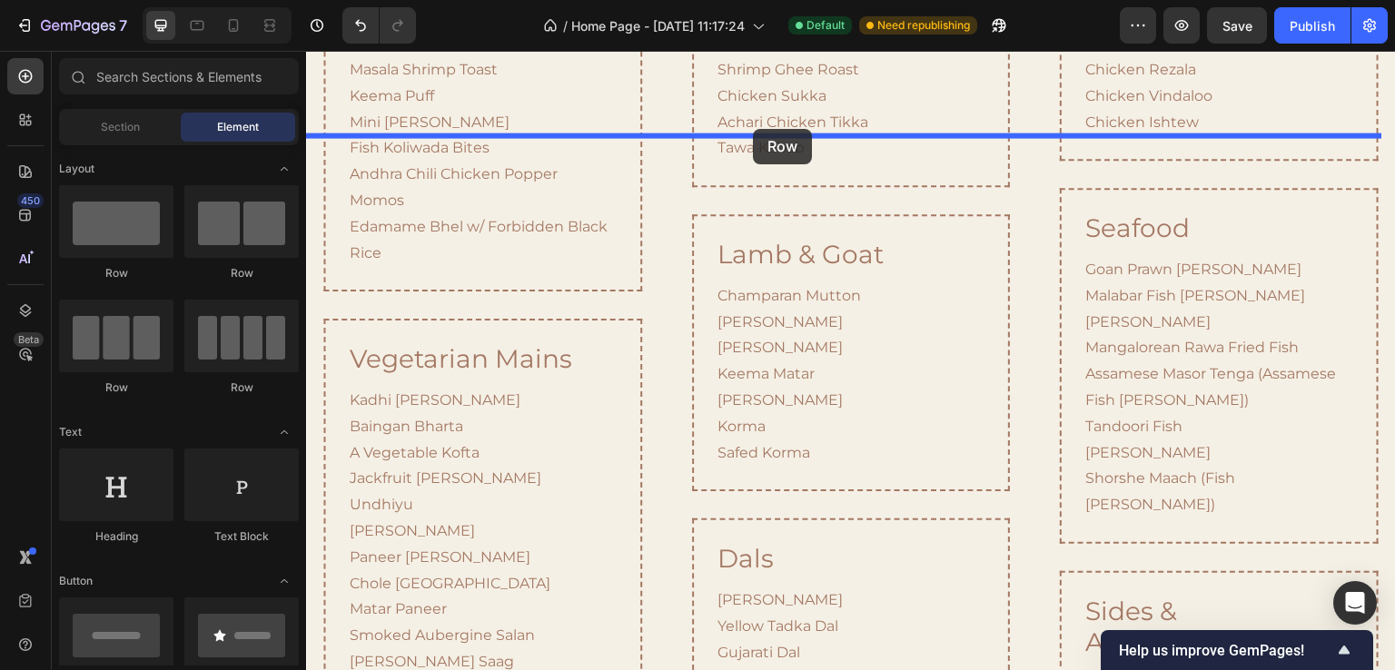
drag, startPoint x: 412, startPoint y: 275, endPoint x: 753, endPoint y: 129, distance: 370.8
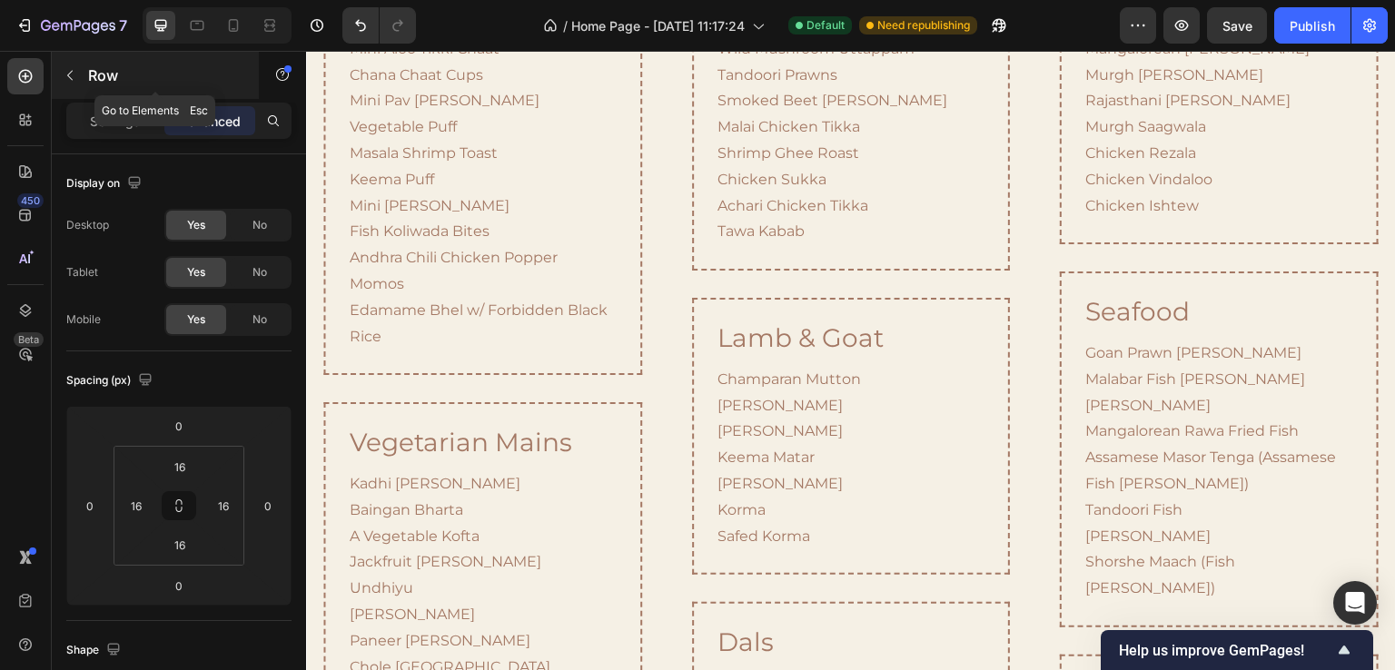
click at [74, 70] on icon "button" at bounding box center [70, 75] width 15 height 15
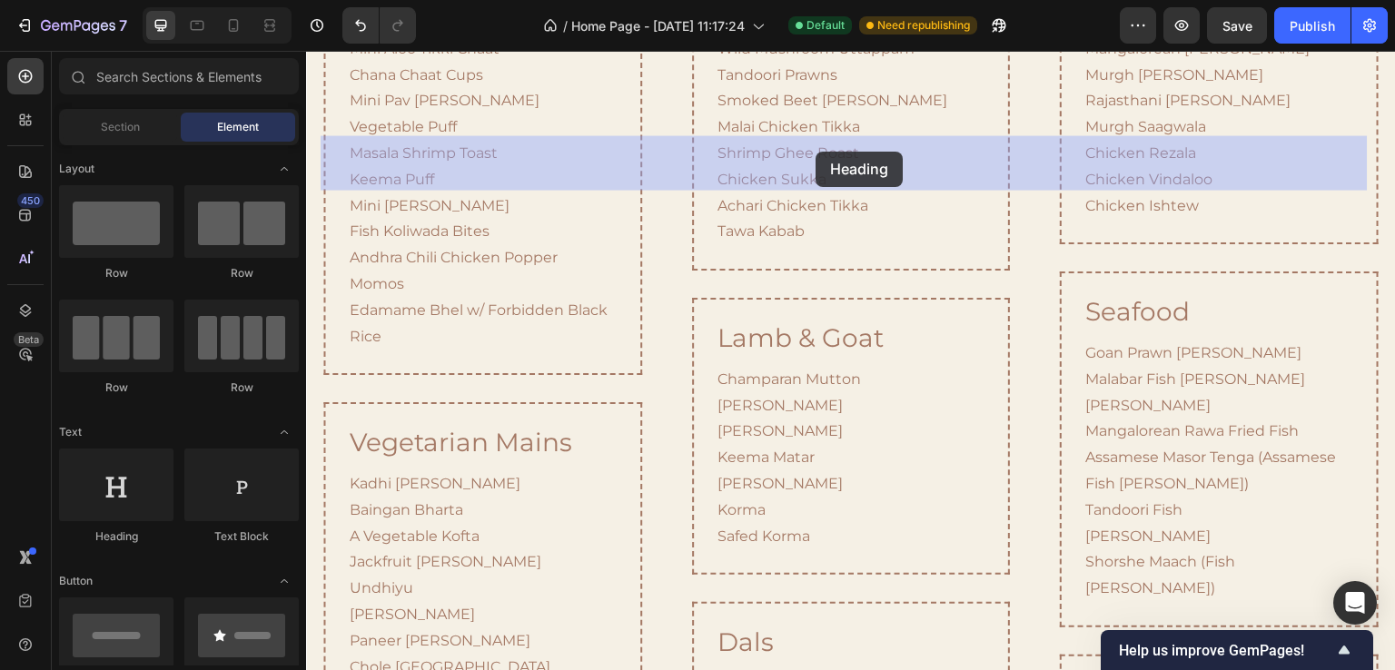
drag, startPoint x: 416, startPoint y: 535, endPoint x: 816, endPoint y: 152, distance: 553.9
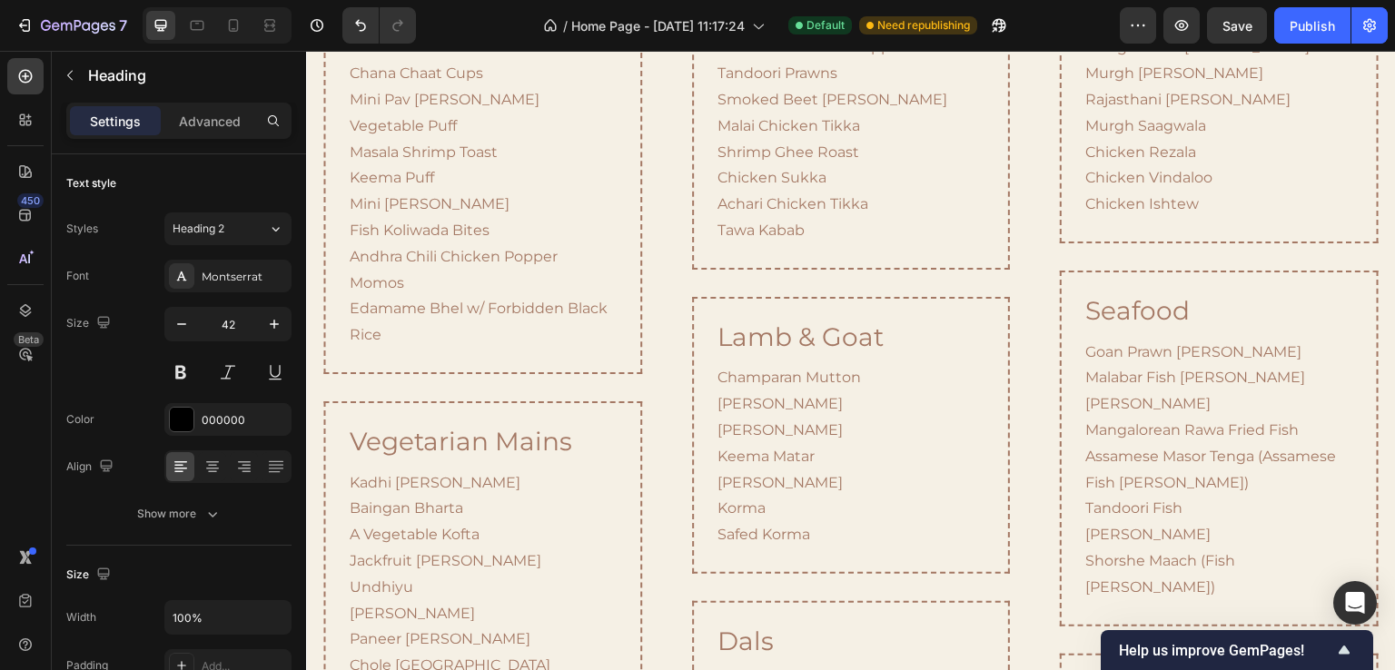
click at [206, 470] on icon at bounding box center [213, 467] width 18 height 18
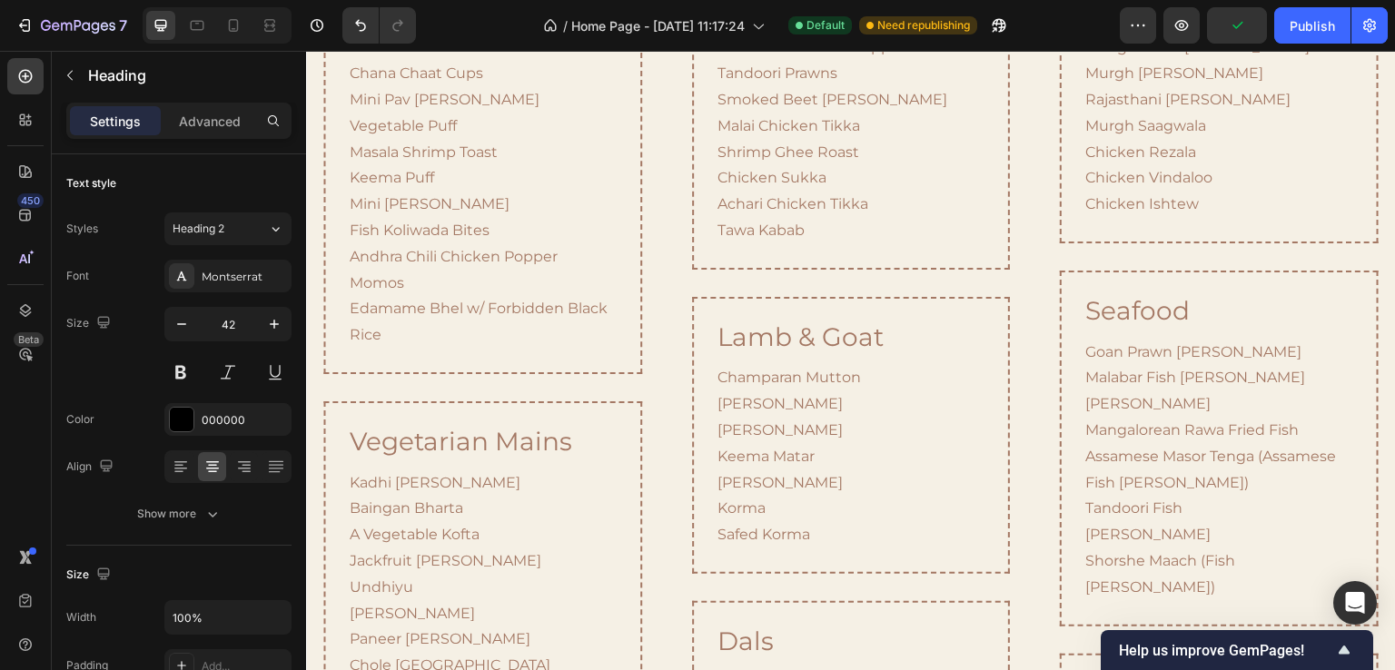
drag, startPoint x: 917, startPoint y: 153, endPoint x: 776, endPoint y: 153, distance: 140.8
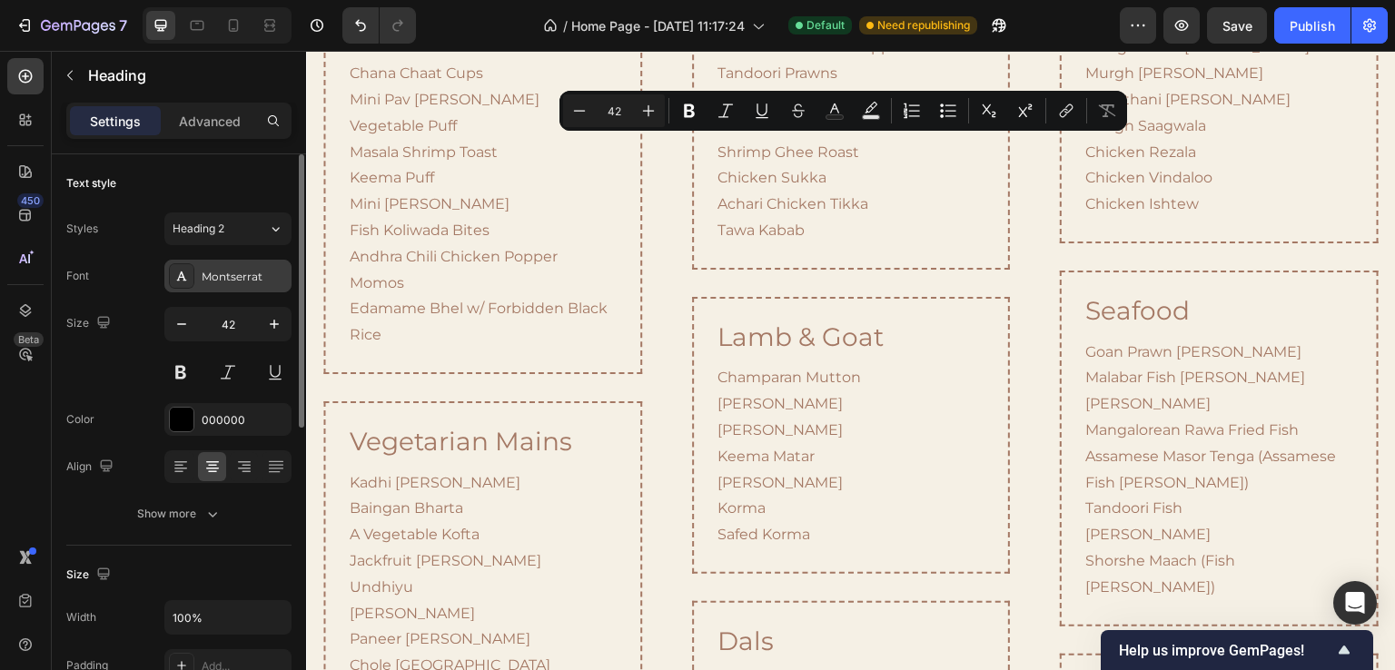
click at [247, 263] on div "Montserrat" at bounding box center [227, 276] width 127 height 33
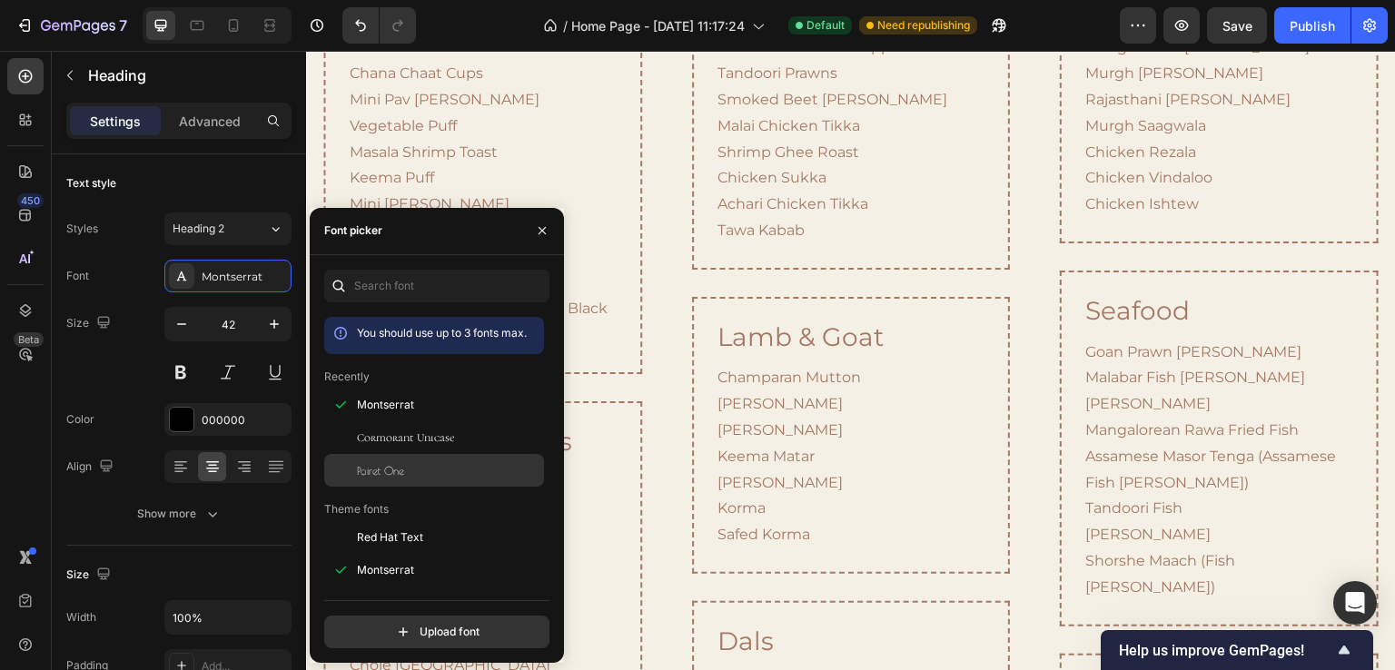
click at [405, 471] on div "Poiret One" at bounding box center [449, 470] width 184 height 16
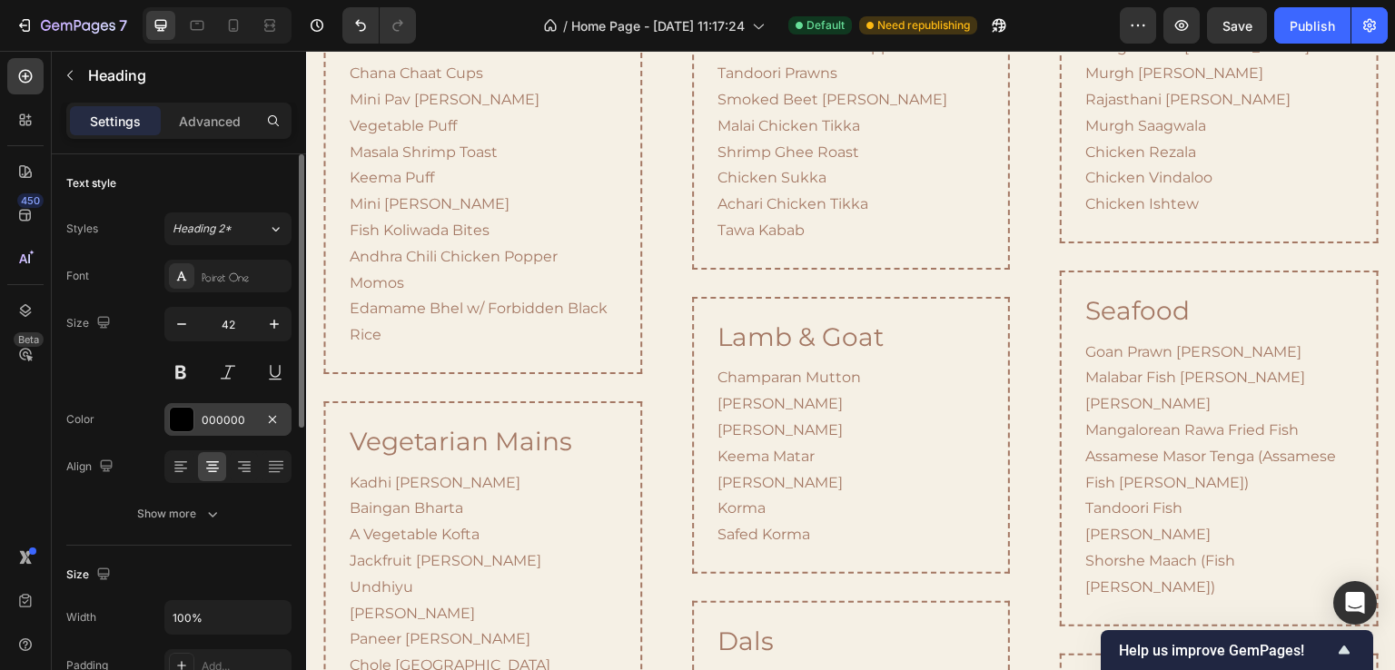
click at [187, 413] on div at bounding box center [182, 420] width 24 height 24
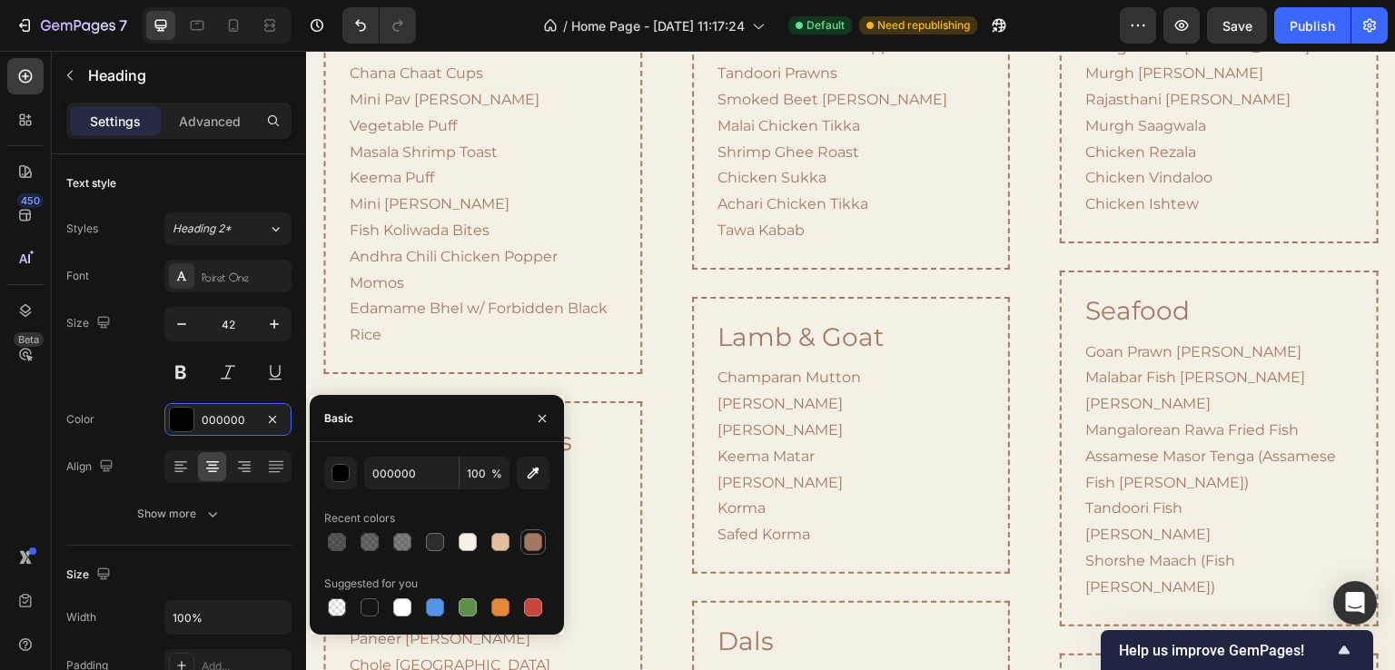
click at [534, 543] on div at bounding box center [533, 542] width 18 height 18
type input "A47864"
click at [213, 129] on p "Advanced" at bounding box center [210, 121] width 62 height 19
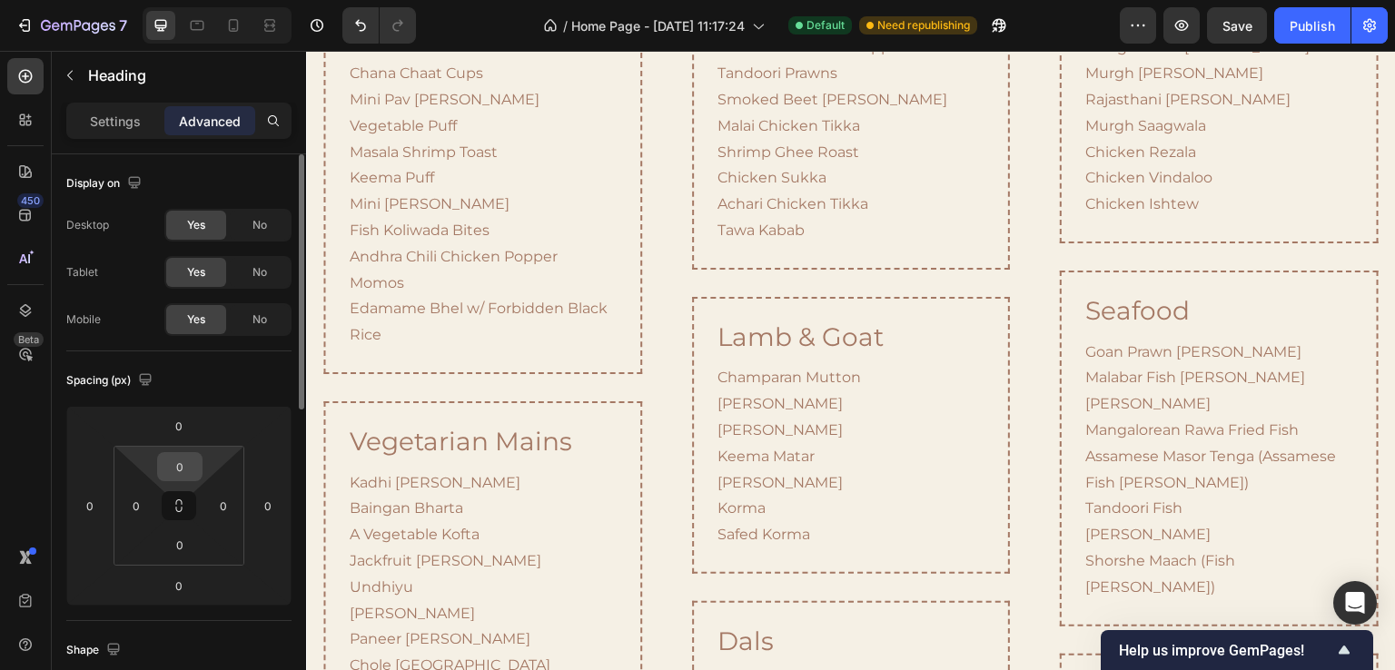
click at [174, 455] on input "0" at bounding box center [180, 466] width 36 height 27
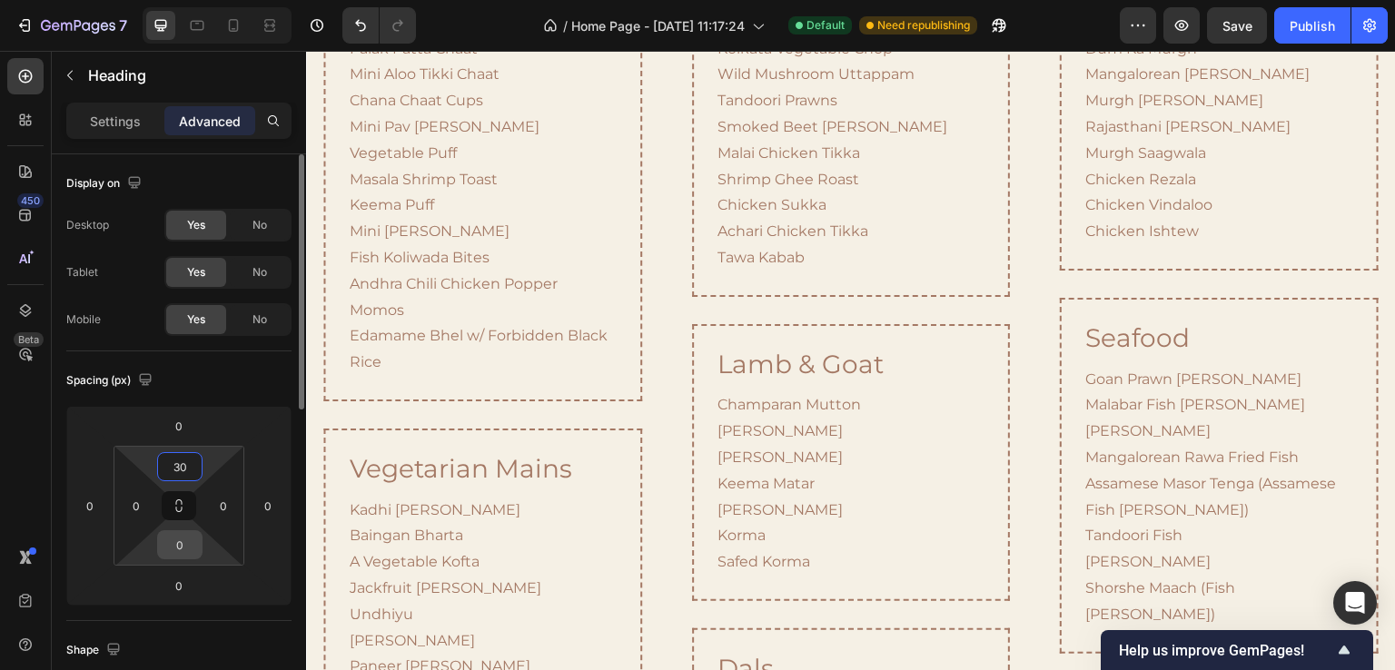
type input "30"
click at [182, 536] on input "0" at bounding box center [180, 544] width 36 height 27
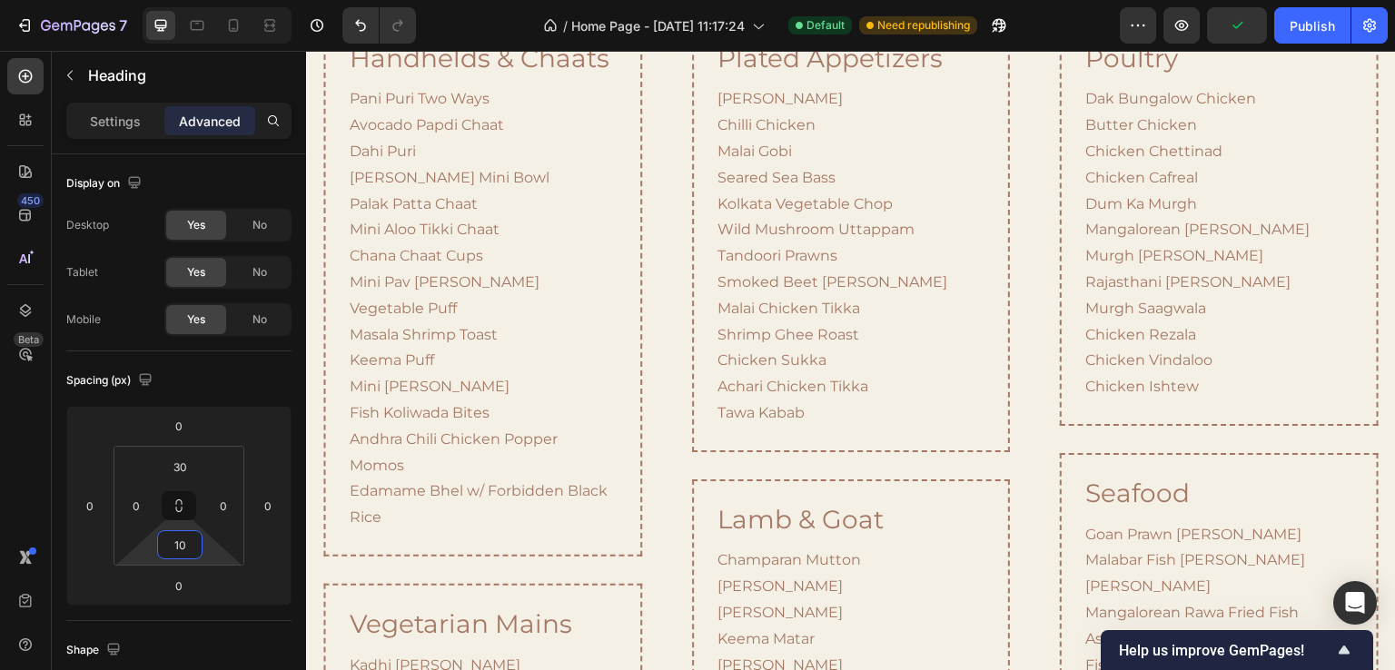
scroll to position [1355, 0]
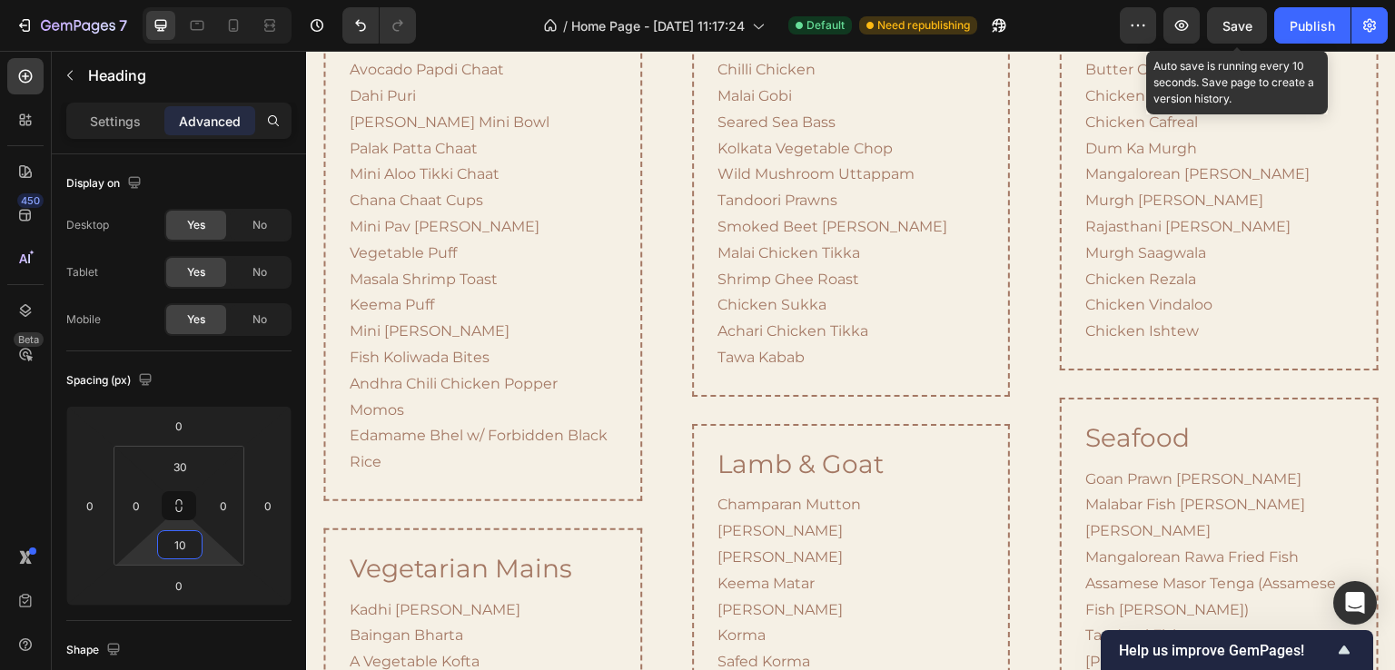
type input "10"
click at [1238, 23] on span "Save" at bounding box center [1238, 25] width 30 height 15
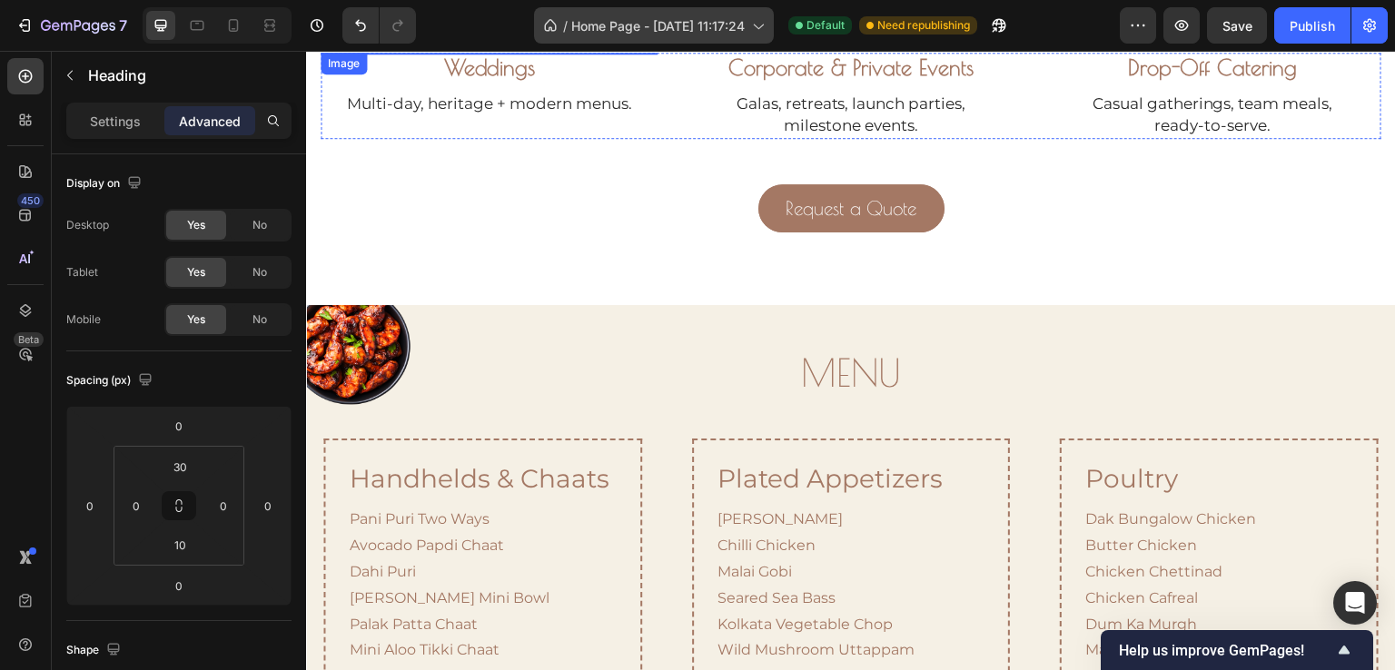
scroll to position [900, 0]
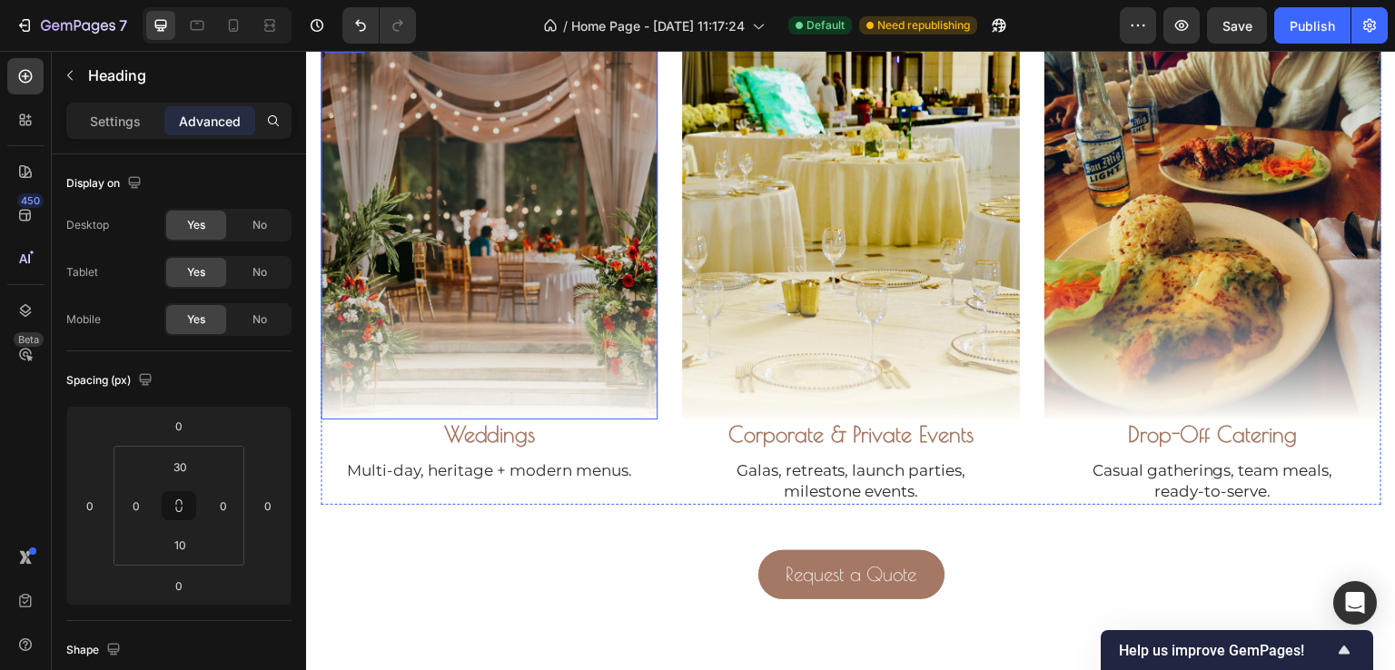
click at [379, 244] on img at bounding box center [489, 225] width 337 height 388
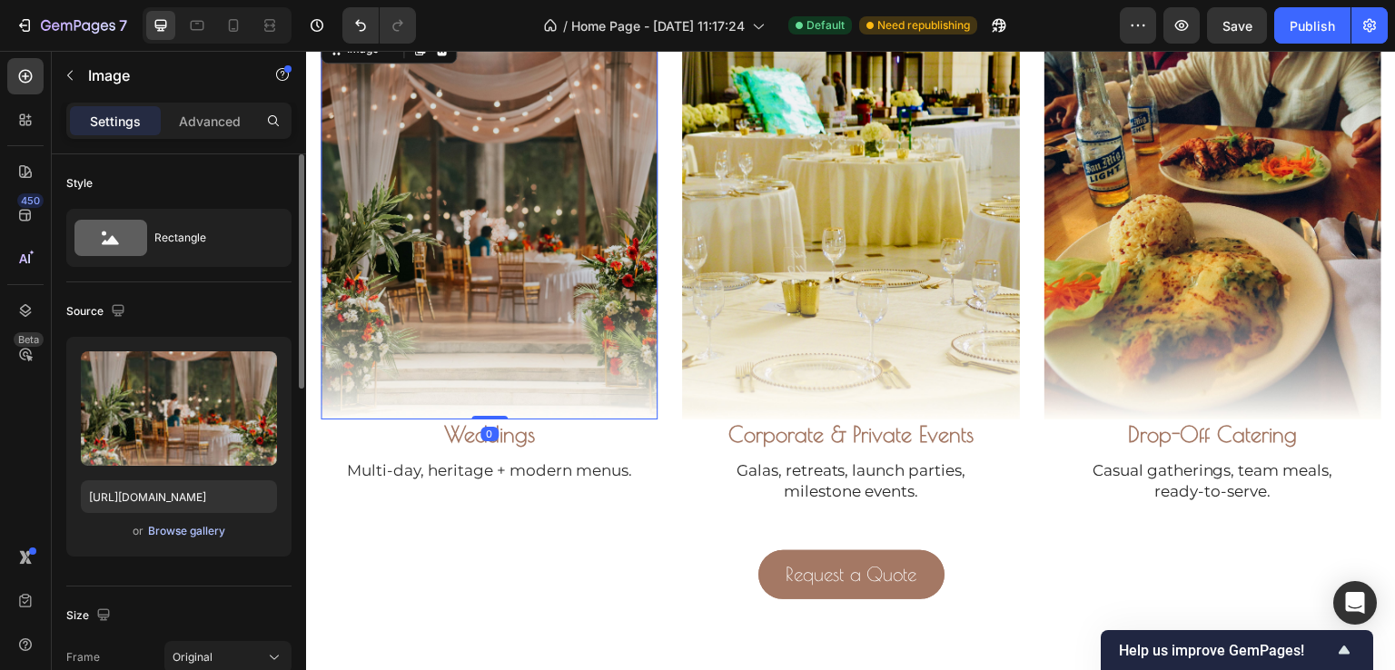
click at [164, 529] on div "Browse gallery" at bounding box center [186, 531] width 77 height 16
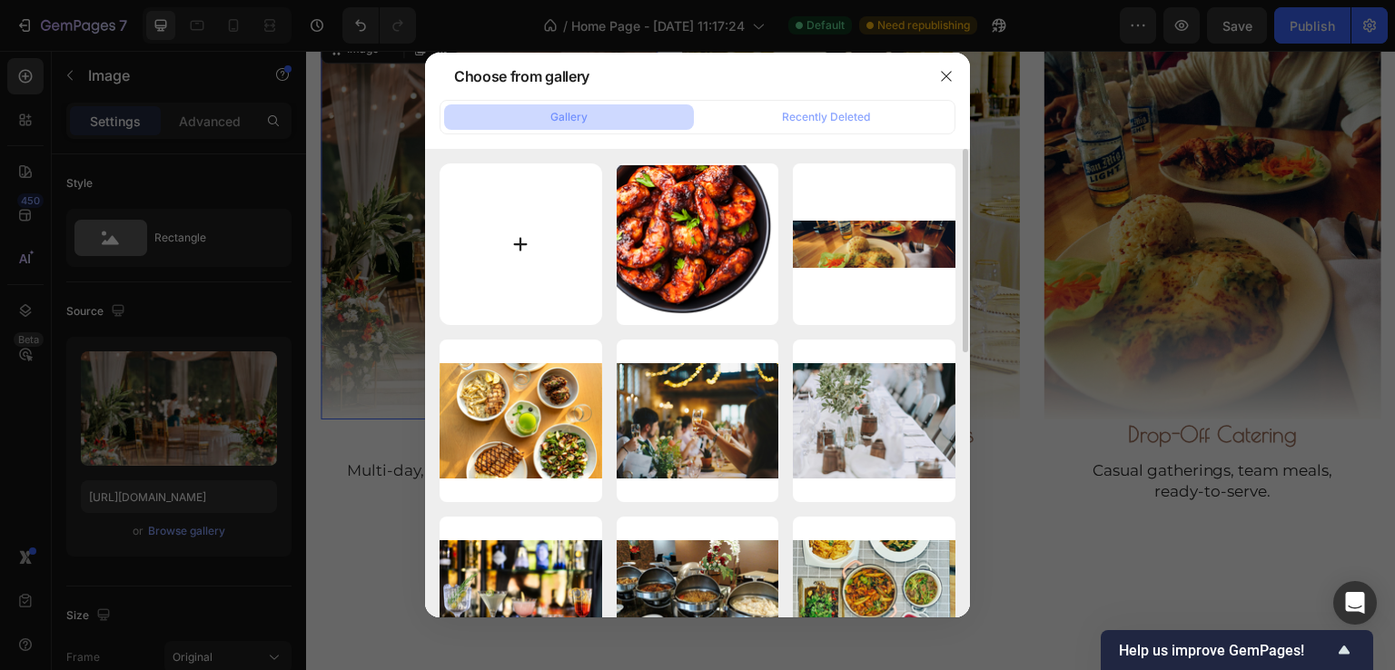
click at [552, 242] on input "file" at bounding box center [521, 245] width 163 height 163
type input "C:\fakepath\Group 20 (1).jpg"
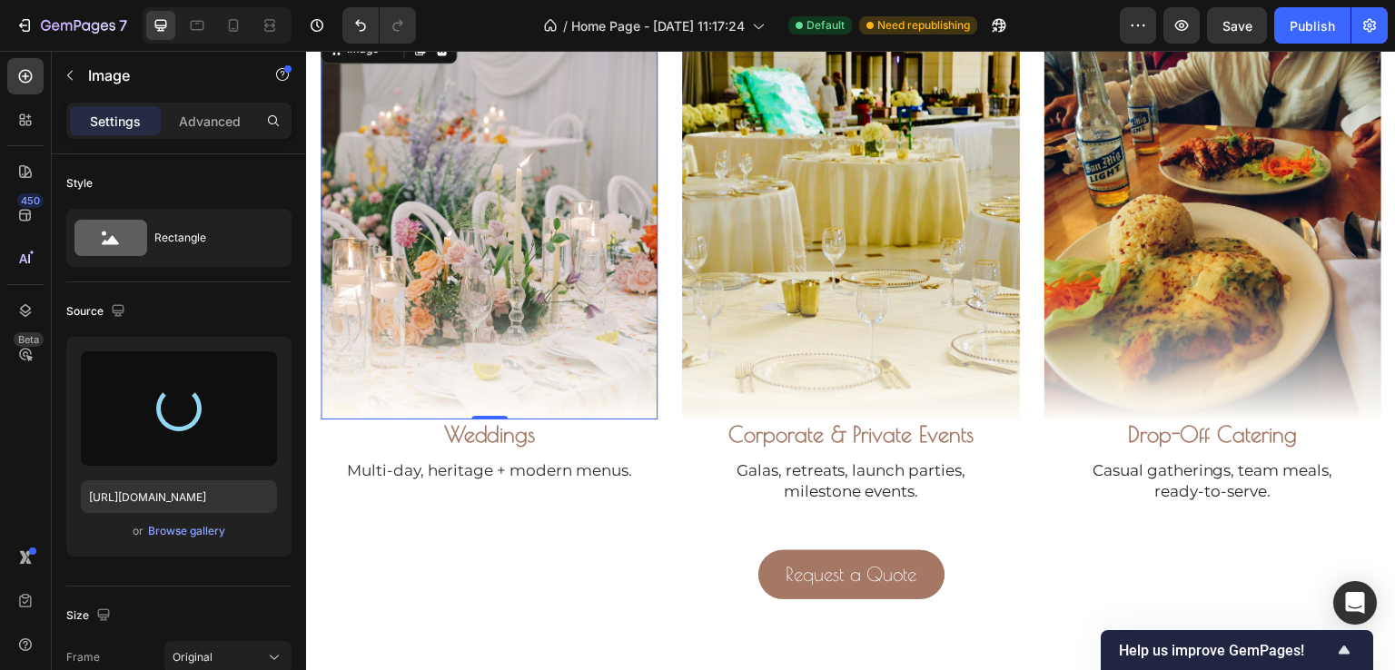
type input "https://cdn.shopify.com/s/files/1/0766/6915/7609/files/gempages_583913429383775…"
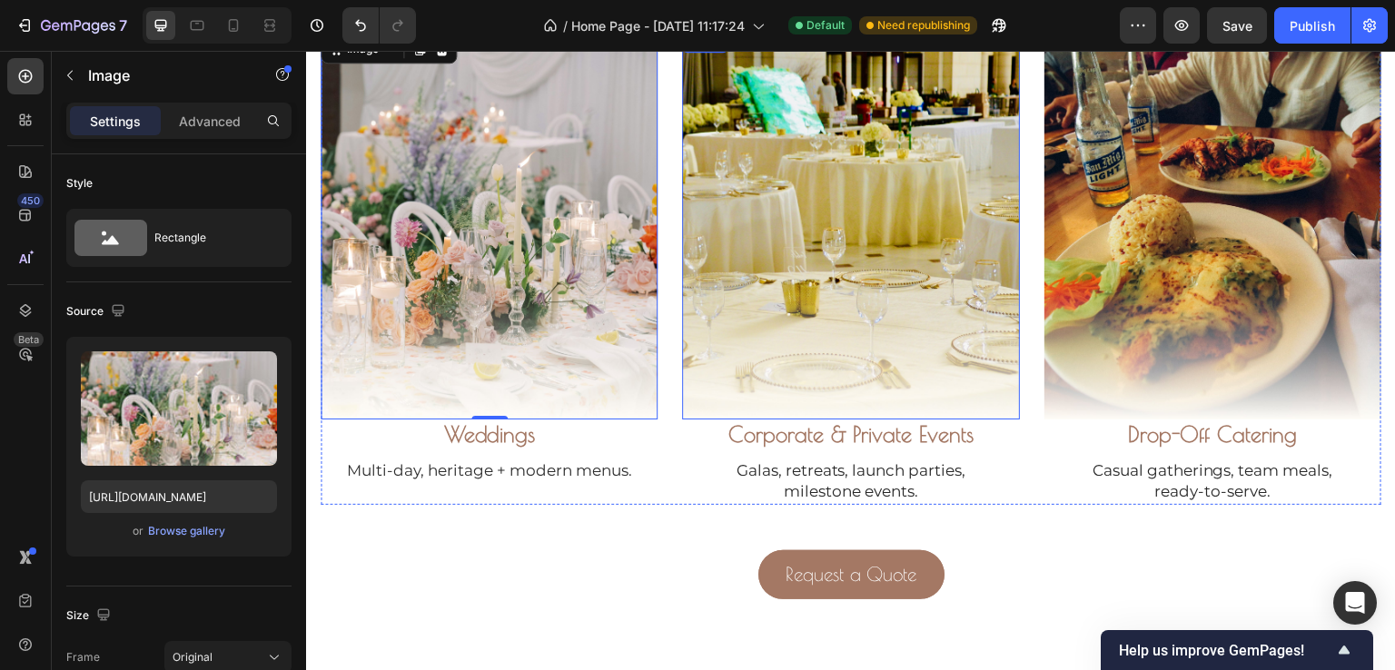
click at [727, 217] on img at bounding box center [850, 225] width 337 height 388
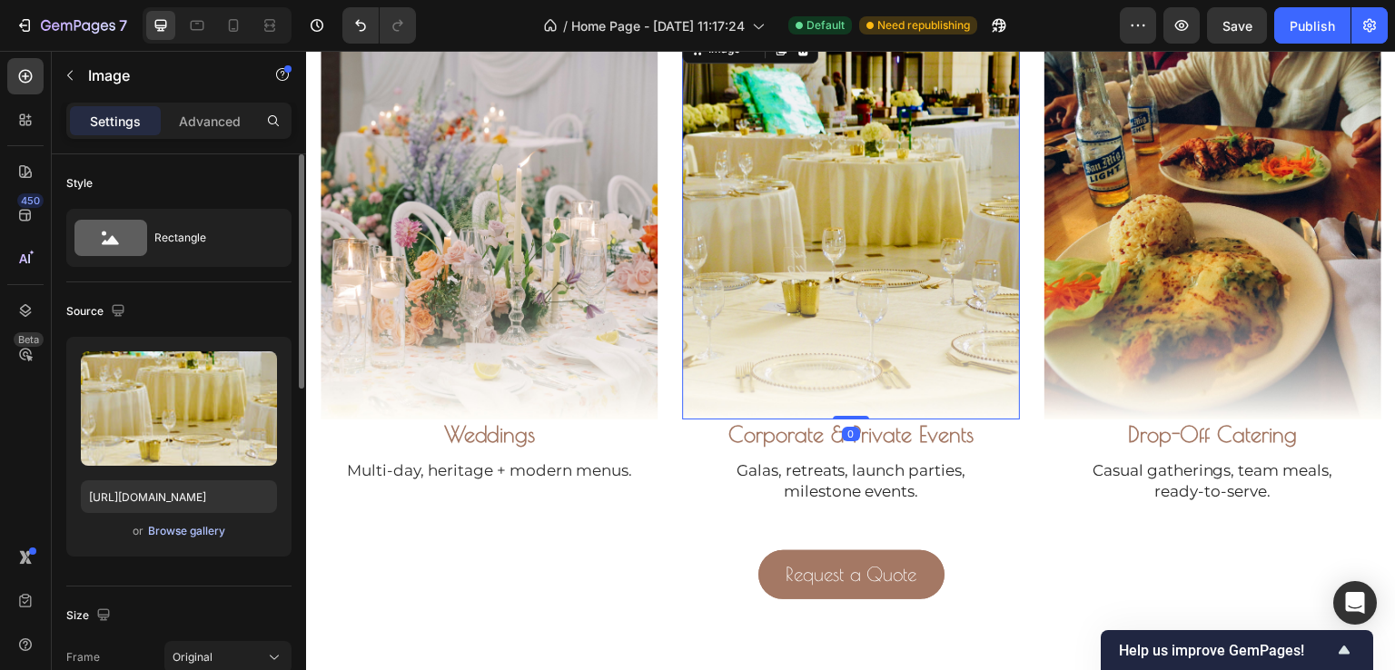
click at [189, 533] on div "Browse gallery" at bounding box center [186, 531] width 77 height 16
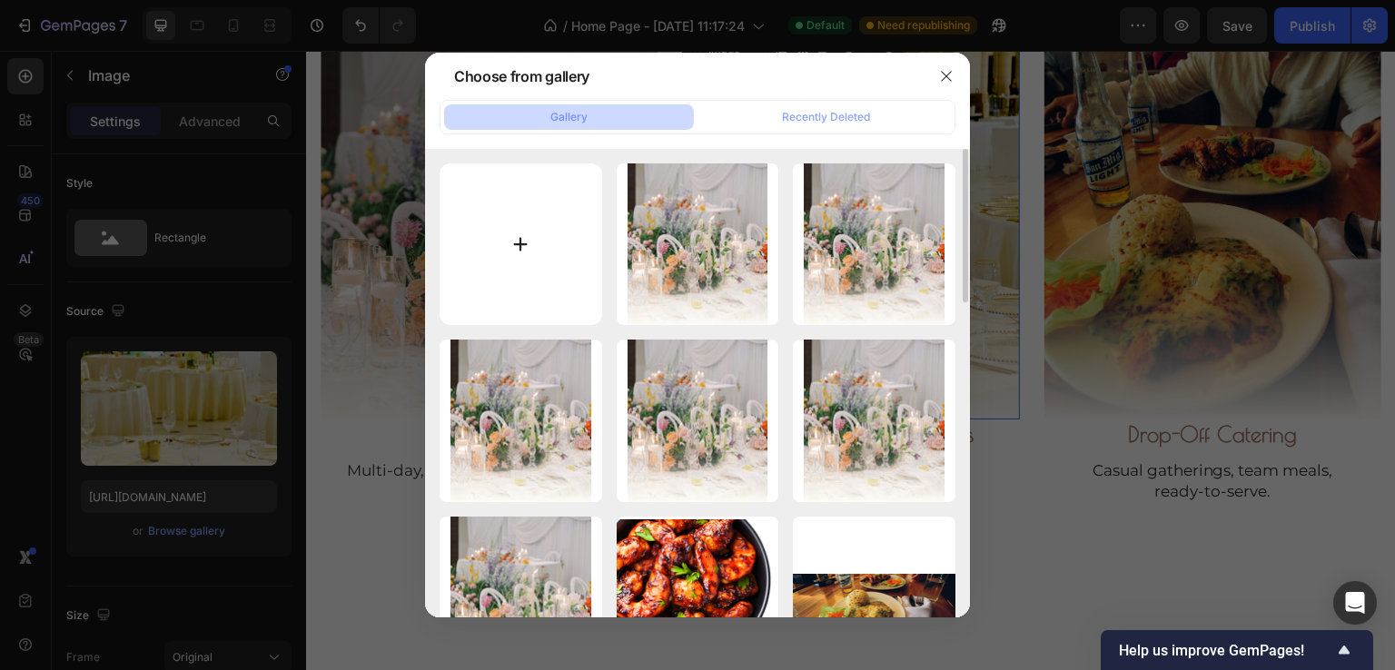
click at [483, 281] on input "file" at bounding box center [521, 245] width 163 height 163
type input "C:\fakepath\Group 21 (1).jpg"
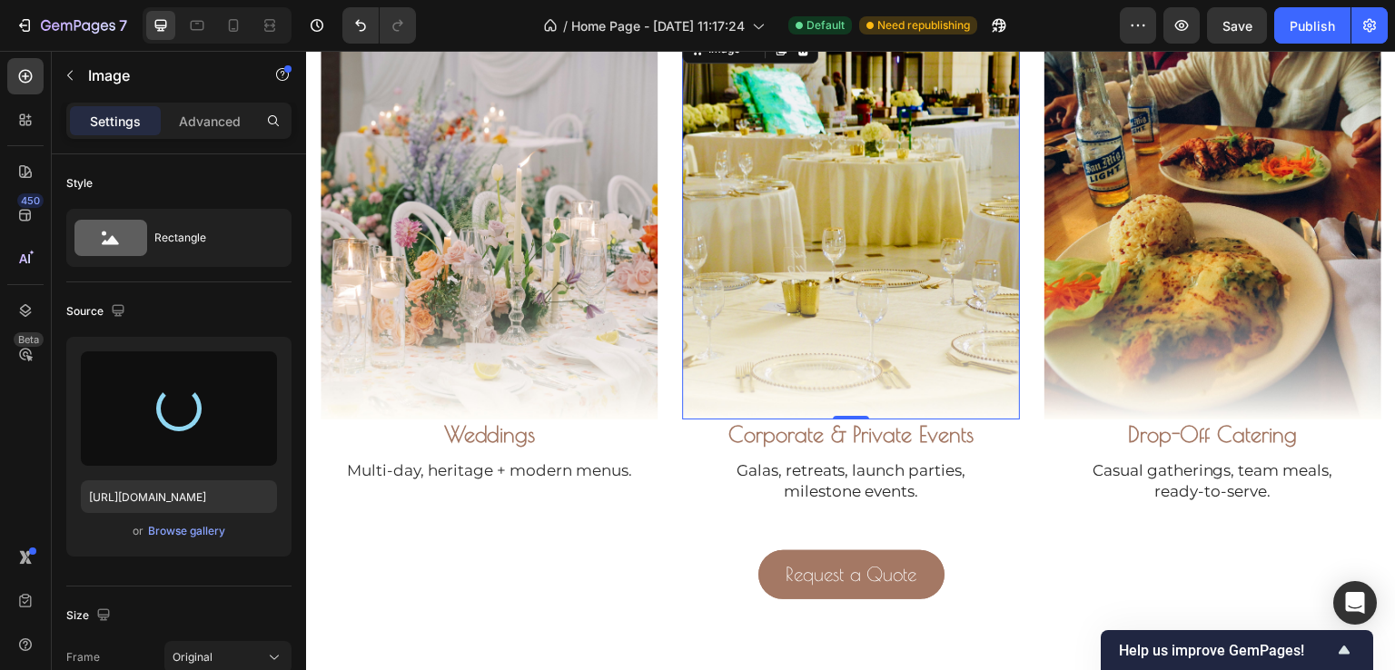
type input "https://cdn.shopify.com/s/files/1/0766/6915/7609/files/gempages_583913429383775…"
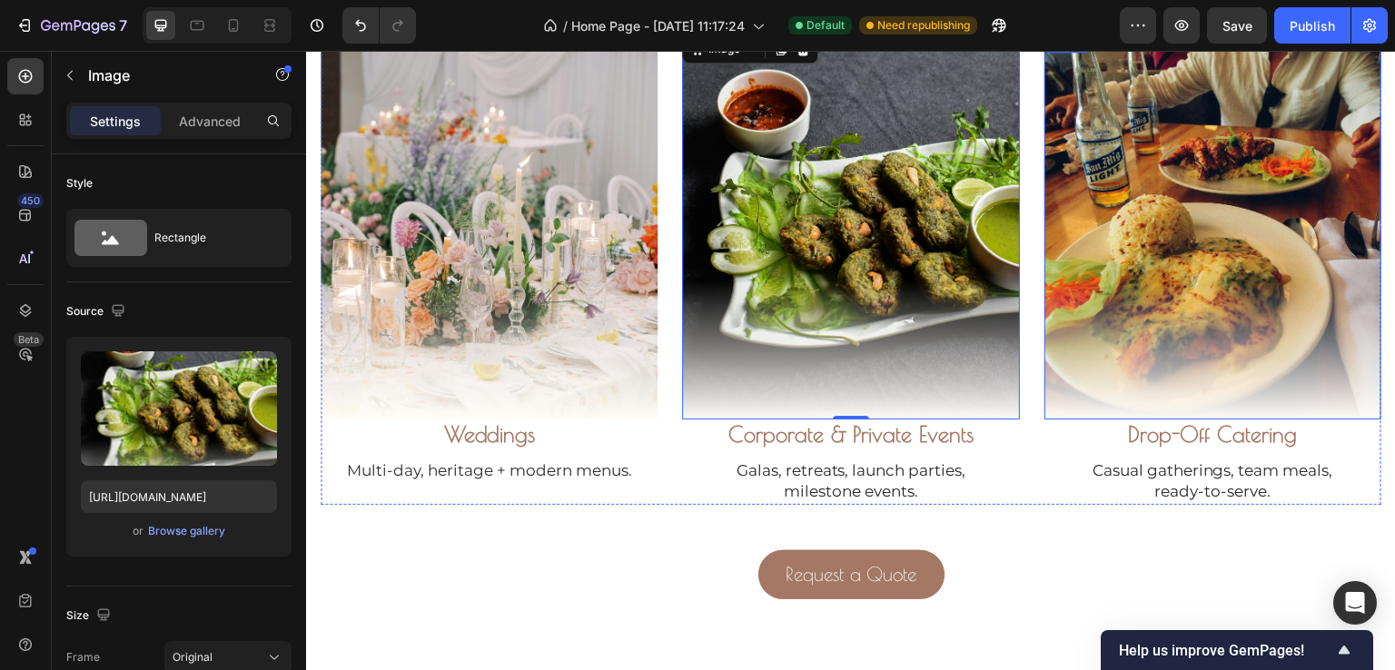
click at [1256, 325] on img at bounding box center [1213, 225] width 337 height 388
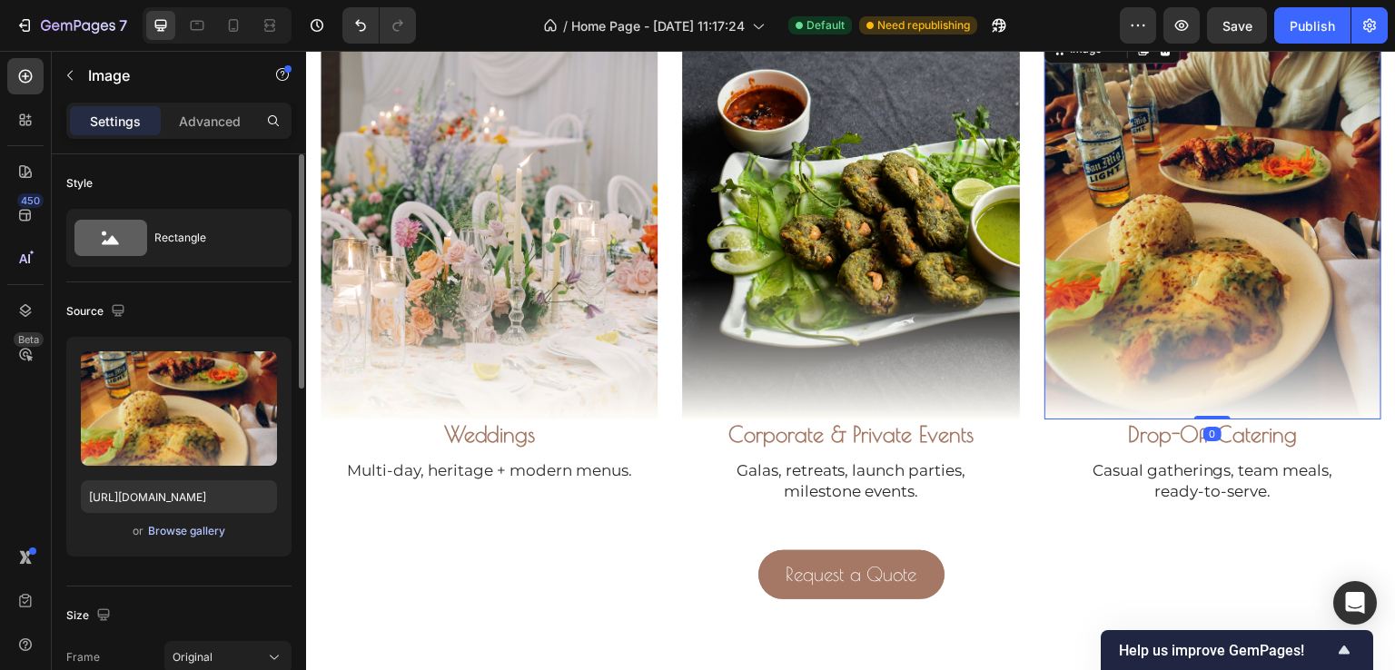
click at [153, 534] on div "Browse gallery" at bounding box center [186, 531] width 77 height 16
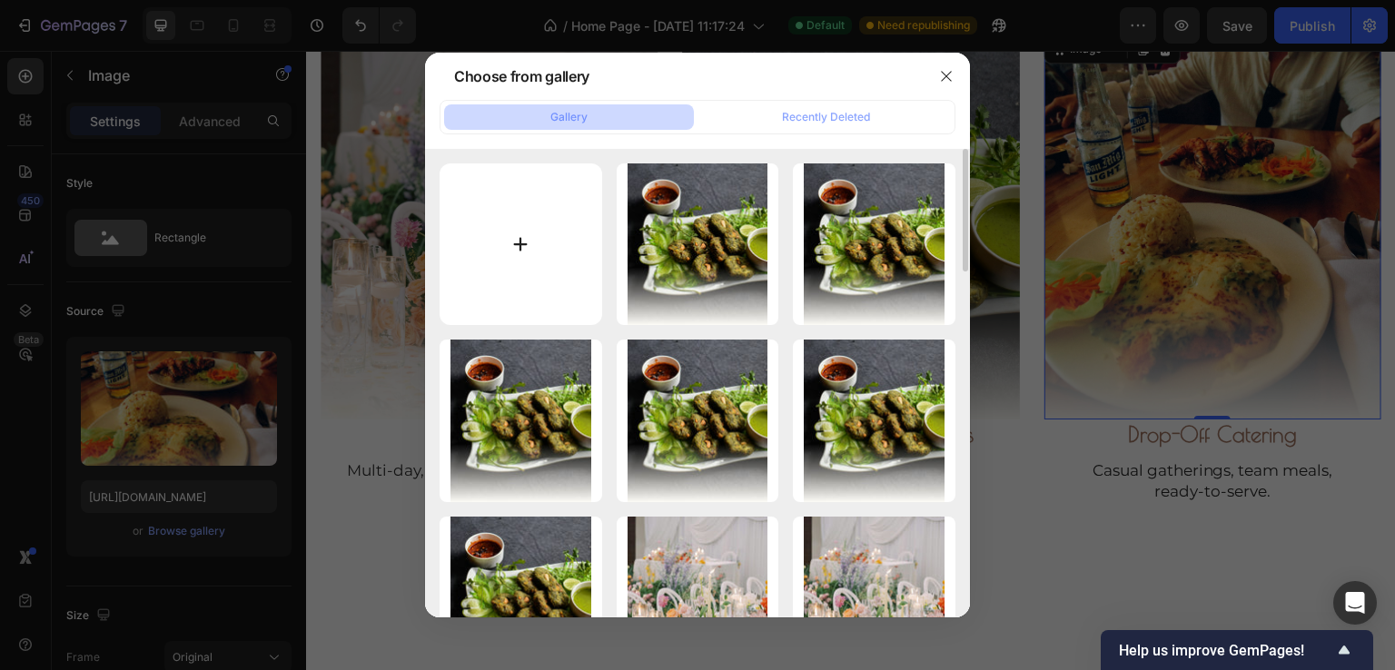
click at [517, 241] on input "file" at bounding box center [521, 245] width 163 height 163
type input "C:\fakepath\Group 20 (1).jpg"
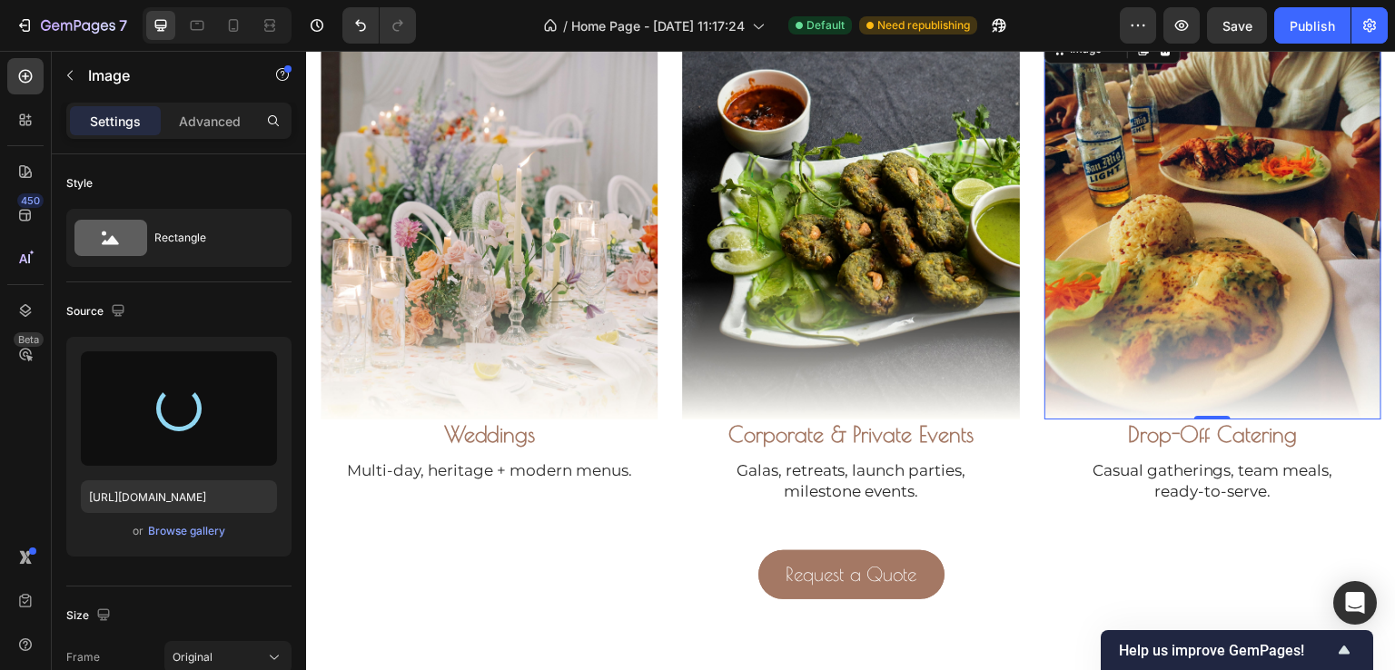
type input "https://cdn.shopify.com/s/files/1/0766/6915/7609/files/gempages_583913429383775…"
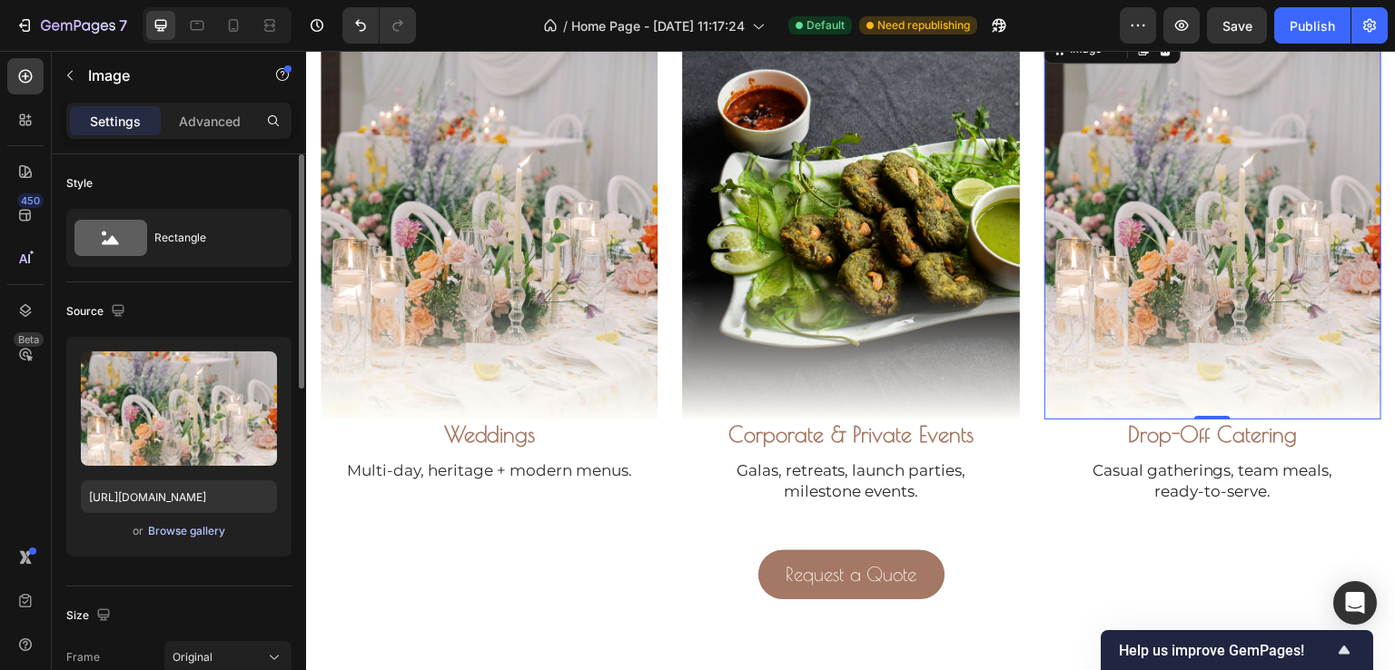
click at [192, 535] on div "Browse gallery" at bounding box center [186, 531] width 77 height 16
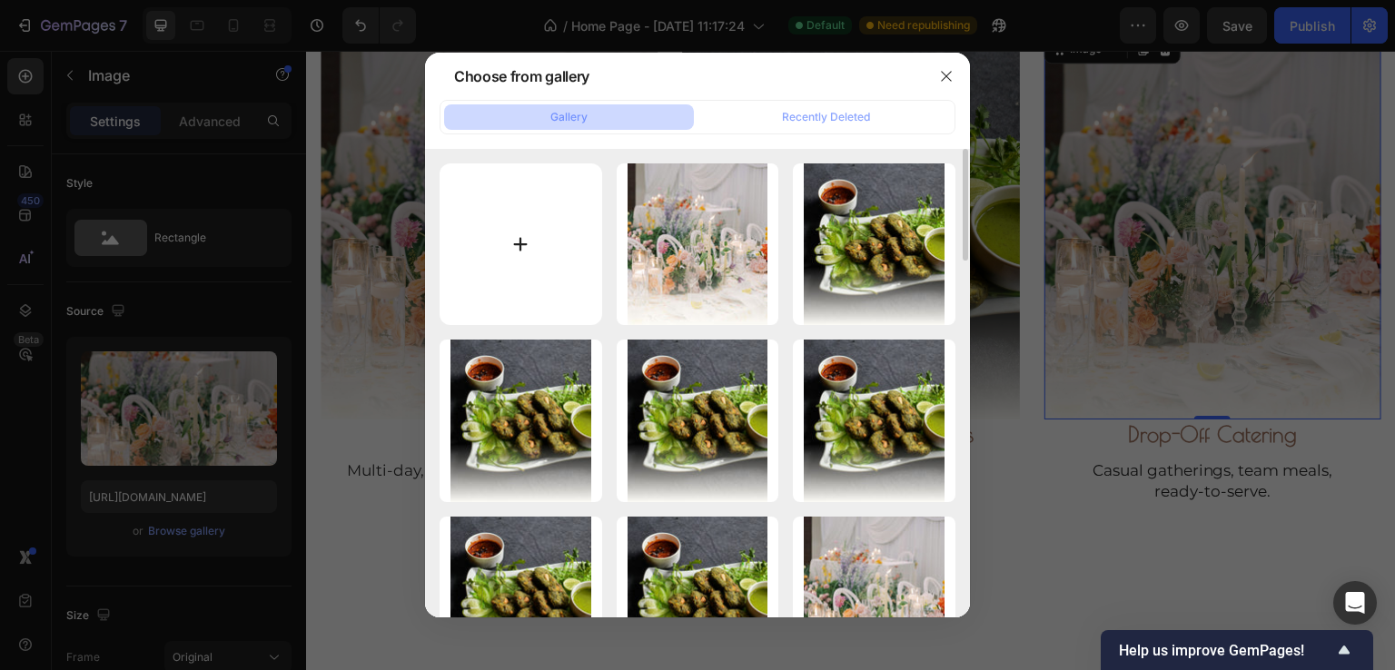
click at [556, 266] on input "file" at bounding box center [521, 245] width 163 height 163
type input "C:\fakepath\Group 22 (1).jpg"
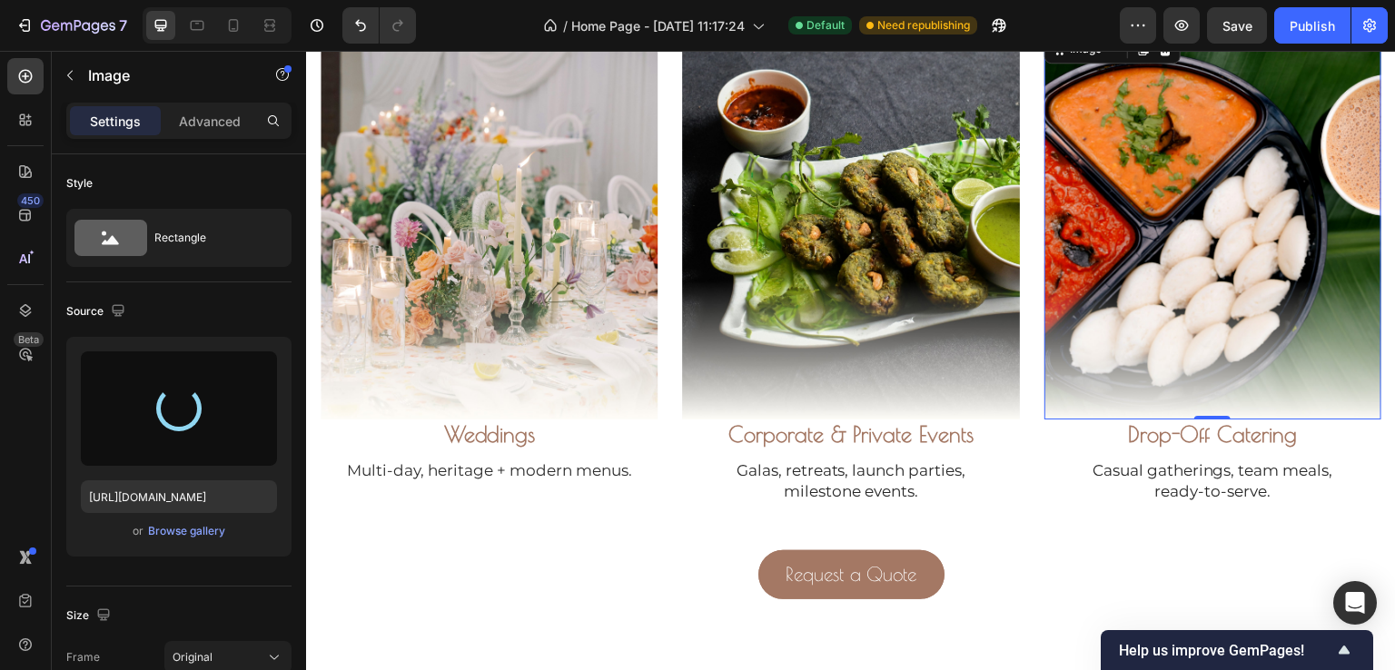
type input "https://cdn.shopify.com/s/files/1/0766/6915/7609/files/gempages_583913429383775…"
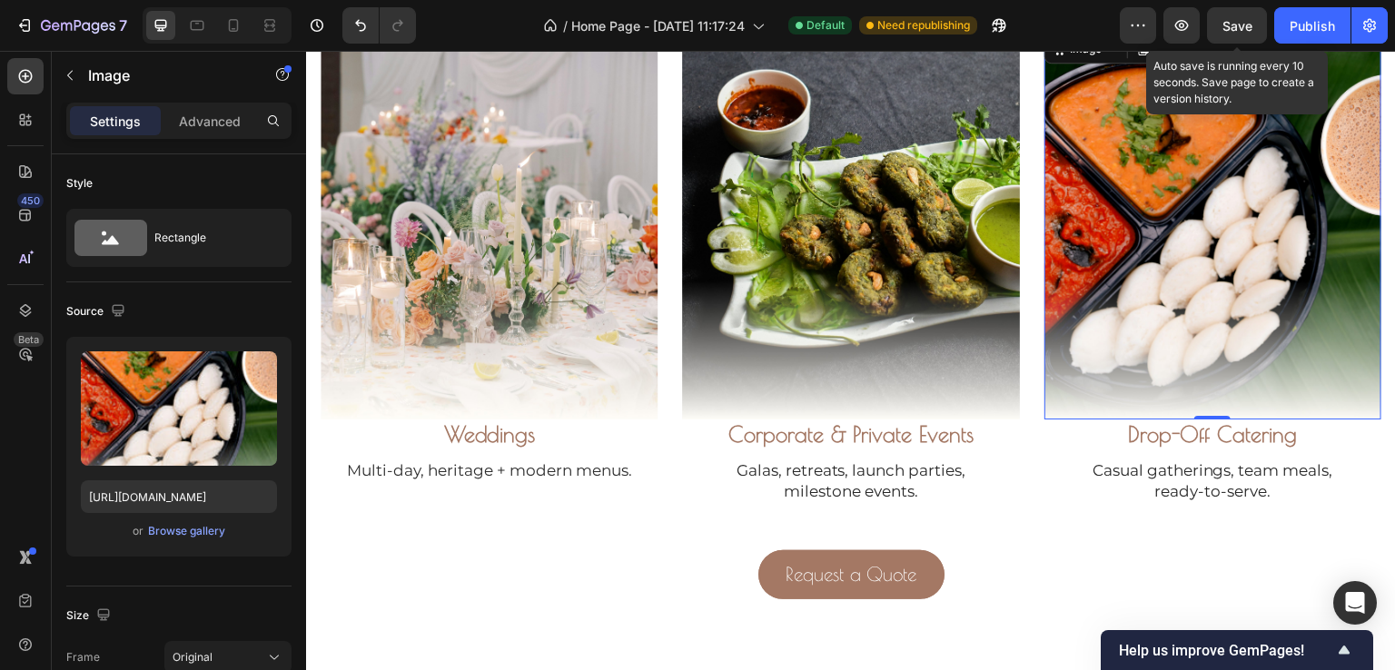
click at [1252, 20] on span "Save" at bounding box center [1238, 25] width 30 height 15
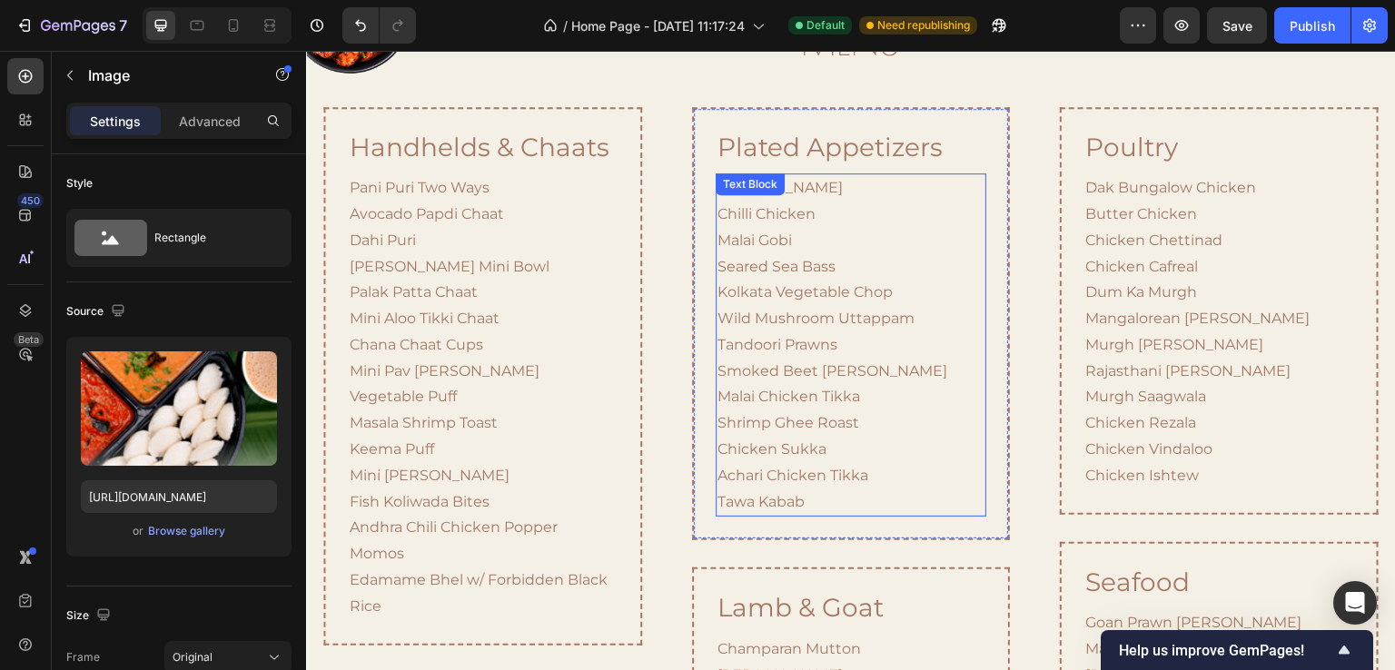
scroll to position [1445, 0]
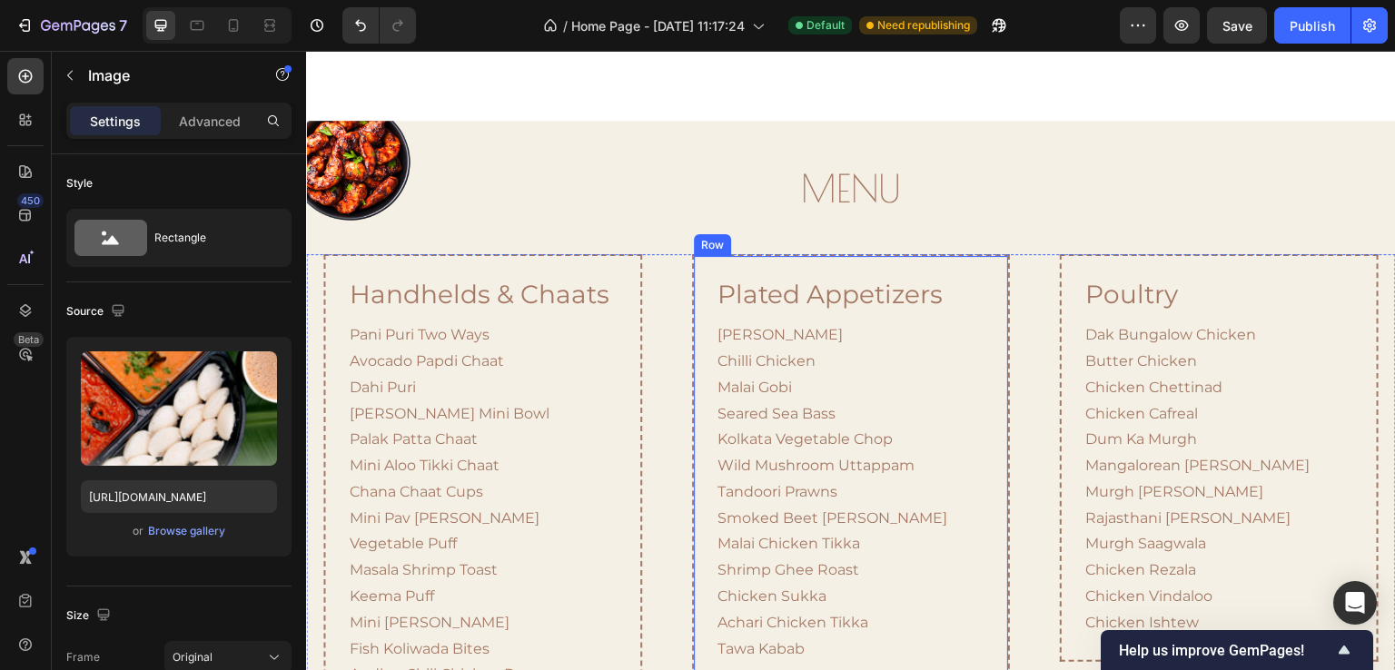
click at [954, 256] on div "plated appetizers Heading Paneer Chilli Chilli Chicken Malai Gobi Seared Sea Ba…" at bounding box center [851, 471] width 318 height 434
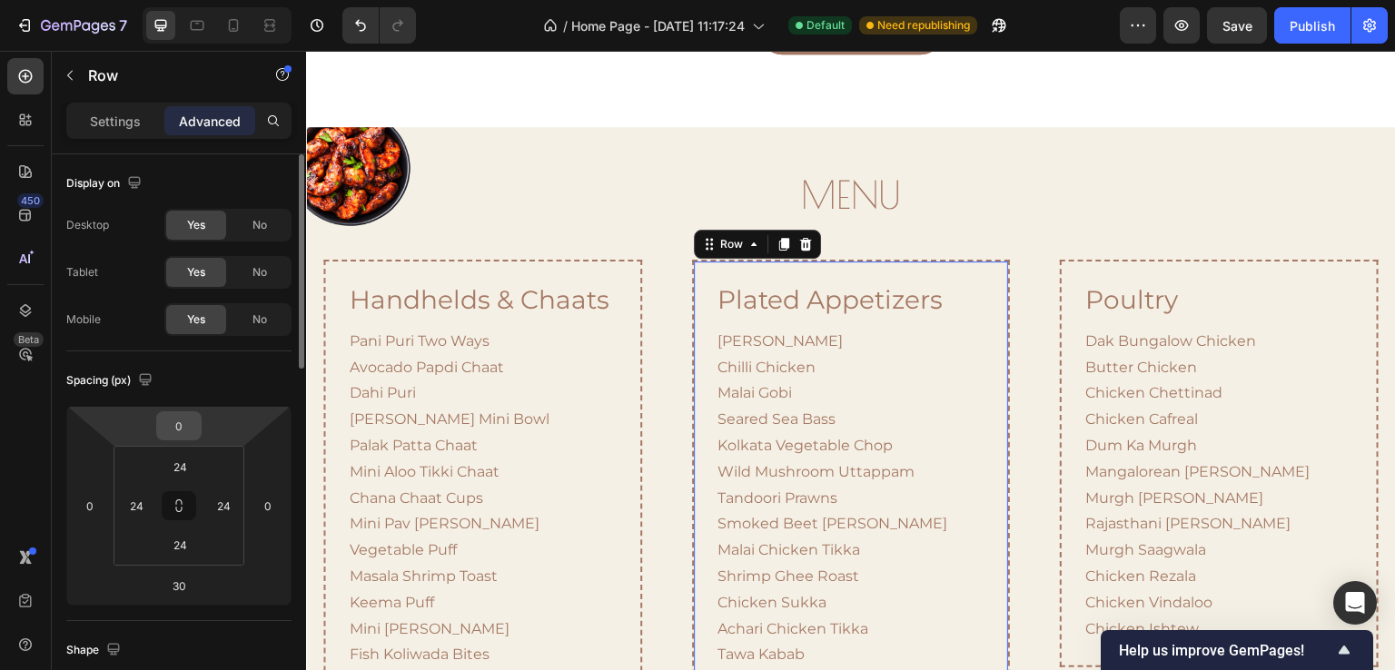
click at [176, 430] on input "0" at bounding box center [179, 425] width 36 height 27
type input "30"
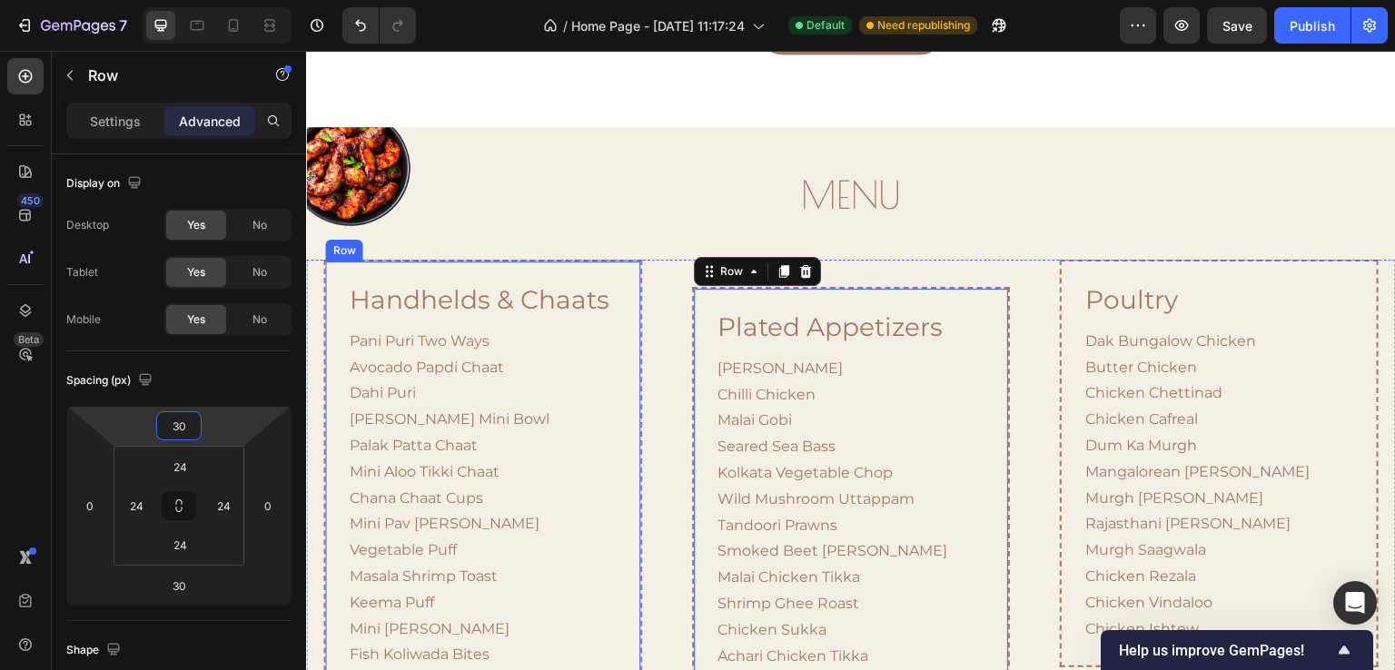
click at [521, 260] on div "handhelds & chaats Heading Pani Puri Two Ways Avocado Papdi Chaat Dahi Puri Raj…" at bounding box center [482, 529] width 318 height 539
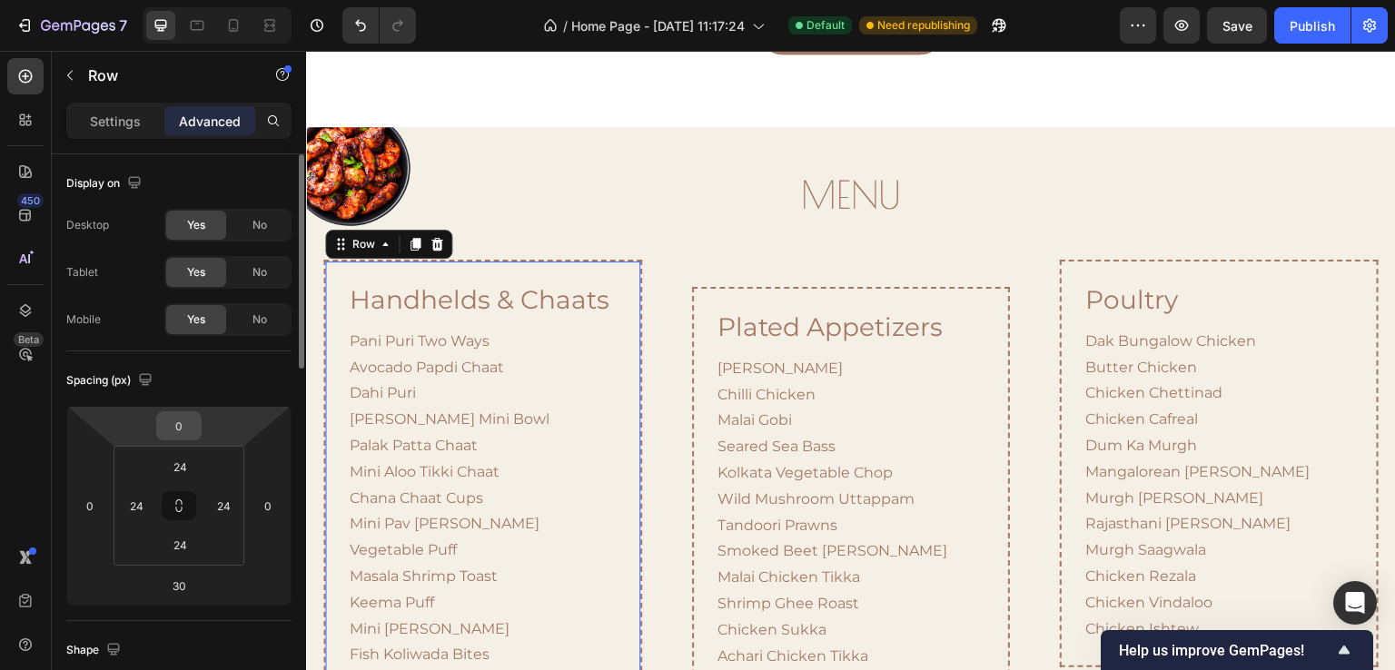
click at [185, 426] on input "0" at bounding box center [179, 425] width 36 height 27
type input "40"
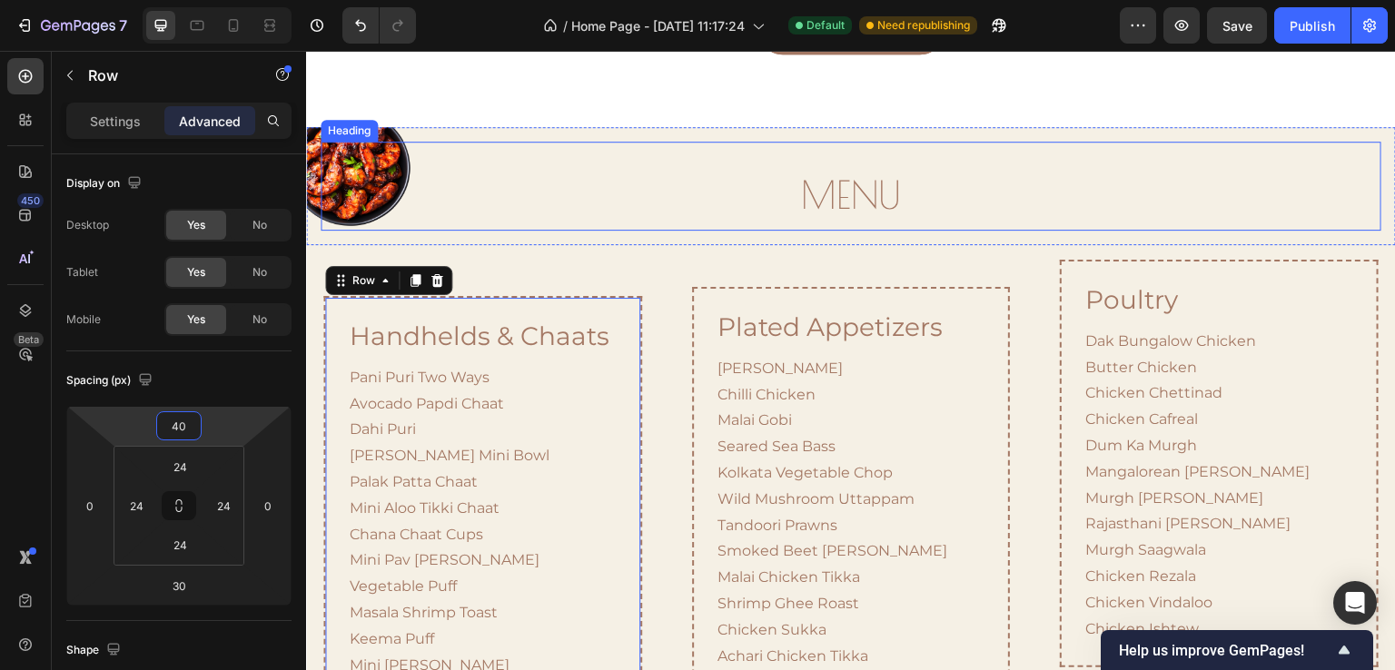
click at [659, 213] on h2 "MENU" at bounding box center [851, 196] width 1061 height 54
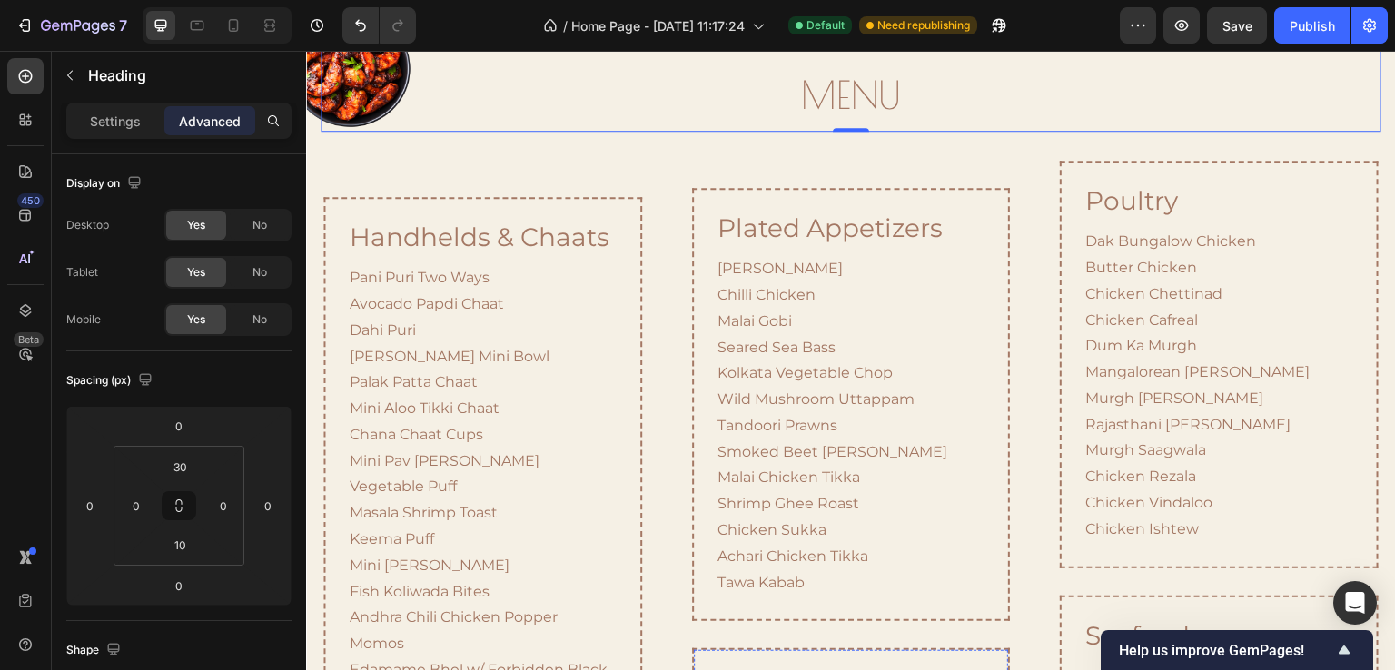
scroll to position [1536, 0]
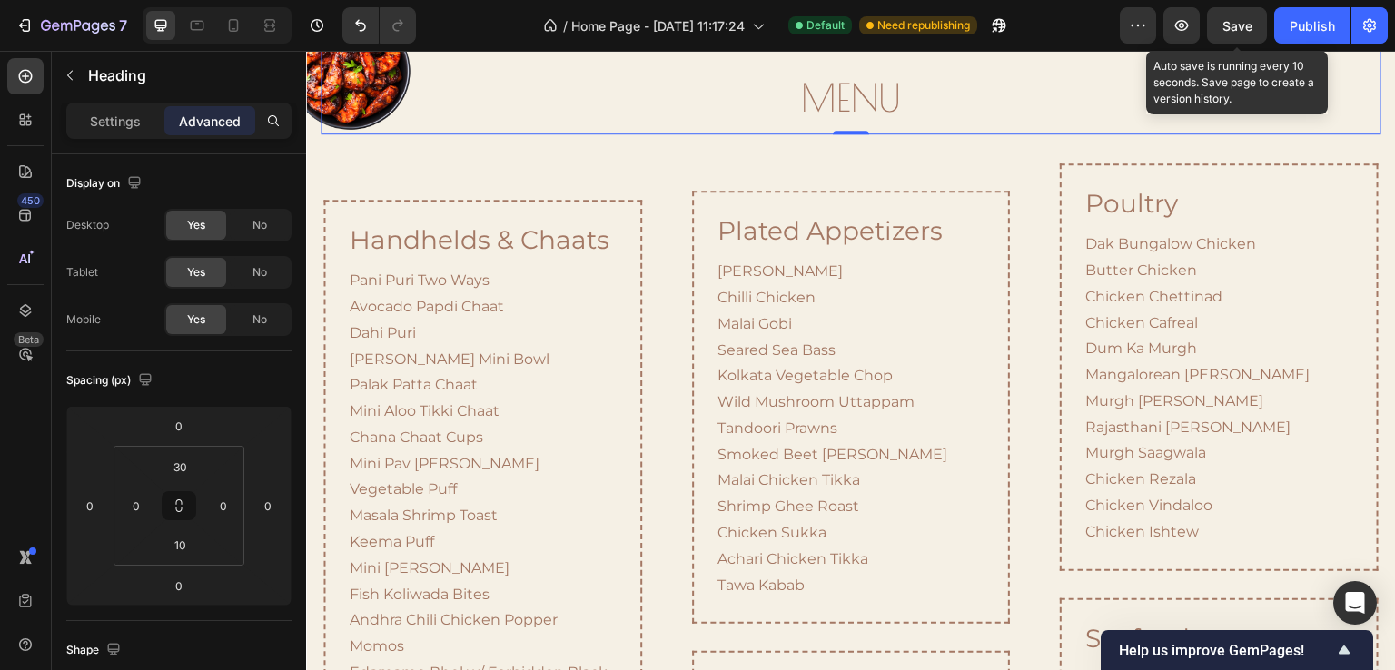
click at [1244, 34] on div "Save" at bounding box center [1238, 25] width 30 height 19
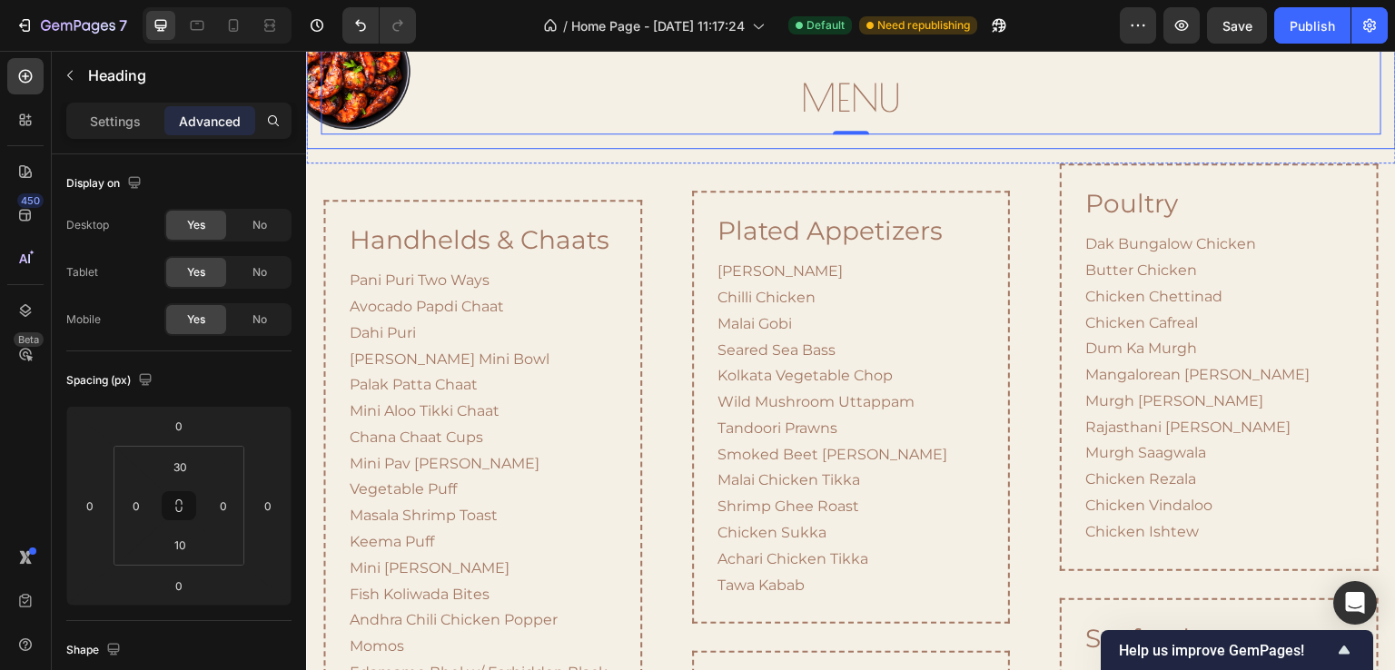
scroll to position [1355, 0]
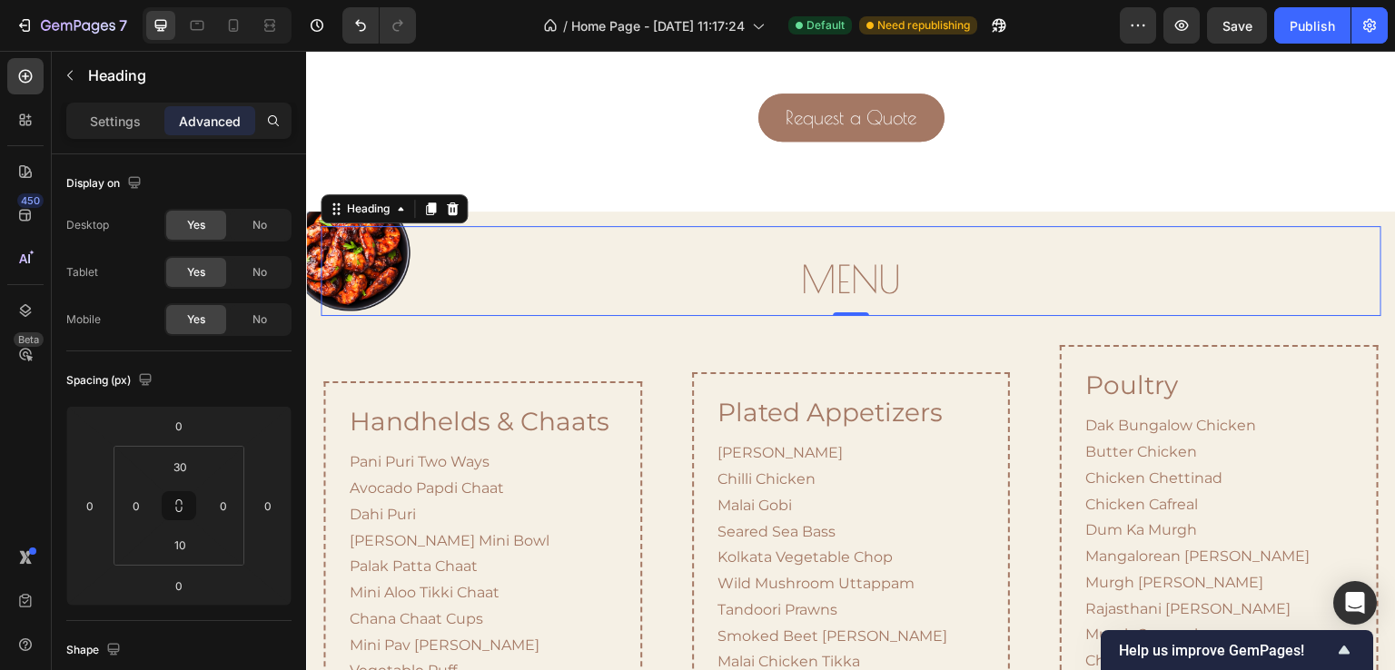
click at [989, 248] on div "MENU Heading 0" at bounding box center [851, 271] width 1061 height 90
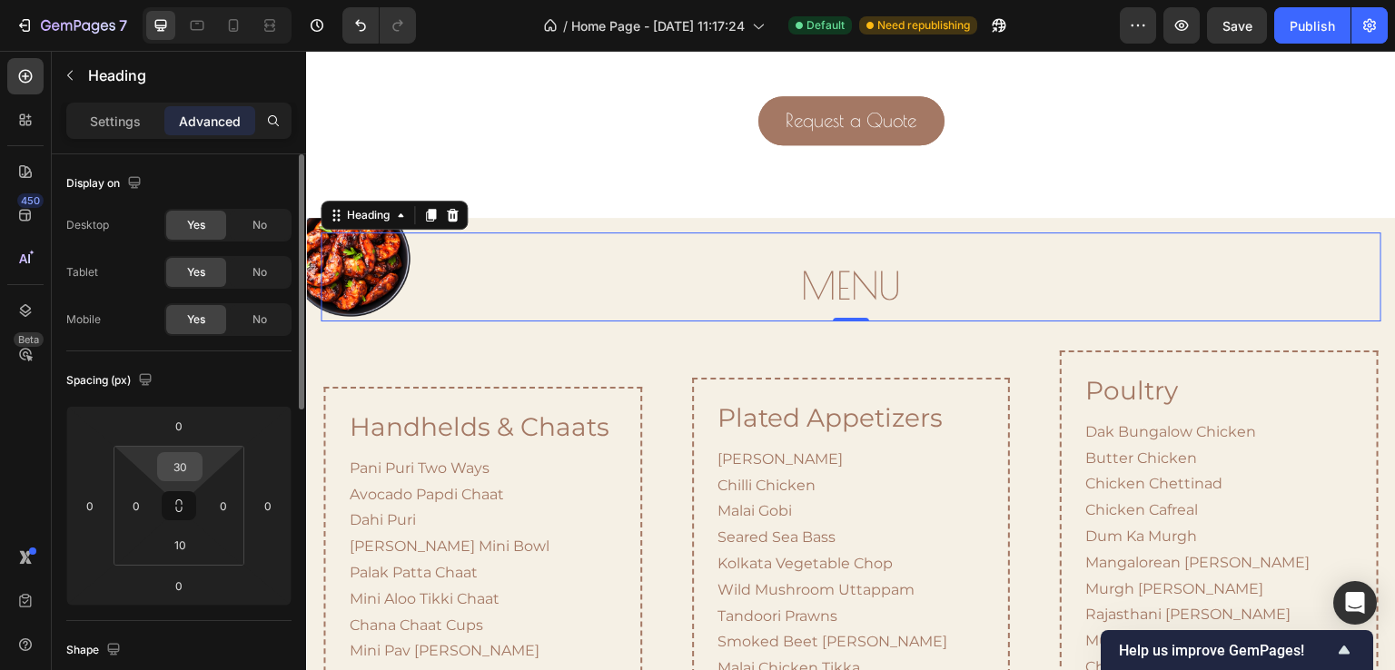
click at [181, 462] on input "30" at bounding box center [180, 466] width 36 height 27
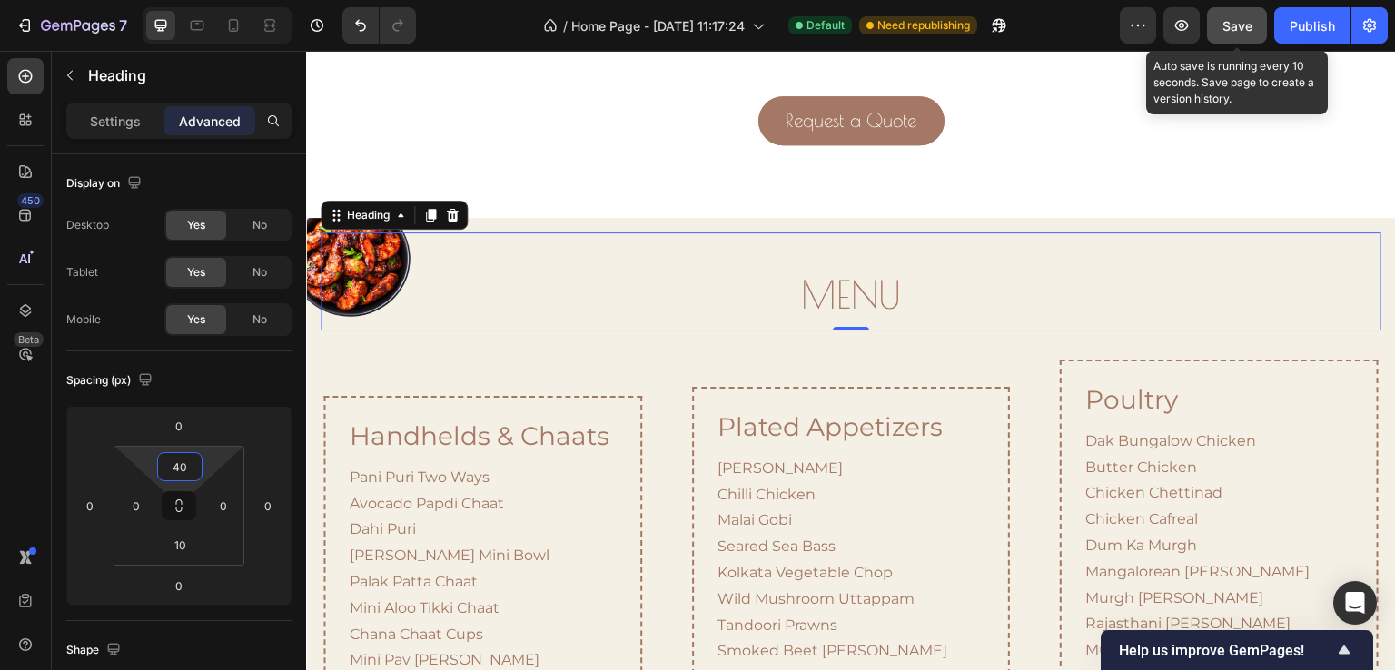
type input "40"
click at [1247, 28] on span "Save" at bounding box center [1238, 25] width 30 height 15
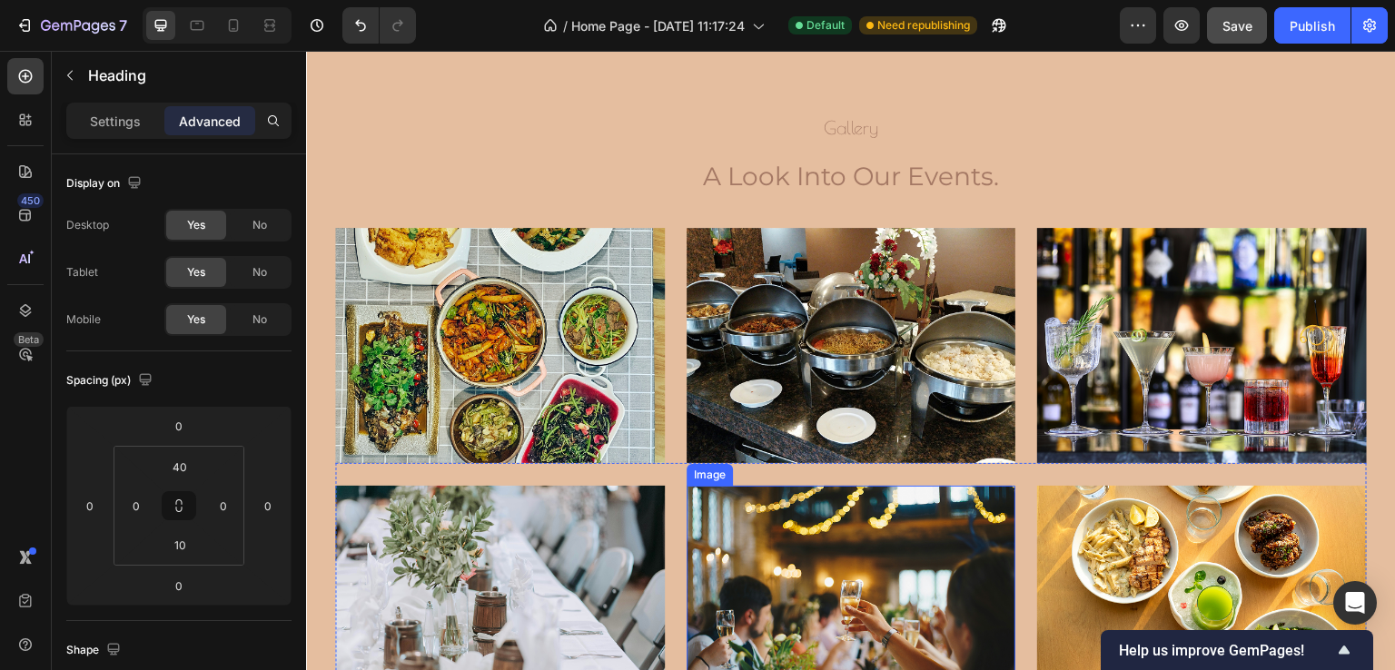
scroll to position [5170, 0]
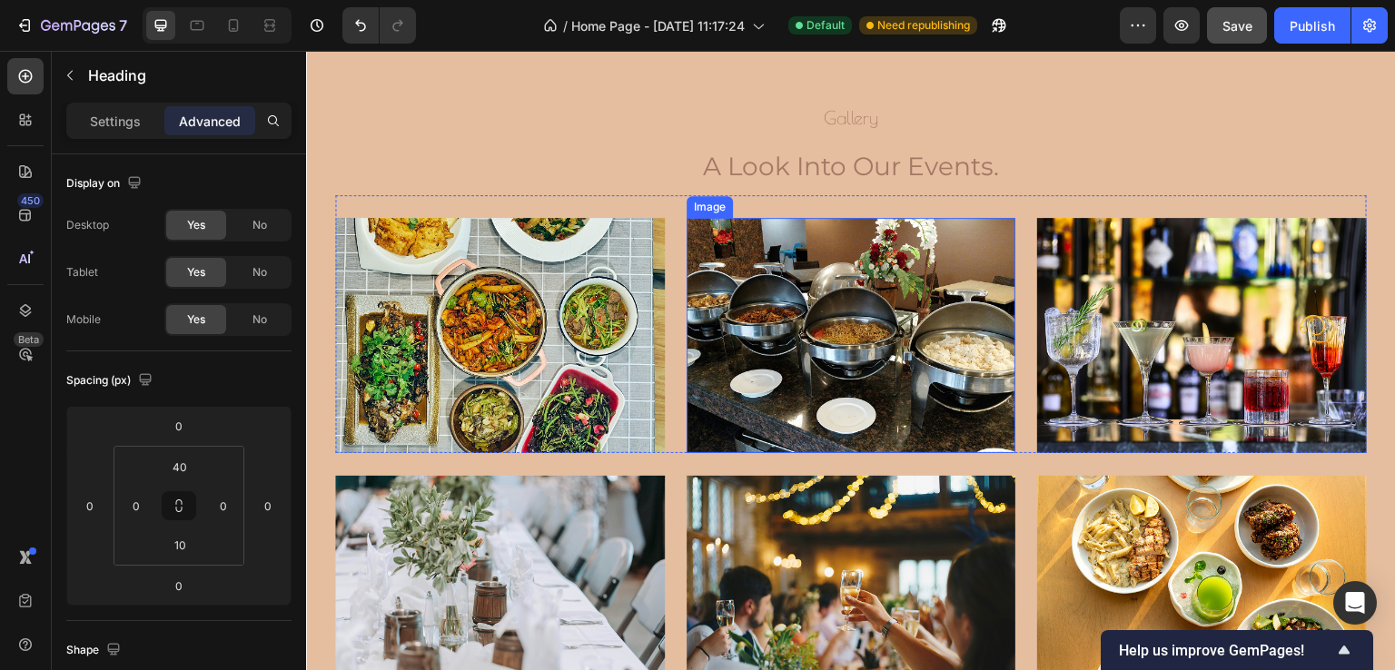
click at [903, 382] on img at bounding box center [852, 335] width 330 height 235
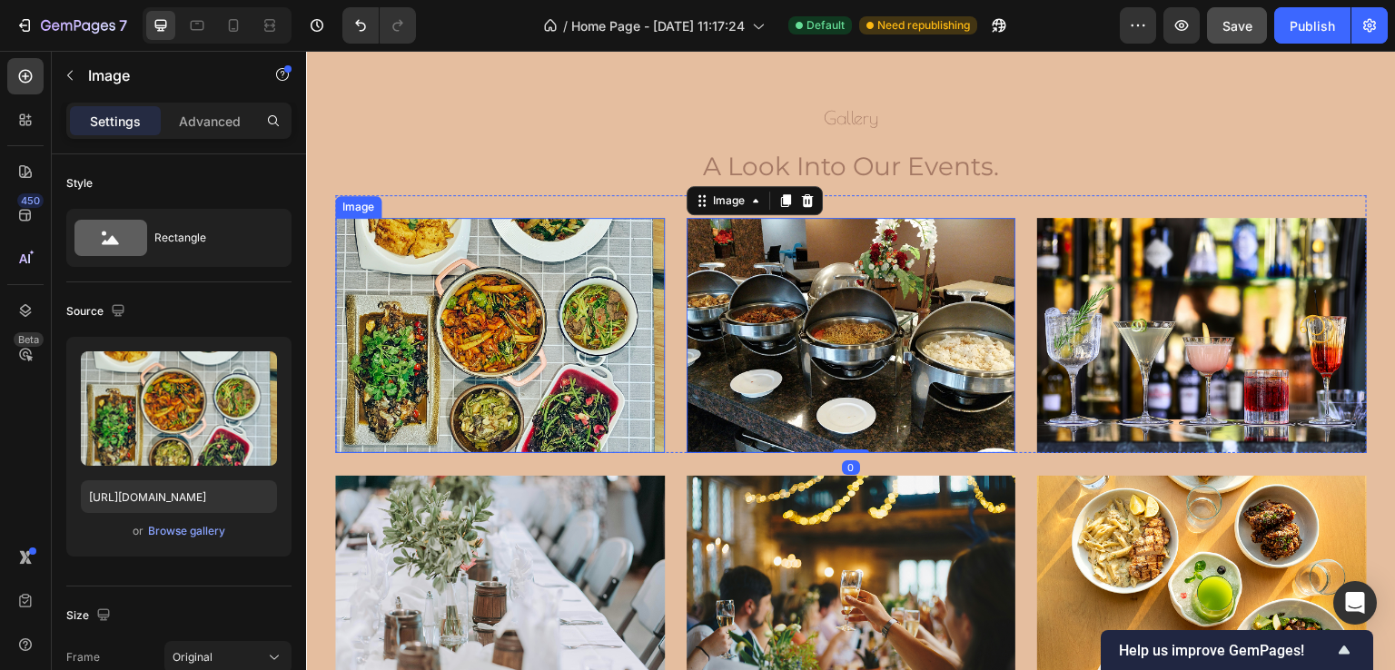
click at [512, 298] on img at bounding box center [500, 335] width 330 height 235
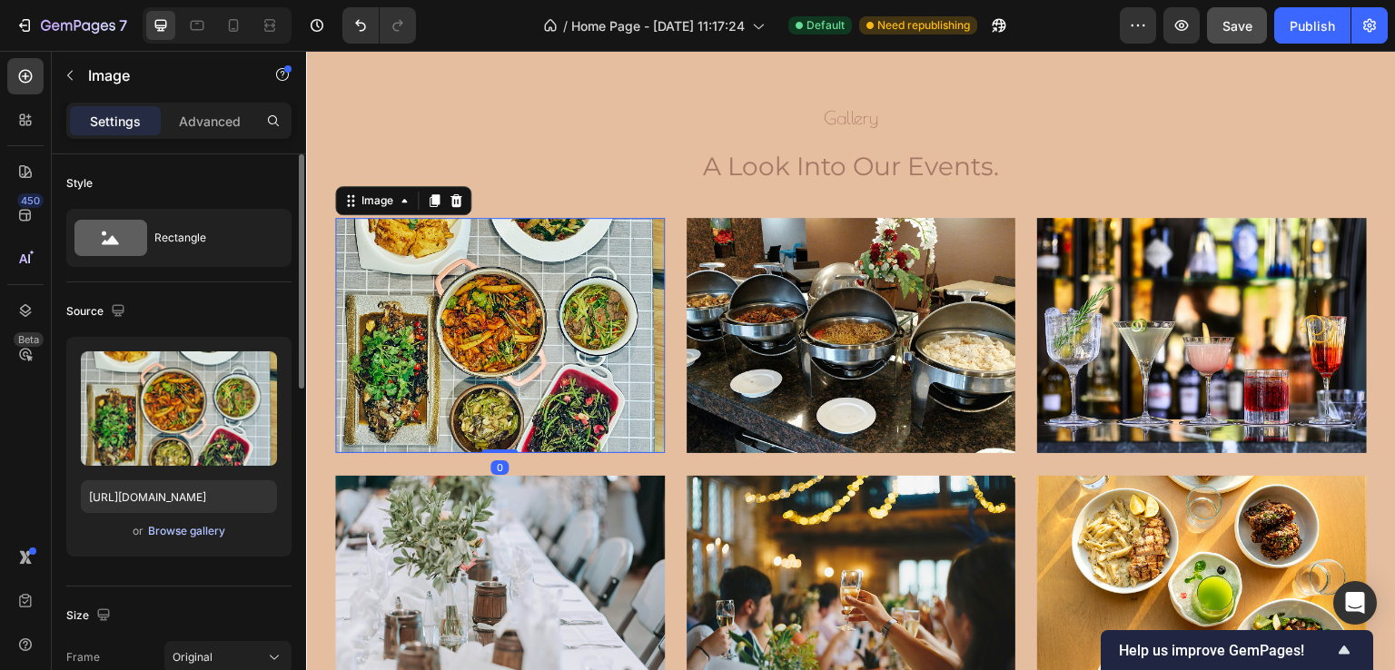
click at [185, 529] on div "Browse gallery" at bounding box center [186, 531] width 77 height 16
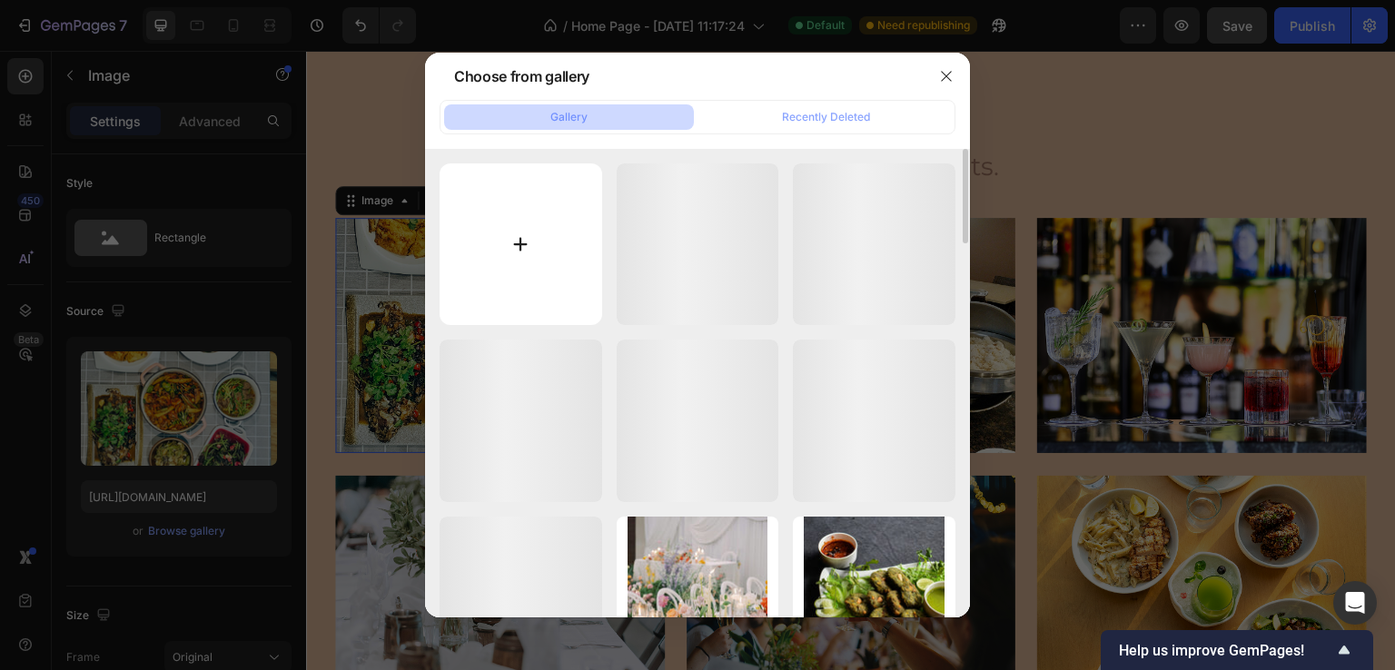
click at [589, 232] on input "file" at bounding box center [521, 245] width 163 height 163
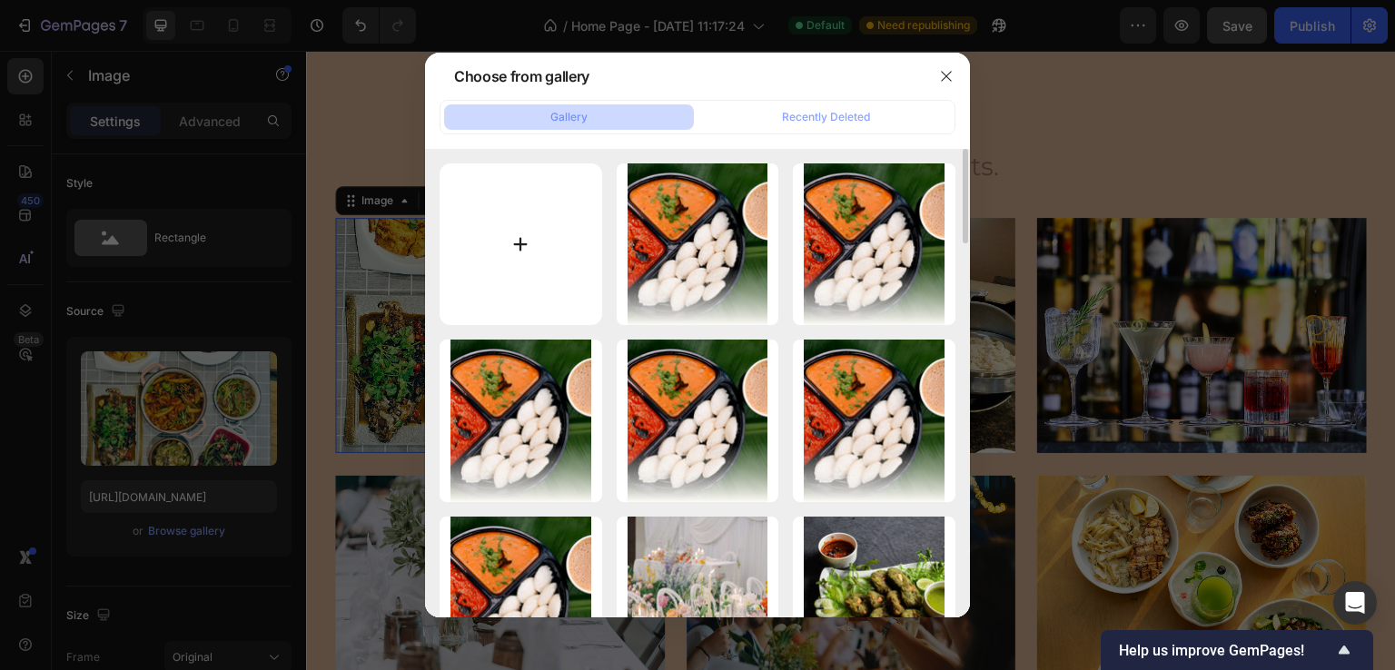
type input "C:\fakepath\Rectangle 169 (1).png"
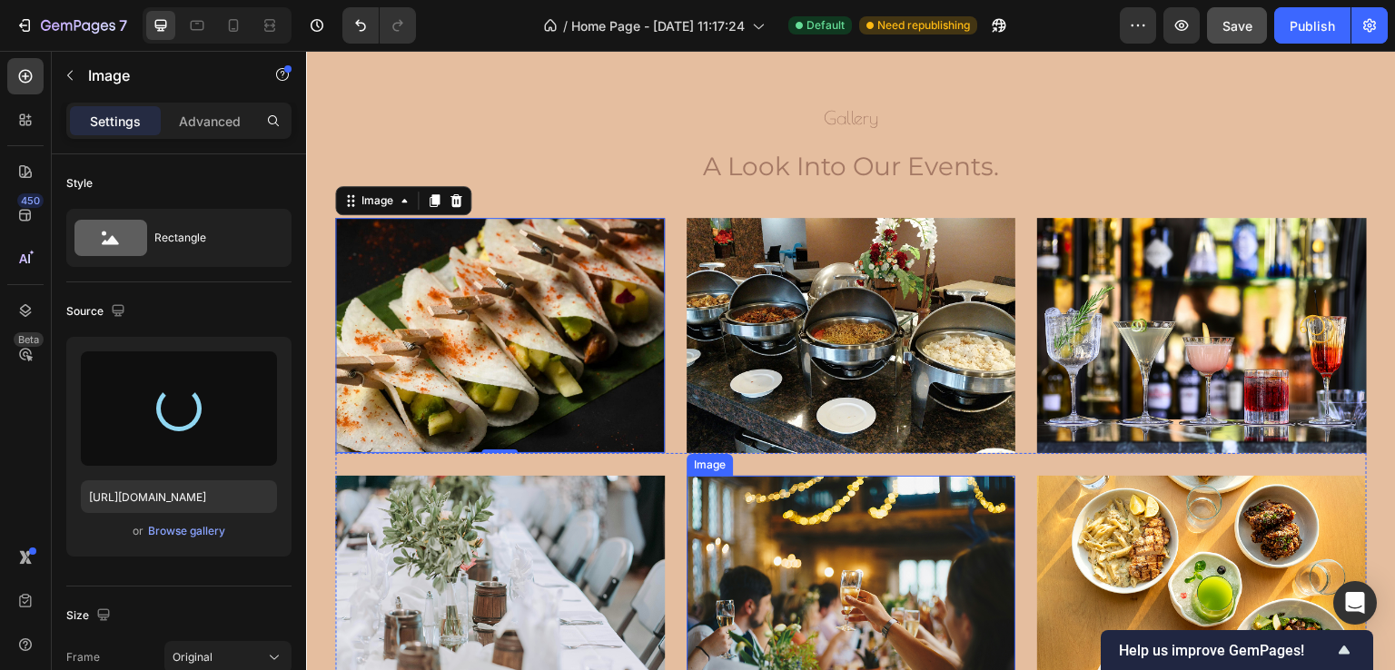
type input "https://cdn.shopify.com/s/files/1/0766/6915/7609/files/gempages_583913429383775…"
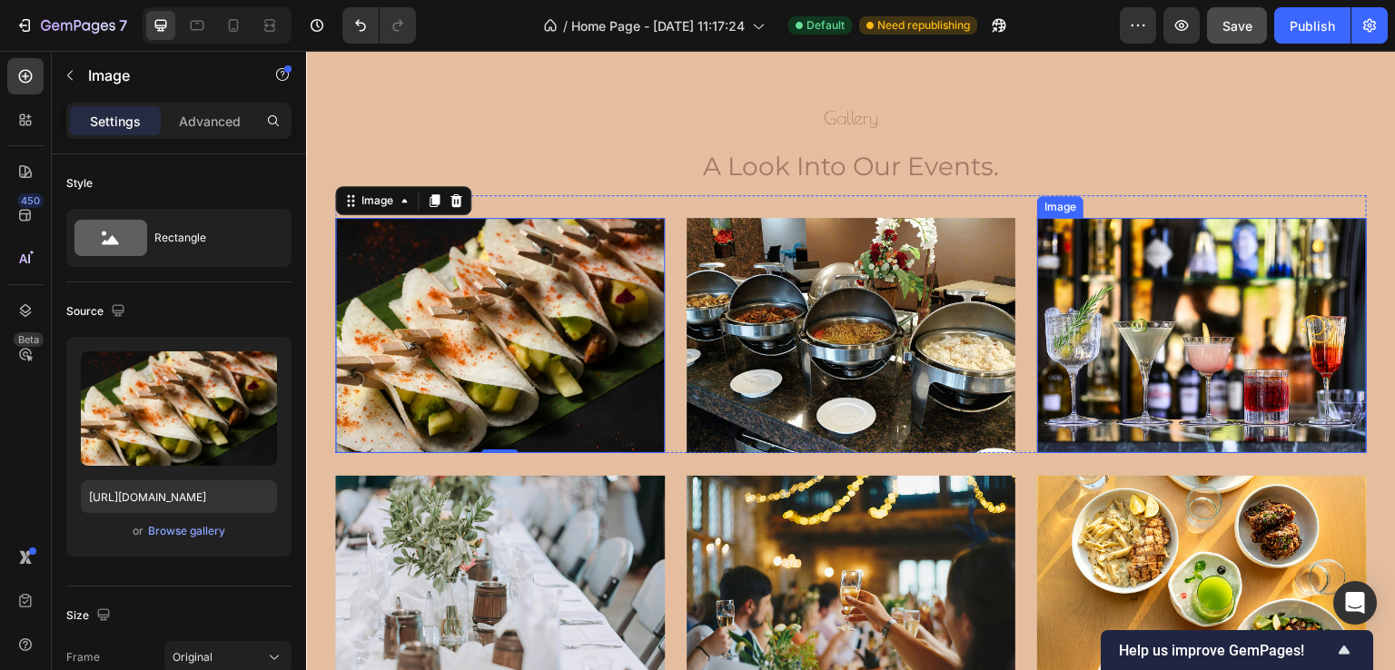
click at [1084, 341] on img at bounding box center [1202, 335] width 330 height 235
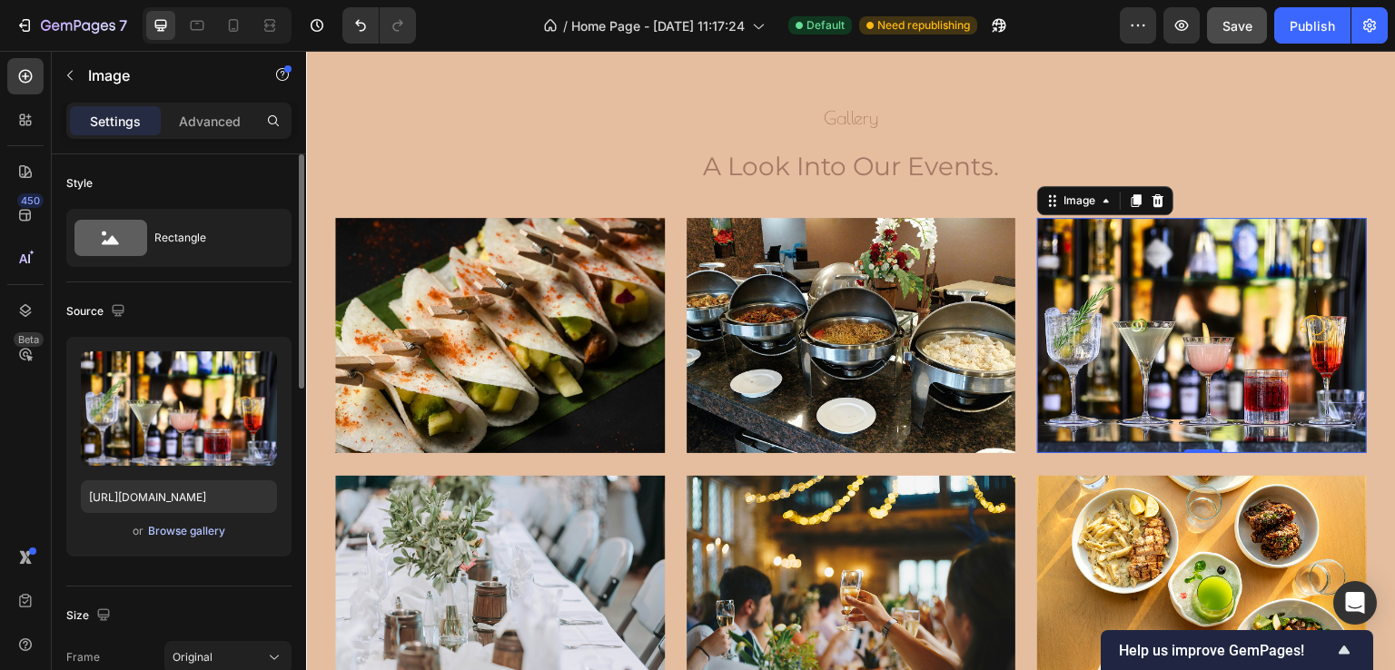
click at [202, 534] on div "Browse gallery" at bounding box center [186, 531] width 77 height 16
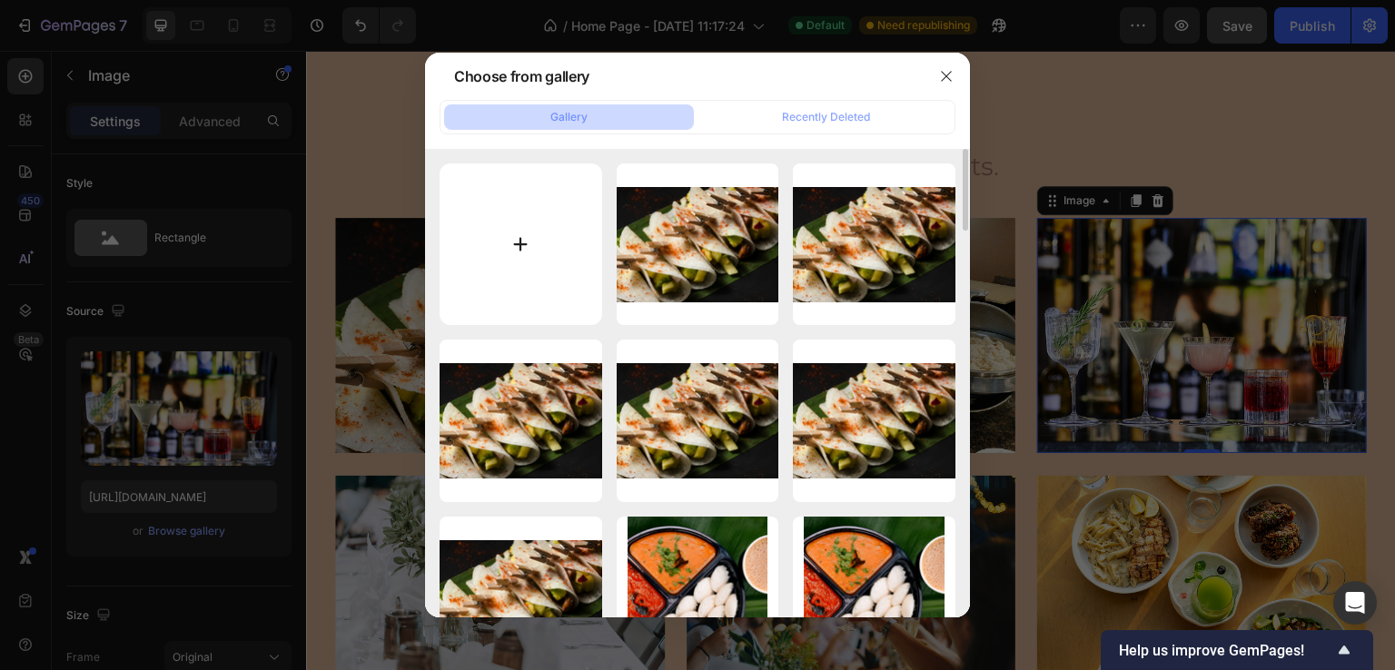
click at [559, 263] on input "file" at bounding box center [521, 245] width 163 height 163
type input "C:\fakepath\Rectangle 166 (1).png"
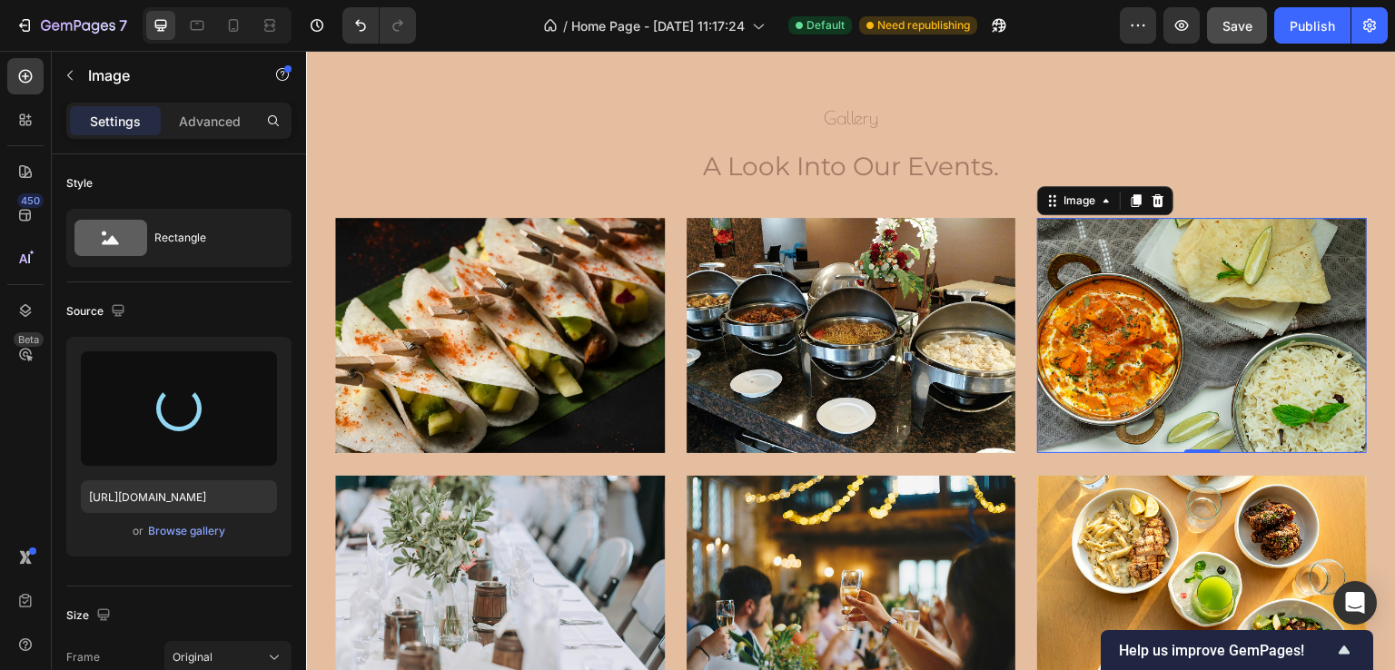
type input "https://cdn.shopify.com/s/files/1/0766/6915/7609/files/gempages_583913429383775…"
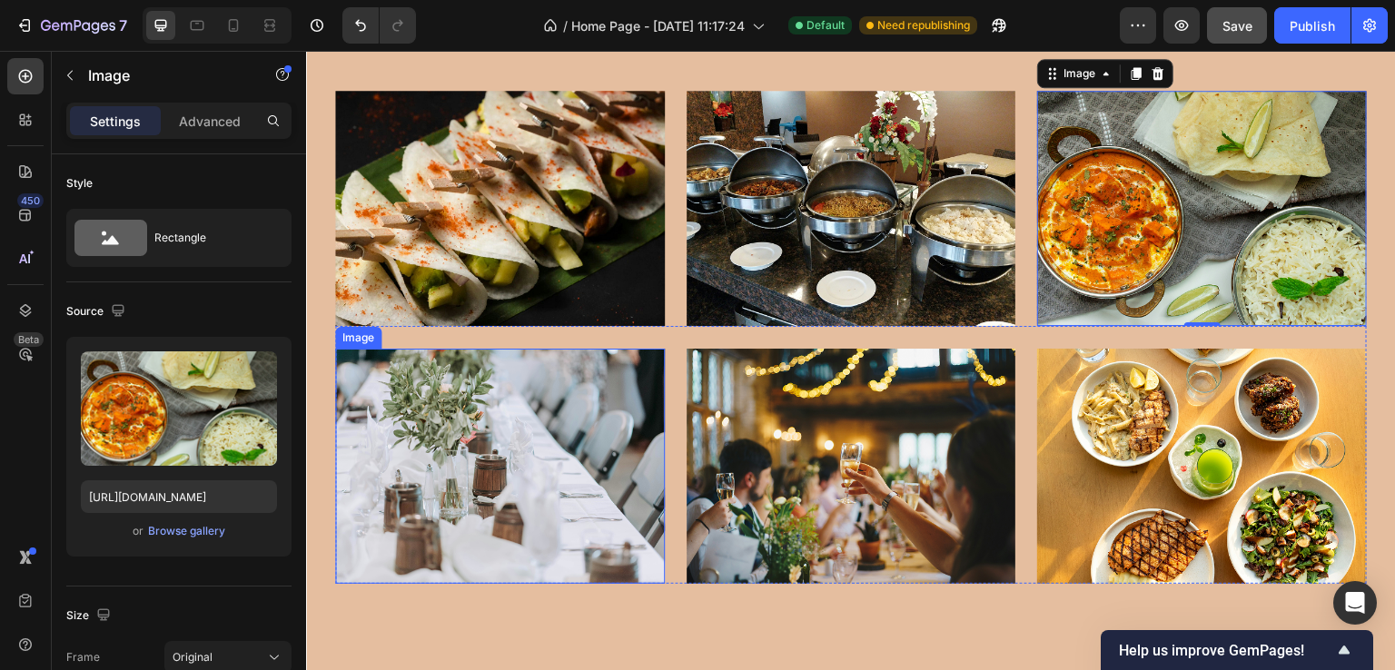
scroll to position [5352, 0]
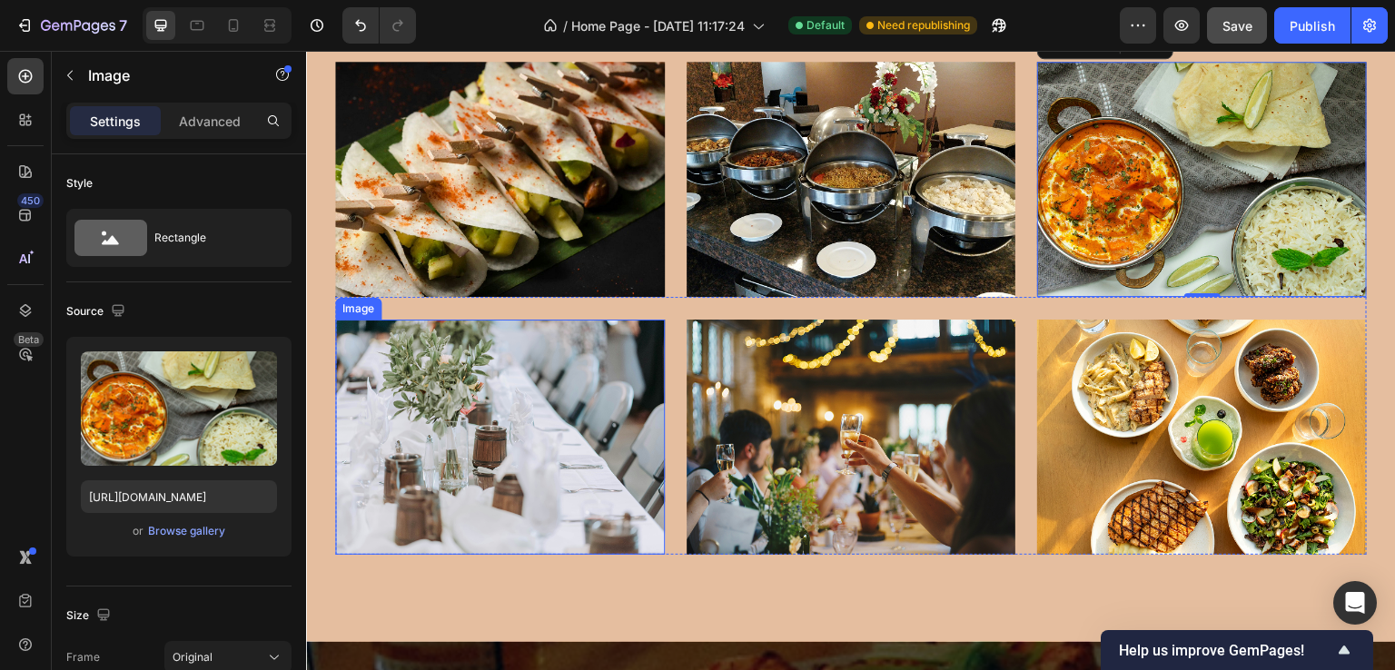
click at [528, 448] on img at bounding box center [500, 437] width 330 height 235
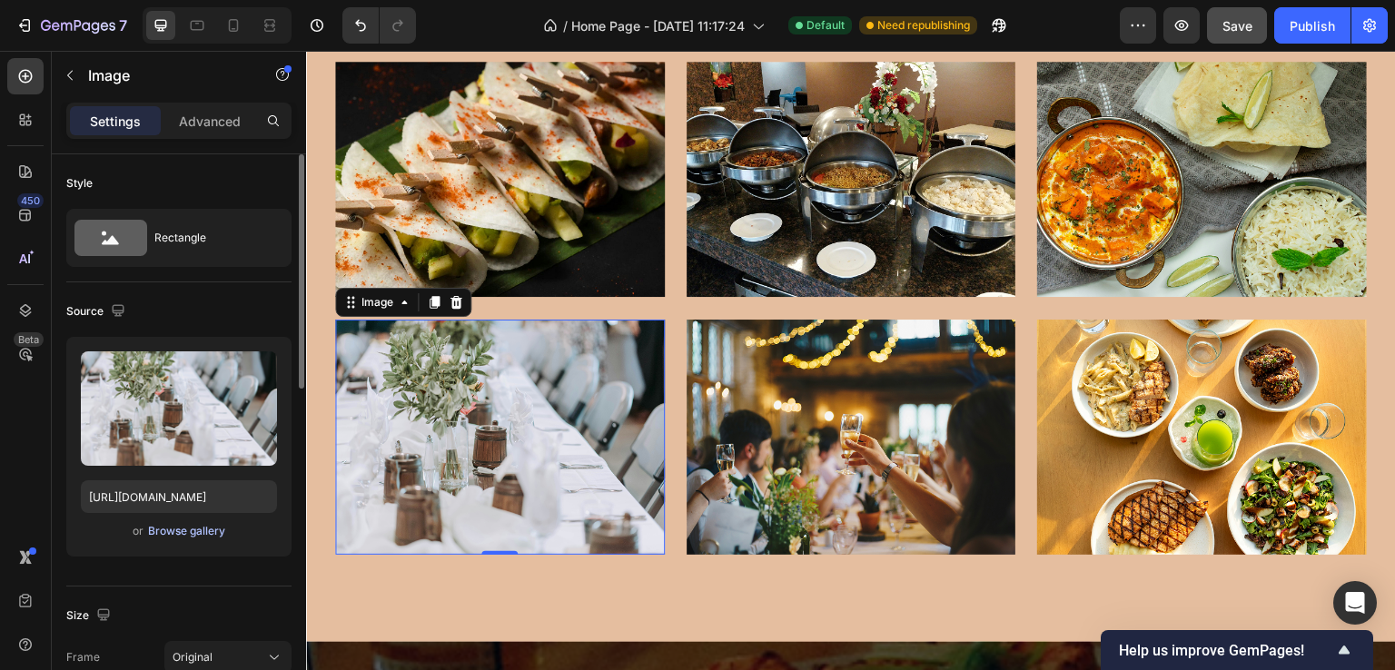
click at [174, 522] on button "Browse gallery" at bounding box center [186, 531] width 79 height 18
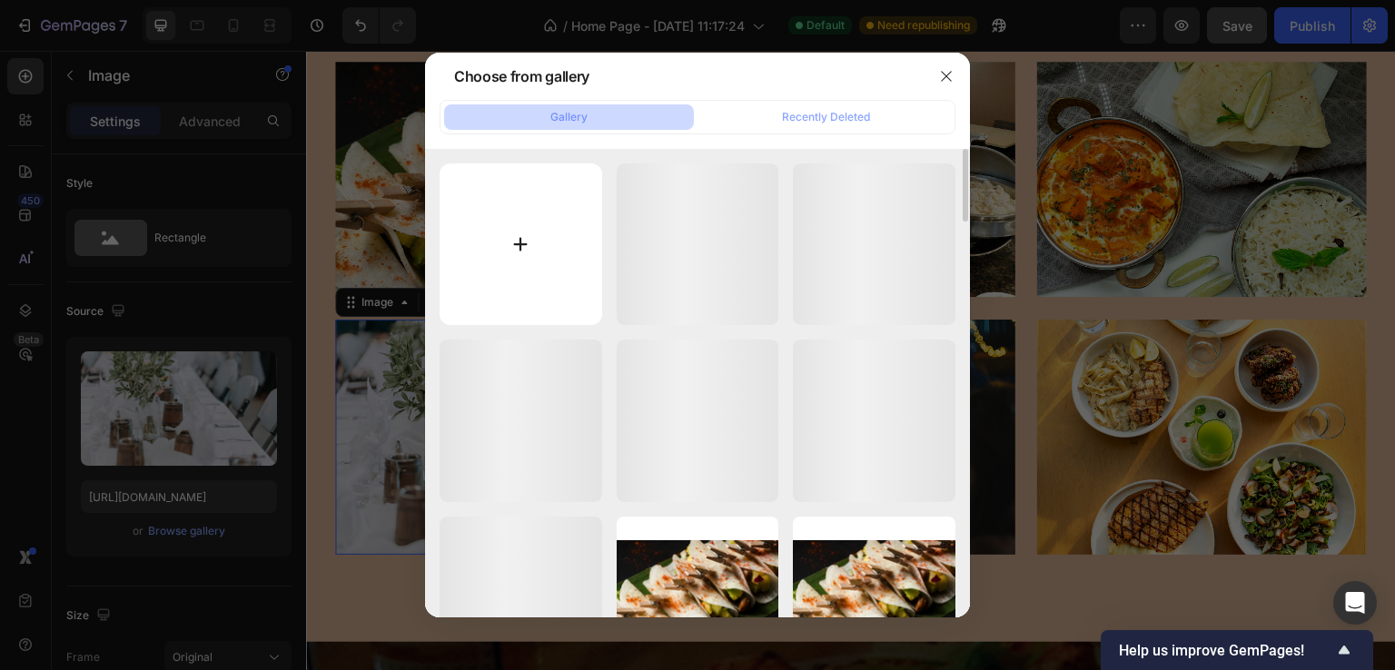
click at [568, 253] on input "file" at bounding box center [521, 245] width 163 height 163
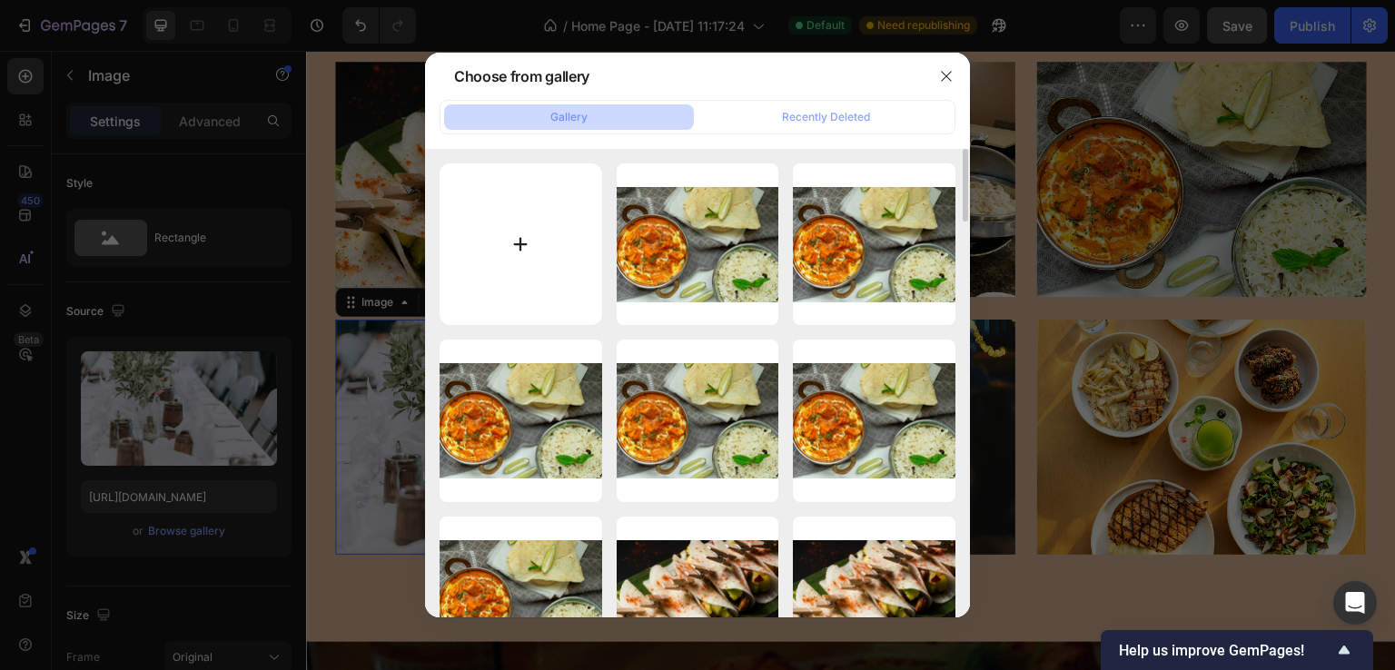
type input "C:\fakepath\Rectangle 167 (1).png"
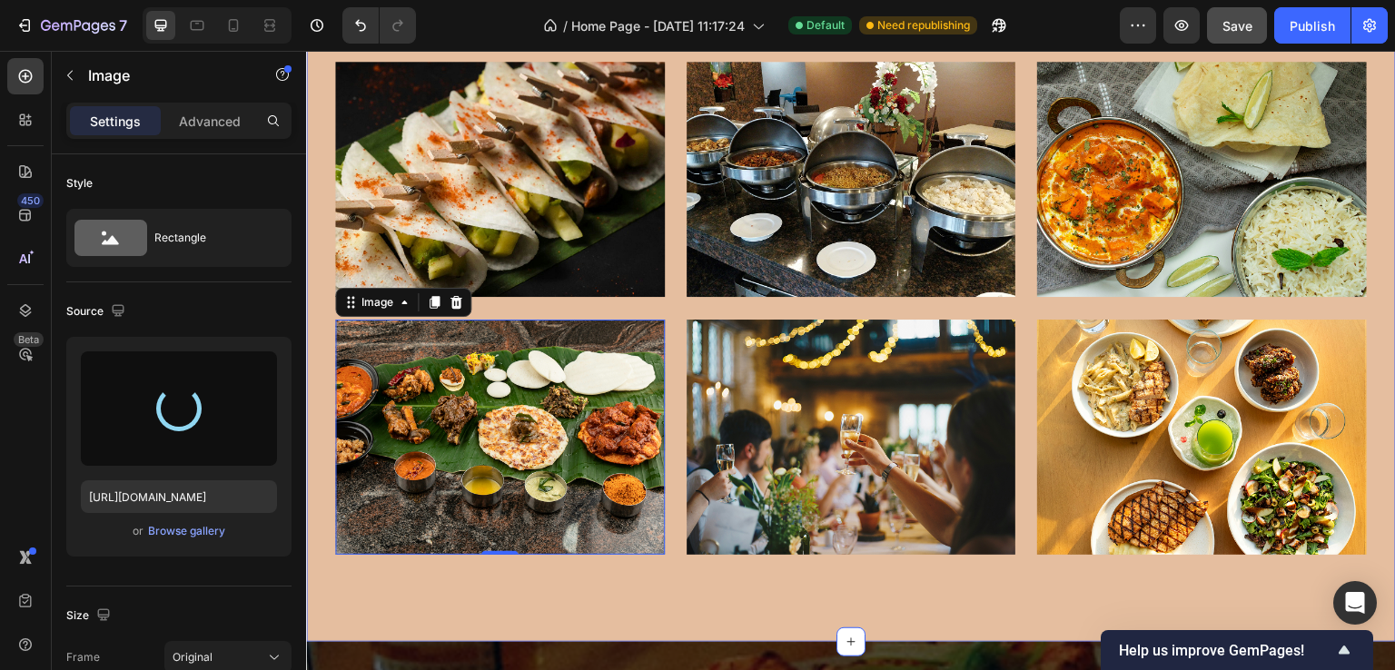
type input "https://cdn.shopify.com/s/files/1/0766/6915/7609/files/gempages_583913429383775…"
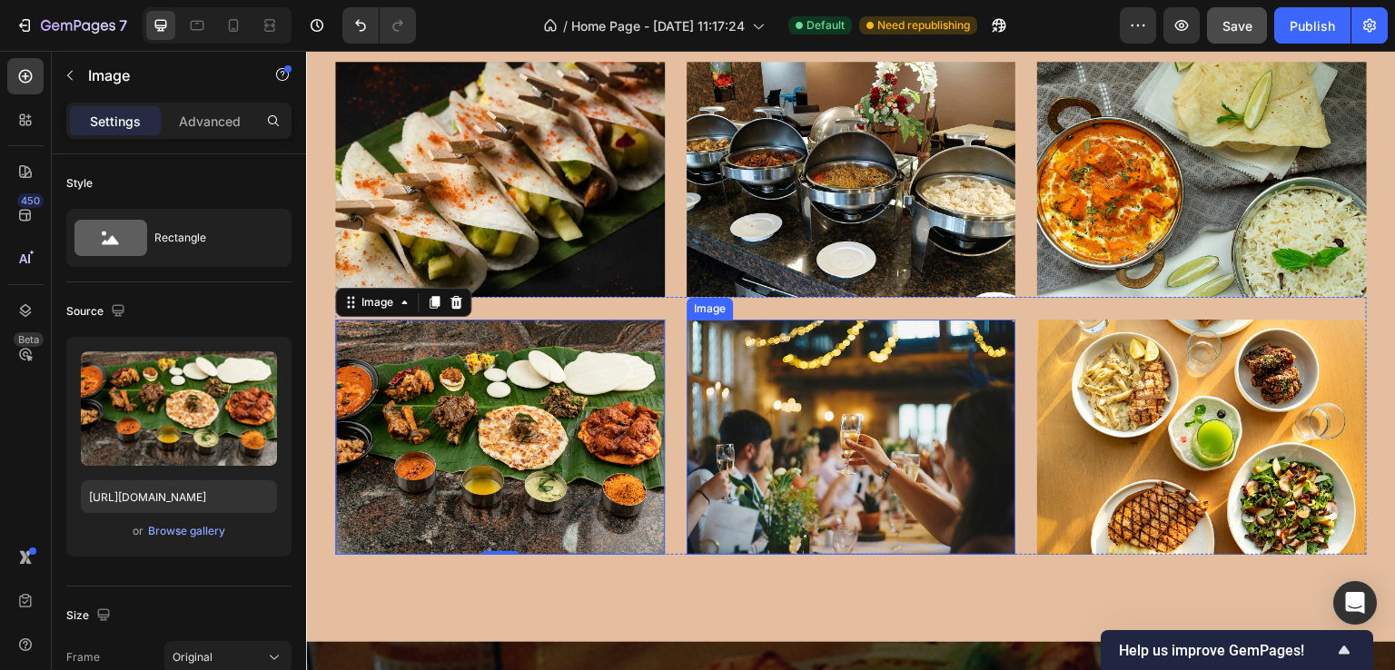
click at [921, 389] on img at bounding box center [852, 437] width 330 height 235
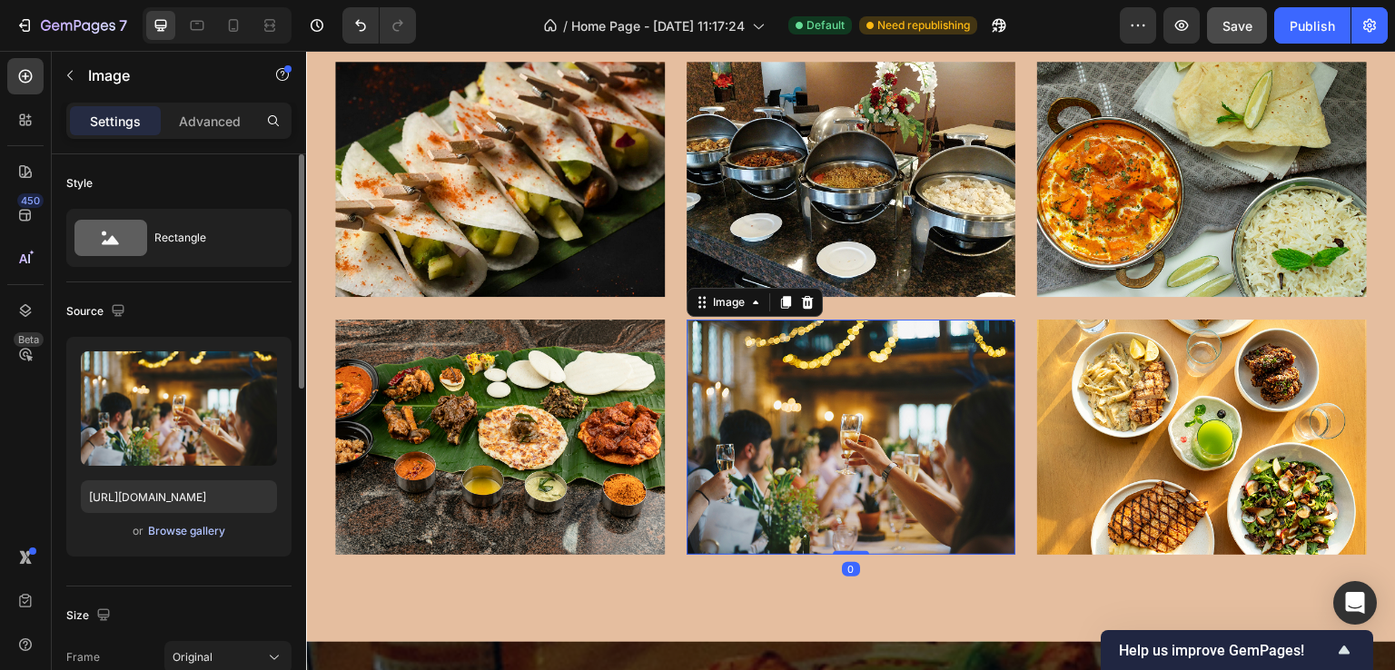
click at [185, 527] on div "Browse gallery" at bounding box center [186, 531] width 77 height 16
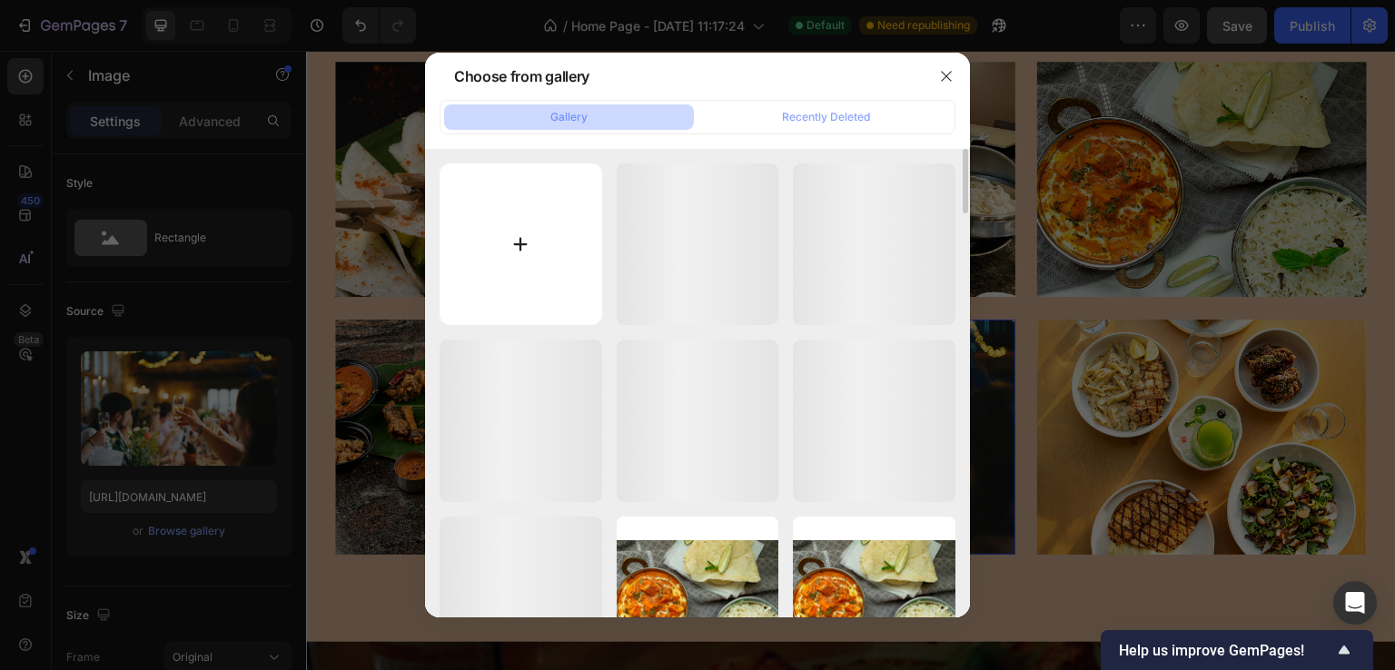
click at [534, 278] on input "file" at bounding box center [521, 245] width 163 height 163
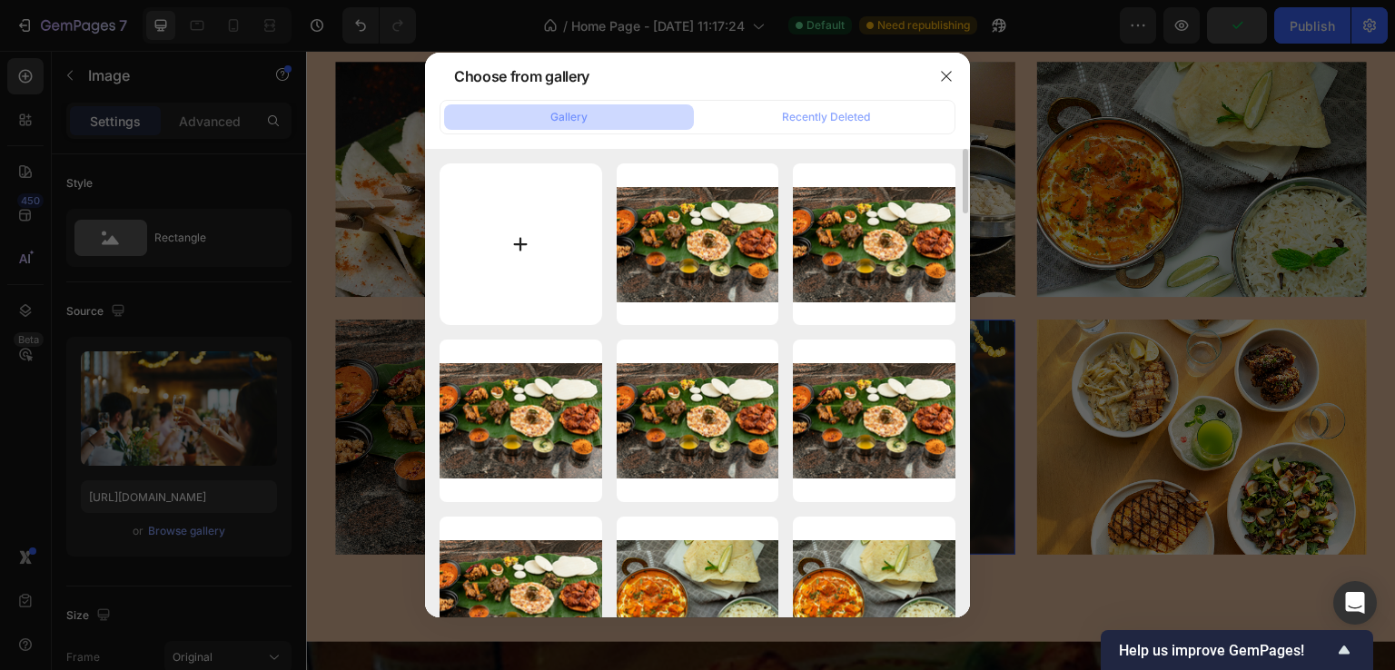
type input "C:\fakepath\Rectangle 165 (1).png"
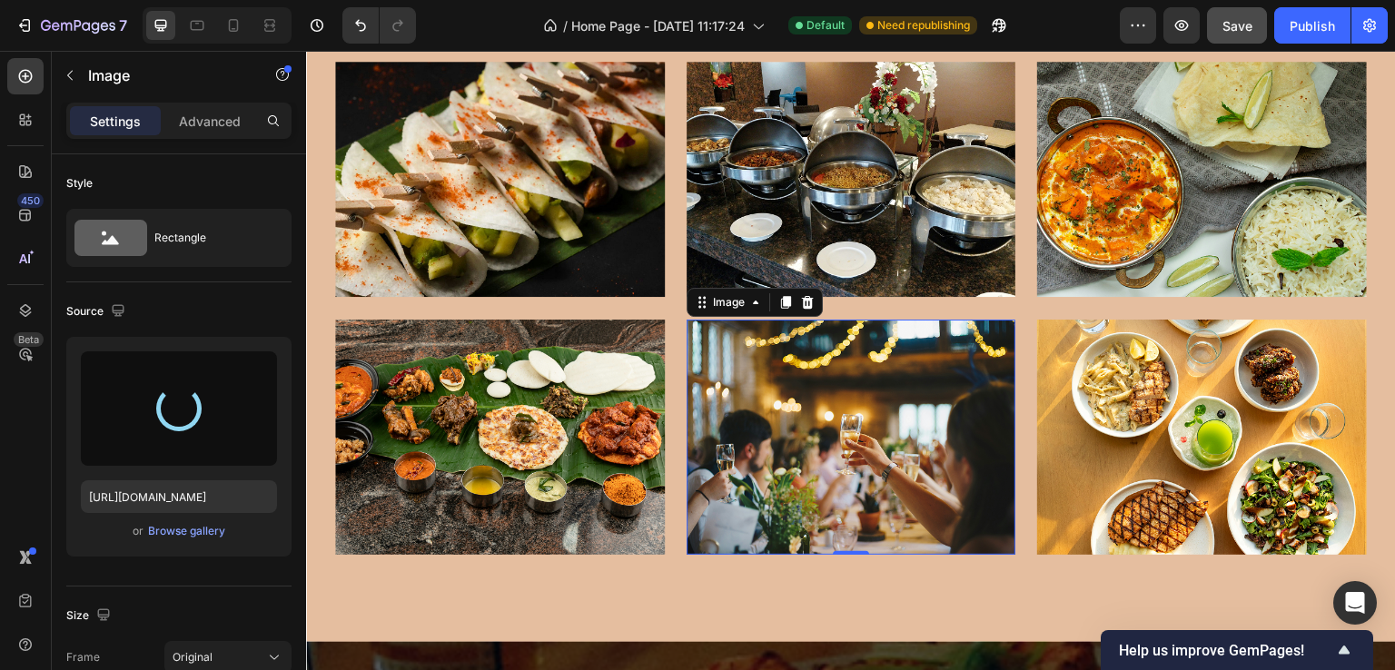
type input "https://cdn.shopify.com/s/files/1/0766/6915/7609/files/gempages_583913429383775…"
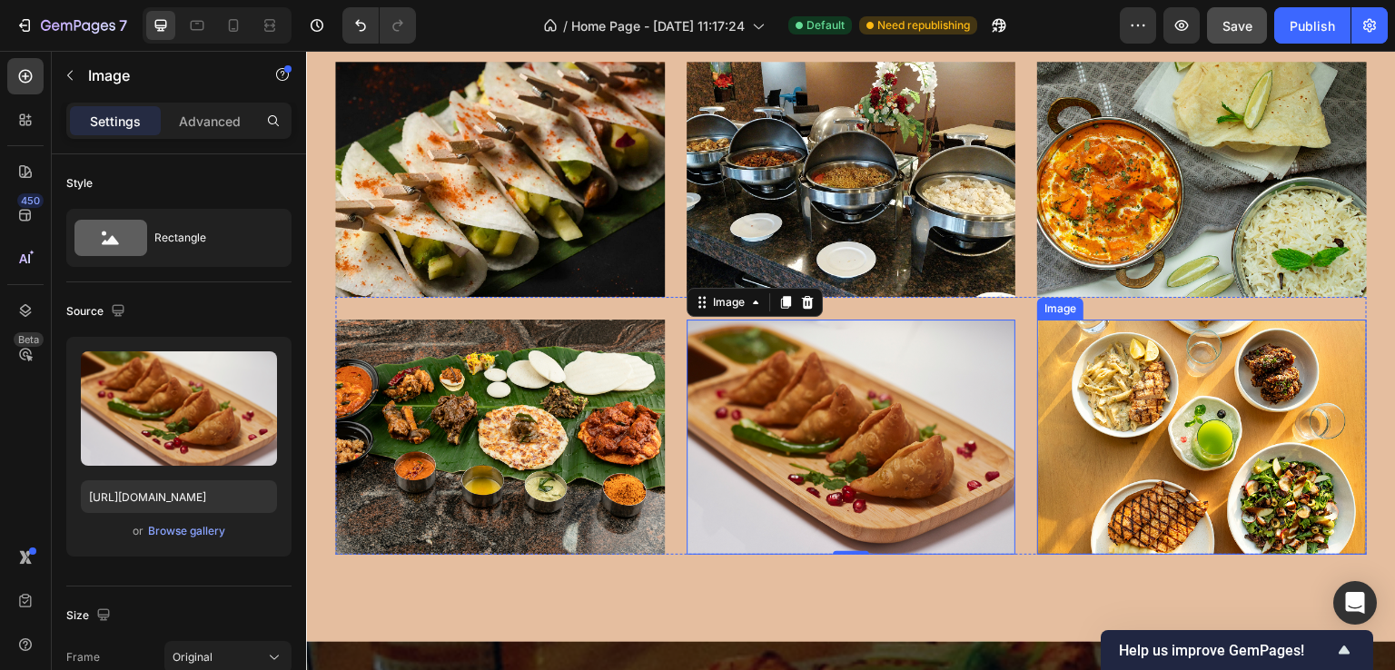
click at [1225, 387] on img at bounding box center [1202, 437] width 330 height 235
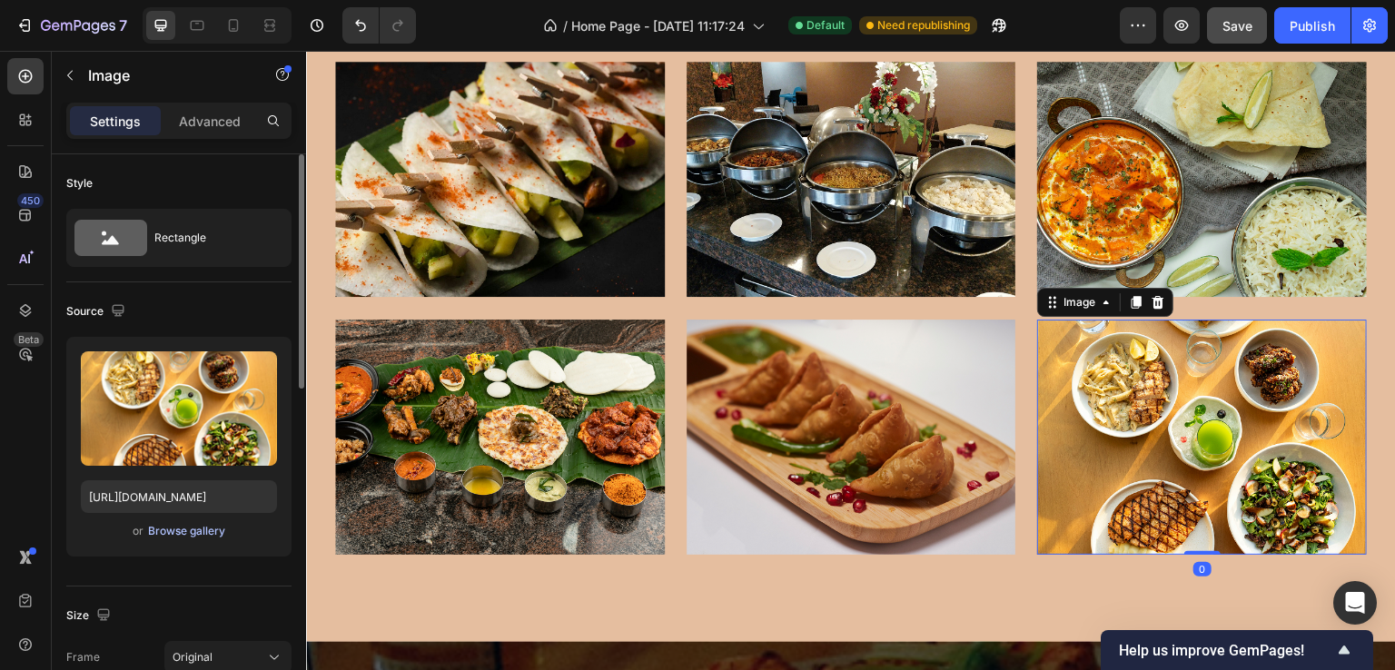
click at [201, 527] on div "Browse gallery" at bounding box center [186, 531] width 77 height 16
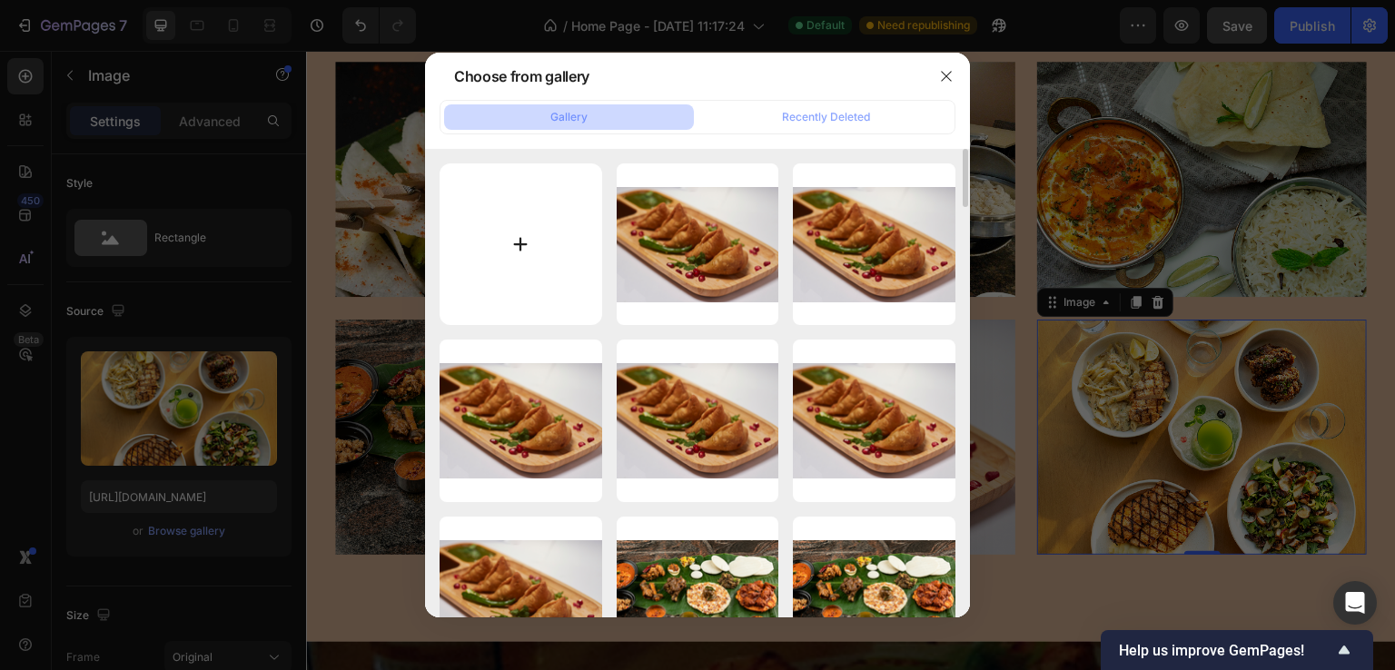
click at [515, 290] on input "file" at bounding box center [521, 245] width 163 height 163
type input "C:\fakepath\Rectangle 168 (1).png"
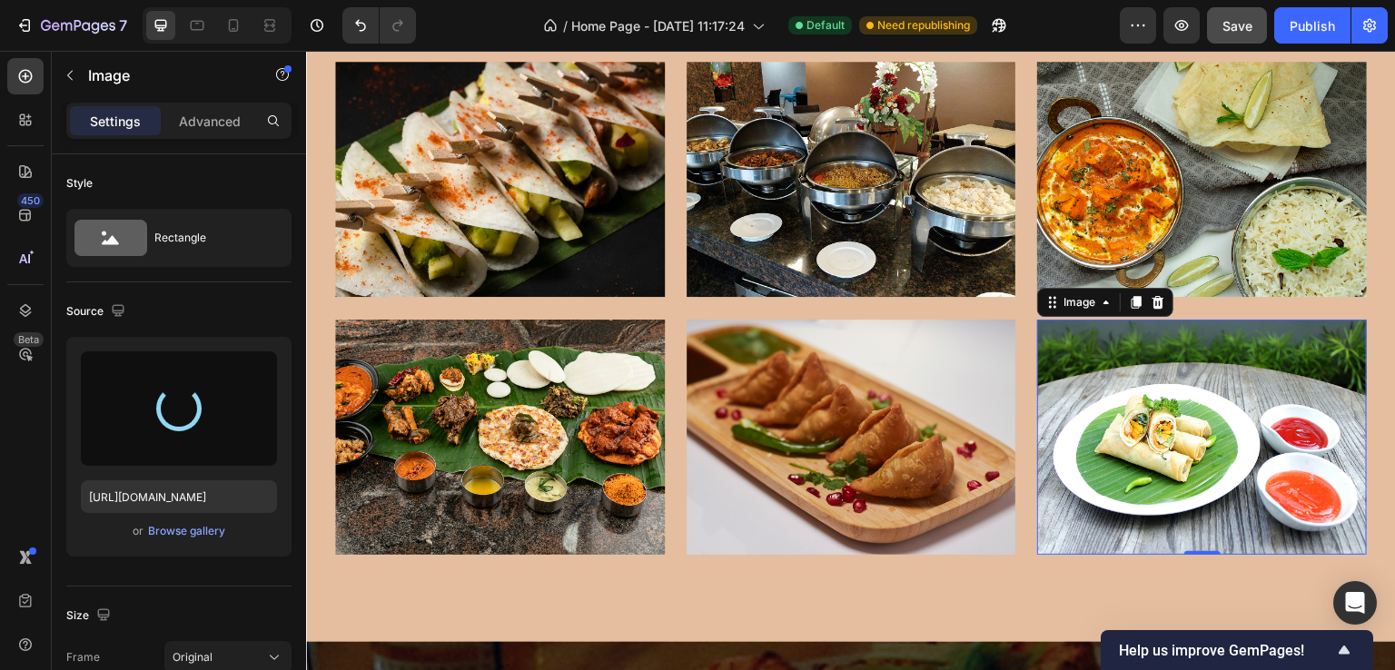
type input "https://cdn.shopify.com/s/files/1/0766/6915/7609/files/gempages_583913429383775…"
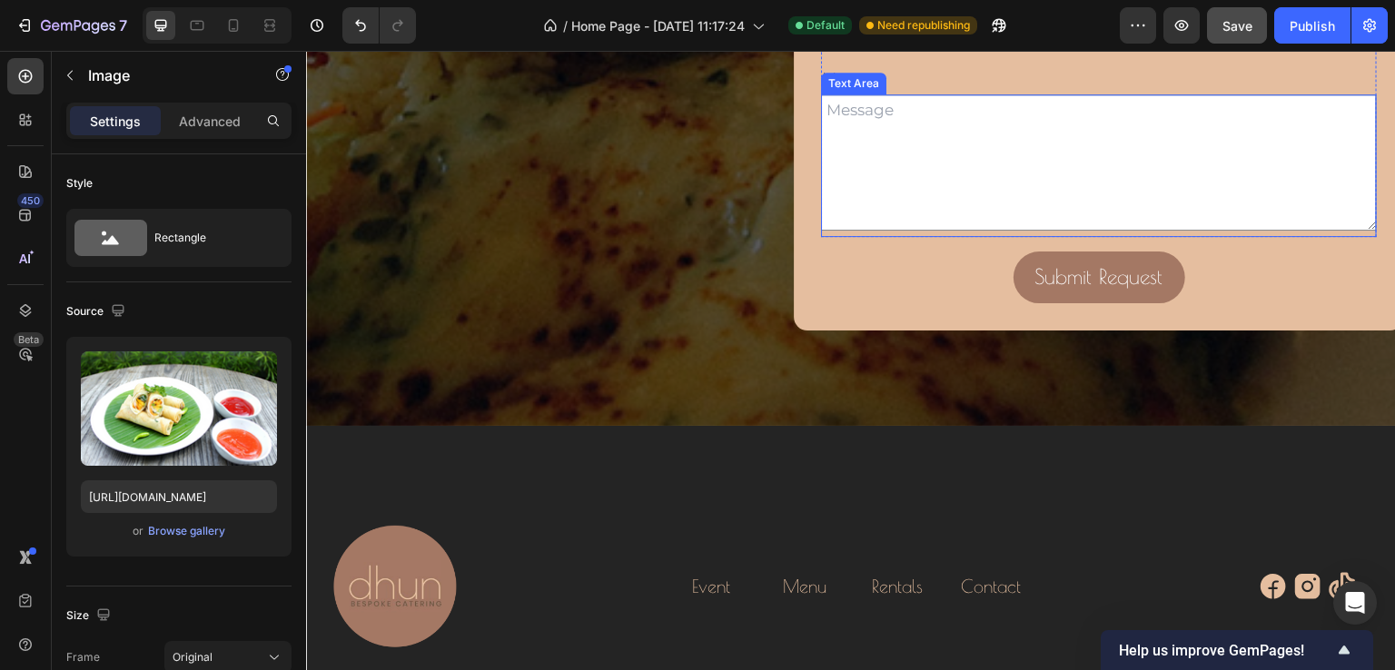
scroll to position [6806, 0]
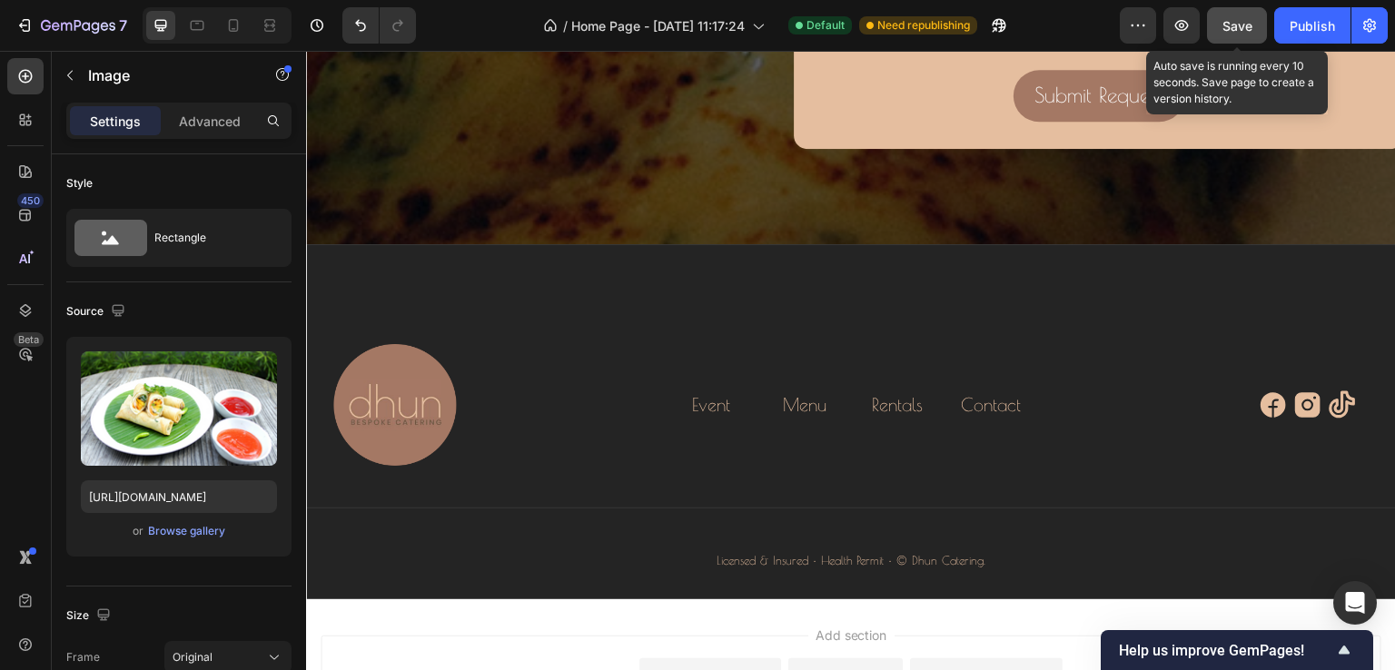
click at [1228, 16] on div "Save" at bounding box center [1238, 25] width 30 height 19
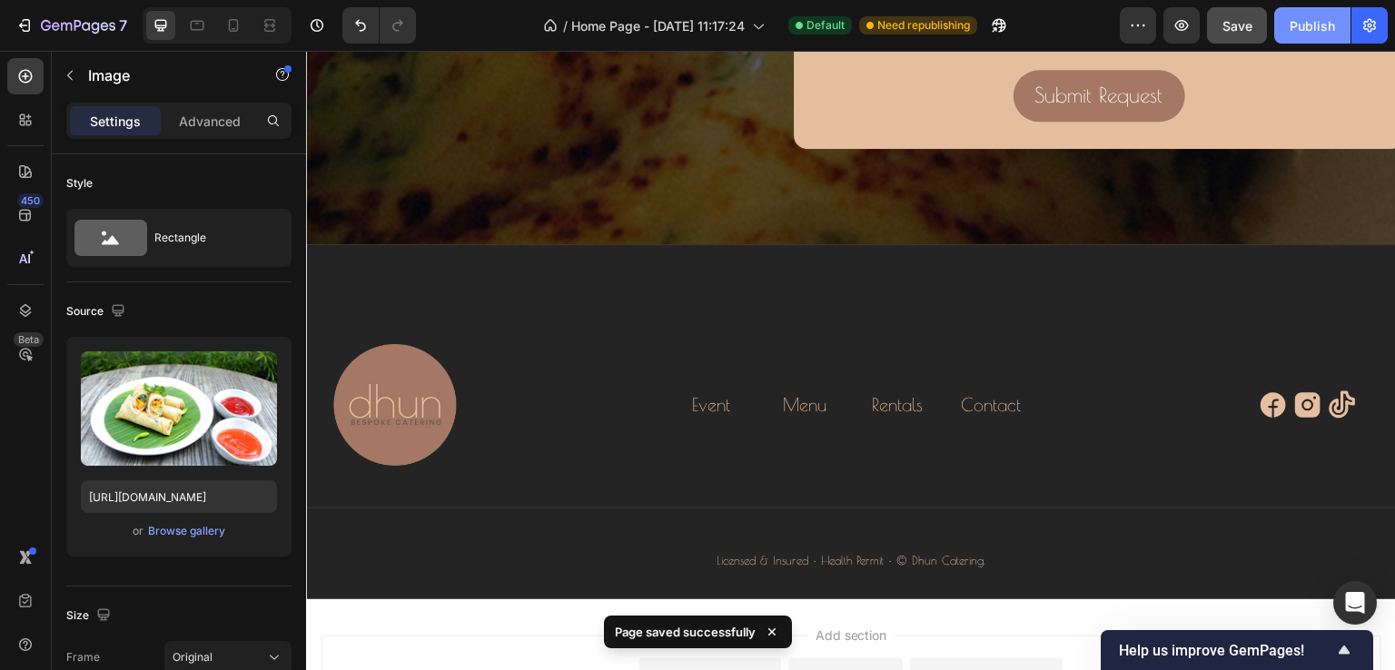
click at [1306, 12] on button "Publish" at bounding box center [1313, 25] width 76 height 36
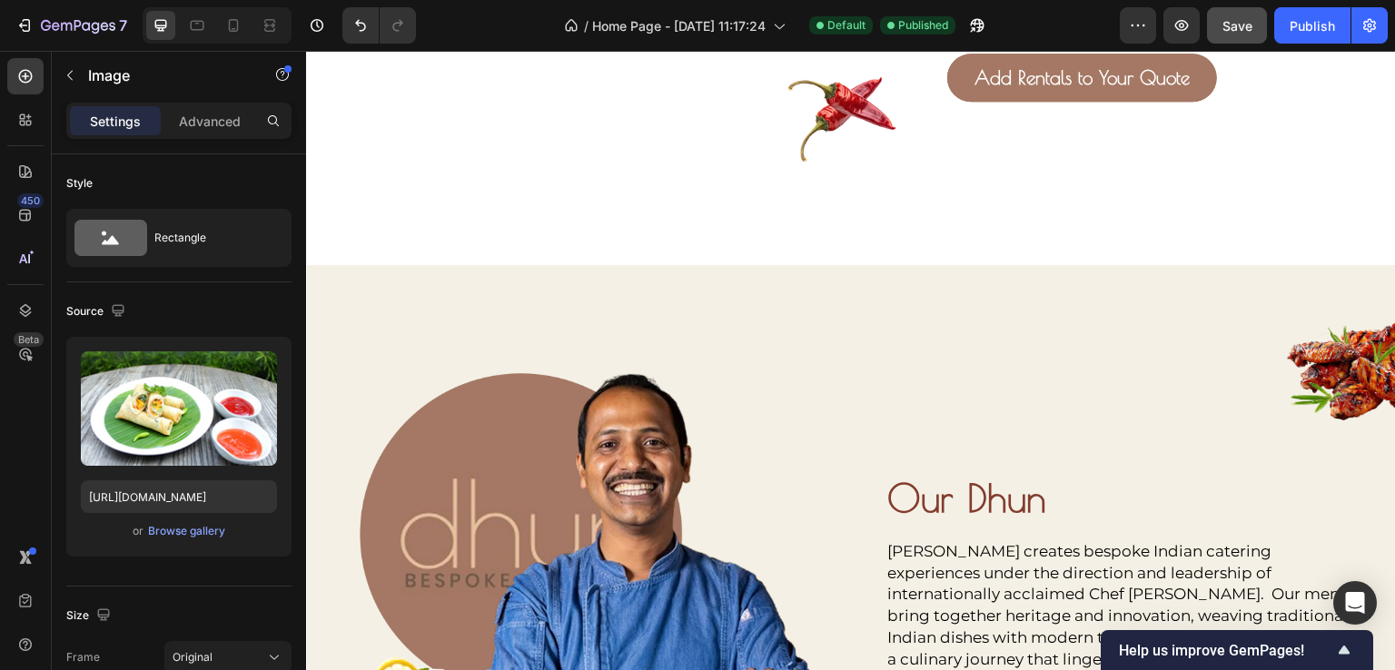
scroll to position [3364, 0]
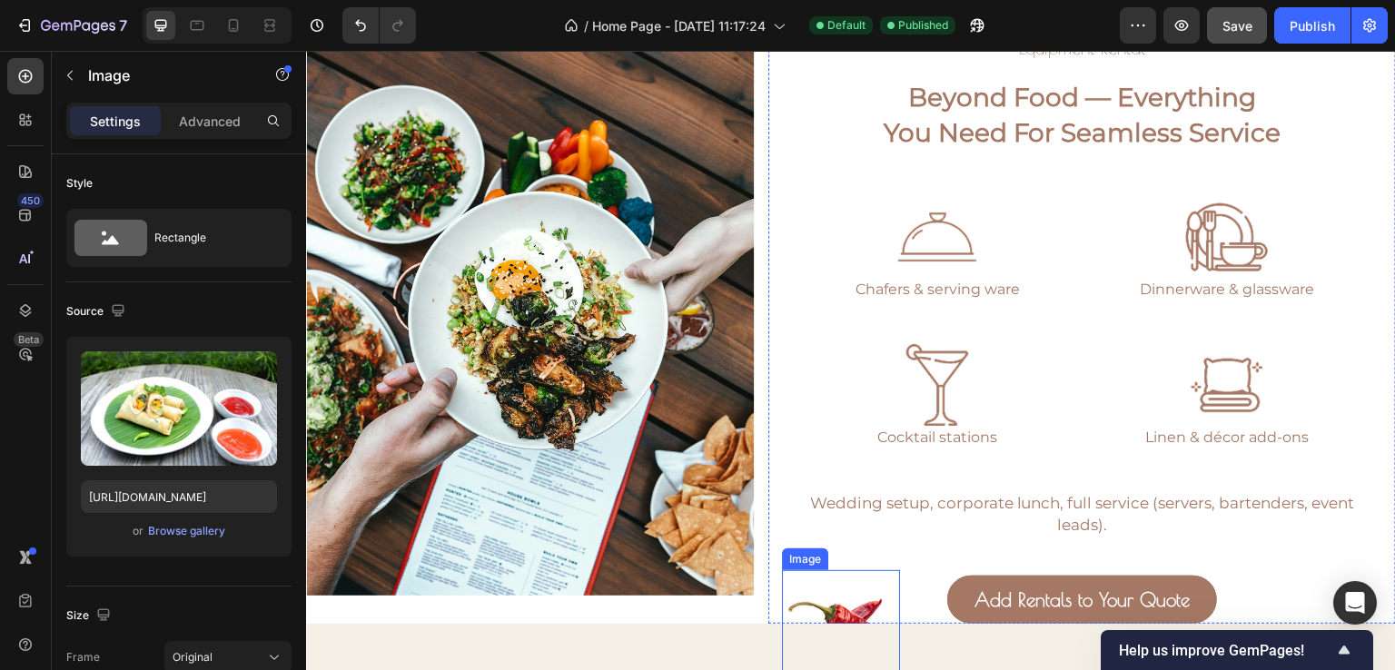
click at [838, 606] on img at bounding box center [841, 629] width 118 height 117
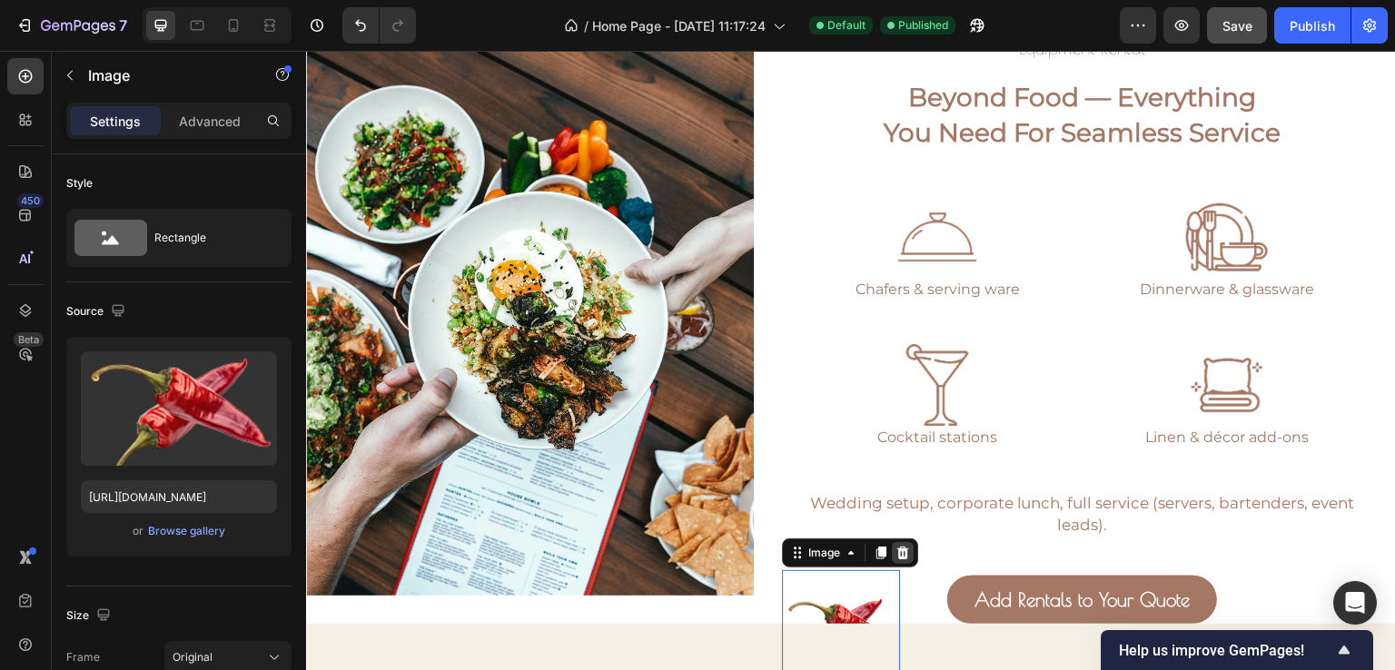
click at [898, 551] on icon at bounding box center [903, 553] width 15 height 15
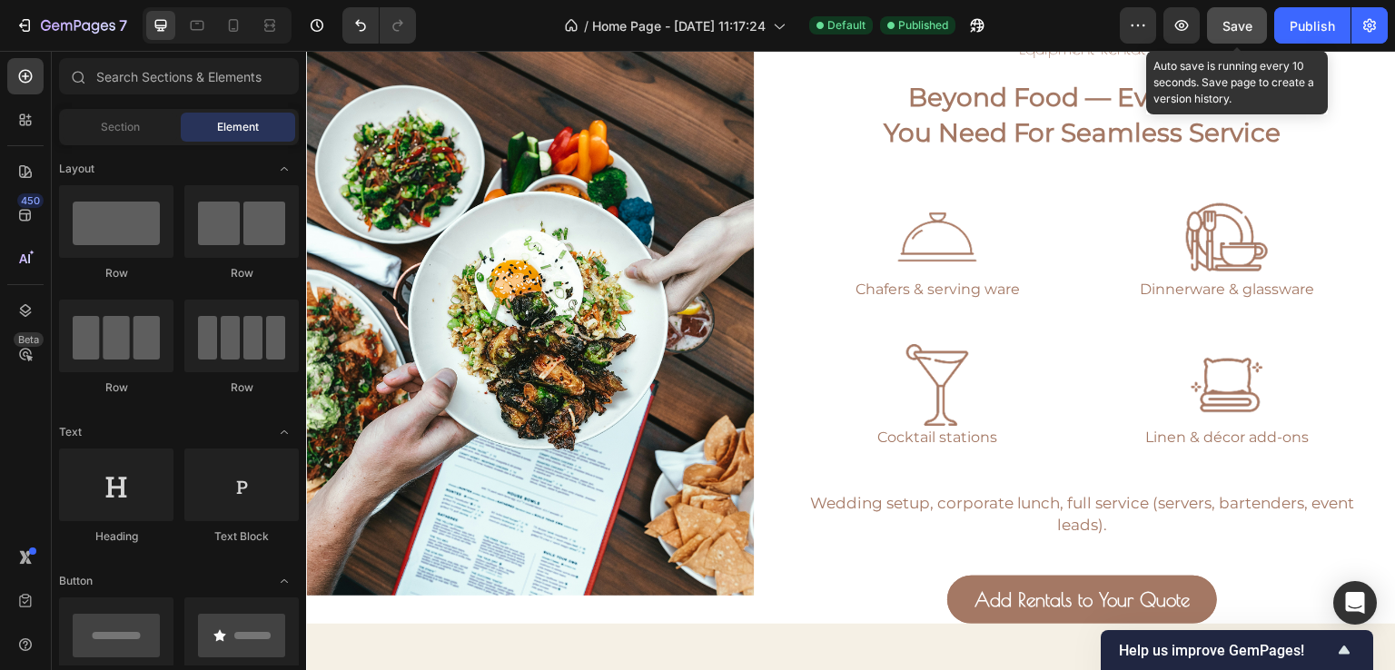
click at [1226, 8] on button "Save" at bounding box center [1237, 25] width 60 height 36
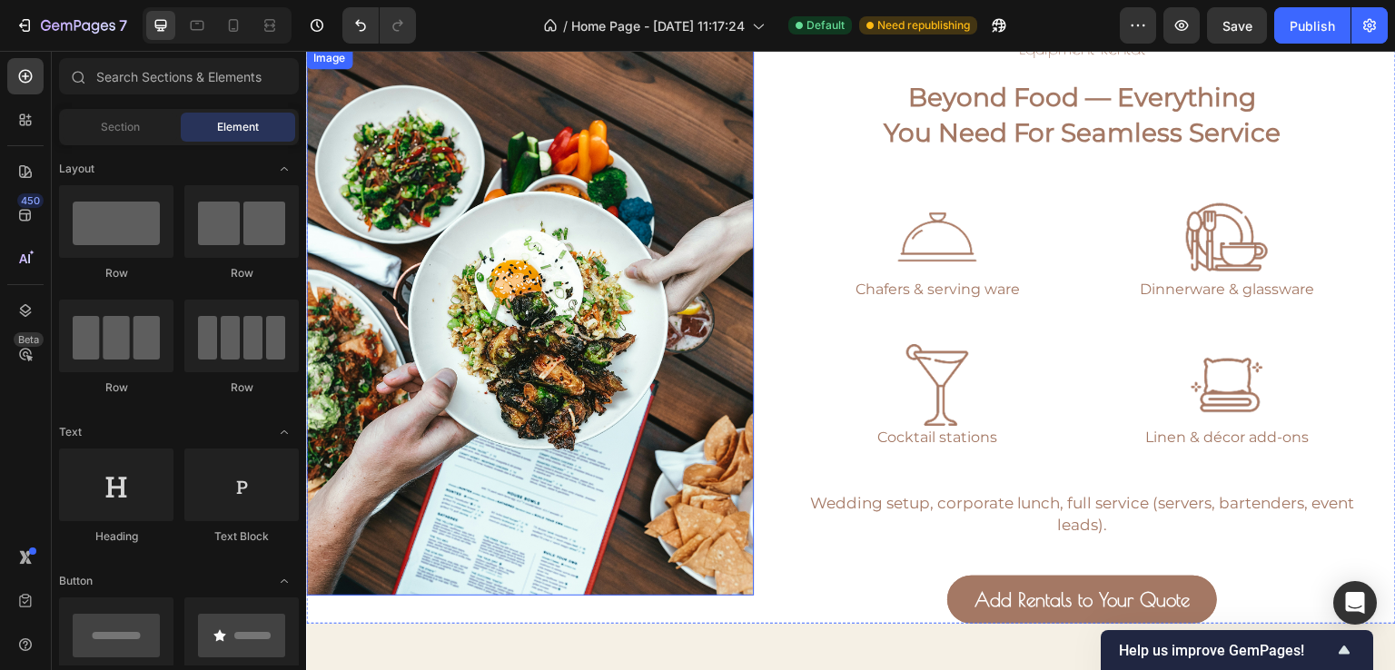
click at [486, 237] on img at bounding box center [530, 321] width 448 height 549
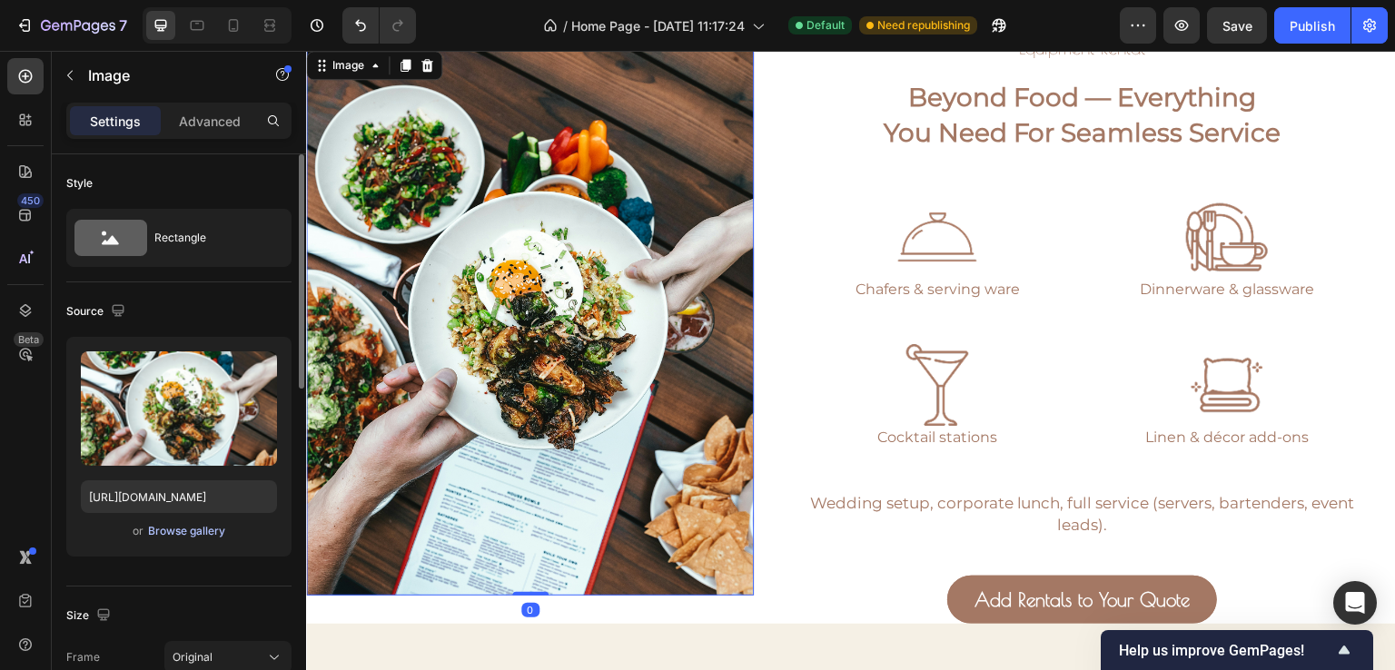
click at [175, 538] on div "Browse gallery" at bounding box center [186, 531] width 77 height 16
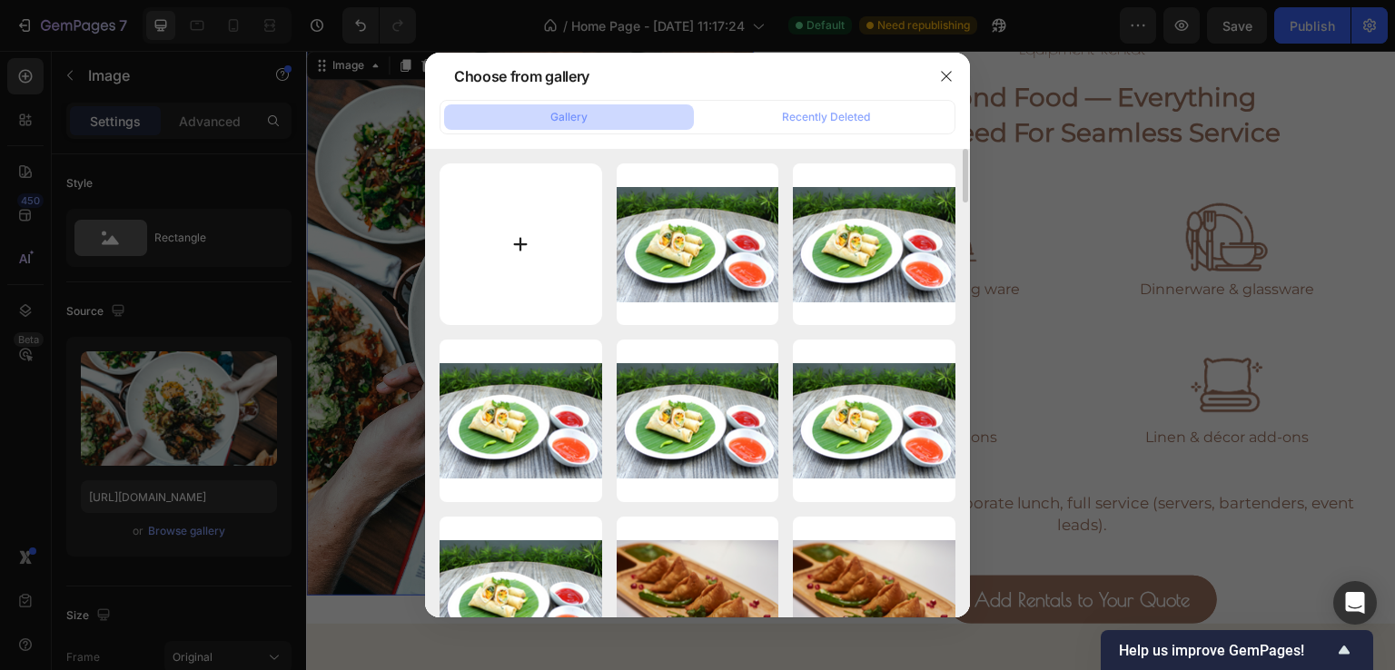
click at [557, 270] on input "file" at bounding box center [521, 245] width 163 height 163
type input "C:\fakepath\rhamely-8eDuPKLpFQE-unsplash (1).jpg"
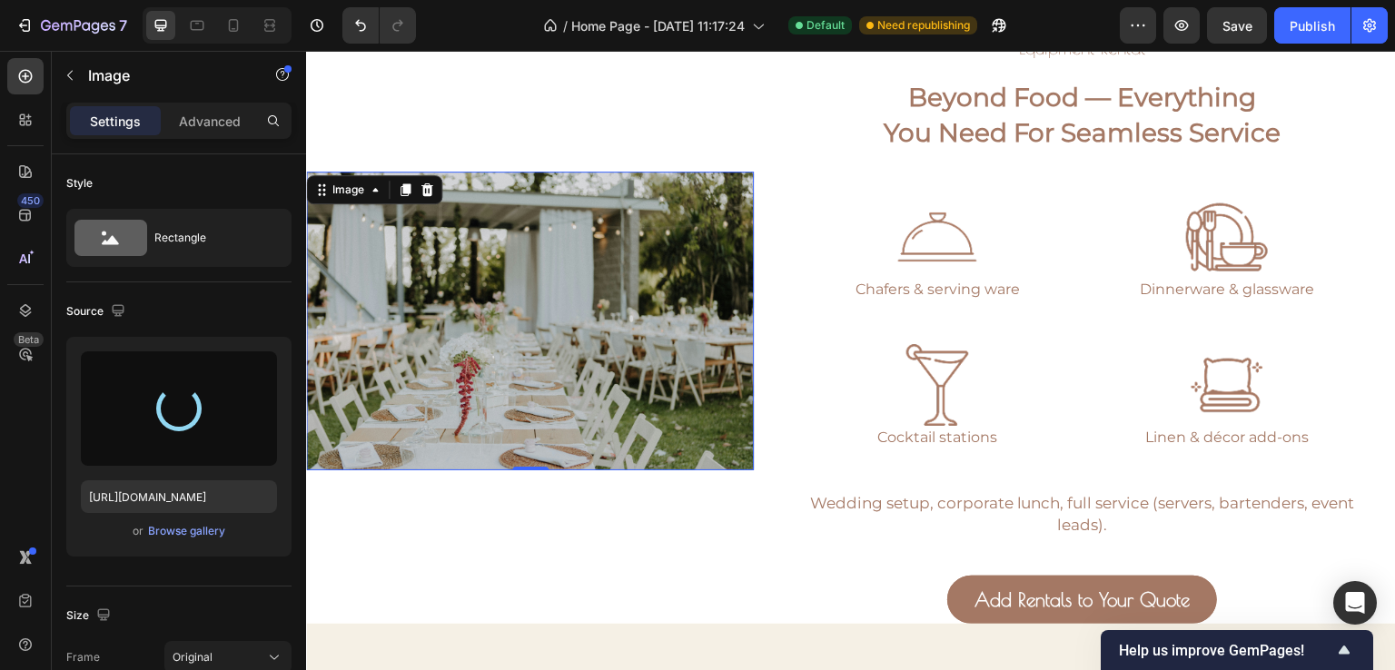
type input "[URL][DOMAIN_NAME]"
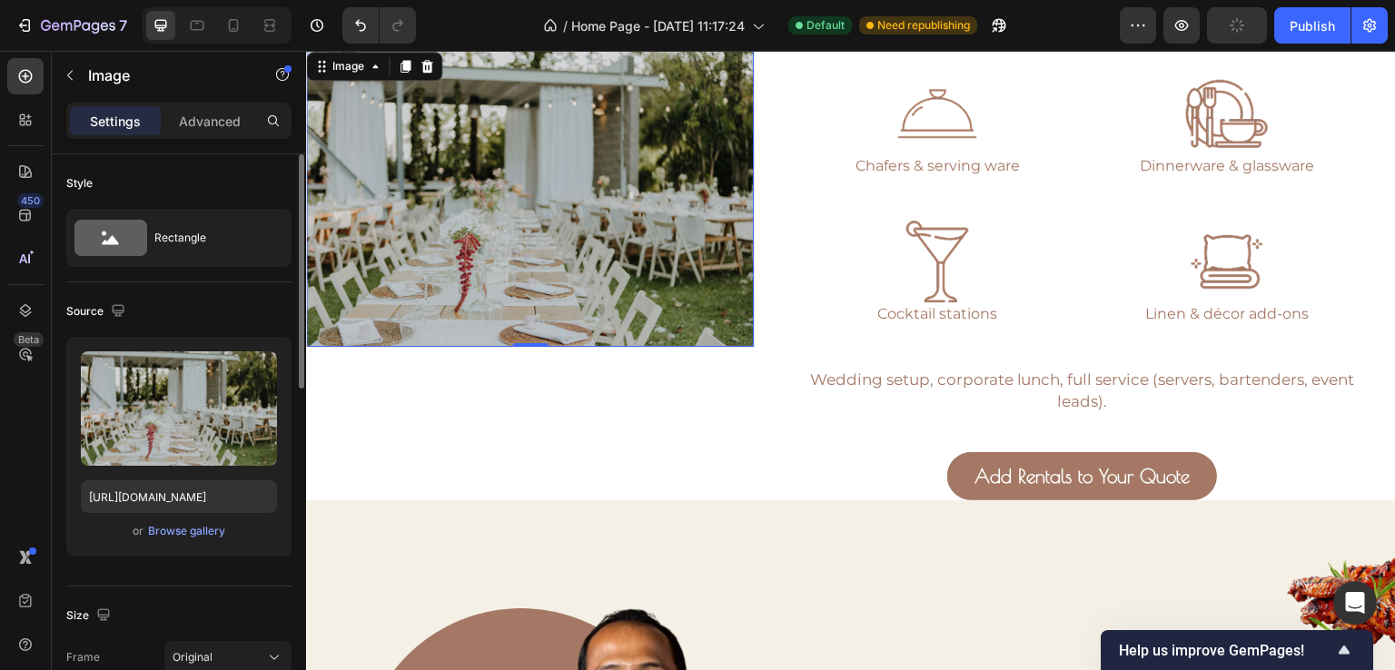
scroll to position [91, 0]
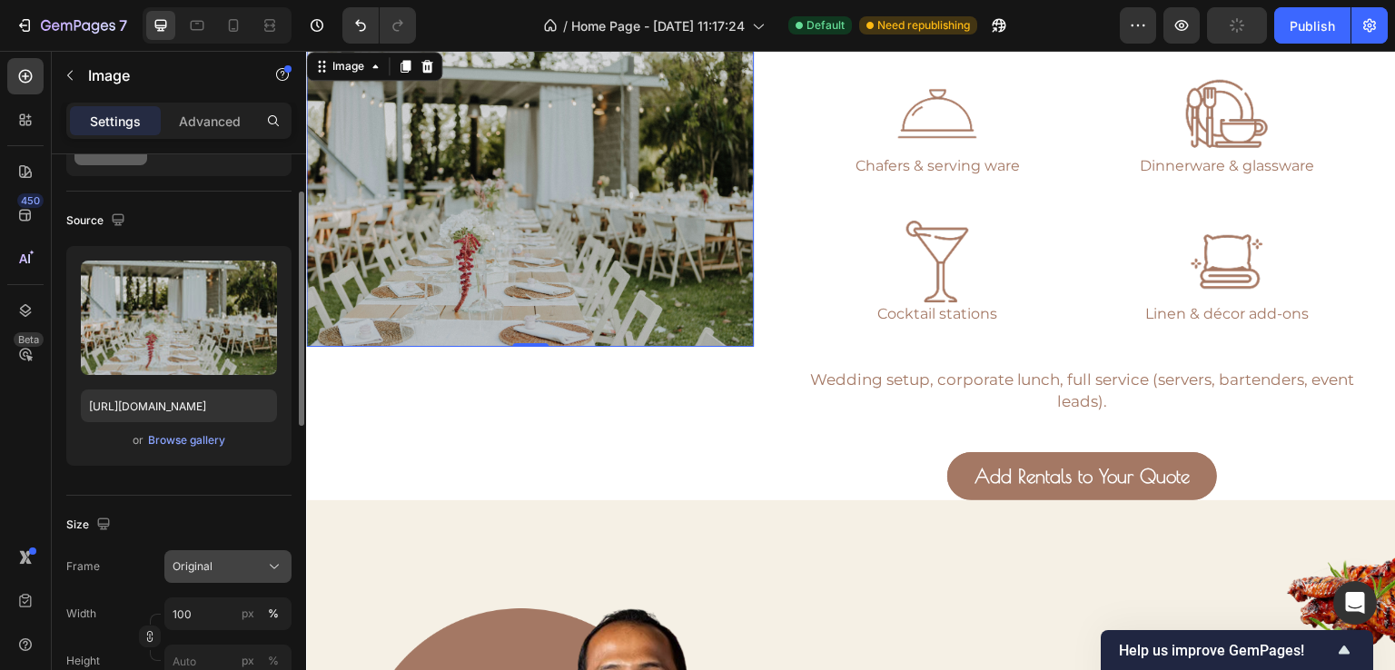
click at [262, 554] on button "Original" at bounding box center [227, 567] width 127 height 33
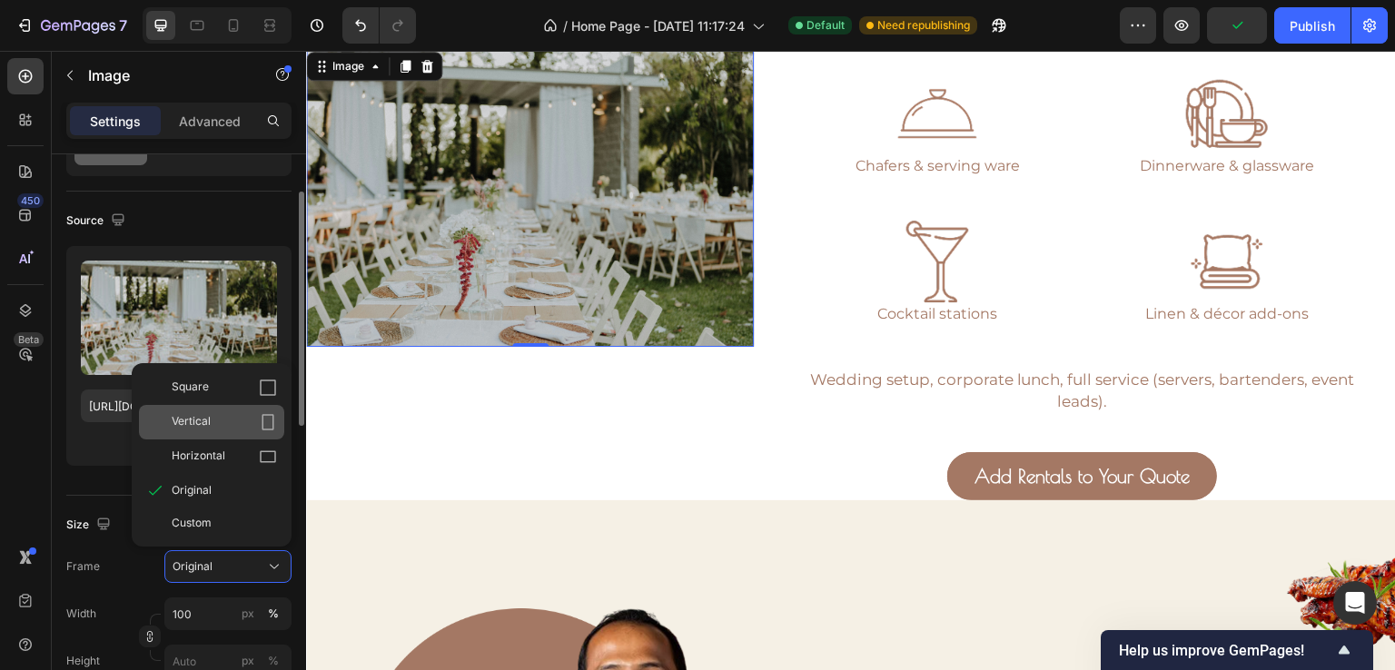
click at [233, 417] on div "Vertical" at bounding box center [224, 422] width 105 height 18
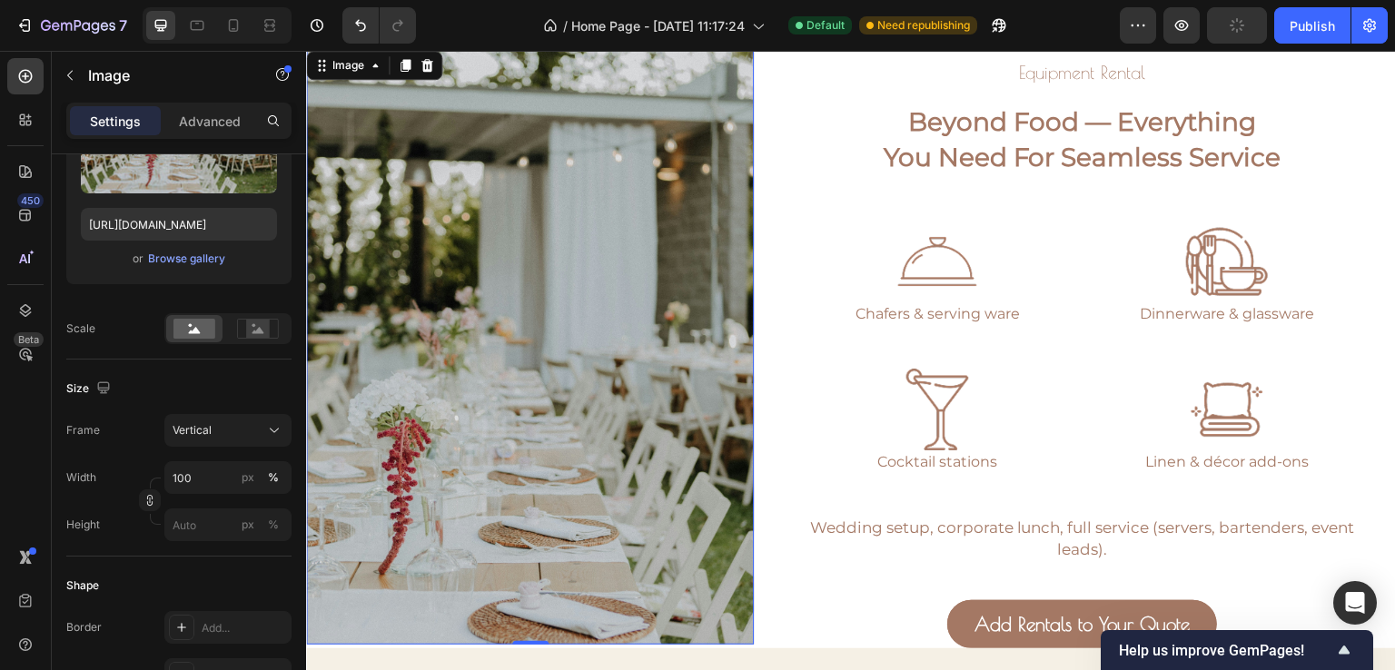
scroll to position [3249, 0]
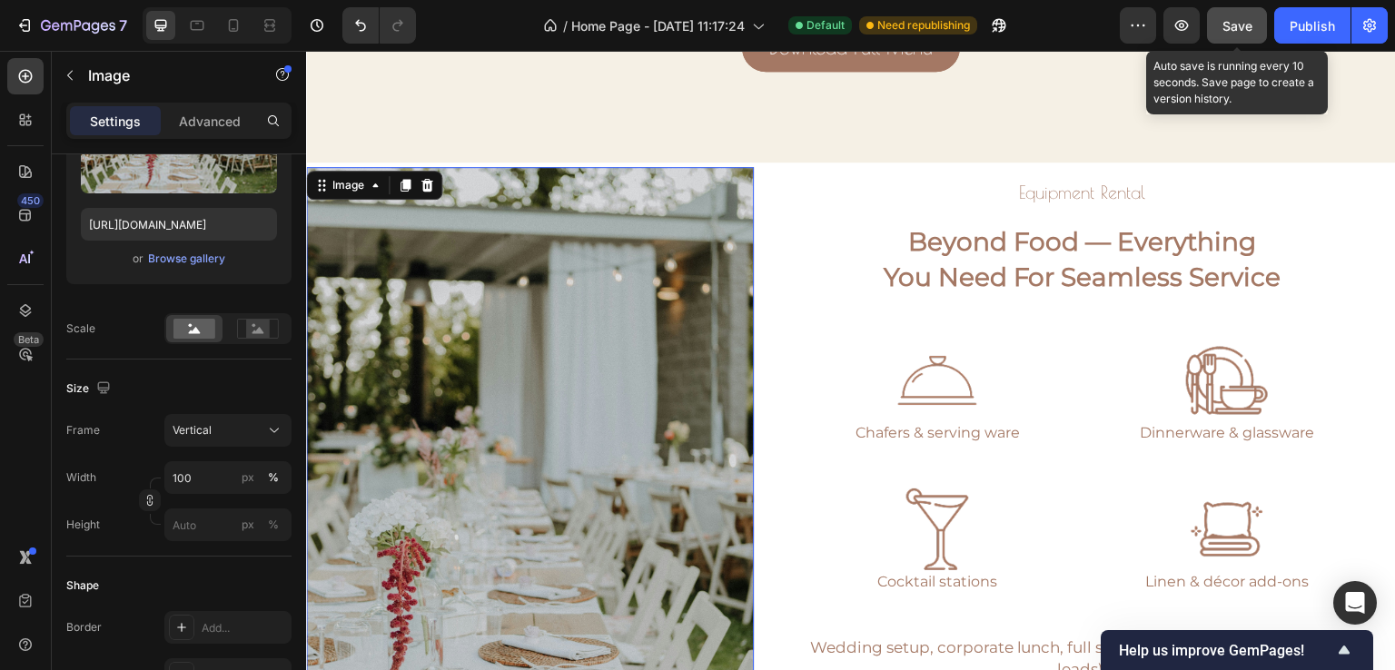
click at [1236, 40] on button "Save" at bounding box center [1237, 25] width 60 height 36
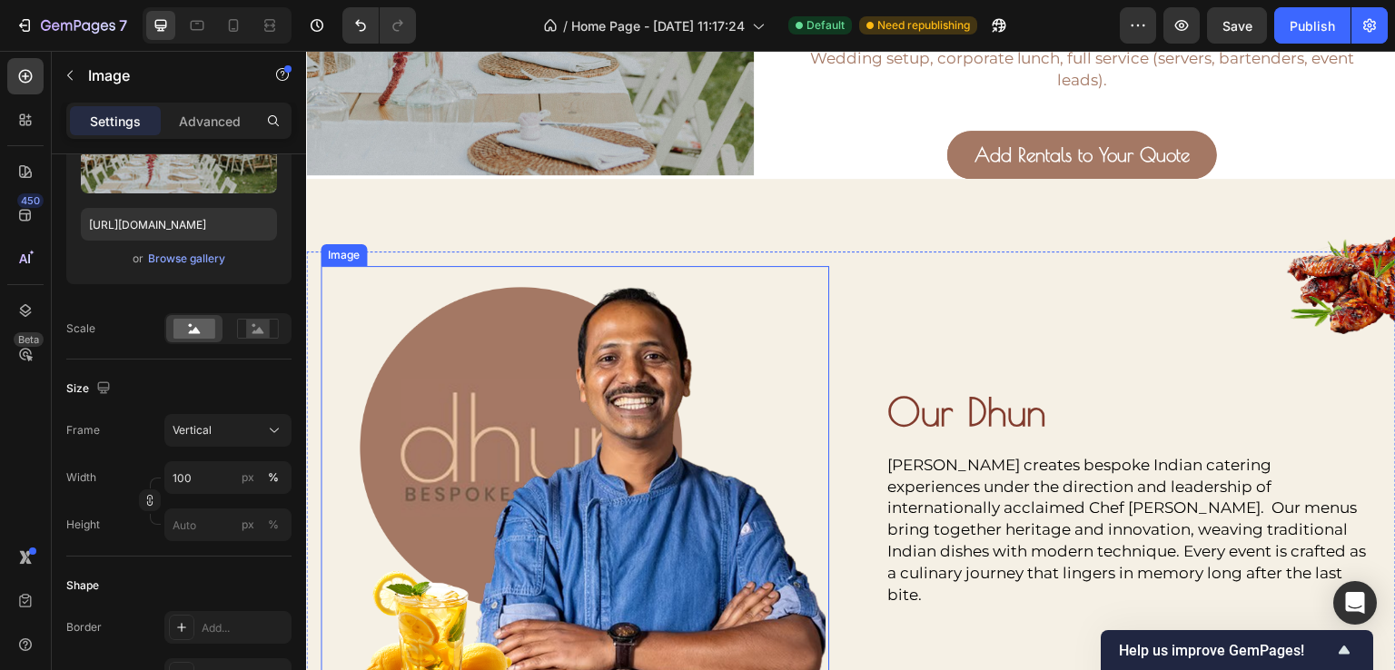
scroll to position [3703, 0]
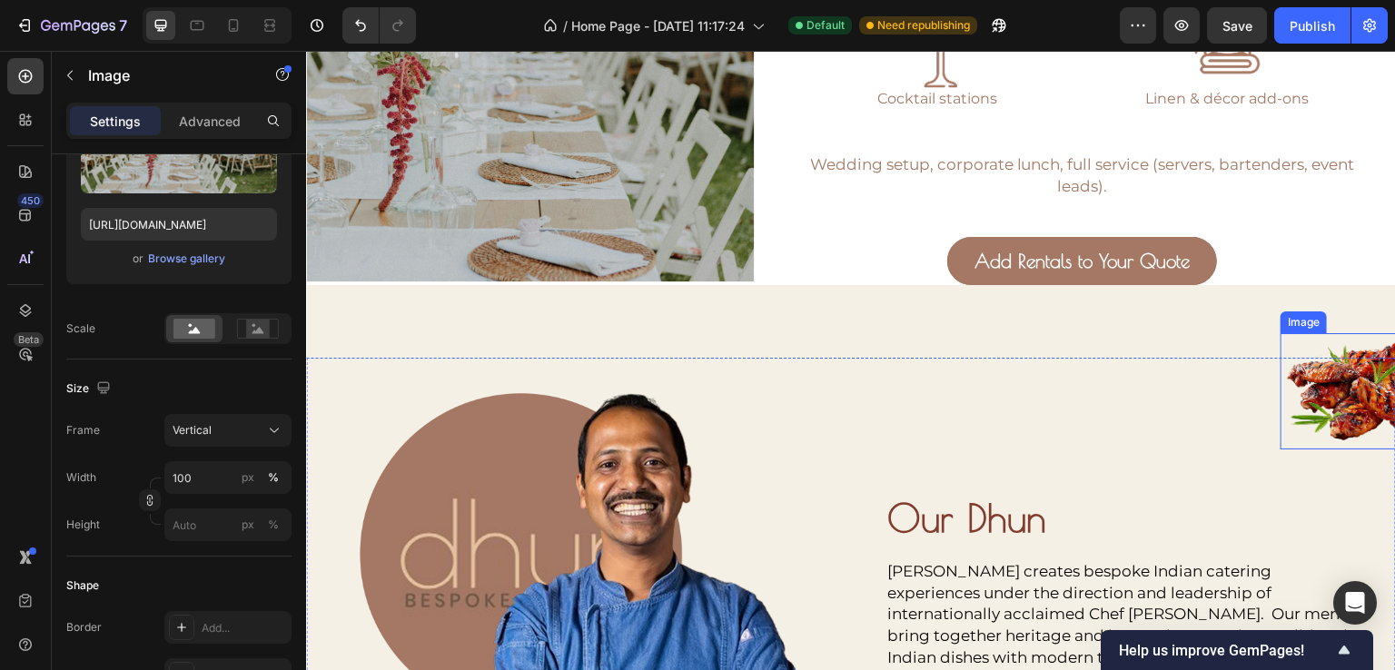
click at [1320, 378] on img at bounding box center [1363, 390] width 164 height 115
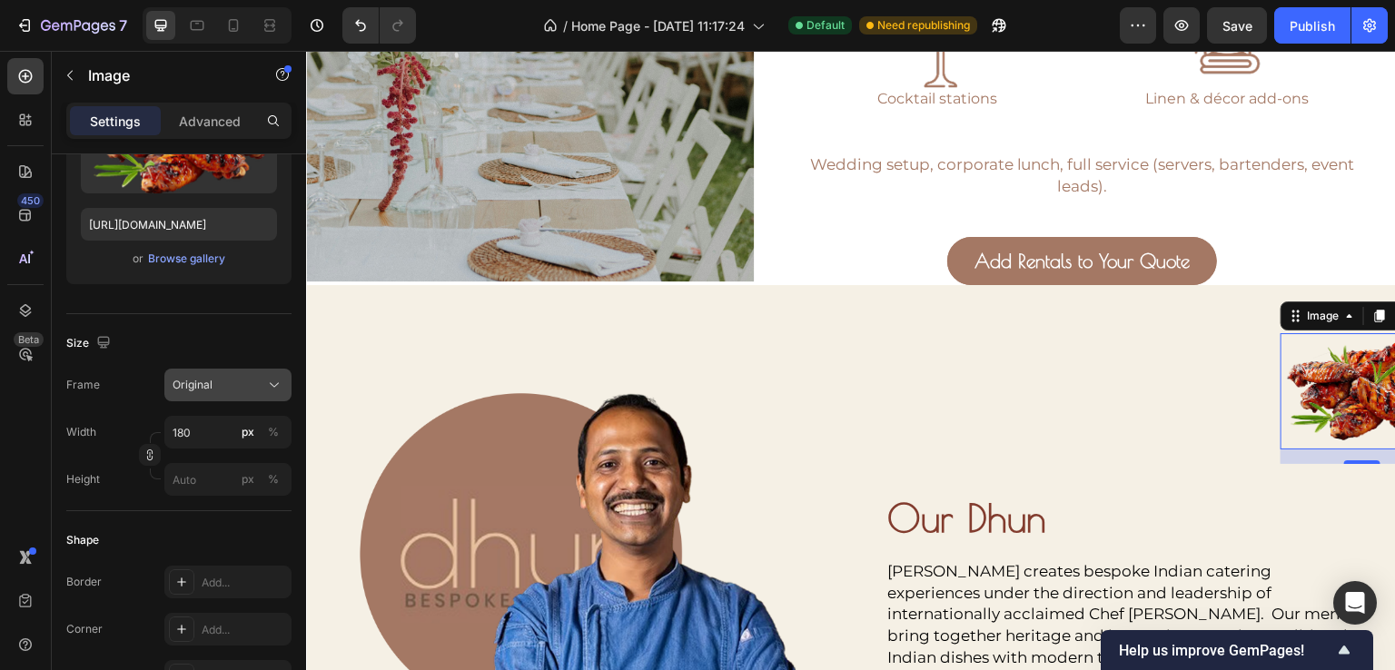
click at [273, 371] on button "Original" at bounding box center [227, 385] width 127 height 33
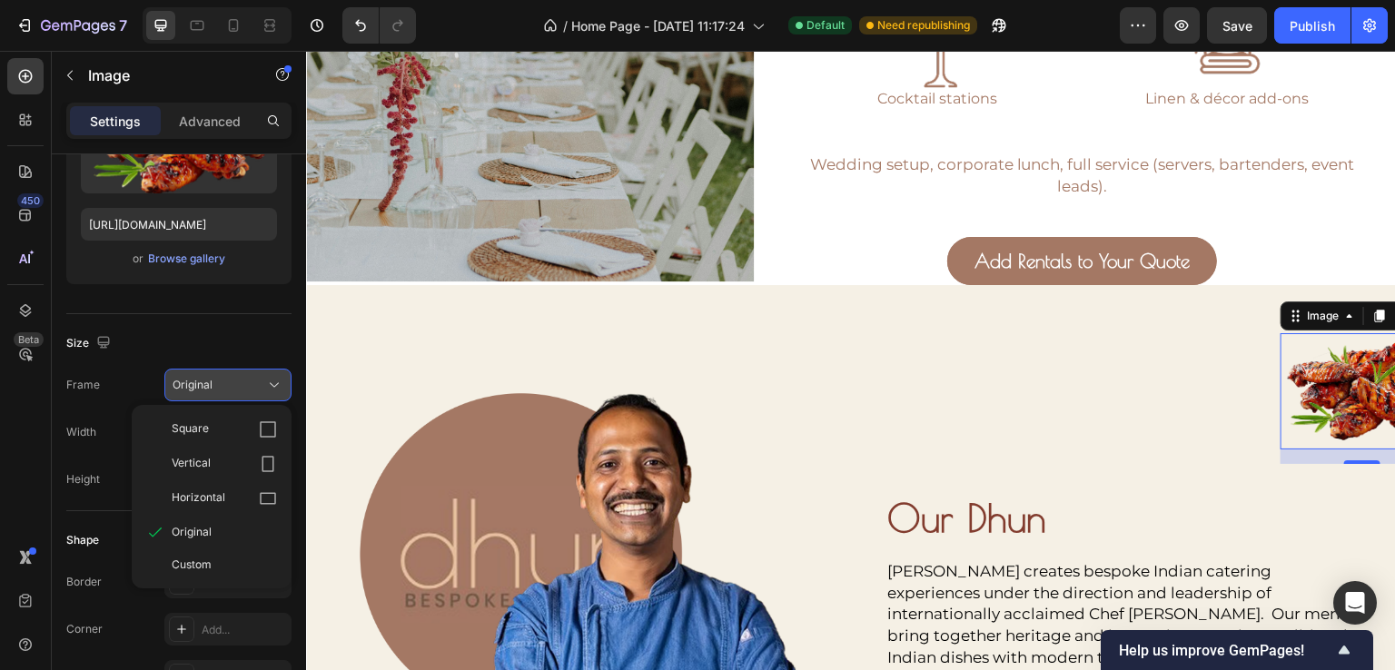
click at [273, 371] on button "Original" at bounding box center [227, 385] width 127 height 33
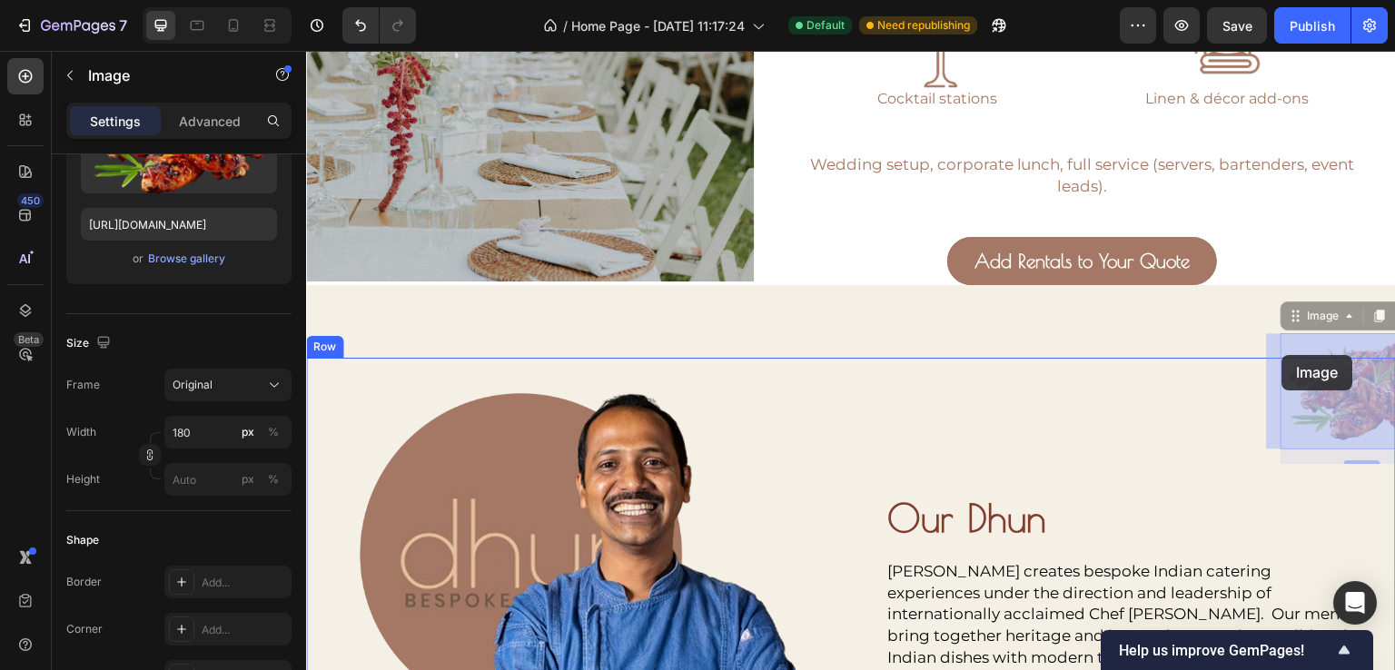
drag, startPoint x: 1319, startPoint y: 347, endPoint x: 1283, endPoint y: 355, distance: 37.2
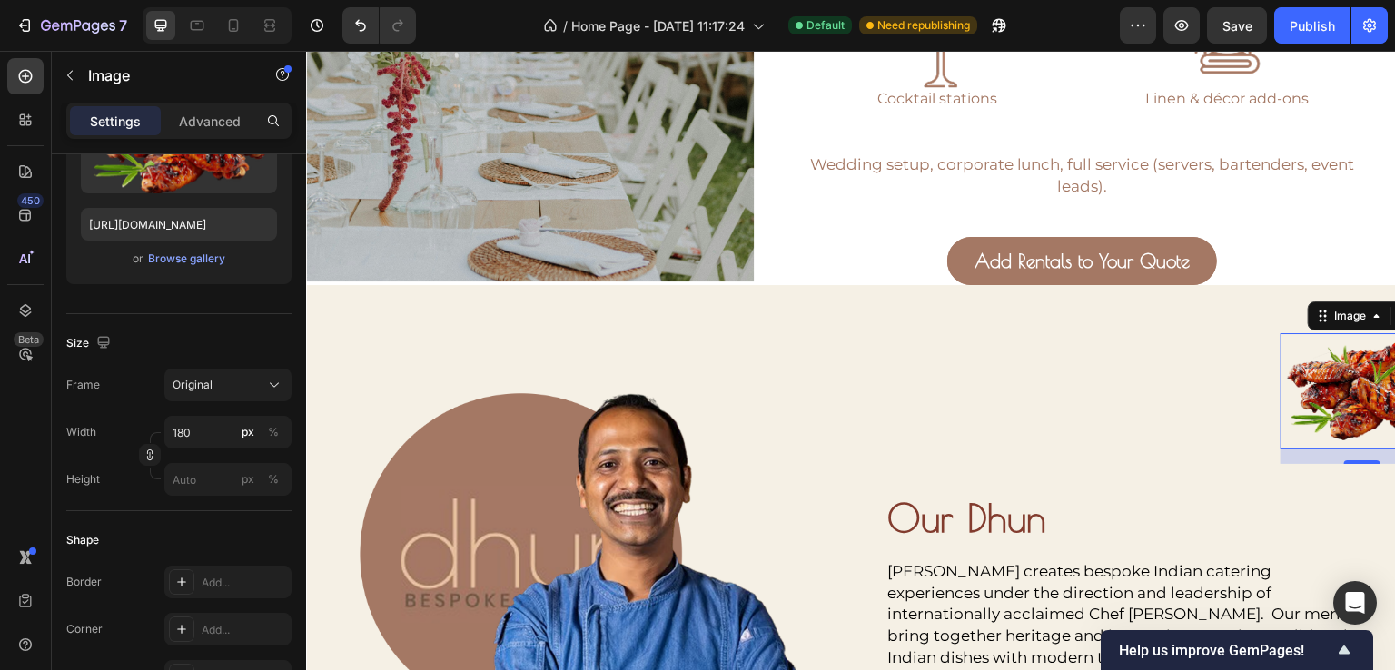
click at [1283, 355] on img at bounding box center [1363, 390] width 164 height 115
click at [202, 103] on div "Settings Advanced" at bounding box center [178, 121] width 225 height 36
click at [202, 117] on p "Advanced" at bounding box center [210, 121] width 62 height 19
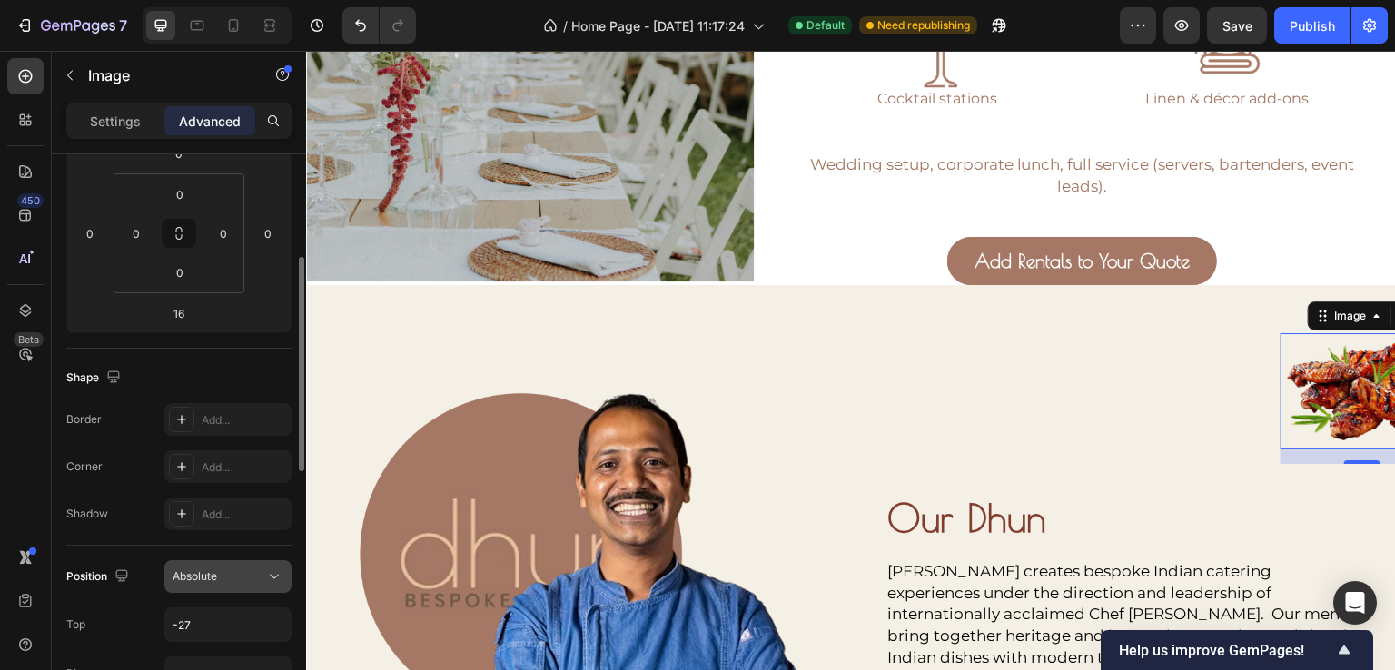
click at [224, 571] on div "Absolute" at bounding box center [219, 577] width 93 height 16
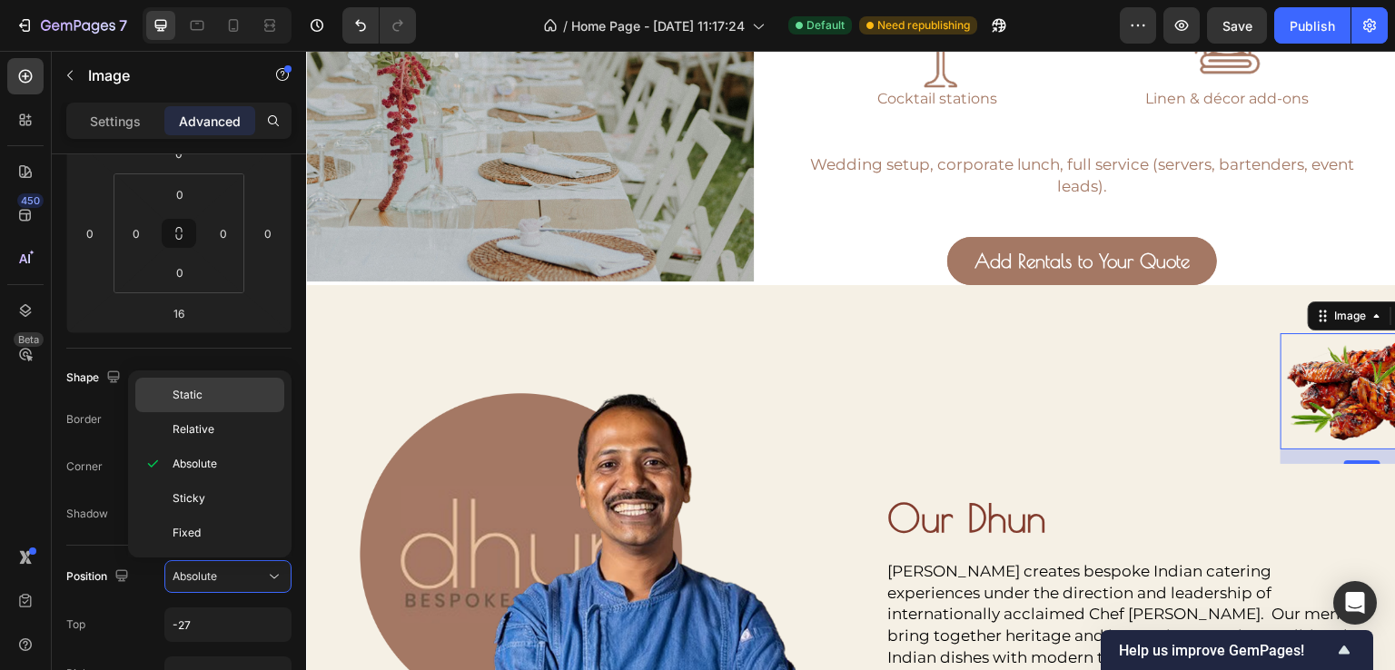
click at [194, 408] on div "Static" at bounding box center [209, 395] width 149 height 35
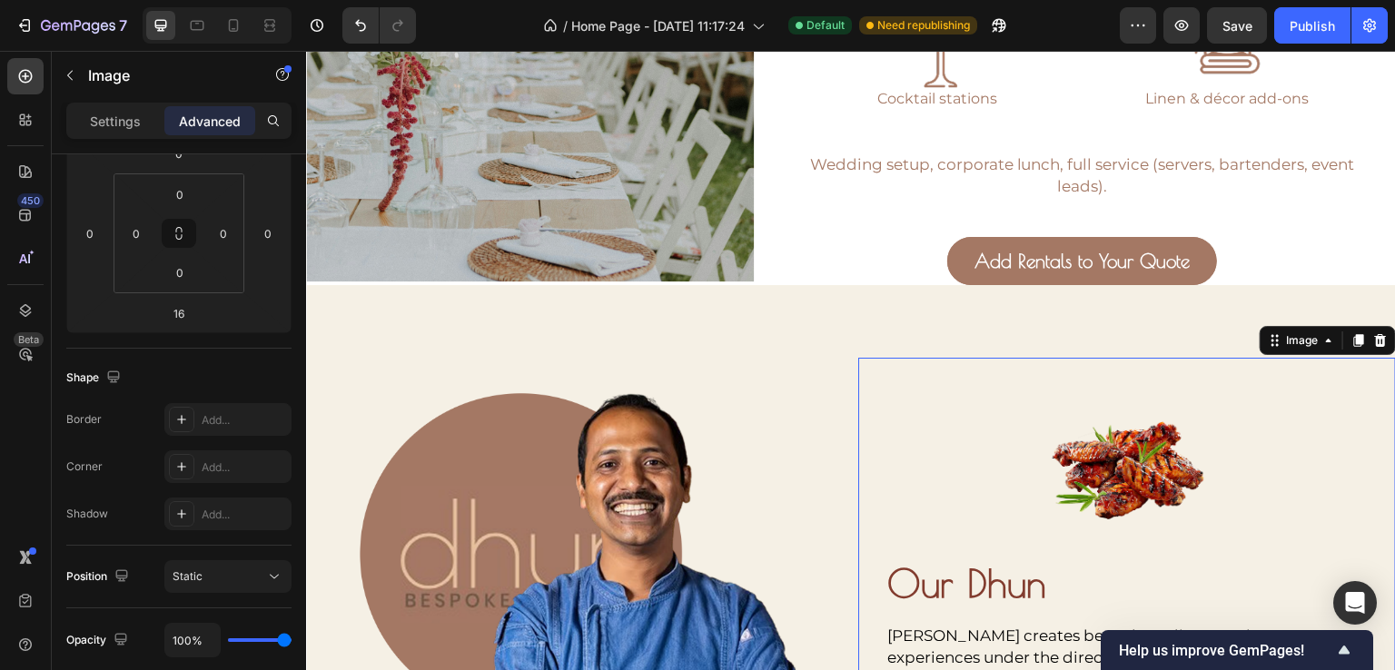
click at [1139, 465] on img at bounding box center [1128, 470] width 164 height 115
click at [1375, 339] on icon at bounding box center [1381, 340] width 12 height 13
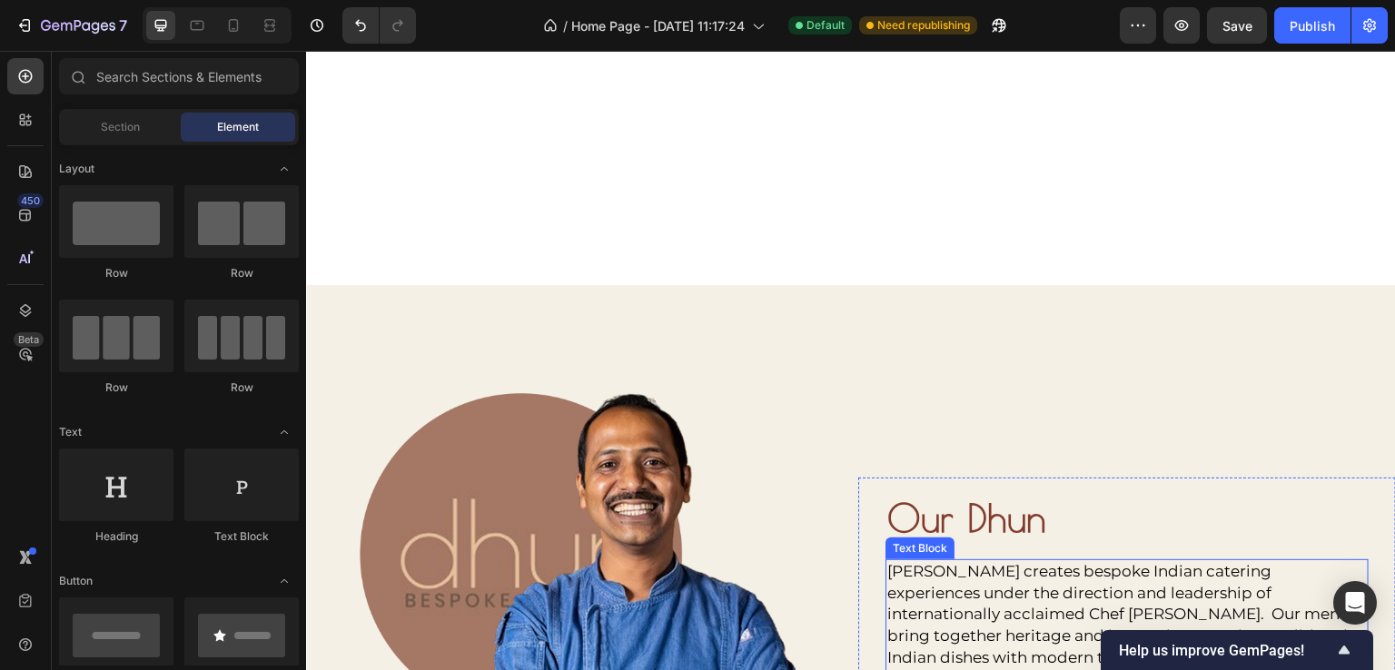
scroll to position [3976, 0]
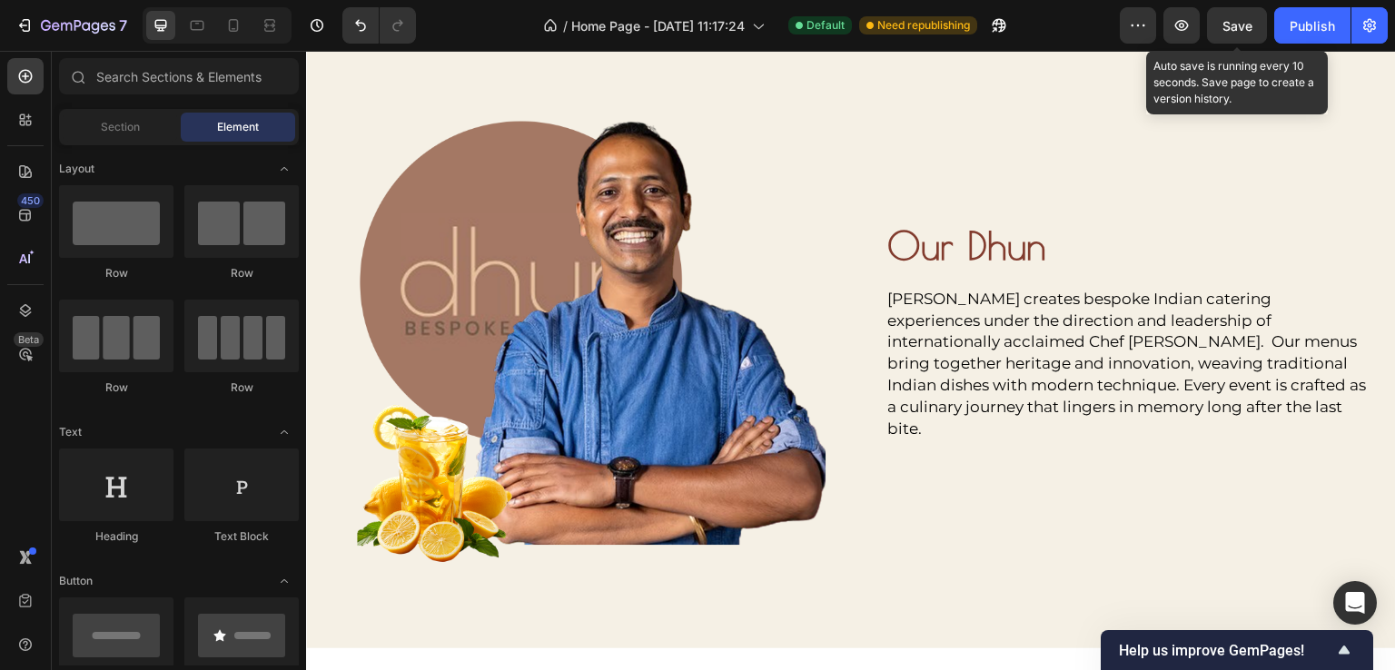
click at [1249, 33] on div "Save" at bounding box center [1238, 25] width 30 height 19
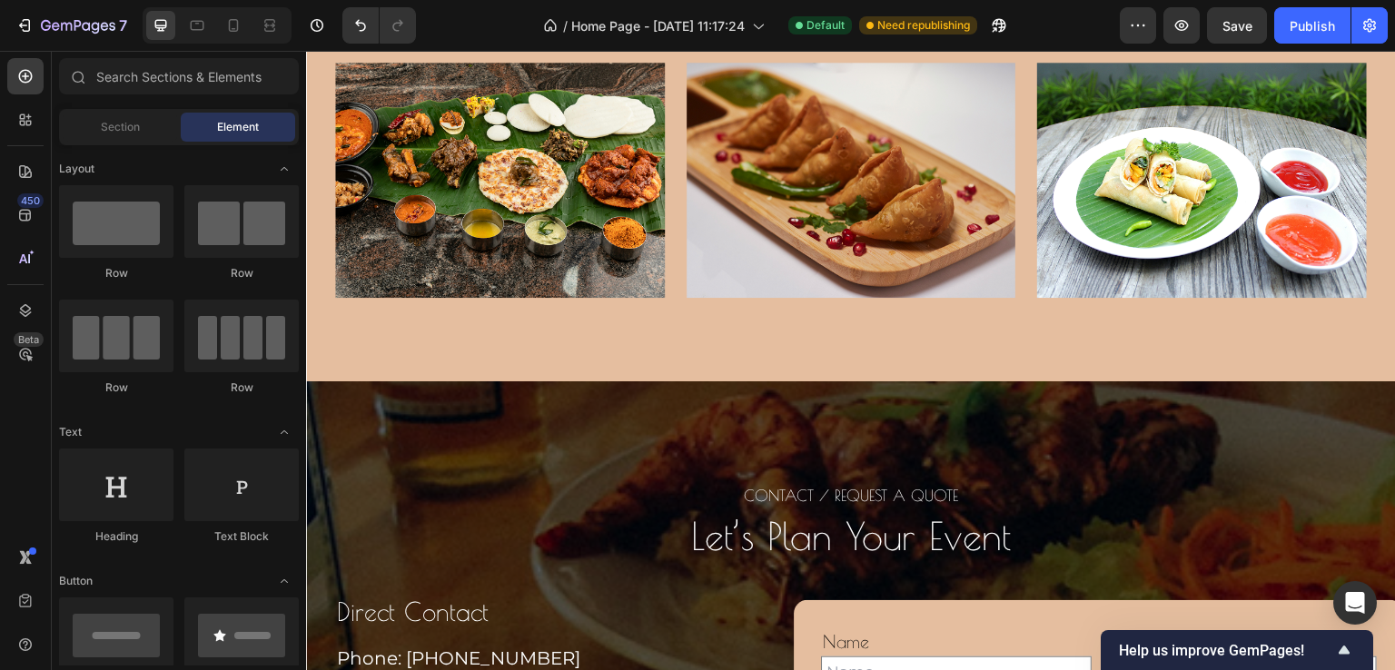
scroll to position [5520, 0]
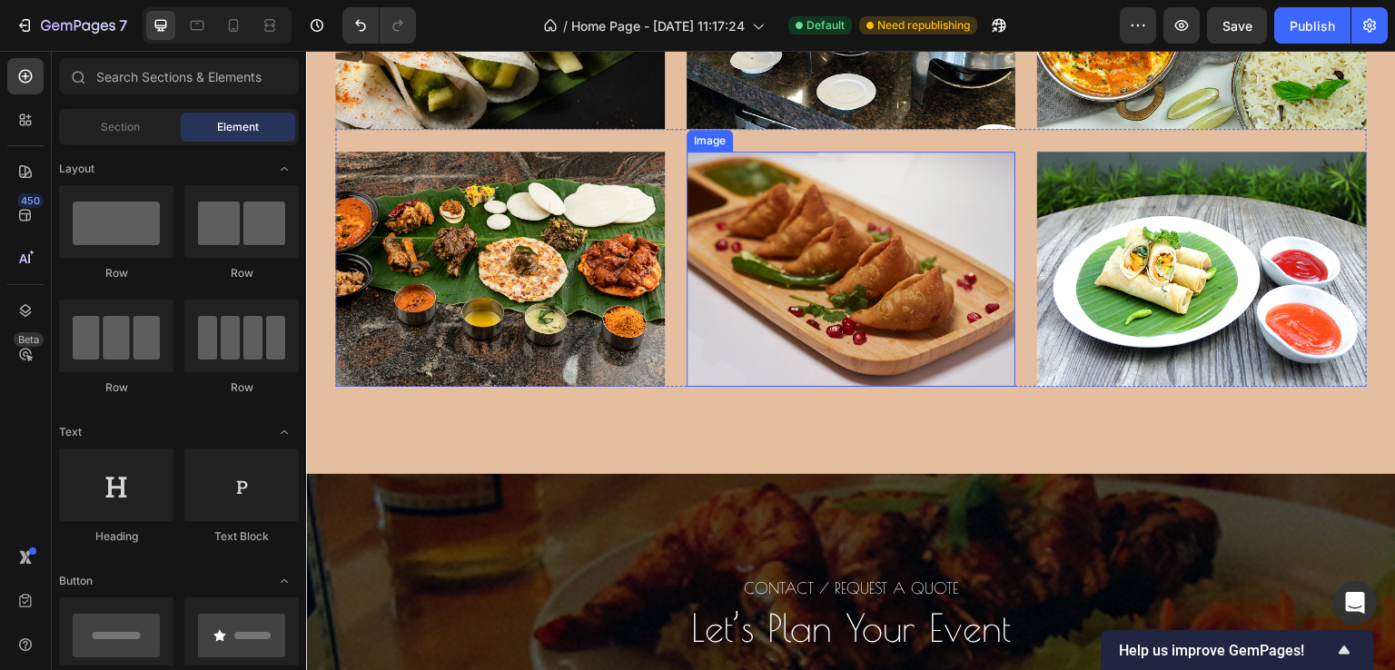
click at [890, 263] on img at bounding box center [852, 269] width 330 height 235
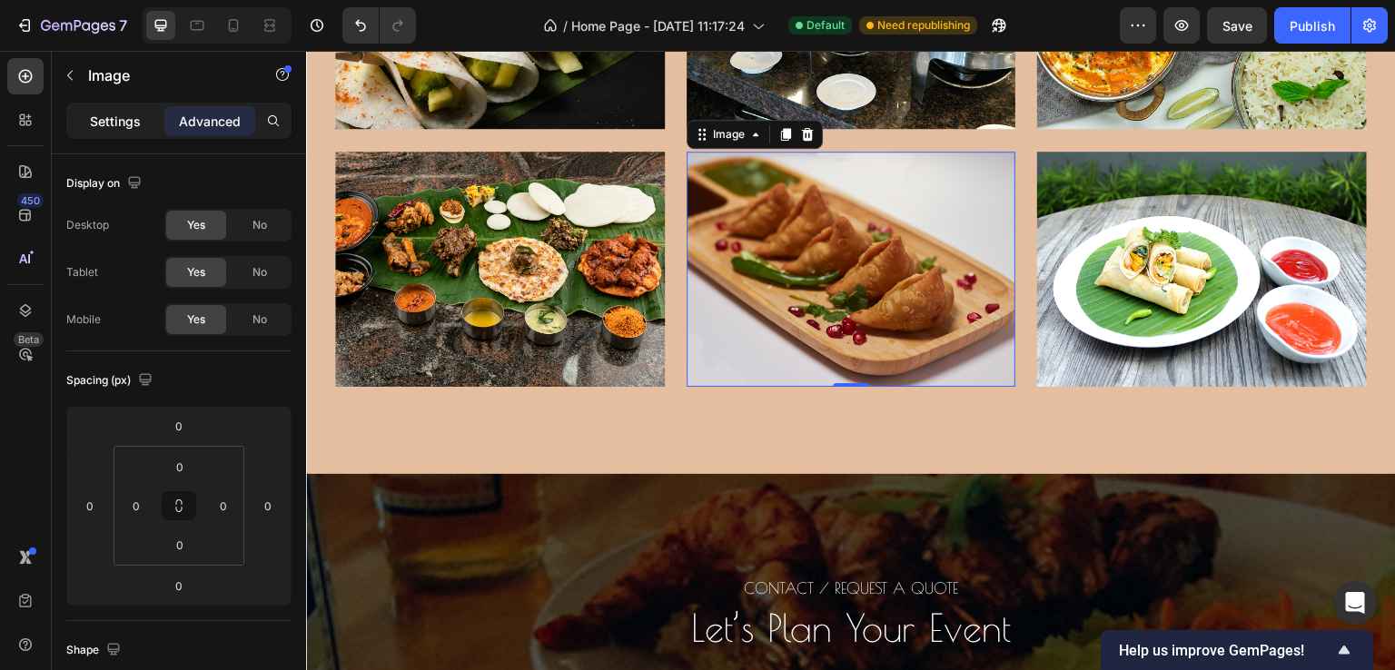
click at [119, 124] on p "Settings" at bounding box center [115, 121] width 51 height 19
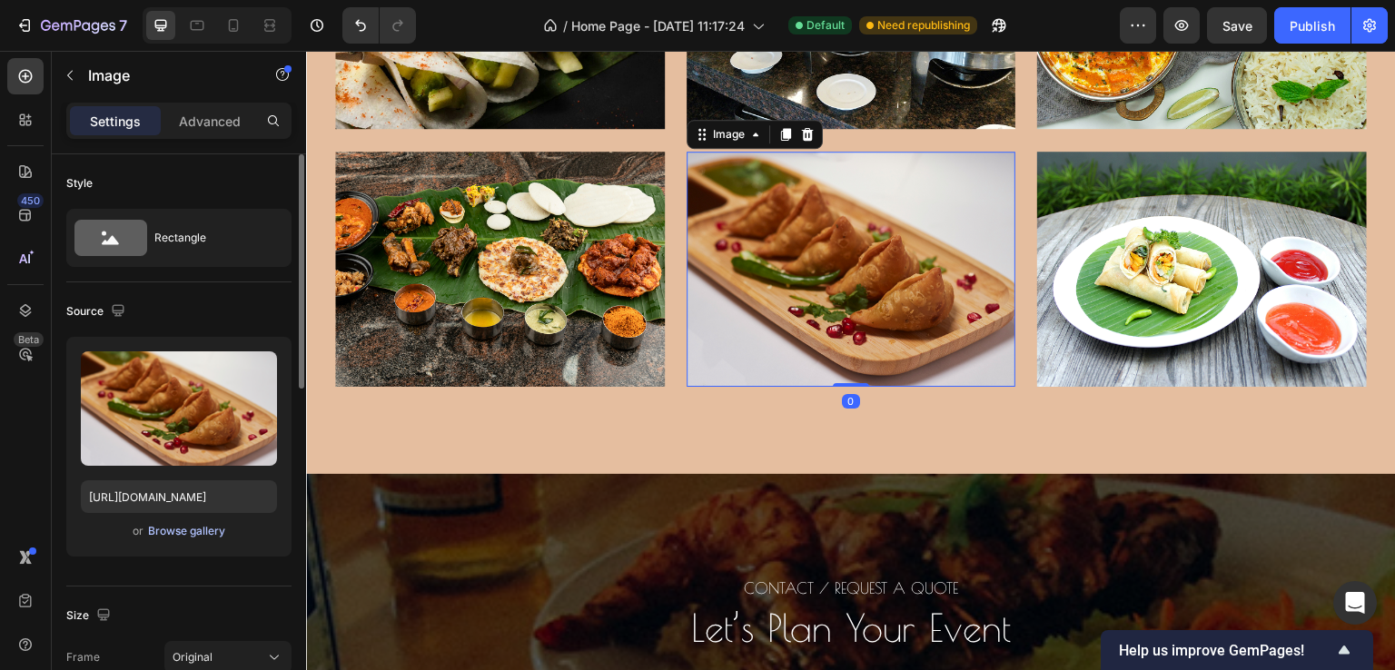
click at [175, 532] on div "Browse gallery" at bounding box center [186, 531] width 77 height 16
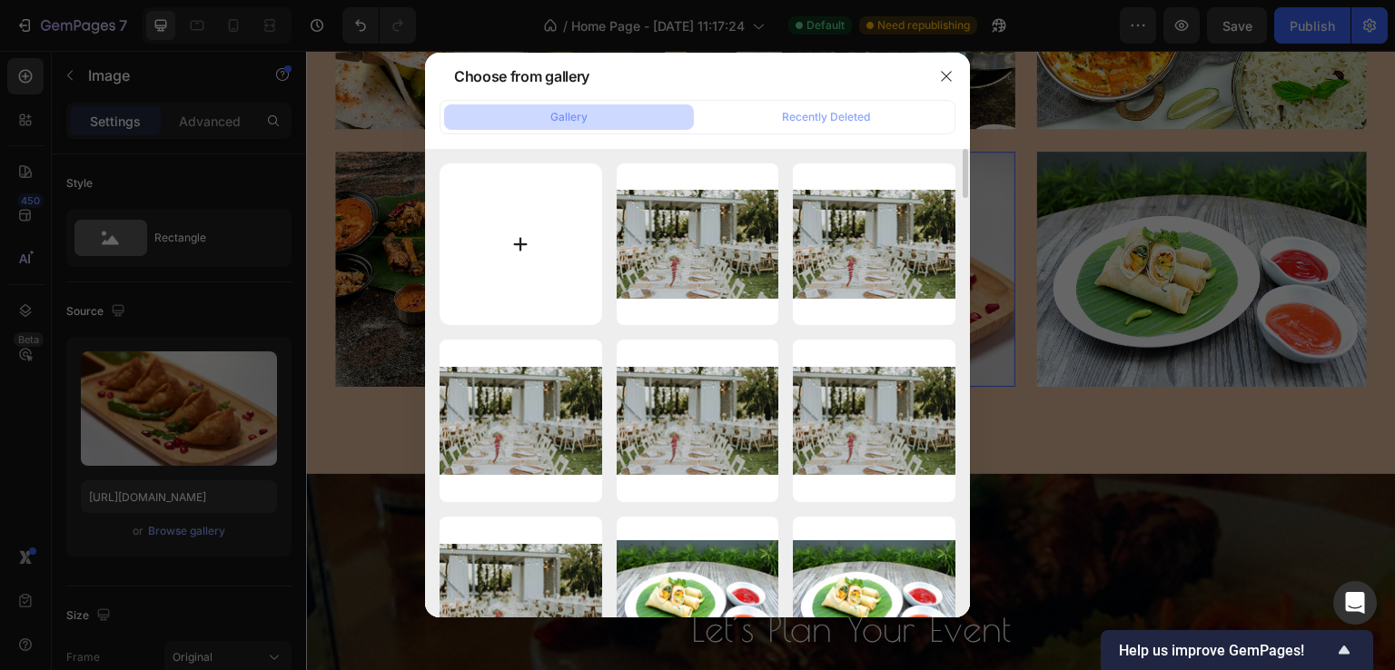
click at [534, 219] on input "file" at bounding box center [521, 245] width 163 height 163
type input "C:\fakepath\food.jpg"
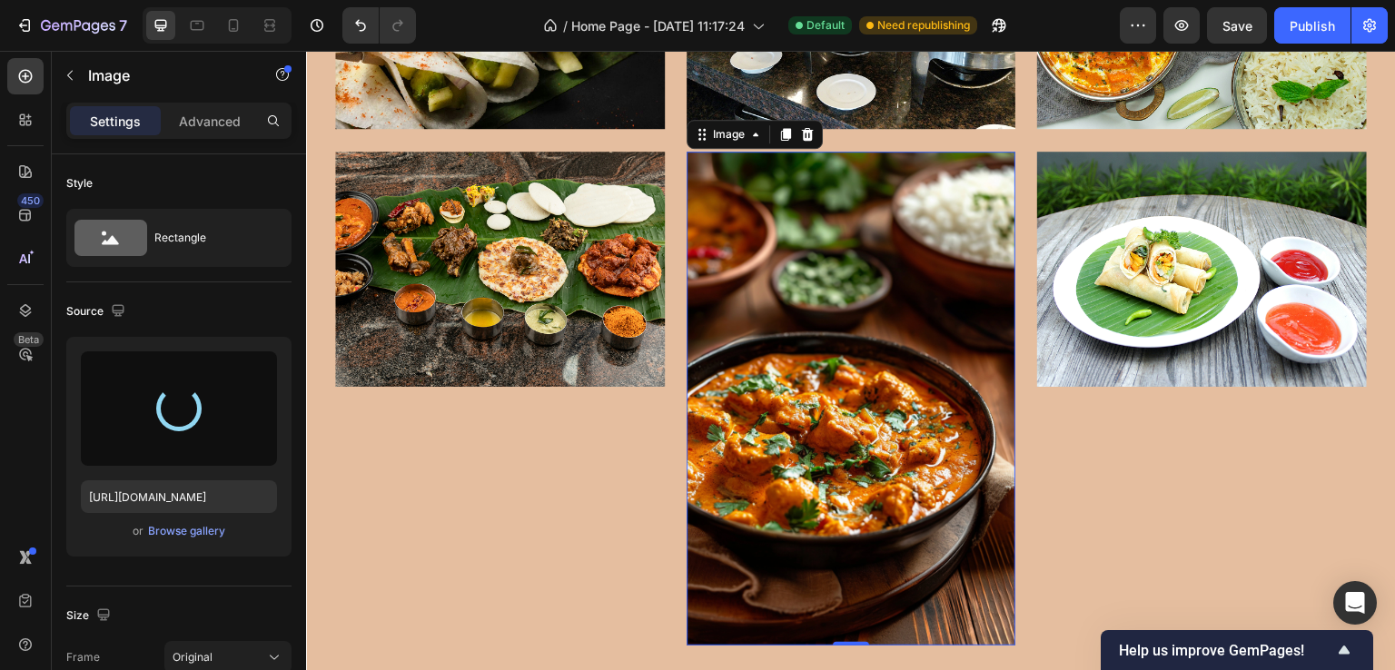
type input "[URL][DOMAIN_NAME]"
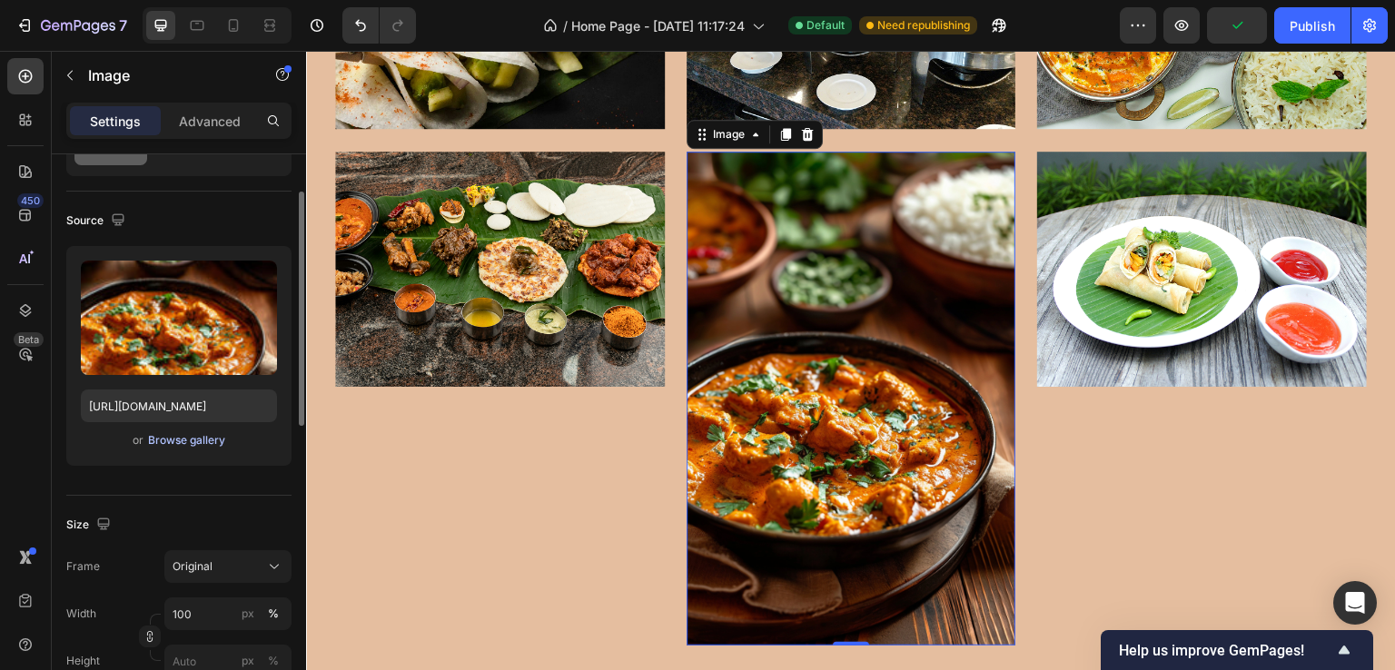
scroll to position [182, 0]
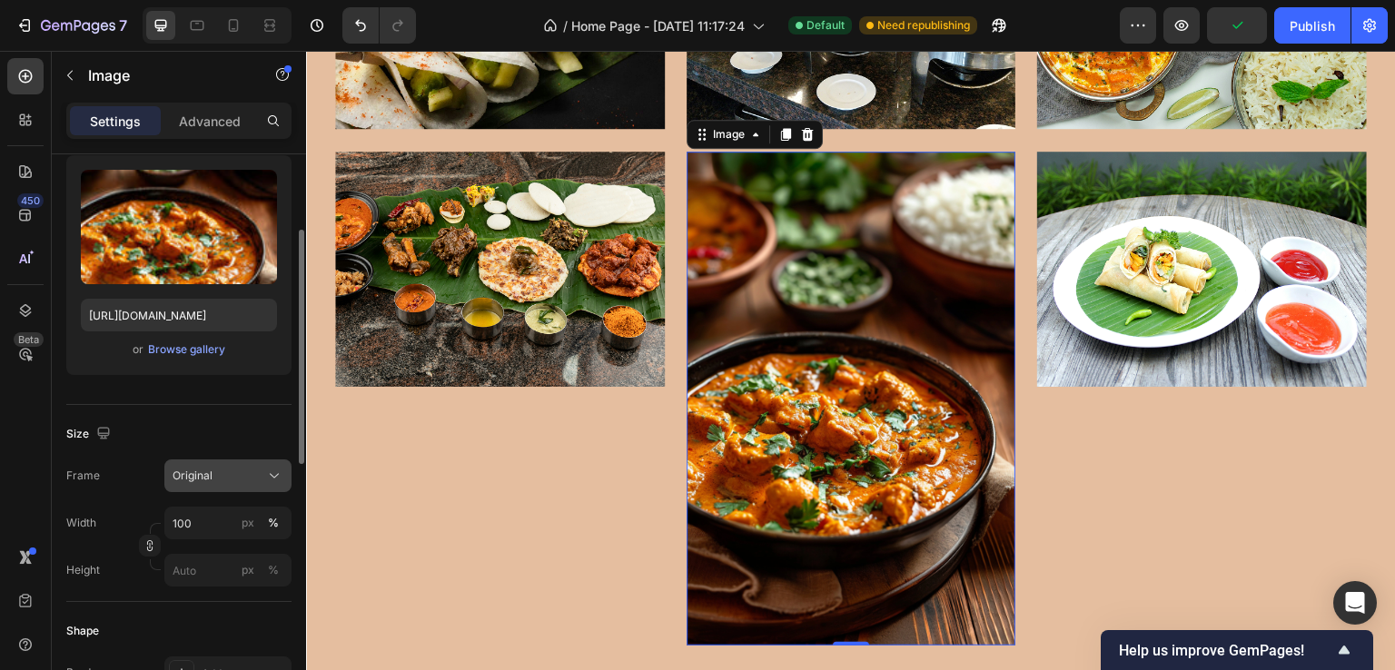
click at [227, 461] on button "Original" at bounding box center [227, 476] width 127 height 33
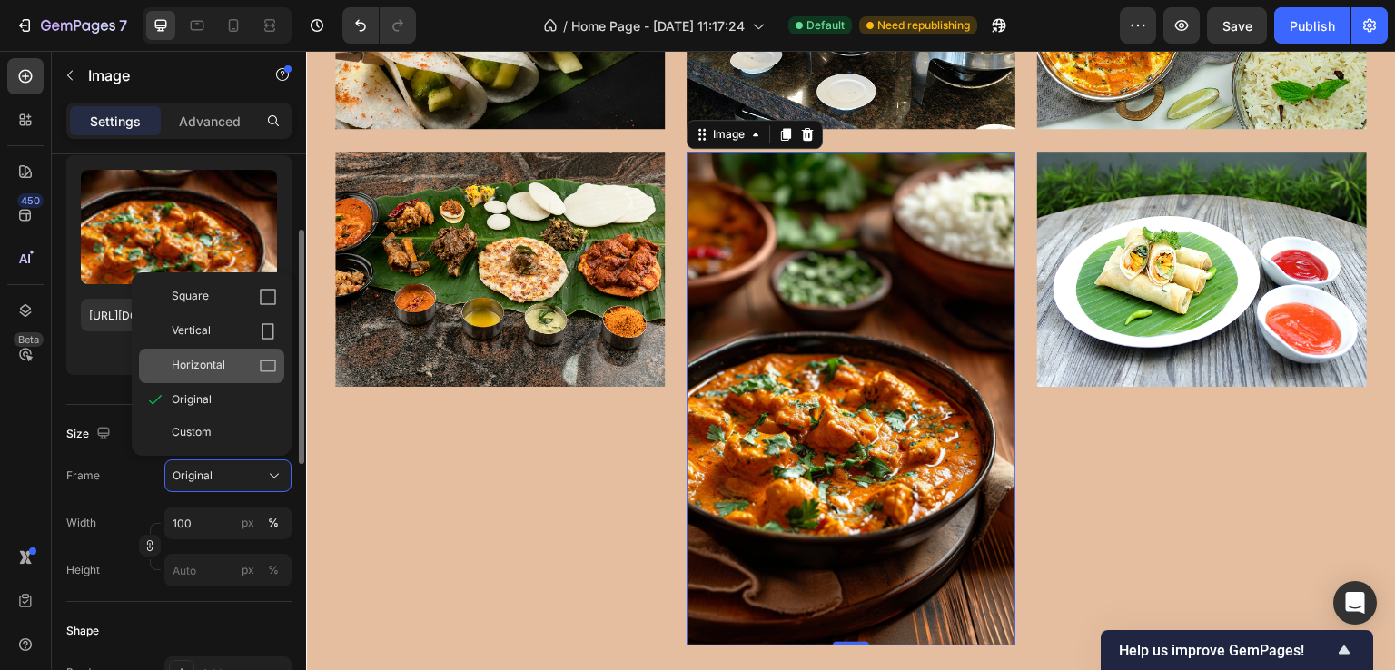
click at [230, 367] on div "Horizontal" at bounding box center [224, 366] width 105 height 18
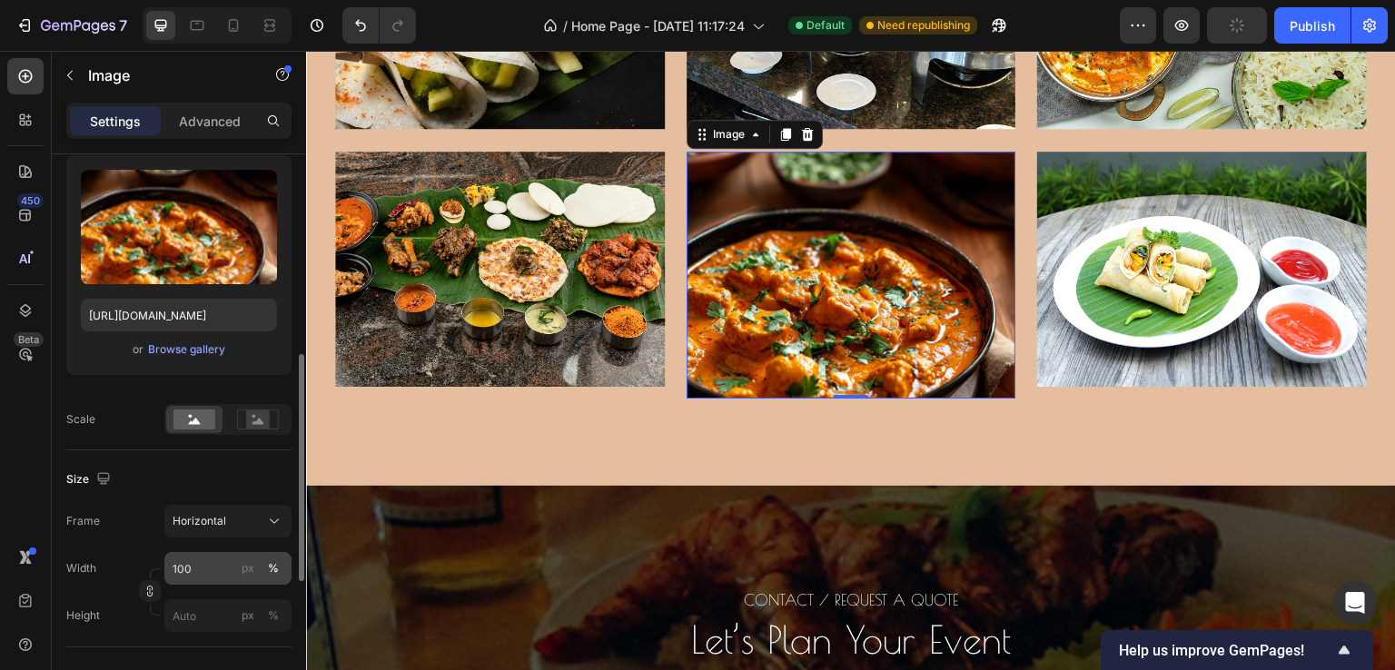
scroll to position [273, 0]
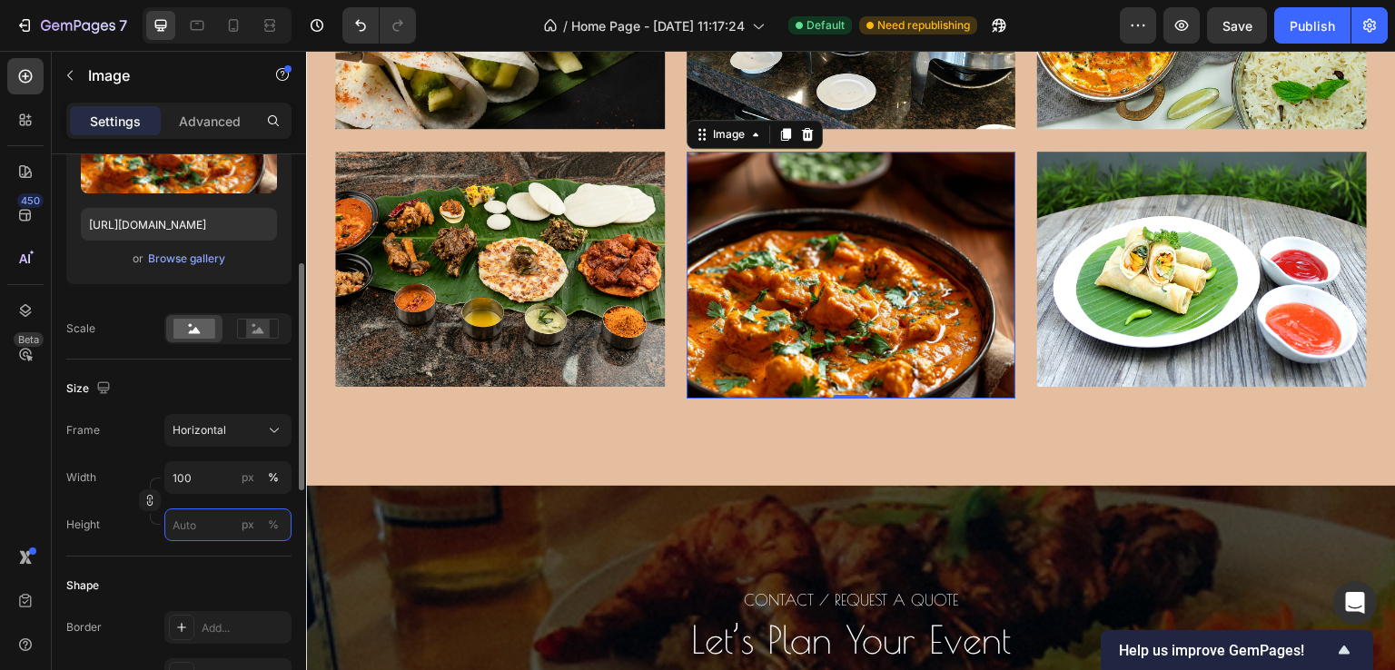
click at [185, 521] on input "px %" at bounding box center [227, 525] width 127 height 33
type input "7"
type input "5"
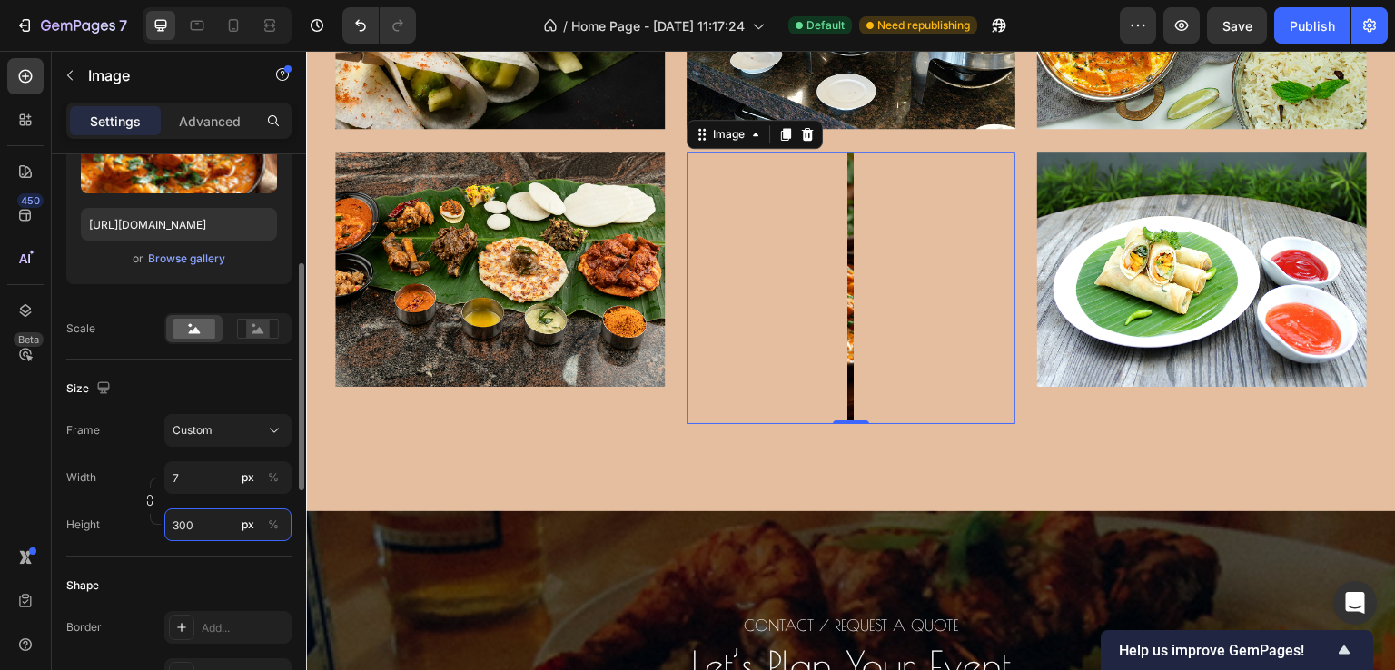
type input "300"
click at [151, 547] on div "Size Frame Custom Width 7 px % Height 300 px %" at bounding box center [178, 458] width 225 height 197
click at [272, 476] on div "%" at bounding box center [273, 478] width 11 height 16
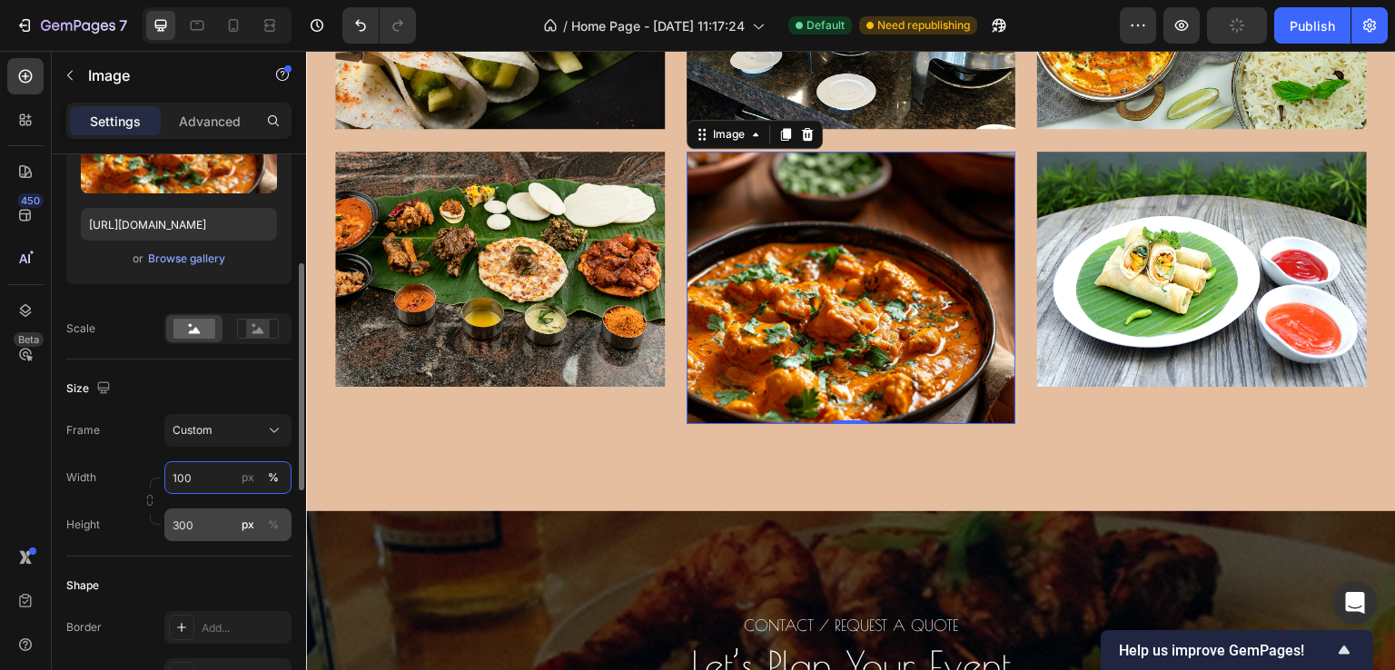
type input "100"
click at [183, 532] on input "300" at bounding box center [227, 525] width 127 height 33
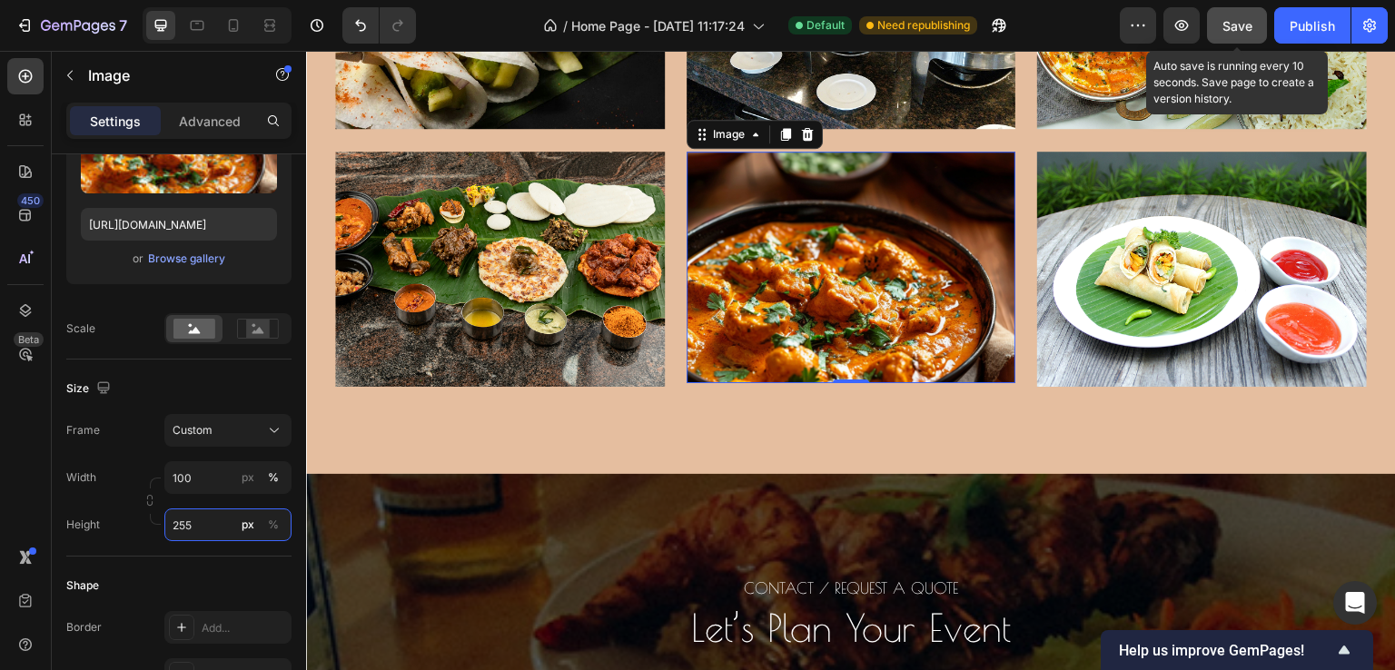
type input "255"
click at [1255, 19] on button "Save" at bounding box center [1237, 25] width 60 height 36
click at [1225, 31] on span "Save" at bounding box center [1238, 25] width 30 height 15
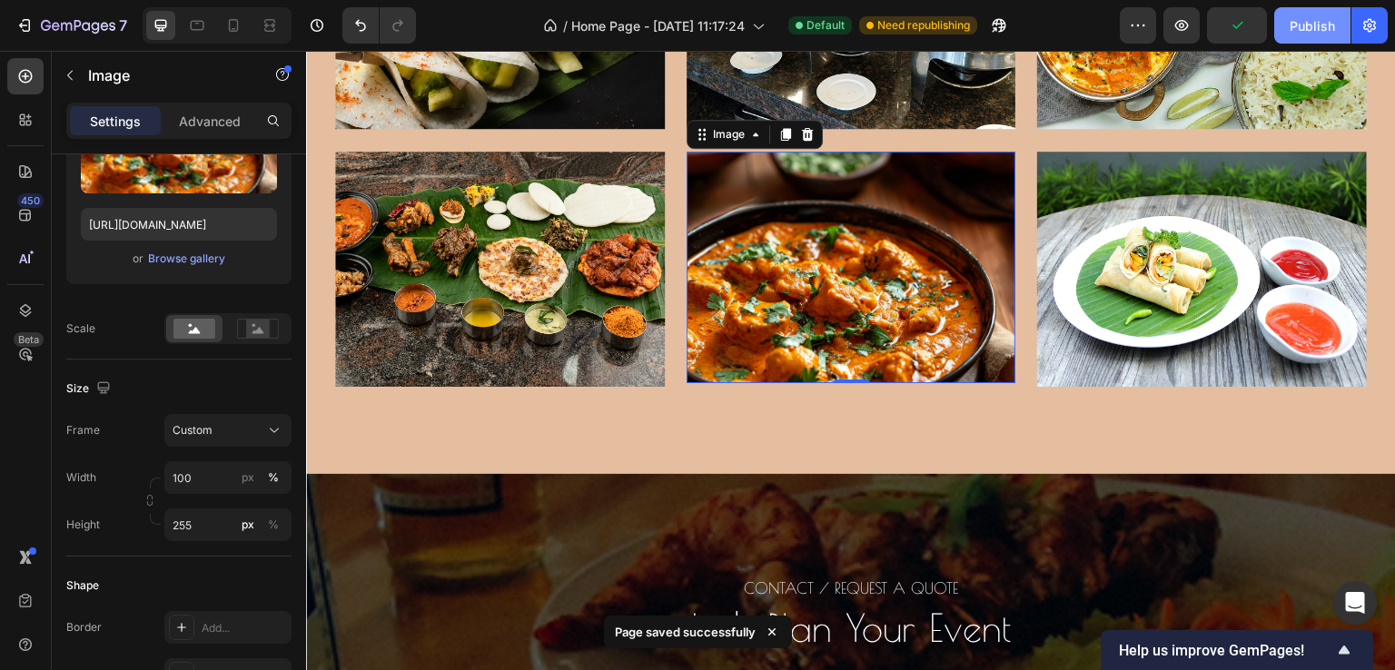
click at [1306, 33] on div "Publish" at bounding box center [1312, 25] width 45 height 19
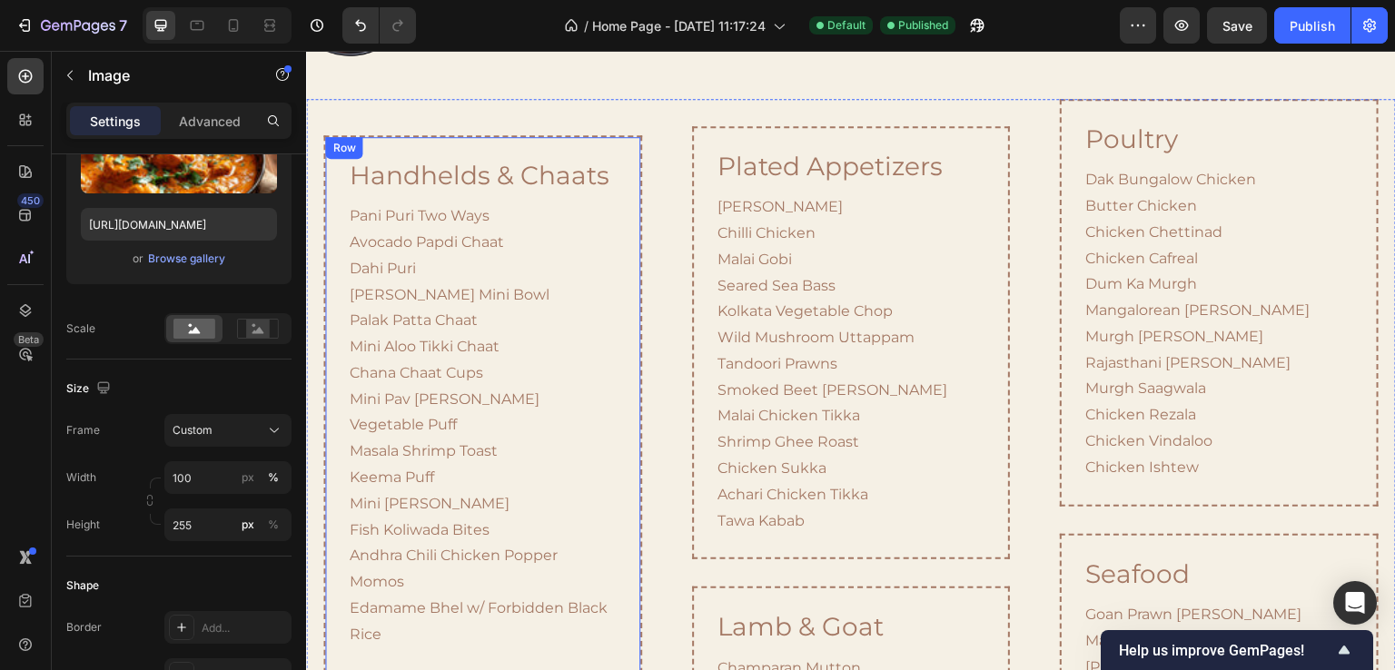
scroll to position [1341, 0]
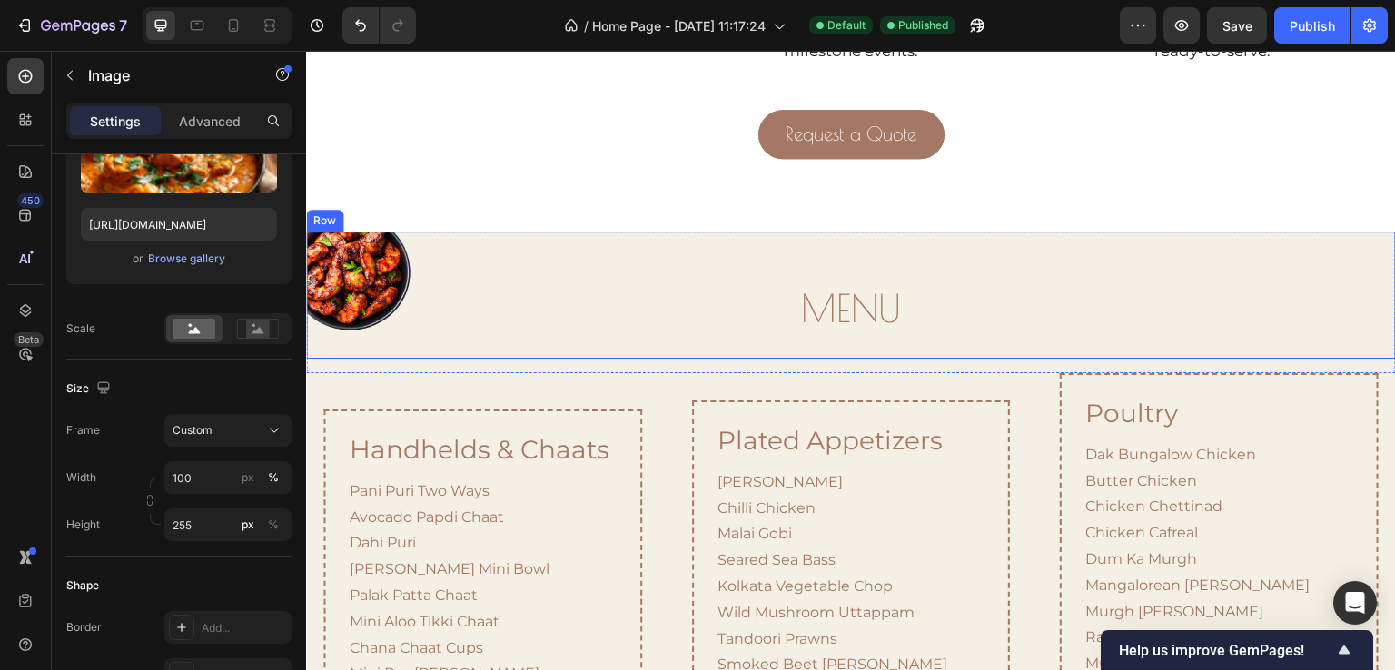
click at [313, 276] on div "MENU Heading Row" at bounding box center [851, 296] width 1090 height 128
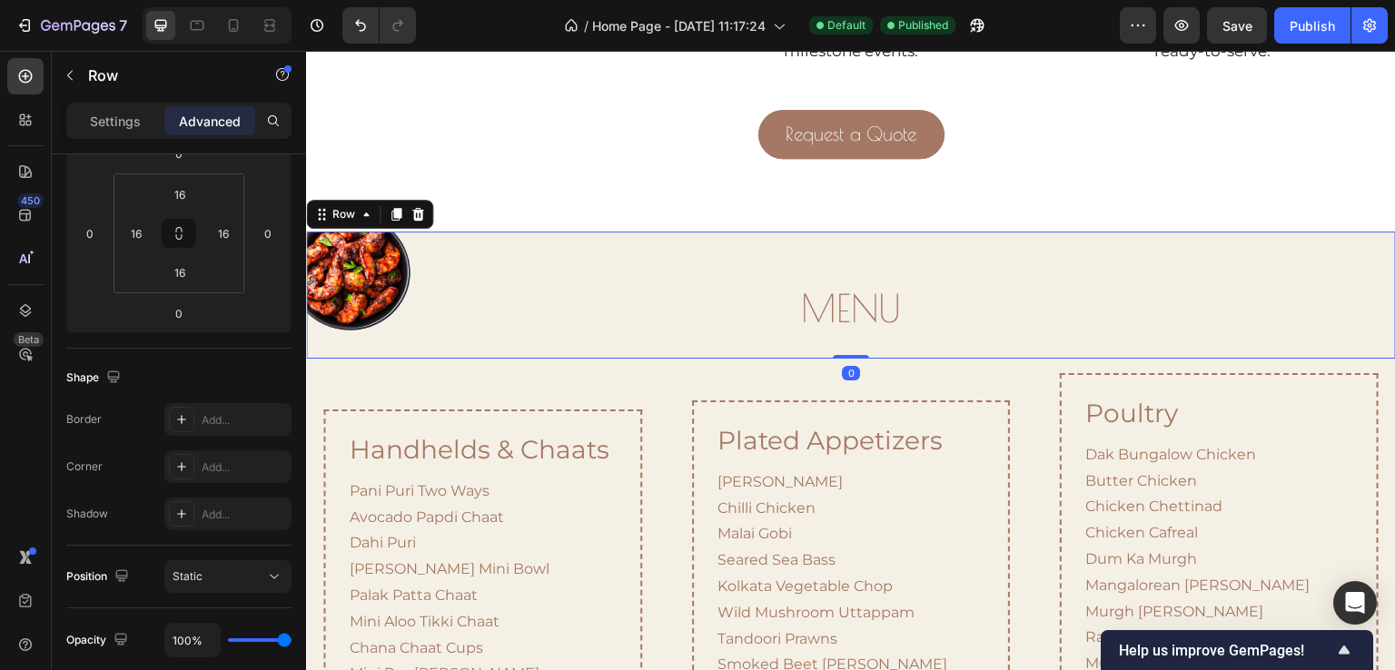
scroll to position [0, 0]
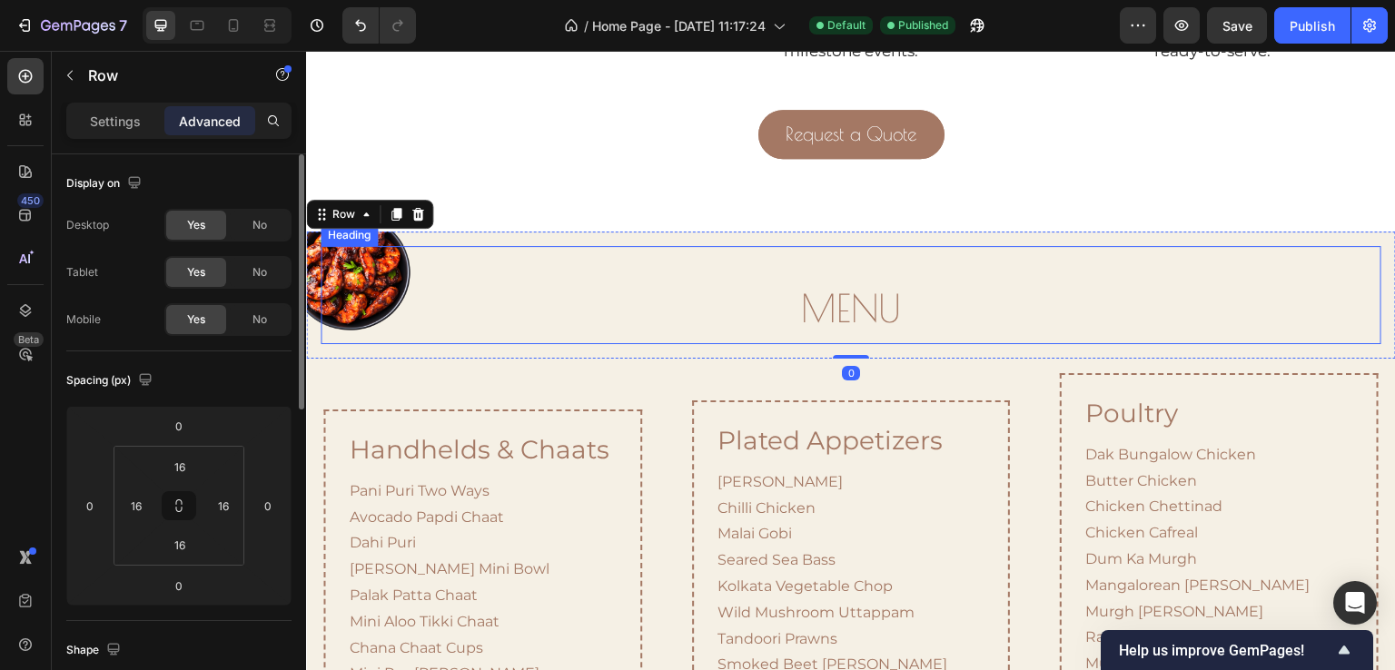
click at [337, 283] on h2 "MENU" at bounding box center [851, 310] width 1061 height 54
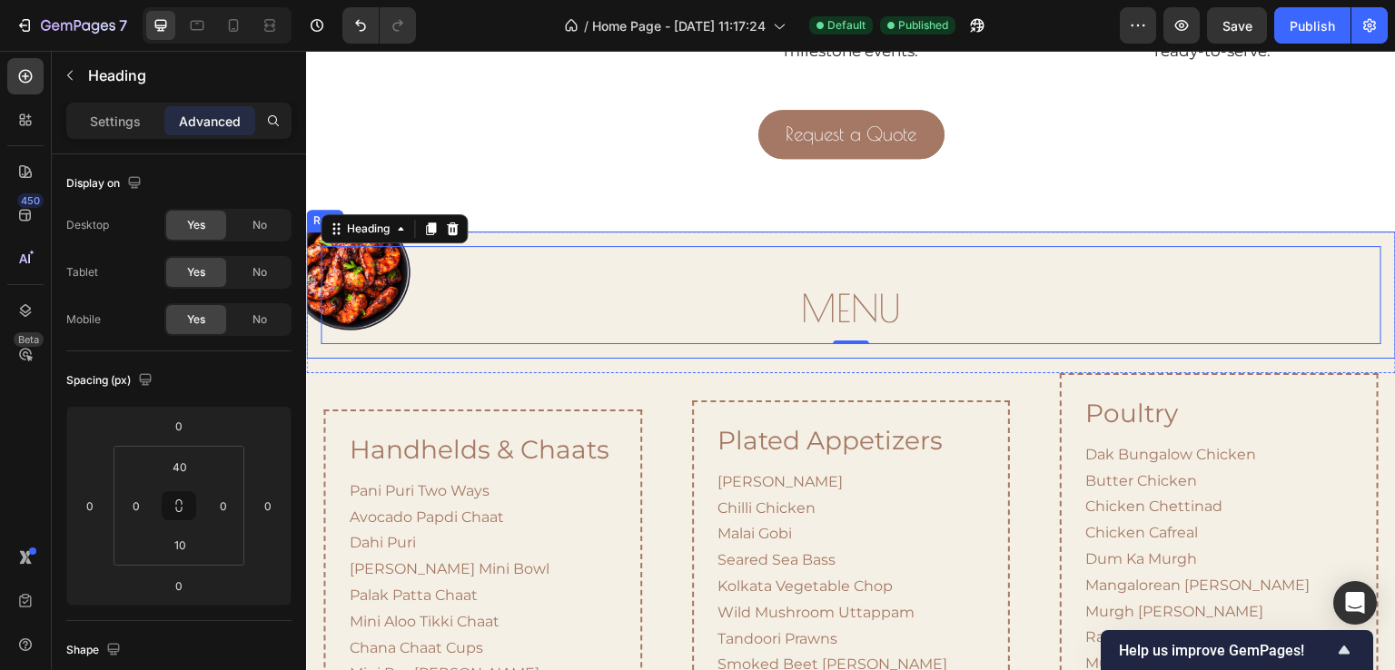
click at [313, 270] on div "MENU Heading 0 Row" at bounding box center [851, 296] width 1090 height 128
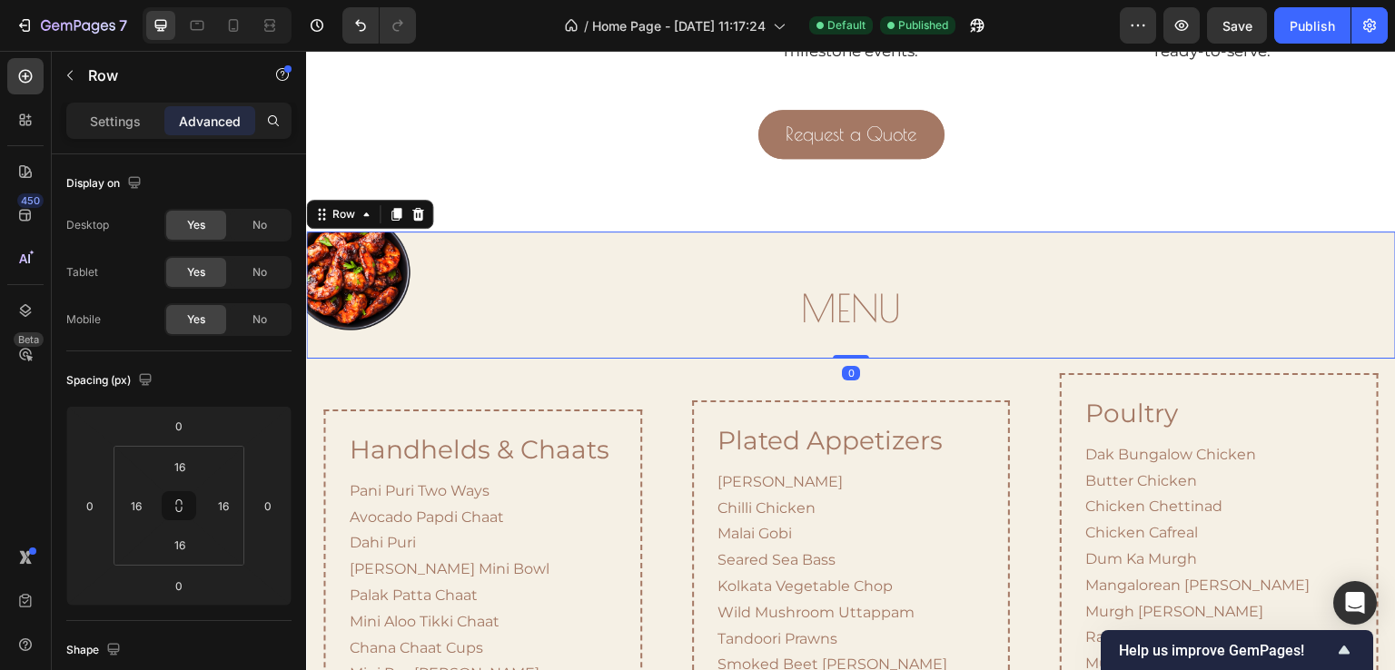
click at [313, 270] on div "MENU Heading Row 0" at bounding box center [851, 296] width 1090 height 128
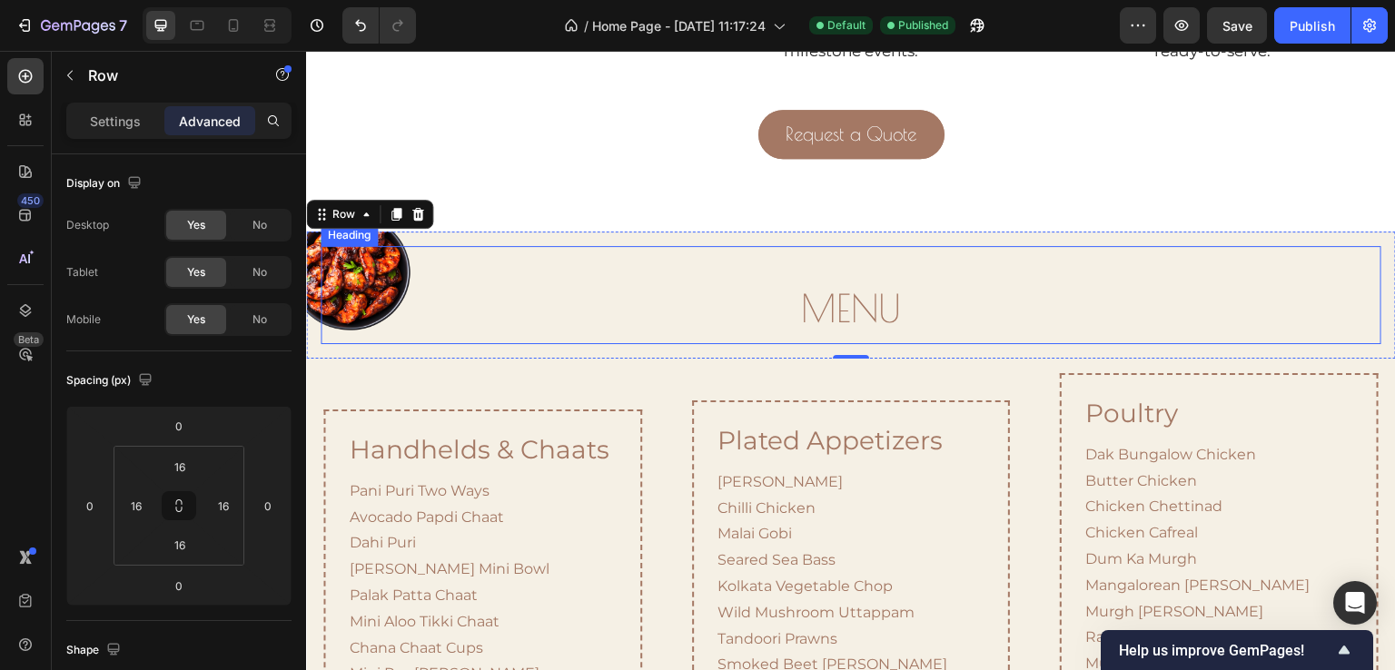
click at [335, 271] on div "MENU Heading" at bounding box center [851, 295] width 1061 height 99
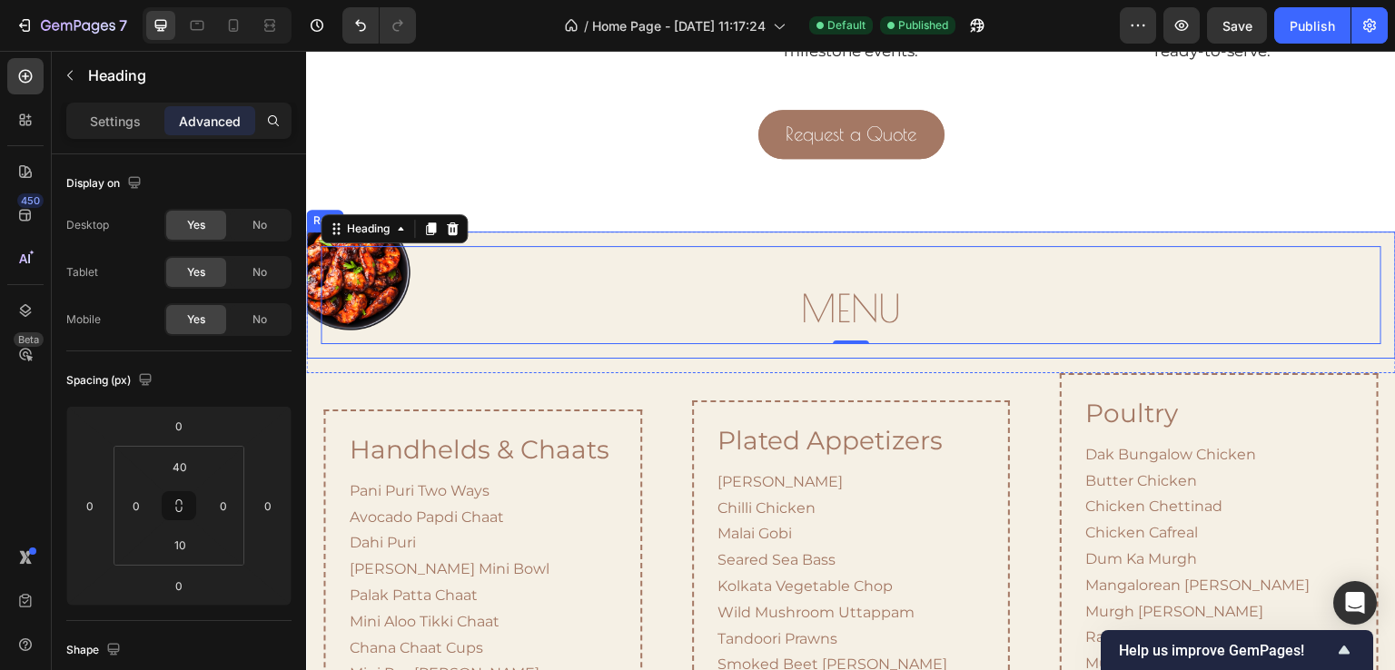
click at [315, 277] on div "MENU Heading 0 Row" at bounding box center [851, 296] width 1090 height 128
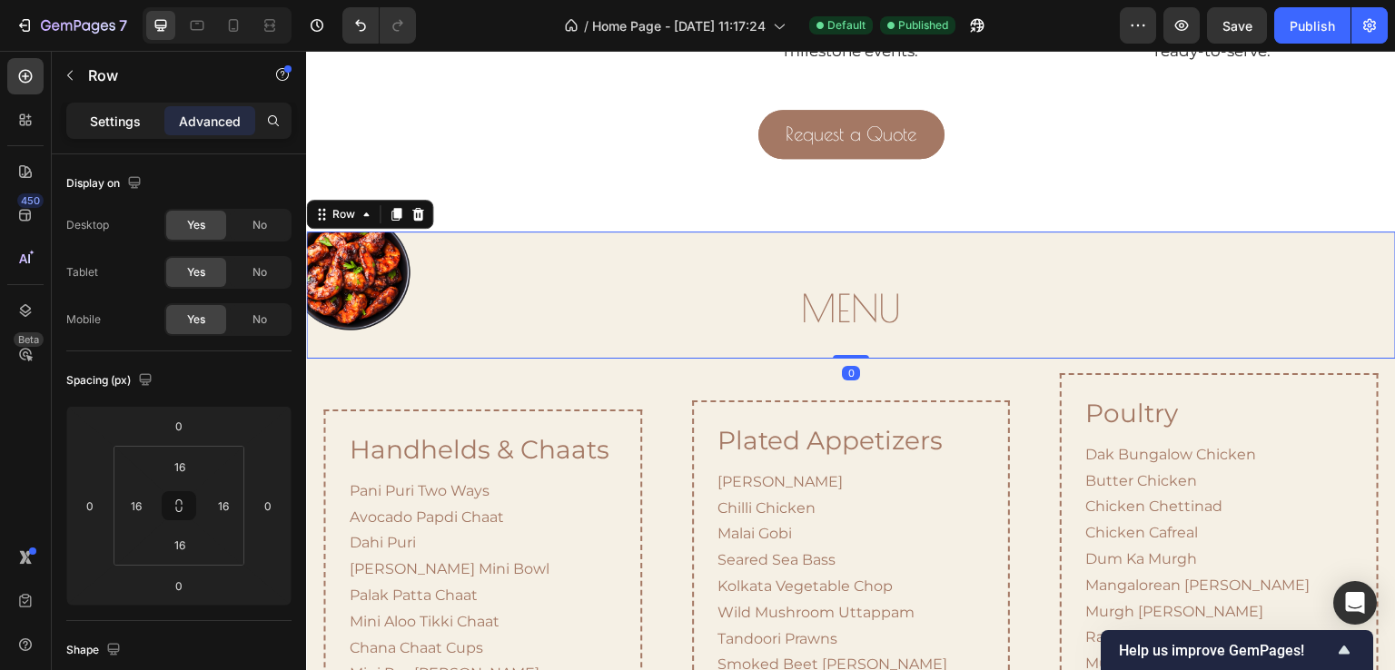
click at [120, 117] on p "Settings" at bounding box center [115, 121] width 51 height 19
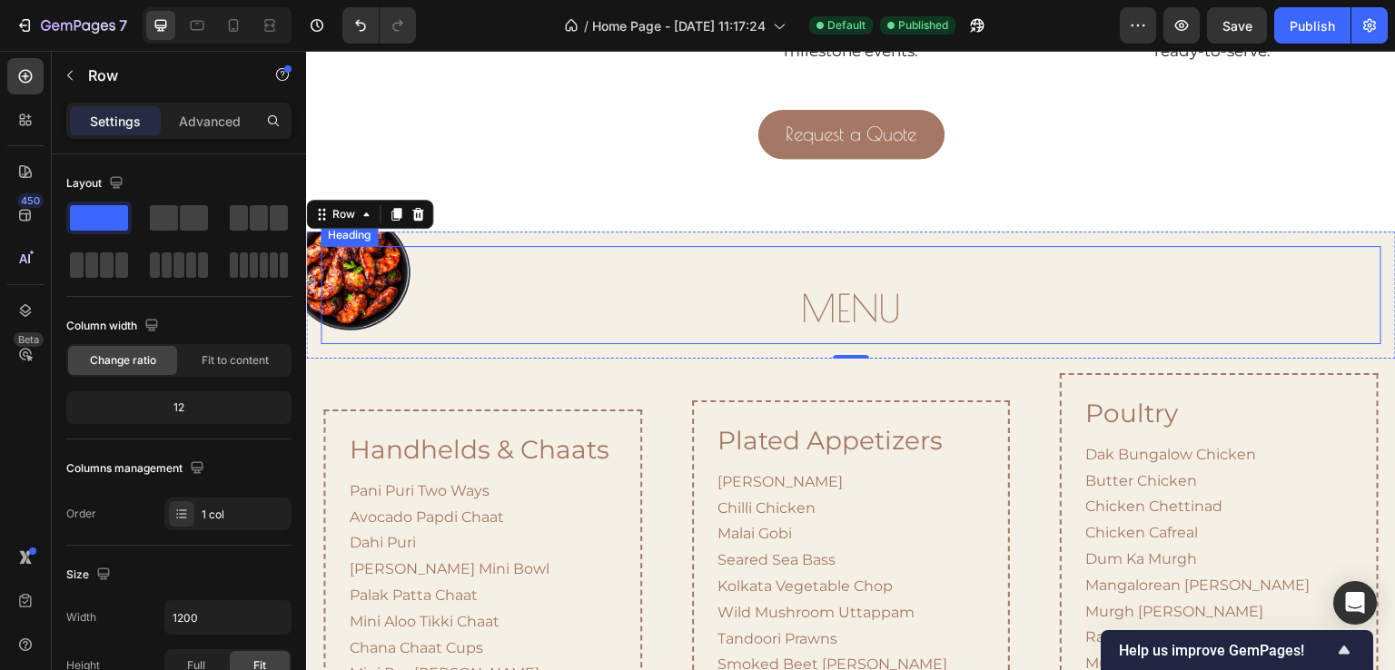
click at [517, 283] on h2 "MENU" at bounding box center [851, 310] width 1061 height 54
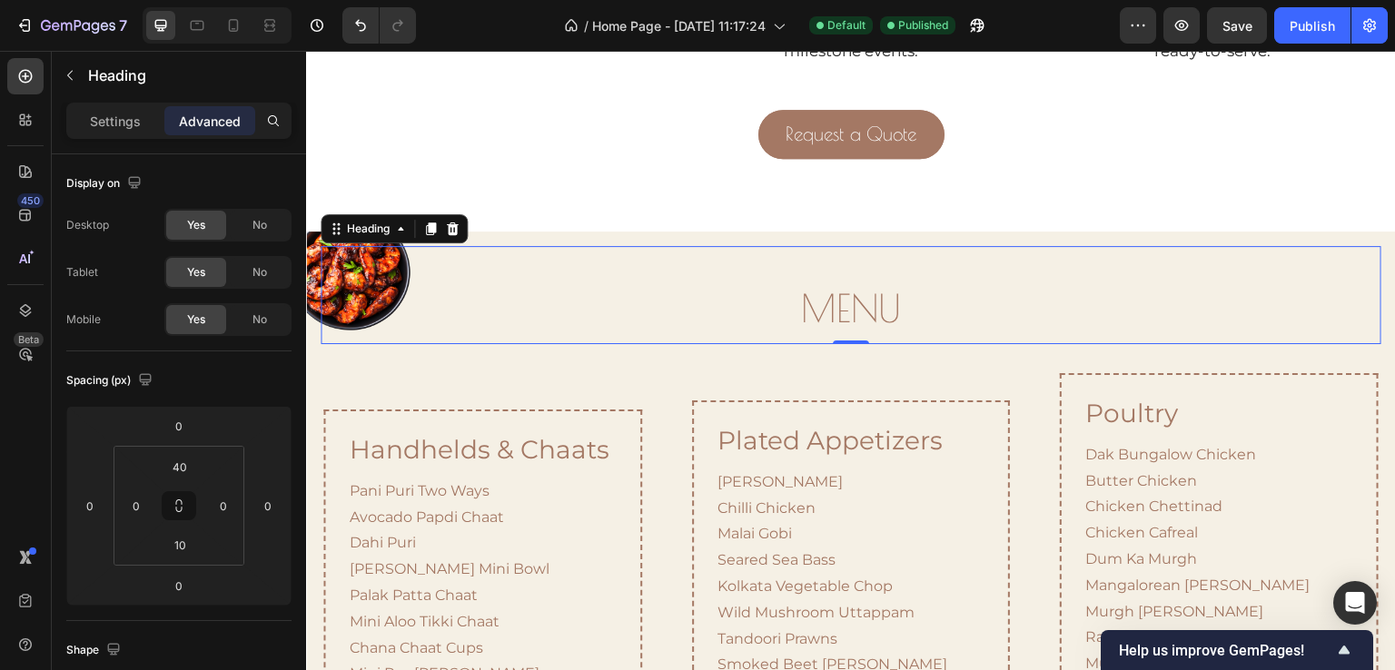
click at [837, 285] on h2 "MENU" at bounding box center [851, 310] width 1061 height 54
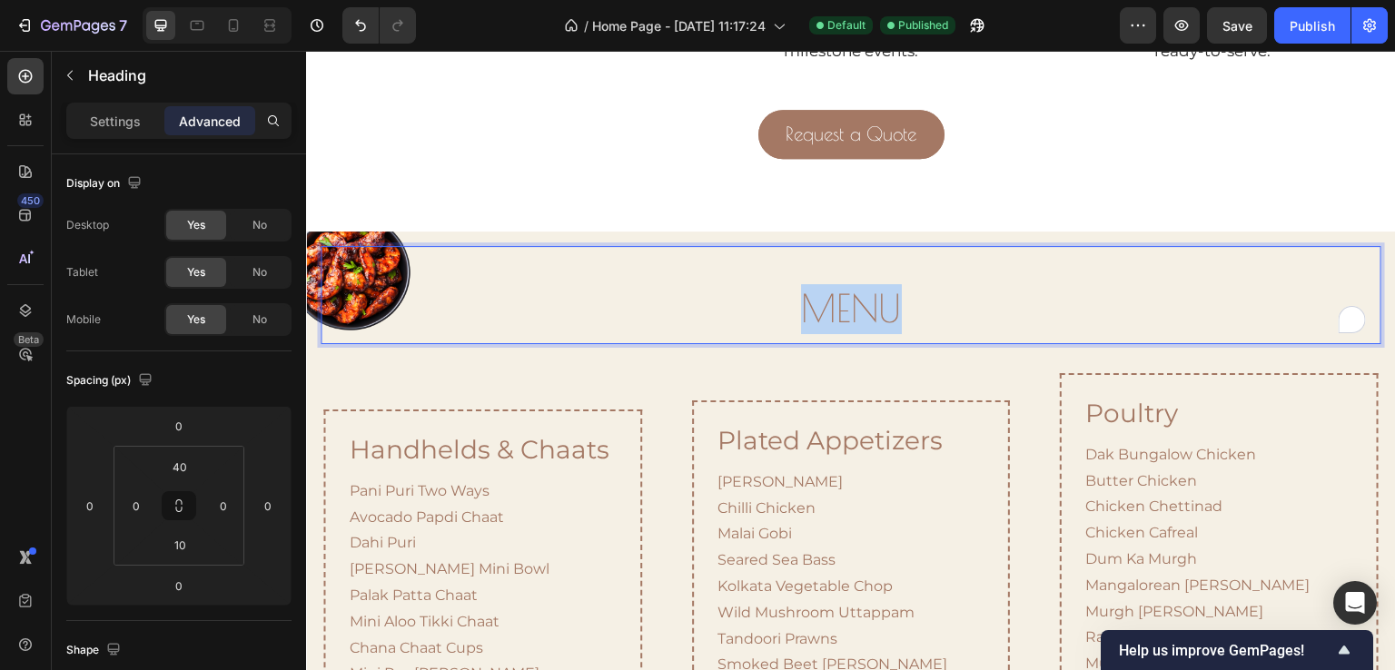
click at [837, 285] on p "MENU" at bounding box center [851, 309] width 1057 height 50
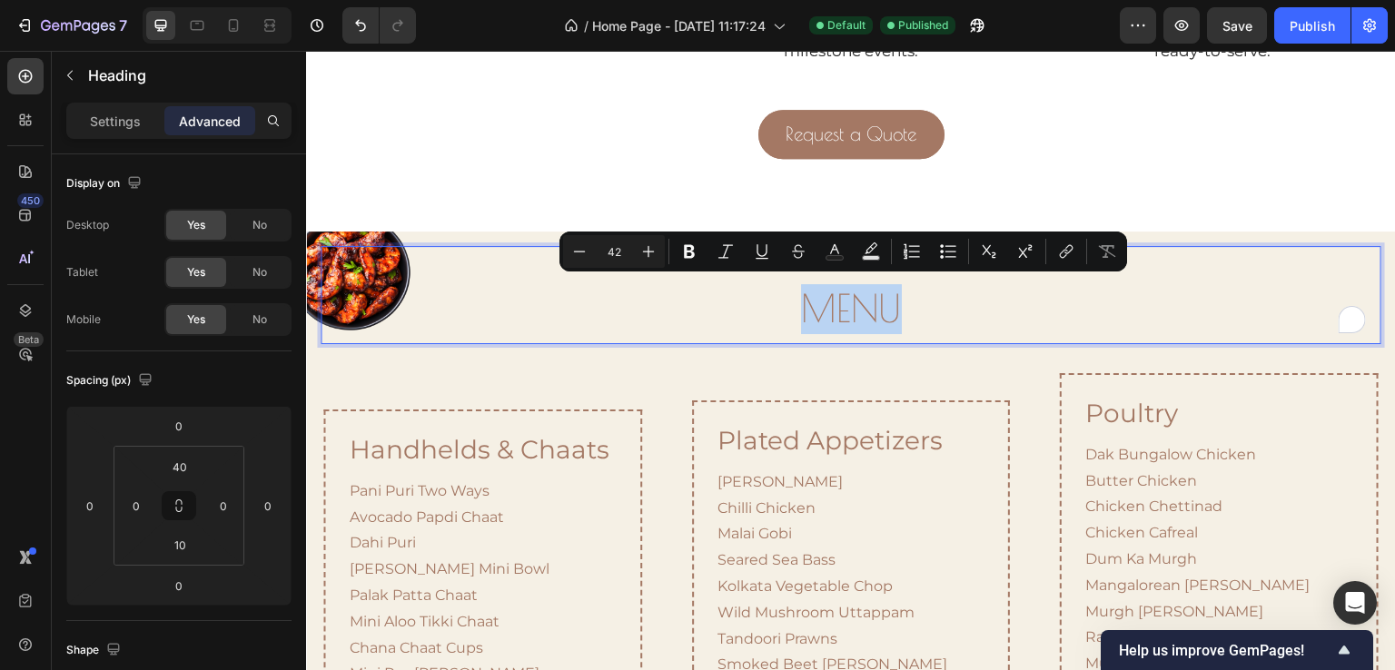
copy p "MENU"
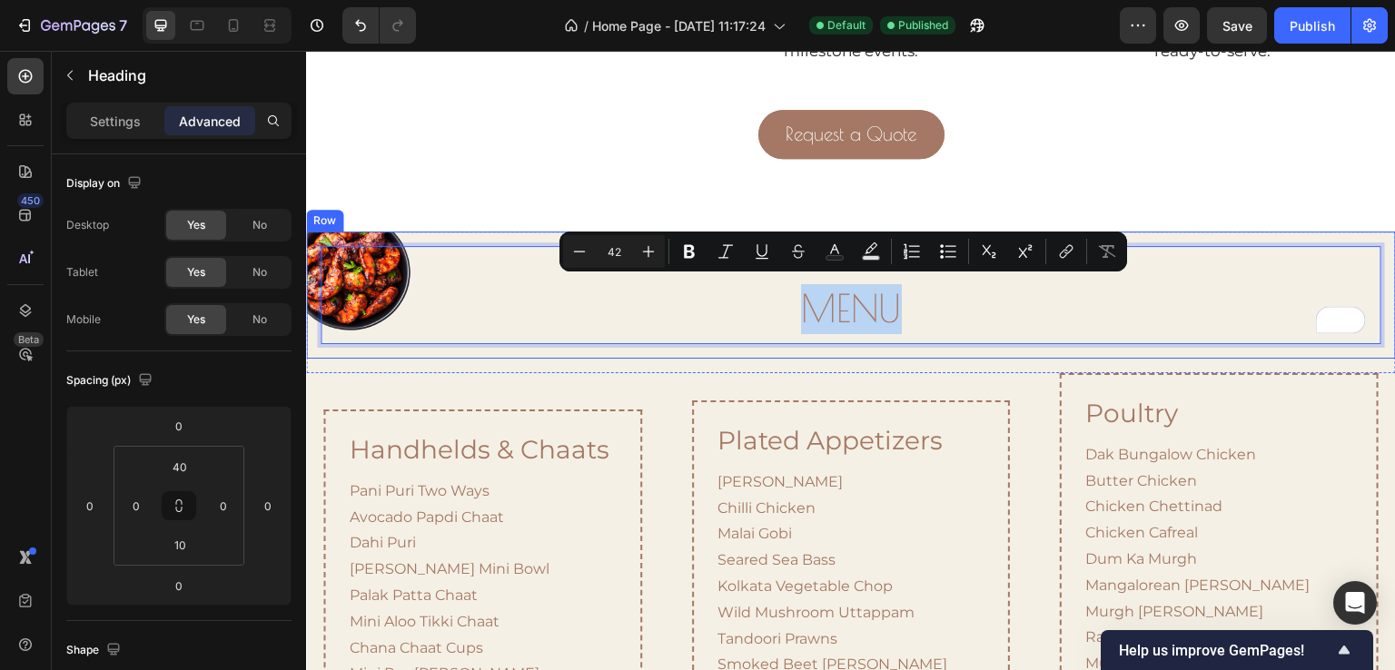
click at [462, 232] on div "MENU Heading 0 Row" at bounding box center [851, 296] width 1090 height 128
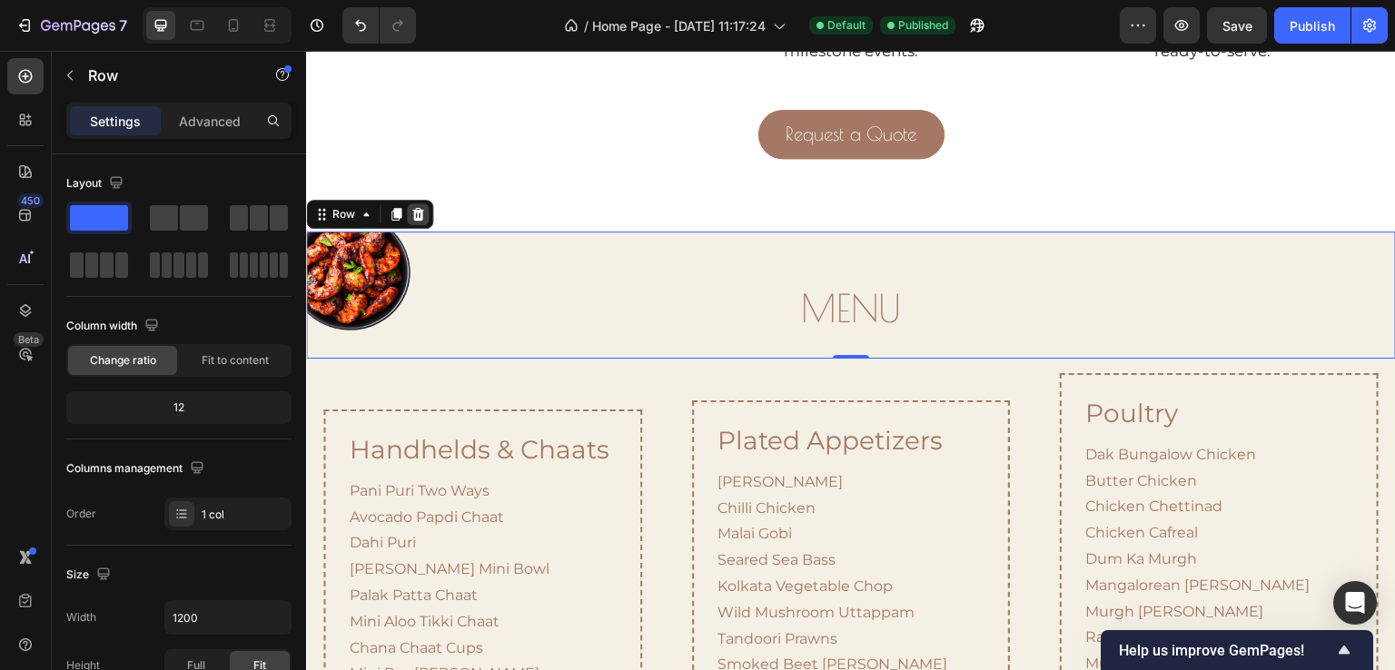
click at [422, 204] on div at bounding box center [418, 215] width 22 height 22
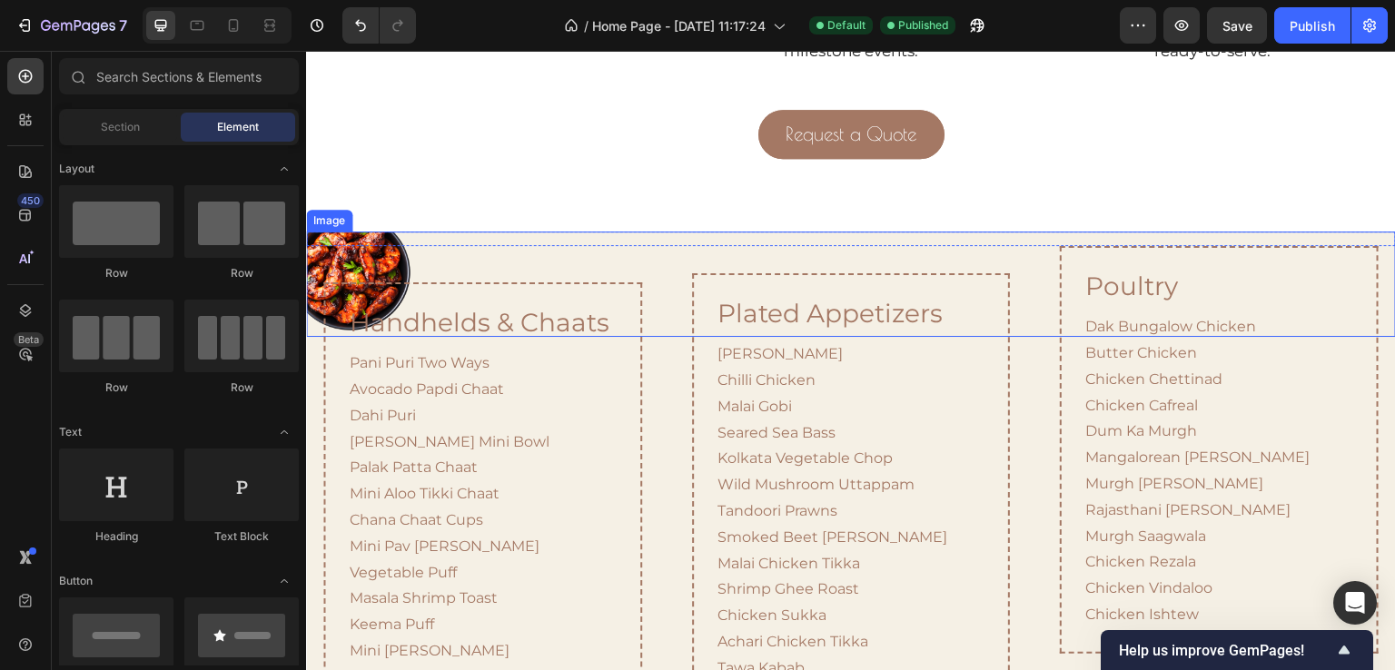
click at [369, 232] on img at bounding box center [360, 285] width 109 height 106
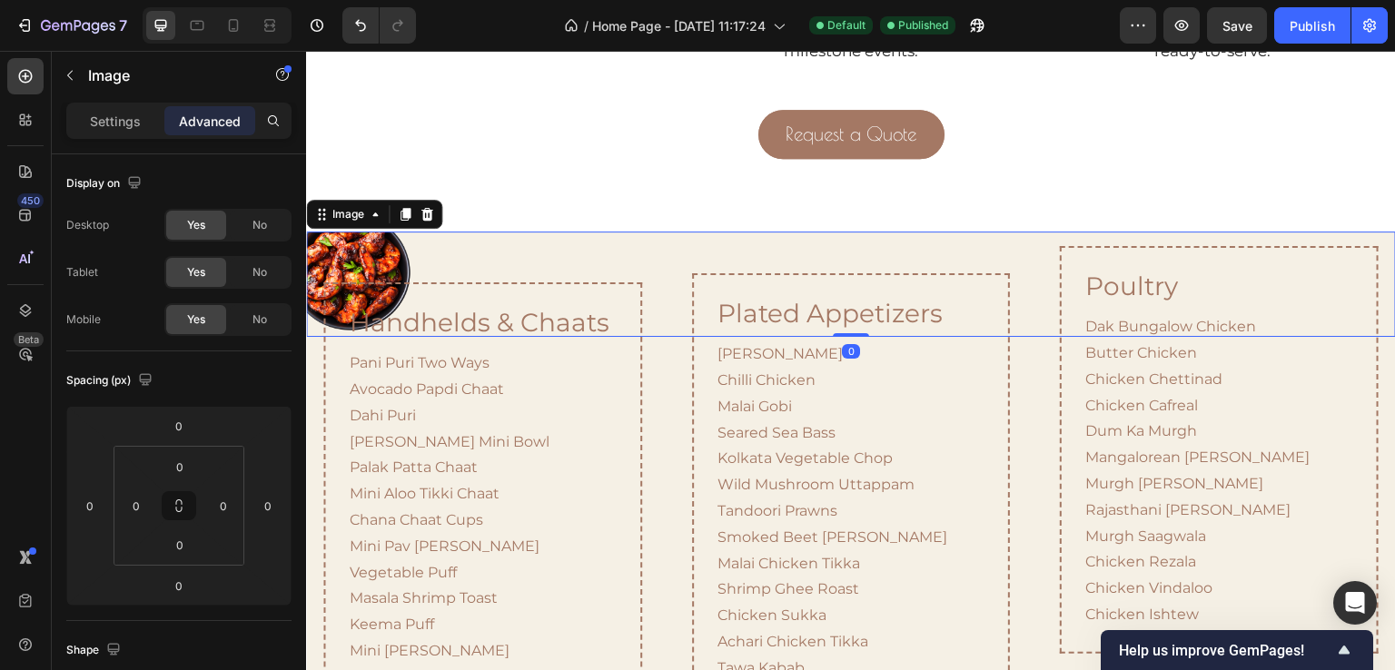
click at [351, 232] on img at bounding box center [360, 285] width 109 height 106
click at [123, 120] on p "Settings" at bounding box center [115, 121] width 51 height 19
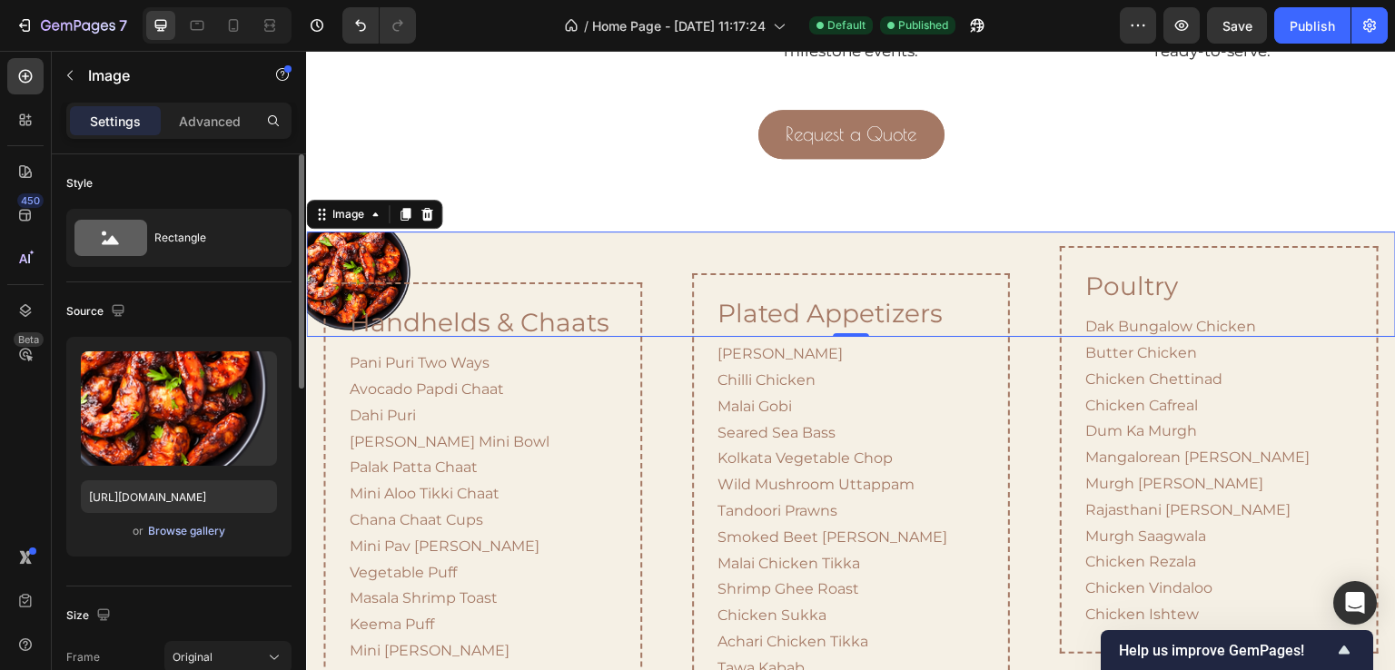
click at [174, 531] on div "Browse gallery" at bounding box center [186, 531] width 77 height 16
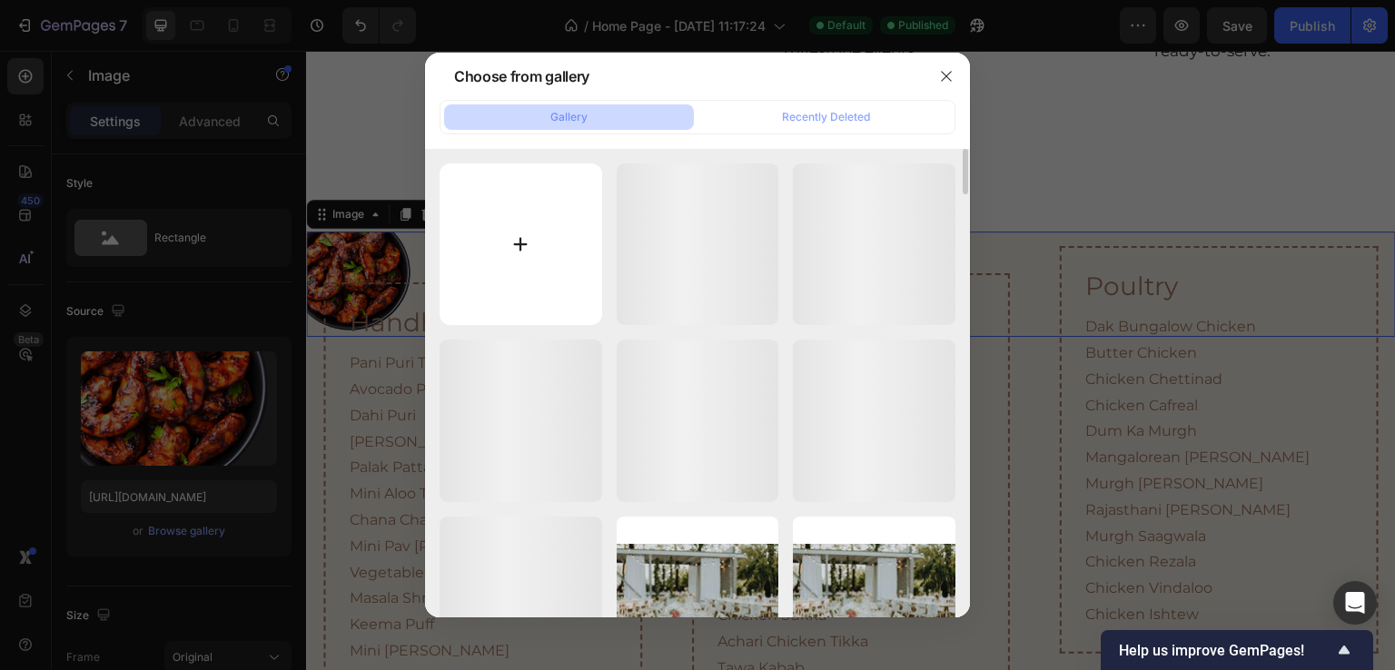
click at [524, 226] on input "file" at bounding box center [521, 245] width 163 height 163
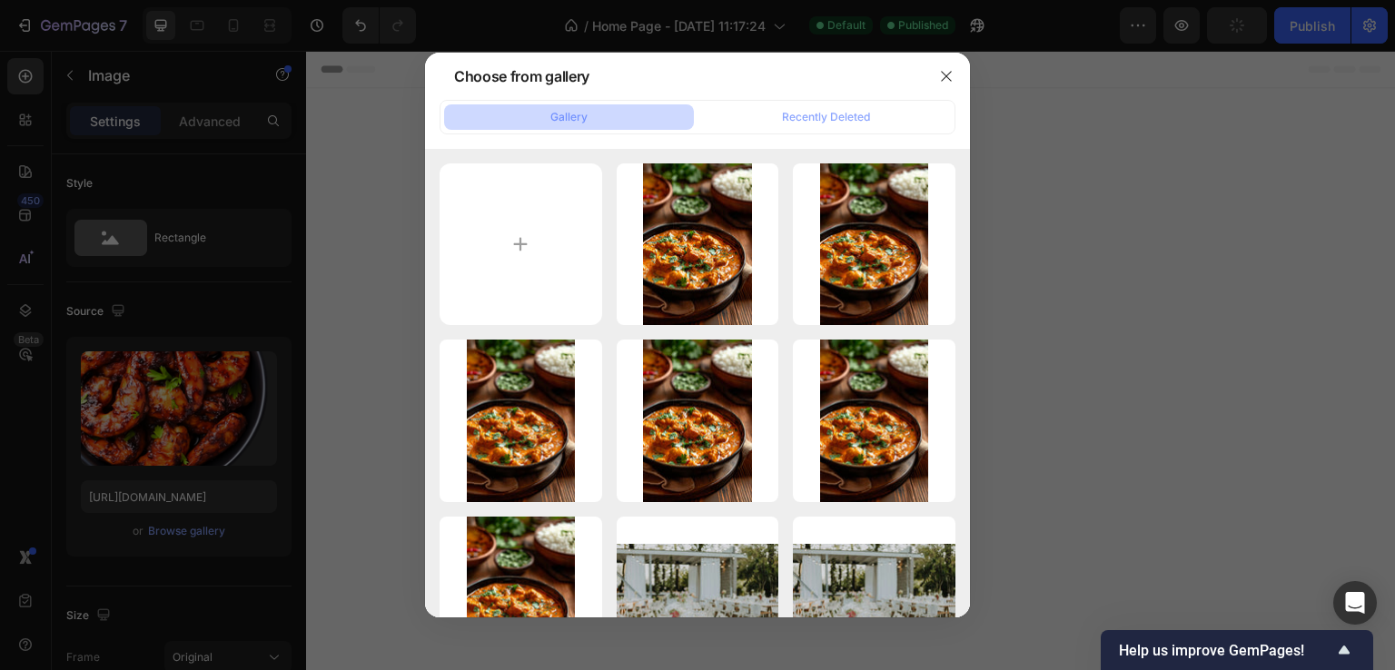
scroll to position [1341, 0]
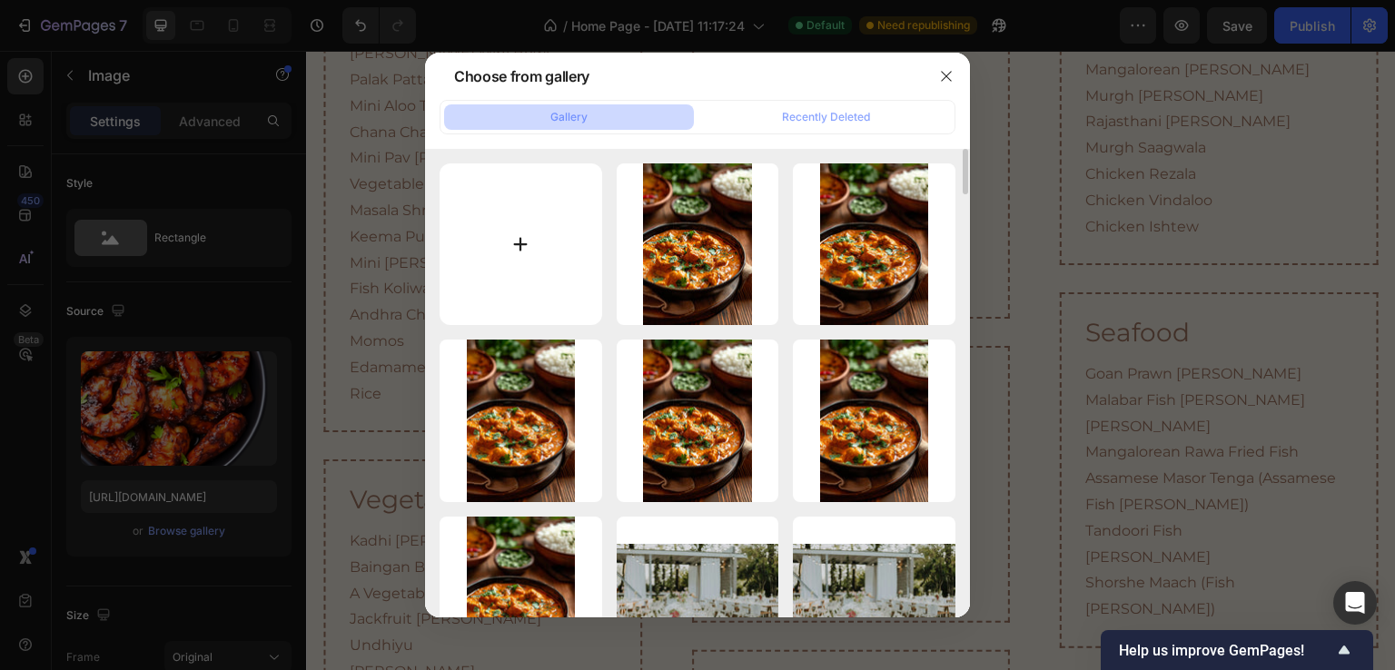
click at [529, 250] on input "file" at bounding box center [521, 245] width 163 height 163
type input "C:\fakepath\chicken.png"
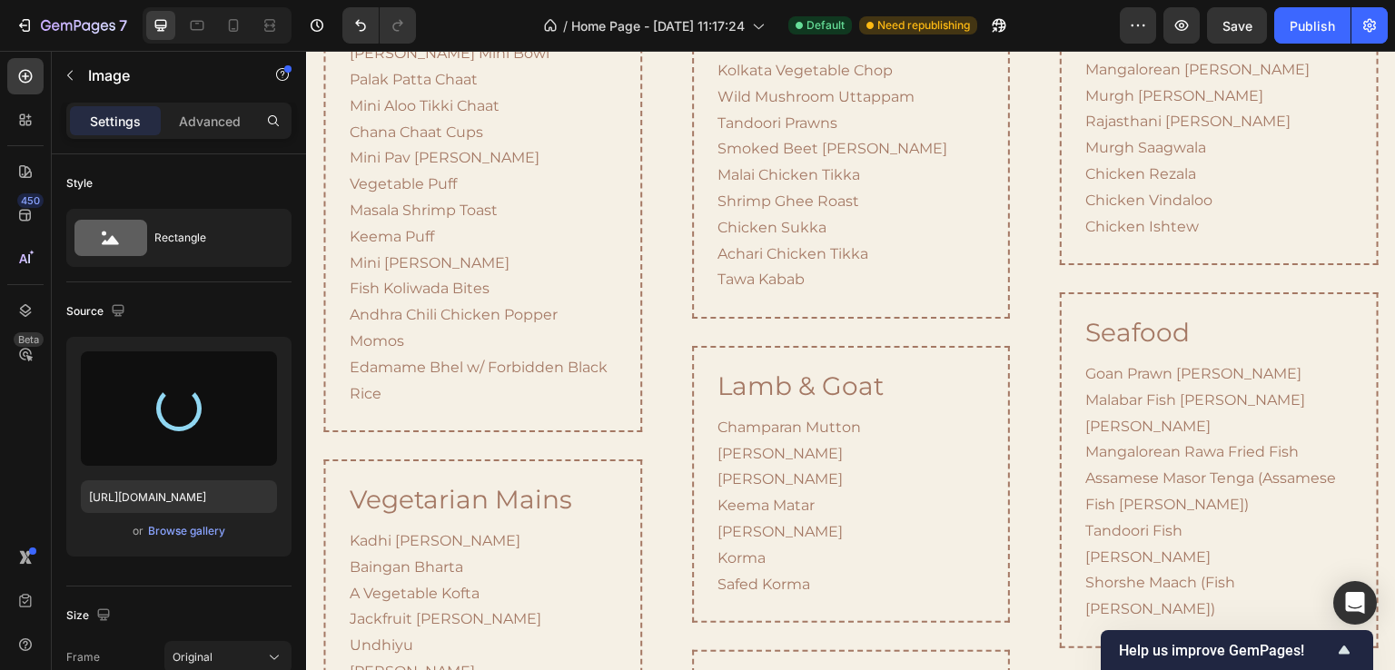
type input "[URL][DOMAIN_NAME]"
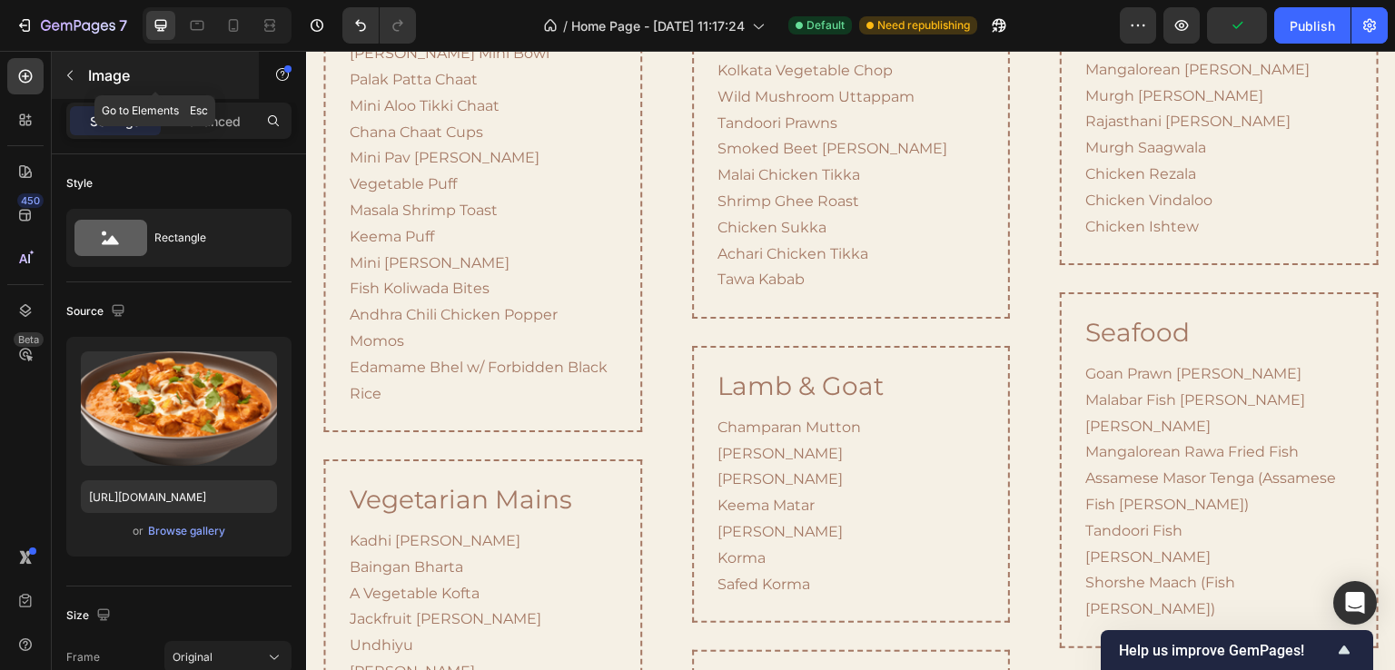
click at [87, 74] on div "Image" at bounding box center [155, 75] width 207 height 47
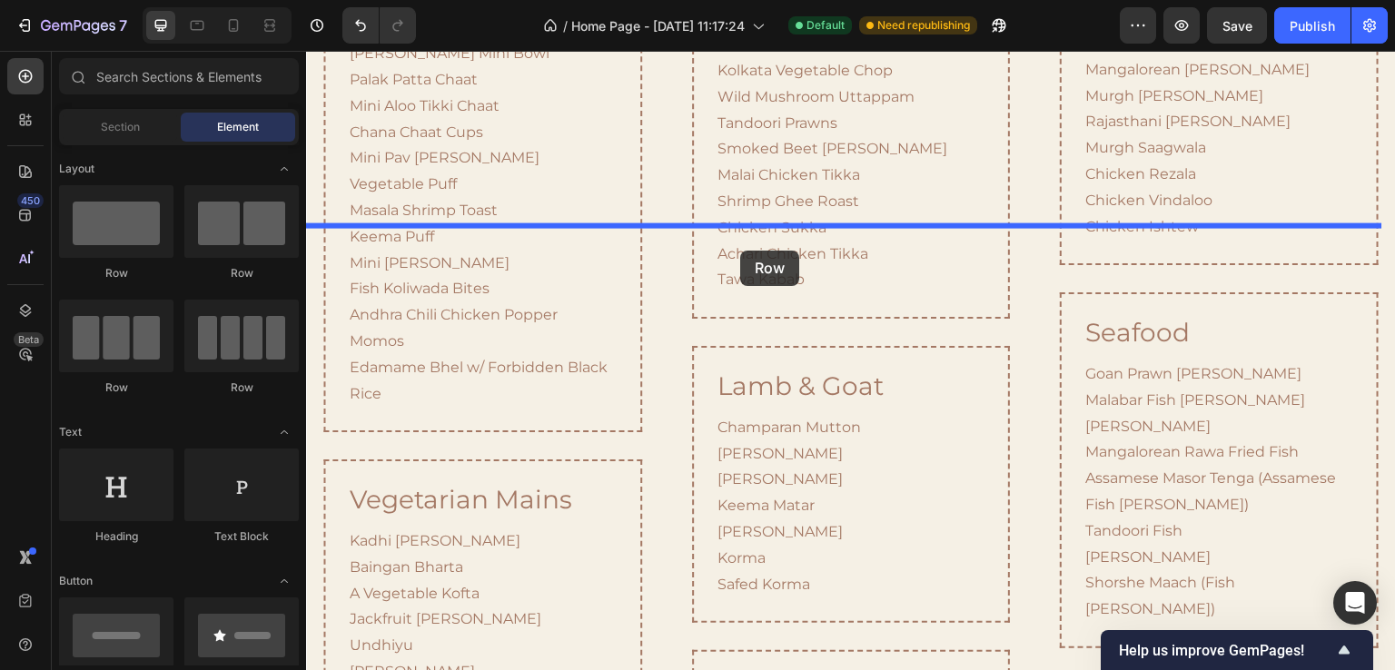
drag, startPoint x: 396, startPoint y: 270, endPoint x: 740, endPoint y: 251, distance: 344.8
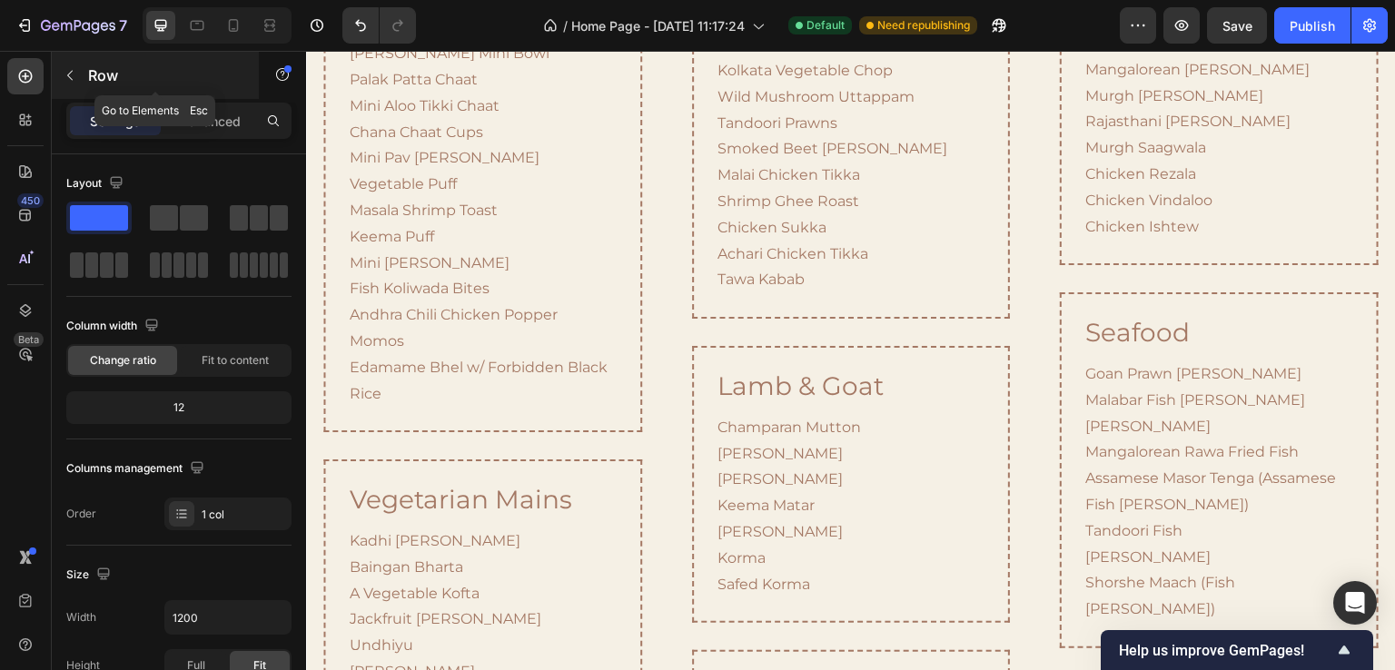
click at [72, 70] on icon "button" at bounding box center [70, 75] width 15 height 15
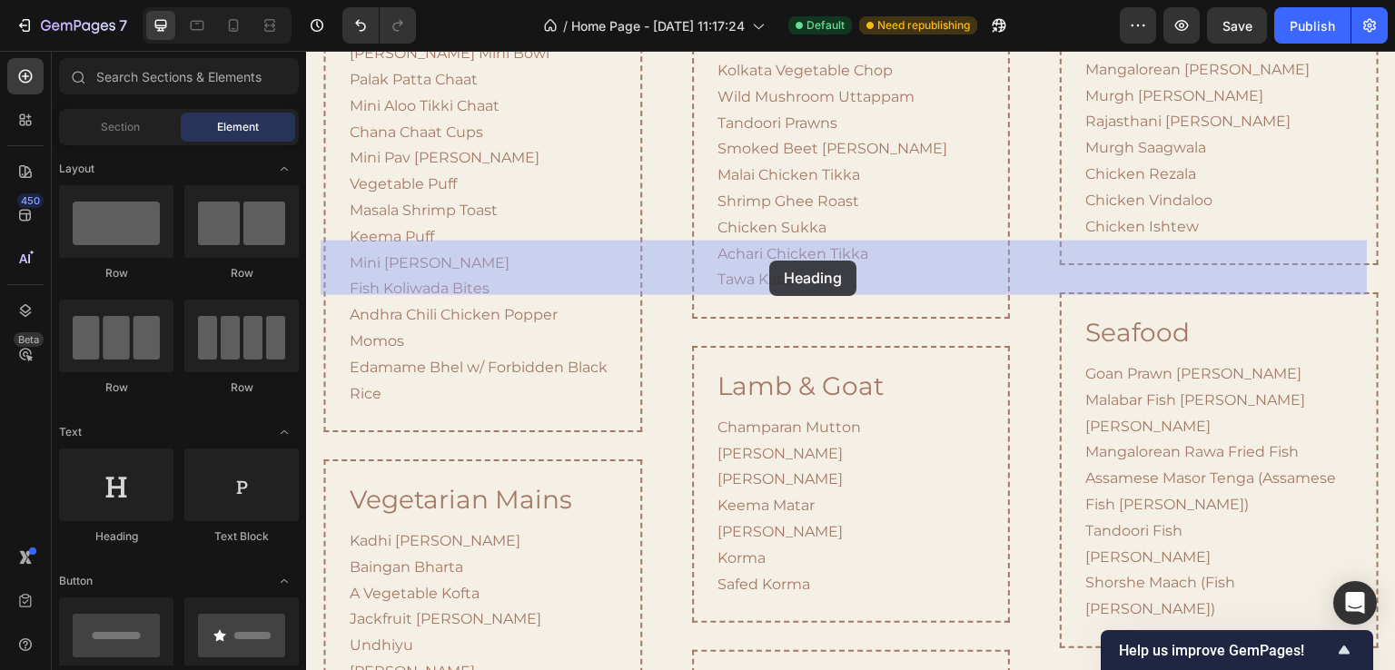
drag, startPoint x: 405, startPoint y: 549, endPoint x: 769, endPoint y: 261, distance: 464.4
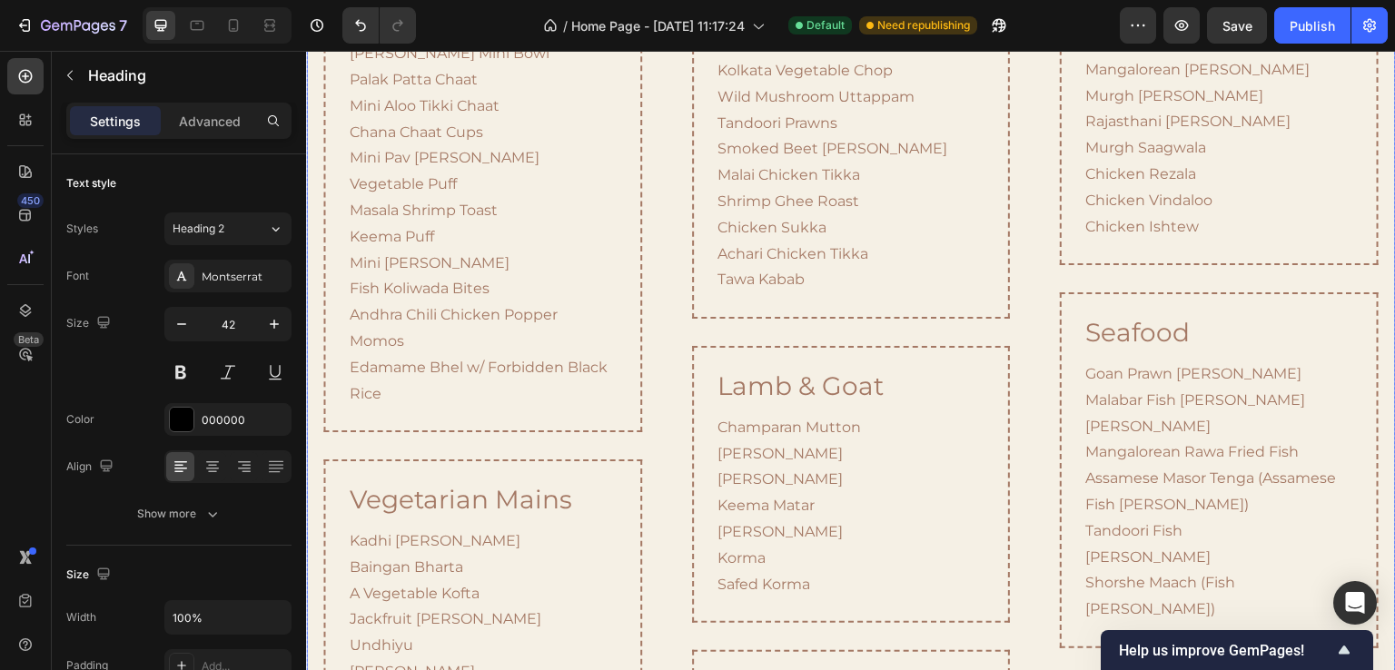
click at [659, 255] on div "handhelds & chaats Heading Pani Puri Two Ways Avocado Papdi Chaat Dahi [PERSON_…" at bounding box center [851, 625] width 1090 height 1536
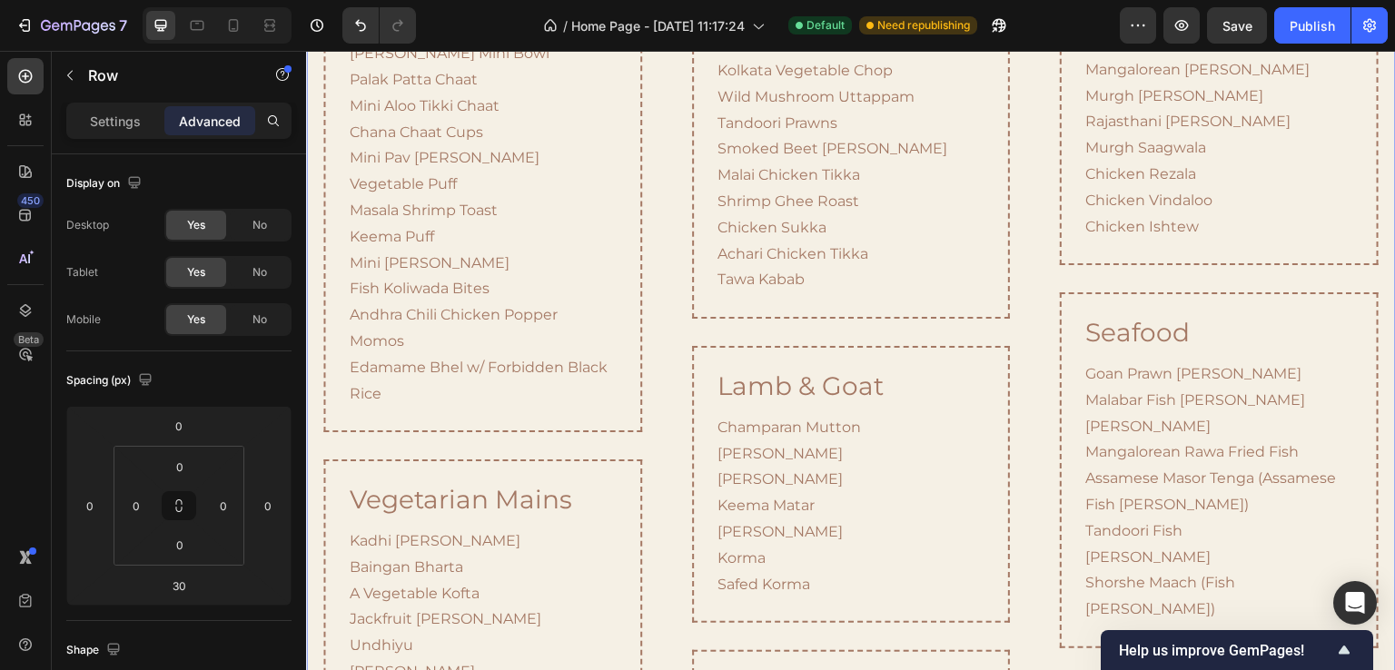
click at [659, 255] on div "handhelds & chaats Heading Pani Puri Two Ways Avocado Papdi Chaat Dahi [PERSON_…" at bounding box center [851, 625] width 1090 height 1536
click at [648, 261] on div "handhelds & chaats Heading Pani Puri Two Ways Avocado Papdi Chaat Dahi [PERSON_…" at bounding box center [482, 625] width 353 height 1536
click at [494, 252] on div "handhelds & chaats Heading Pani Puri Two Ways Avocado Papdi Chaat Dahi [PERSON_…" at bounding box center [482, 625] width 353 height 1536
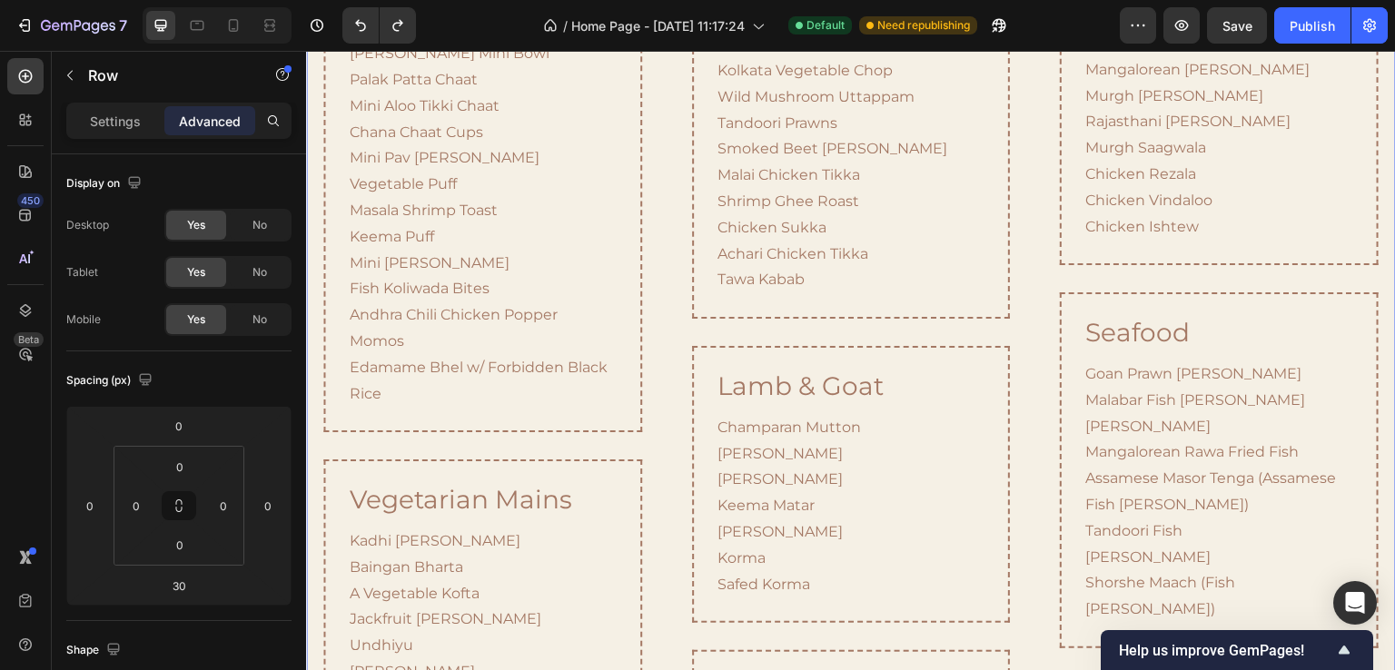
click at [370, 253] on div "handhelds & chaats Heading Pani Puri Two Ways Avocado Papdi Chaat Dahi [PERSON_…" at bounding box center [482, 625] width 353 height 1536
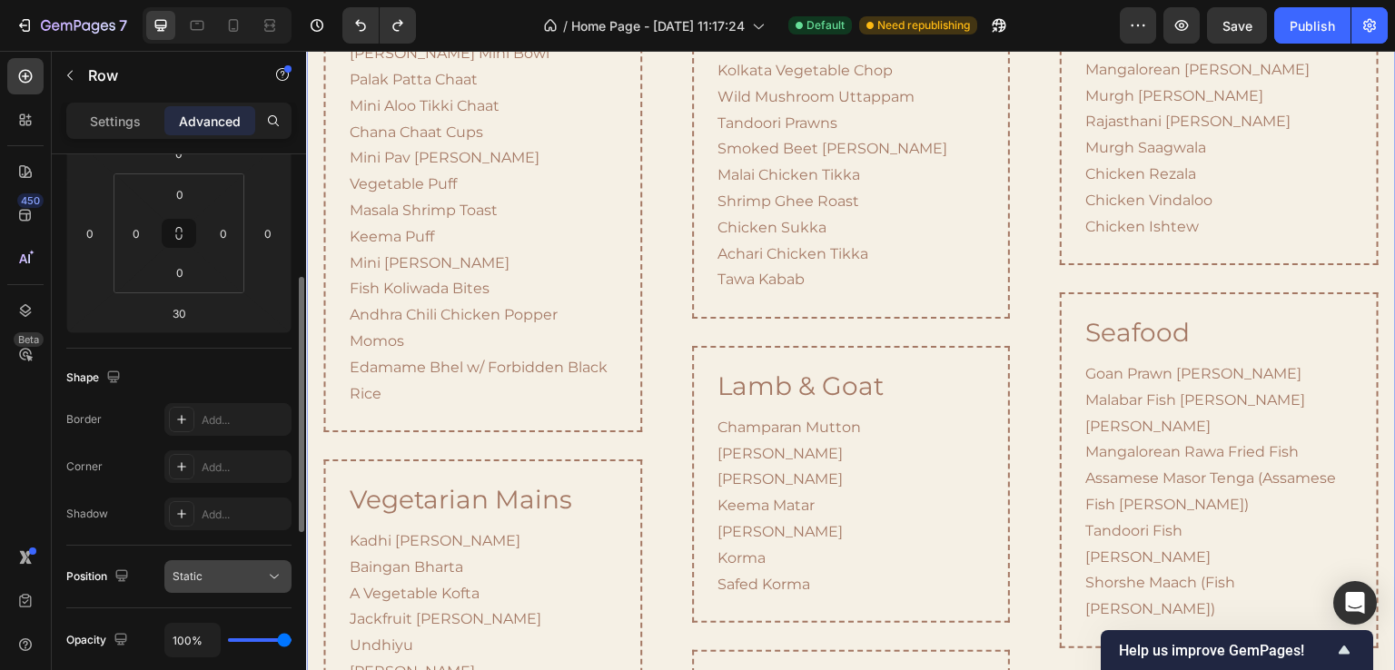
click at [212, 569] on div "Static" at bounding box center [219, 577] width 93 height 16
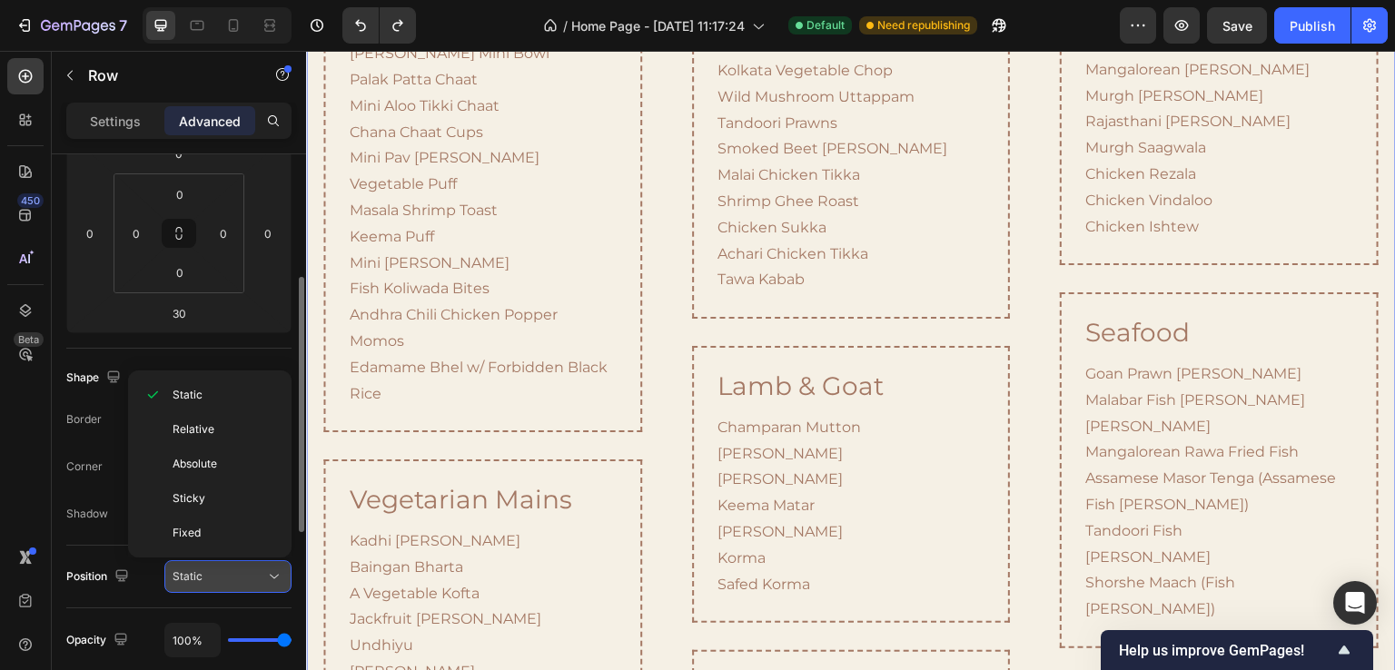
click at [212, 569] on div "Static" at bounding box center [219, 577] width 93 height 16
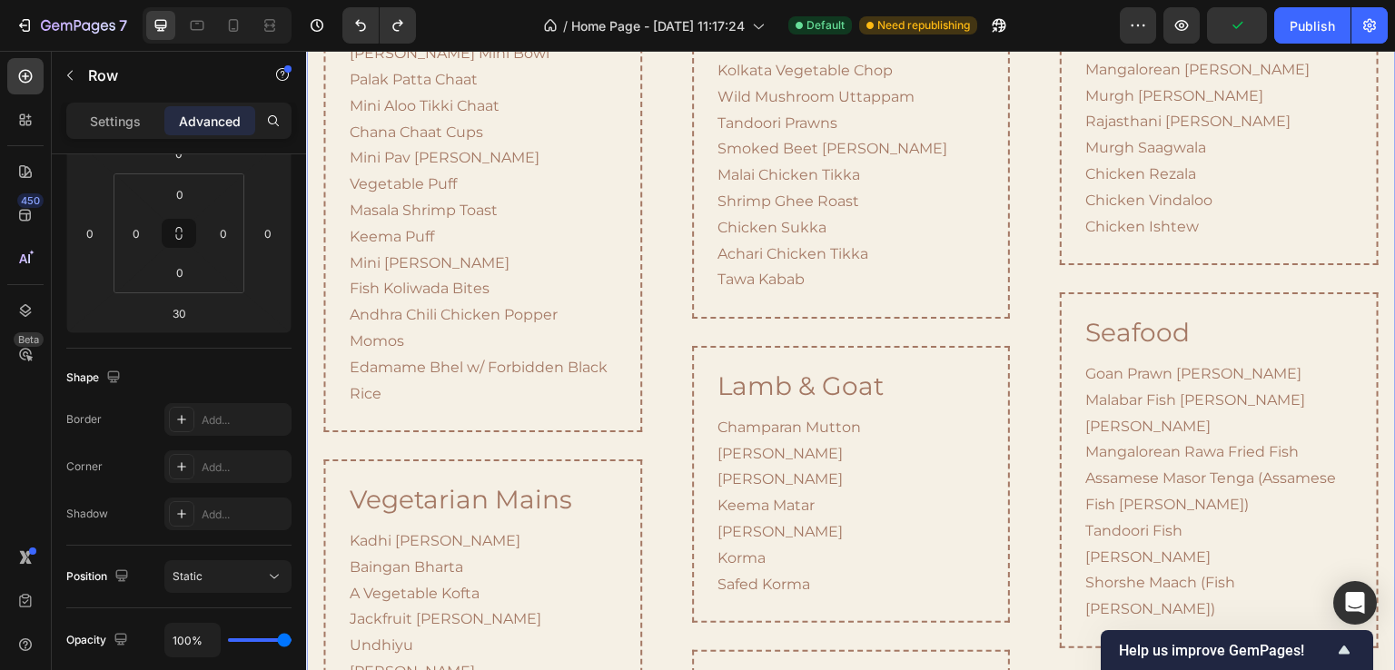
click at [313, 258] on div "handhelds & chaats Heading Pani Puri Two Ways Avocado Papdi Chaat Dahi [PERSON_…" at bounding box center [482, 625] width 353 height 1536
click at [592, 246] on div "handhelds & chaats Heading Pani Puri Two Ways Avocado Papdi Chaat Dahi [PERSON_…" at bounding box center [482, 625] width 353 height 1536
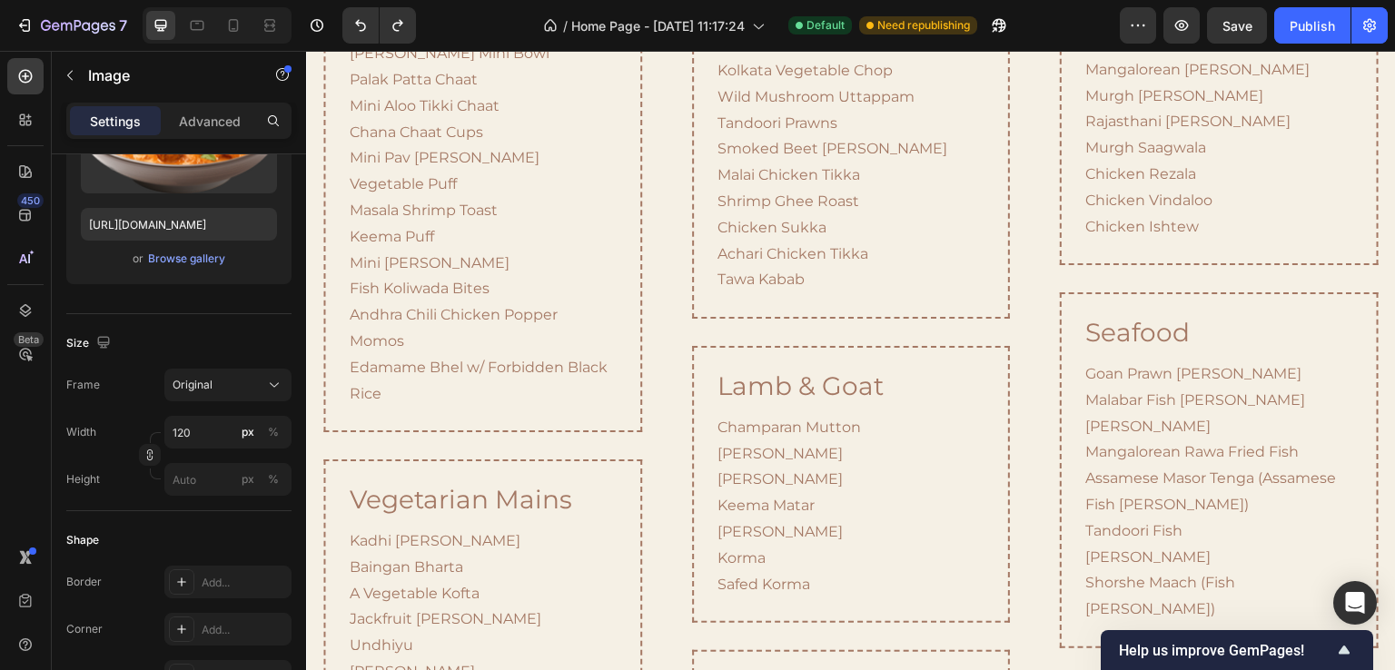
click at [179, 117] on p "Advanced" at bounding box center [210, 121] width 62 height 19
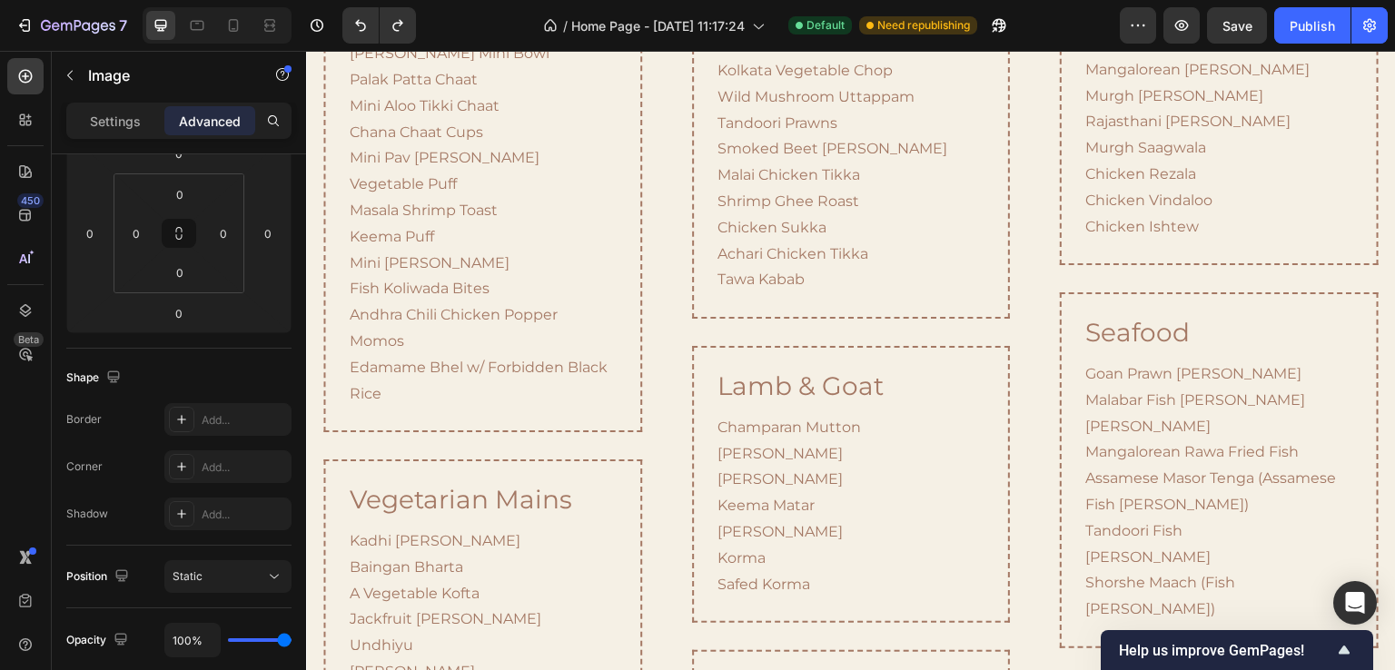
click at [95, 78] on p "Image" at bounding box center [165, 76] width 154 height 22
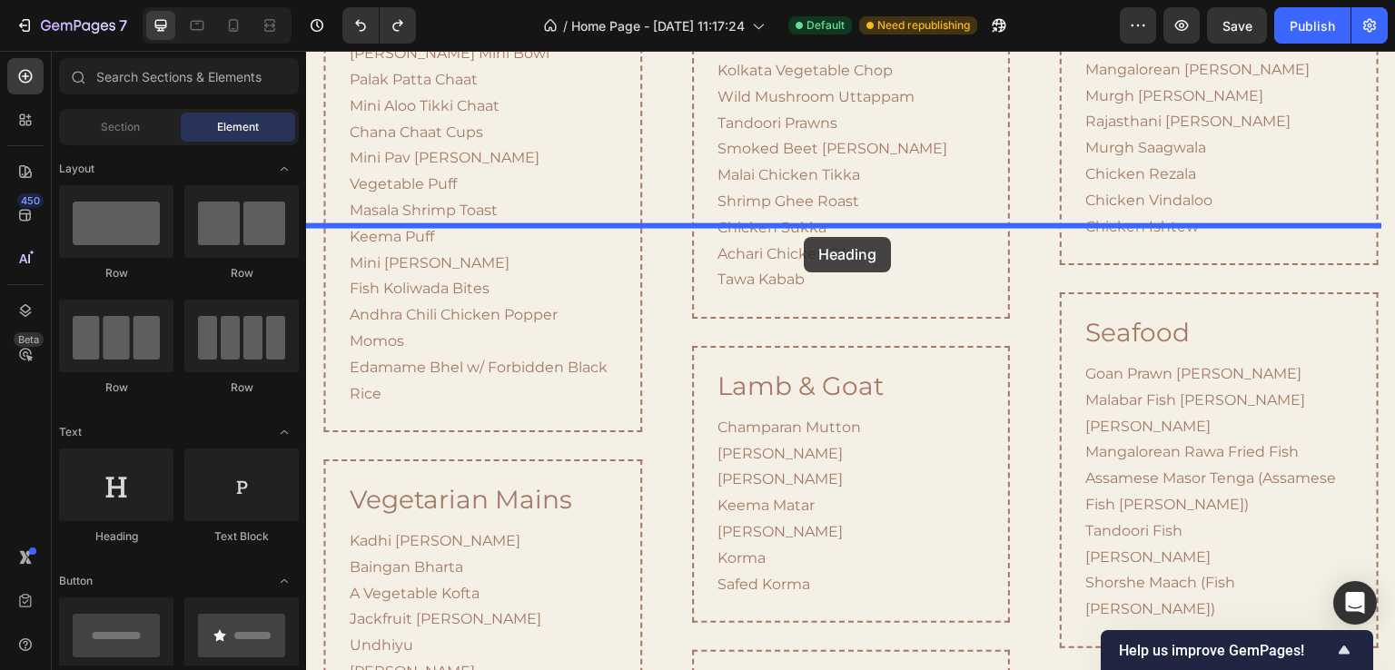
drag, startPoint x: 422, startPoint y: 531, endPoint x: 804, endPoint y: 237, distance: 482.6
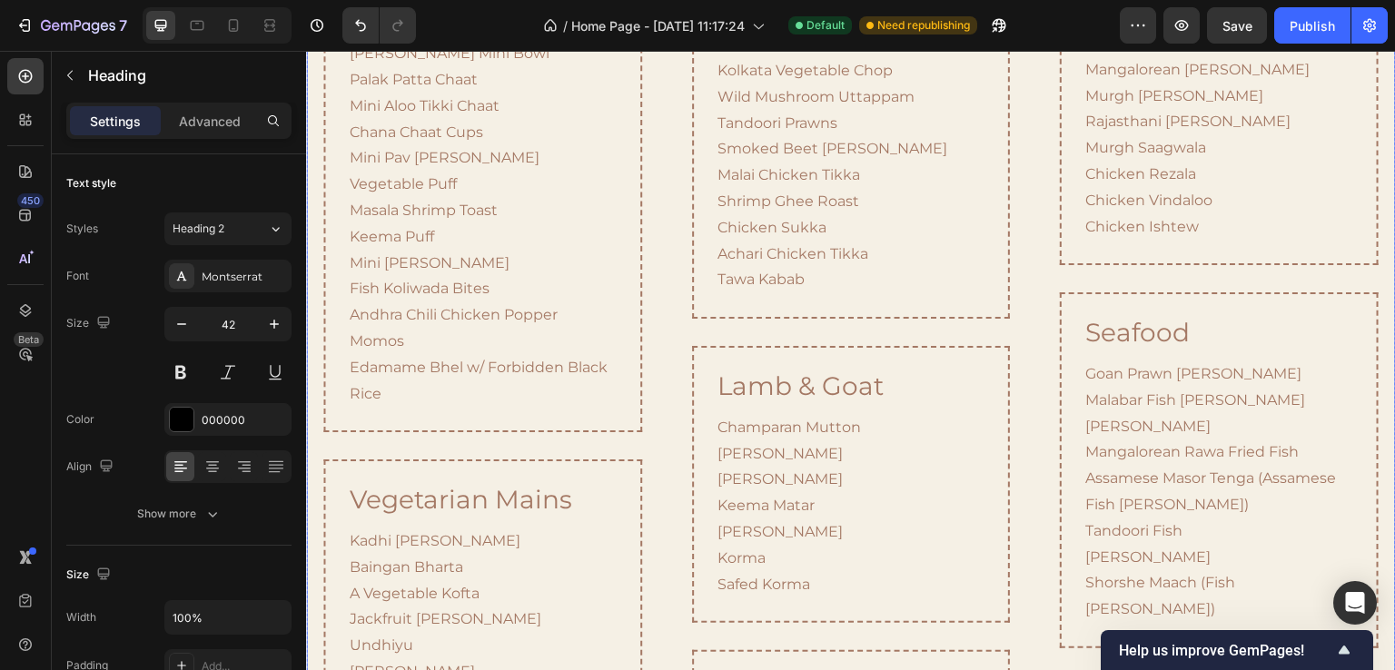
click at [868, 249] on div "plated appetizers Heading Paneer Chilli Chilli Chicken Malai Gobi Seared Sea Ba…" at bounding box center [850, 625] width 353 height 1536
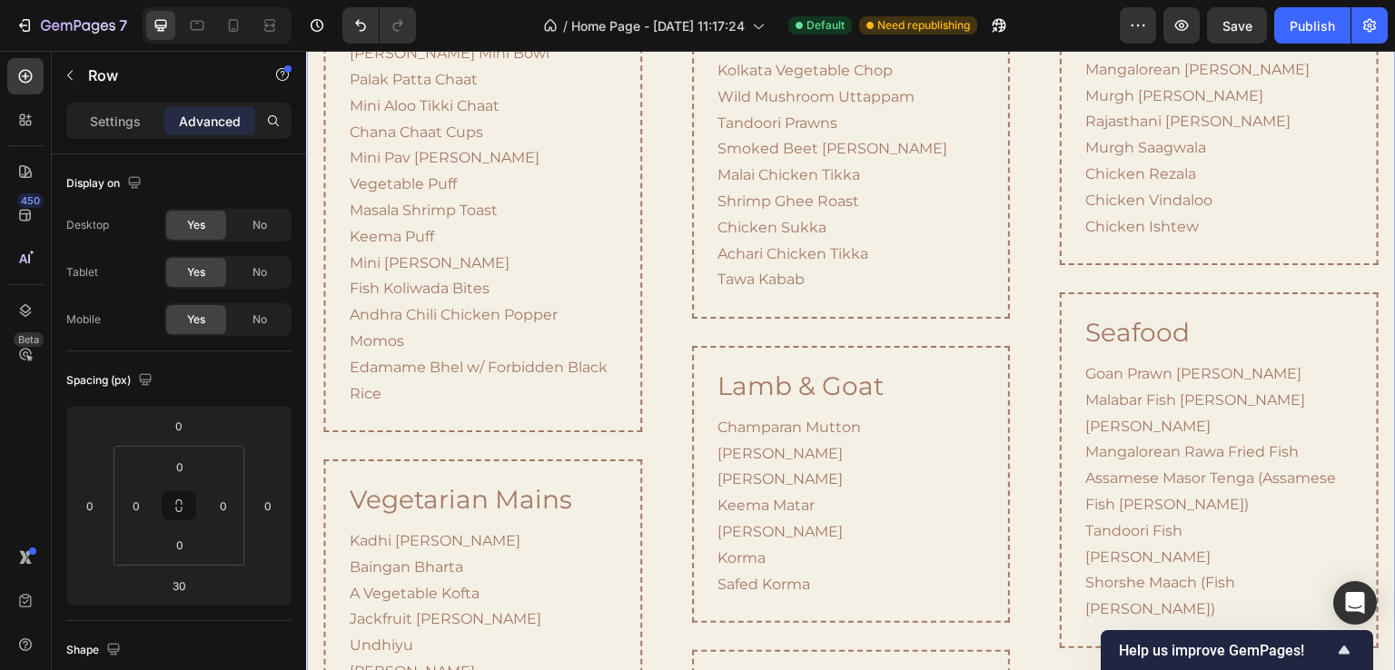
click at [830, 246] on div "plated appetizers Heading Paneer Chilli Chilli Chicken Malai Gobi Seared Sea Ba…" at bounding box center [850, 625] width 353 height 1536
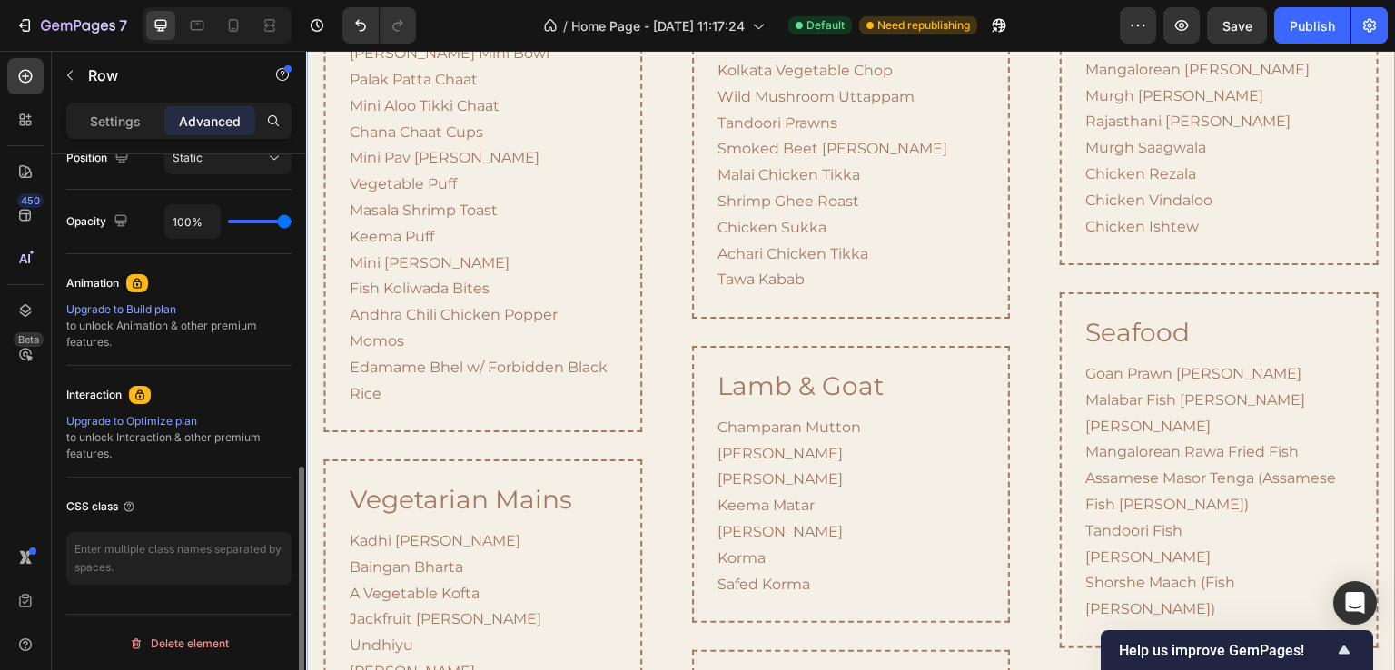
scroll to position [328, 0]
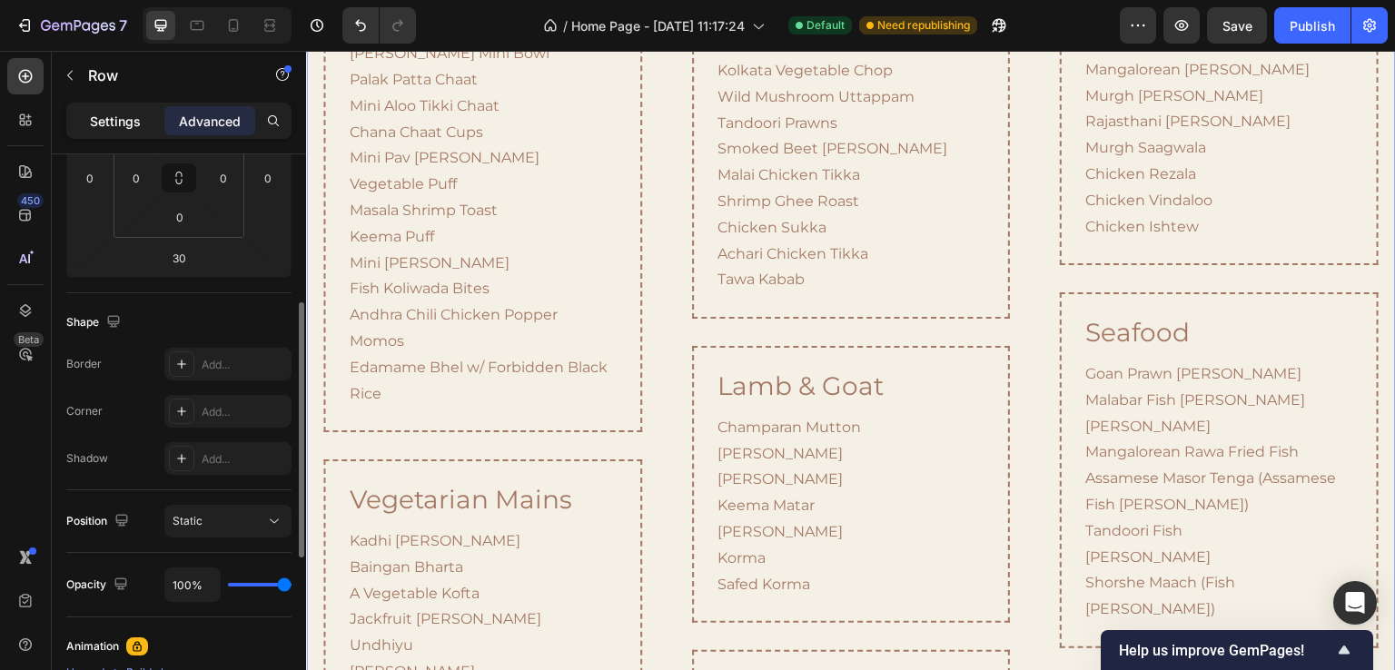
click at [113, 124] on p "Settings" at bounding box center [115, 121] width 51 height 19
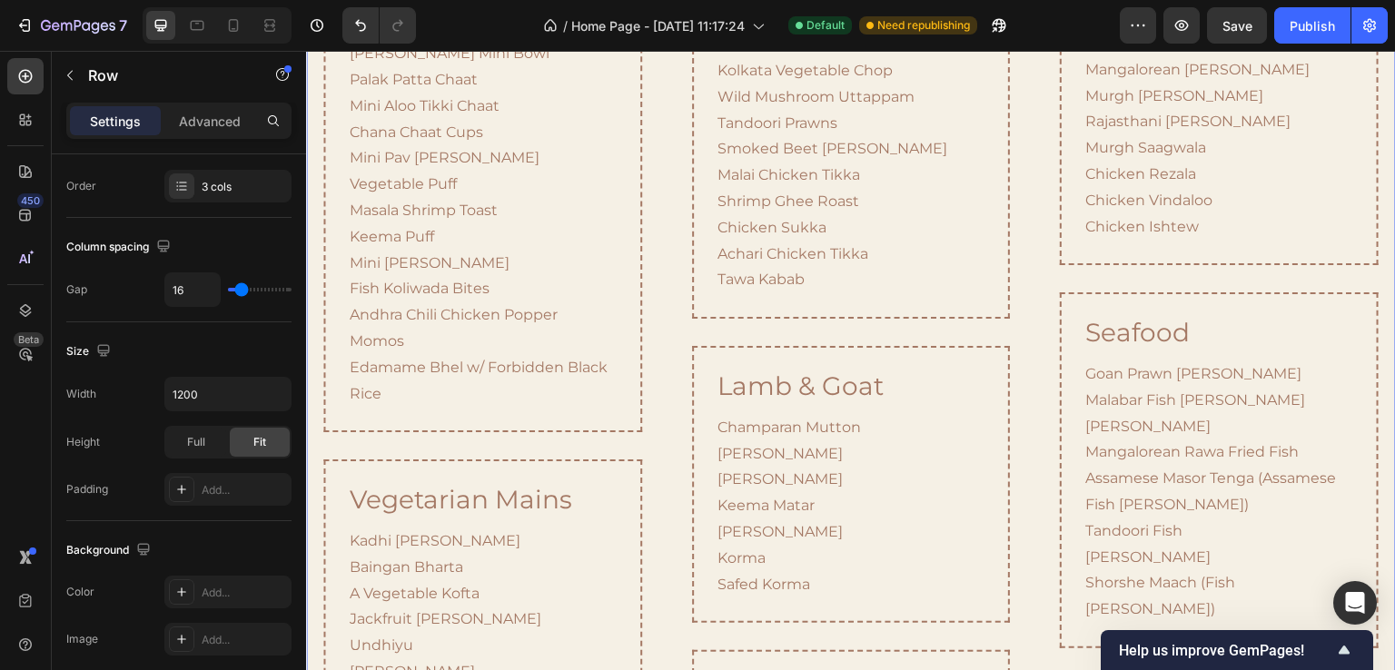
scroll to position [745, 0]
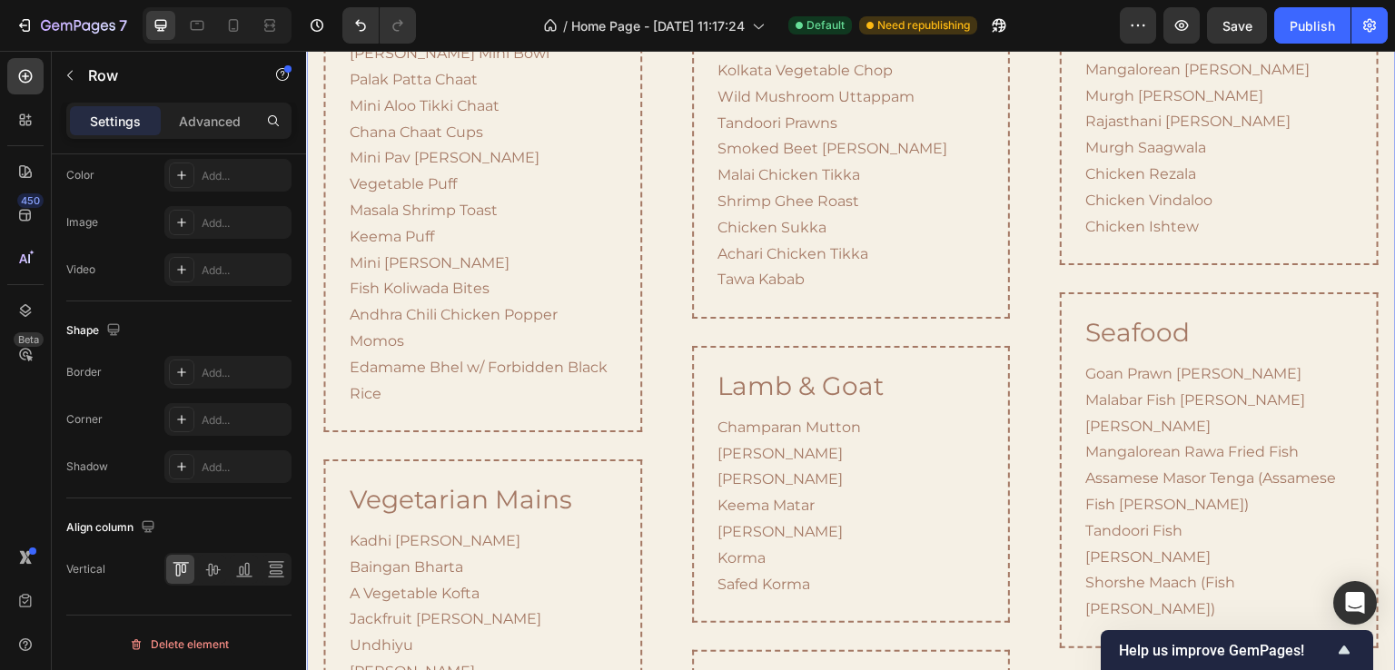
click at [677, 253] on div "plated appetizers Heading Paneer Chilli Chilli Chicken Malai Gobi Seared Sea Ba…" at bounding box center [850, 625] width 353 height 1536
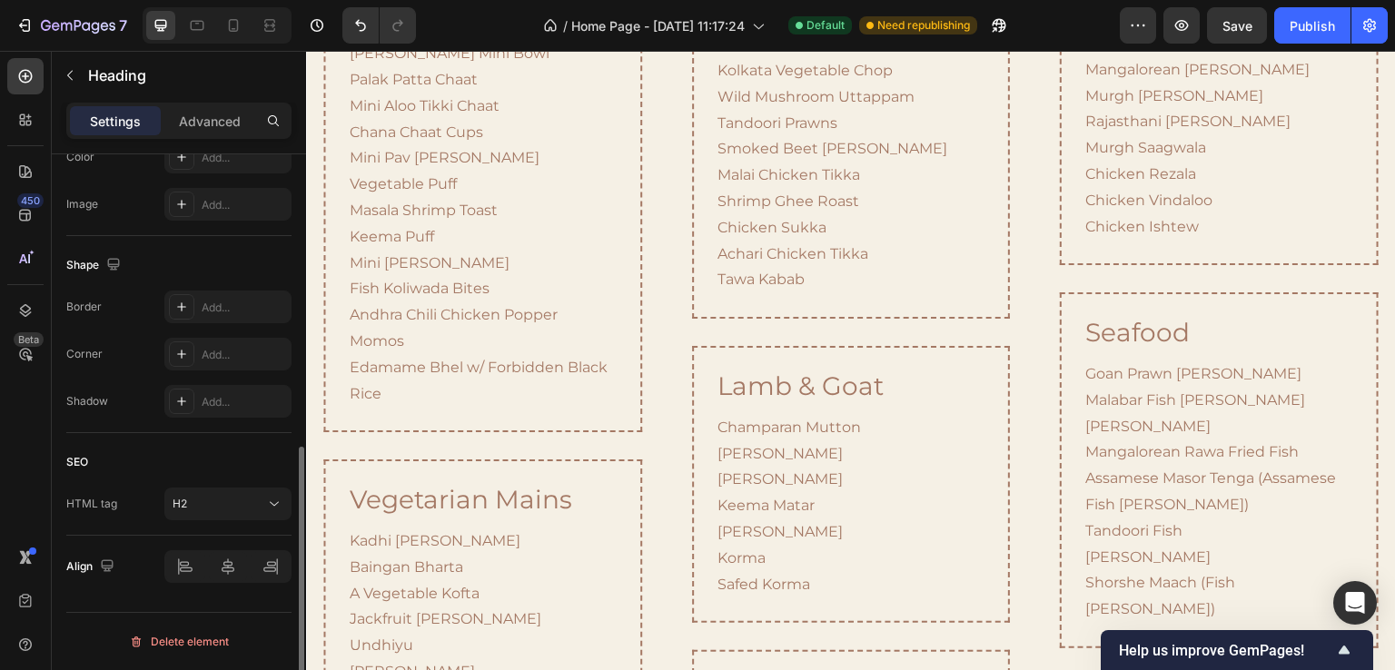
scroll to position [0, 0]
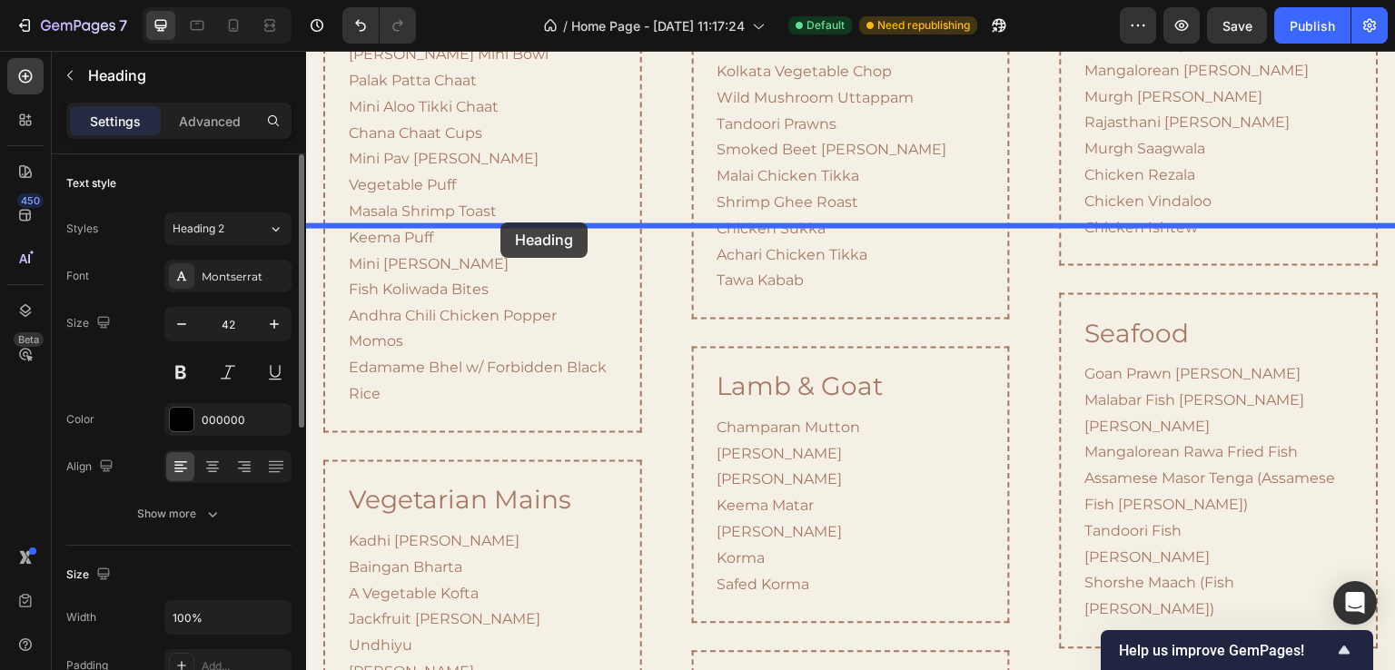
drag, startPoint x: 472, startPoint y: 231, endPoint x: 501, endPoint y: 223, distance: 29.3
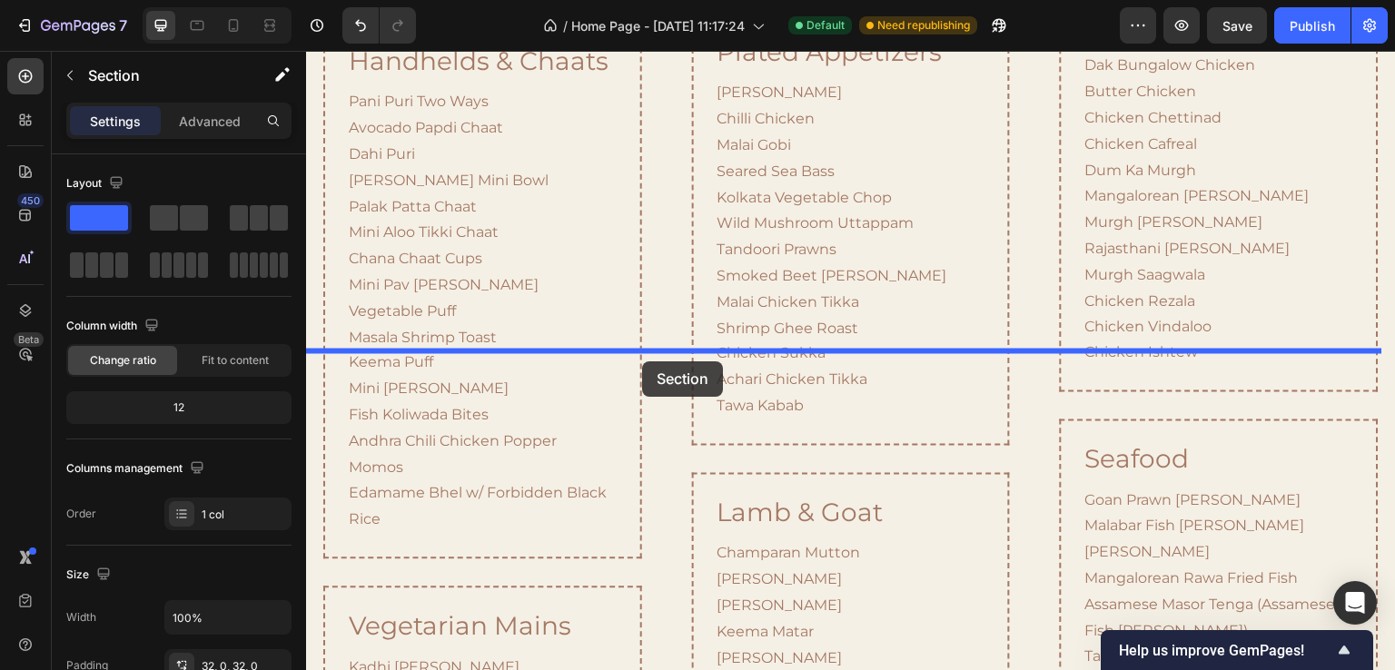
drag, startPoint x: 598, startPoint y: 243, endPoint x: 642, endPoint y: 362, distance: 126.2
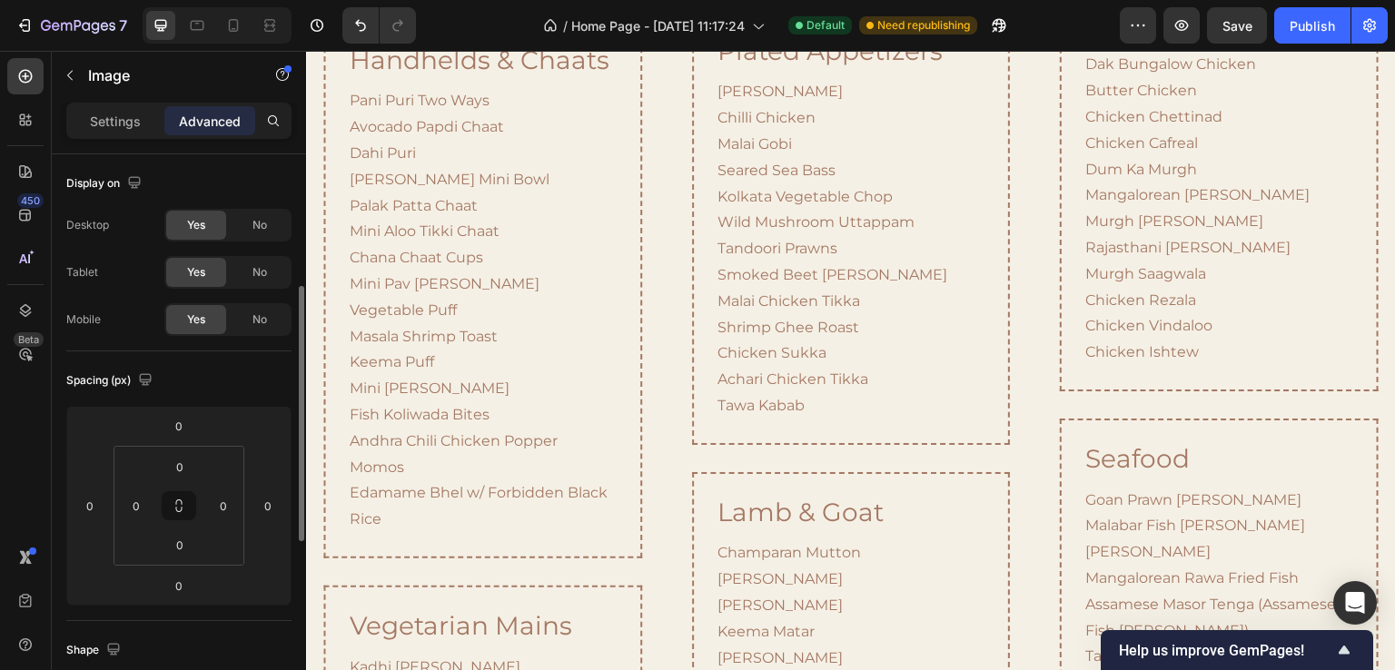
scroll to position [363, 0]
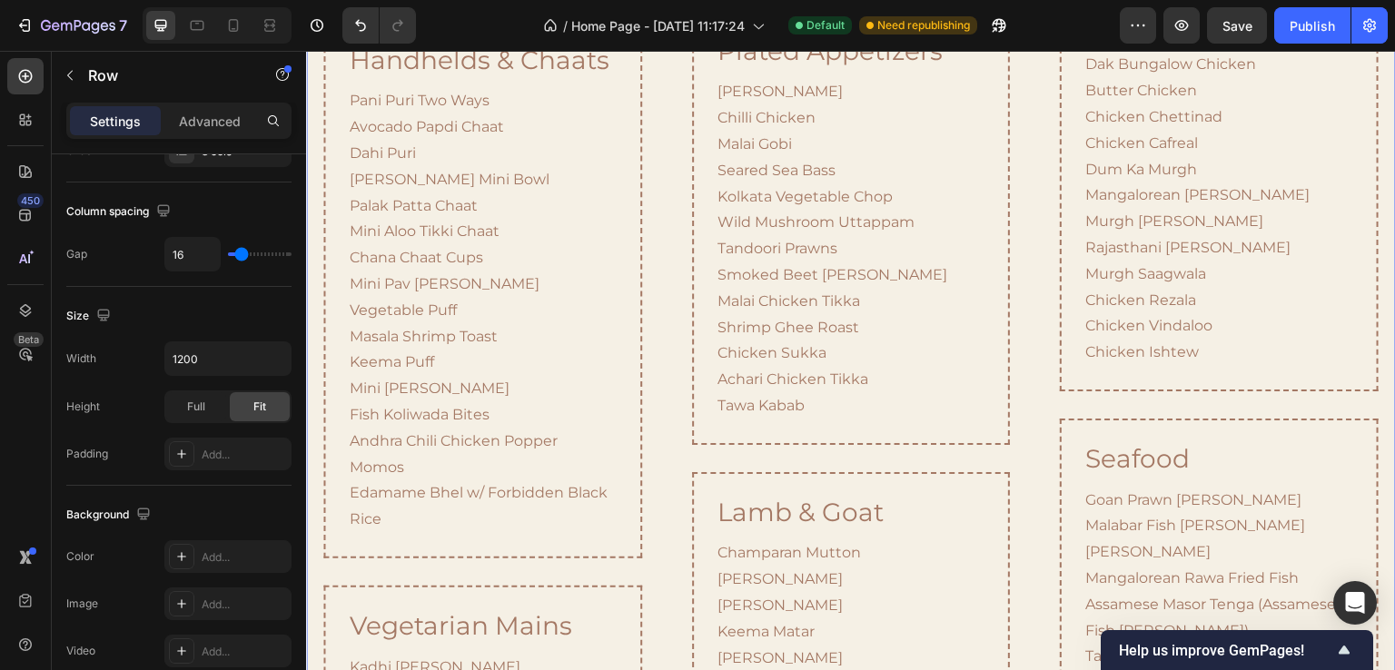
scroll to position [0, 0]
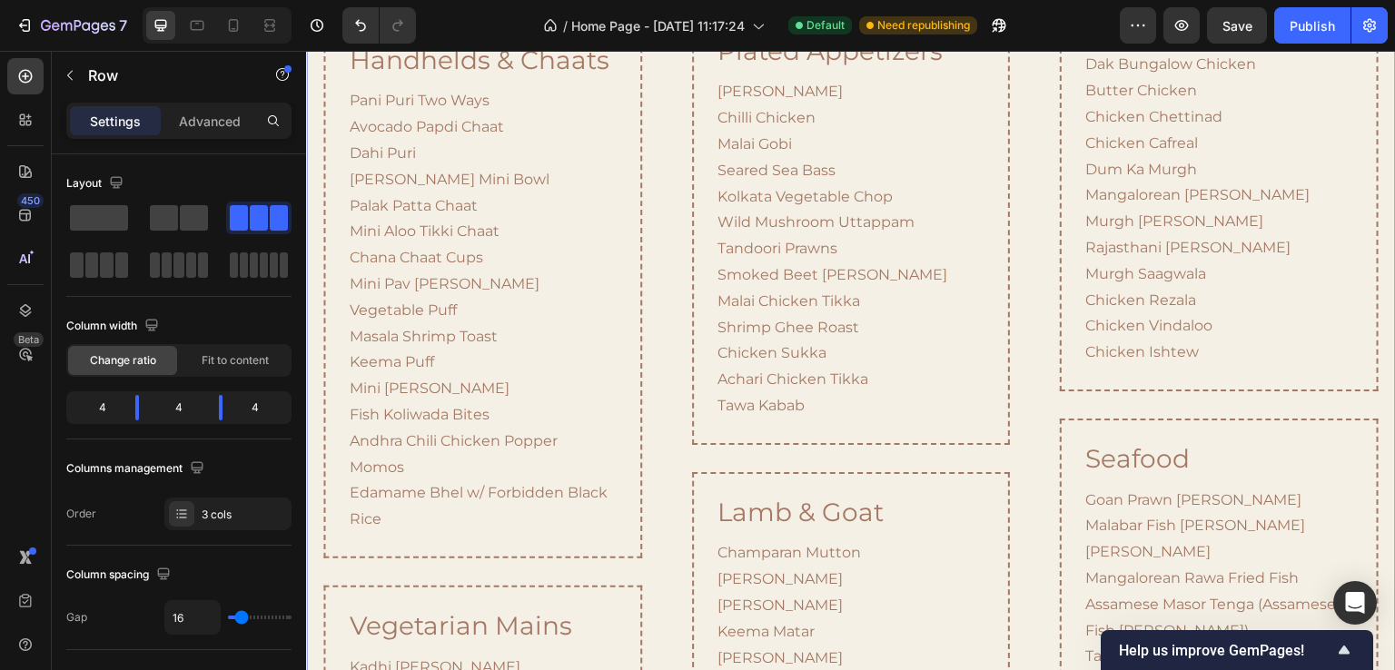
click at [178, 121] on div "Advanced" at bounding box center [209, 120] width 91 height 29
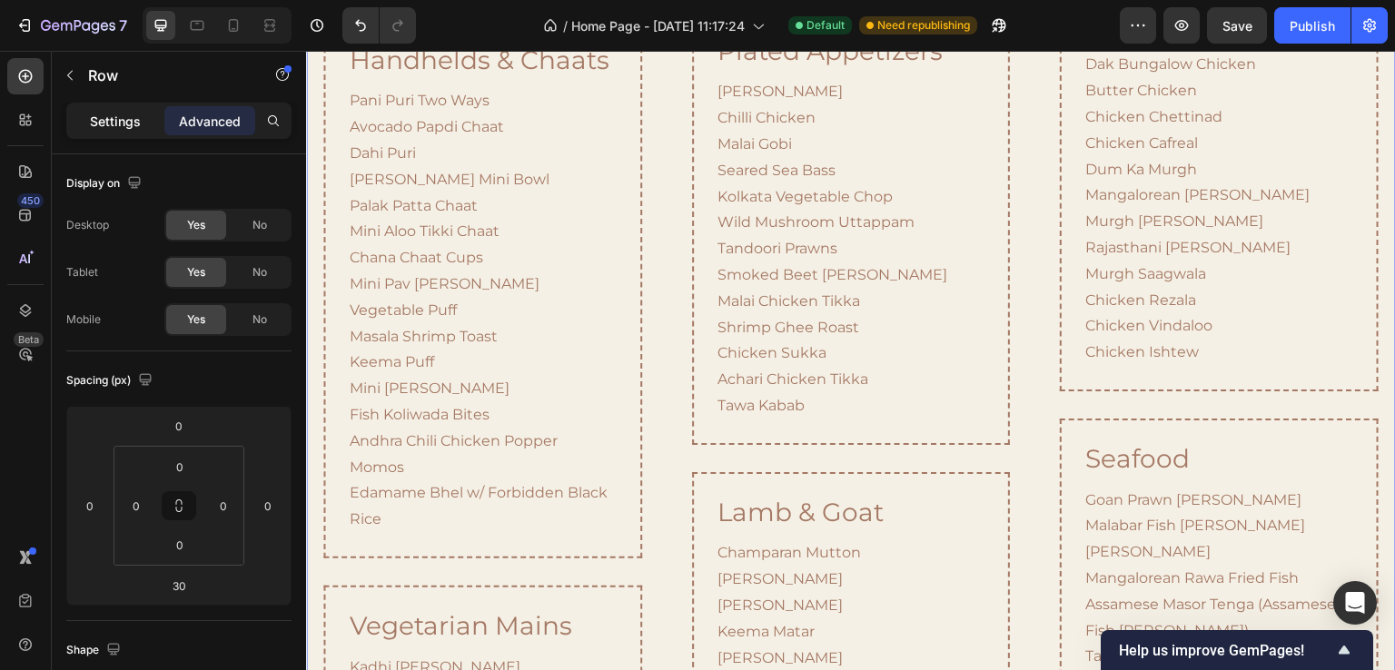
click at [146, 116] on div "Settings" at bounding box center [115, 120] width 91 height 29
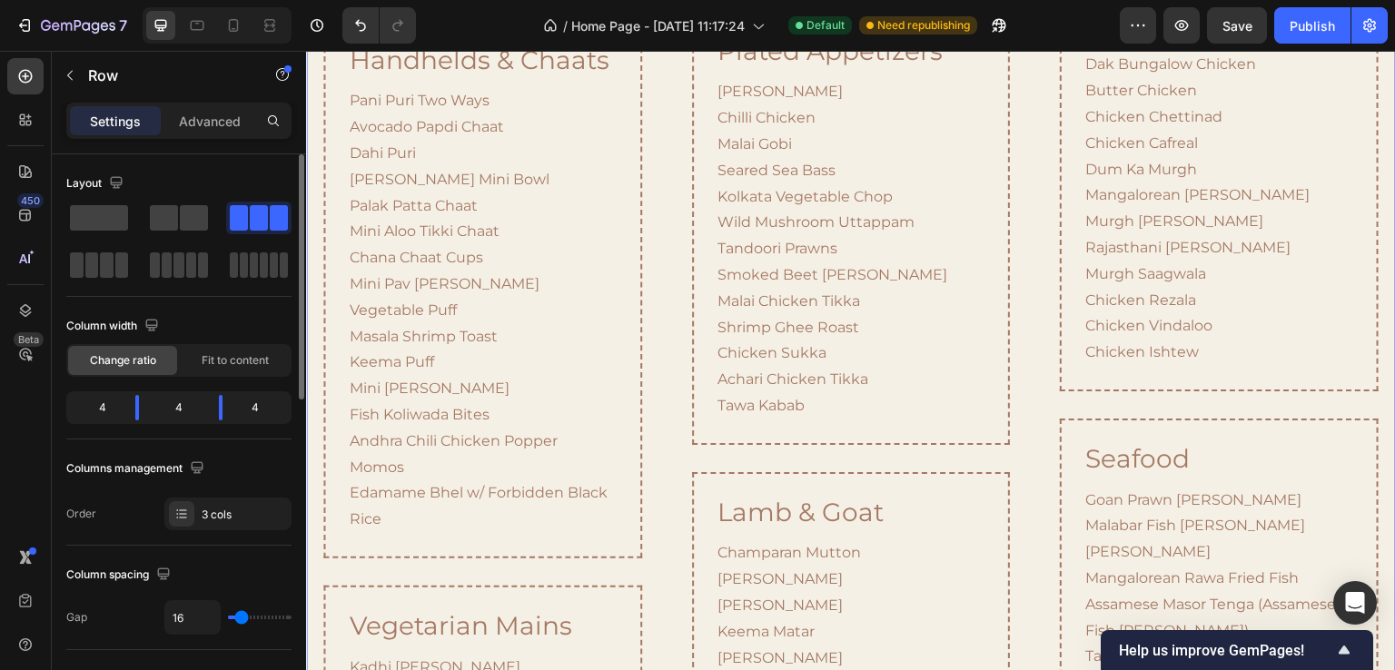
scroll to position [363, 0]
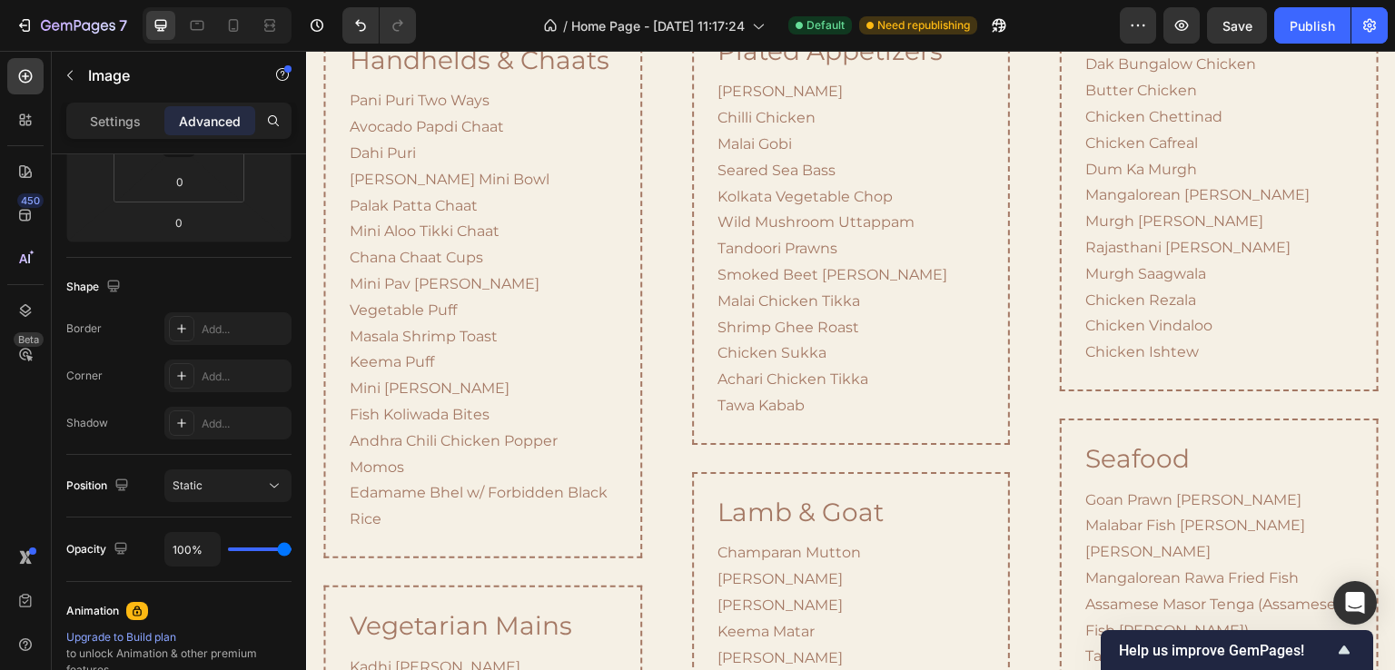
scroll to position [0, 0]
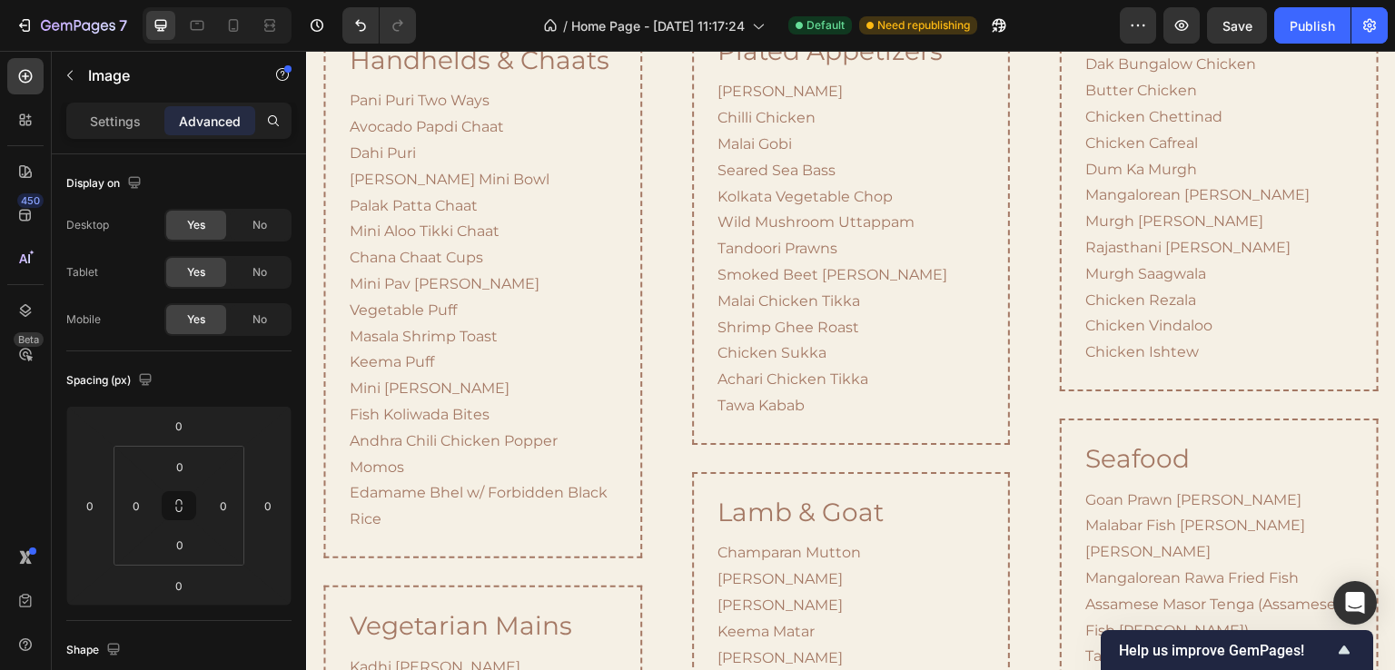
click at [123, 119] on p "Settings" at bounding box center [115, 121] width 51 height 19
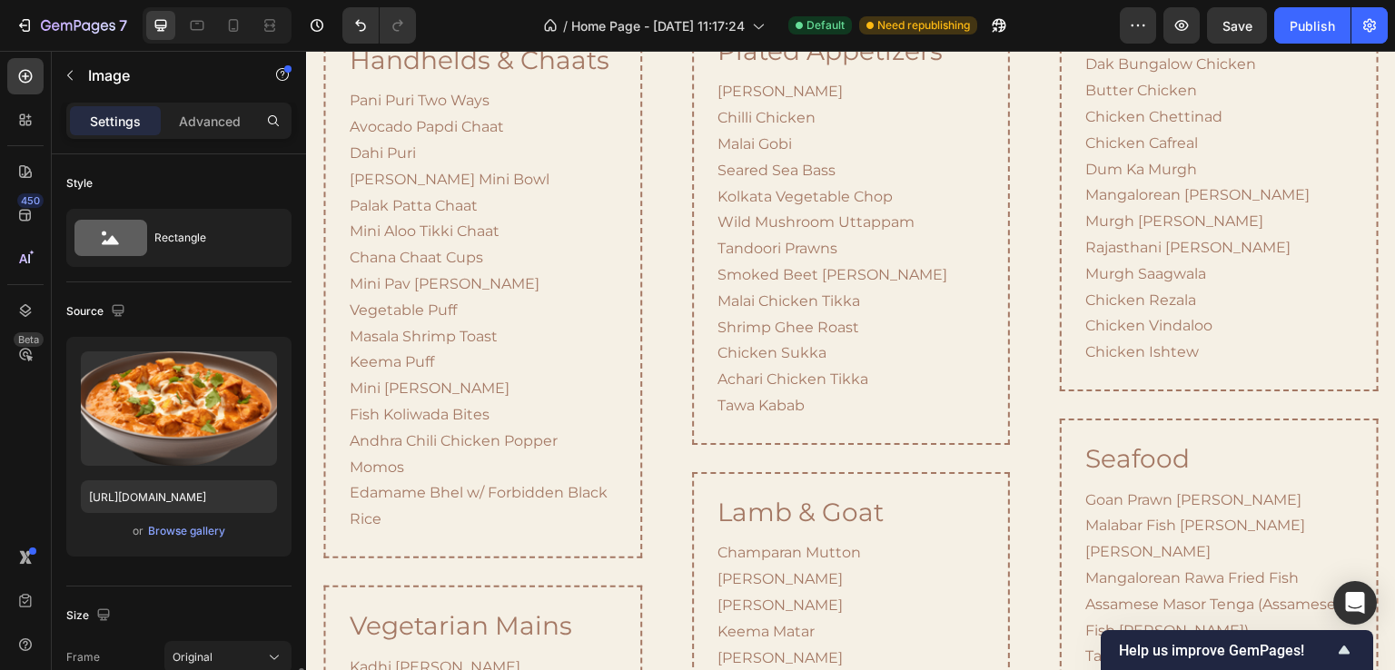
scroll to position [363, 0]
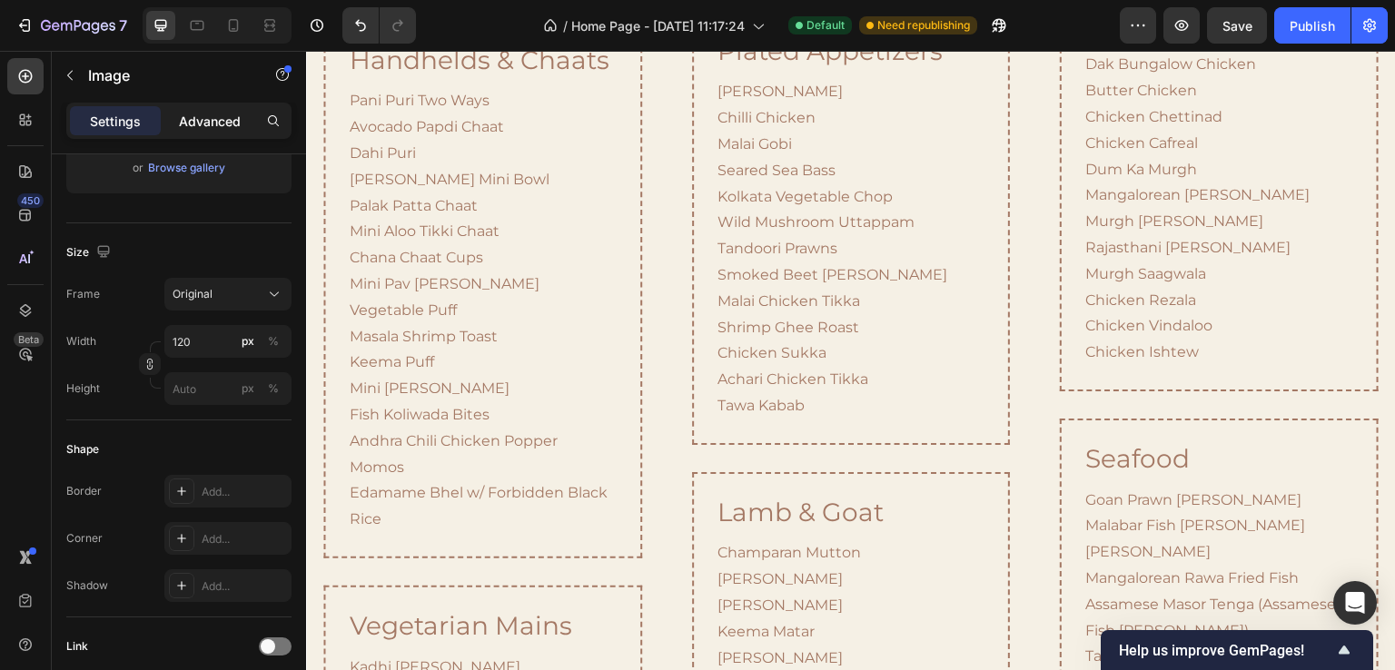
click at [215, 112] on p "Advanced" at bounding box center [210, 121] width 62 height 19
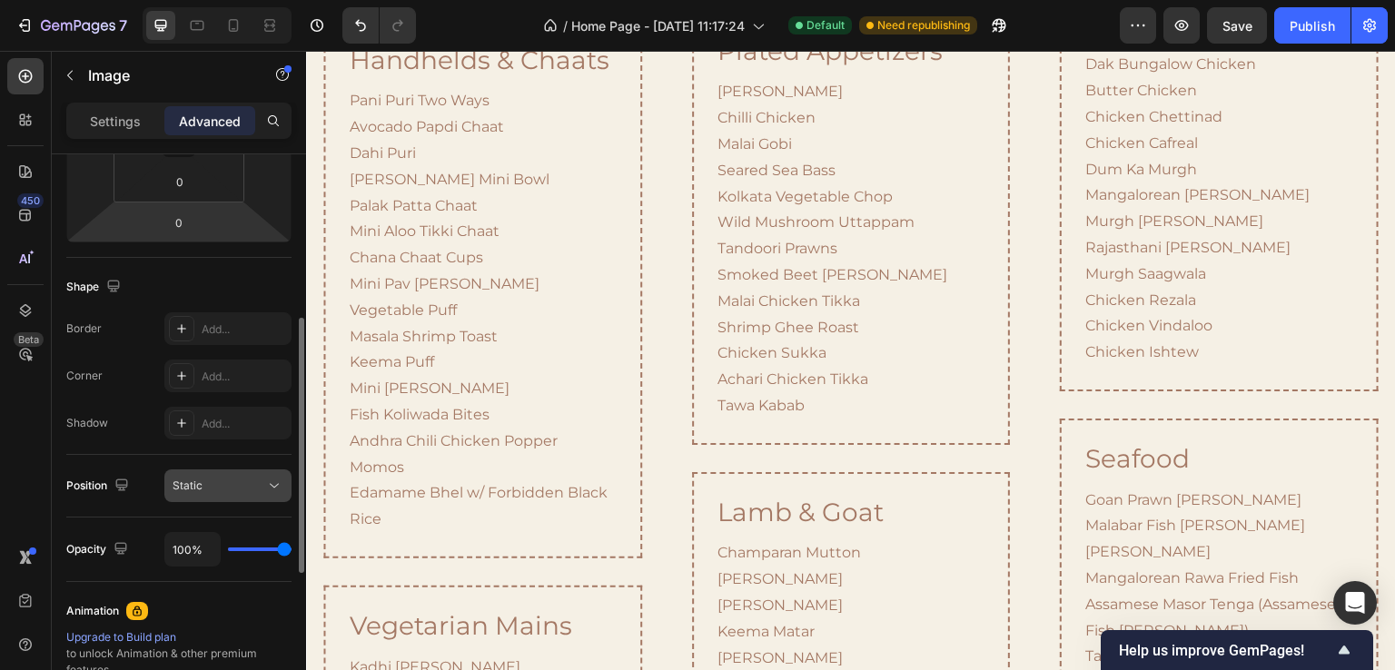
click at [248, 491] on div "Static" at bounding box center [219, 486] width 93 height 16
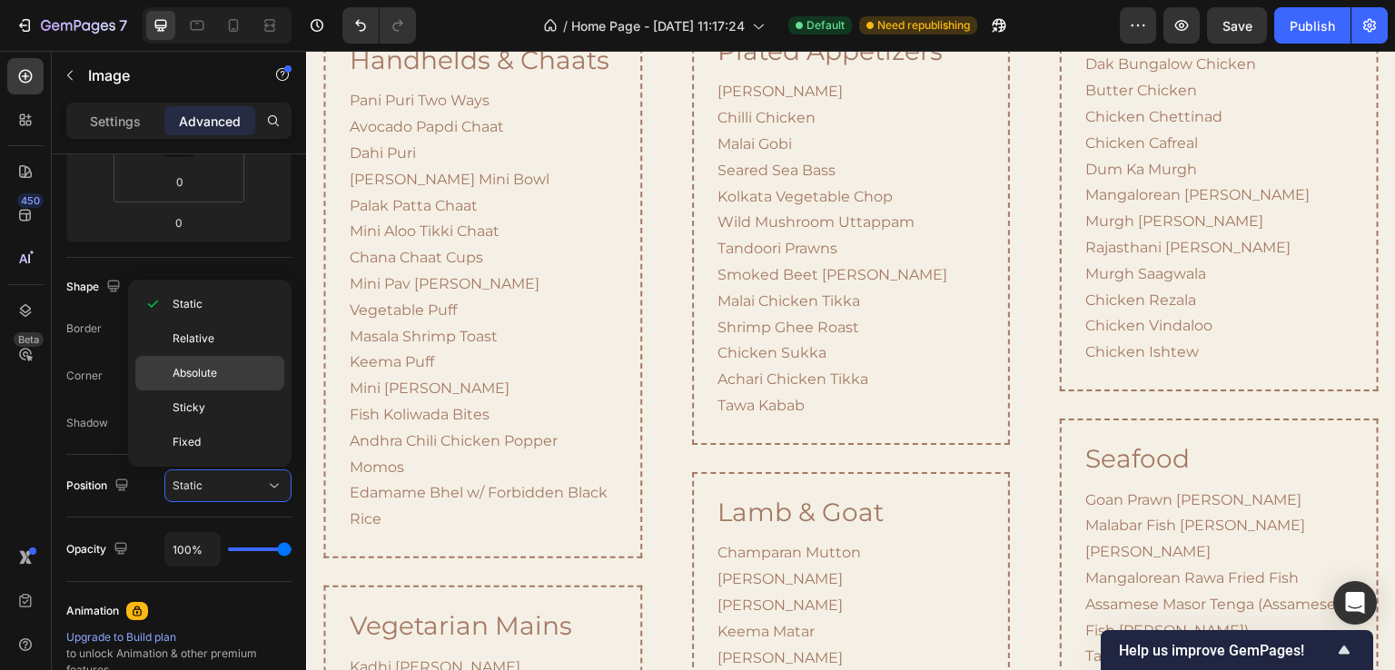
click at [227, 373] on p "Absolute" at bounding box center [225, 373] width 104 height 16
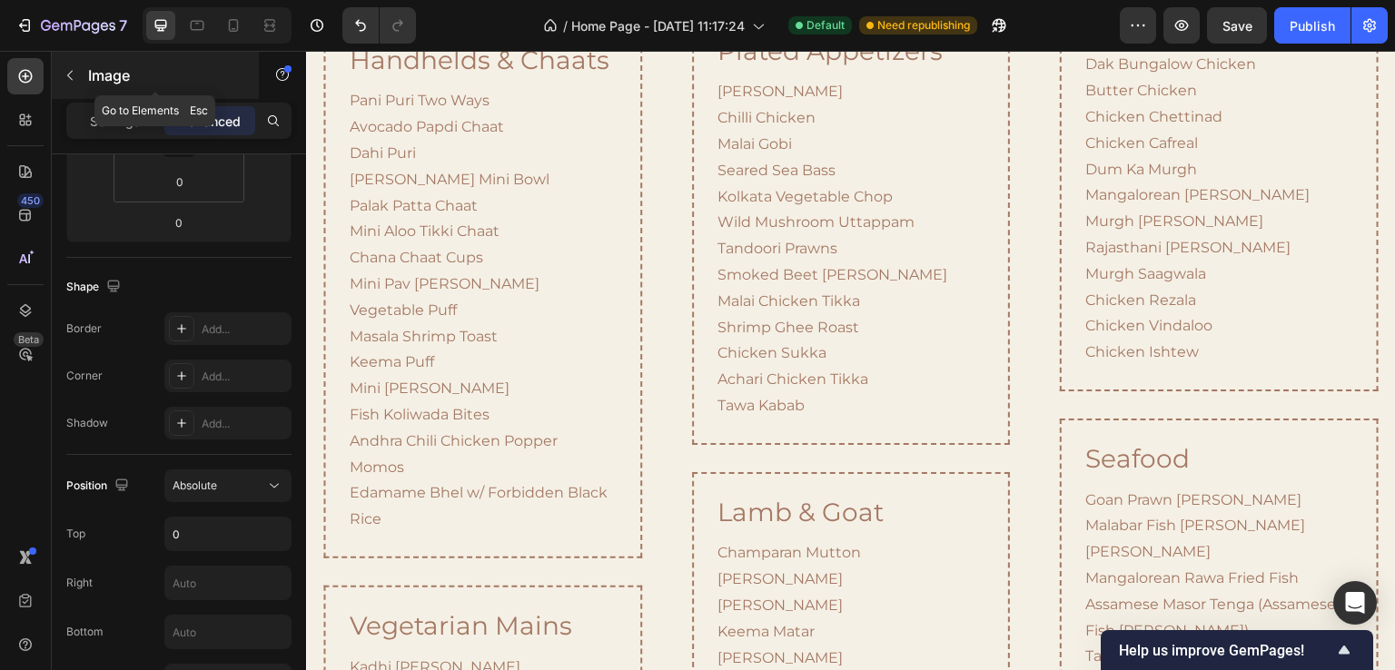
click at [82, 79] on button "button" at bounding box center [69, 75] width 29 height 29
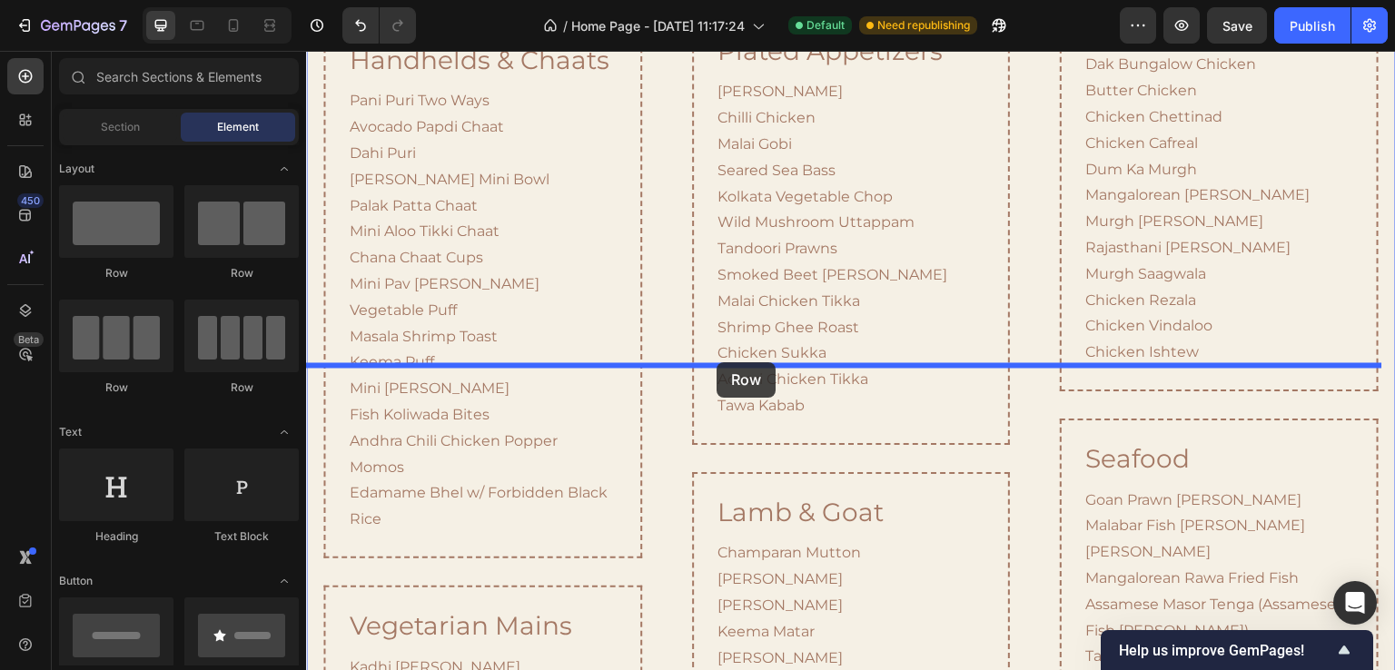
drag, startPoint x: 427, startPoint y: 281, endPoint x: 715, endPoint y: 358, distance: 298.2
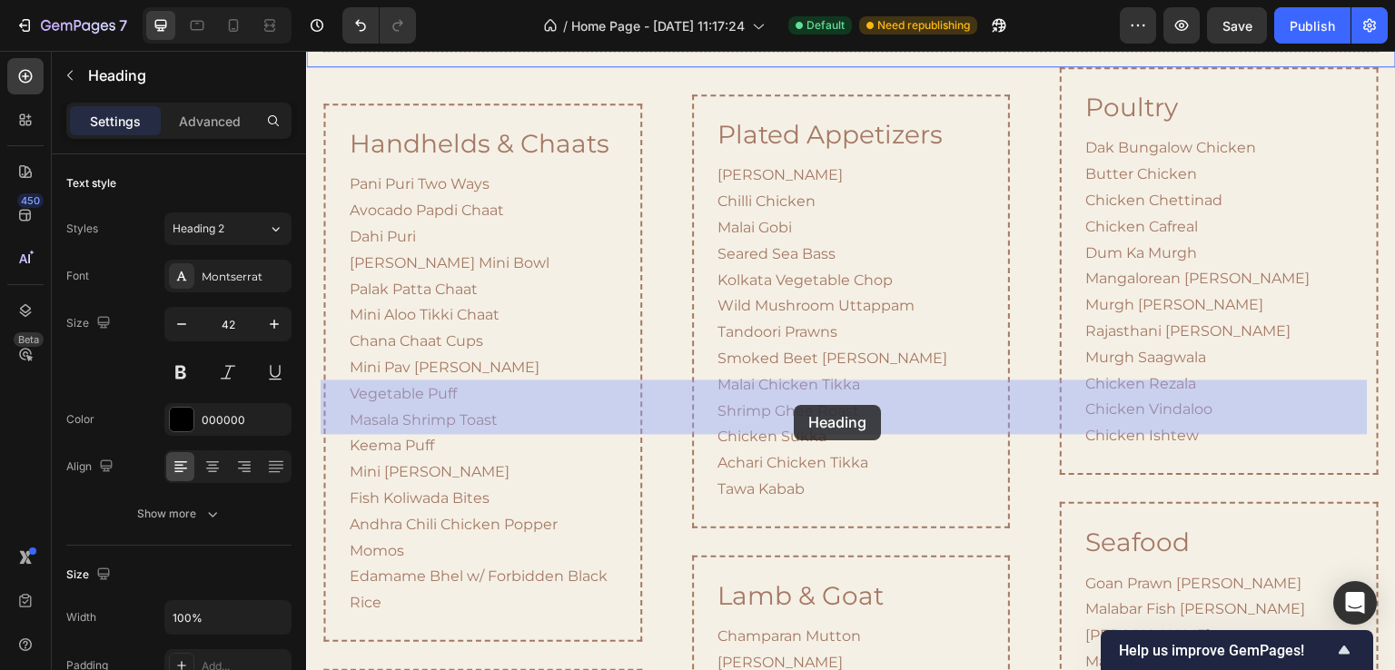
drag, startPoint x: 736, startPoint y: 288, endPoint x: 794, endPoint y: 405, distance: 130.8
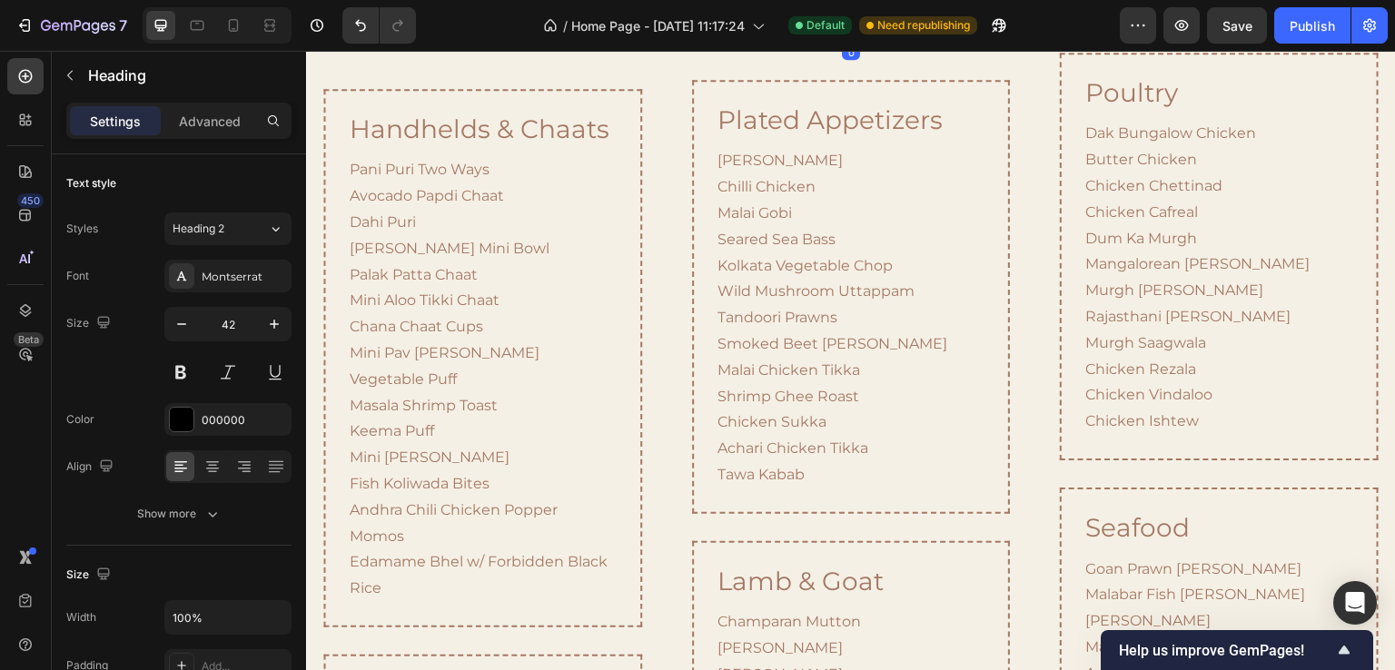
click at [666, 38] on h2 "Your heading text goes here" at bounding box center [851, 12] width 1061 height 54
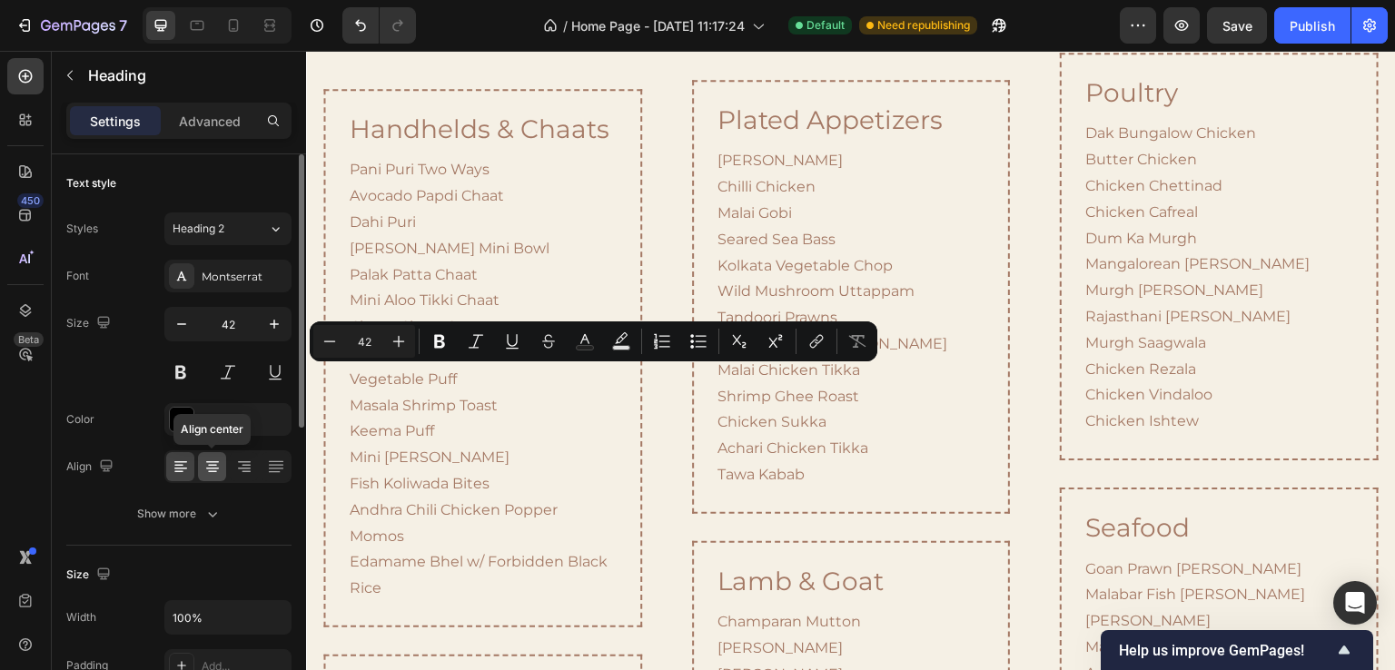
click at [204, 470] on icon at bounding box center [213, 467] width 18 height 18
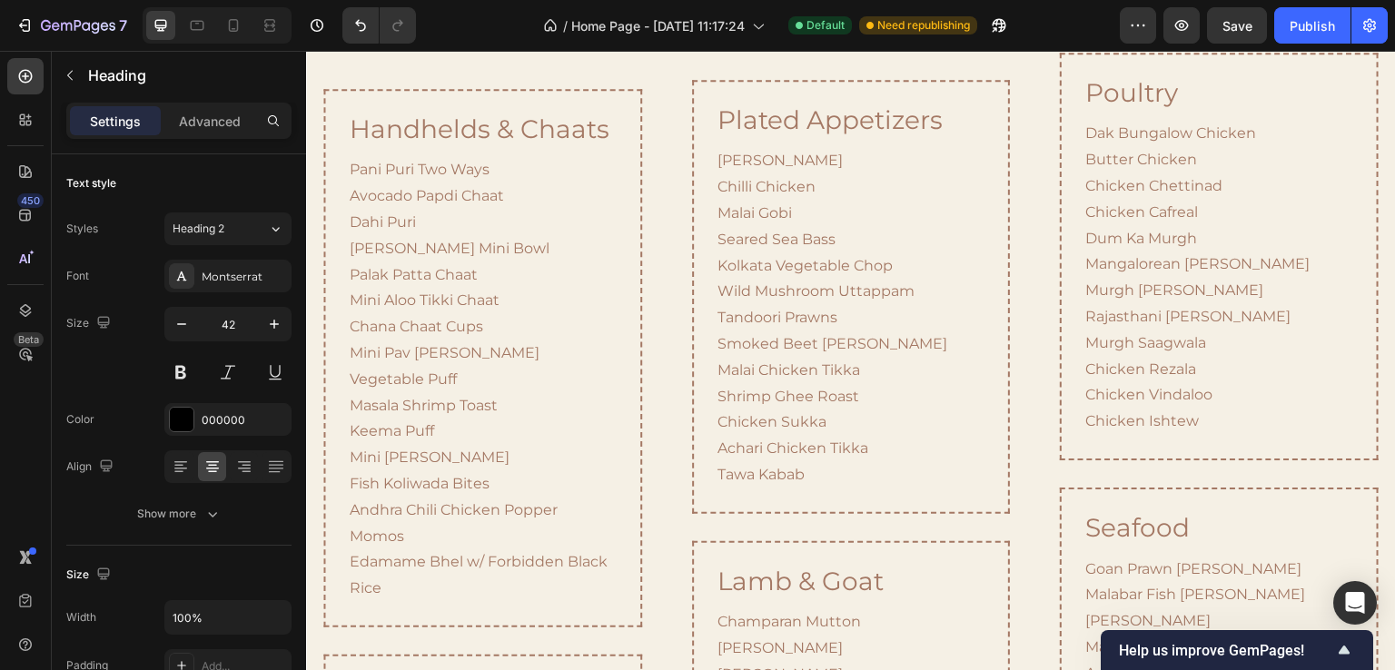
click at [851, 36] on p "Your heading text goes here" at bounding box center [851, 11] width 1057 height 50
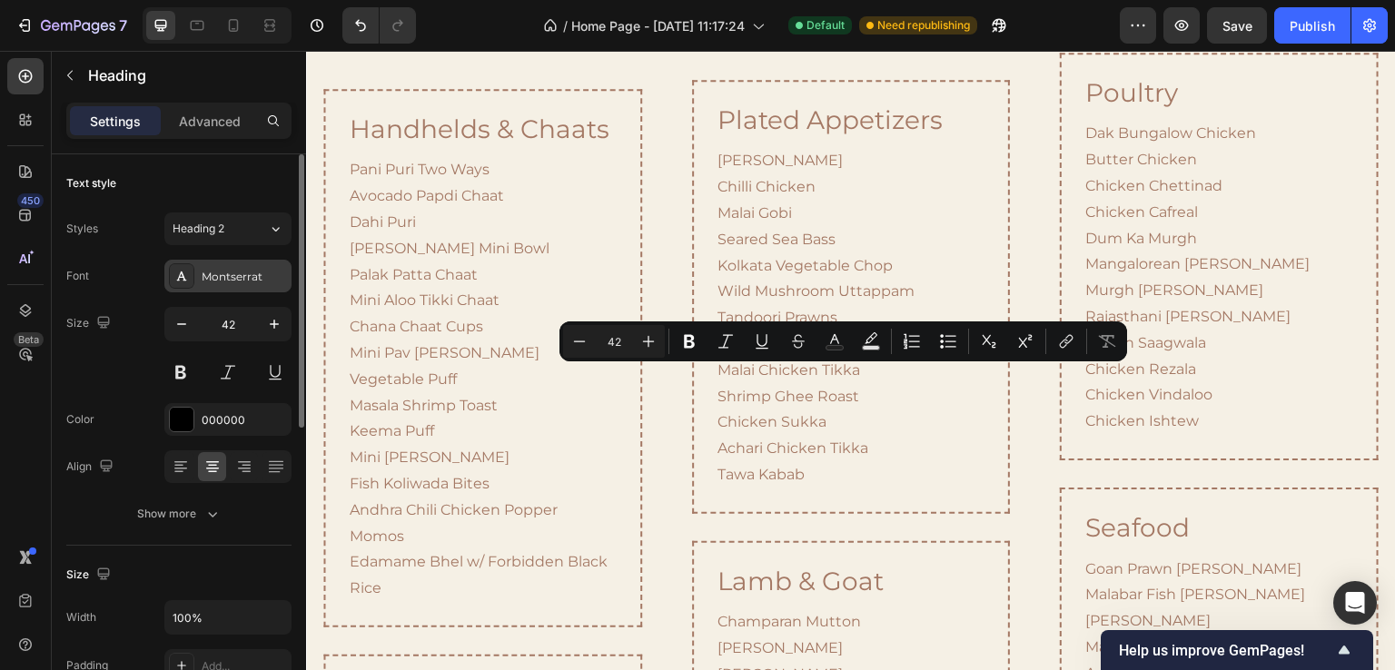
click at [235, 277] on div "Montserrat" at bounding box center [244, 277] width 85 height 16
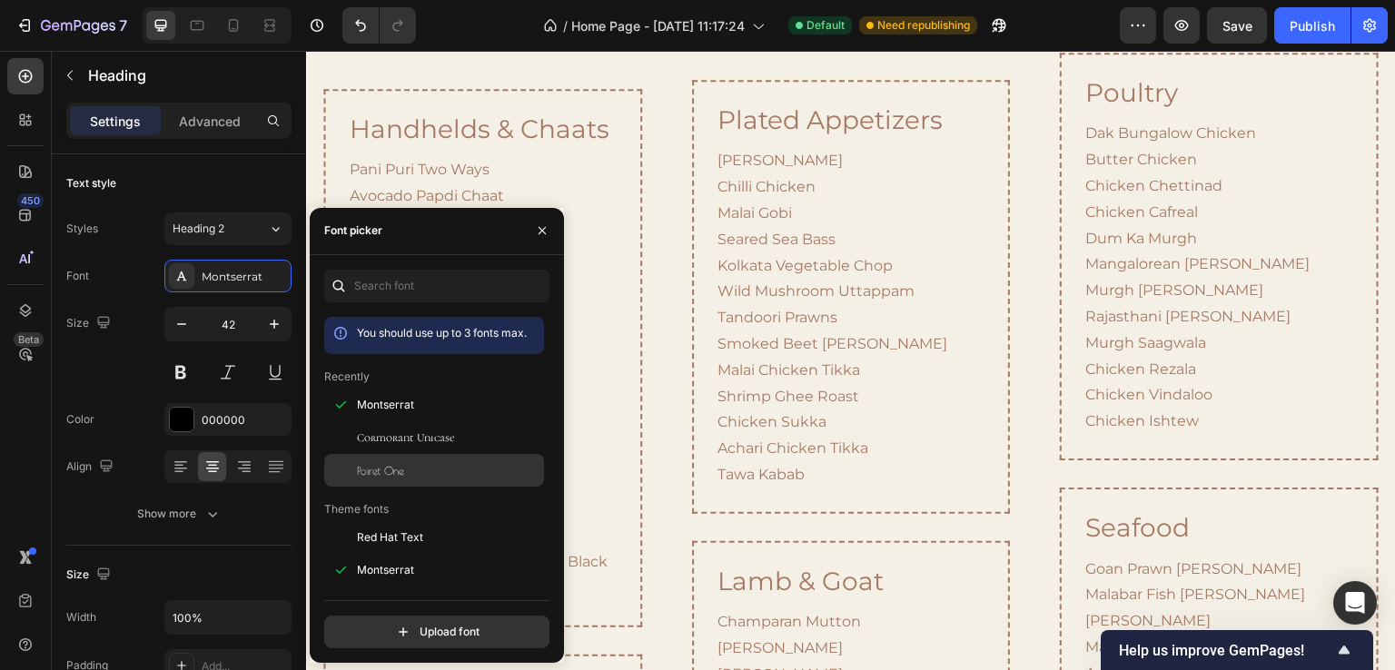
click at [385, 463] on span "Poiret One" at bounding box center [380, 470] width 47 height 16
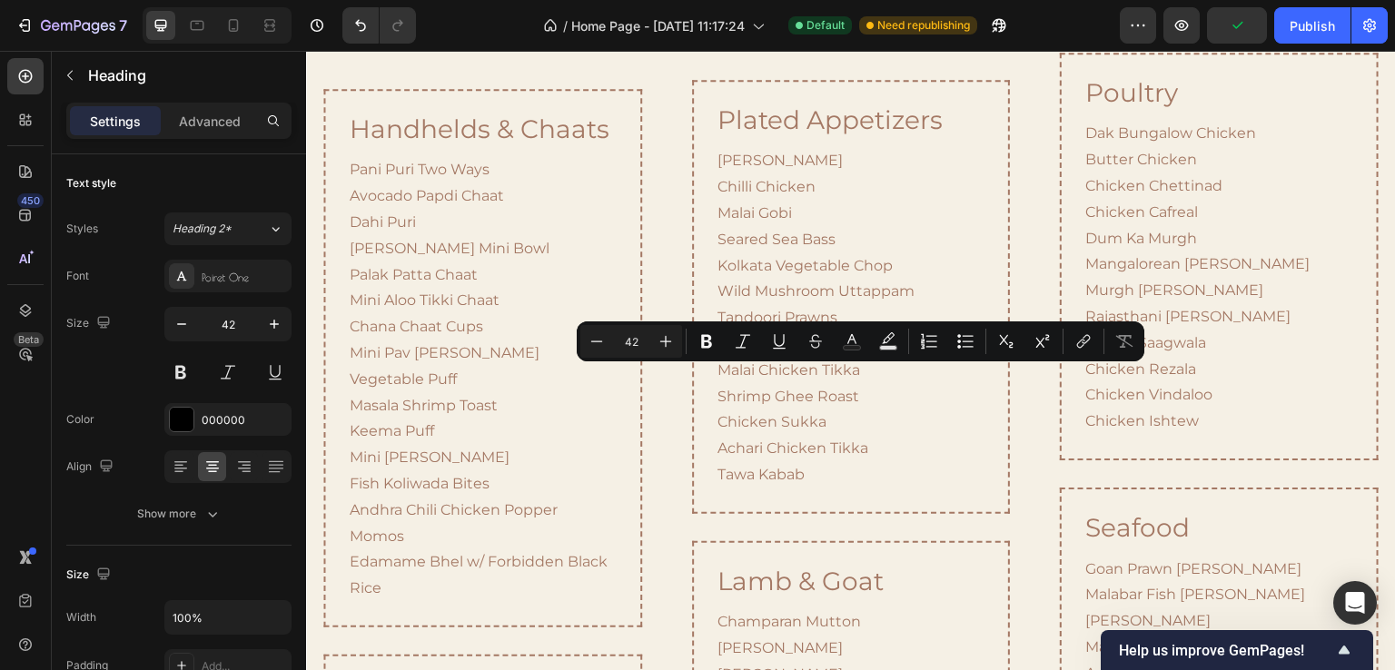
drag, startPoint x: 905, startPoint y: 400, endPoint x: 833, endPoint y: 402, distance: 71.8
click at [833, 36] on p "Menu" at bounding box center [851, 11] width 1057 height 50
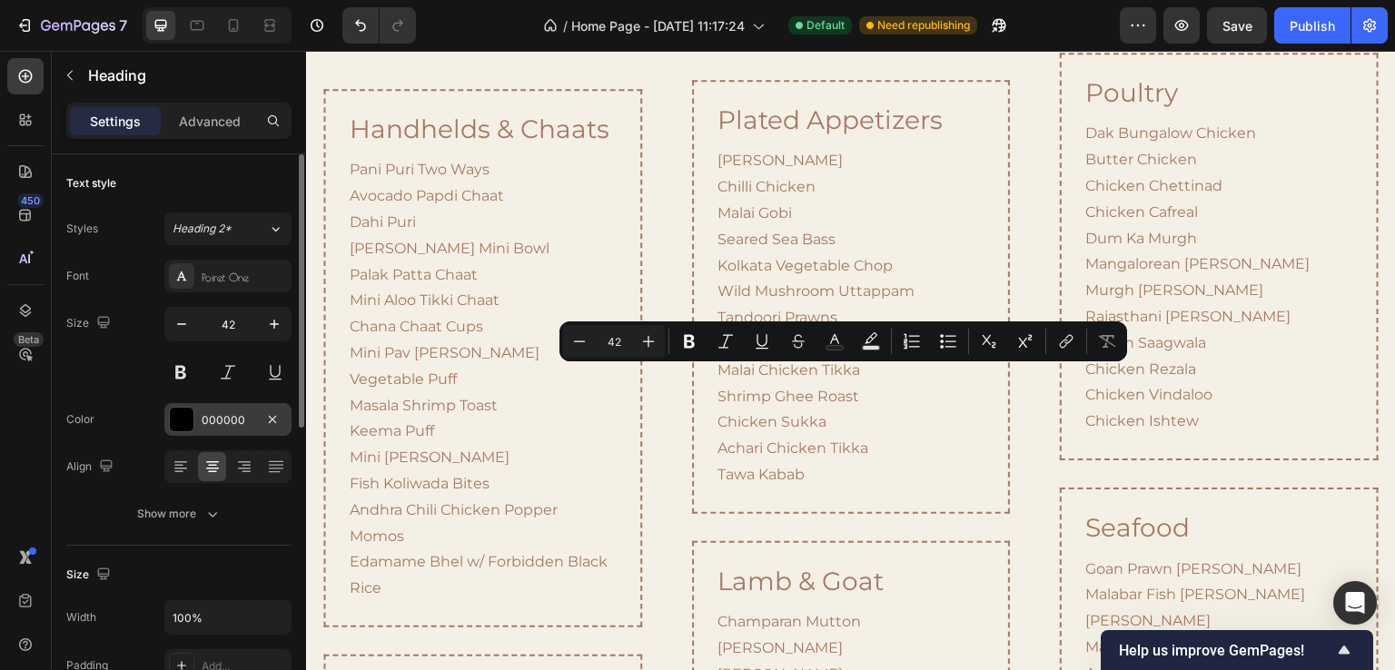
click at [189, 412] on div at bounding box center [182, 420] width 24 height 24
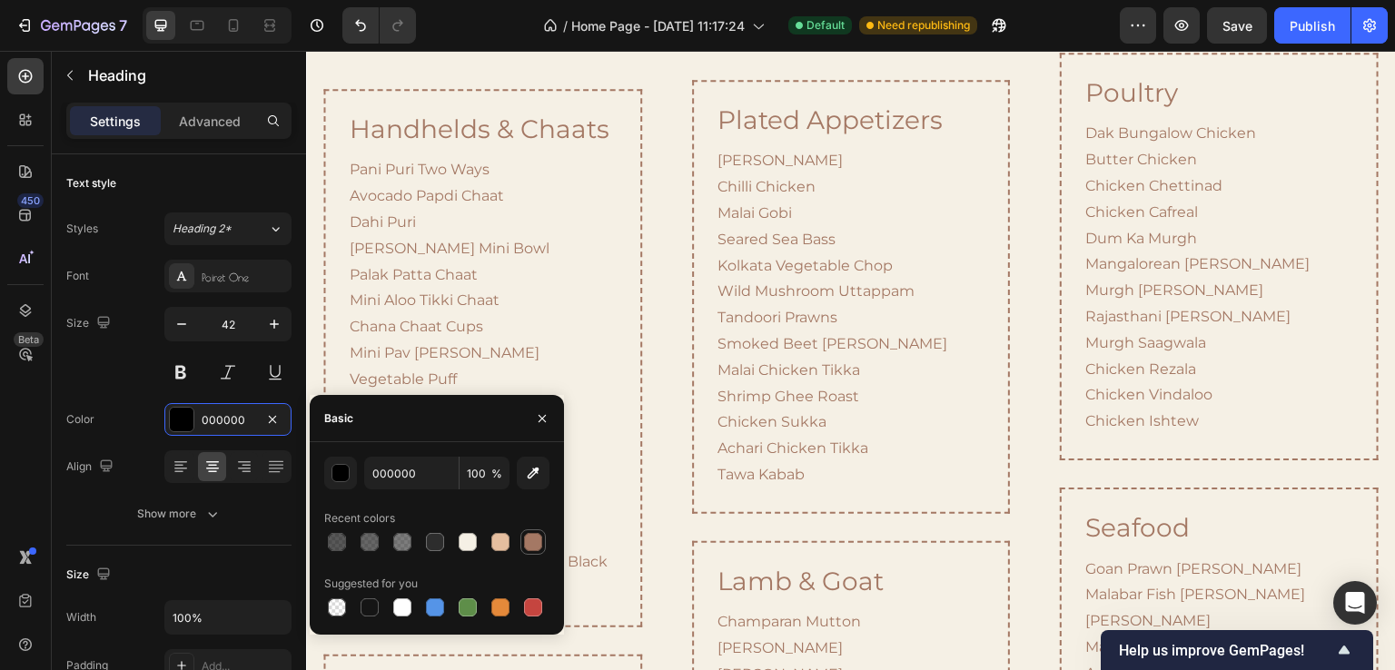
click at [531, 544] on div at bounding box center [533, 542] width 18 height 18
type input "A47864"
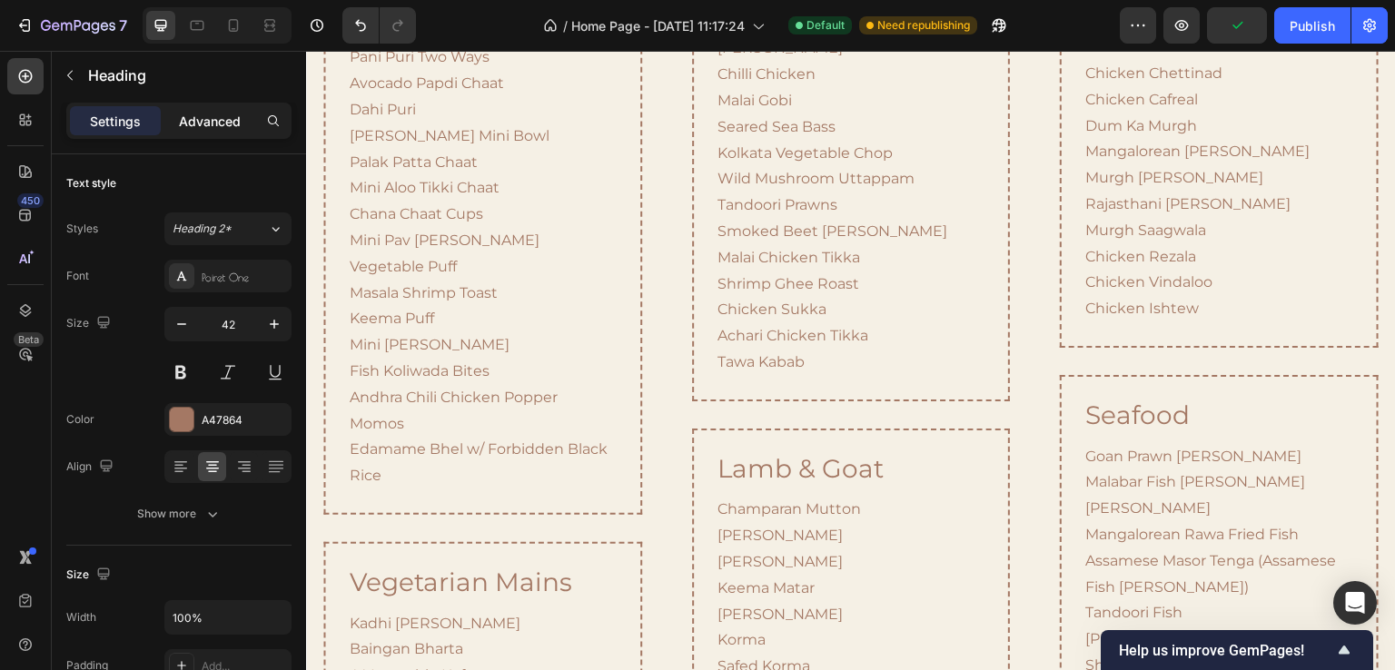
click at [205, 112] on p "Advanced" at bounding box center [210, 121] width 62 height 19
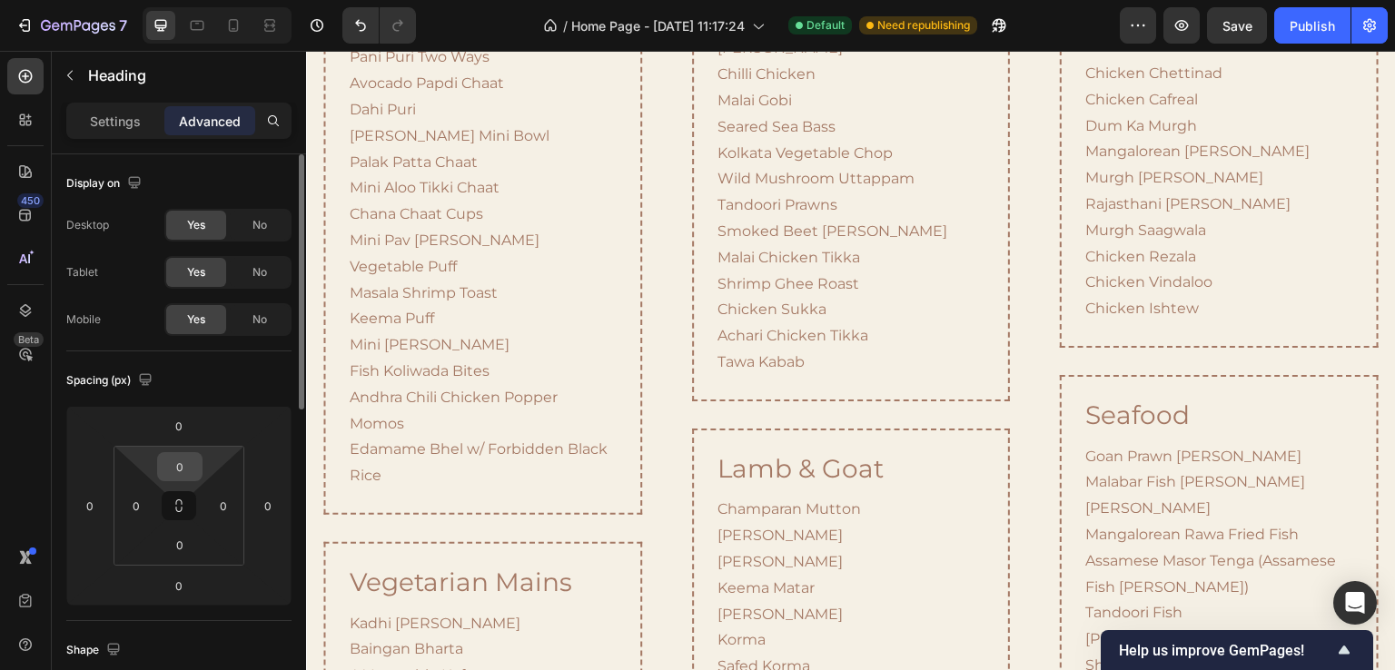
click at [179, 469] on input "0" at bounding box center [180, 466] width 36 height 27
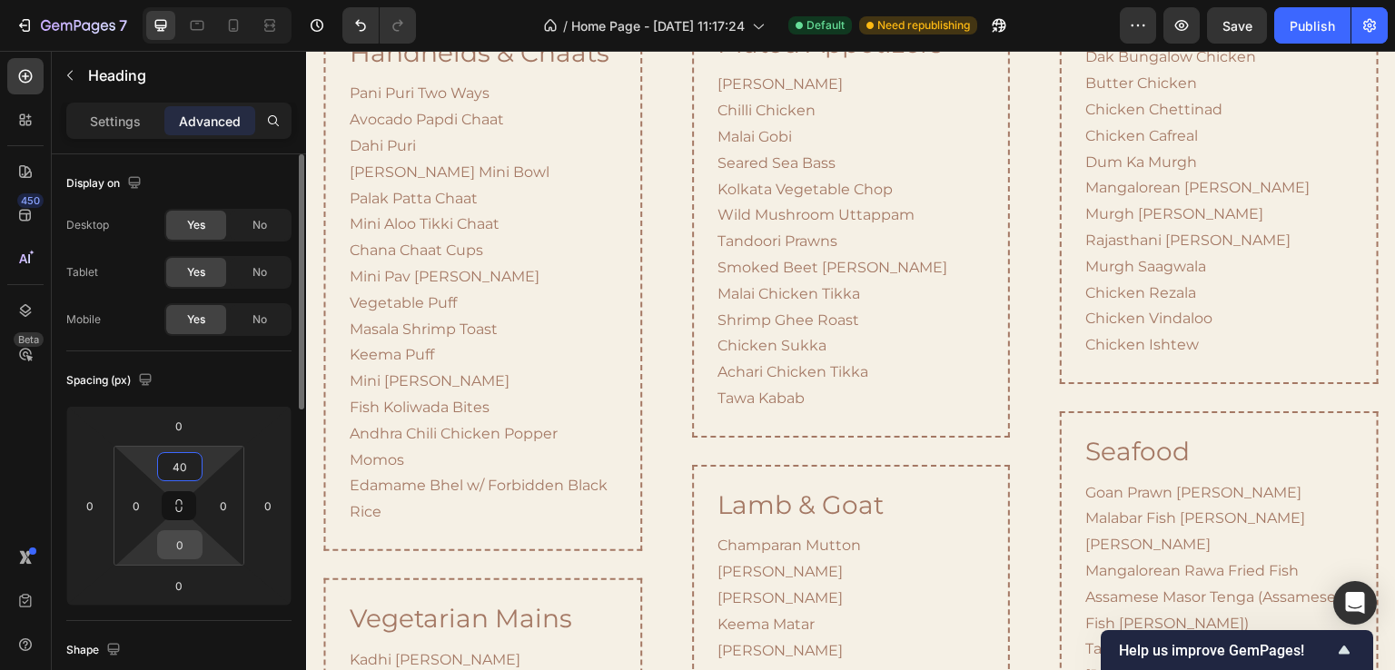
type input "40"
click at [178, 538] on input "0" at bounding box center [180, 544] width 36 height 27
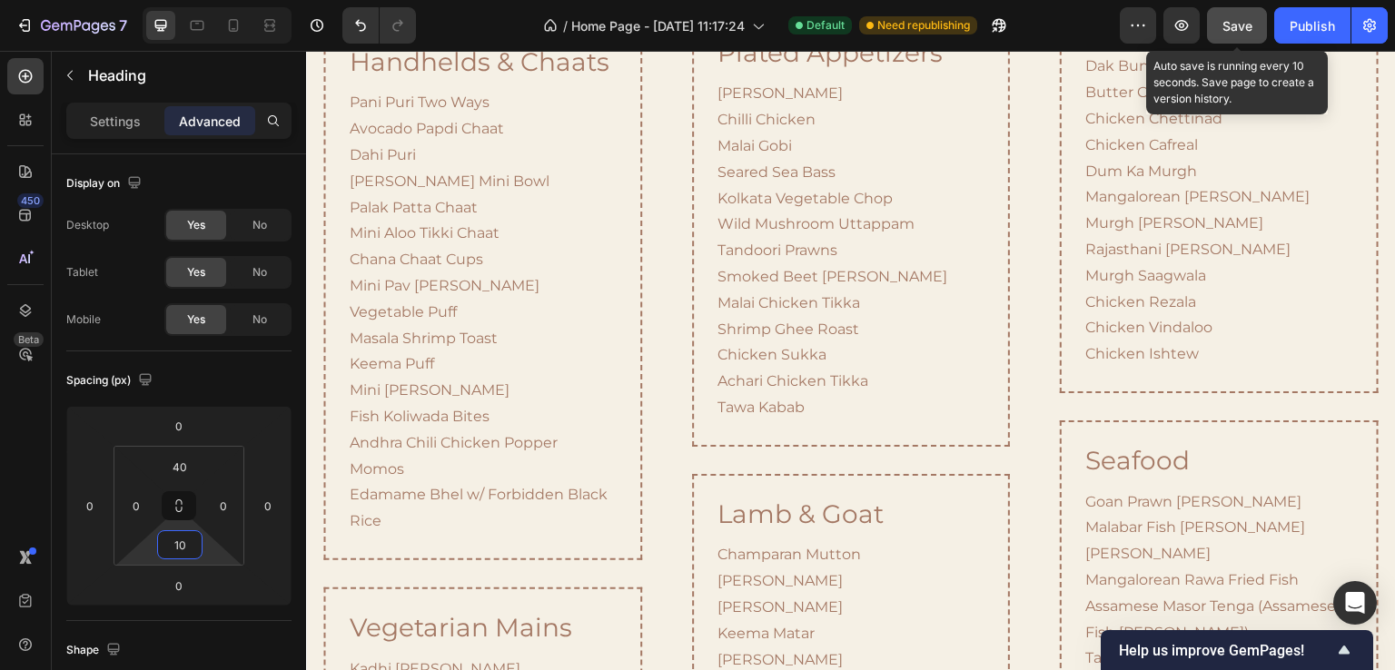
type input "10"
click at [1232, 27] on span "Save" at bounding box center [1238, 25] width 30 height 15
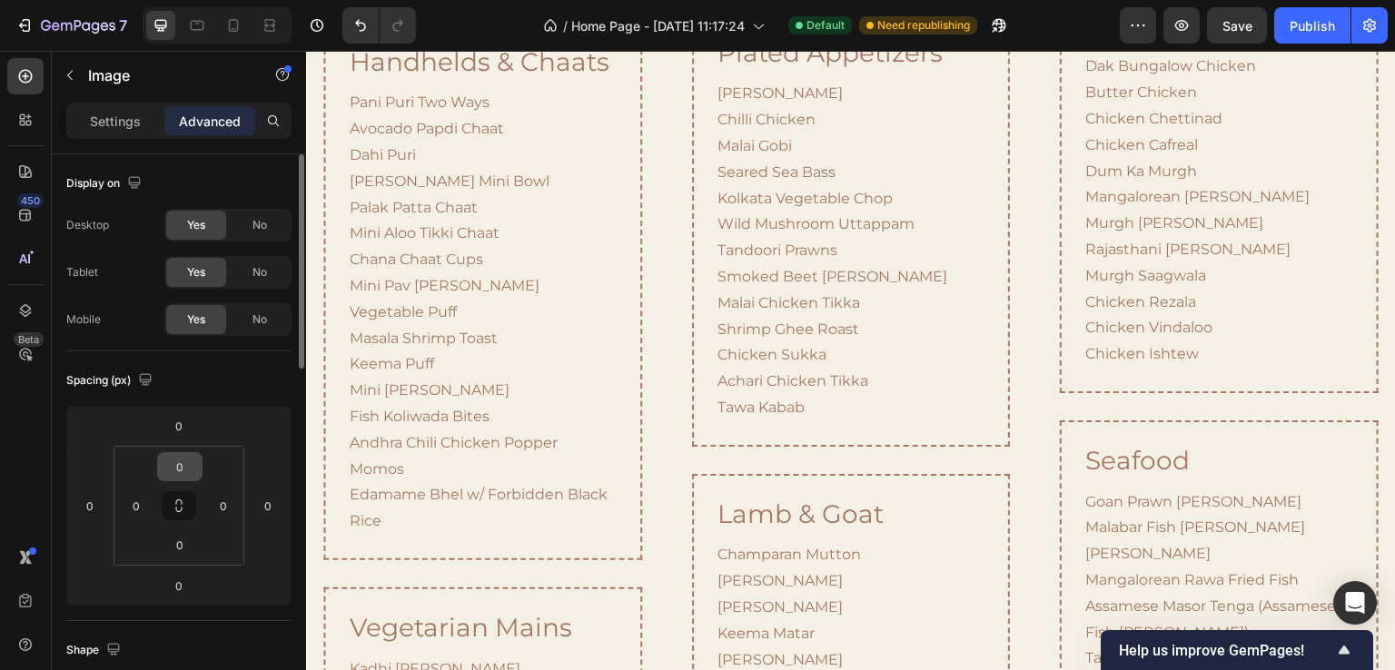
scroll to position [273, 0]
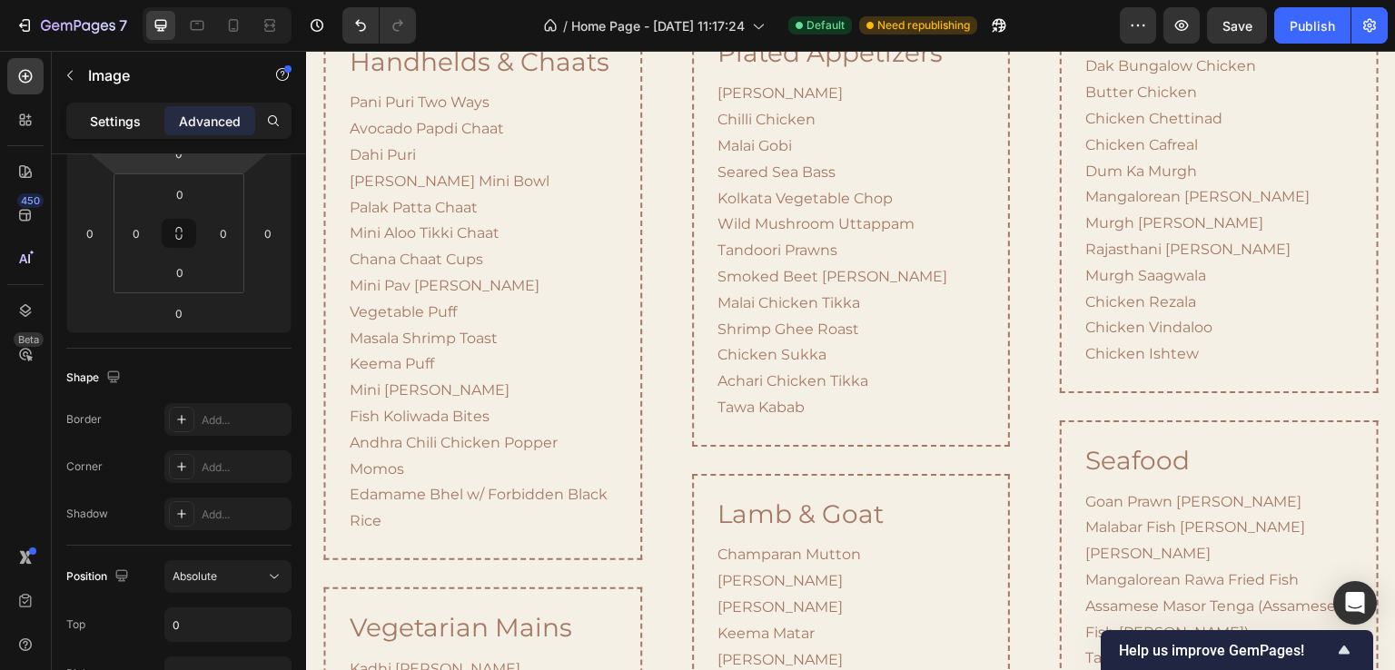
click at [111, 118] on p "Settings" at bounding box center [115, 121] width 51 height 19
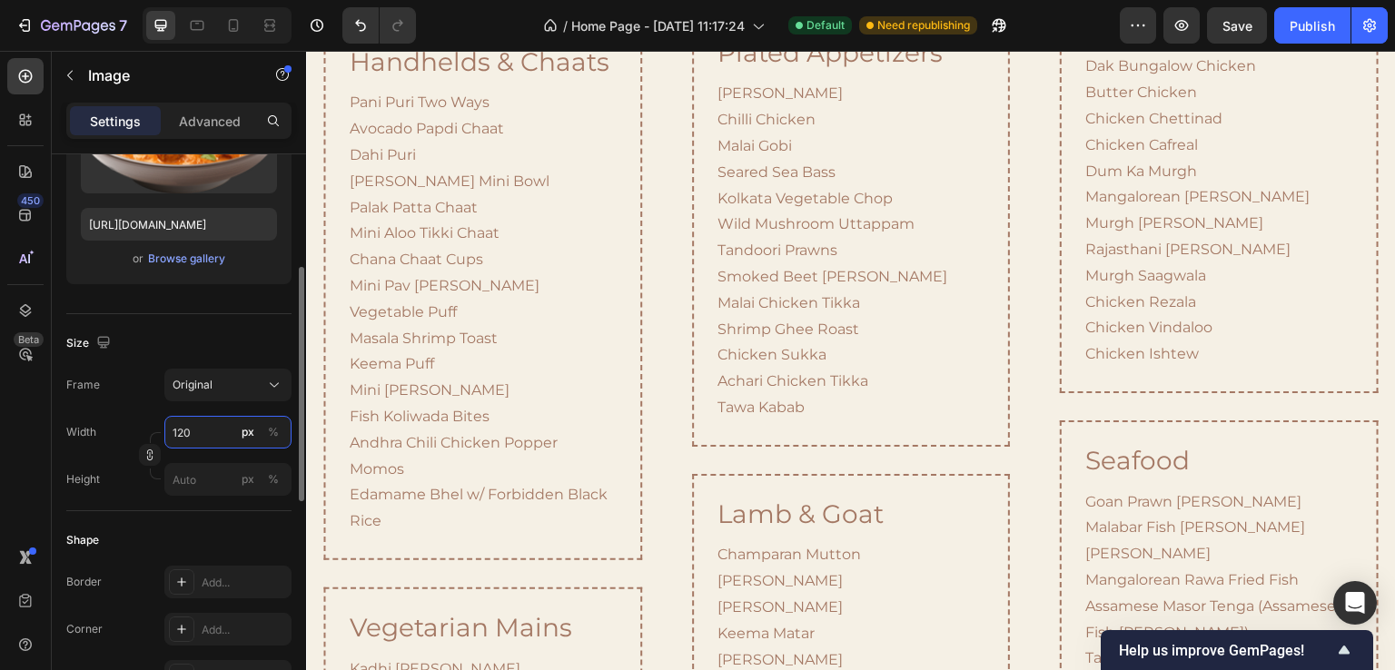
click at [182, 426] on input "120" at bounding box center [227, 432] width 127 height 33
click at [182, 430] on input "120" at bounding box center [227, 432] width 127 height 33
click at [177, 432] on input "120" at bounding box center [227, 432] width 127 height 33
type input "140"
click at [200, 130] on div "Advanced" at bounding box center [209, 120] width 91 height 29
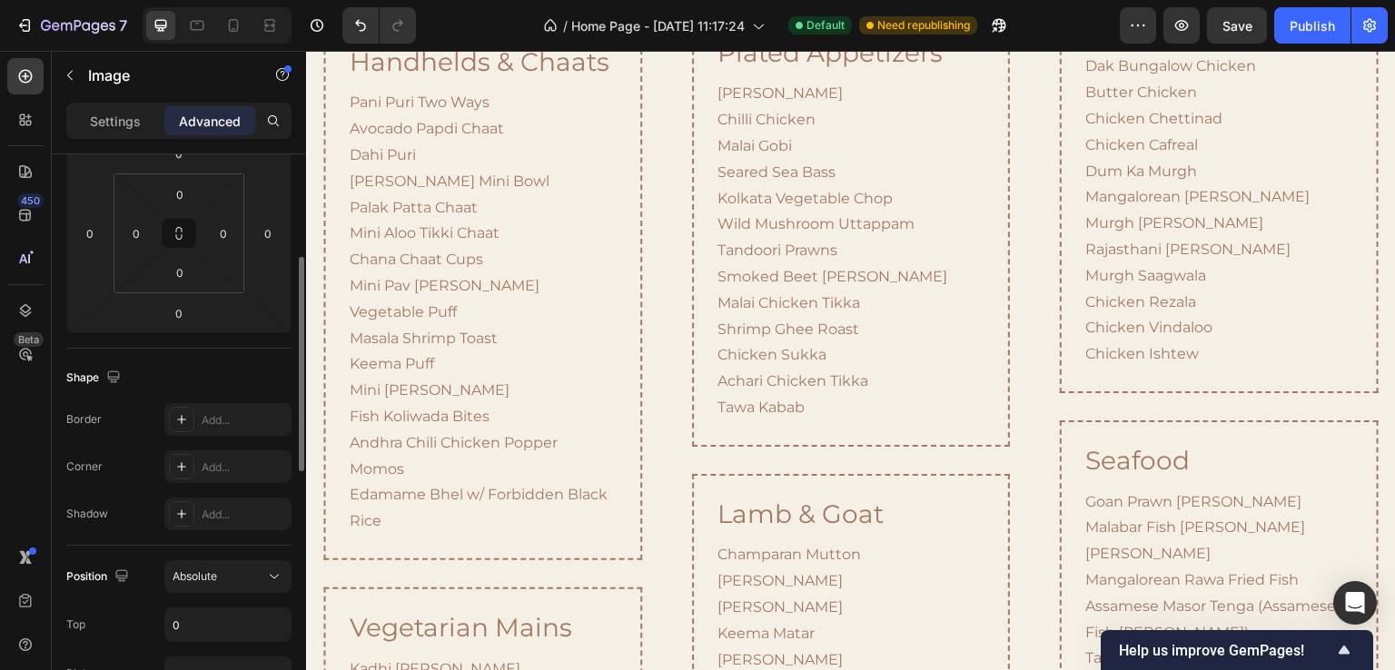
scroll to position [363, 0]
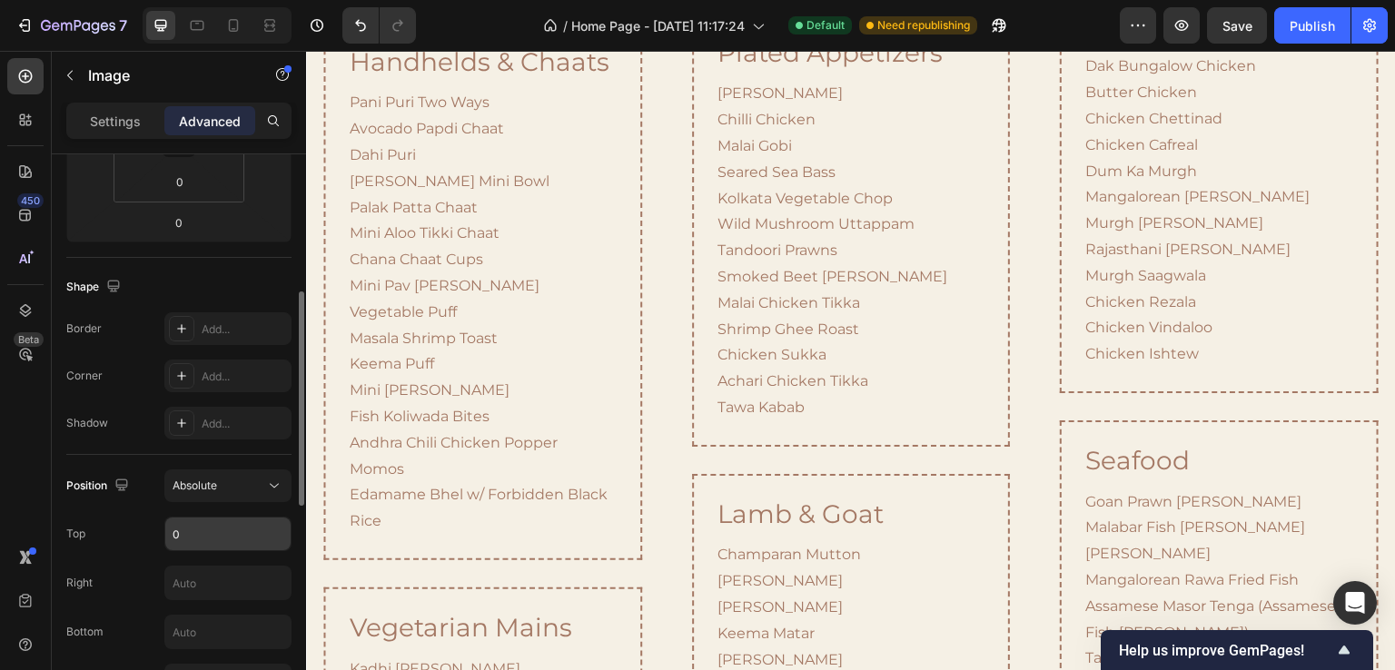
click at [184, 539] on input "0" at bounding box center [227, 534] width 125 height 33
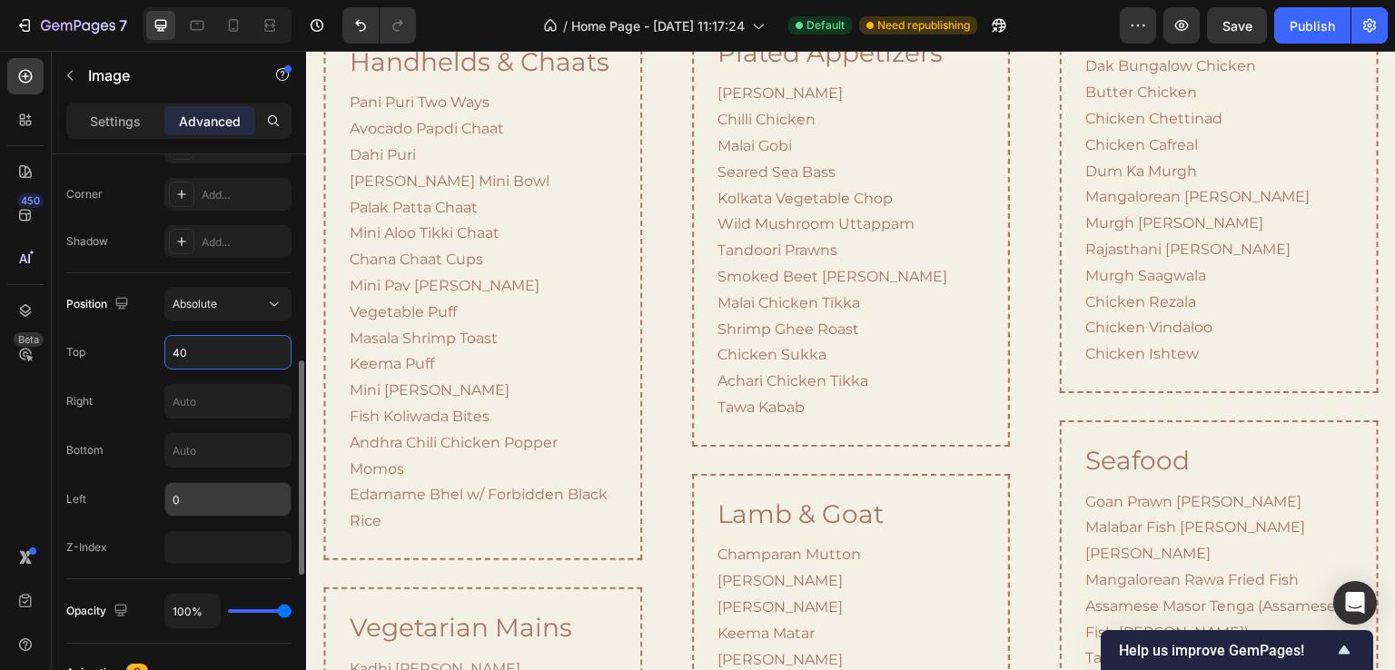
type input "40"
click at [185, 495] on input "0" at bounding box center [227, 499] width 125 height 33
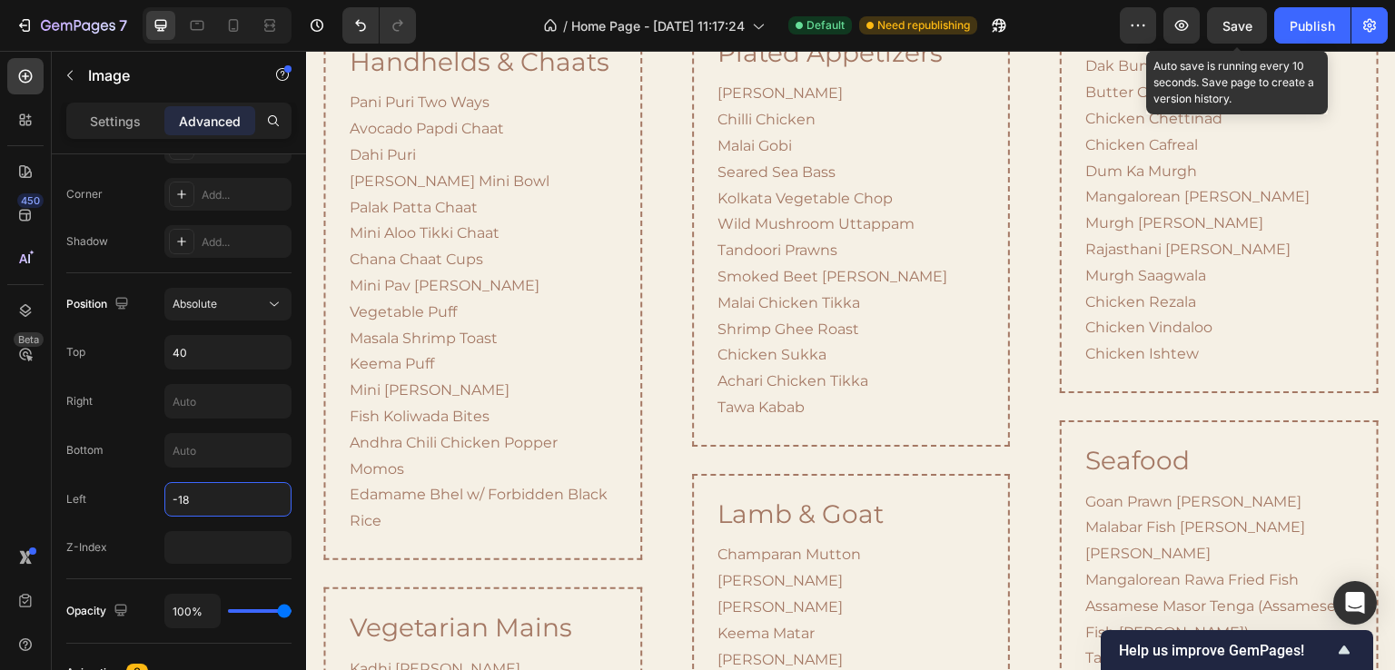
type input "-18"
click at [1236, 30] on span "Save" at bounding box center [1238, 25] width 30 height 15
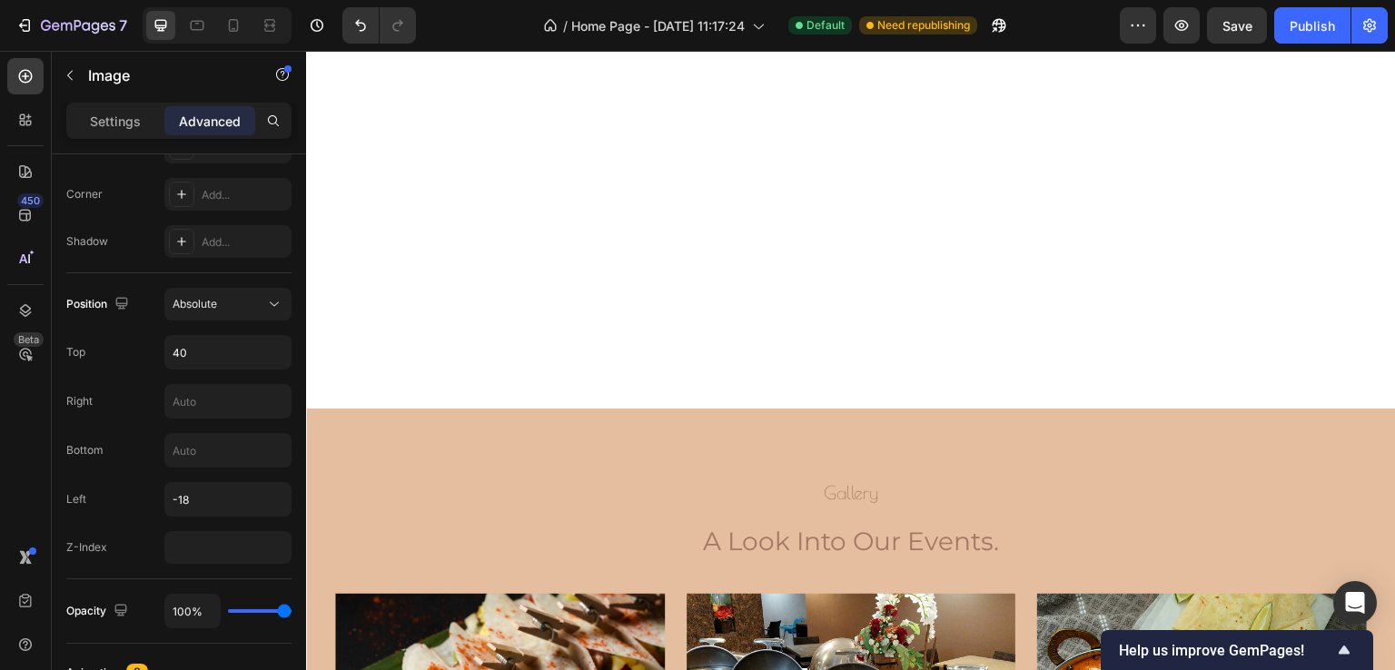
scroll to position [5180, 0]
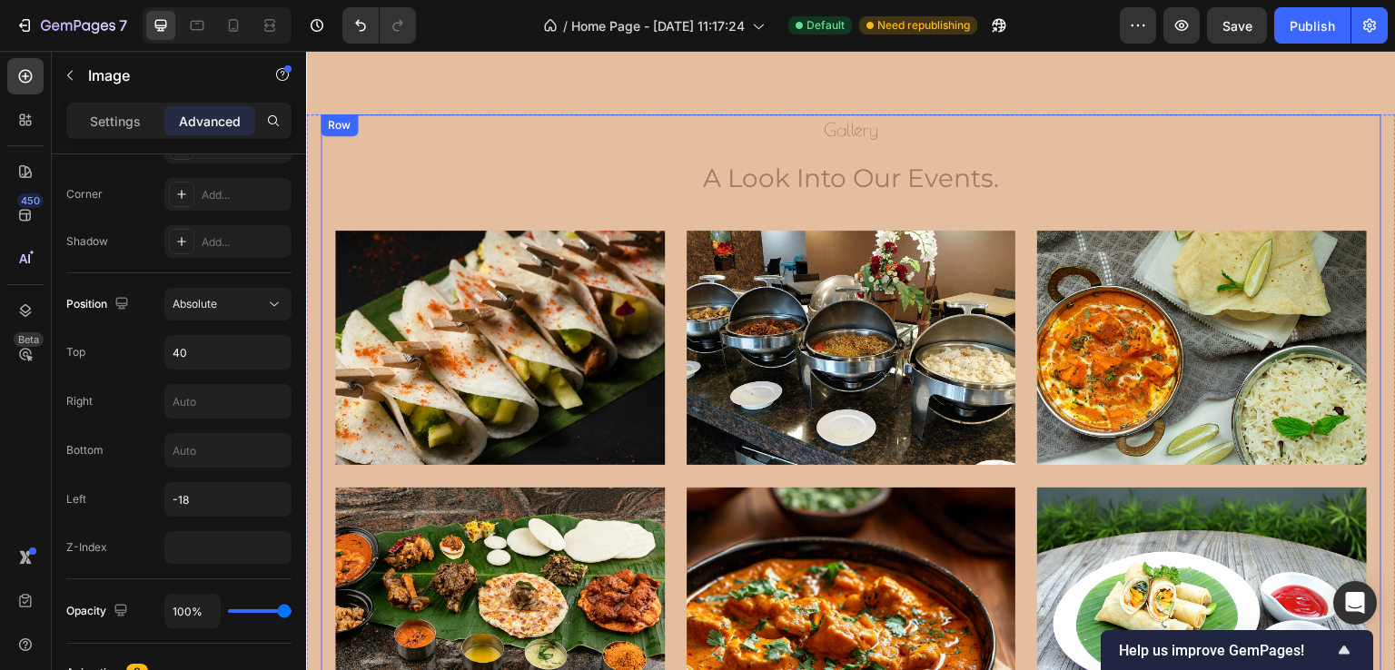
click at [801, 365] on div "gallery Heading a look into our events. Heading Image Image Image Row Image Ima…" at bounding box center [851, 425] width 1061 height 623
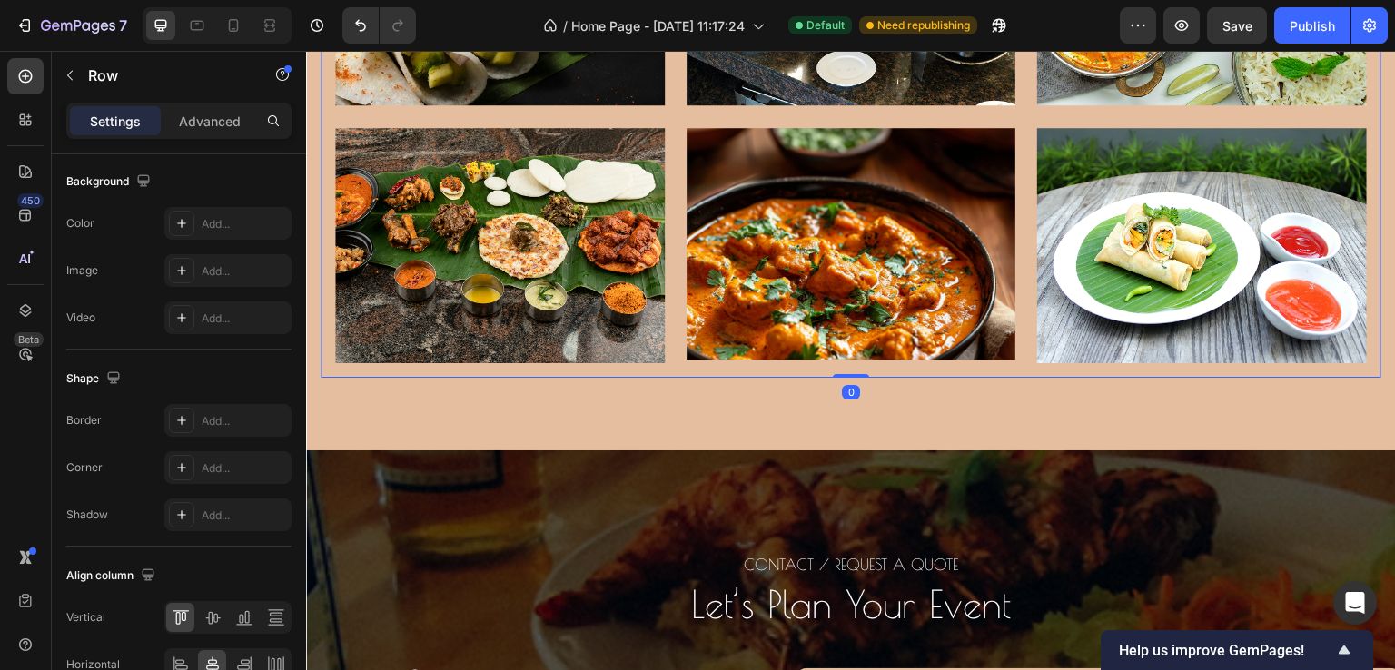
scroll to position [0, 0]
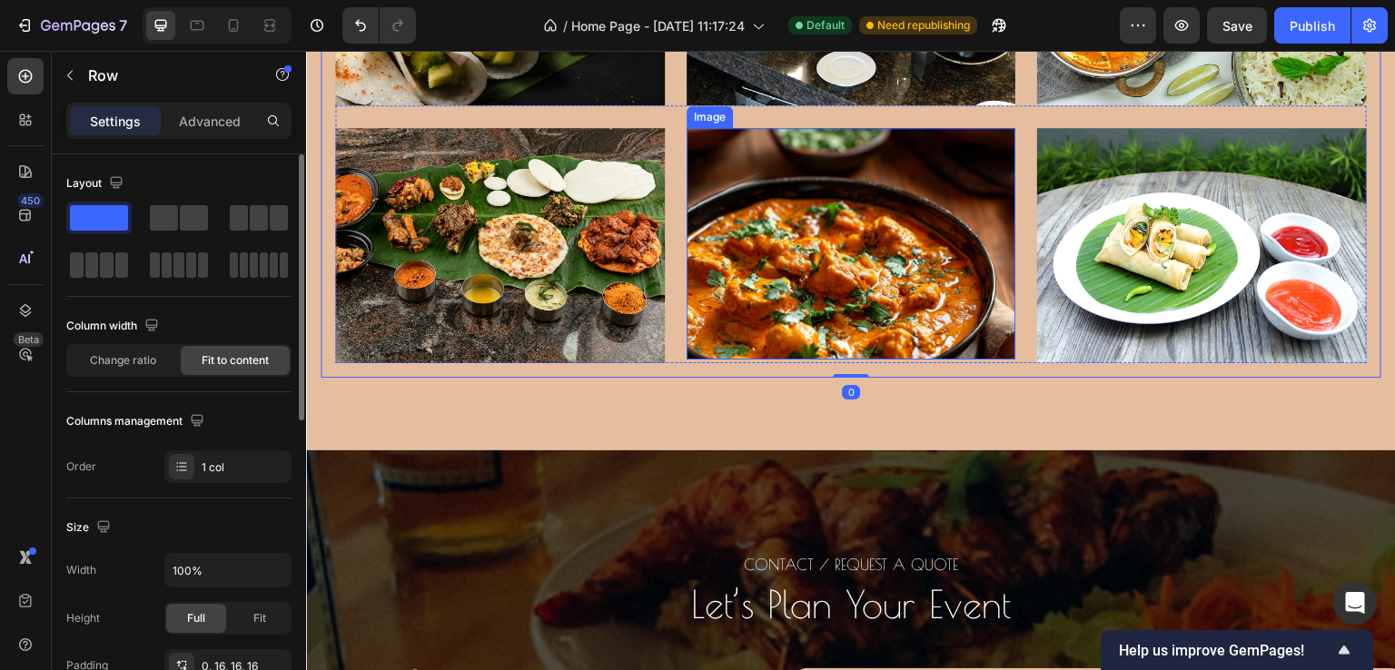
click at [801, 307] on img at bounding box center [852, 244] width 330 height 232
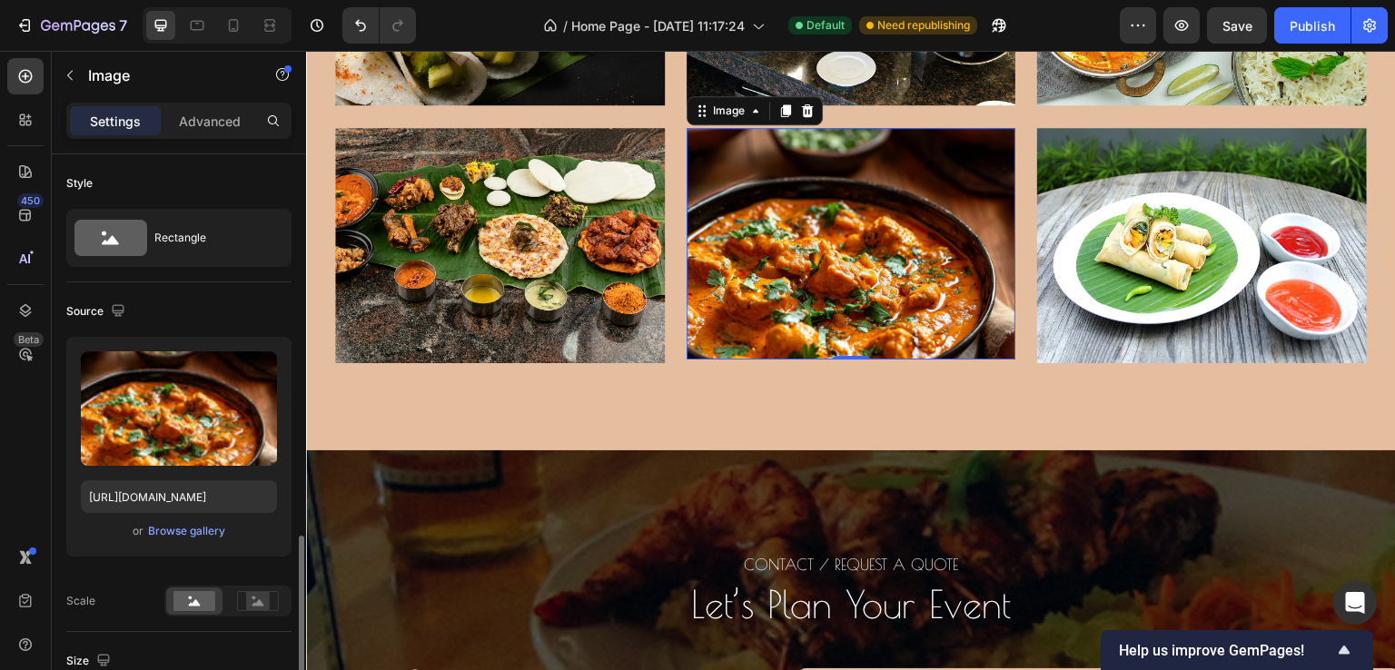
scroll to position [363, 0]
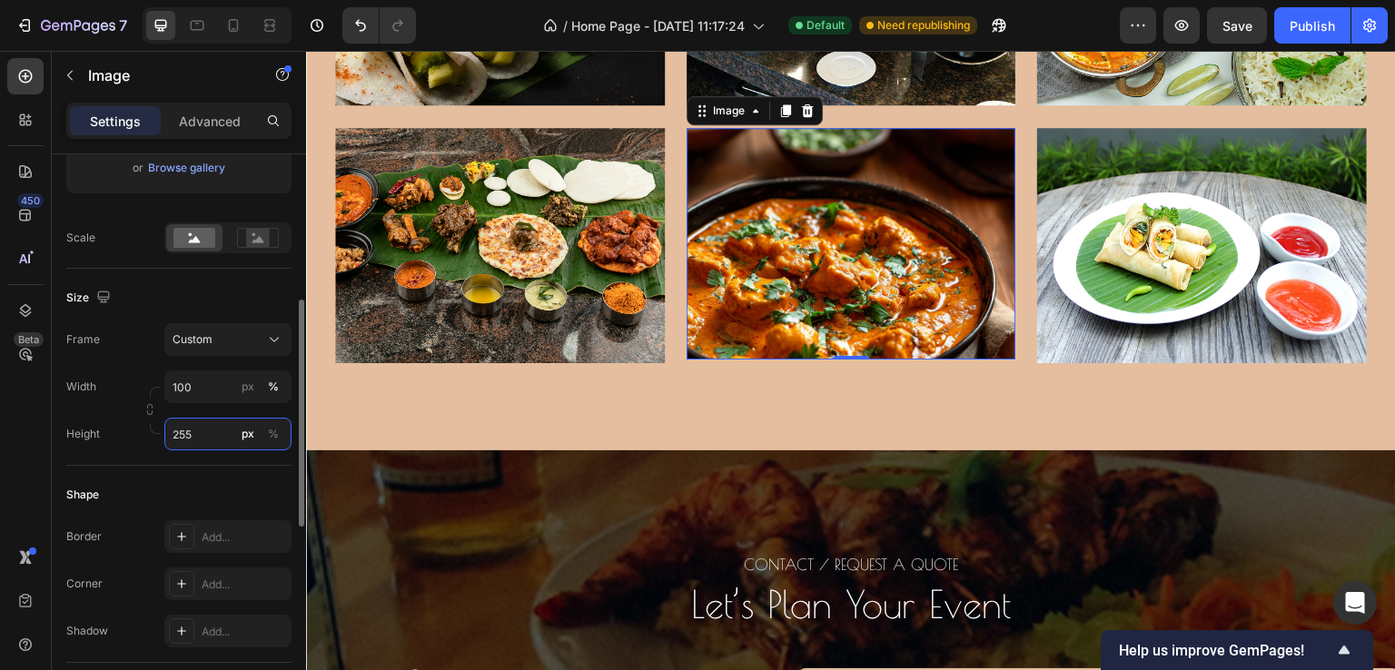
click at [194, 426] on input "255" at bounding box center [227, 434] width 127 height 33
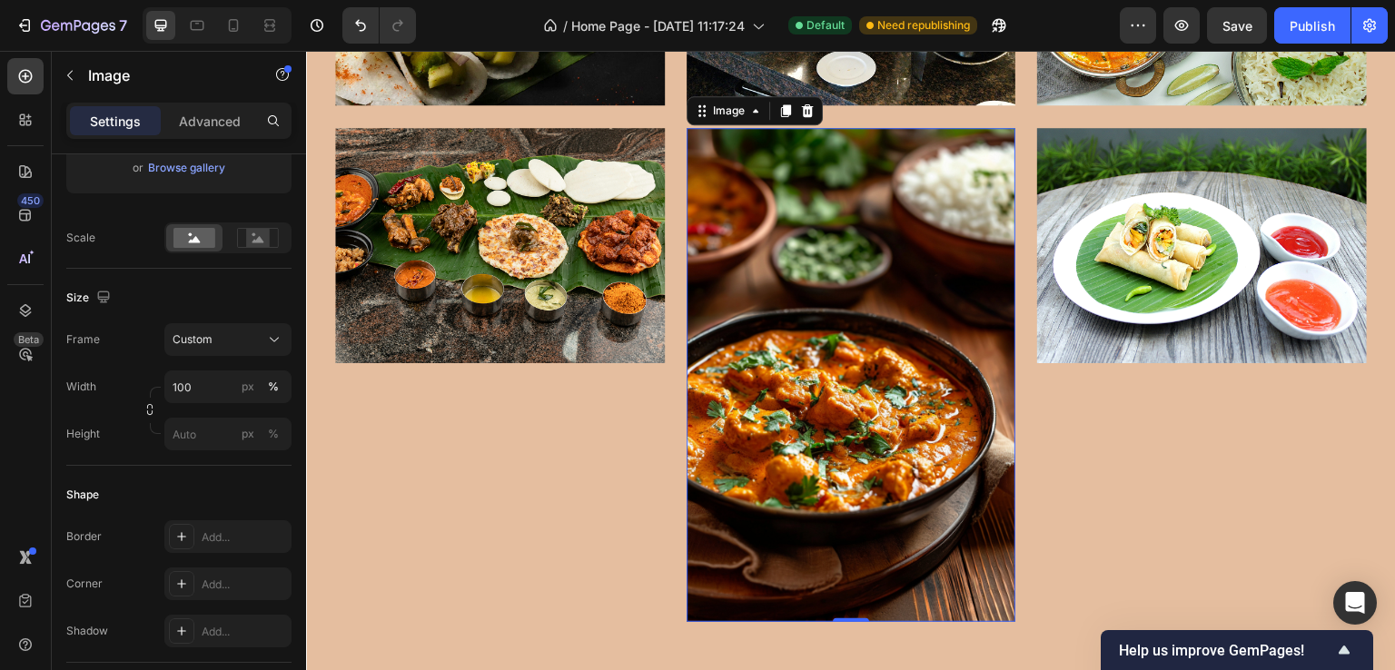
click at [932, 358] on img at bounding box center [852, 375] width 330 height 494
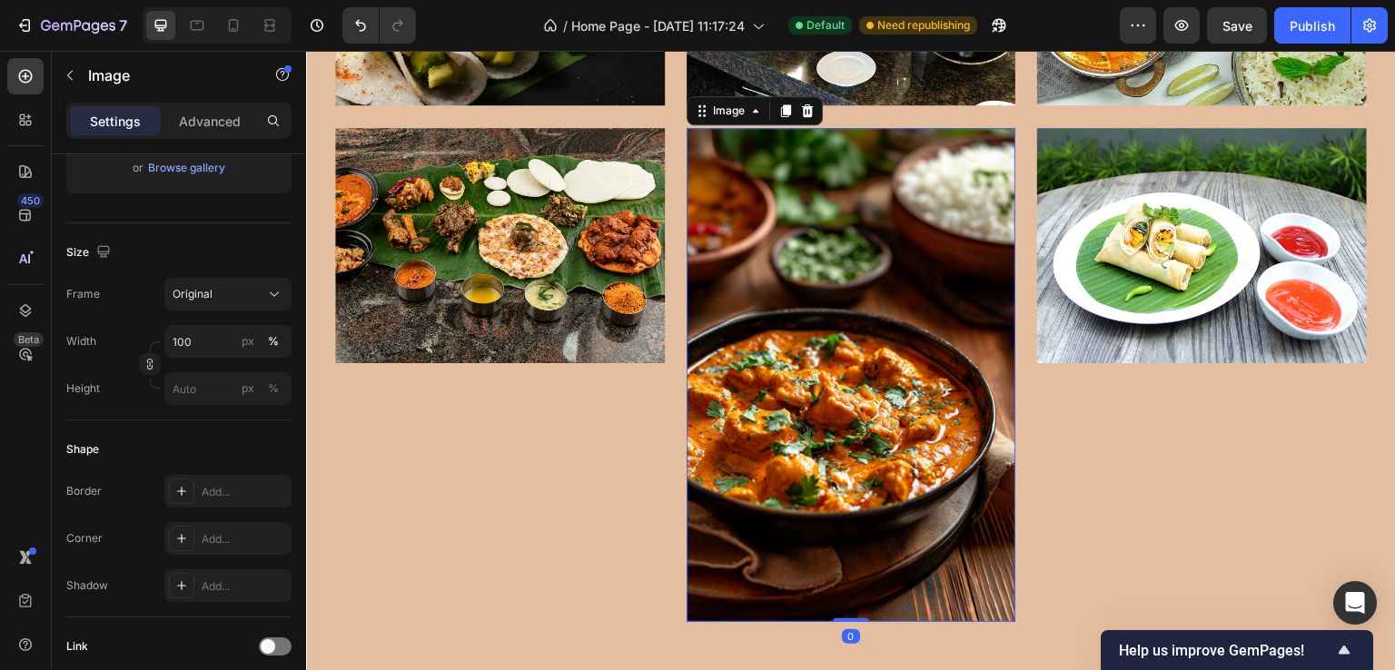
drag, startPoint x: 834, startPoint y: 608, endPoint x: 859, endPoint y: 354, distance: 254.7
click at [859, 354] on div "Image 0" at bounding box center [852, 375] width 330 height 494
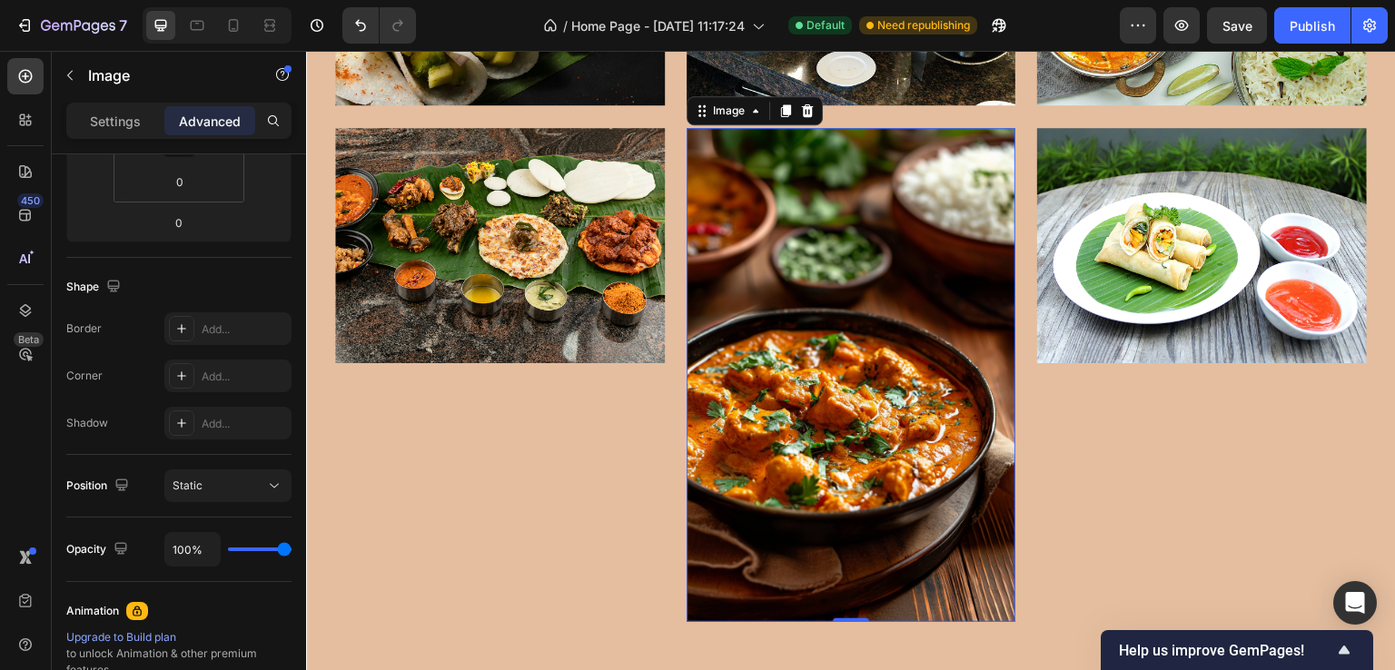
click at [764, 297] on img at bounding box center [852, 375] width 330 height 494
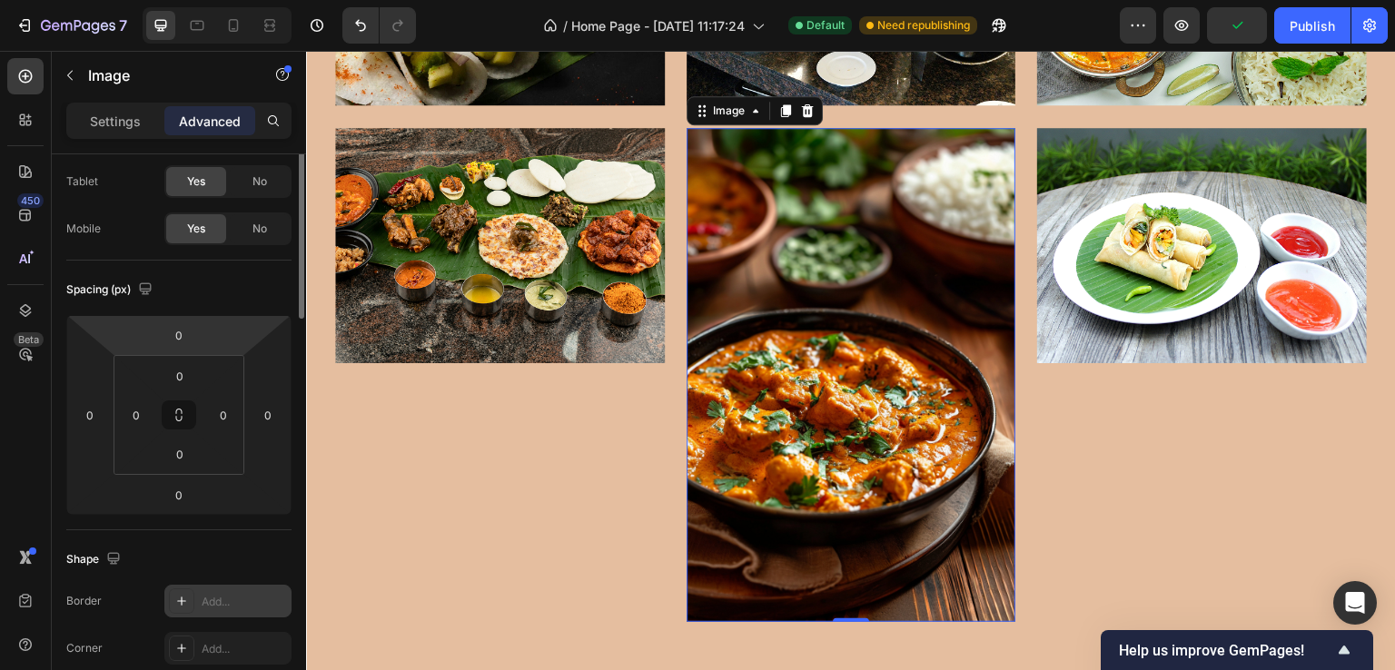
scroll to position [0, 0]
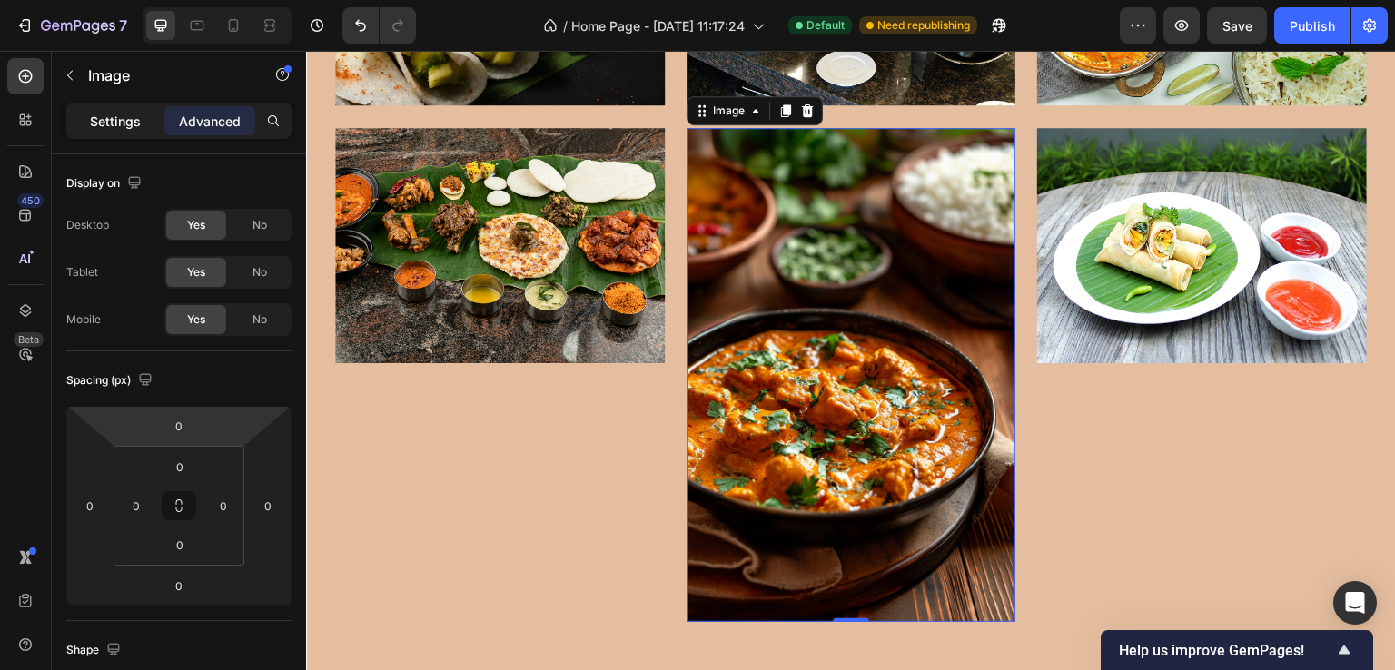
click at [83, 113] on div "Settings" at bounding box center [115, 120] width 91 height 29
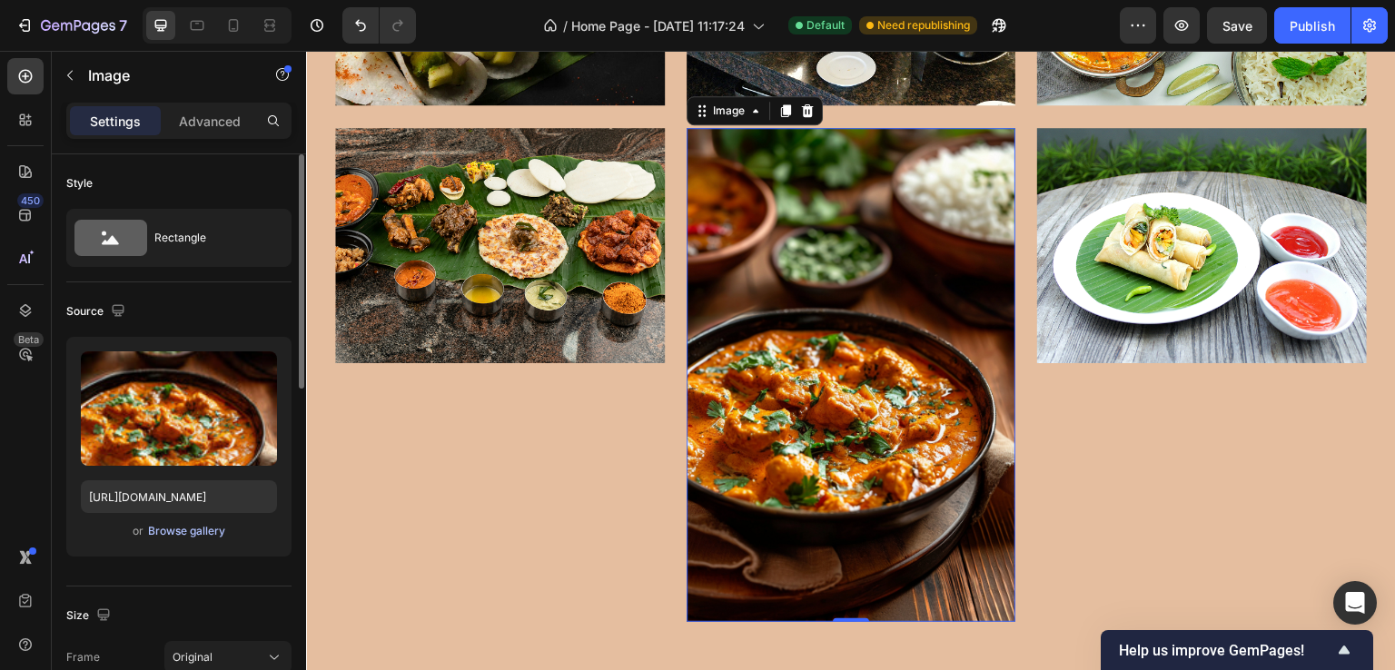
click at [167, 525] on div "Browse gallery" at bounding box center [186, 531] width 77 height 16
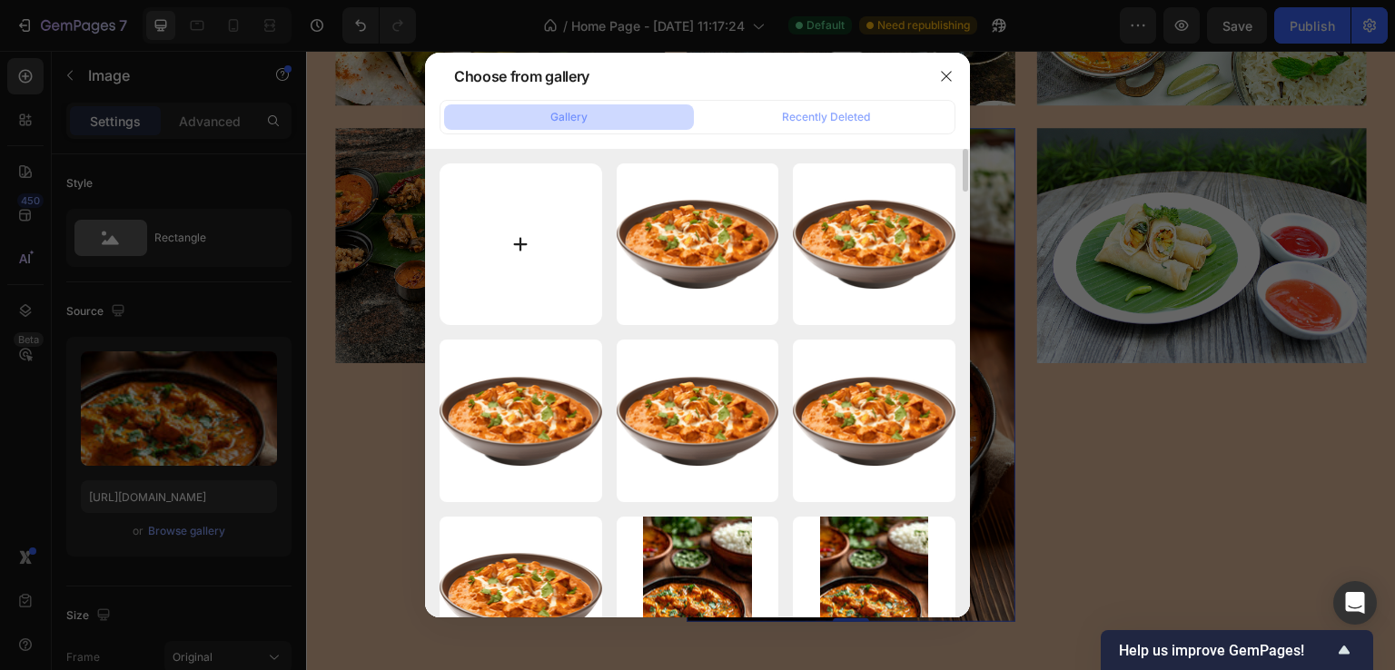
click at [520, 233] on input "file" at bounding box center [521, 245] width 163 height 163
type input "C:\fakepath\rhamely-8eDuPKLpFQE-unsplash (1).jpg"
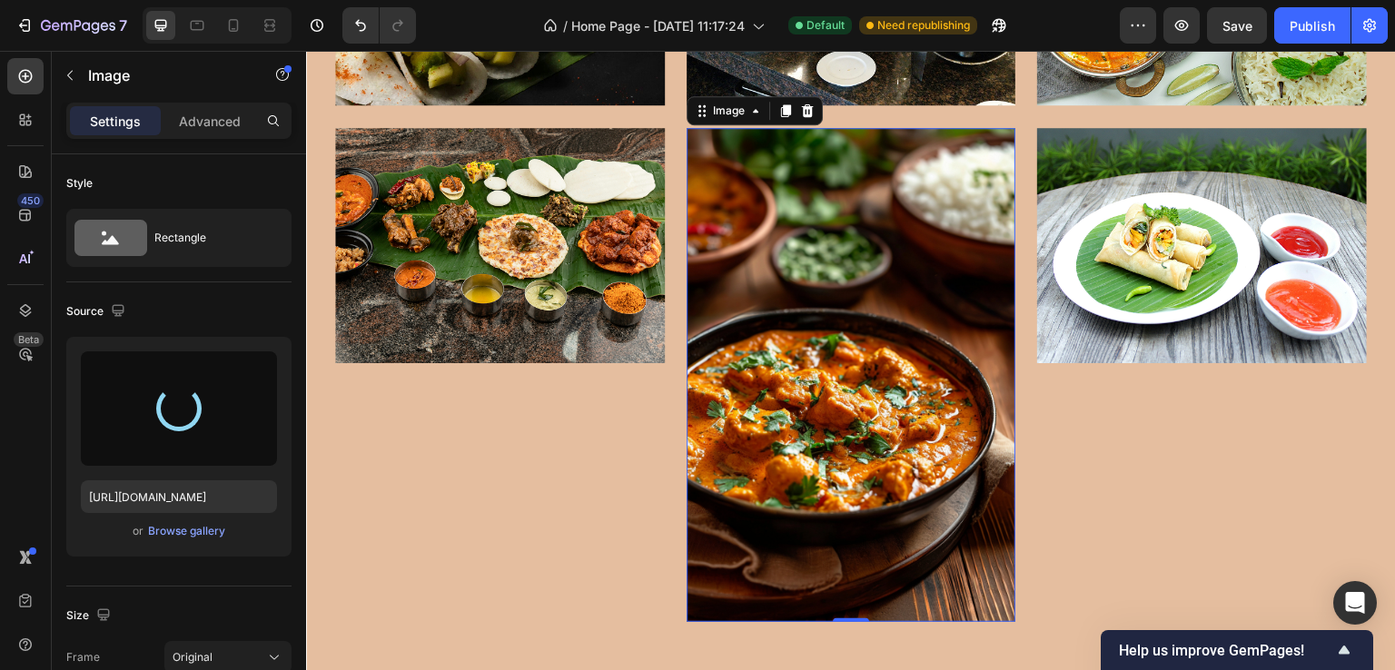
type input "[URL][DOMAIN_NAME]"
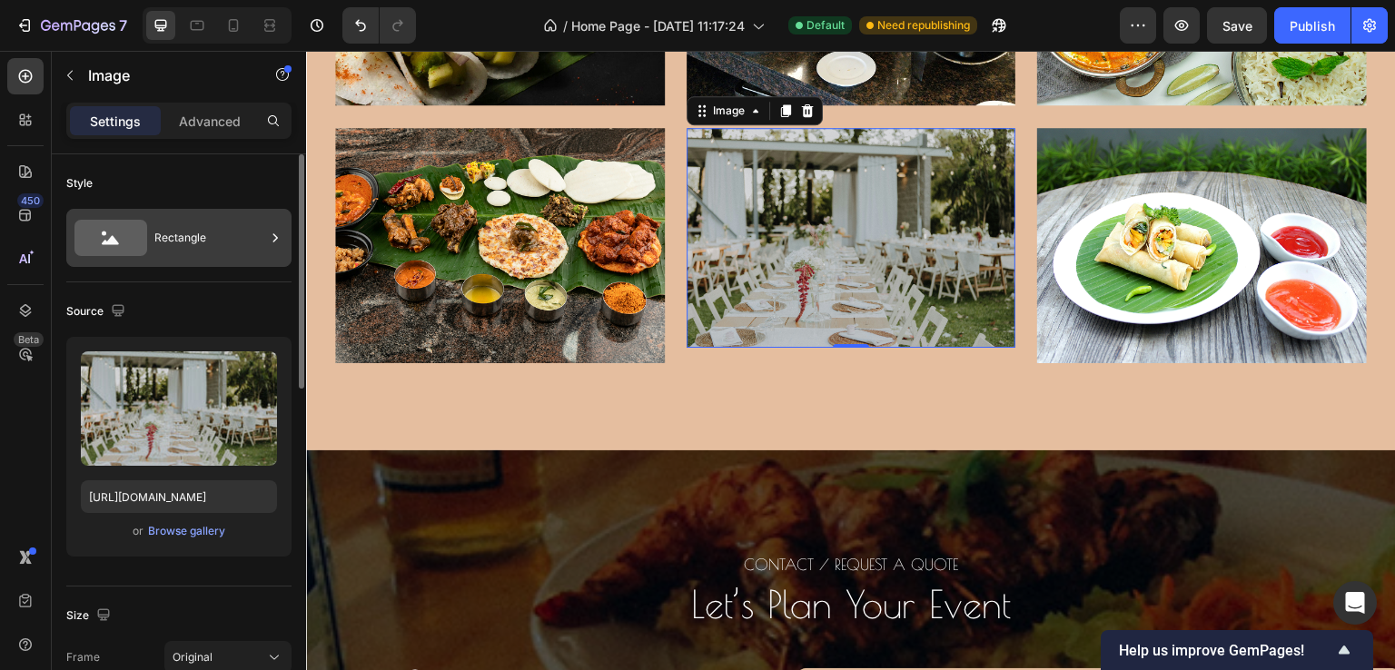
click at [167, 242] on div "Rectangle" at bounding box center [209, 238] width 111 height 42
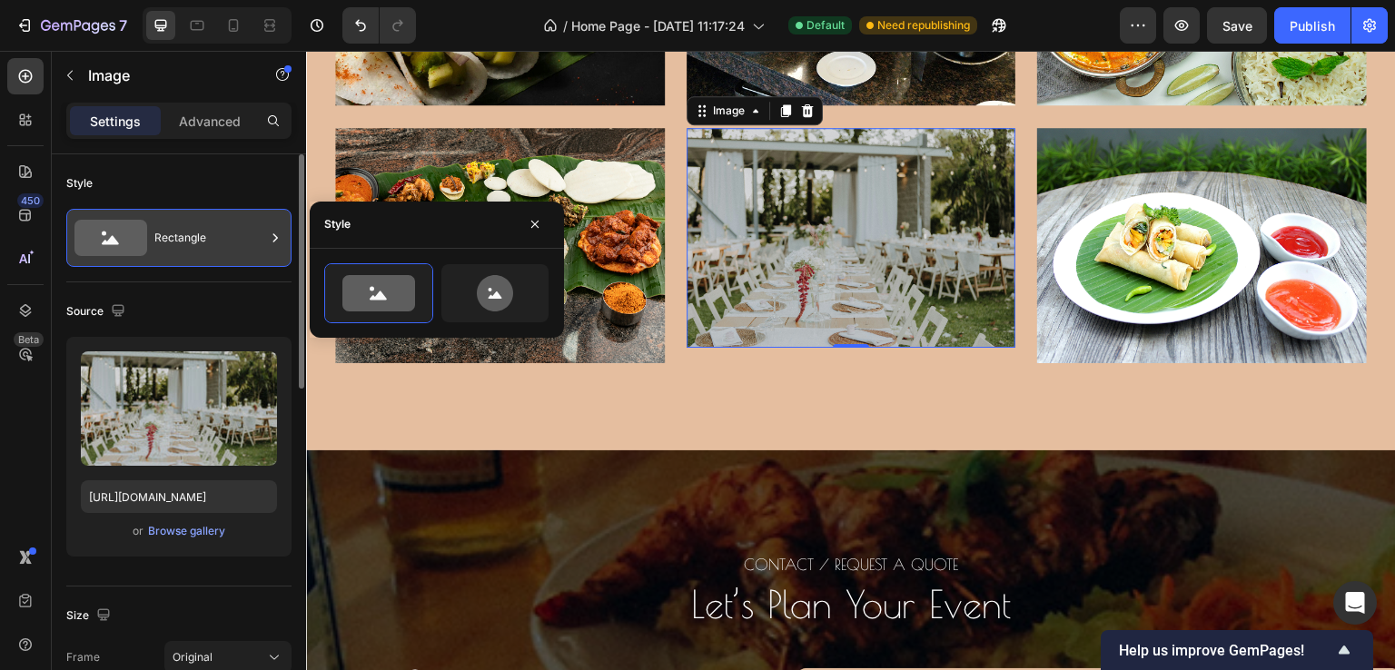
click at [167, 242] on div "Rectangle" at bounding box center [209, 238] width 111 height 42
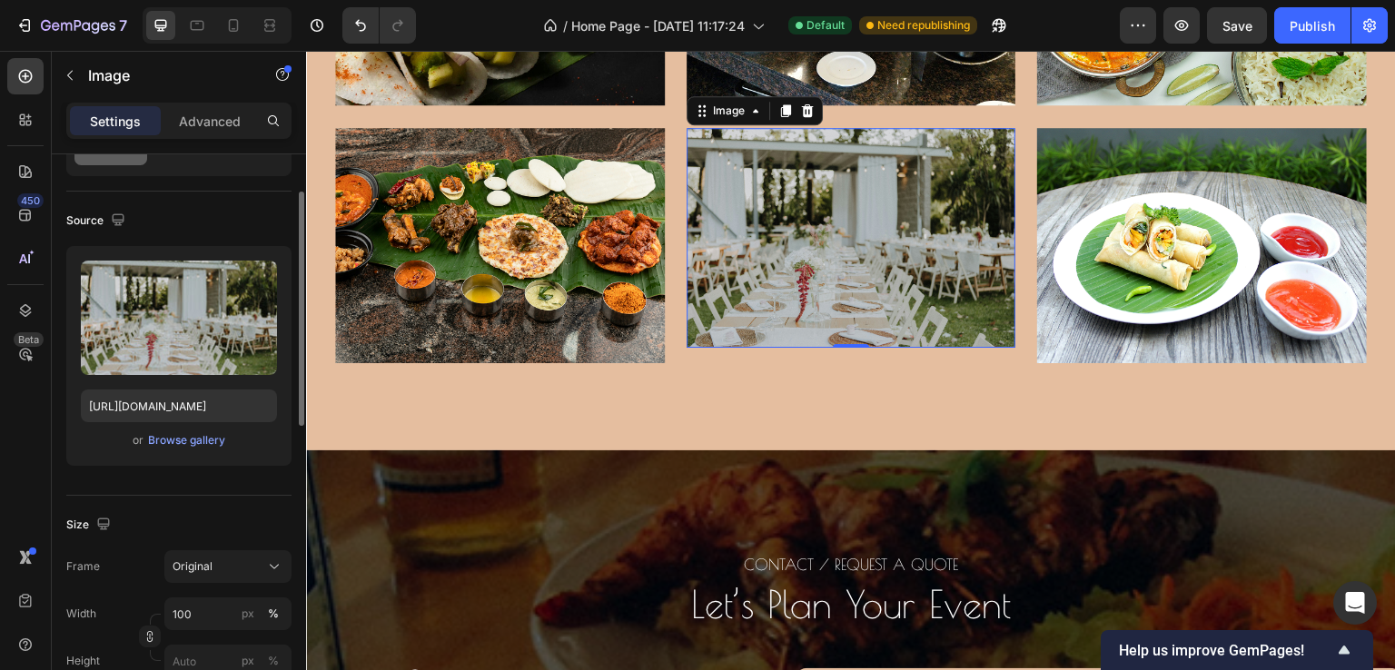
scroll to position [273, 0]
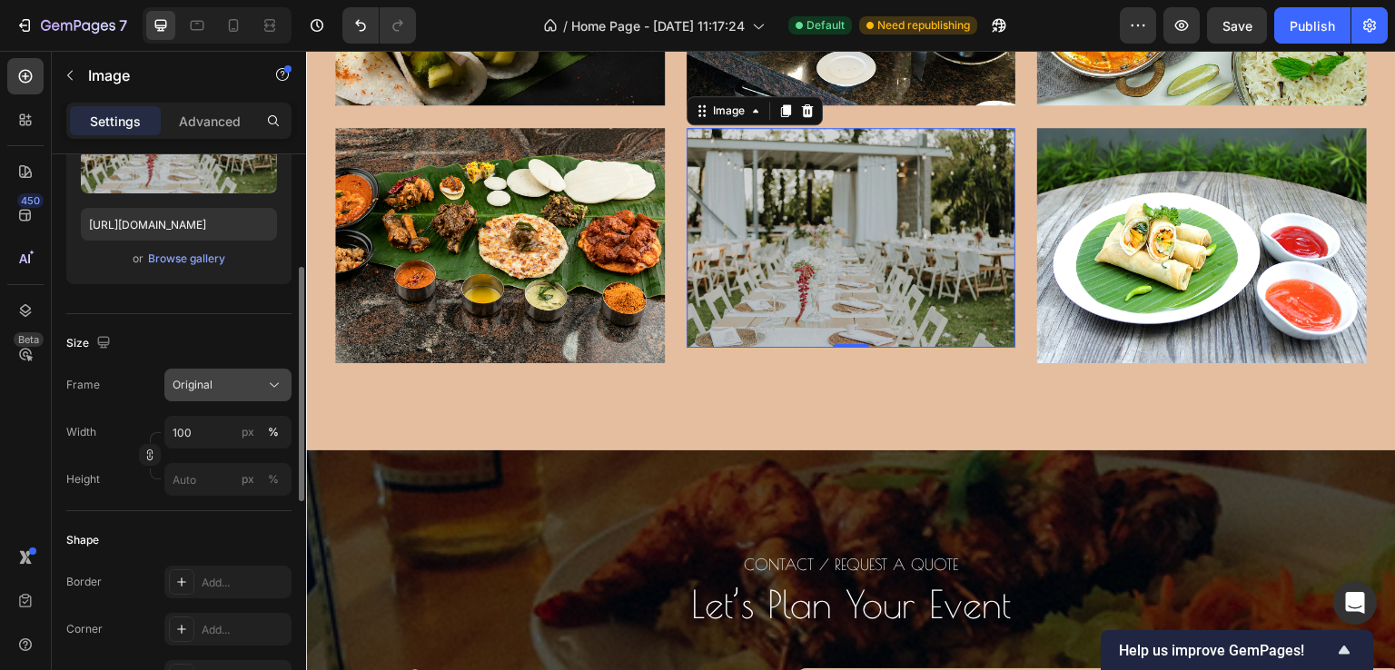
click at [235, 377] on div "Original" at bounding box center [217, 385] width 89 height 16
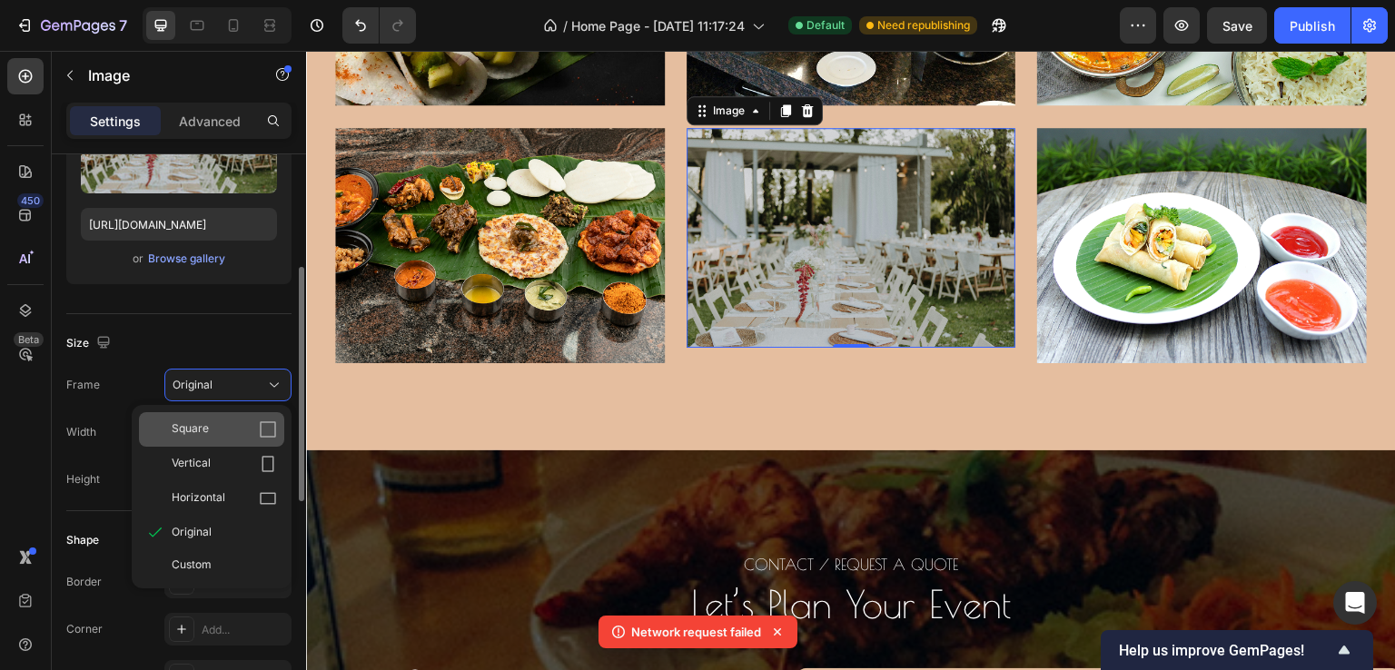
click at [233, 433] on div "Square" at bounding box center [224, 430] width 105 height 18
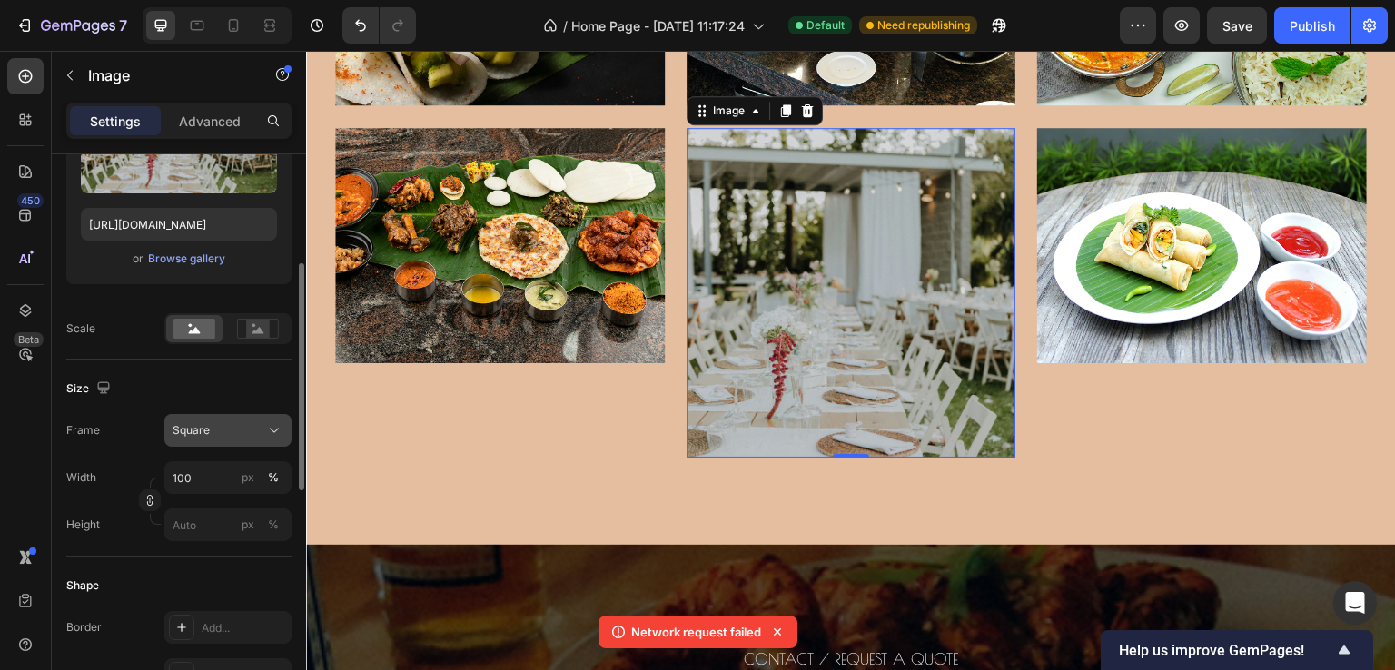
click at [222, 434] on div "Square" at bounding box center [217, 430] width 89 height 16
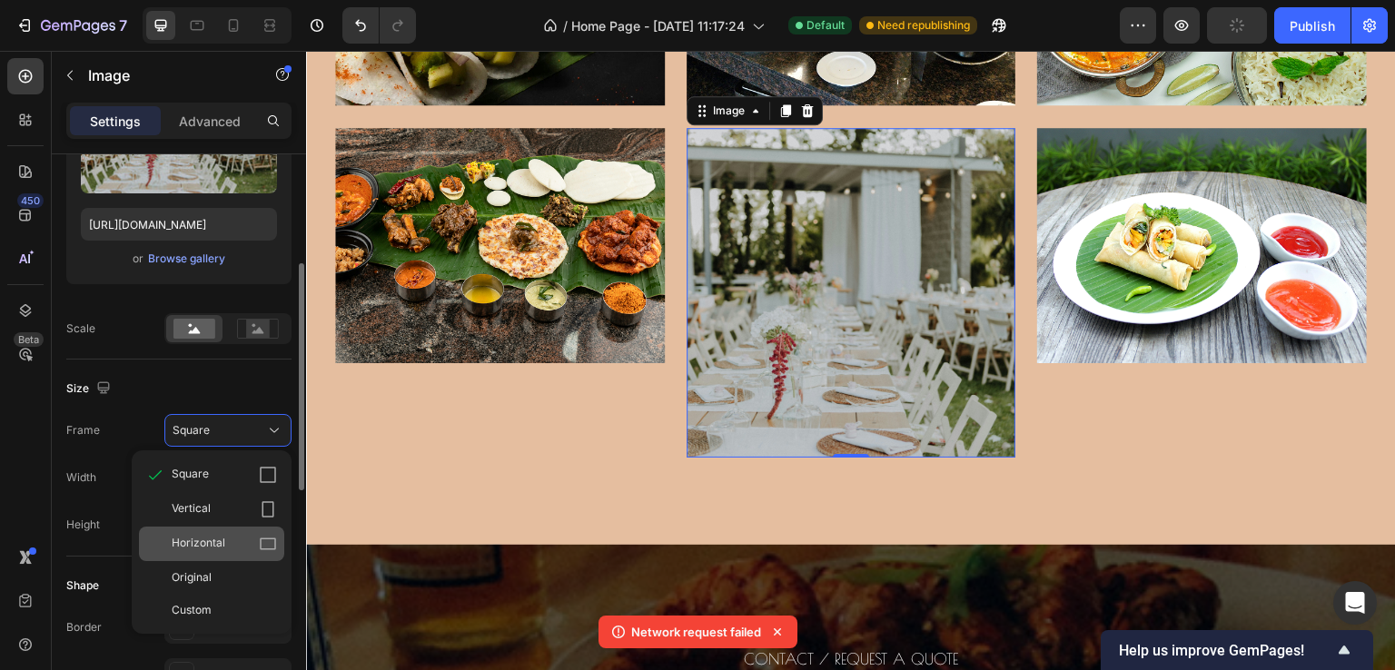
click at [222, 531] on div "Horizontal" at bounding box center [211, 544] width 145 height 35
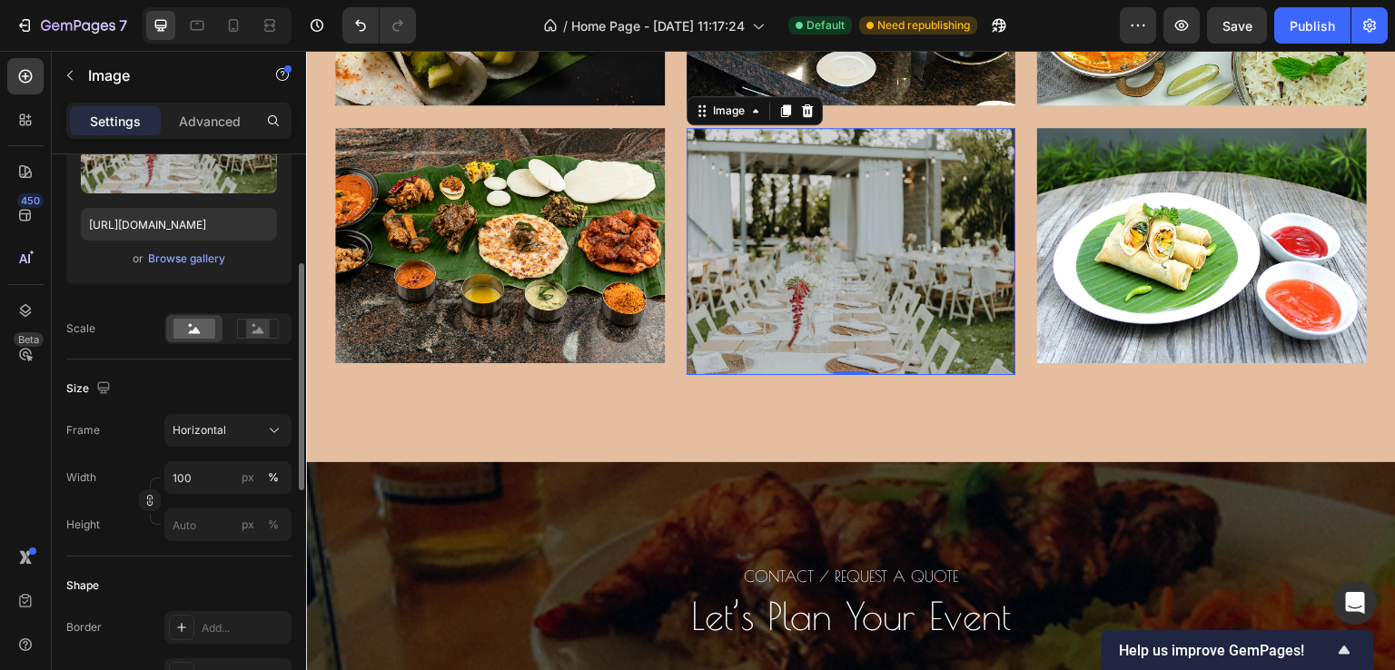
click at [807, 285] on img at bounding box center [852, 251] width 330 height 247
click at [171, 255] on div "Browse gallery" at bounding box center [186, 259] width 77 height 16
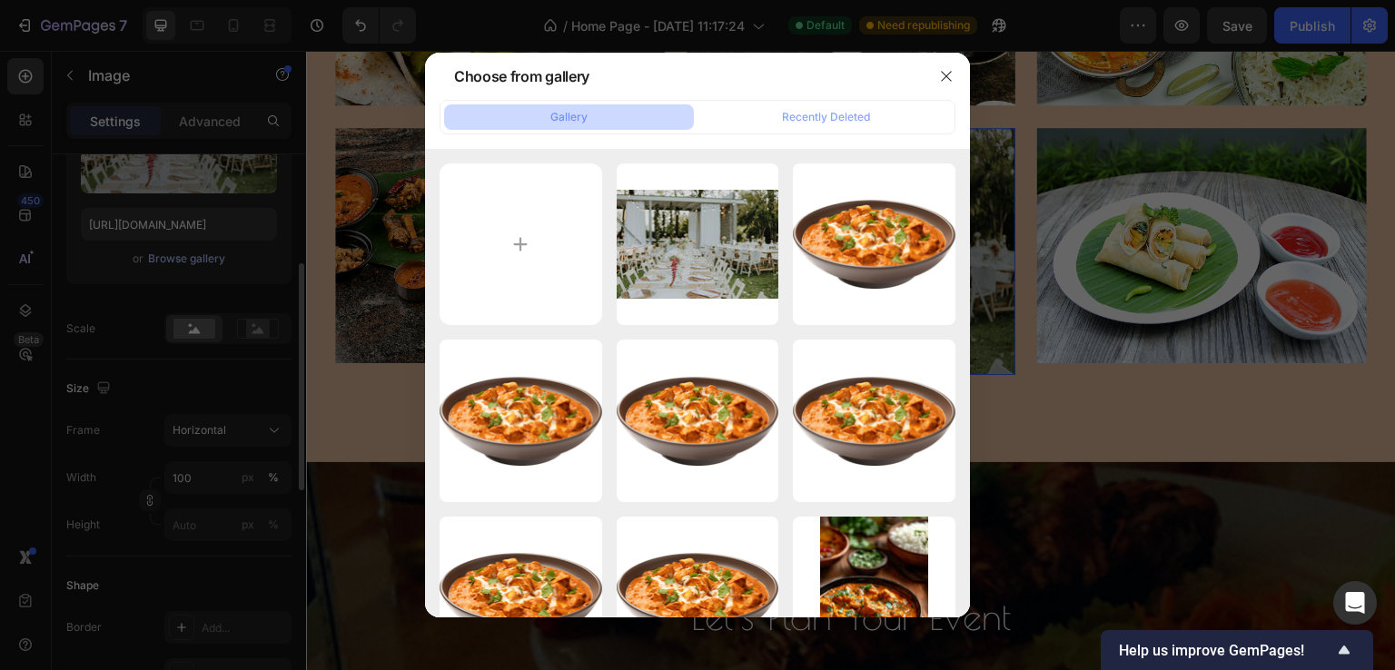
click at [541, 235] on input "file" at bounding box center [521, 245] width 163 height 163
type input "C:\fakepath\Rectangle 168 (1).jpg"
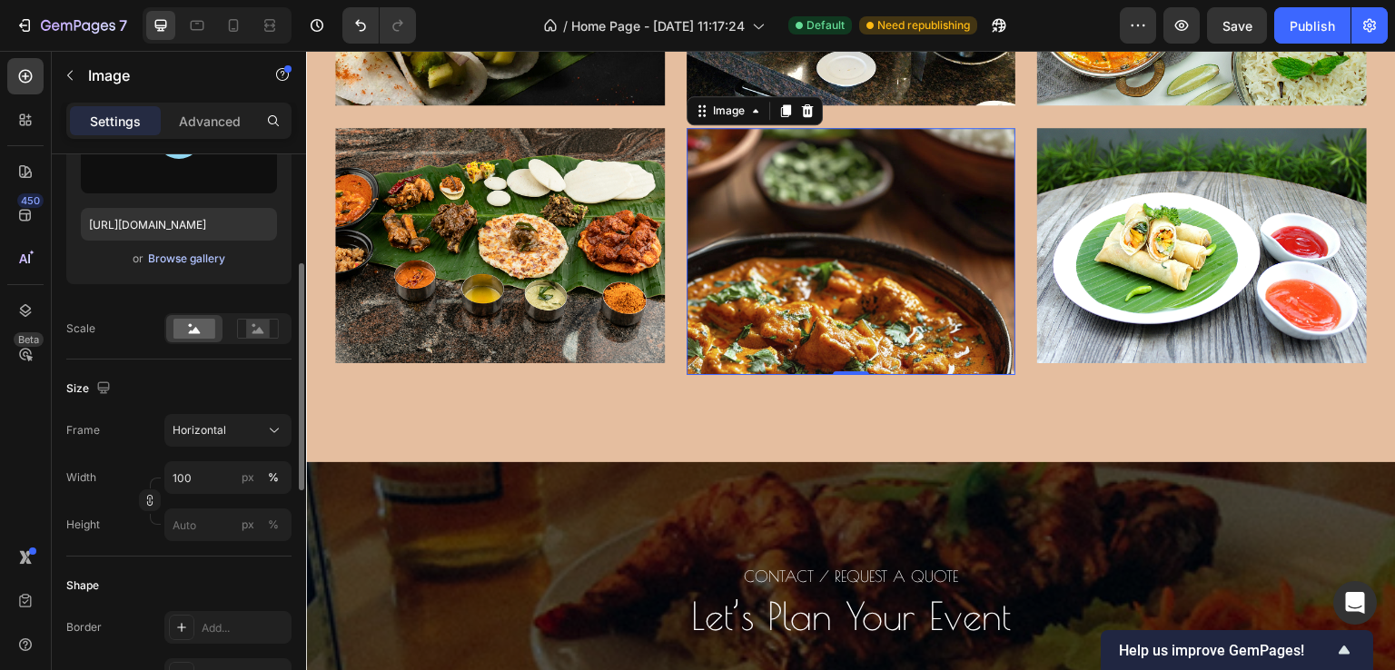
type input "[URL][DOMAIN_NAME]"
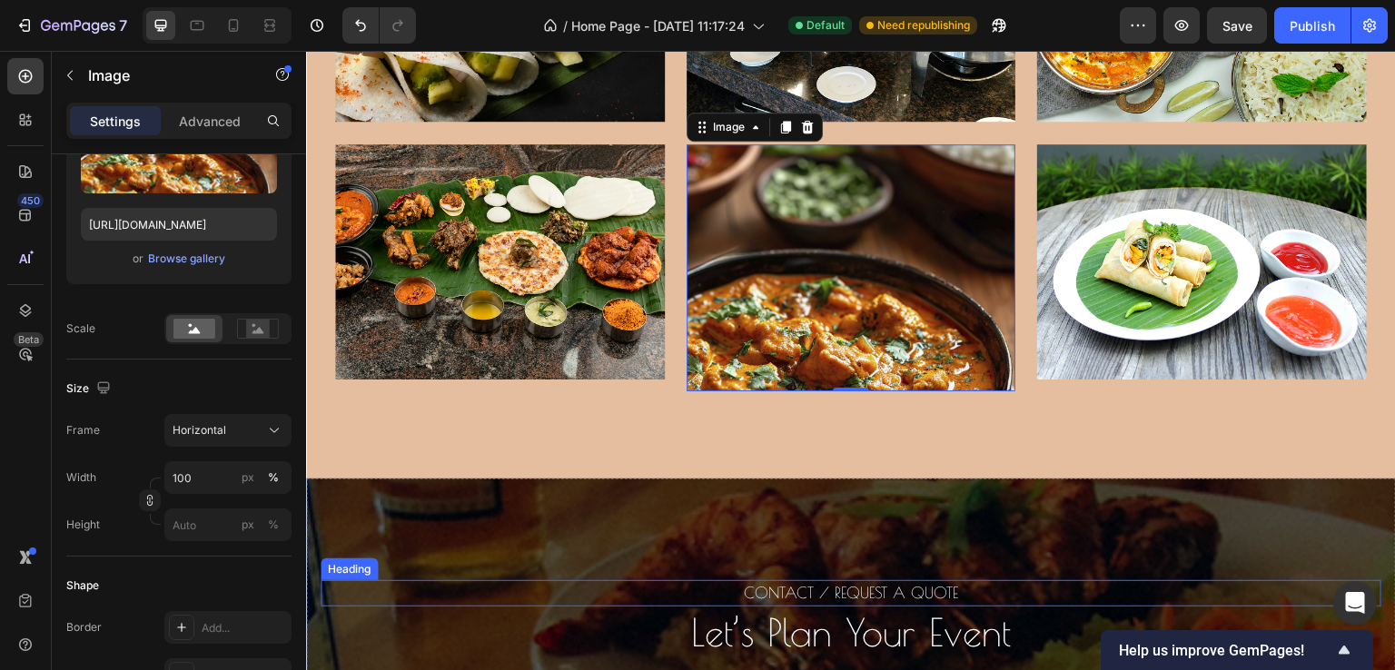
scroll to position [5453, 0]
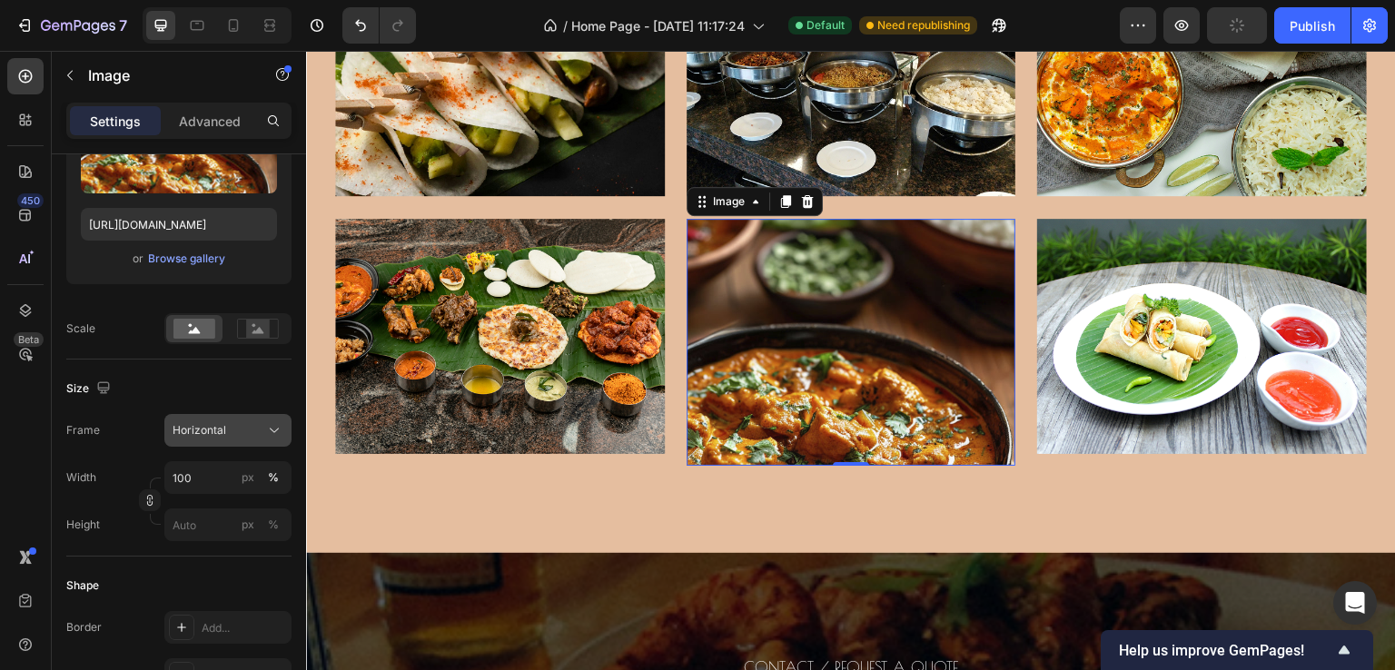
click at [216, 425] on span "Horizontal" at bounding box center [200, 430] width 54 height 16
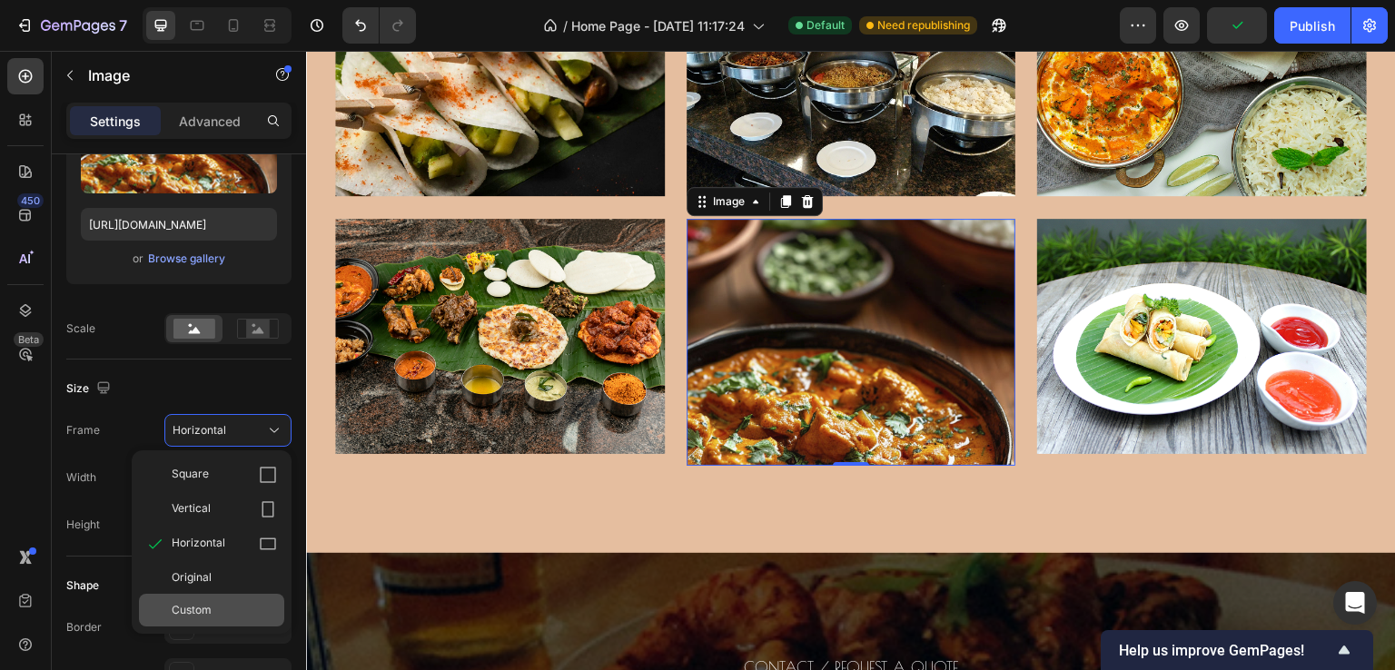
click at [204, 608] on span "Custom" at bounding box center [192, 610] width 40 height 16
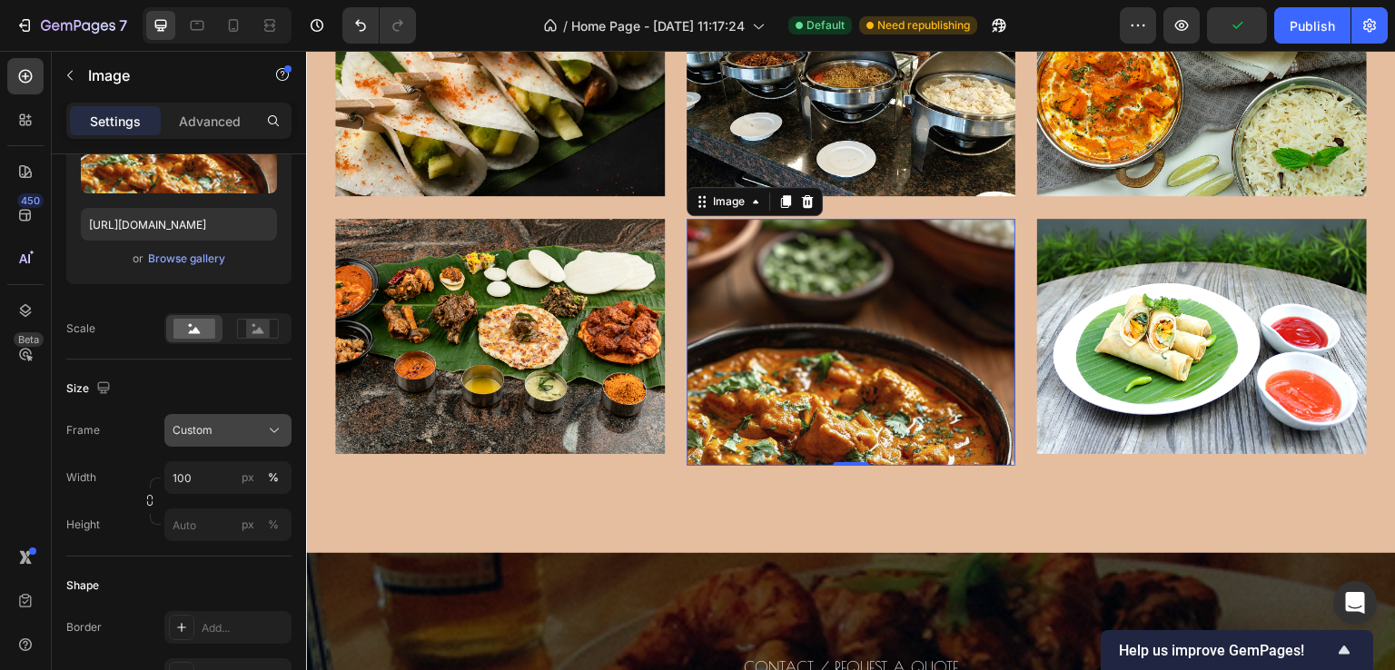
click at [236, 424] on div "Custom" at bounding box center [217, 430] width 89 height 16
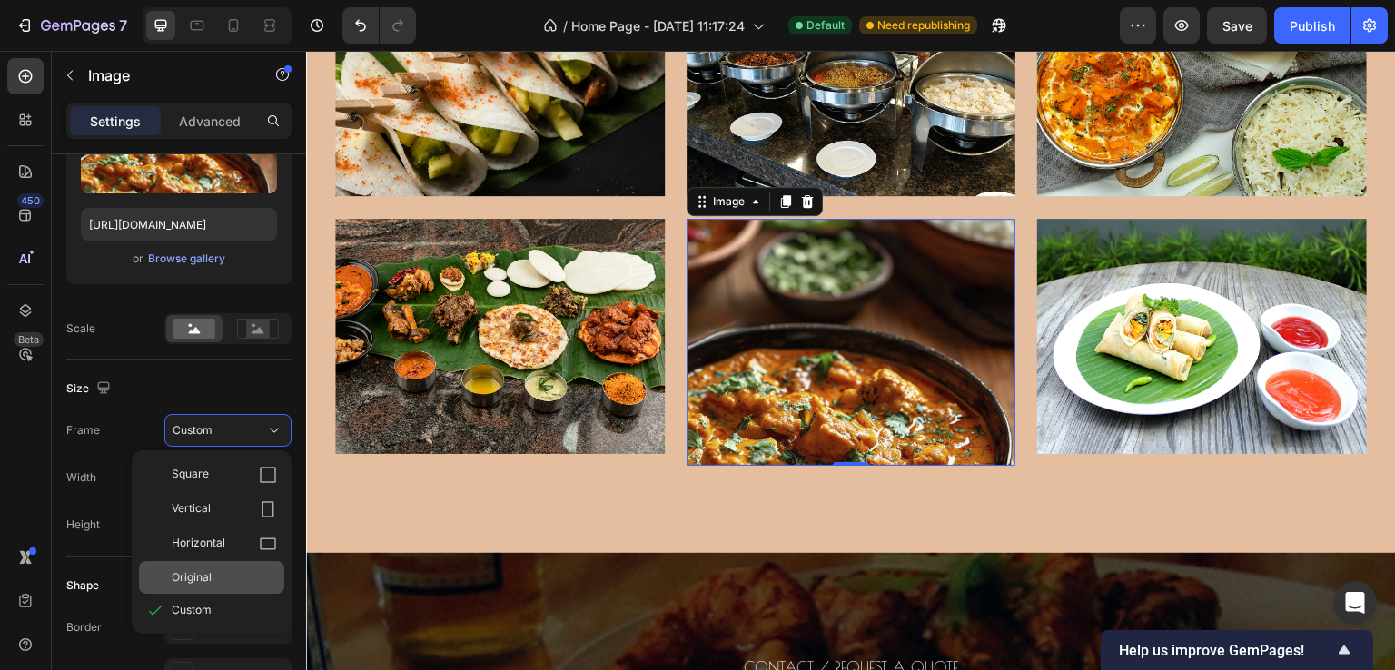
click at [222, 582] on div "Original" at bounding box center [224, 578] width 105 height 16
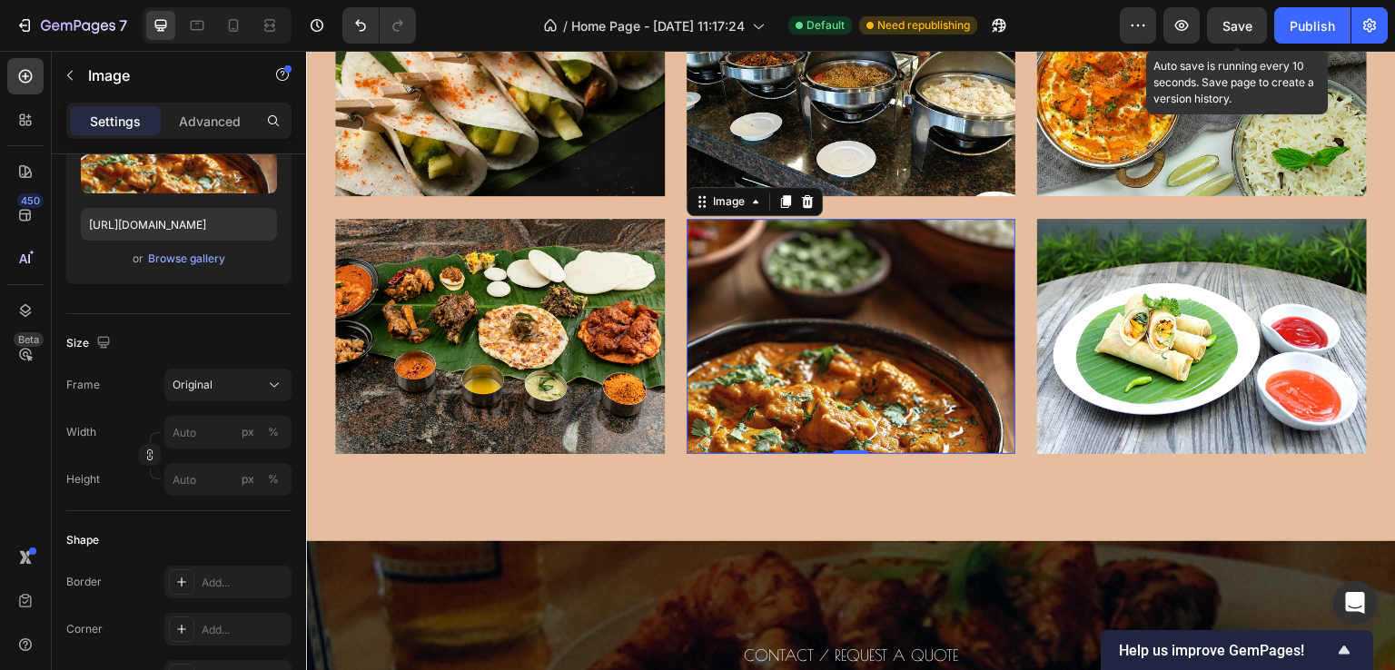
click at [1235, 23] on span "Save" at bounding box center [1238, 25] width 30 height 15
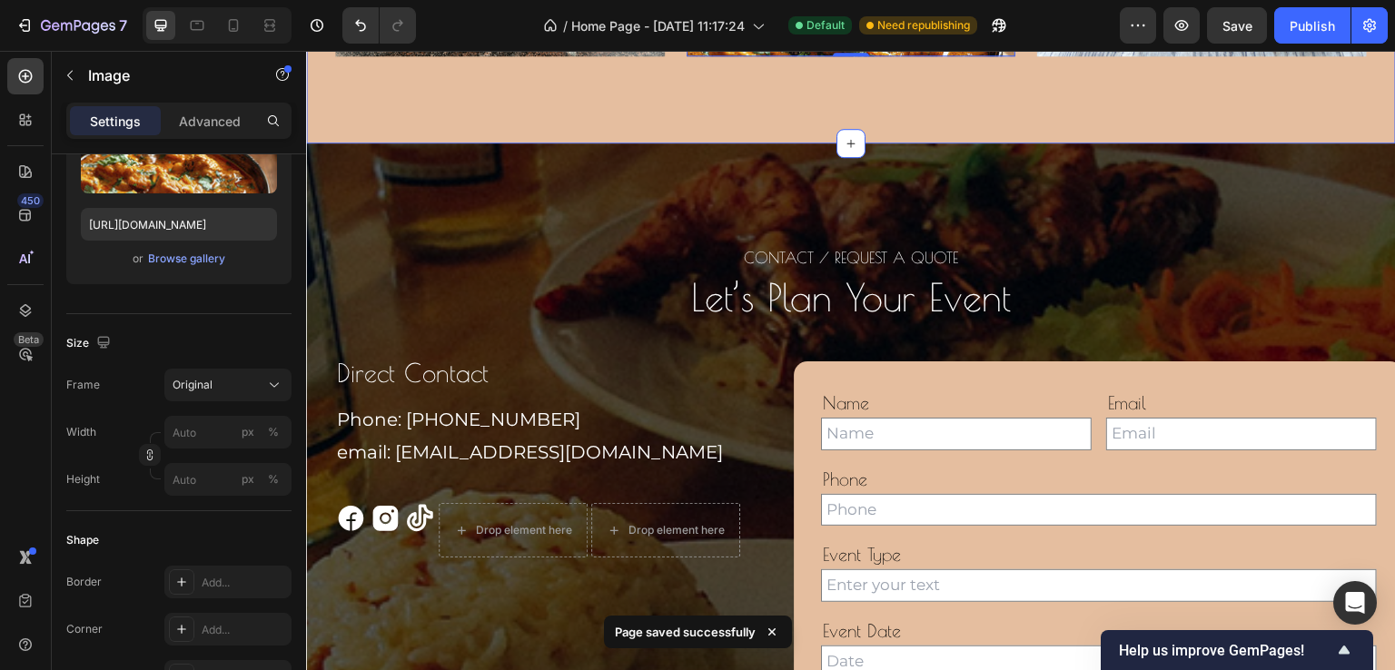
scroll to position [5907, 0]
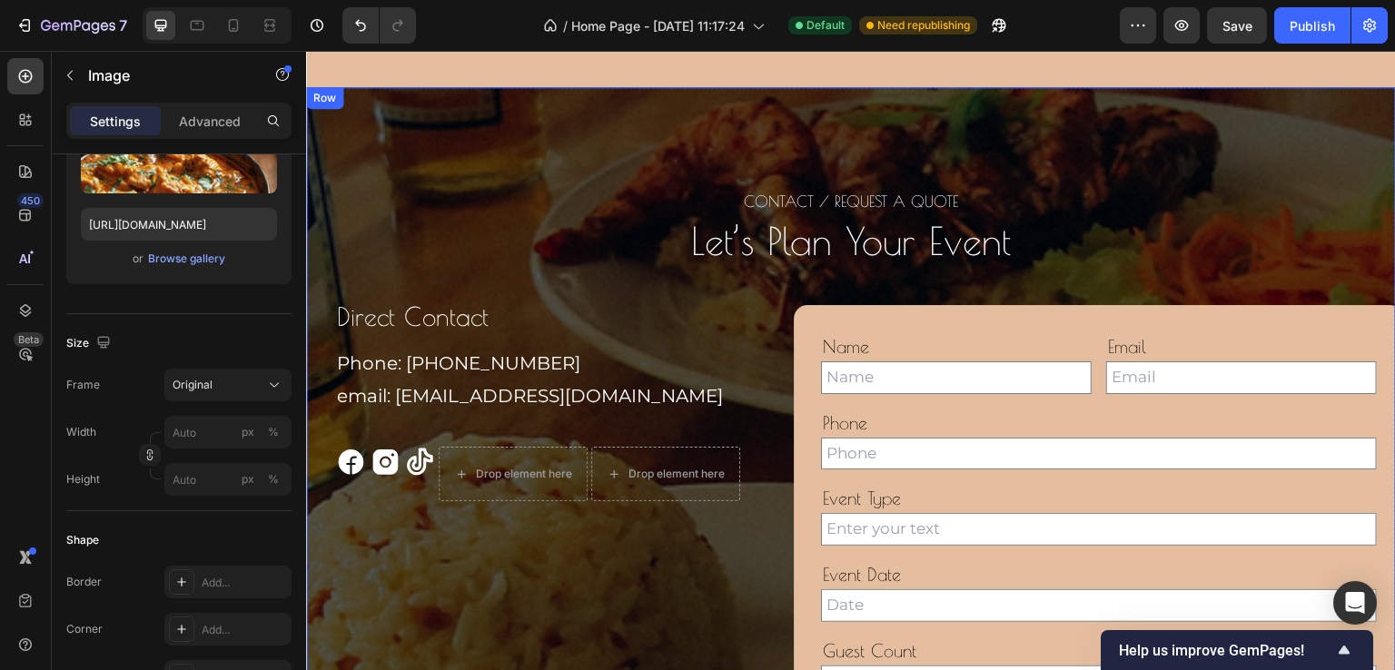
click at [542, 109] on div "CONTACT / REQUEST A QUOTE Heading let’s plan your event Heading Direct Contact …" at bounding box center [851, 618] width 1090 height 1062
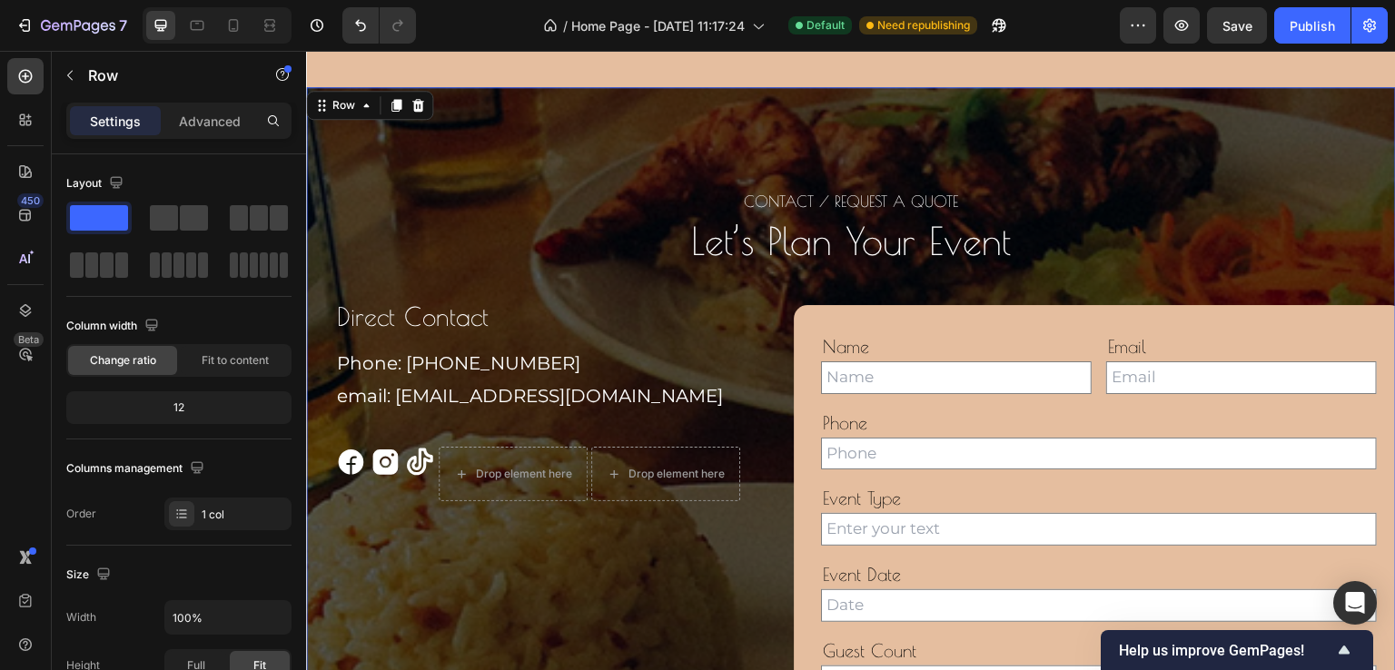
scroll to position [363, 0]
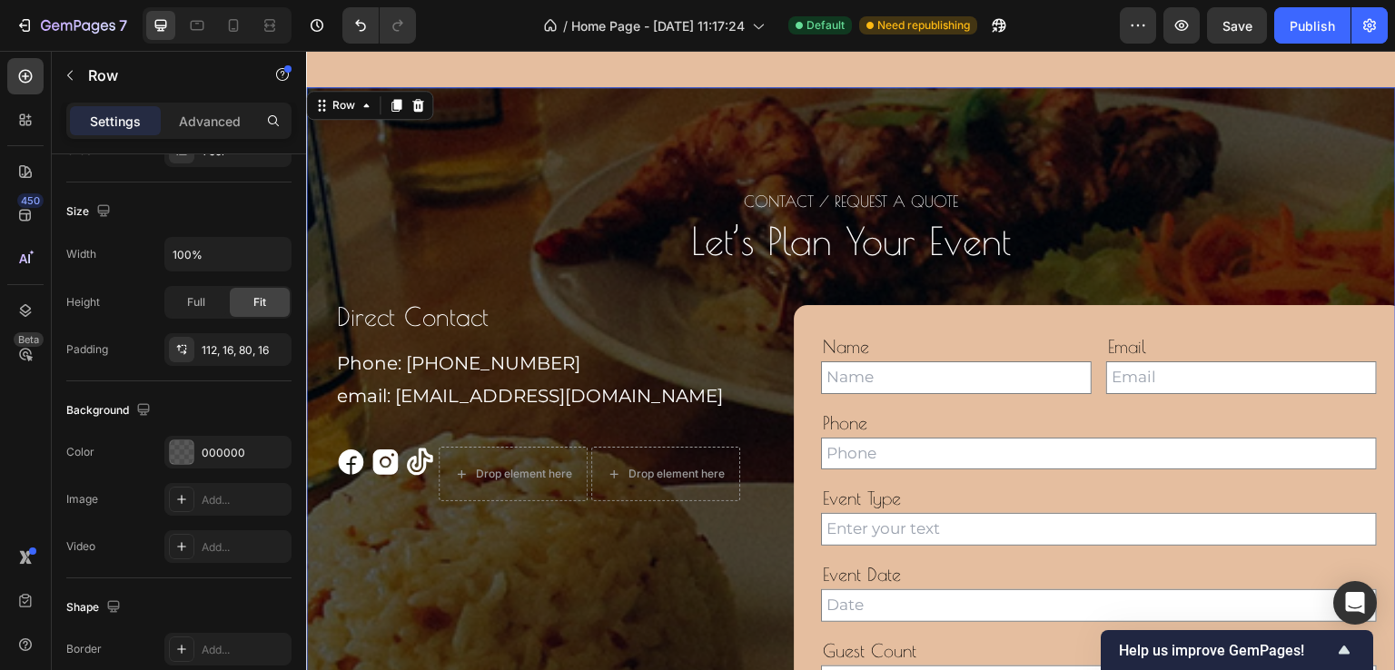
click at [506, 87] on div "CONTACT / REQUEST A QUOTE Heading let’s plan your event Heading Direct Contact …" at bounding box center [851, 618] width 1090 height 1062
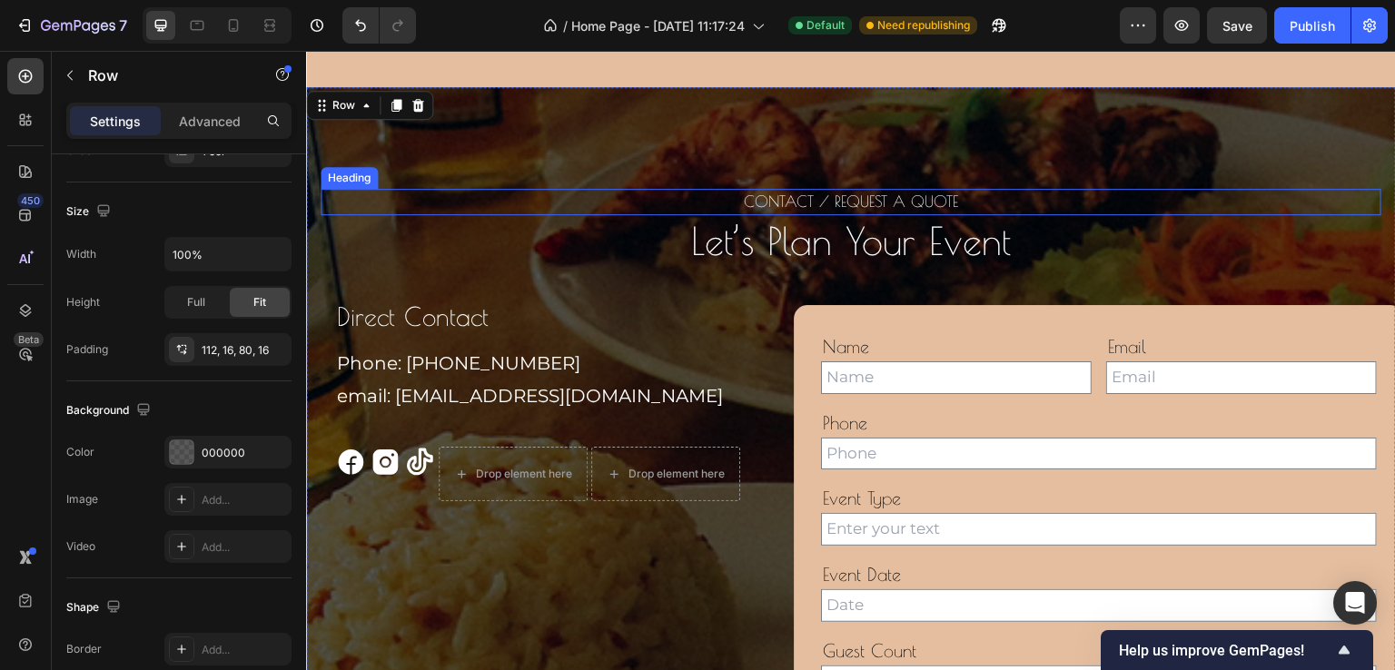
click at [502, 189] on h2 "CONTACT / REQUEST A QUOTE" at bounding box center [851, 202] width 1061 height 27
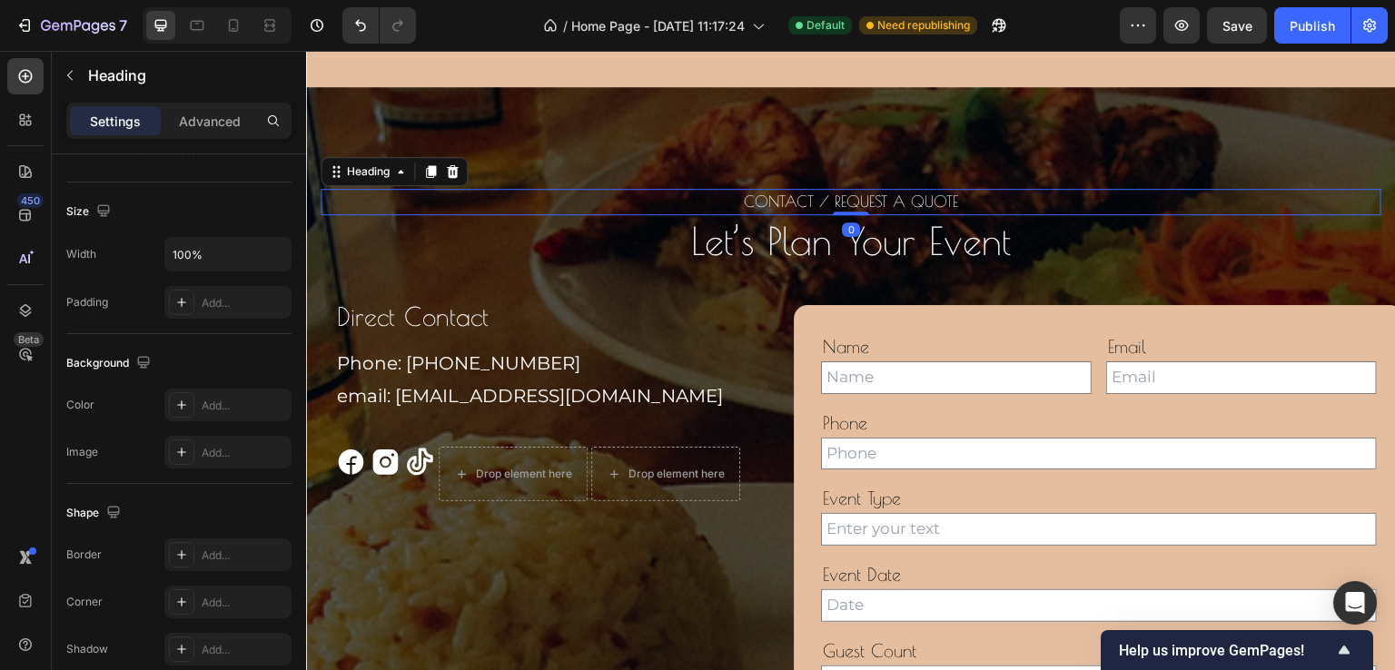
scroll to position [0, 0]
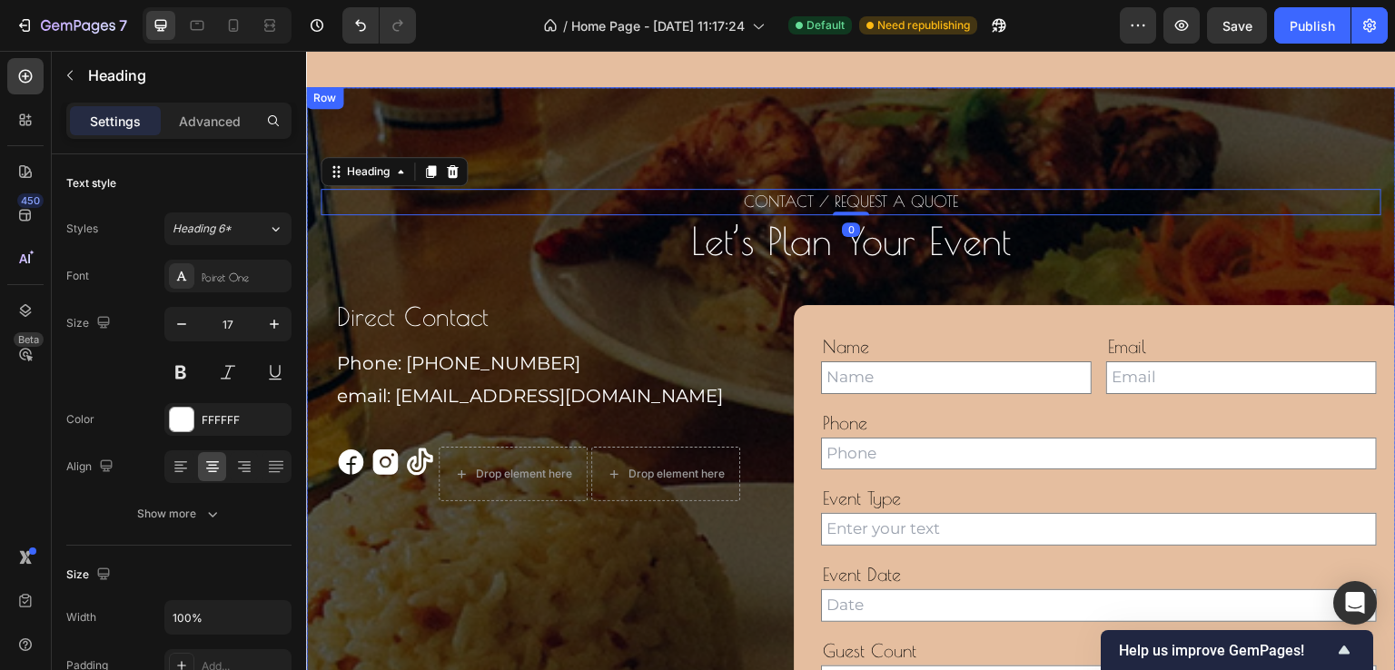
click at [310, 120] on div "CONTACT / REQUEST A QUOTE Heading 0 let’s plan your event Heading Direct Contac…" at bounding box center [851, 618] width 1090 height 1062
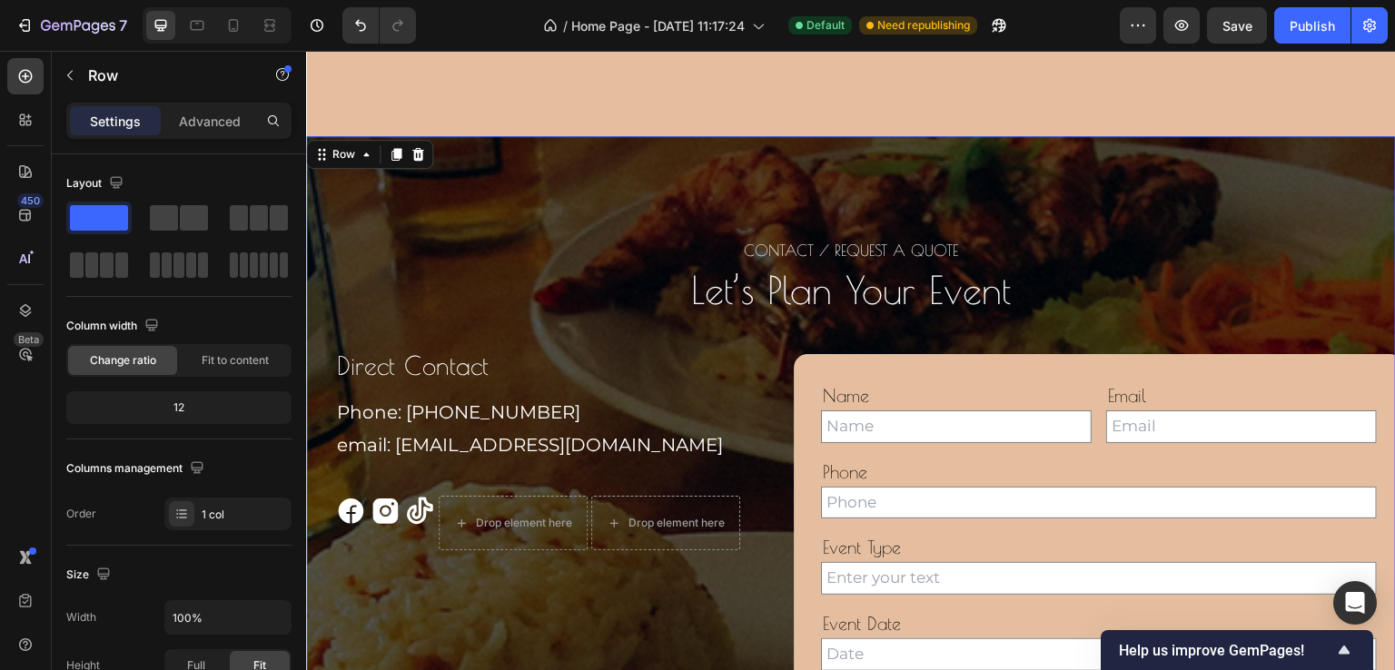
scroll to position [5816, 0]
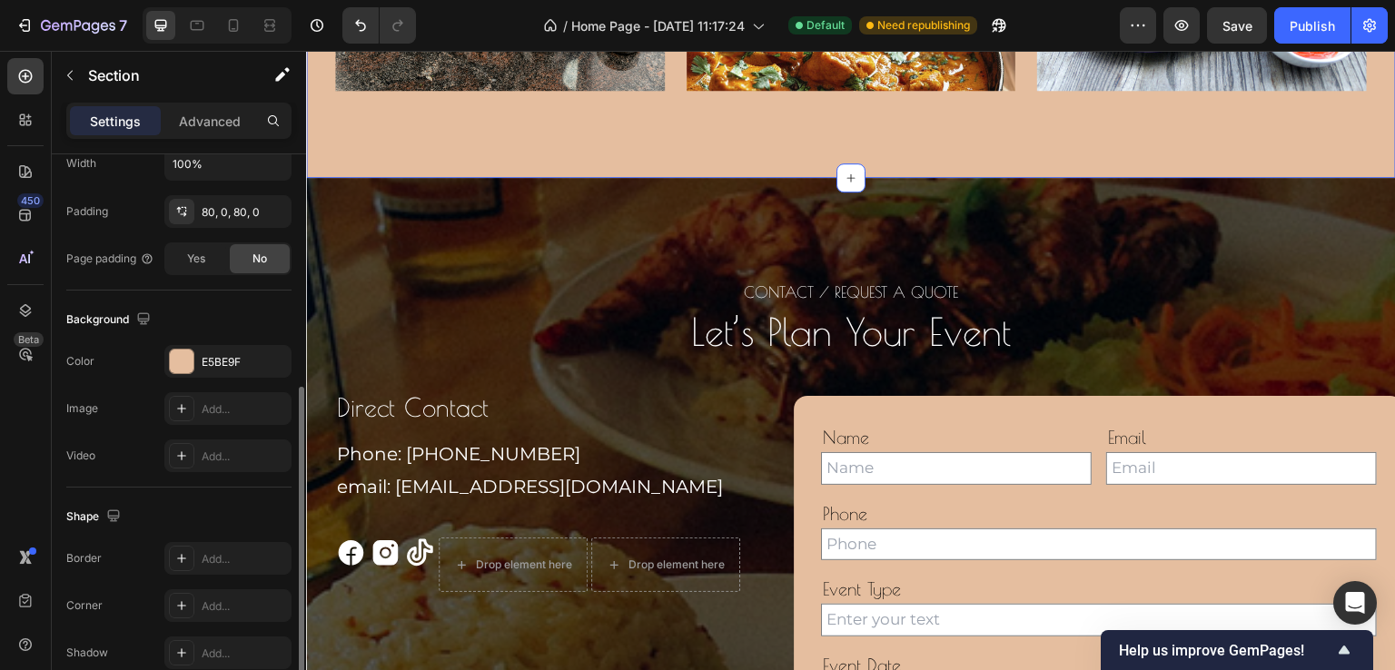
scroll to position [539, 0]
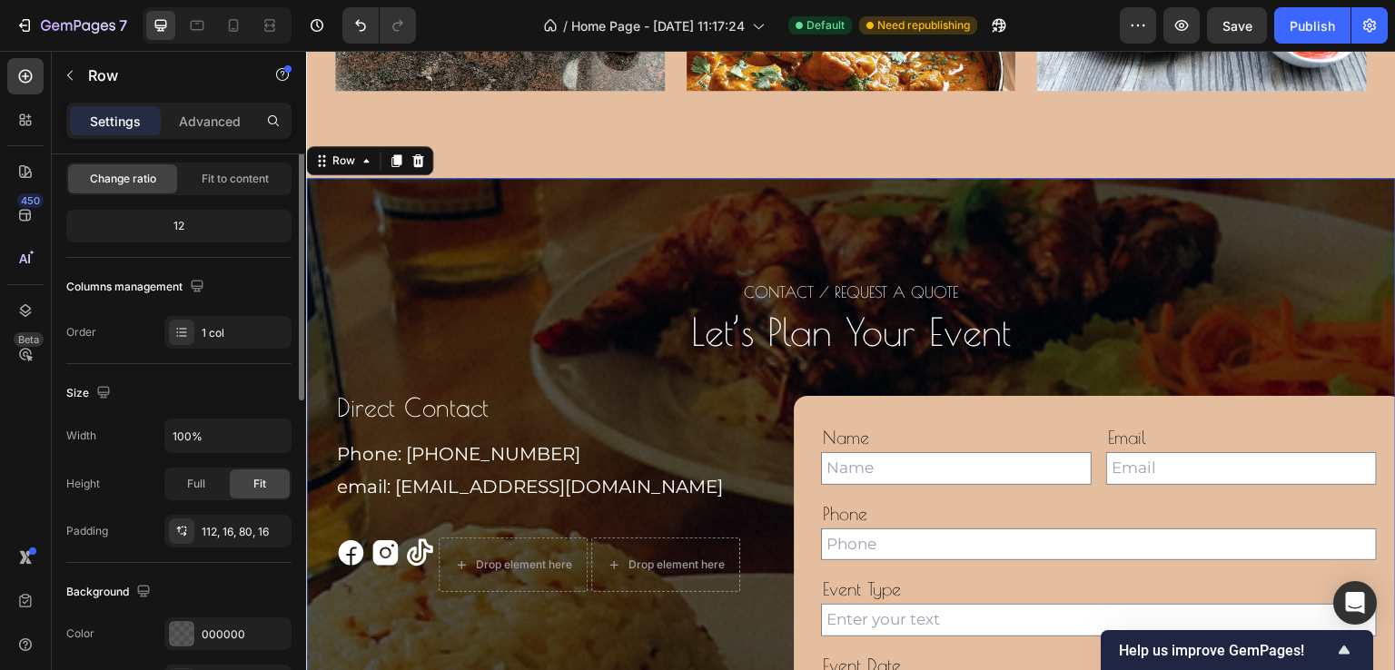
scroll to position [0, 0]
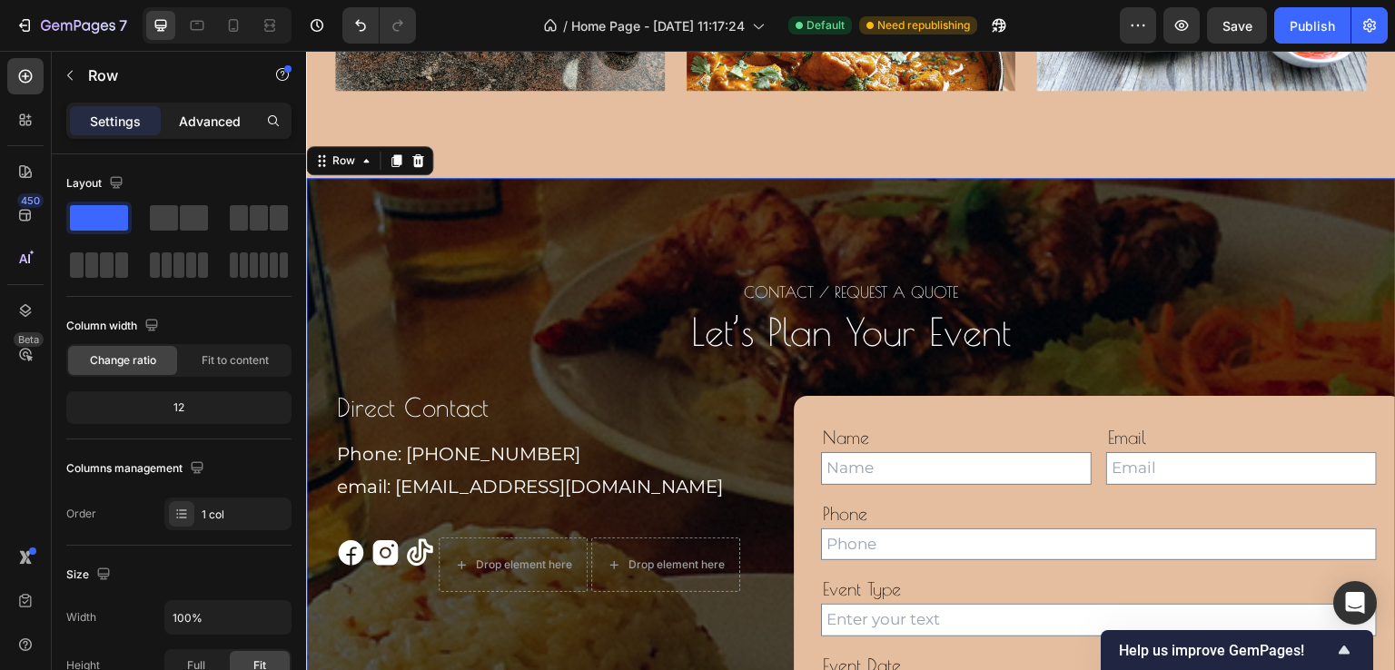
click at [219, 122] on p "Advanced" at bounding box center [210, 121] width 62 height 19
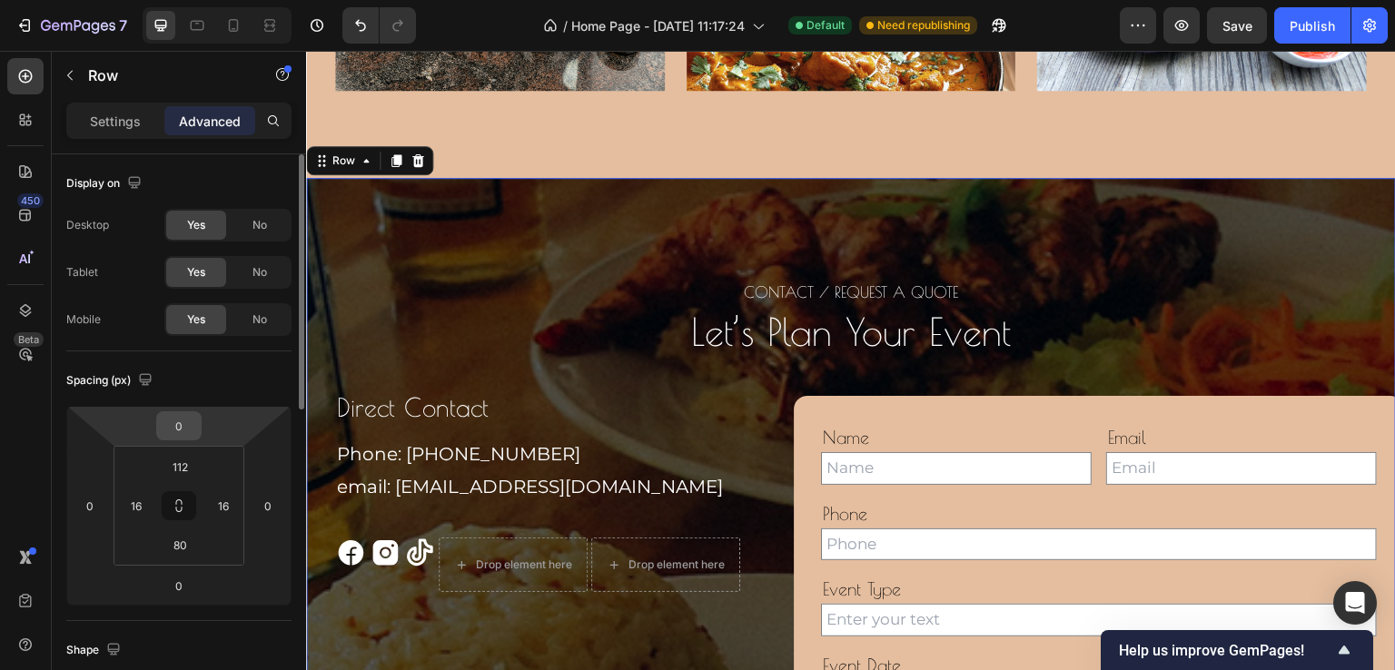
click at [189, 431] on input "0" at bounding box center [179, 425] width 36 height 27
type input "10"
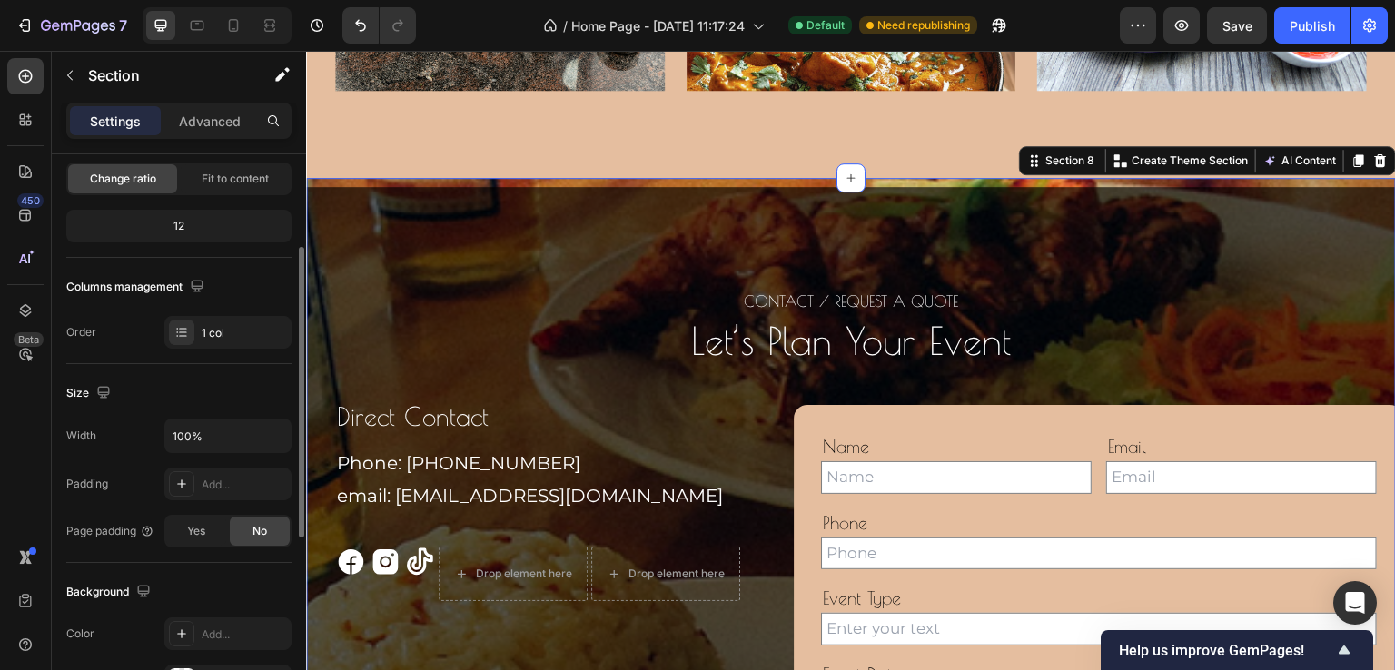
scroll to position [454, 0]
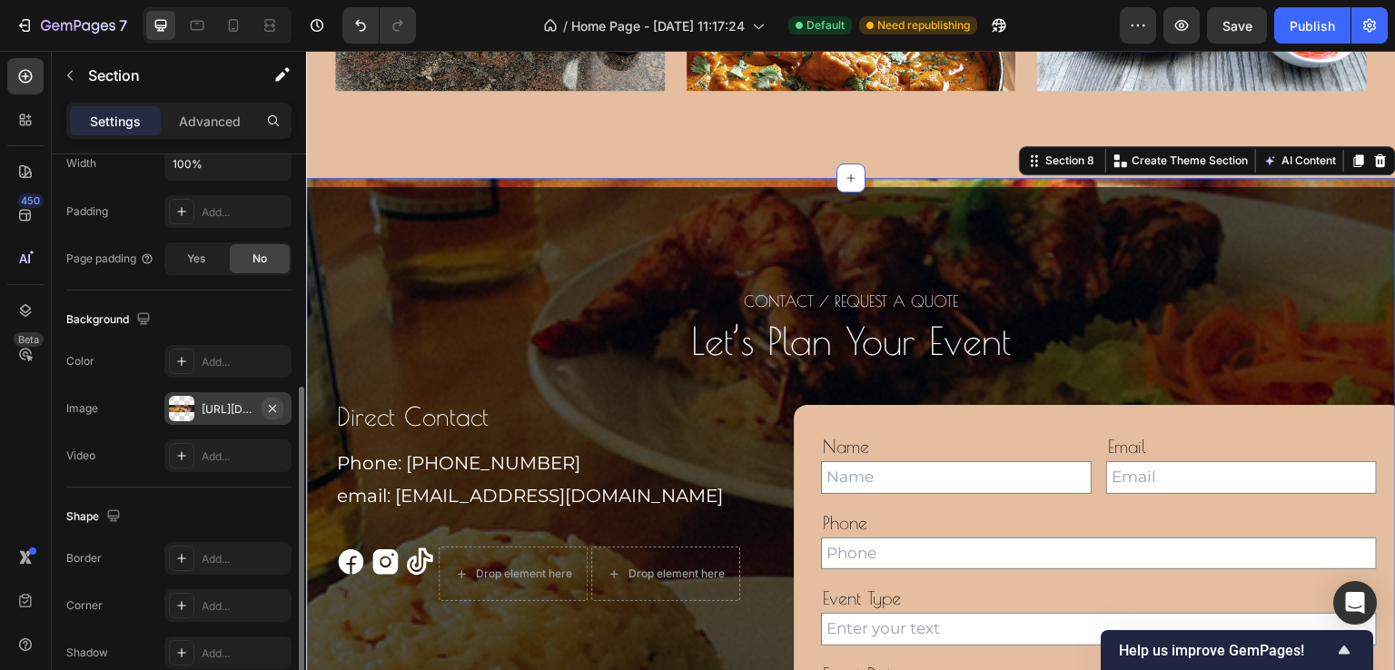
click at [273, 403] on icon "button" at bounding box center [272, 409] width 15 height 15
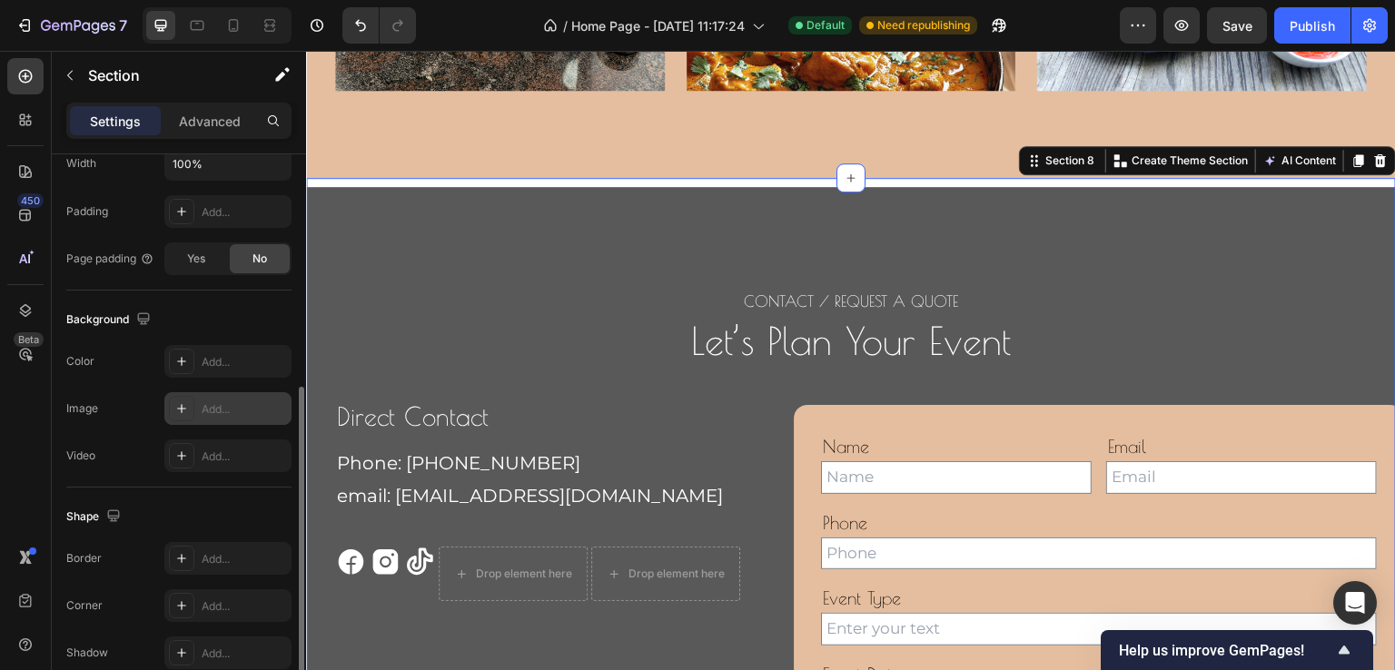
click at [211, 402] on div "Add..." at bounding box center [244, 410] width 85 height 16
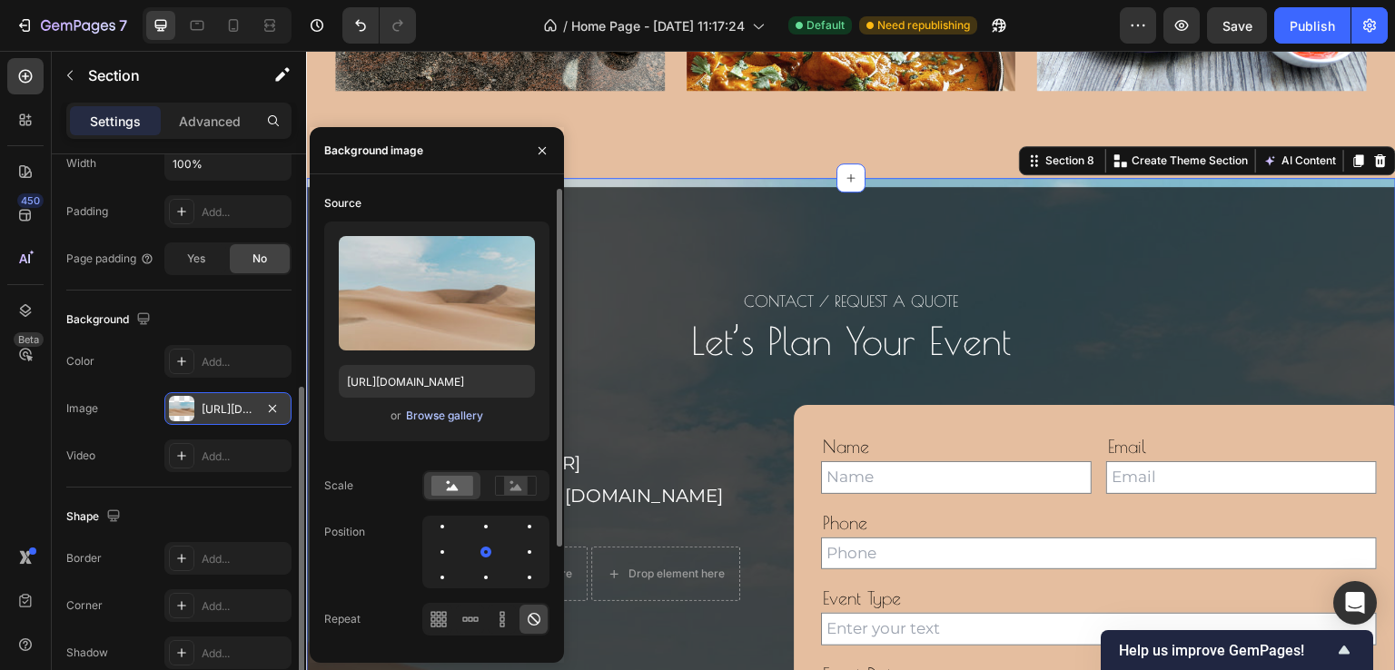
click at [452, 411] on div "Browse gallery" at bounding box center [444, 416] width 77 height 16
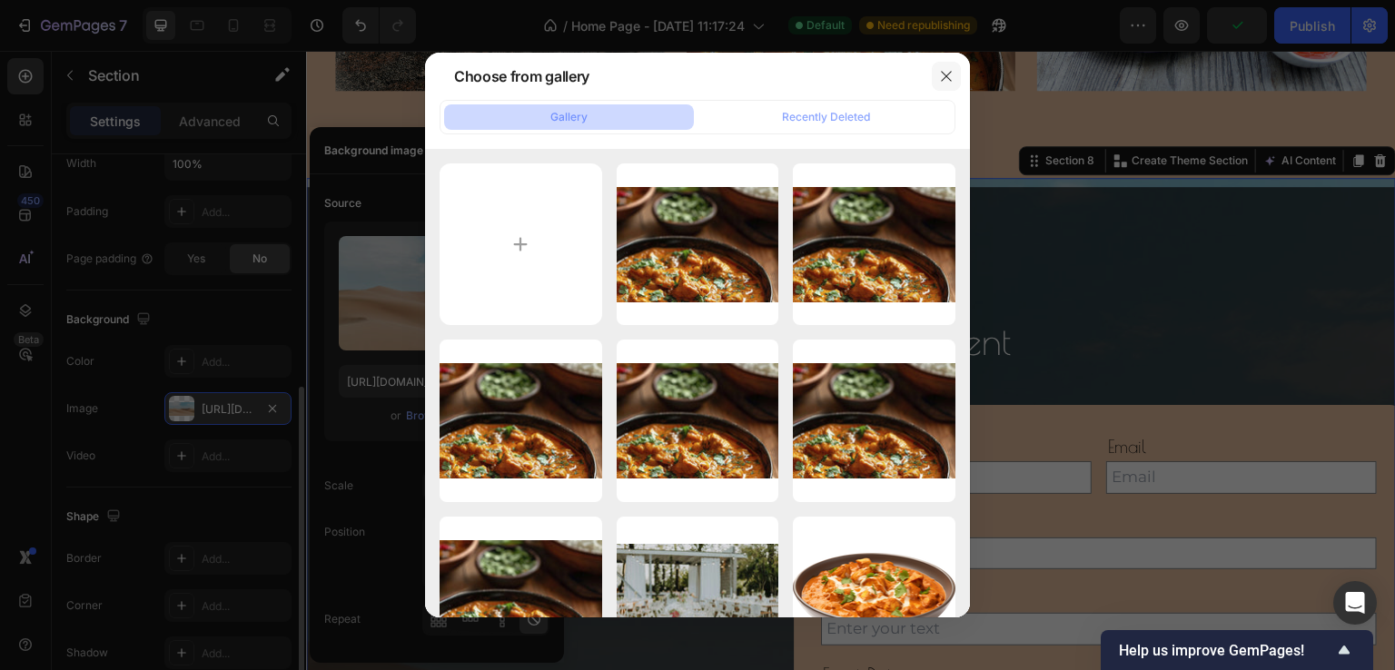
click at [952, 70] on icon "button" at bounding box center [946, 76] width 15 height 15
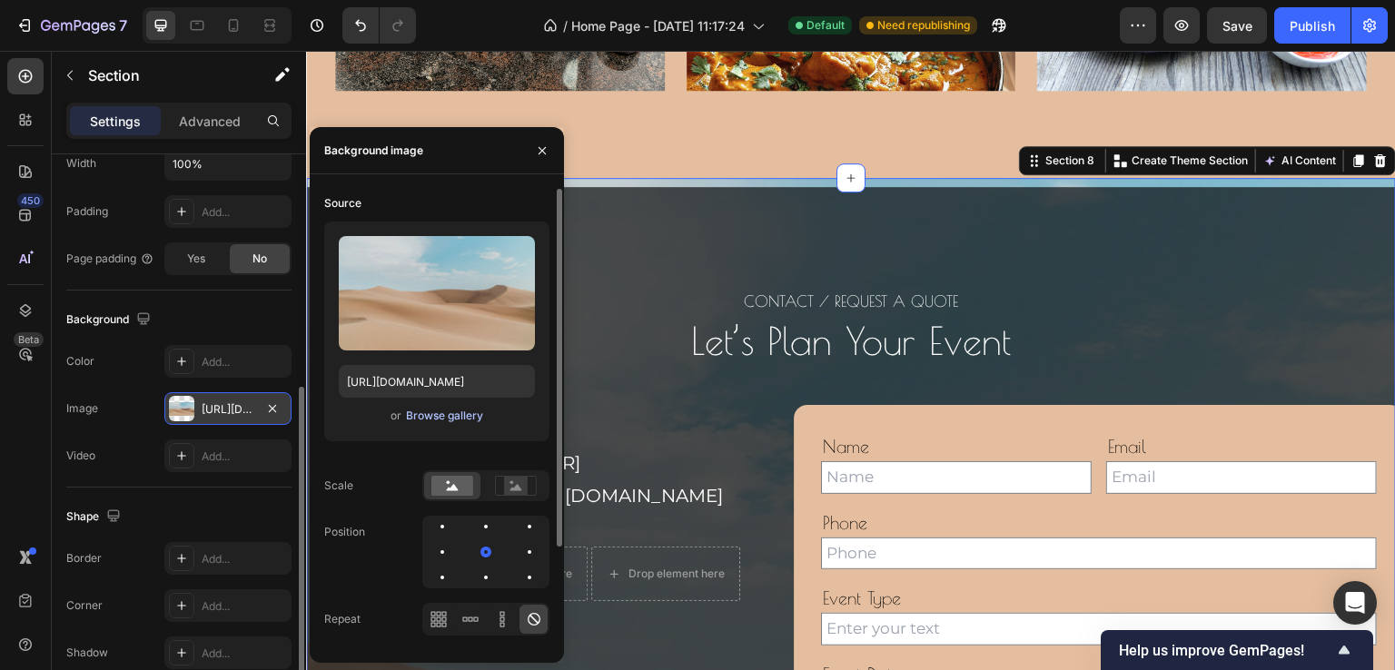
click at [440, 411] on div "Browse gallery" at bounding box center [444, 416] width 77 height 16
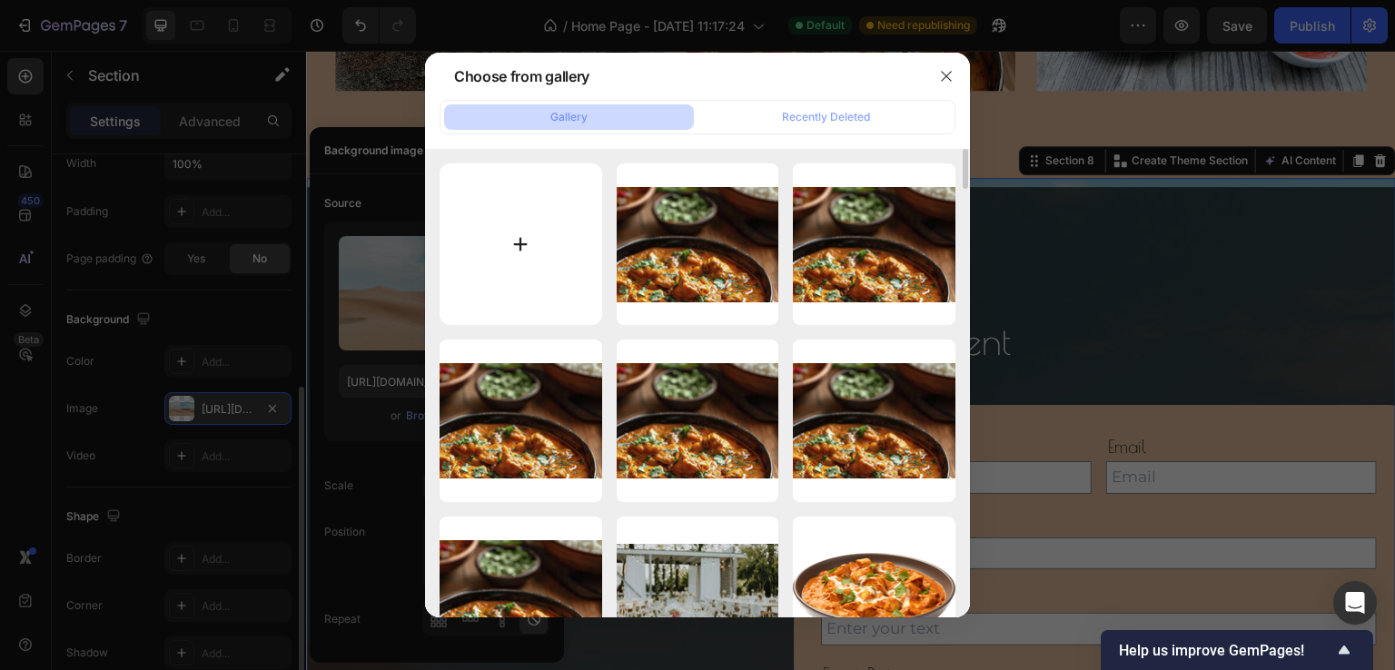
click at [516, 248] on input "file" at bounding box center [521, 245] width 163 height 163
click at [947, 76] on icon "button" at bounding box center [946, 76] width 10 height 10
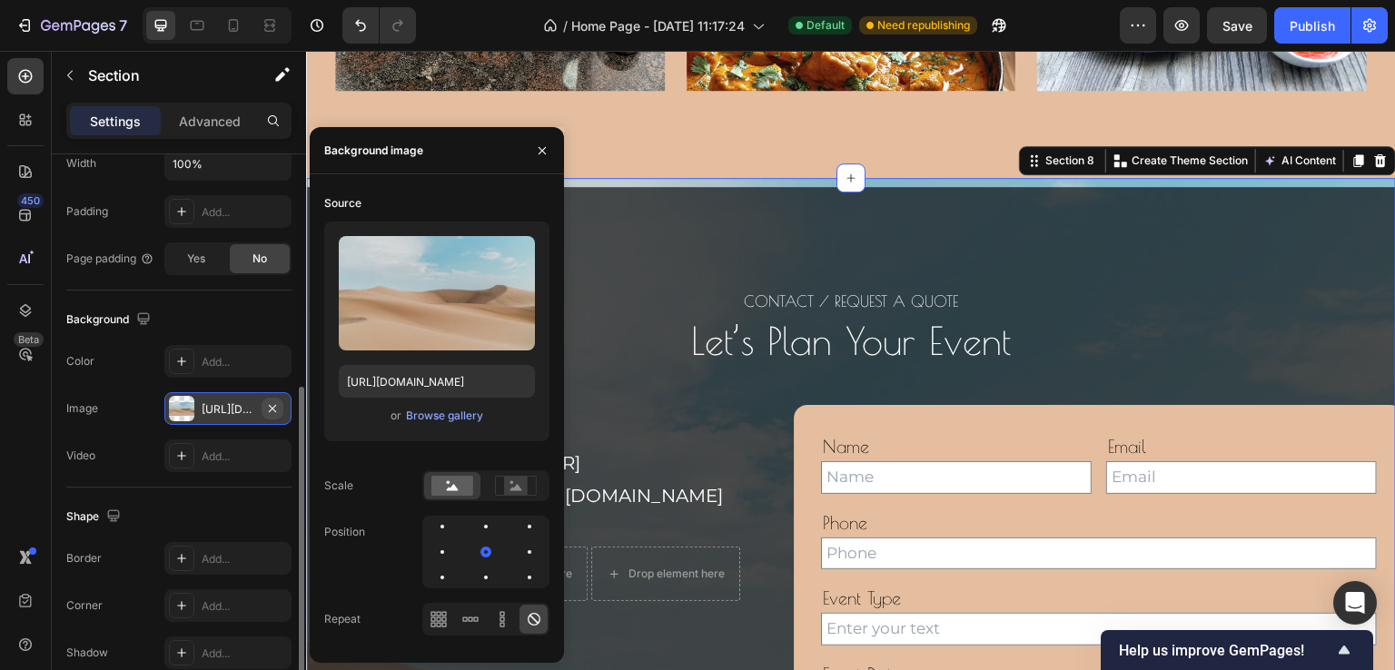
click at [272, 408] on icon "button" at bounding box center [272, 407] width 7 height 7
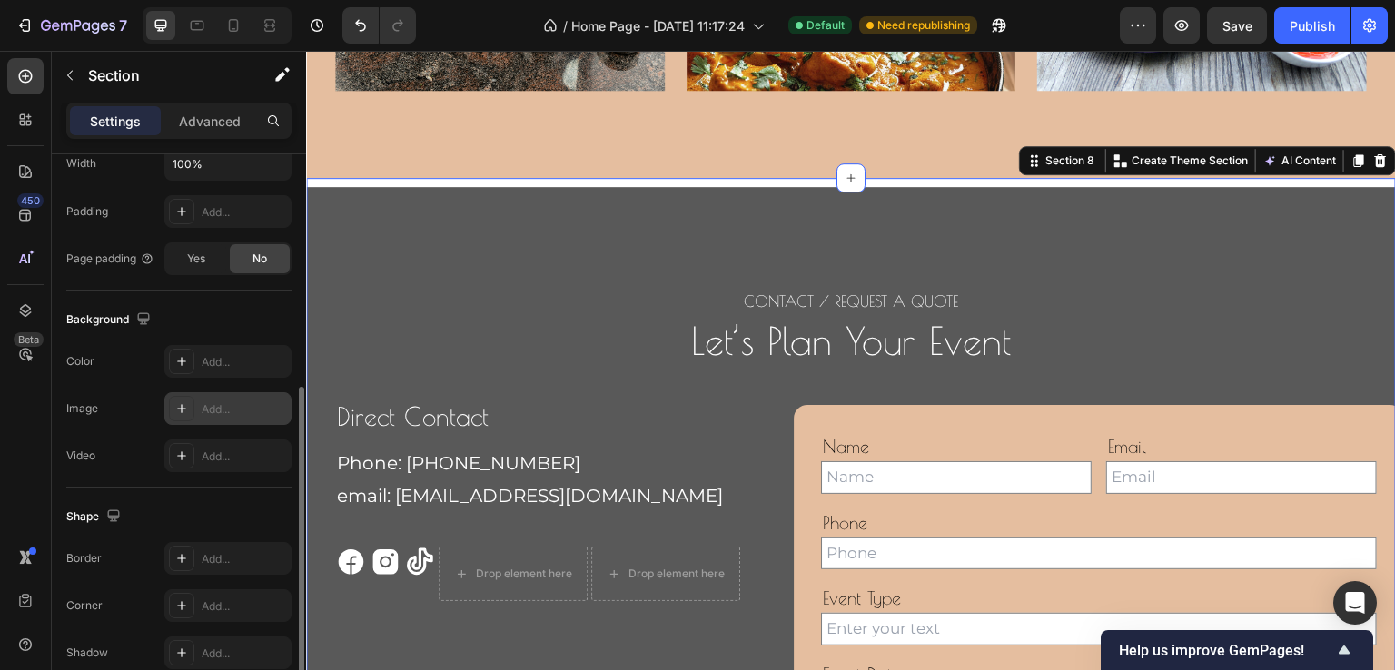
click at [180, 402] on icon at bounding box center [181, 409] width 15 height 15
type input "[URL][DOMAIN_NAME]"
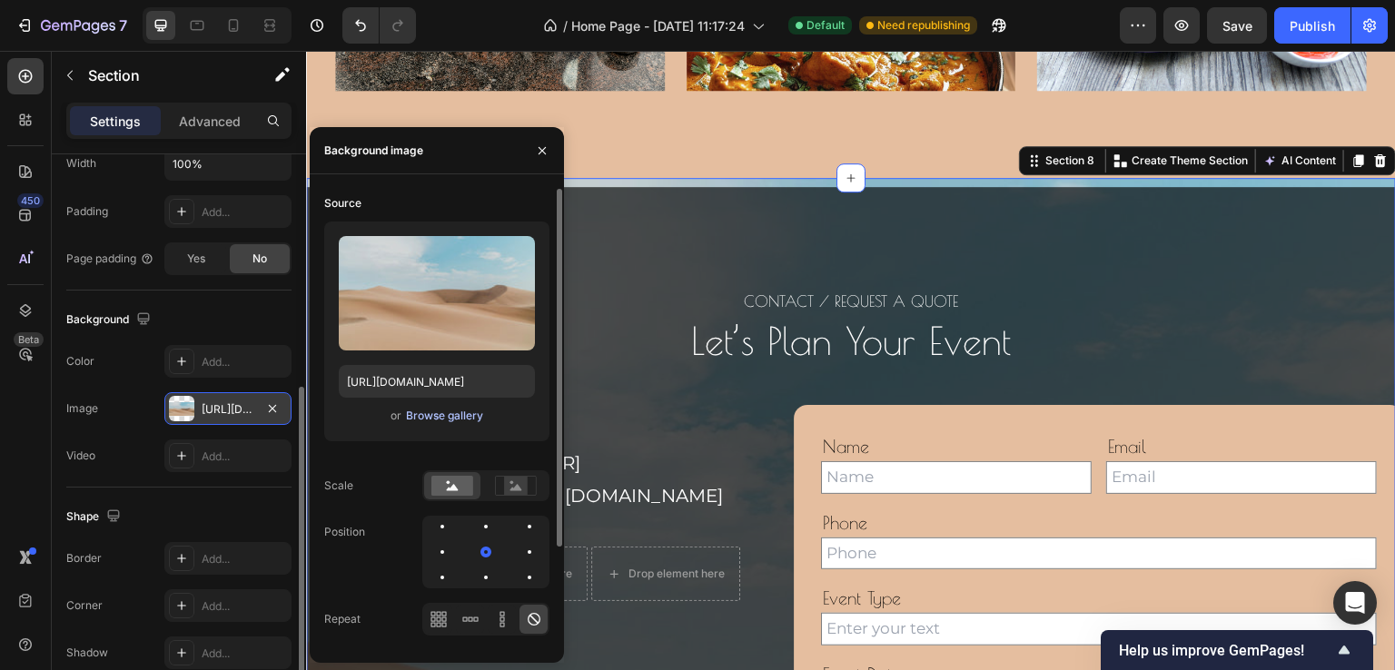
click at [456, 414] on div "Browse gallery" at bounding box center [444, 416] width 77 height 16
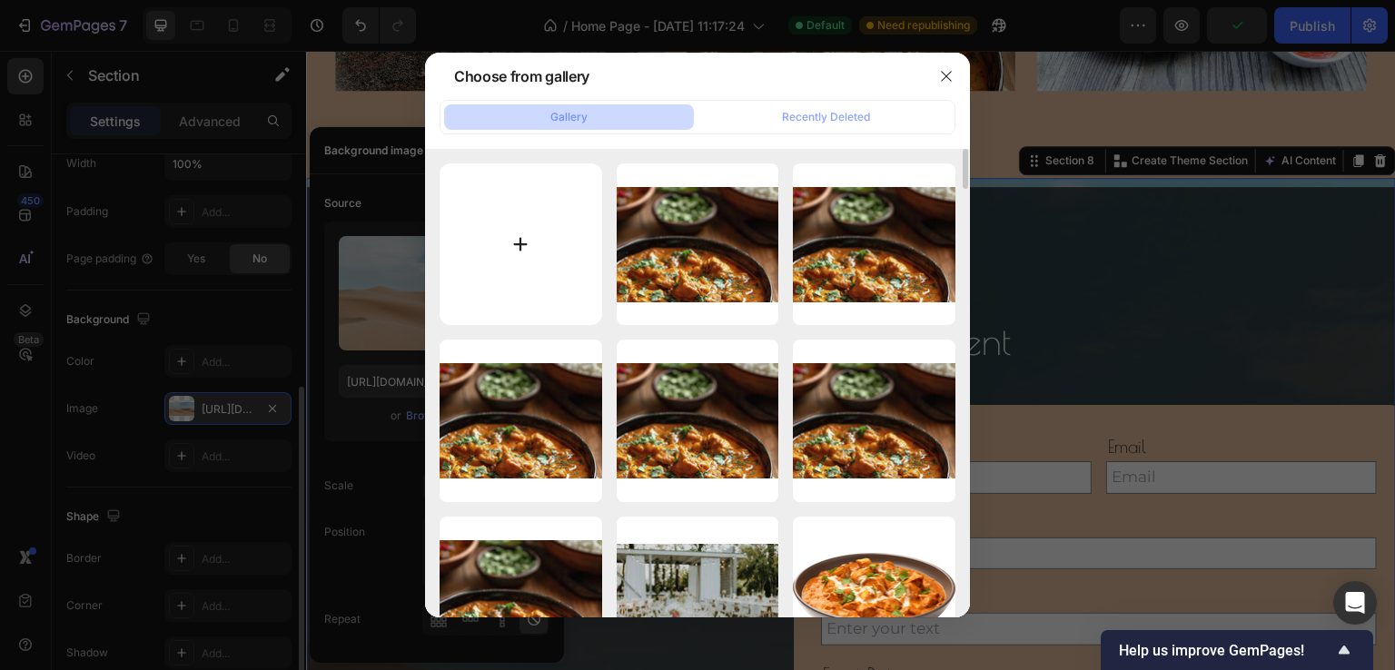
click at [514, 239] on input "file" at bounding box center [521, 245] width 163 height 163
click at [521, 246] on input "file" at bounding box center [521, 245] width 163 height 163
type input "C:\fakepath\delicious.jpg"
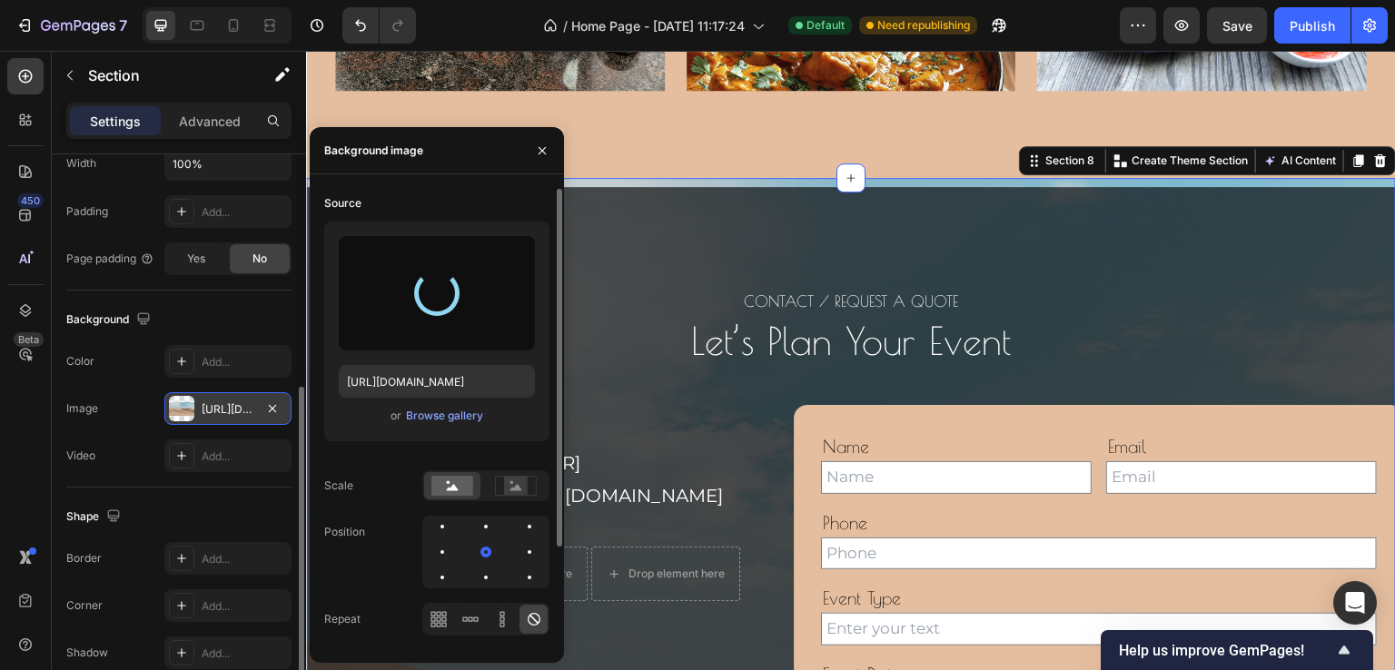
type input "[URL][DOMAIN_NAME]"
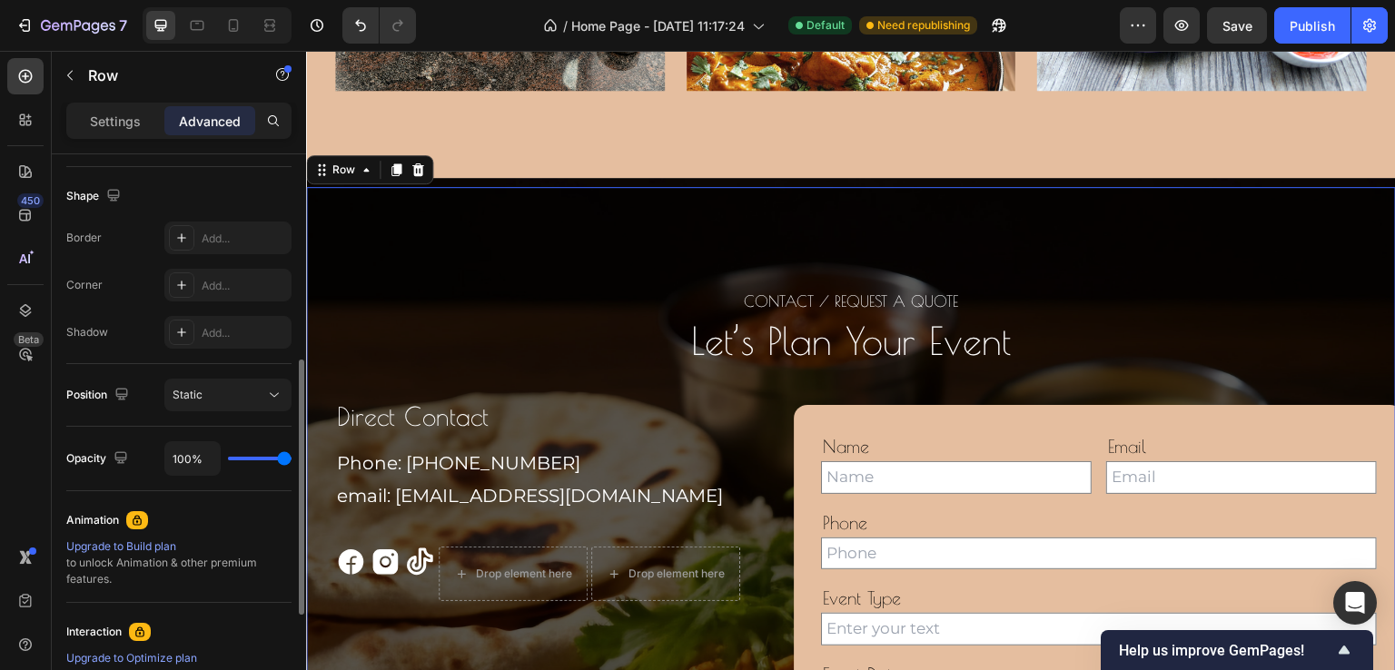
scroll to position [0, 0]
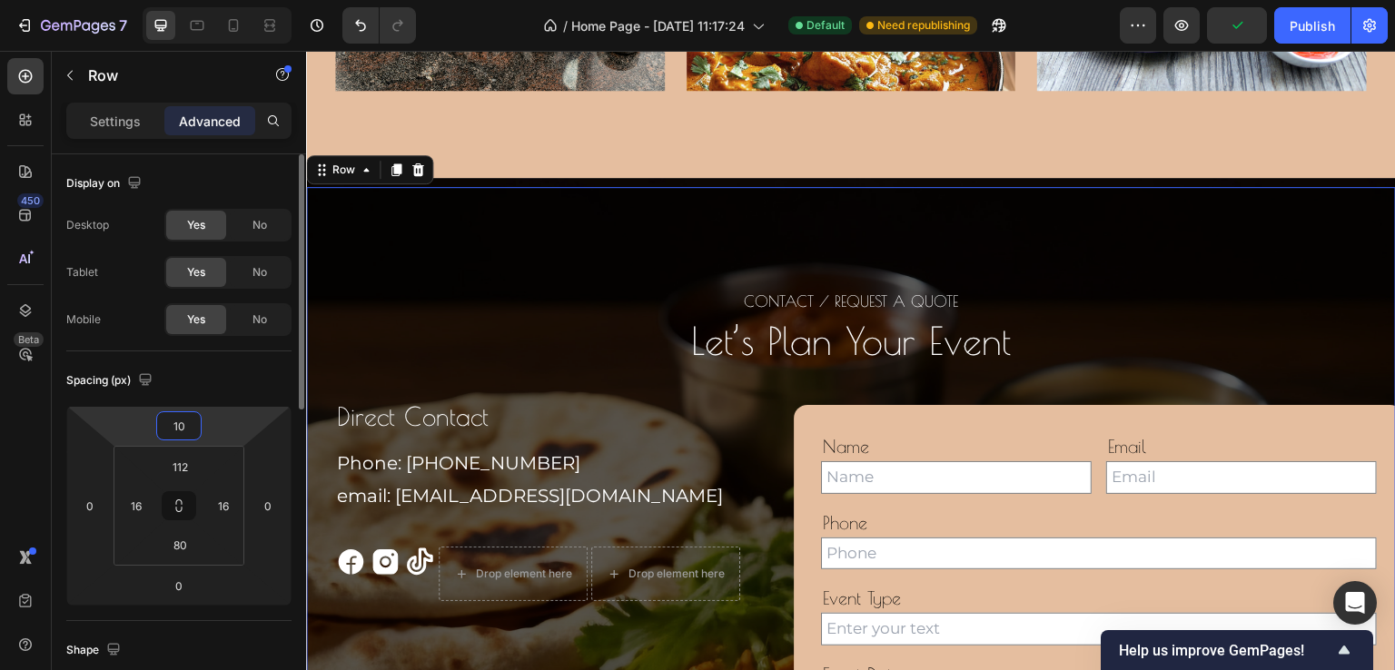
click at [189, 430] on input "10" at bounding box center [179, 425] width 36 height 27
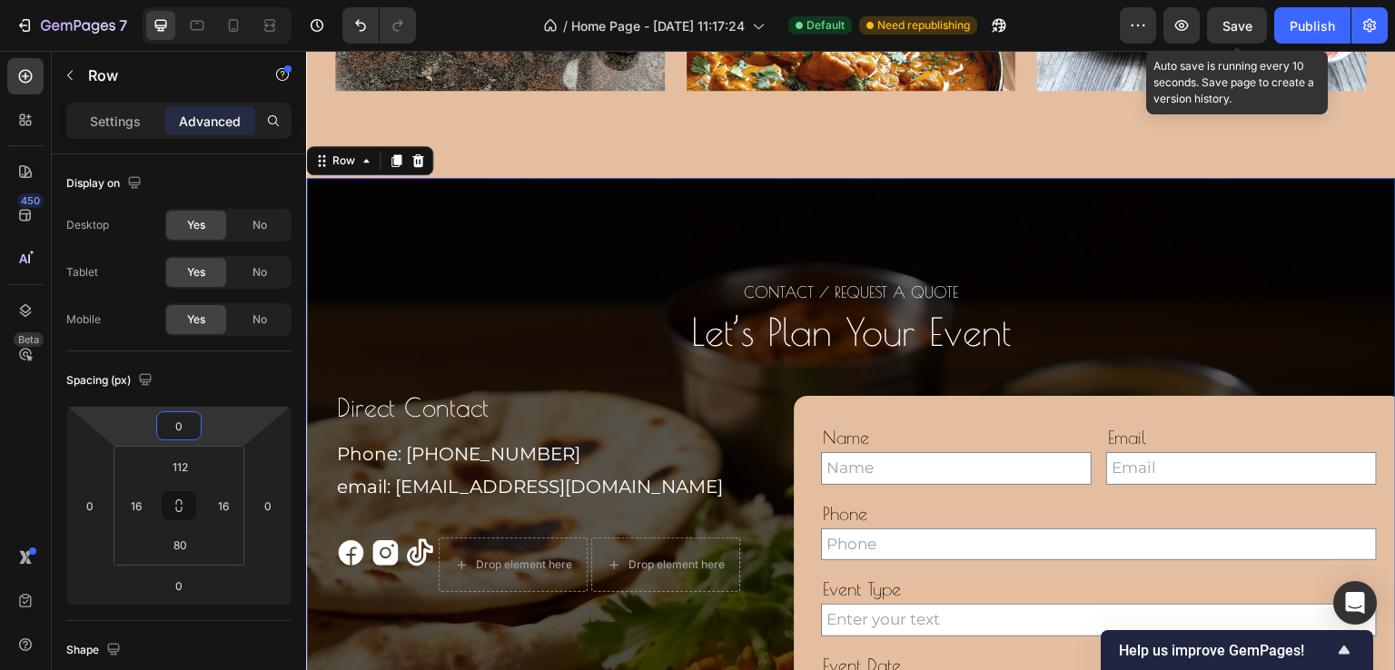
type input "0"
click at [1239, 19] on span "Save" at bounding box center [1238, 25] width 30 height 15
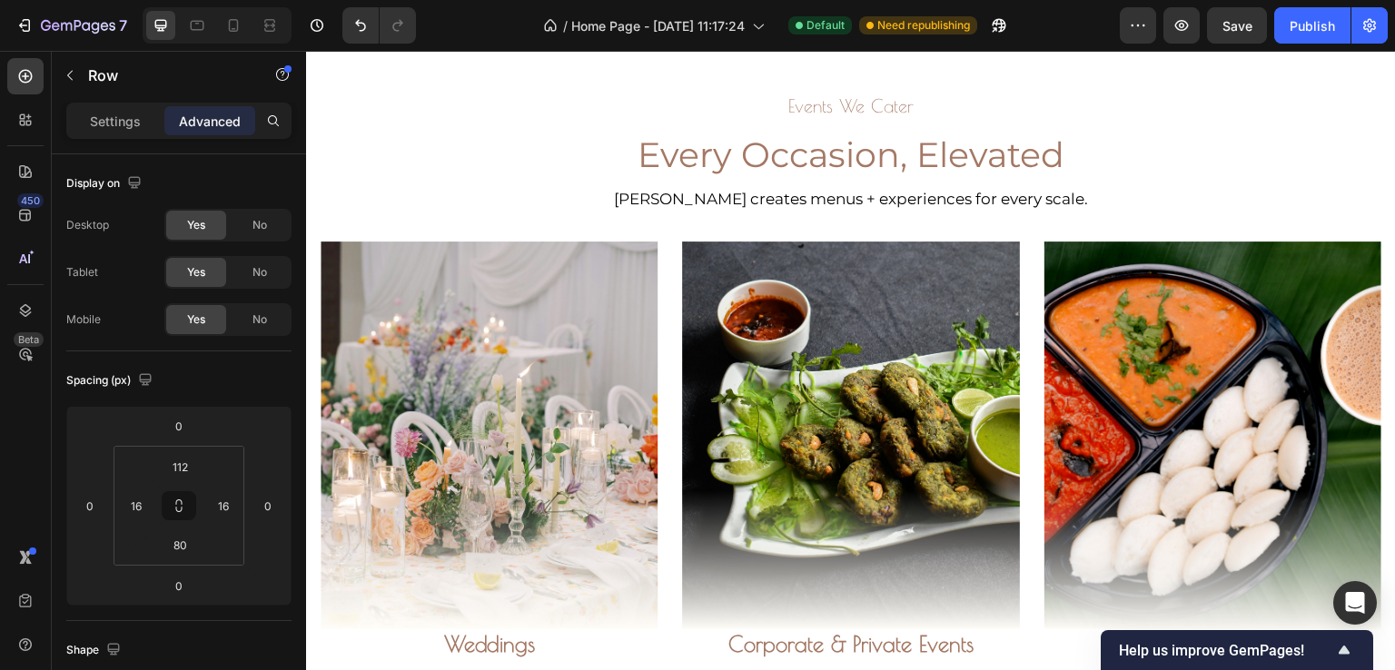
scroll to position [646, 0]
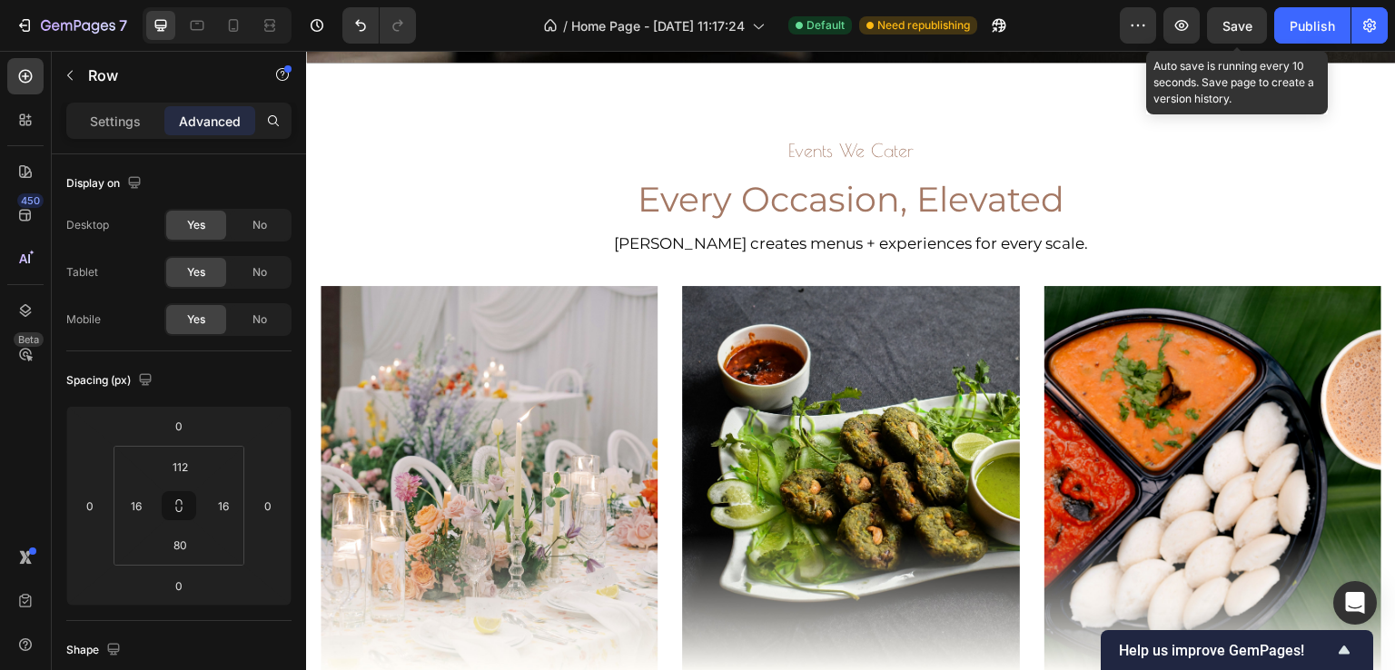
click at [1246, 26] on span "Save" at bounding box center [1238, 25] width 30 height 15
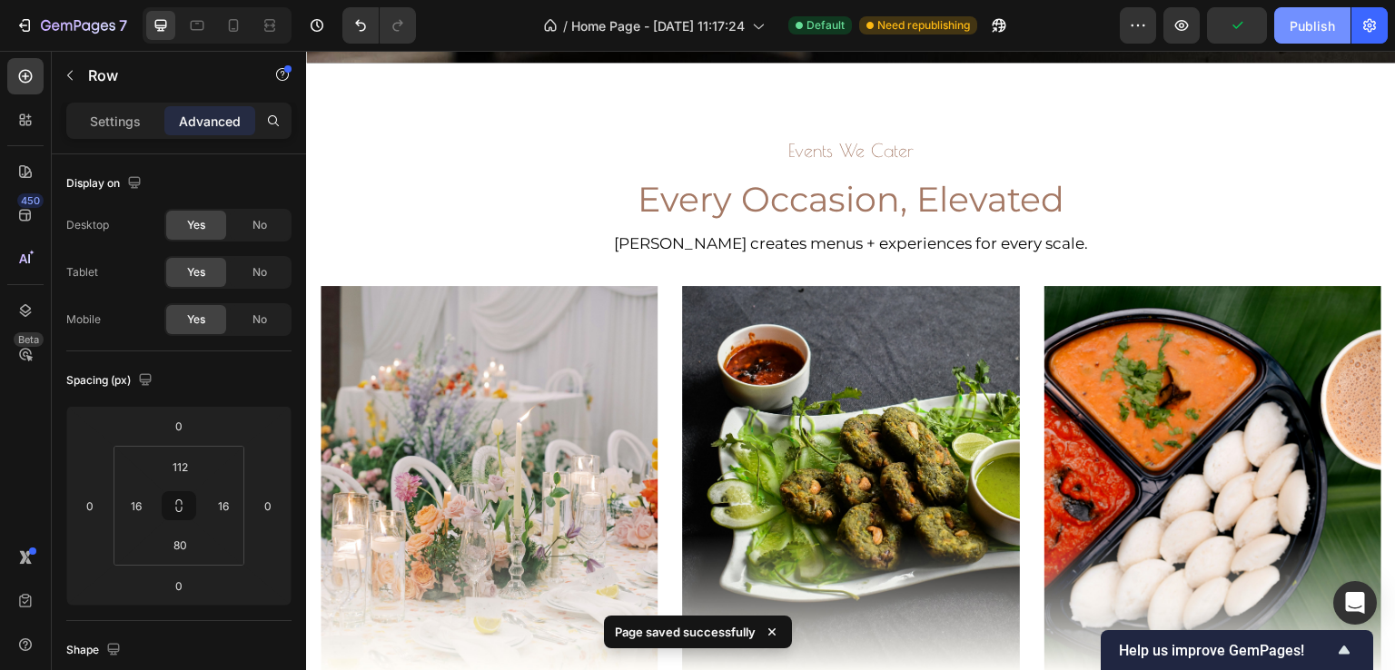
click at [1293, 29] on div "Publish" at bounding box center [1312, 25] width 45 height 19
